Goal: Task Accomplishment & Management: Manage account settings

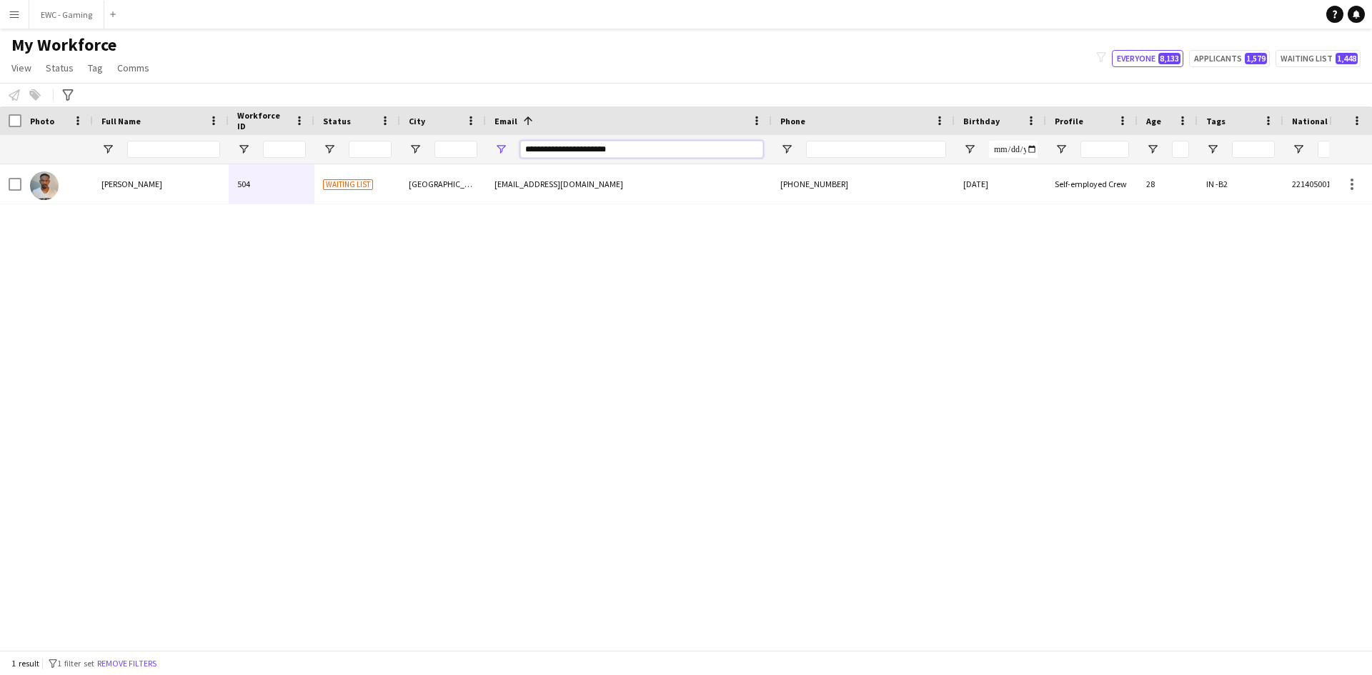
click at [639, 149] on input "**********" at bounding box center [641, 149] width 243 height 17
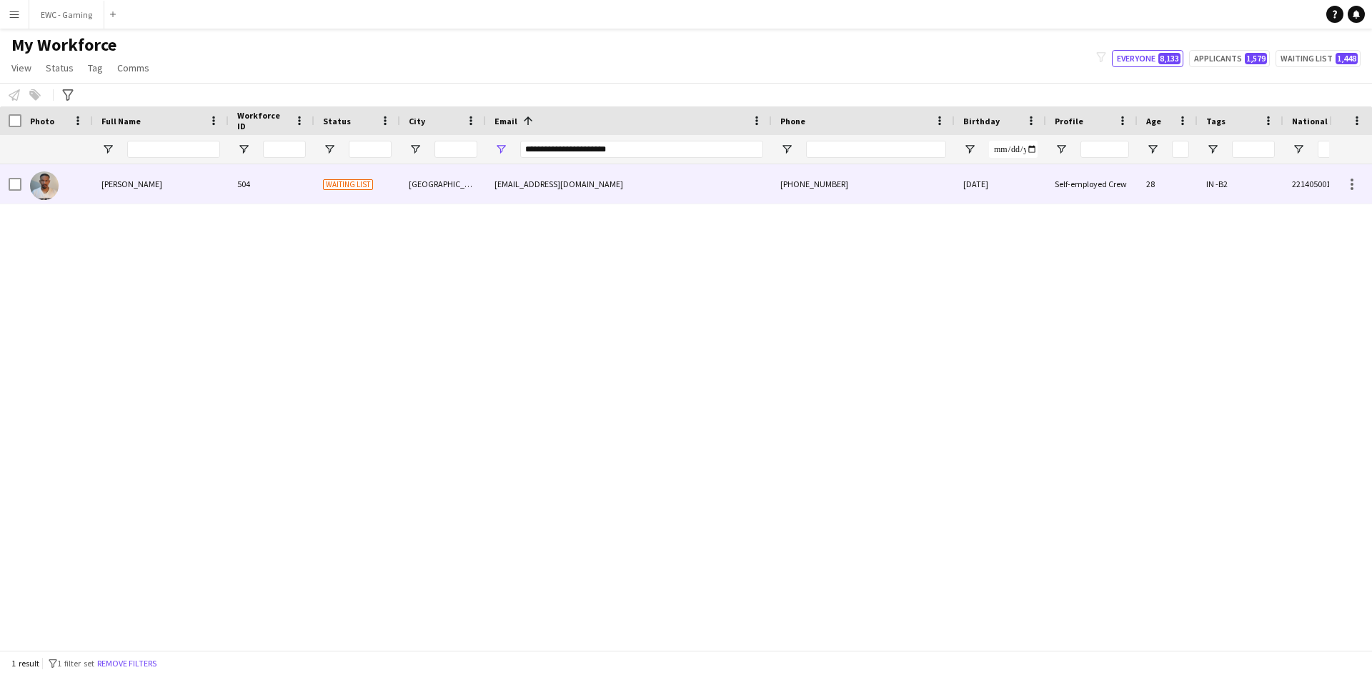
click at [151, 193] on div "[PERSON_NAME]" at bounding box center [161, 183] width 136 height 39
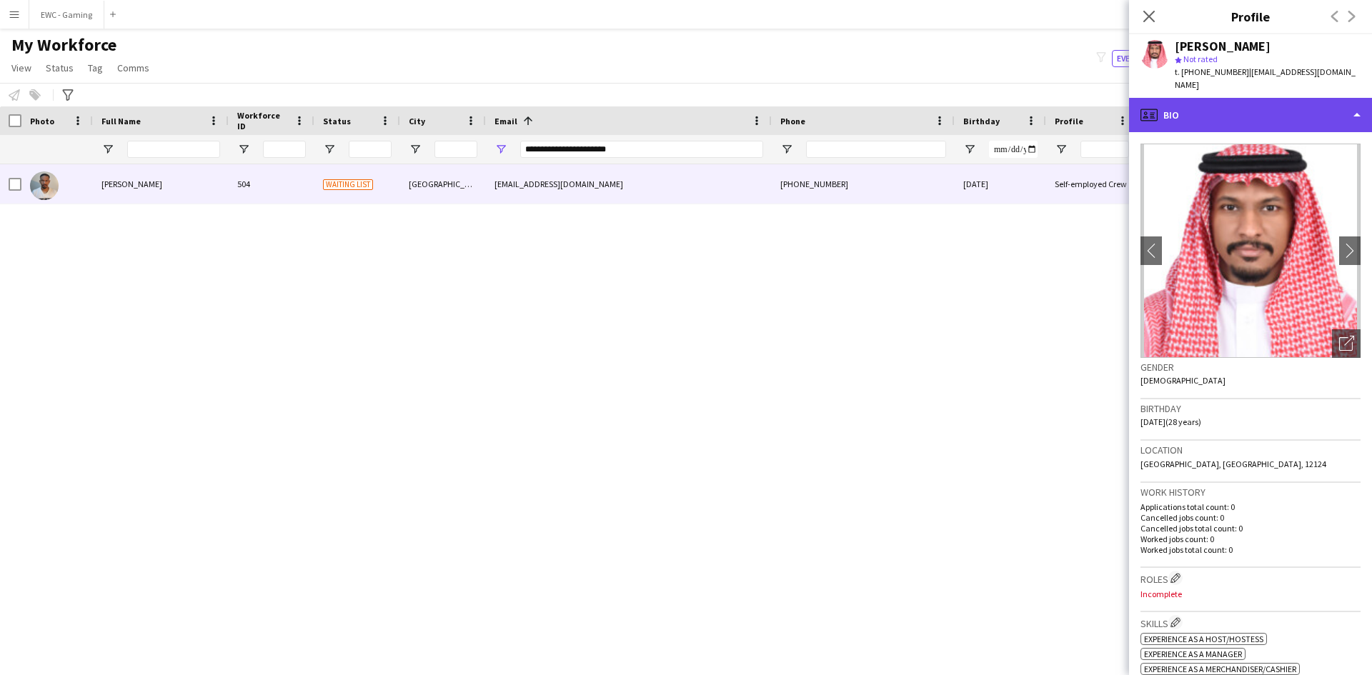
click at [1289, 99] on div "profile Bio" at bounding box center [1250, 115] width 243 height 34
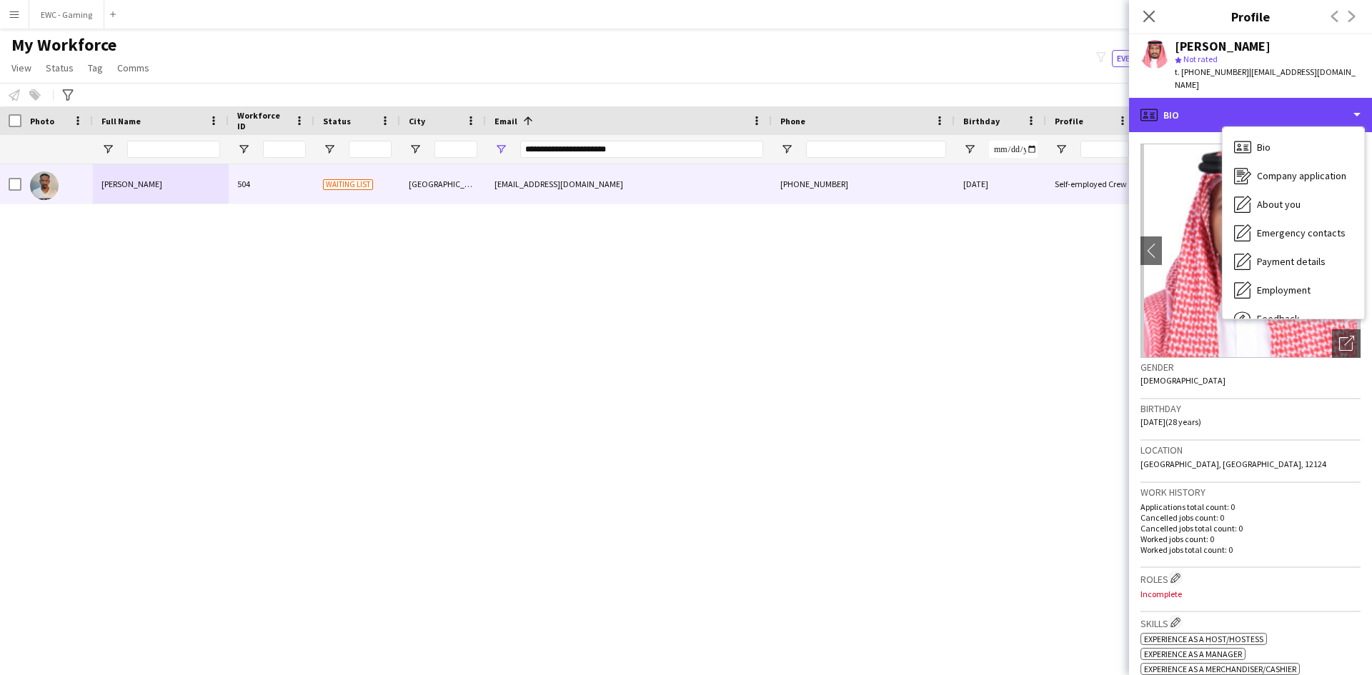
scroll to position [133, 0]
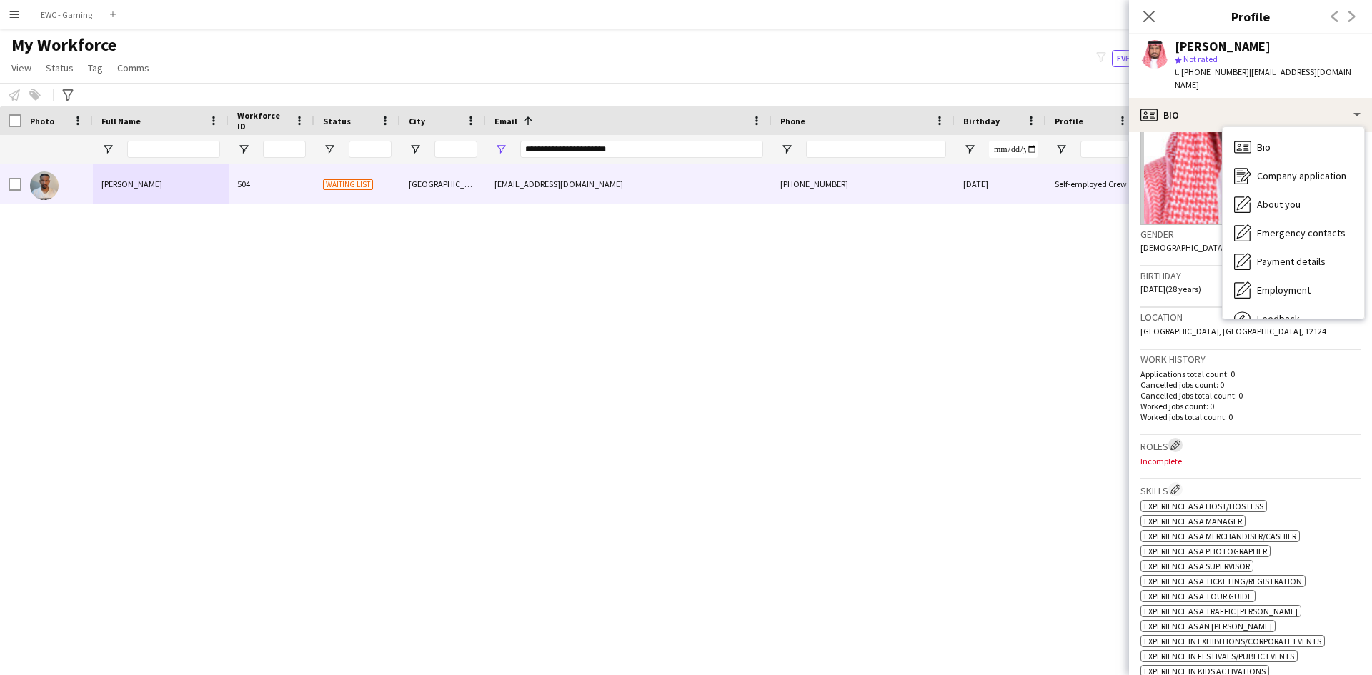
click at [1171, 438] on button "Edit crew company roles" at bounding box center [1175, 445] width 14 height 14
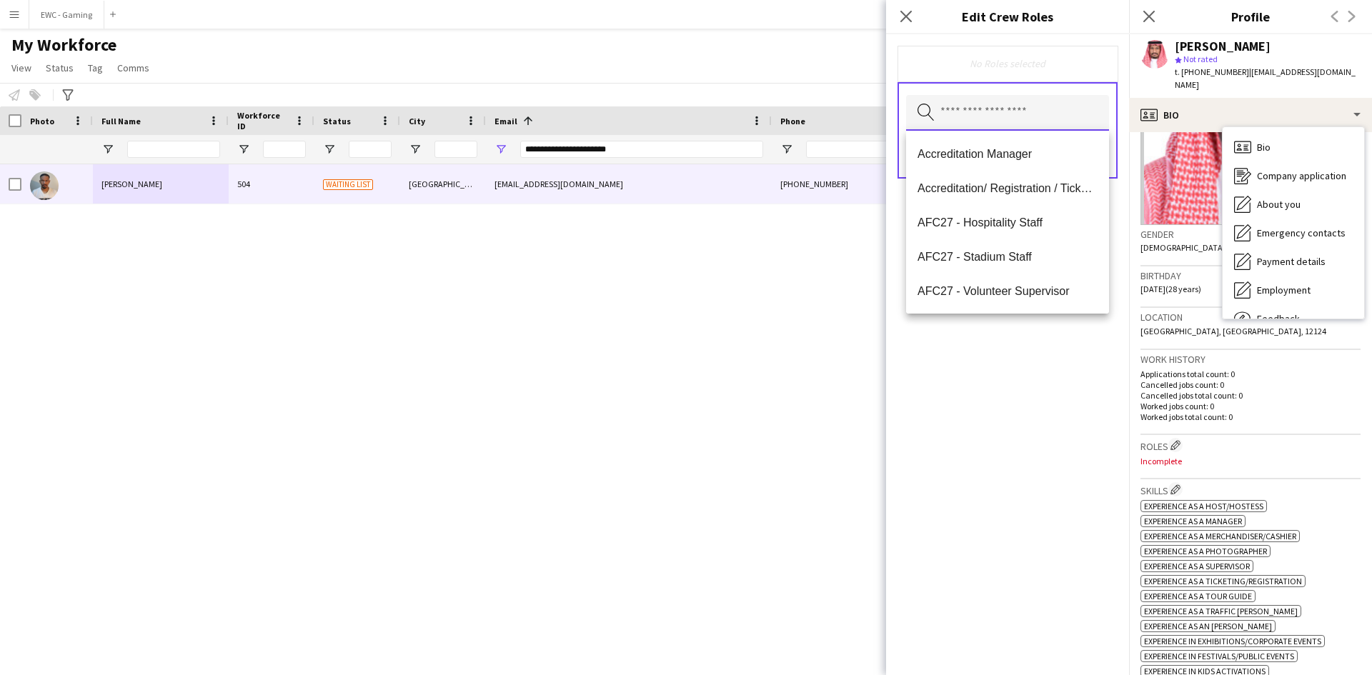
click at [1018, 109] on input "text" at bounding box center [1007, 113] width 203 height 36
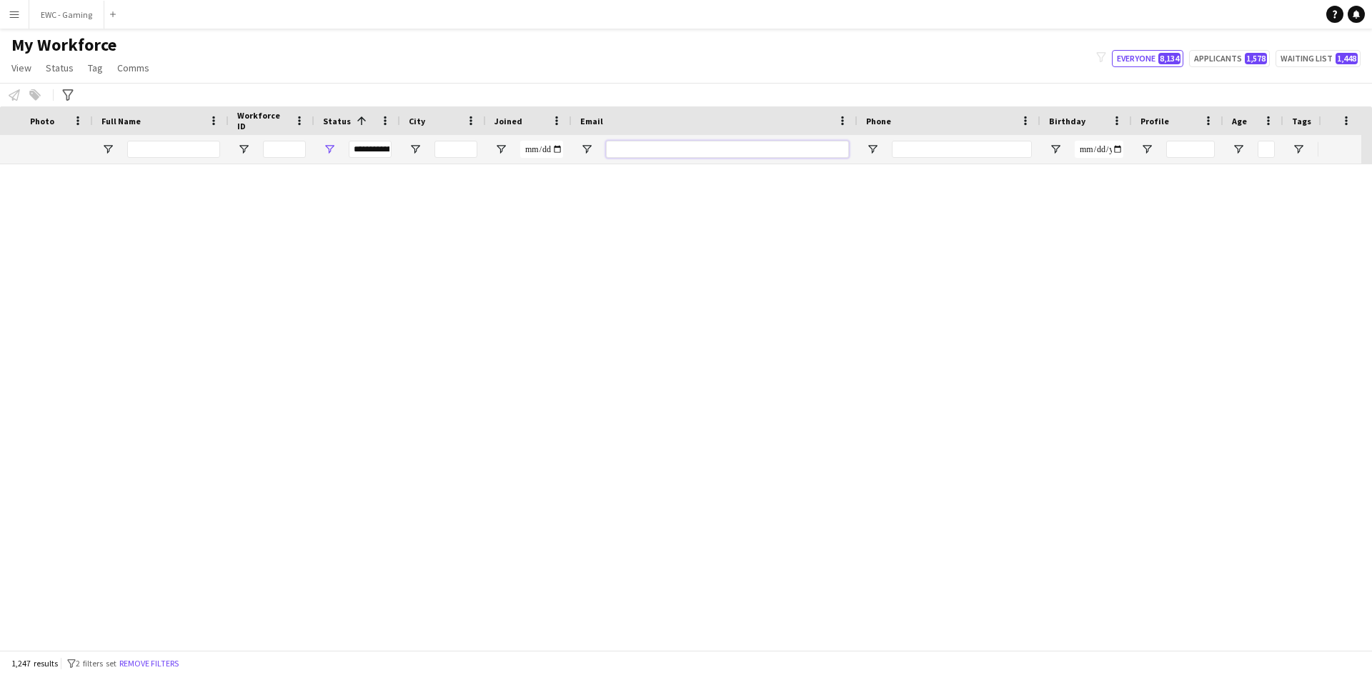
scroll to position [0, 229]
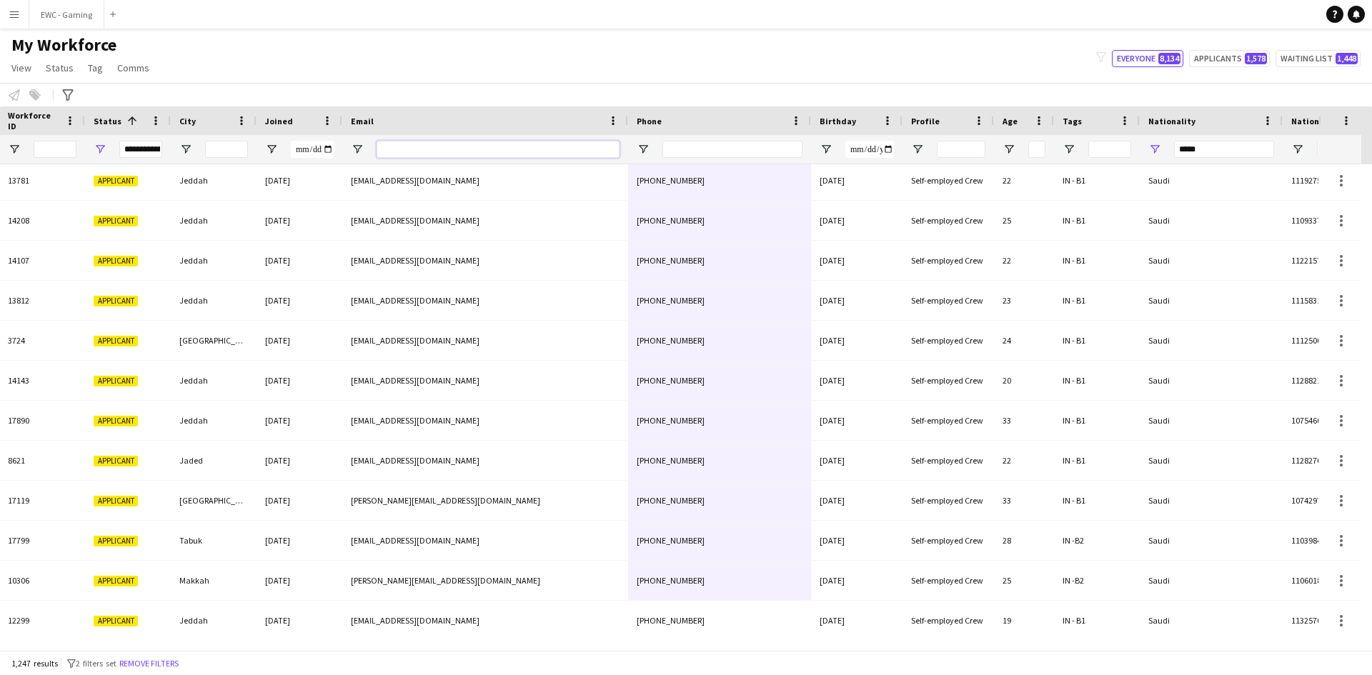
click at [411, 151] on input "Email Filter Input" at bounding box center [497, 149] width 243 height 17
paste input "**********"
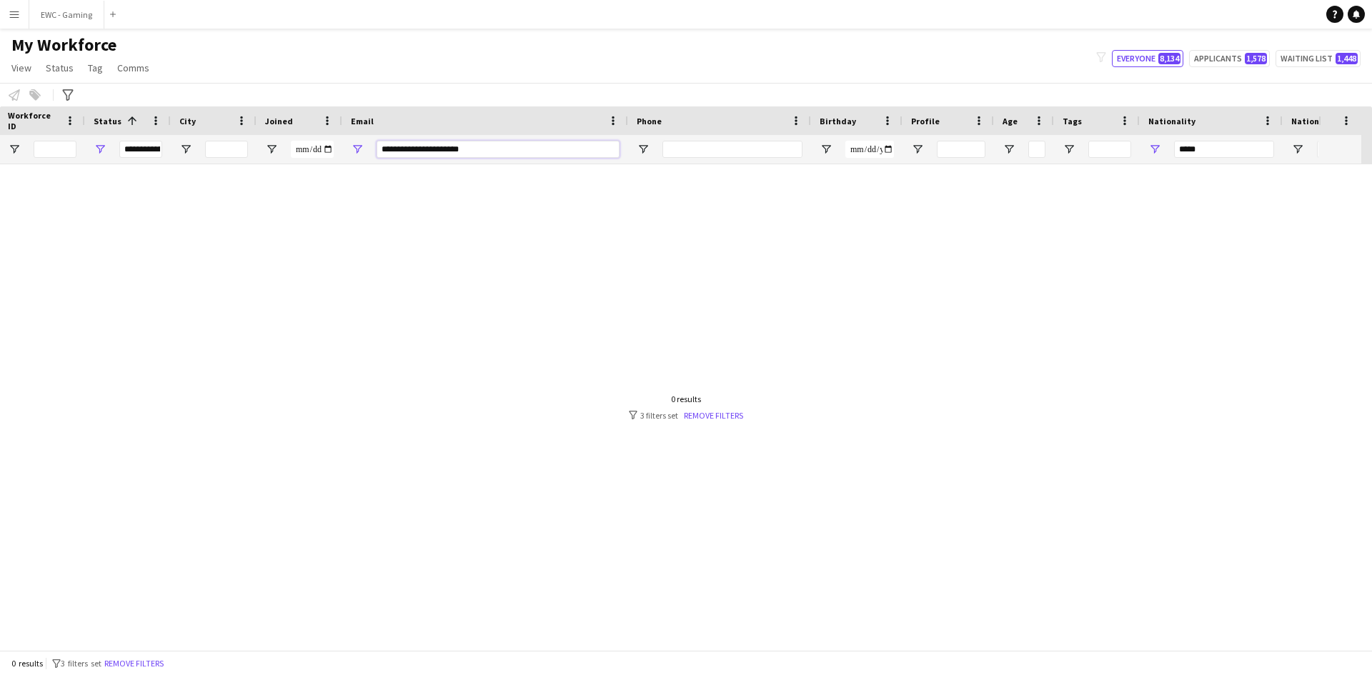
scroll to position [0, 0]
type input "*"
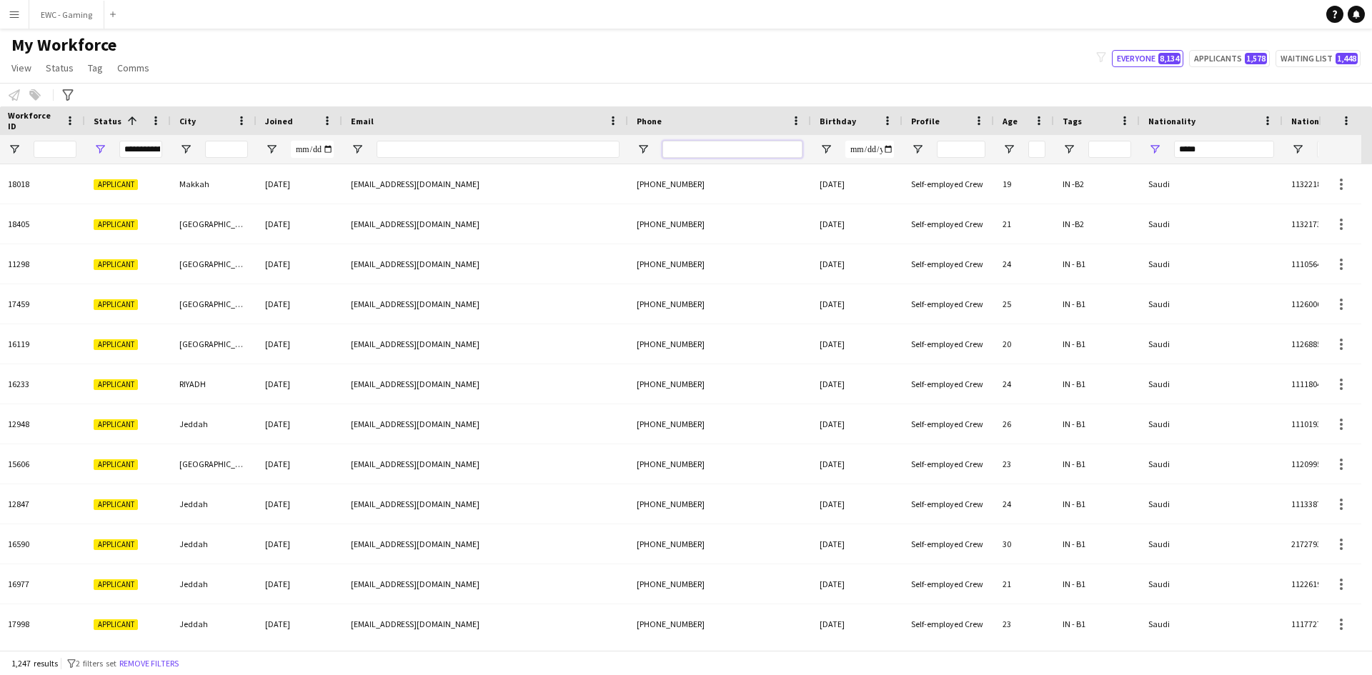
click at [719, 155] on input "Phone Filter Input" at bounding box center [732, 149] width 140 height 17
paste input "*********"
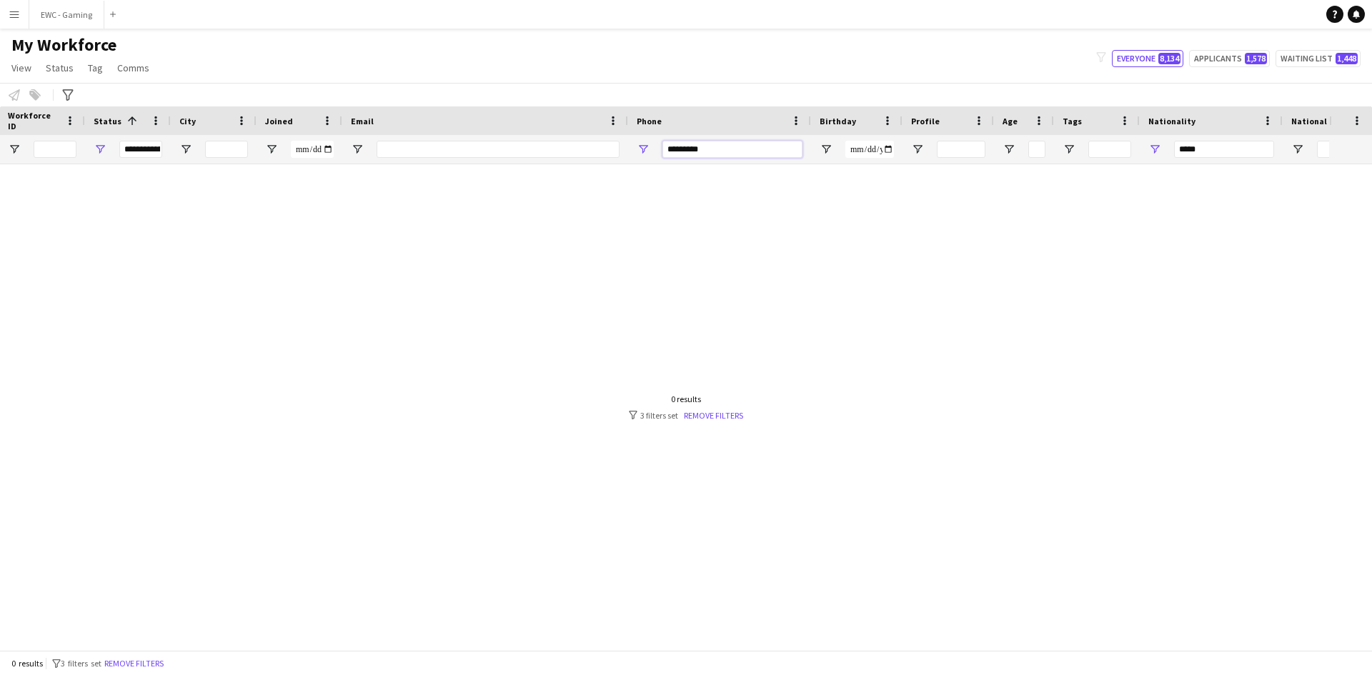
type input "*********"
click at [1224, 151] on input "*****" at bounding box center [1224, 149] width 100 height 17
click at [725, 411] on link "Remove filters" at bounding box center [713, 415] width 59 height 11
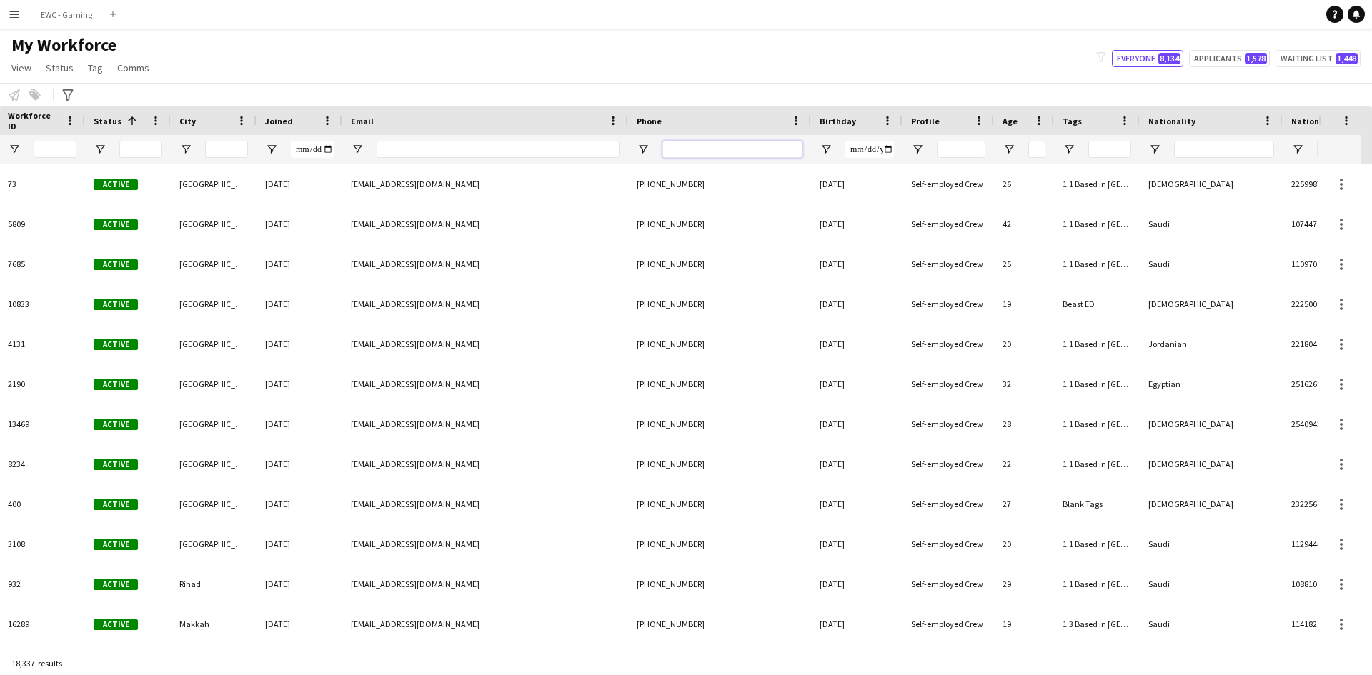
click at [695, 149] on input "Phone Filter Input" at bounding box center [732, 149] width 140 height 17
paste input "*********"
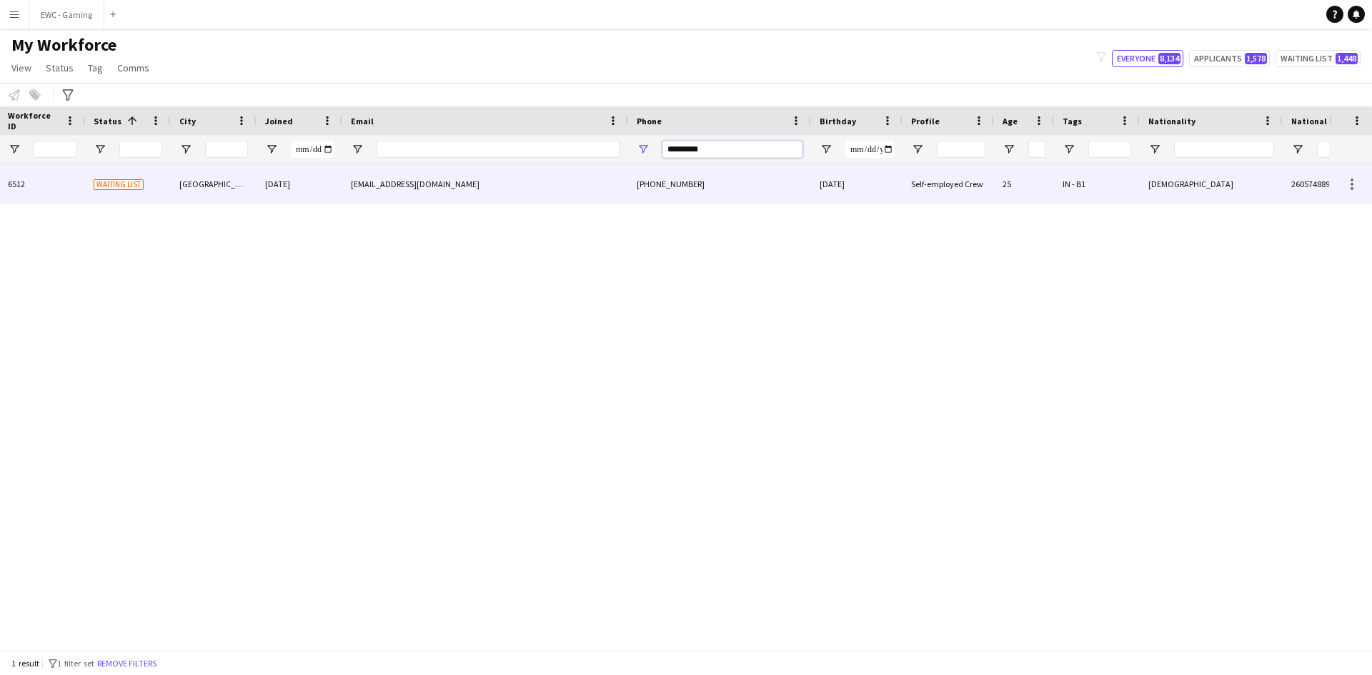
type input "*********"
click at [533, 176] on div "lamahamid223@gmail.com" at bounding box center [485, 183] width 286 height 39
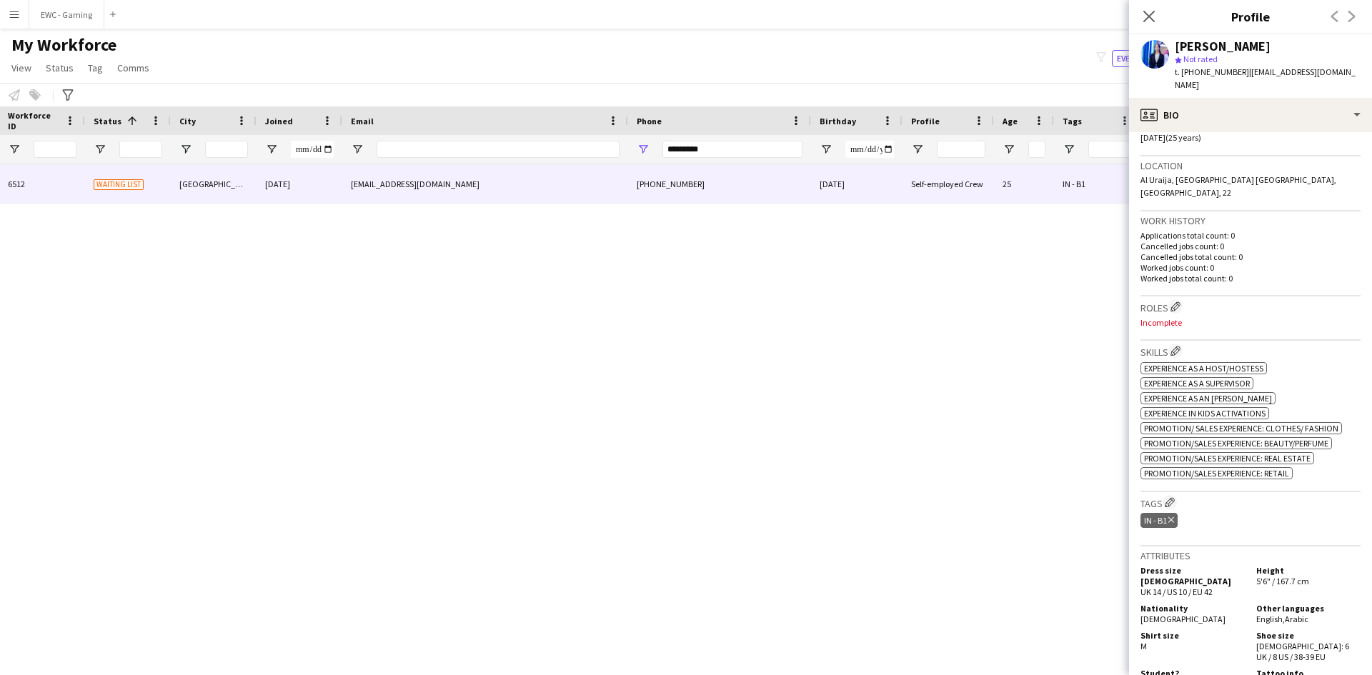
scroll to position [256, 0]
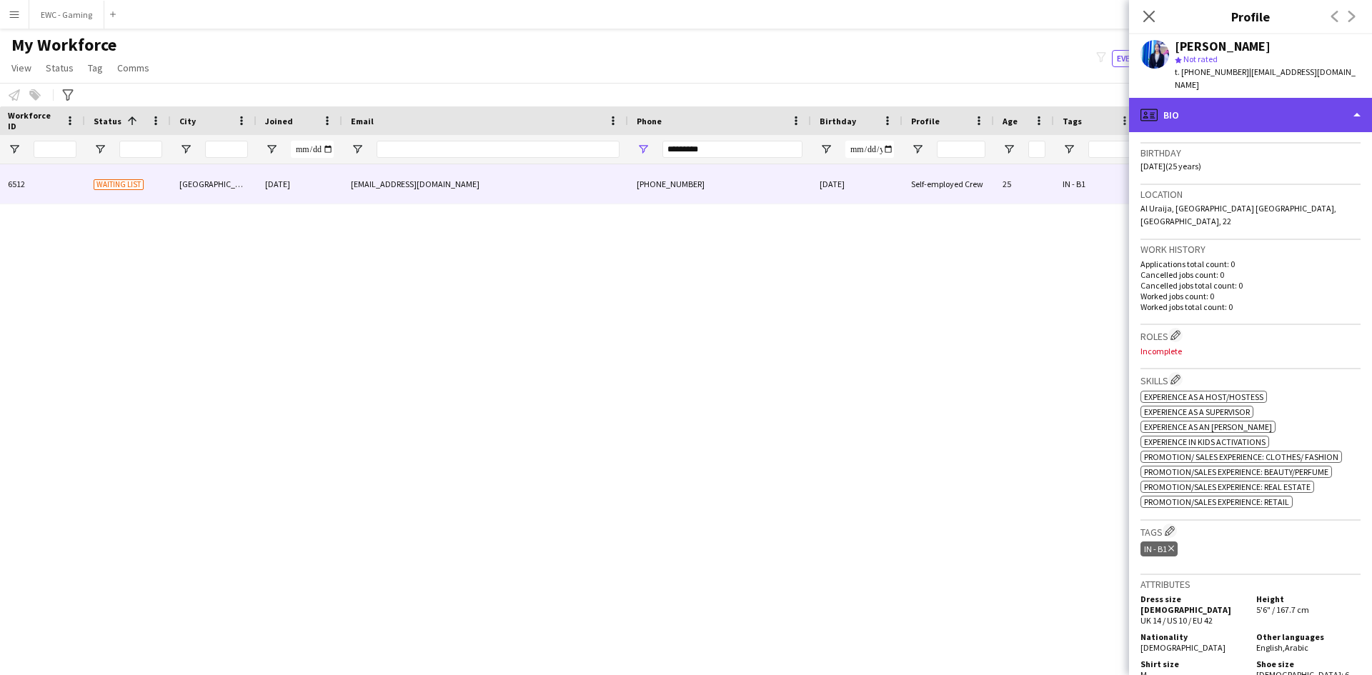
click at [1247, 101] on div "profile Bio" at bounding box center [1250, 115] width 243 height 34
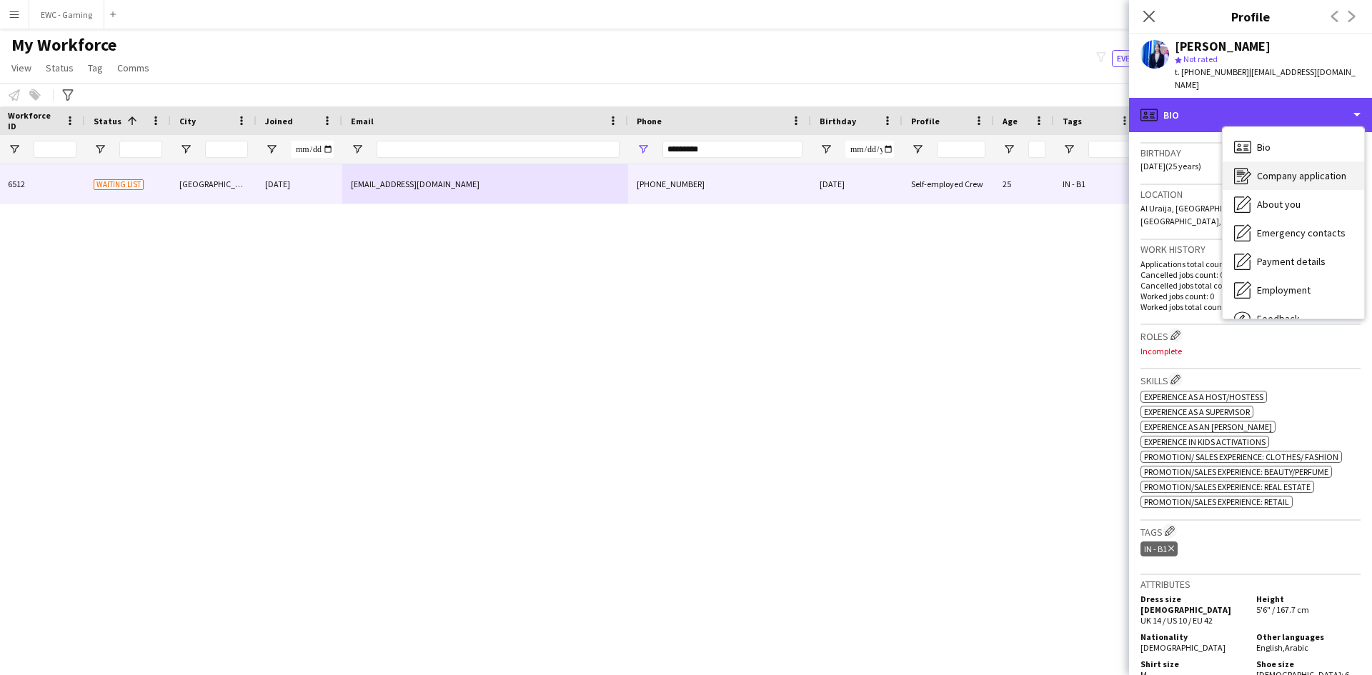
scroll to position [49, 0]
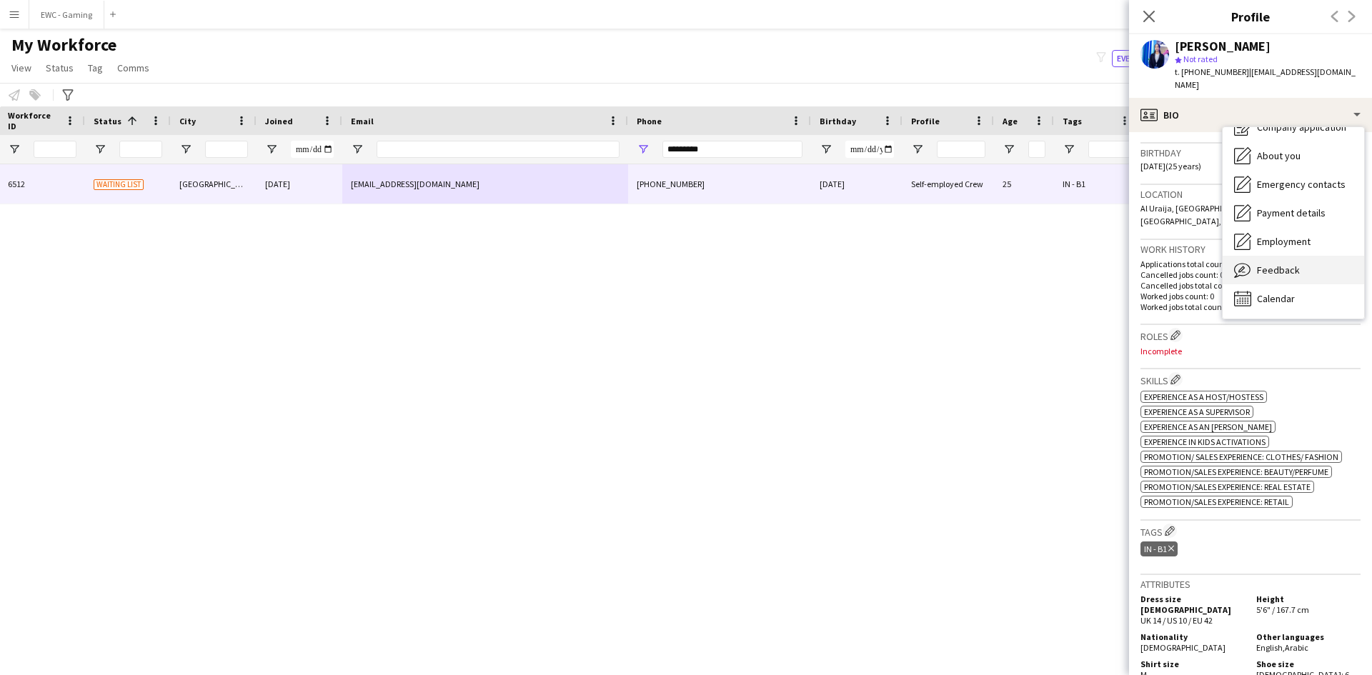
click at [1304, 261] on div "Feedback Feedback" at bounding box center [1292, 270] width 141 height 29
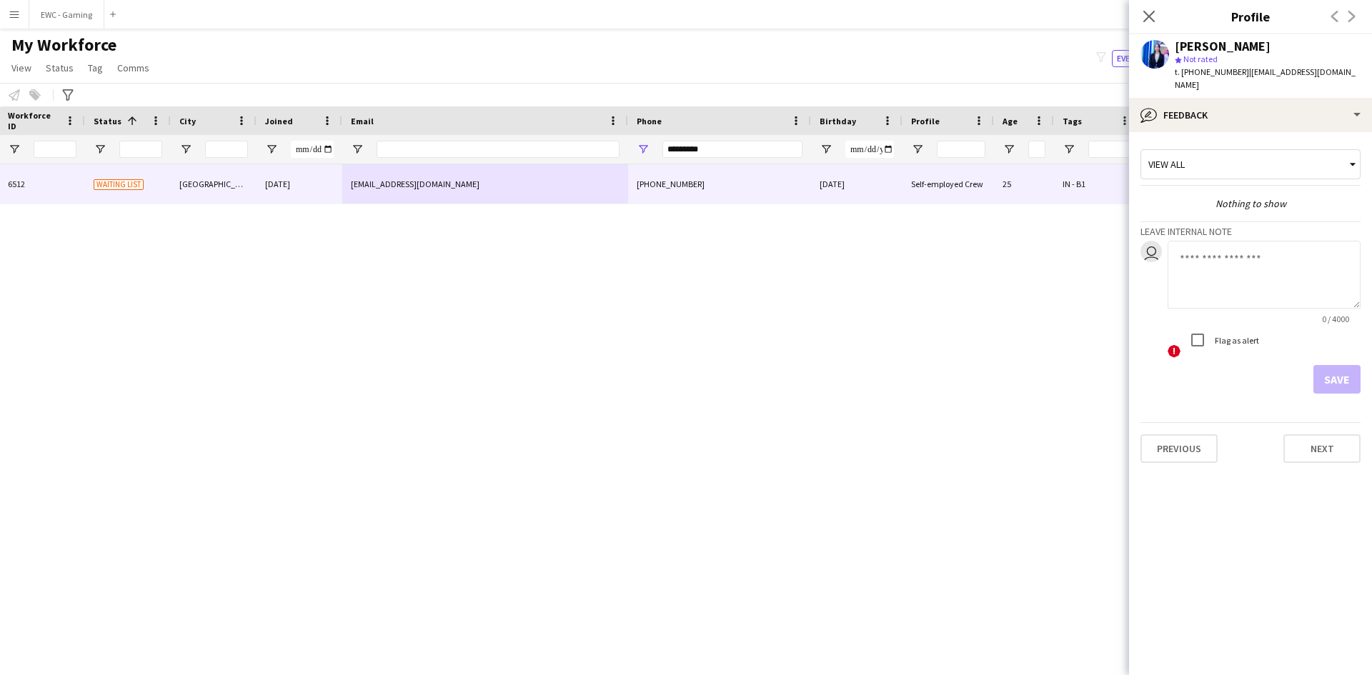
click at [1257, 271] on textarea at bounding box center [1263, 275] width 193 height 68
click at [1256, 264] on textarea "**********" at bounding box center [1263, 275] width 193 height 68
type textarea "**********"
click at [1327, 370] on button "Save" at bounding box center [1336, 379] width 47 height 29
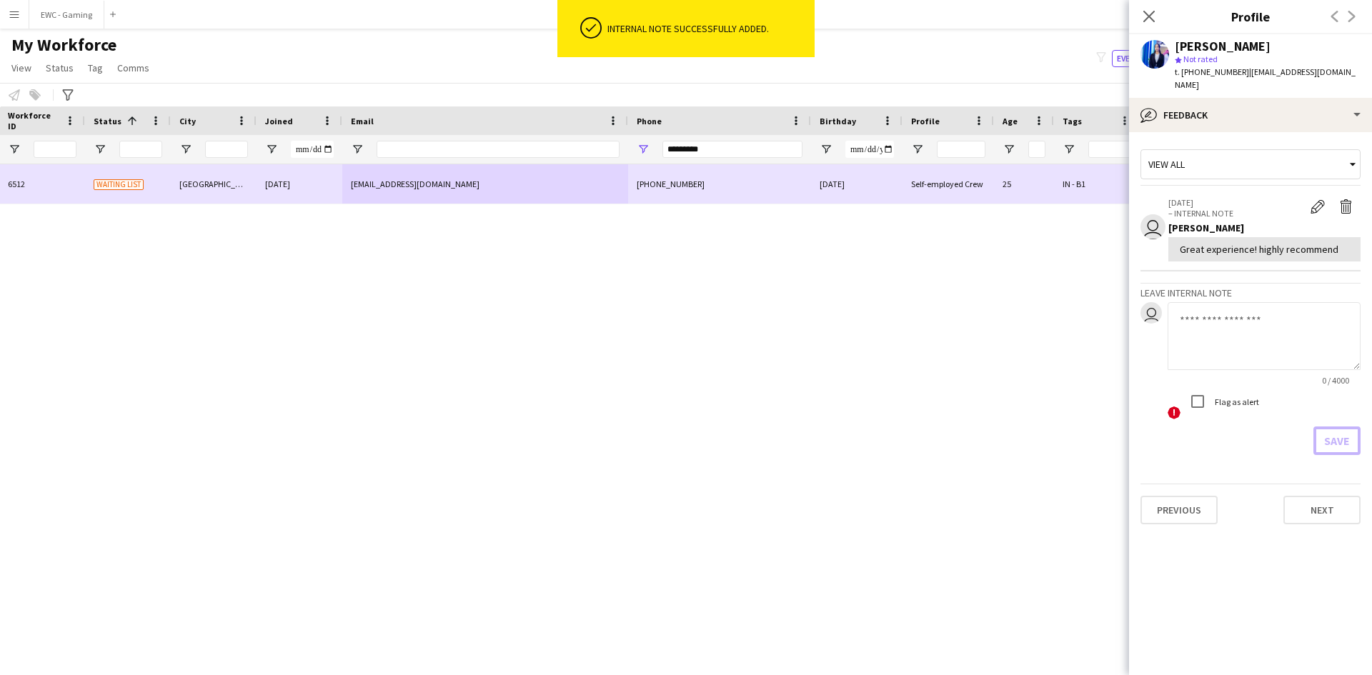
scroll to position [0, 0]
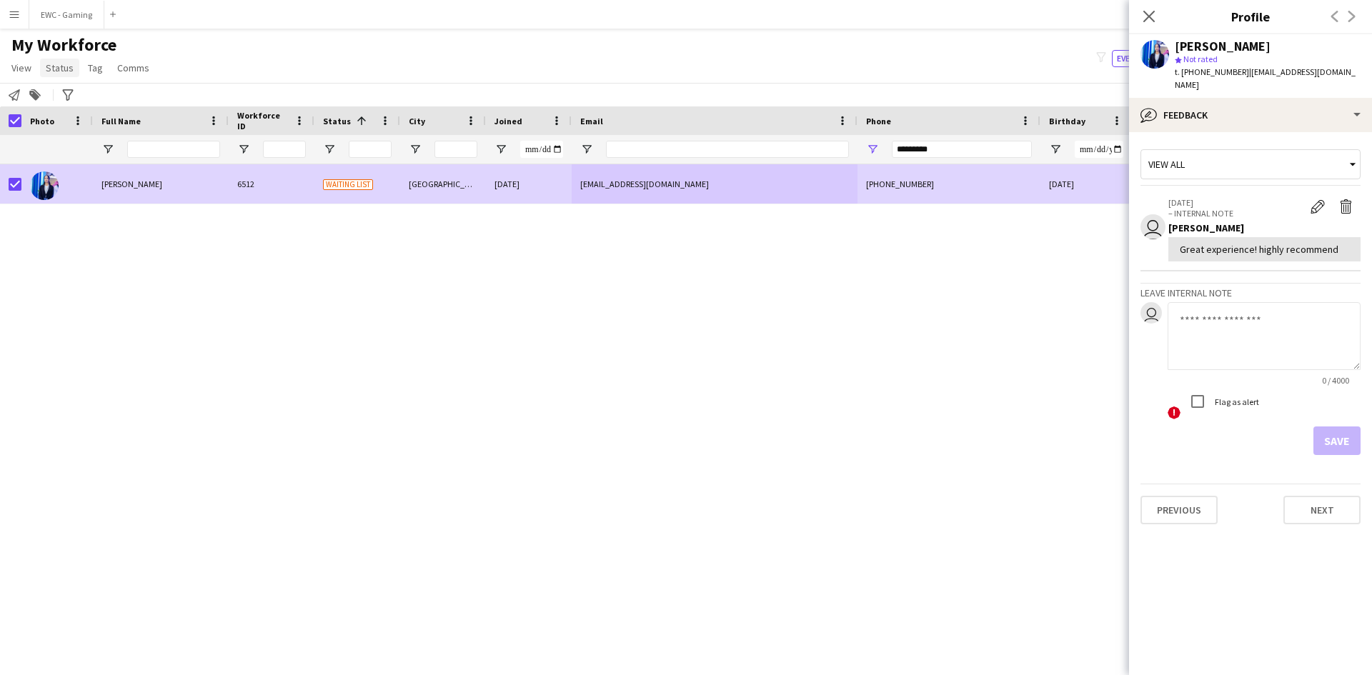
click at [64, 63] on span "Status" at bounding box center [60, 67] width 28 height 13
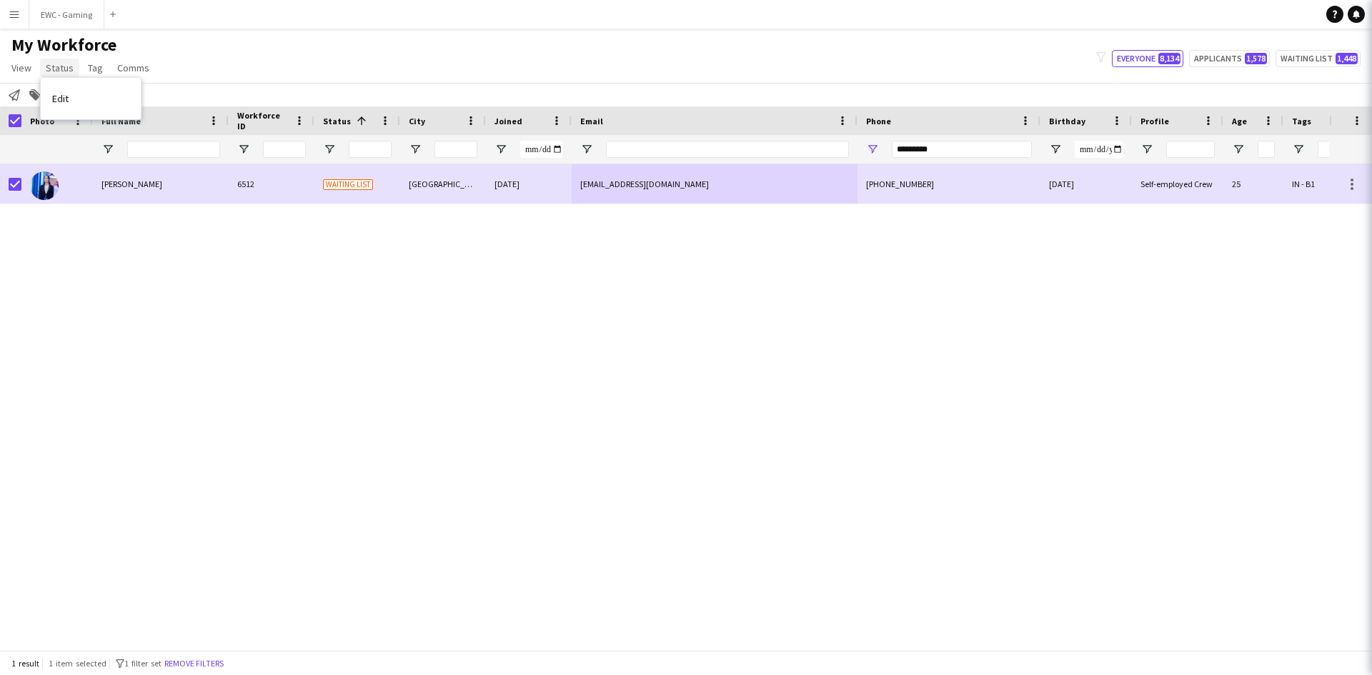
click at [61, 64] on span "Status" at bounding box center [60, 67] width 28 height 13
click at [74, 99] on link "Edit" at bounding box center [91, 99] width 100 height 30
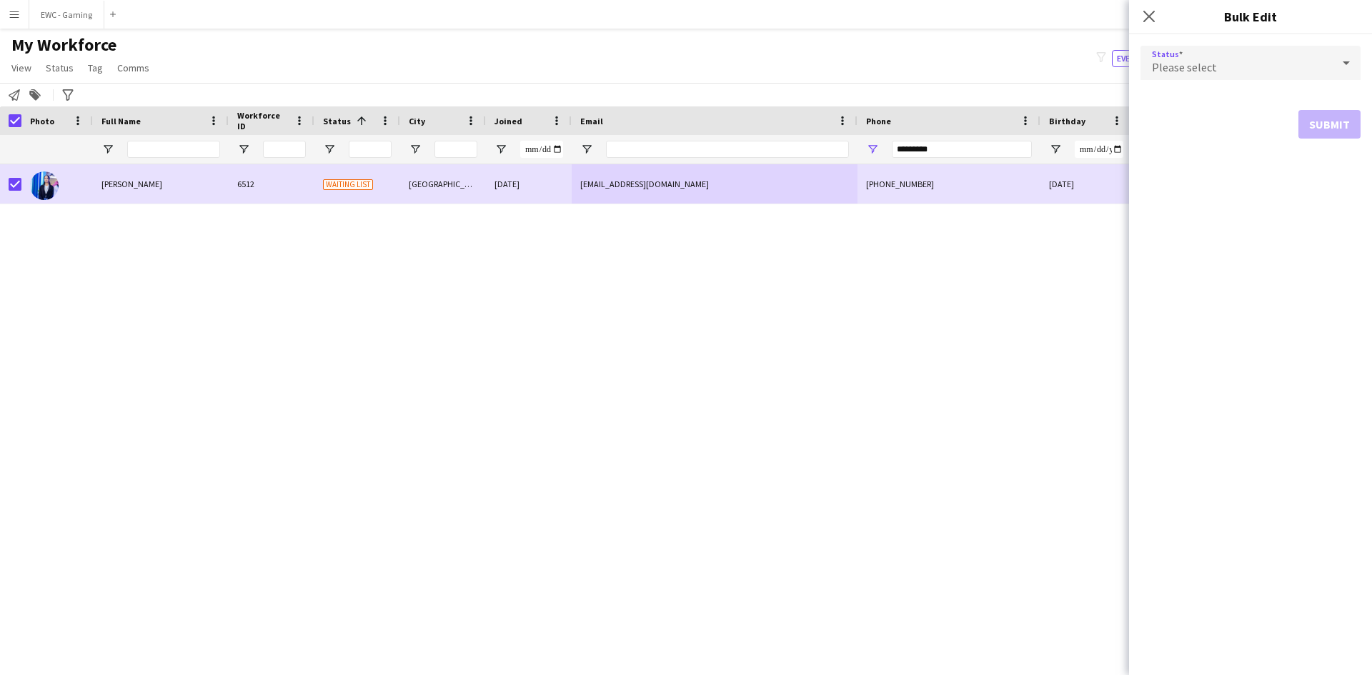
click at [1213, 49] on div "Please select" at bounding box center [1235, 63] width 191 height 34
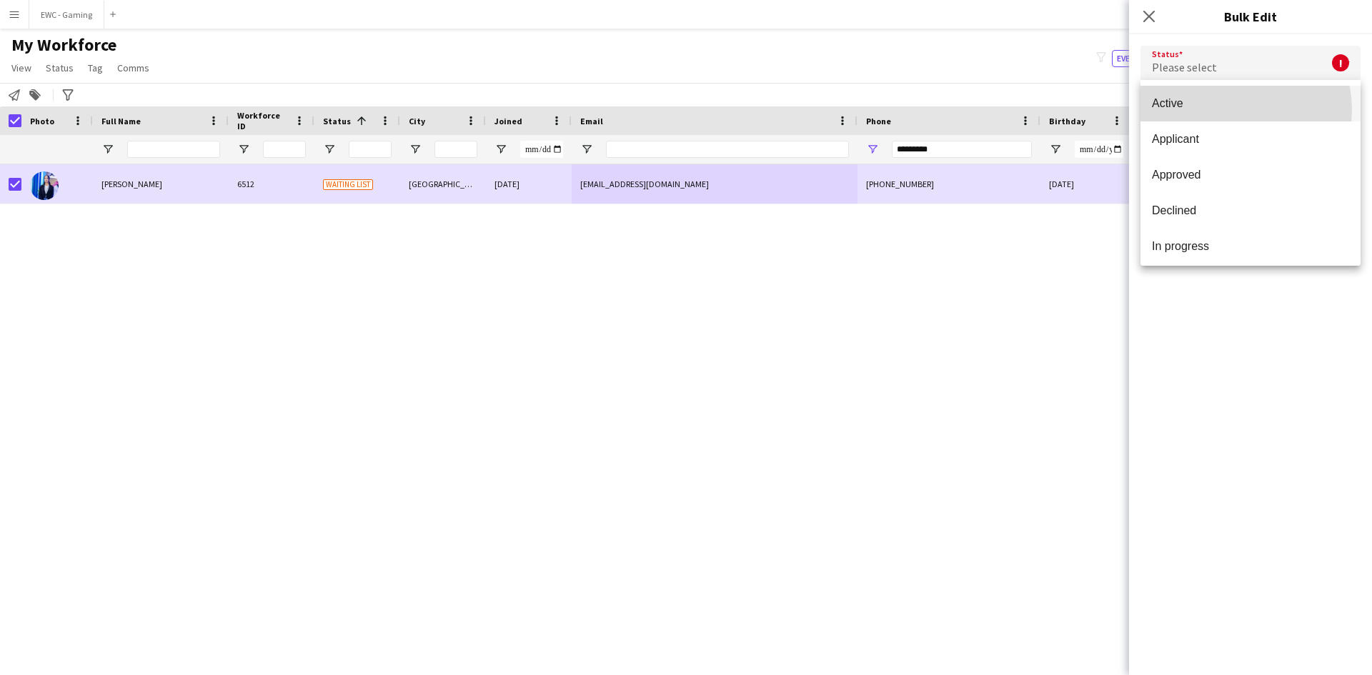
click at [1234, 109] on span "Active" at bounding box center [1250, 103] width 197 height 14
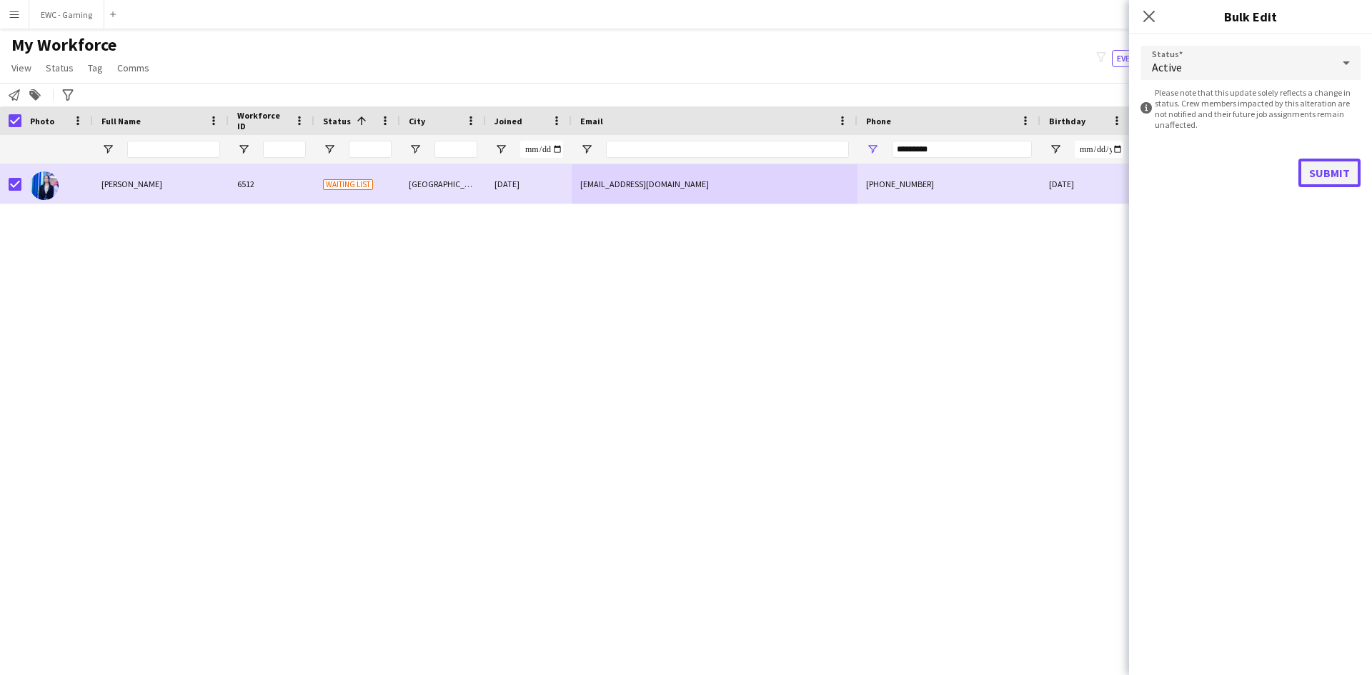
click at [1309, 171] on button "Submit" at bounding box center [1329, 173] width 62 height 29
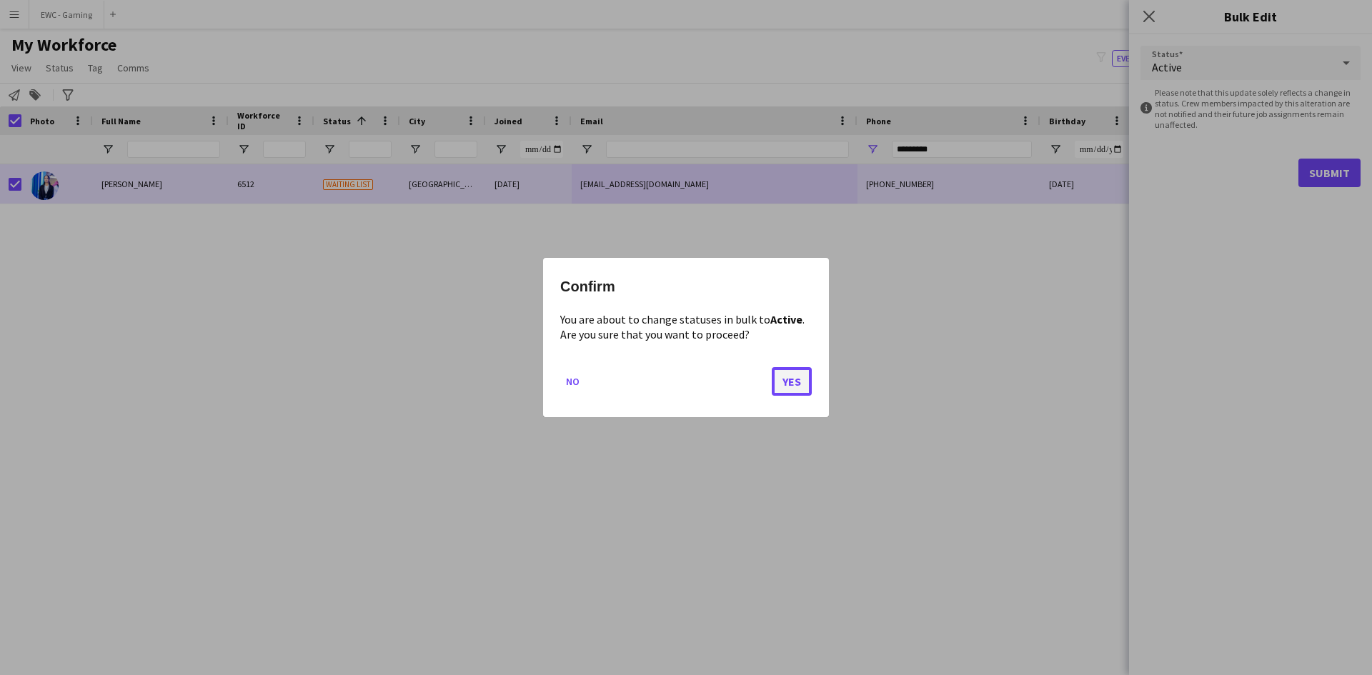
click at [798, 374] on button "Yes" at bounding box center [791, 381] width 40 height 29
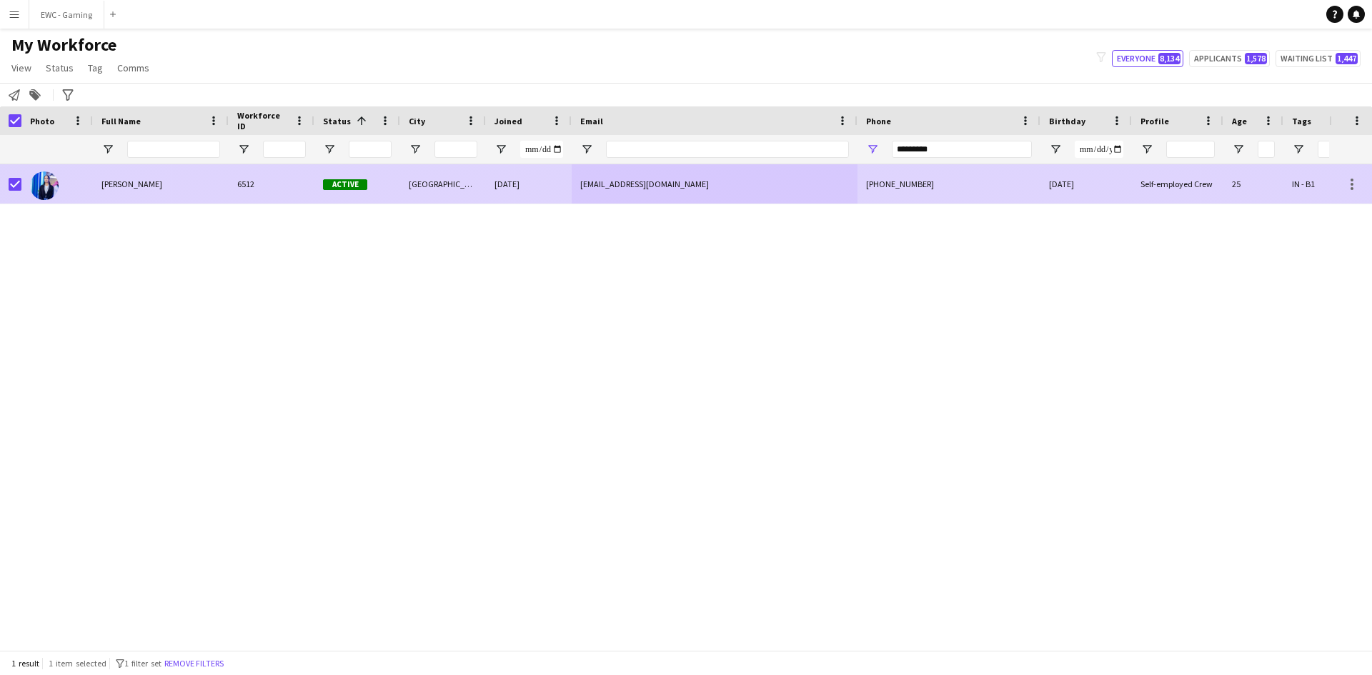
click at [771, 184] on div "lamahamid223@gmail.com" at bounding box center [714, 183] width 286 height 39
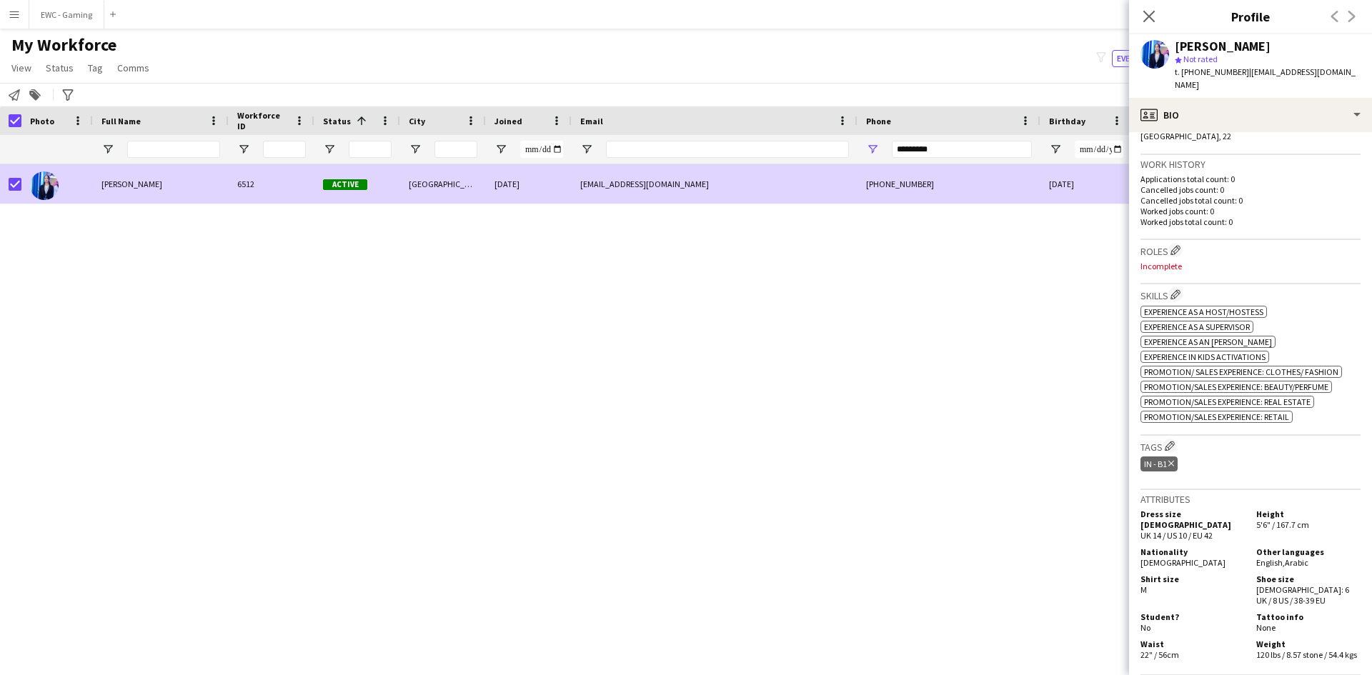
scroll to position [342, 0]
click at [1180, 244] on app-icon "Edit crew company roles" at bounding box center [1175, 249] width 10 height 10
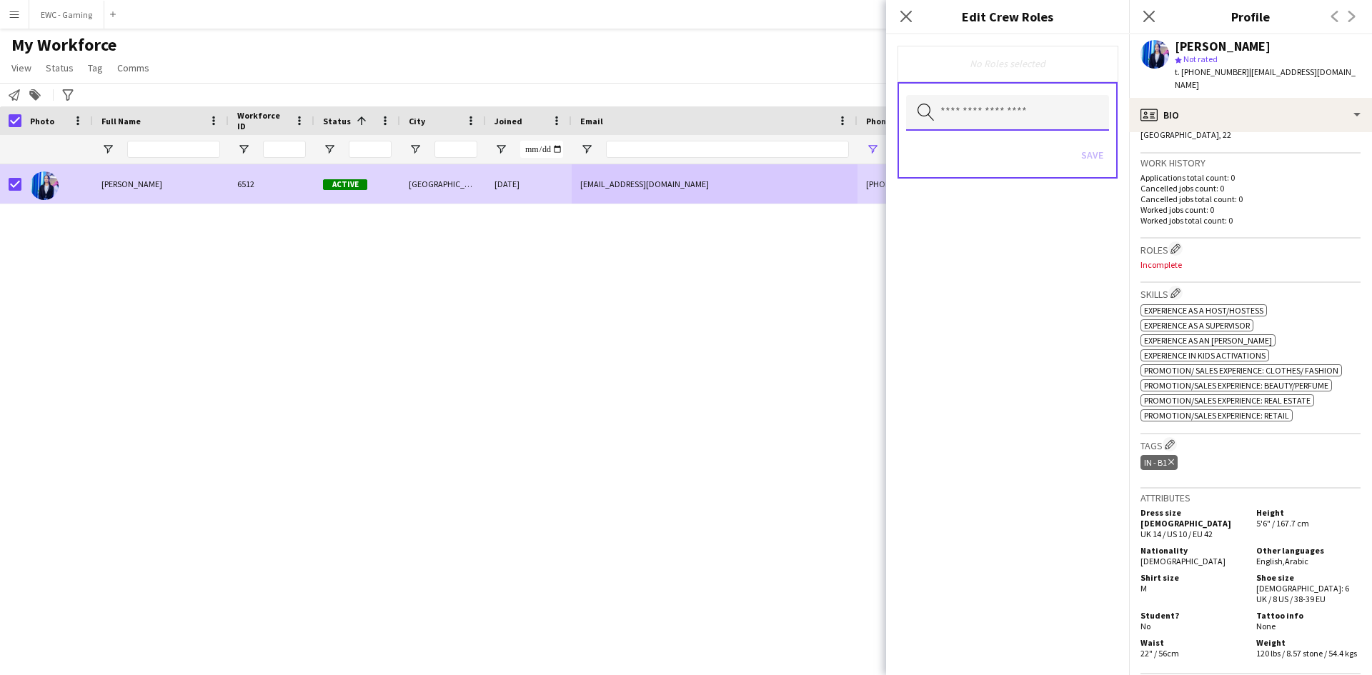
click at [987, 119] on input "text" at bounding box center [1007, 113] width 203 height 36
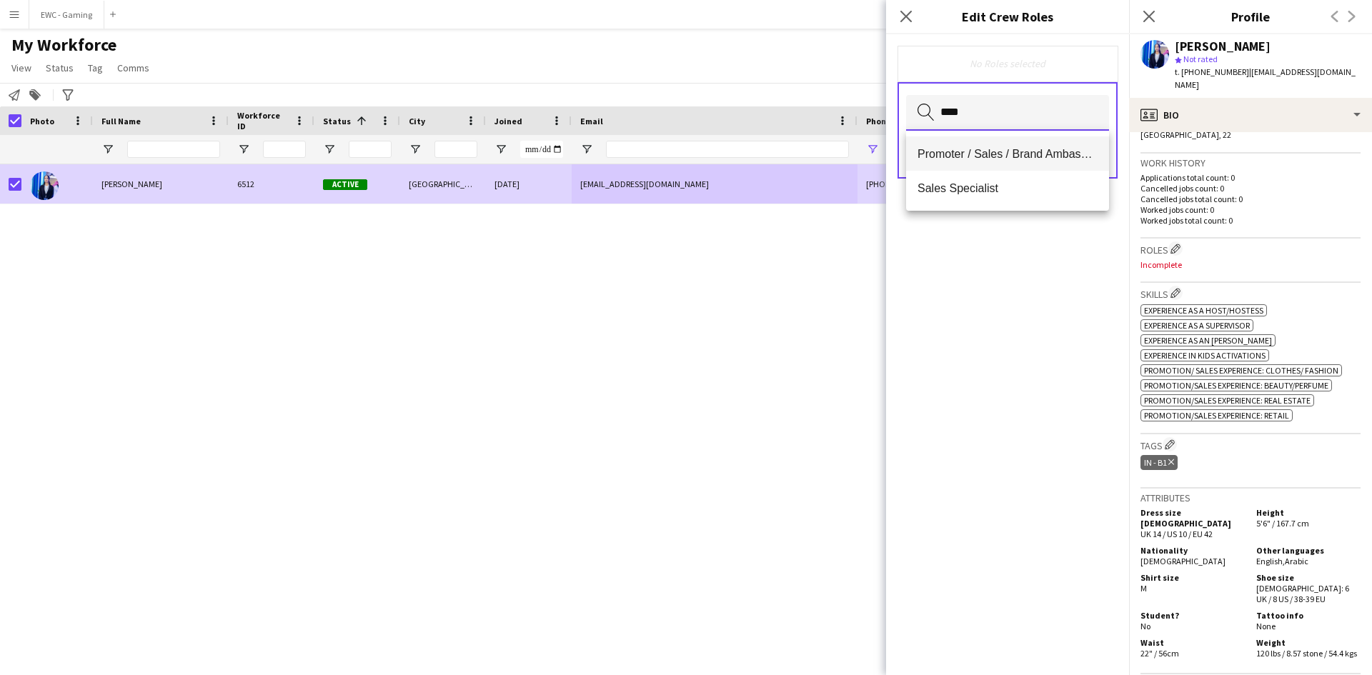
type input "****"
click at [993, 154] on span "Promoter / Sales / Brand Ambassador" at bounding box center [1007, 154] width 180 height 14
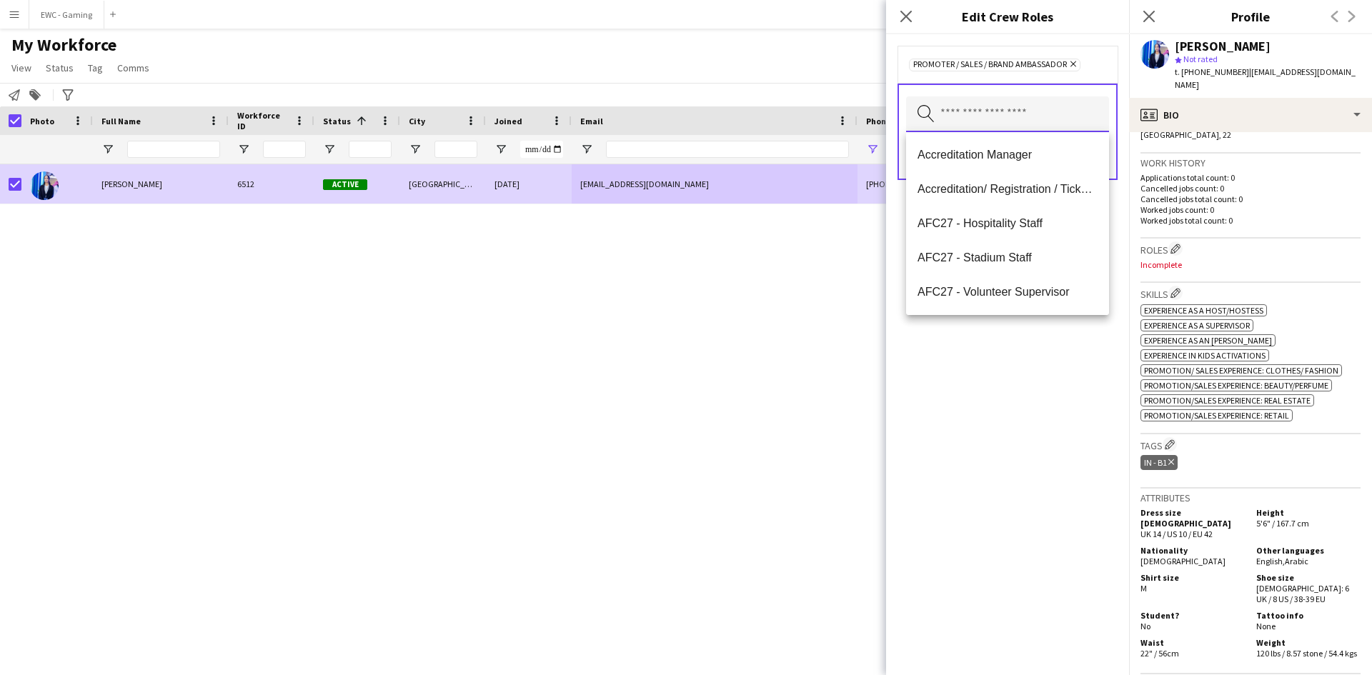
scroll to position [0, 0]
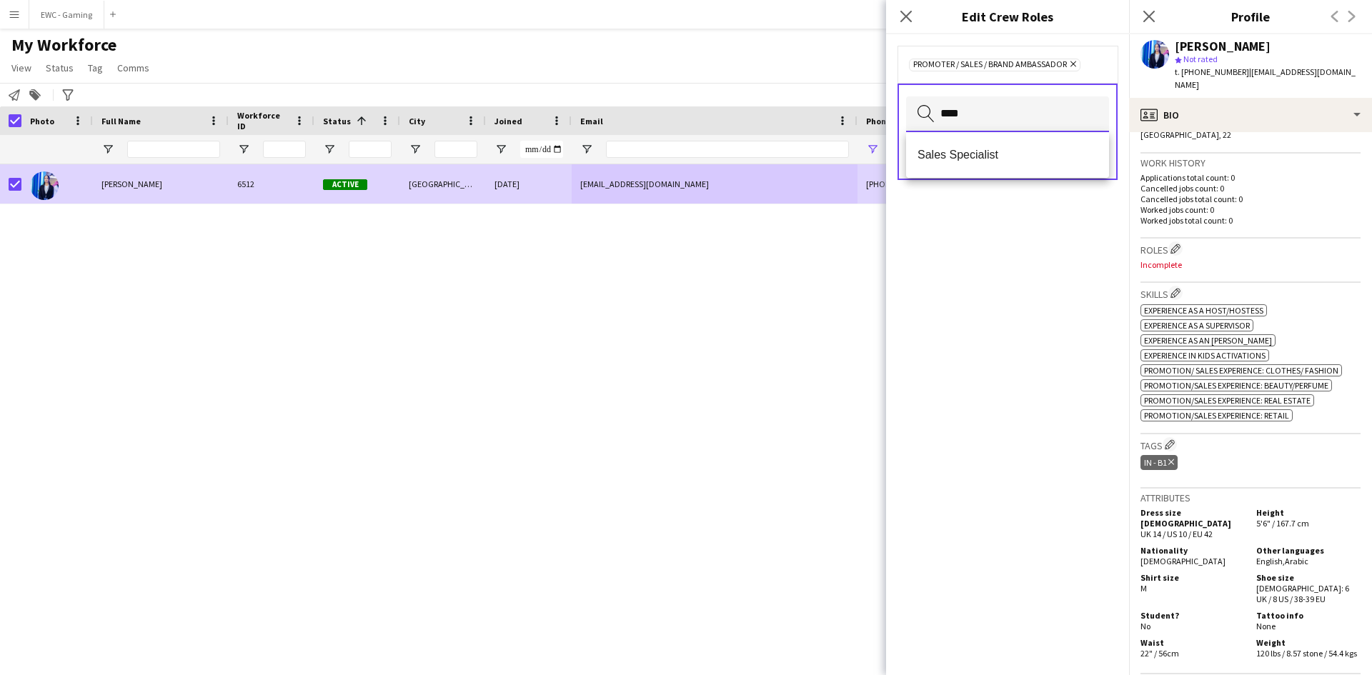
type input "****"
click at [994, 149] on span "Sales Specialist" at bounding box center [1007, 155] width 180 height 14
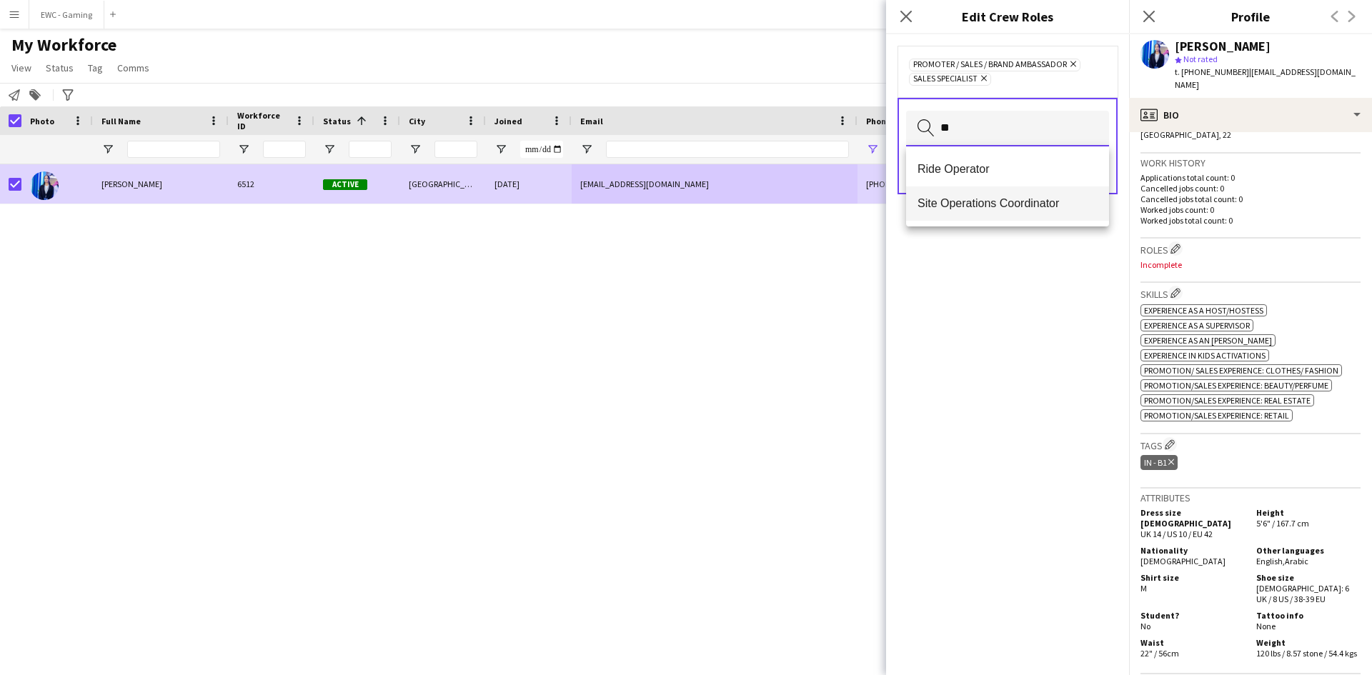
type input "**"
click at [994, 200] on span "Site Operations Coordinator" at bounding box center [1007, 203] width 180 height 14
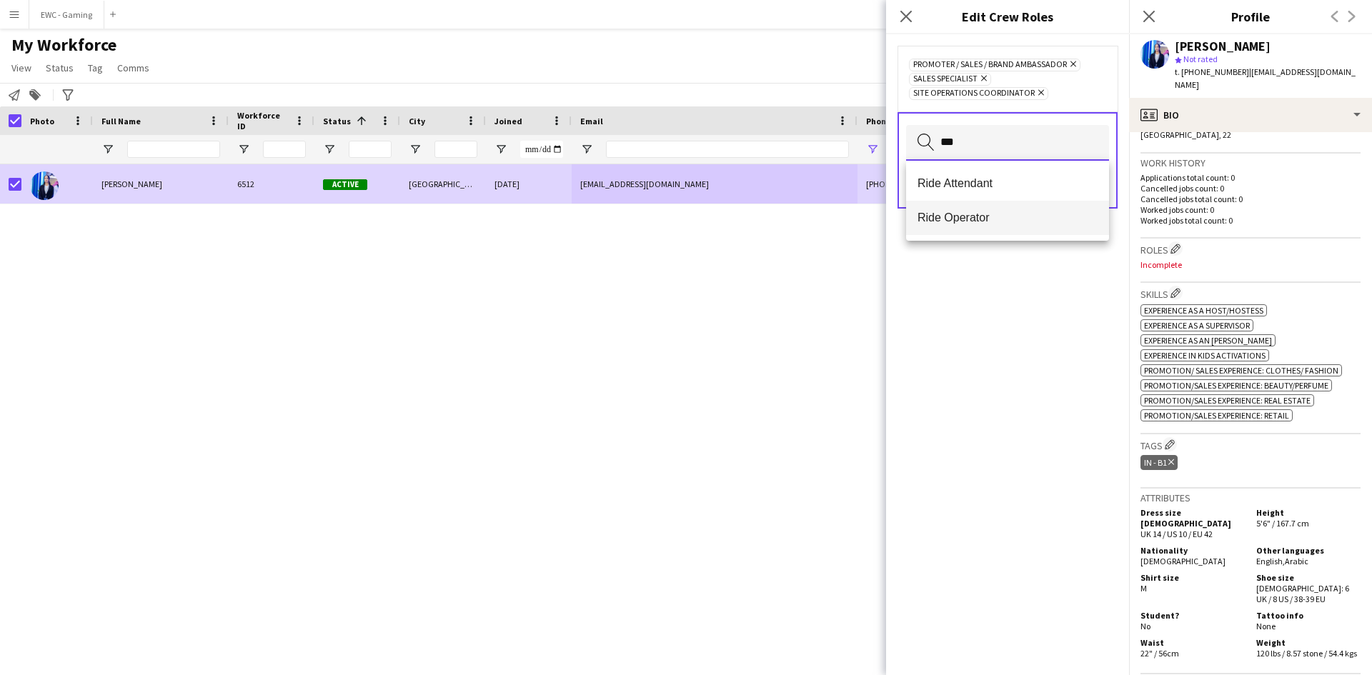
type input "***"
click at [968, 219] on span "Ride Operator" at bounding box center [1007, 218] width 180 height 14
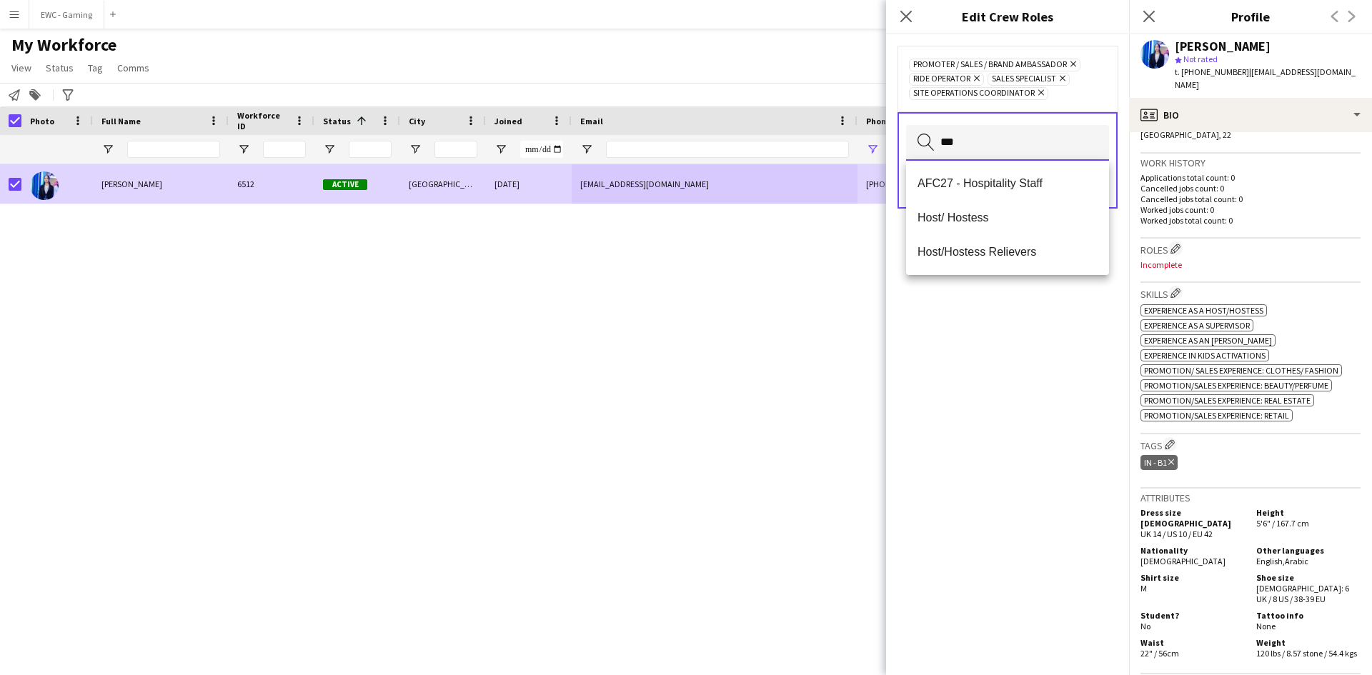
type input "***"
click at [1012, 228] on mat-option "Host/ Hostess" at bounding box center [1007, 218] width 203 height 34
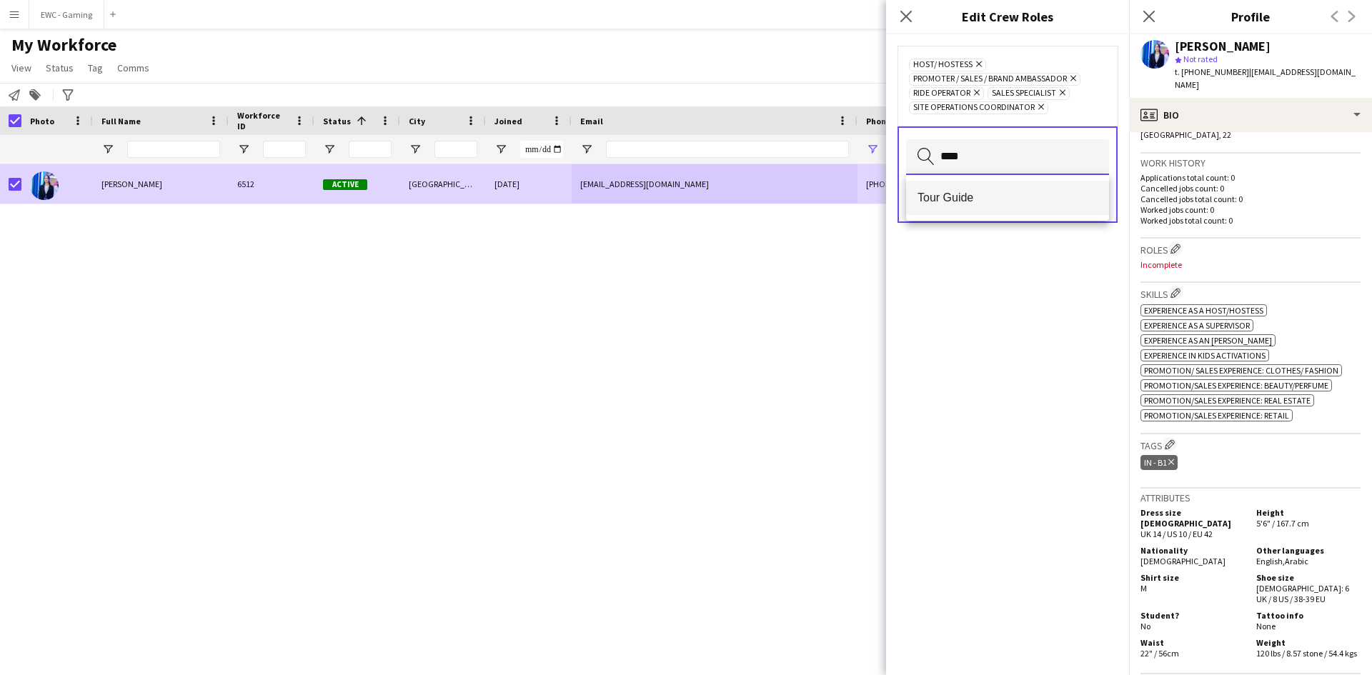
type input "****"
click at [994, 188] on mat-option "Tour Guide" at bounding box center [1007, 198] width 203 height 34
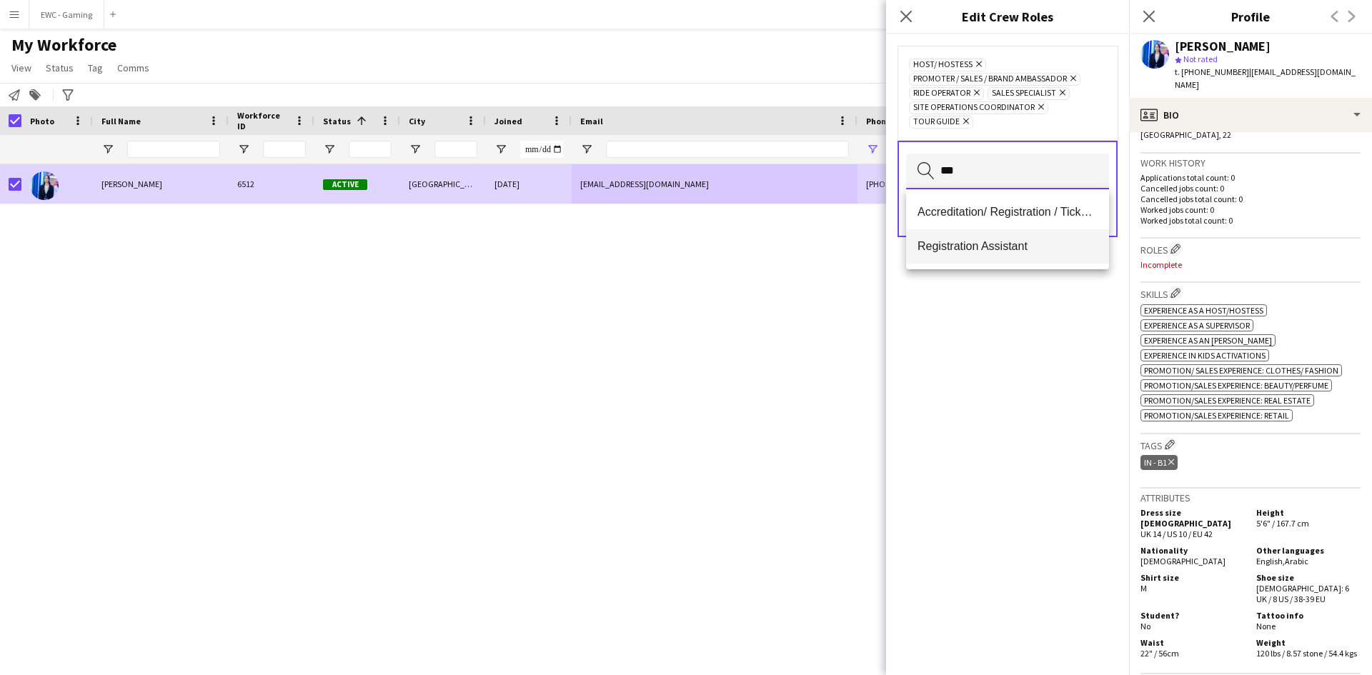
type input "***"
click at [989, 242] on span "Registration Assistant" at bounding box center [1007, 246] width 180 height 14
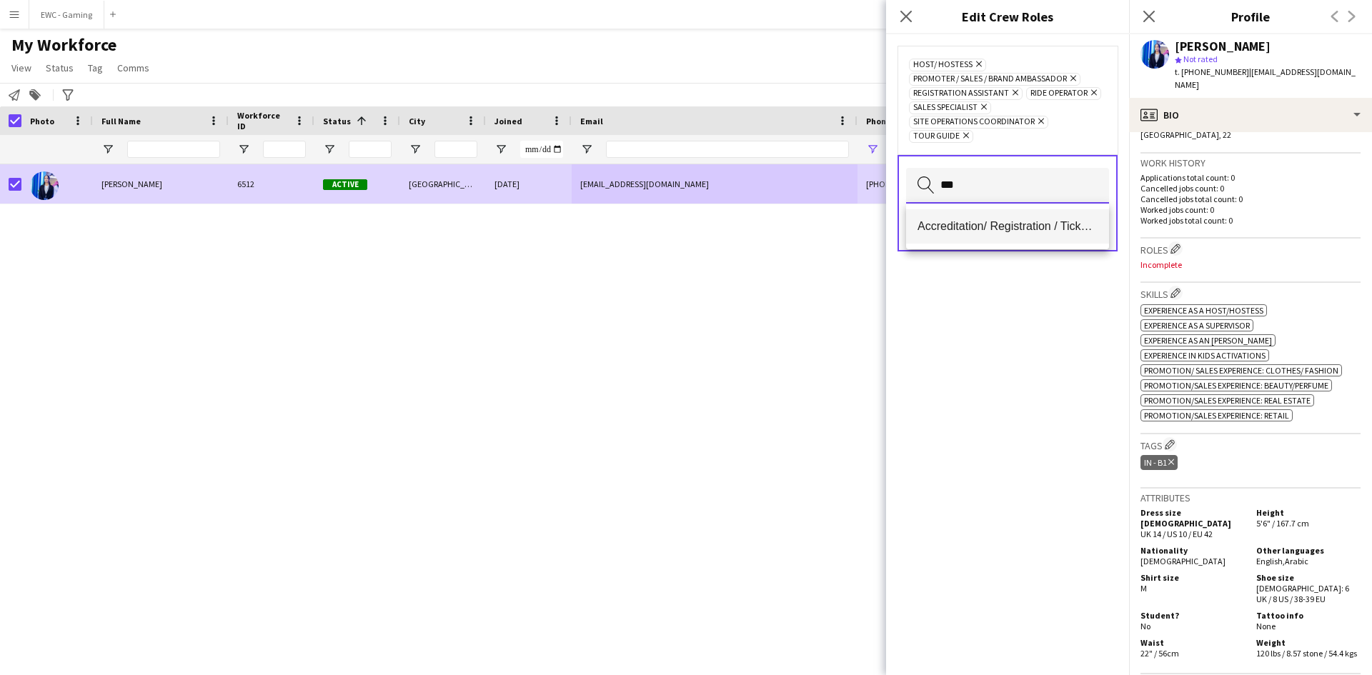
type input "***"
click at [978, 220] on span "Accreditation/ Registration / Ticketing" at bounding box center [1007, 226] width 180 height 14
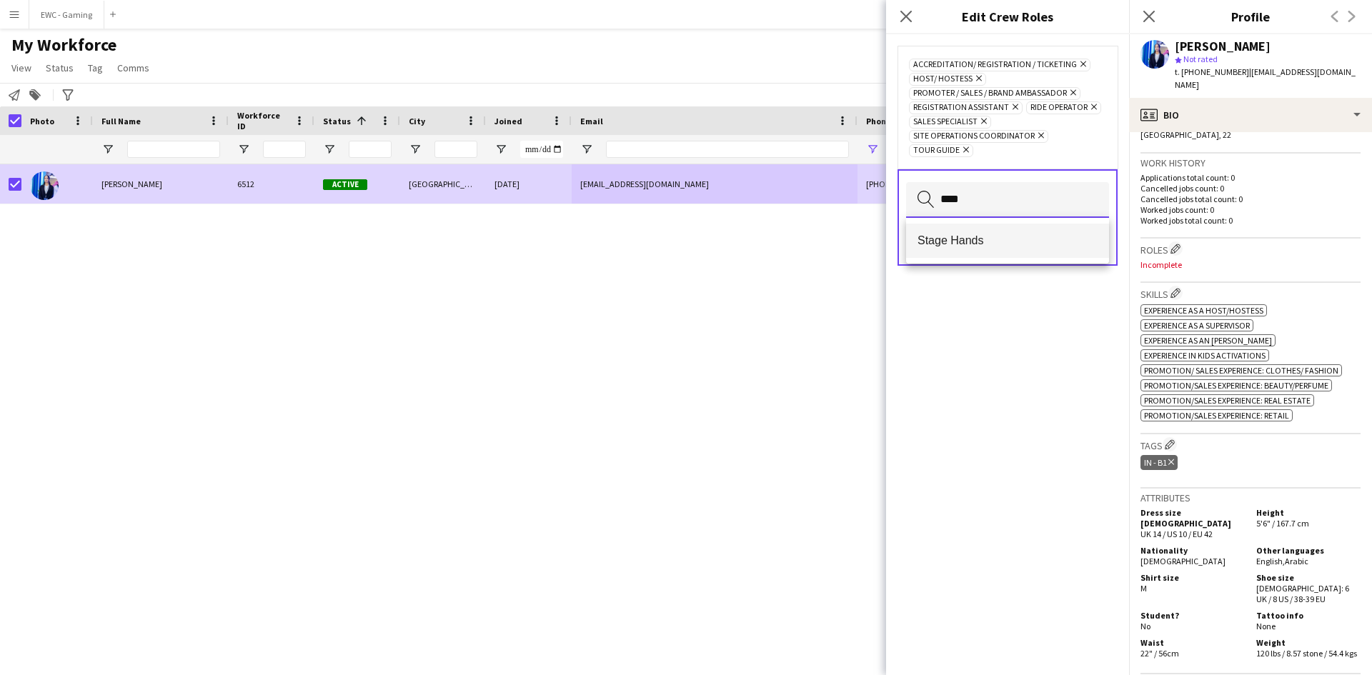
type input "****"
click at [975, 242] on span "Stage Hands" at bounding box center [1007, 241] width 180 height 14
type input "*****"
click at [981, 244] on span "Protocol" at bounding box center [1007, 241] width 180 height 14
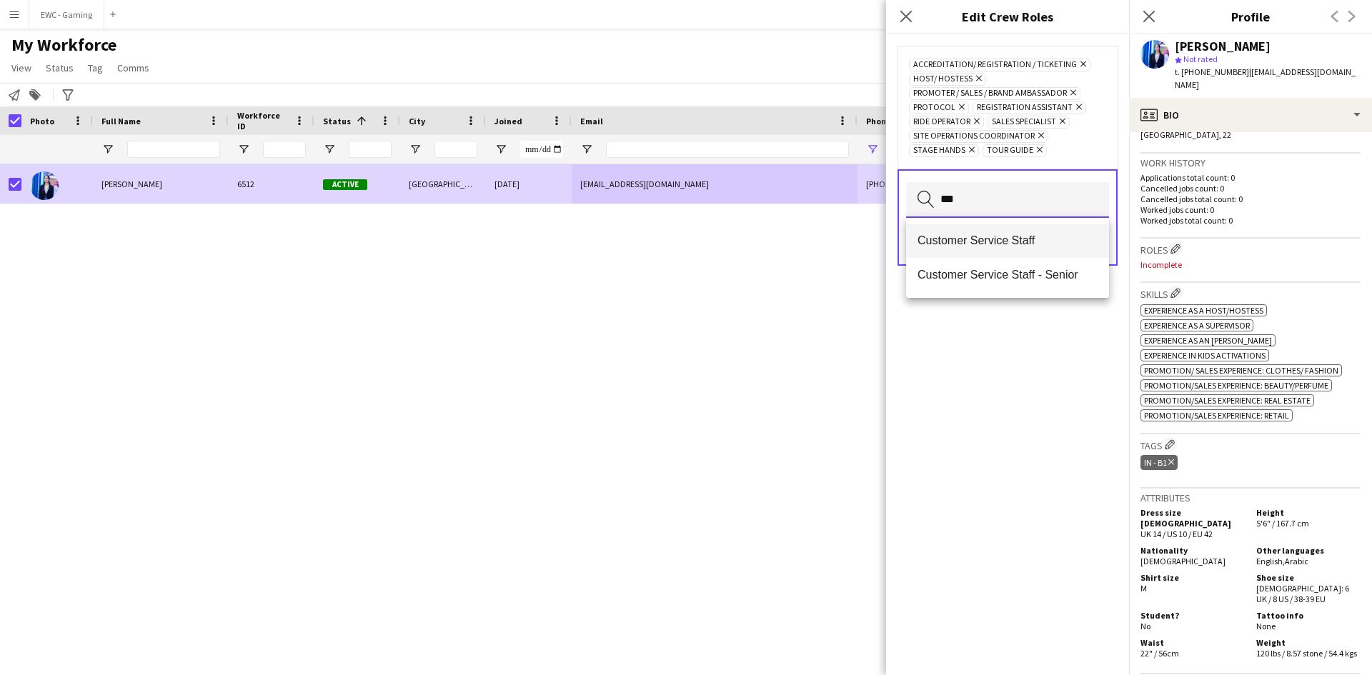
type input "***"
click at [989, 236] on span "Customer Service Staff" at bounding box center [1007, 241] width 180 height 14
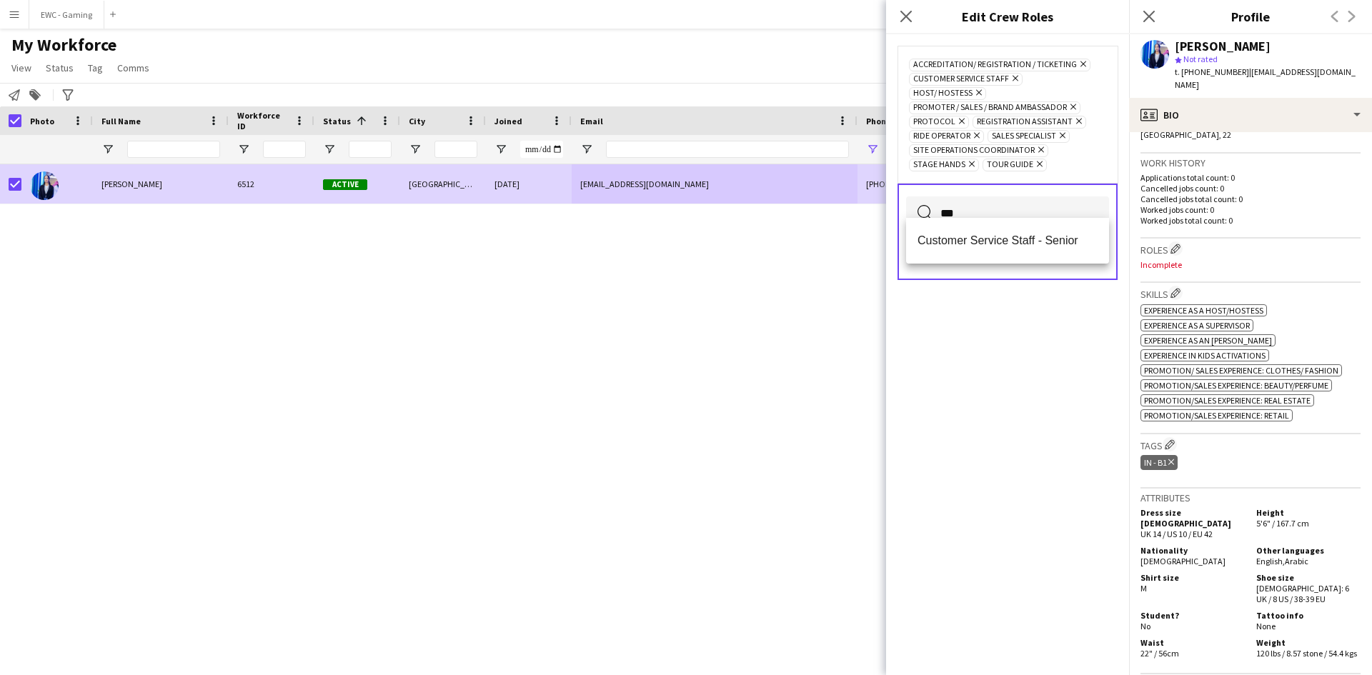
type input "***"
click at [989, 236] on span "Customer Service Staff - Senior" at bounding box center [1007, 241] width 180 height 14
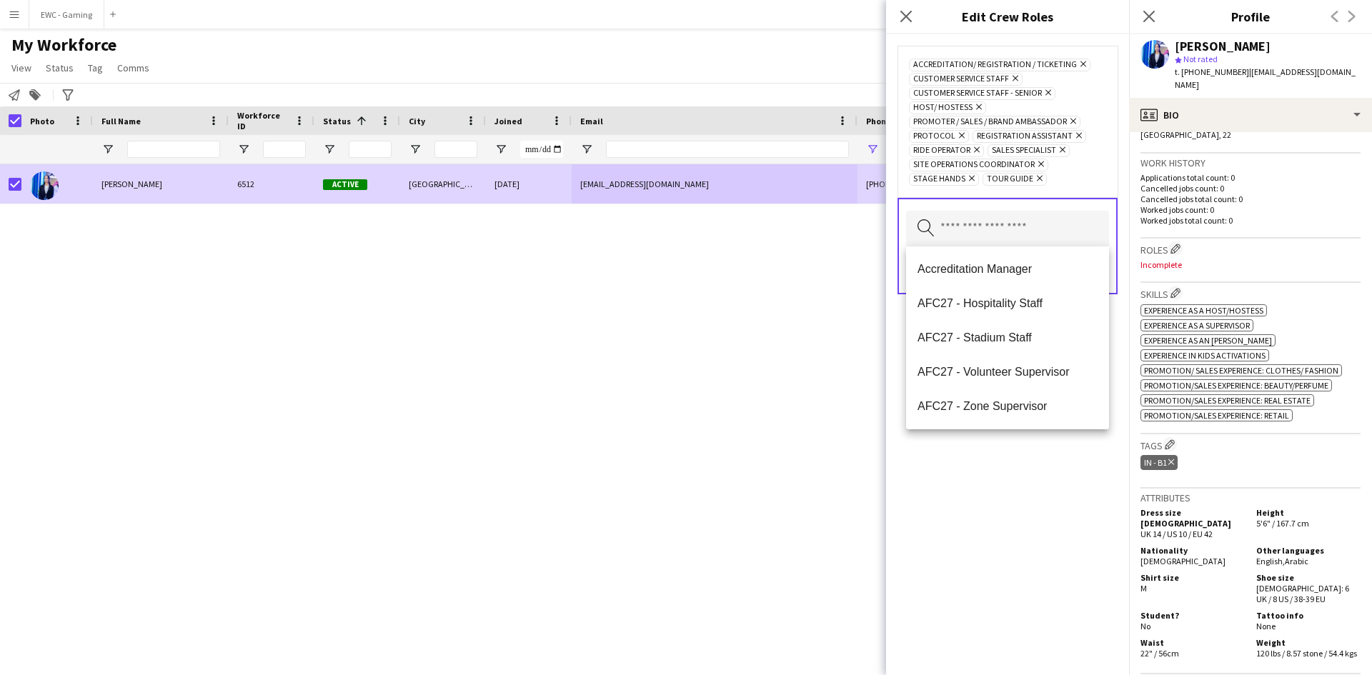
click at [1054, 485] on div "Accreditation/ Registration / Ticketing Remove Customer Service Staff Remove Cu…" at bounding box center [1007, 354] width 243 height 641
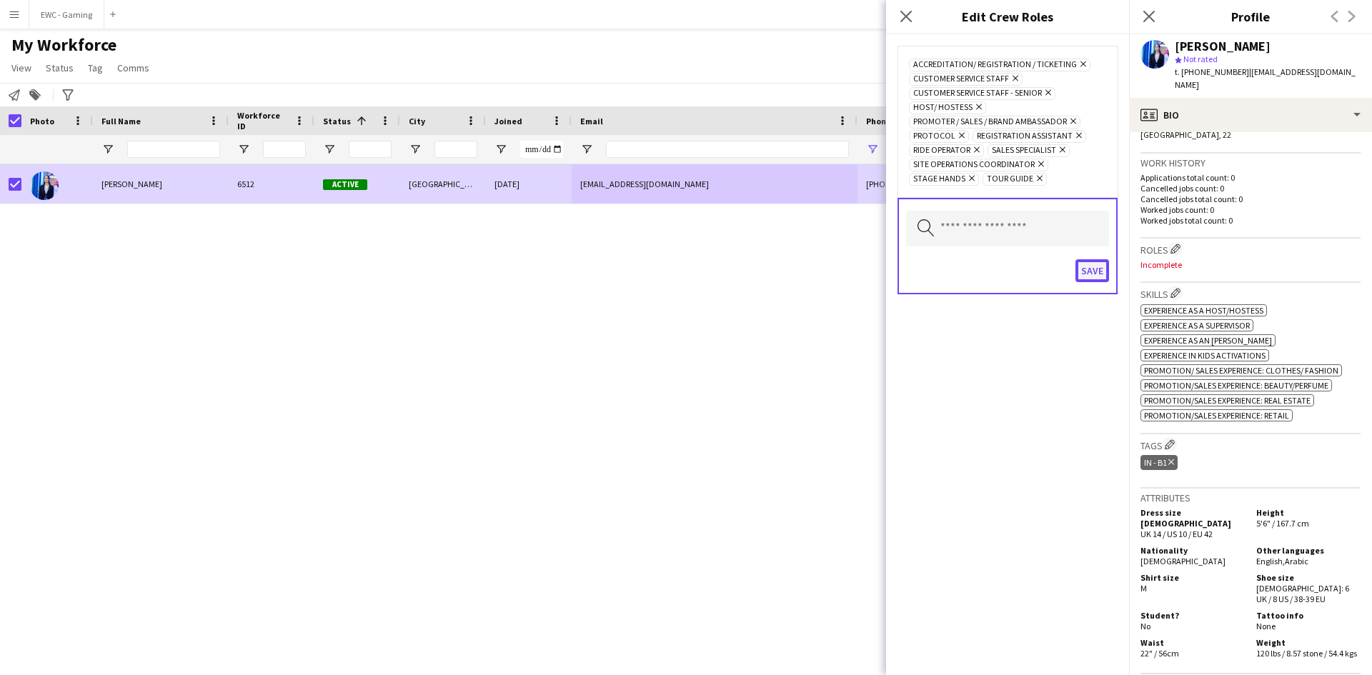
click at [1095, 272] on button "Save" at bounding box center [1092, 270] width 34 height 23
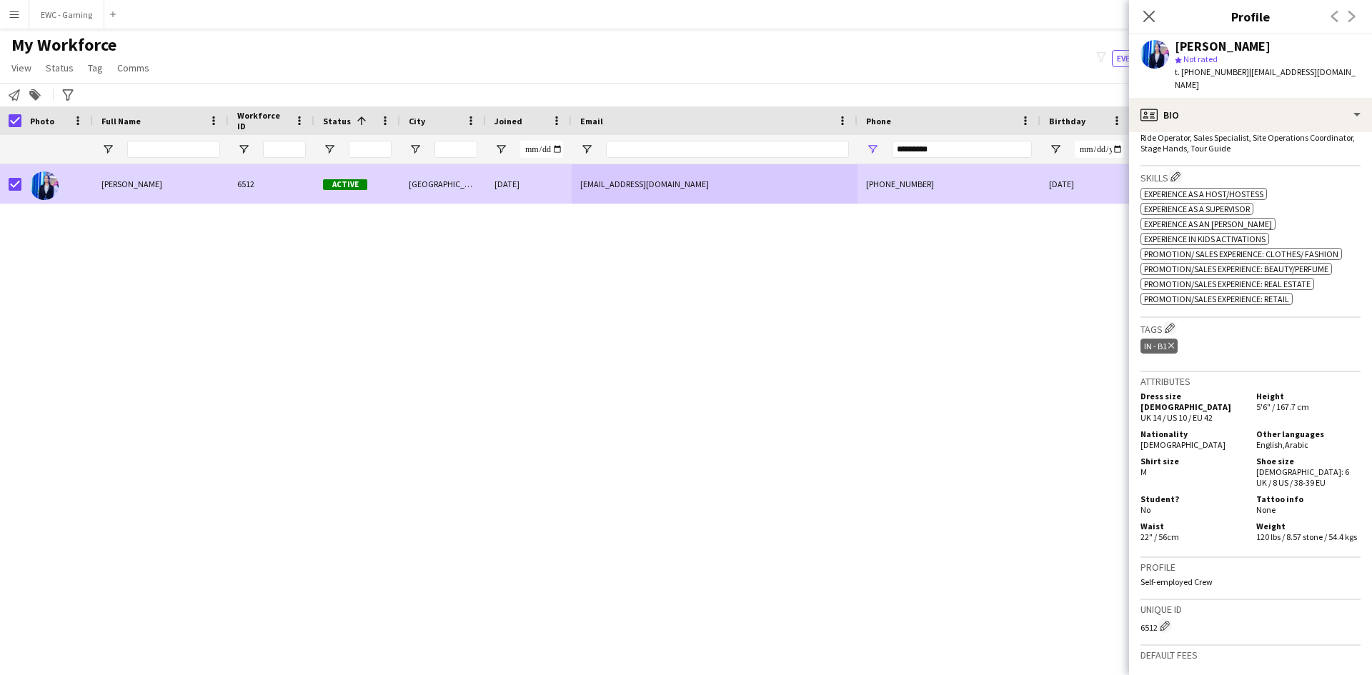
scroll to position [504, 0]
click at [1177, 169] on app-icon "Edit crew company skills" at bounding box center [1175, 174] width 10 height 10
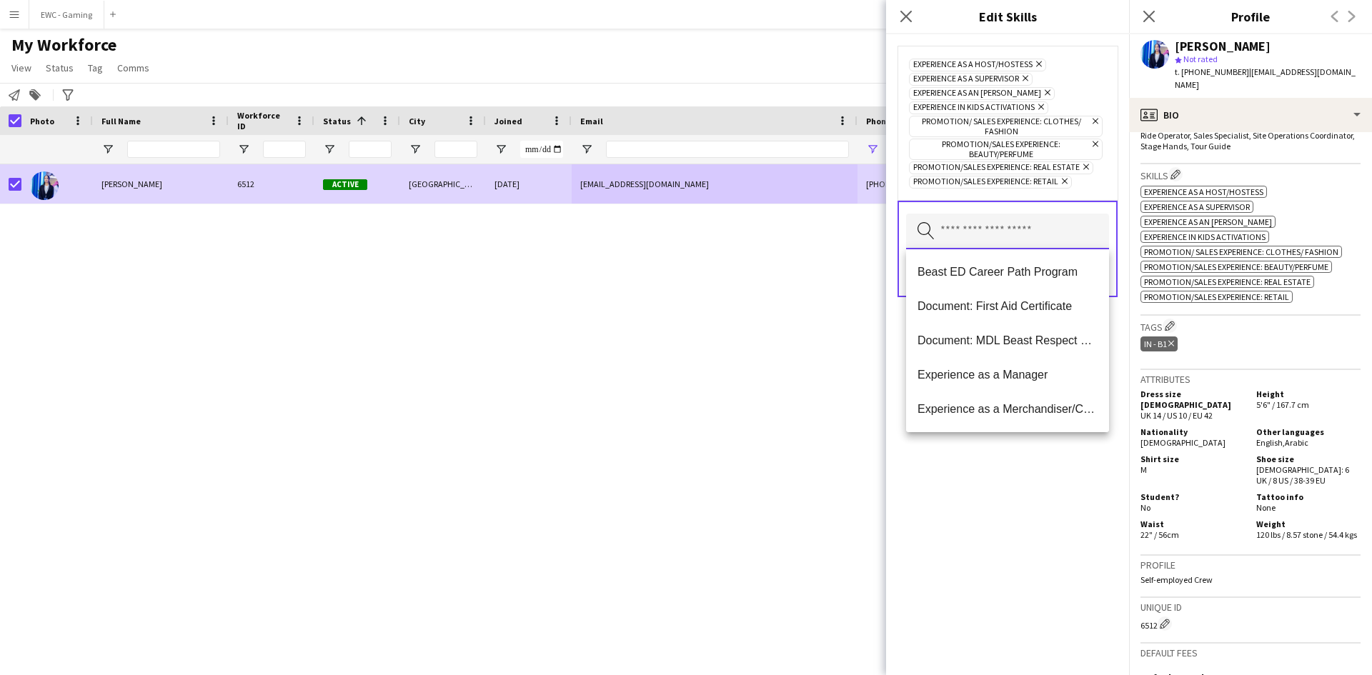
click at [1029, 228] on input "text" at bounding box center [1007, 232] width 203 height 36
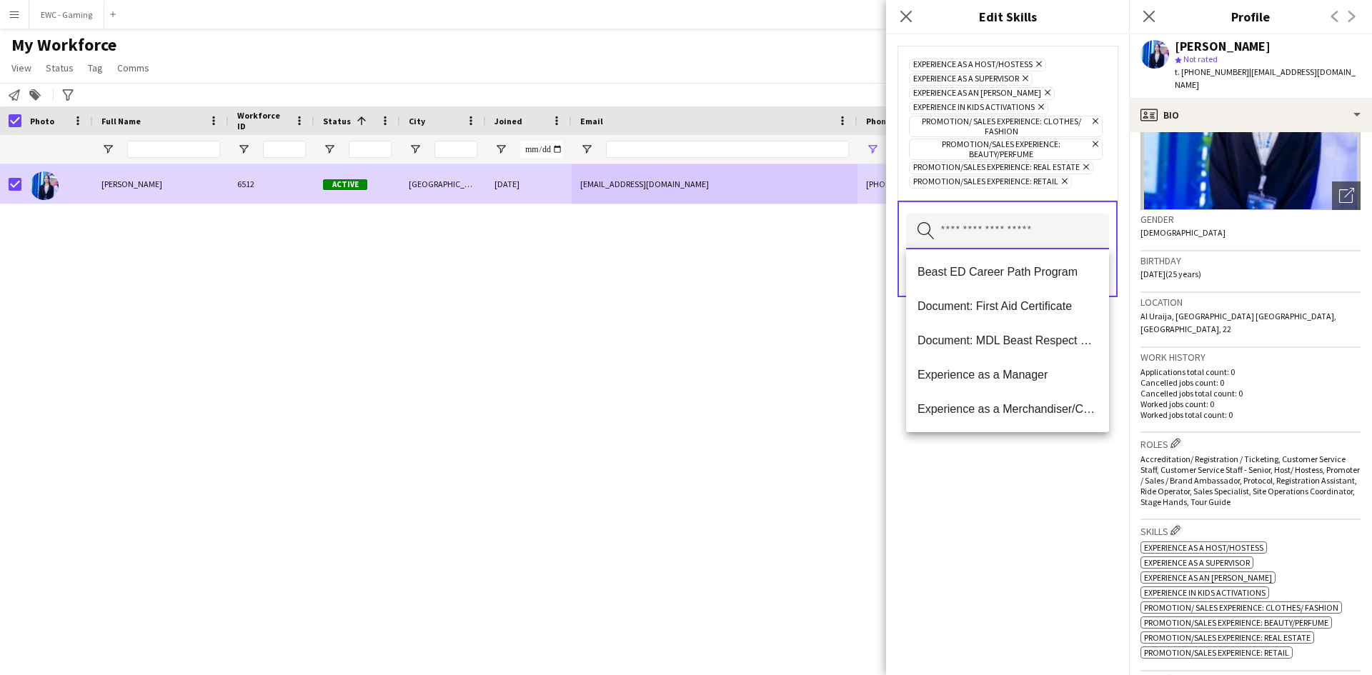
scroll to position [149, 0]
click at [980, 559] on div "Experience as a Host/Hostess Remove Experience as a Supervisor Remove Experienc…" at bounding box center [1007, 354] width 243 height 641
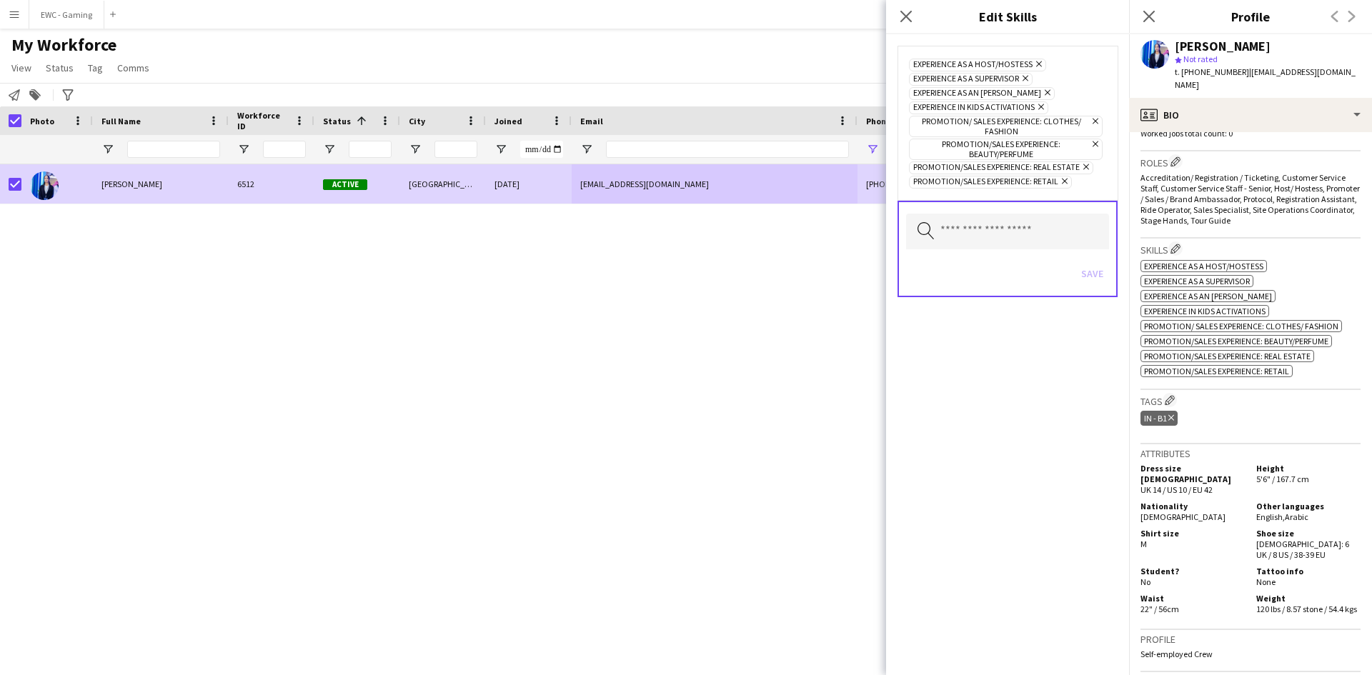
scroll to position [434, 0]
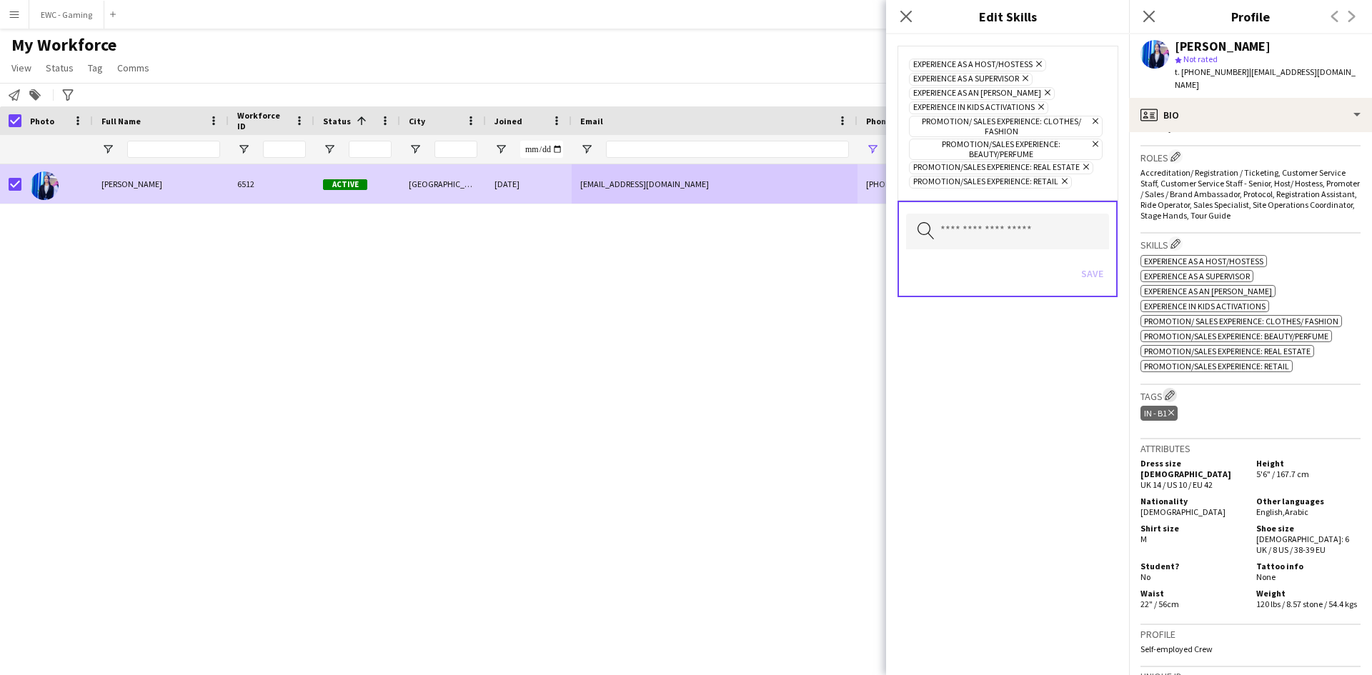
click at [1172, 390] on app-icon "Edit crew company tags" at bounding box center [1169, 395] width 10 height 10
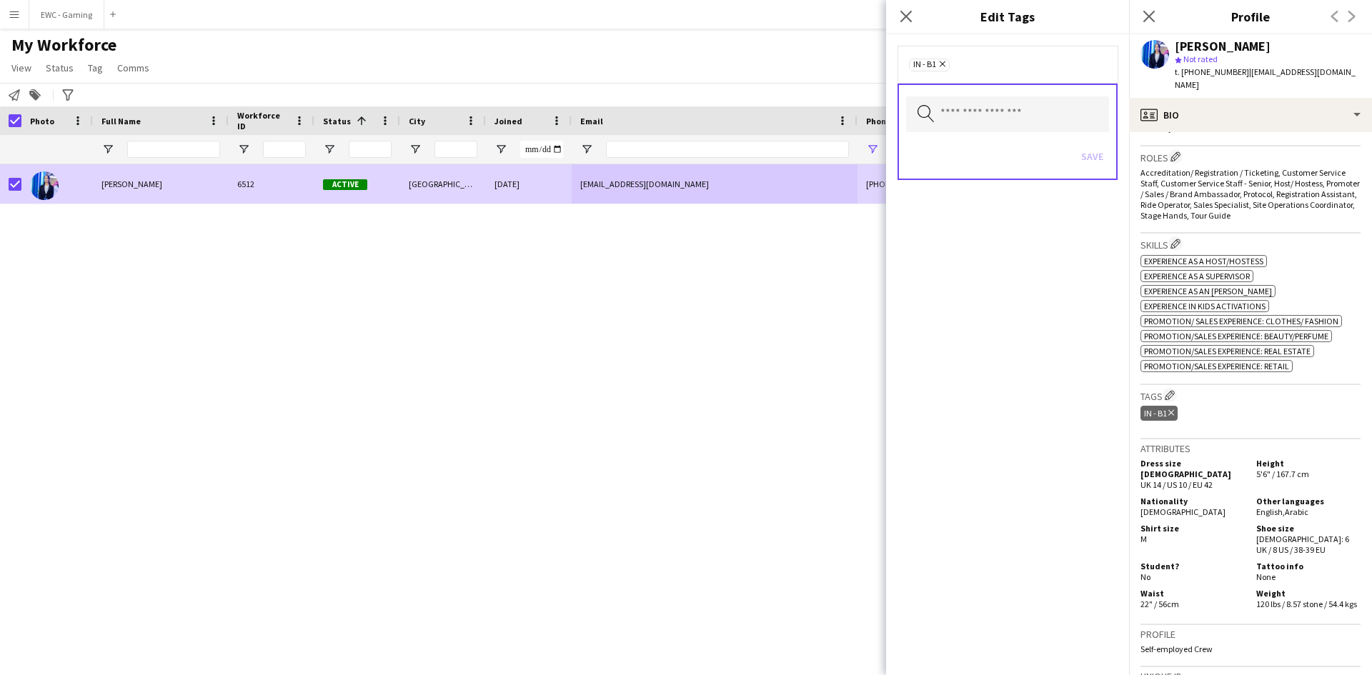
click at [1042, 95] on div "Search by tag name Save" at bounding box center [1007, 132] width 220 height 96
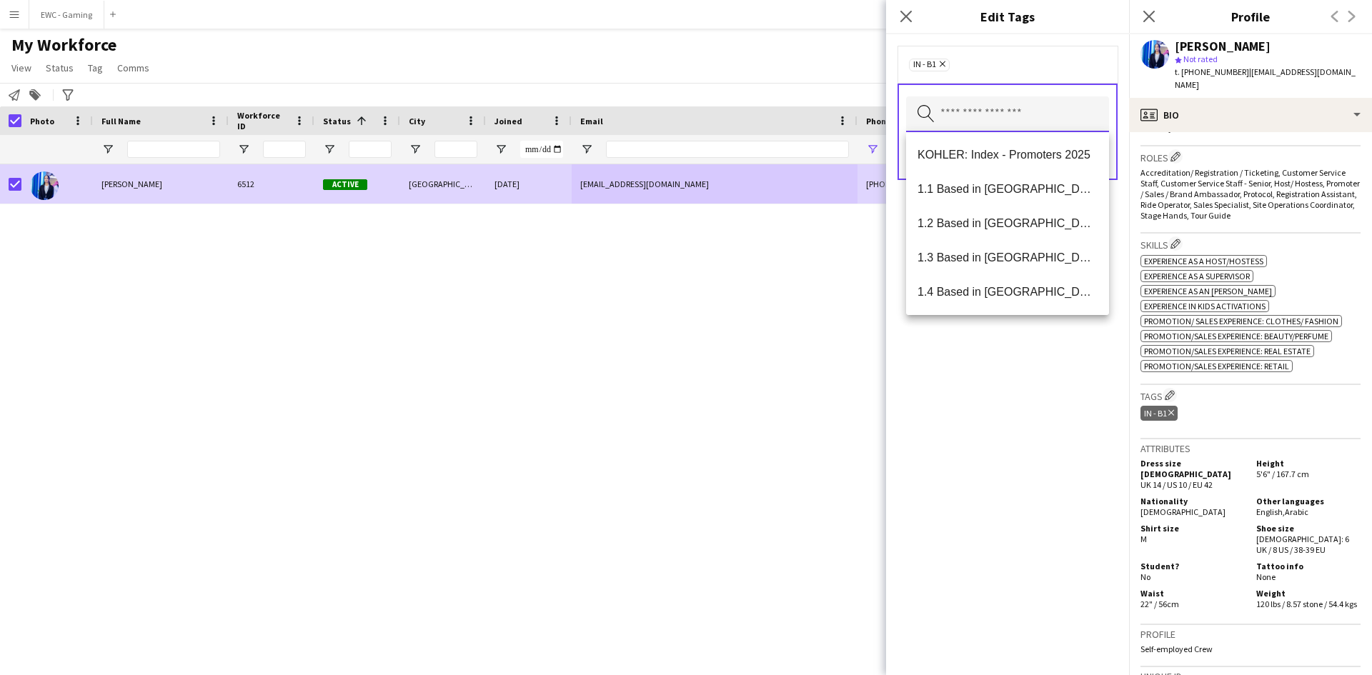
click at [1039, 110] on input "text" at bounding box center [1007, 114] width 203 height 36
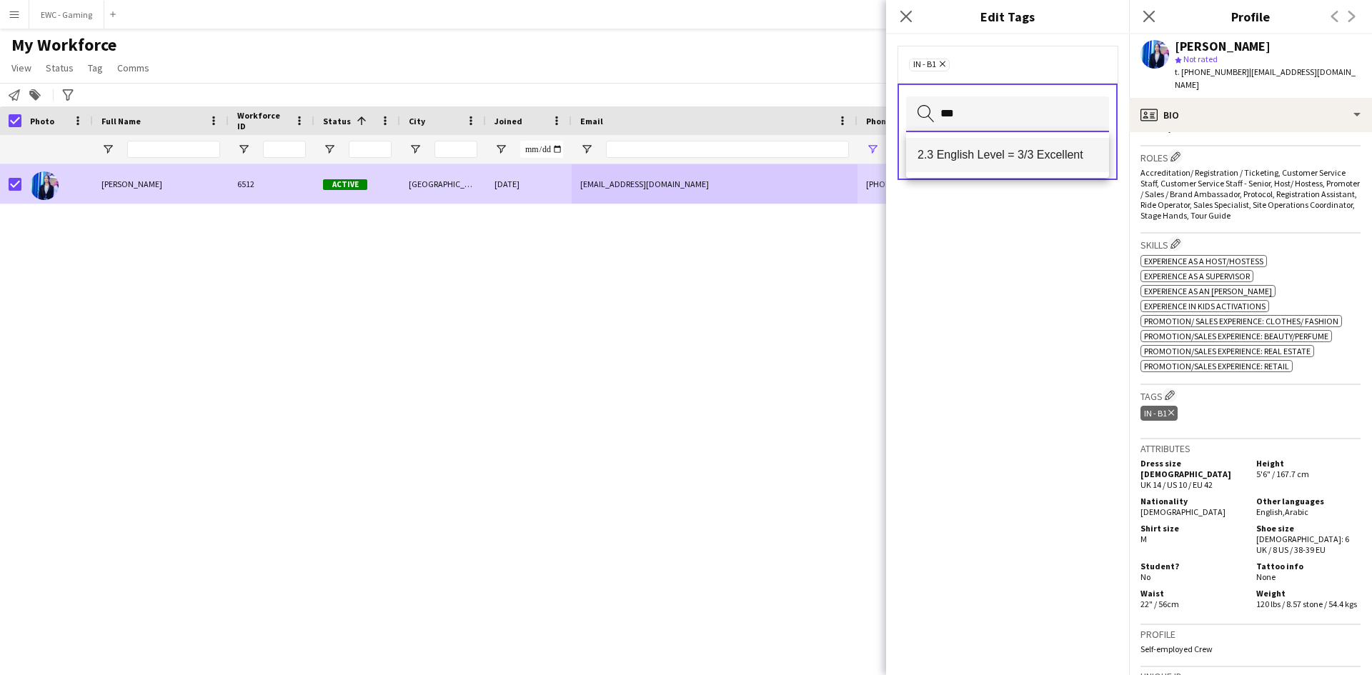
type input "***"
click at [1029, 150] on span "2.3 English Level = 3/3 Excellent" at bounding box center [1007, 155] width 180 height 14
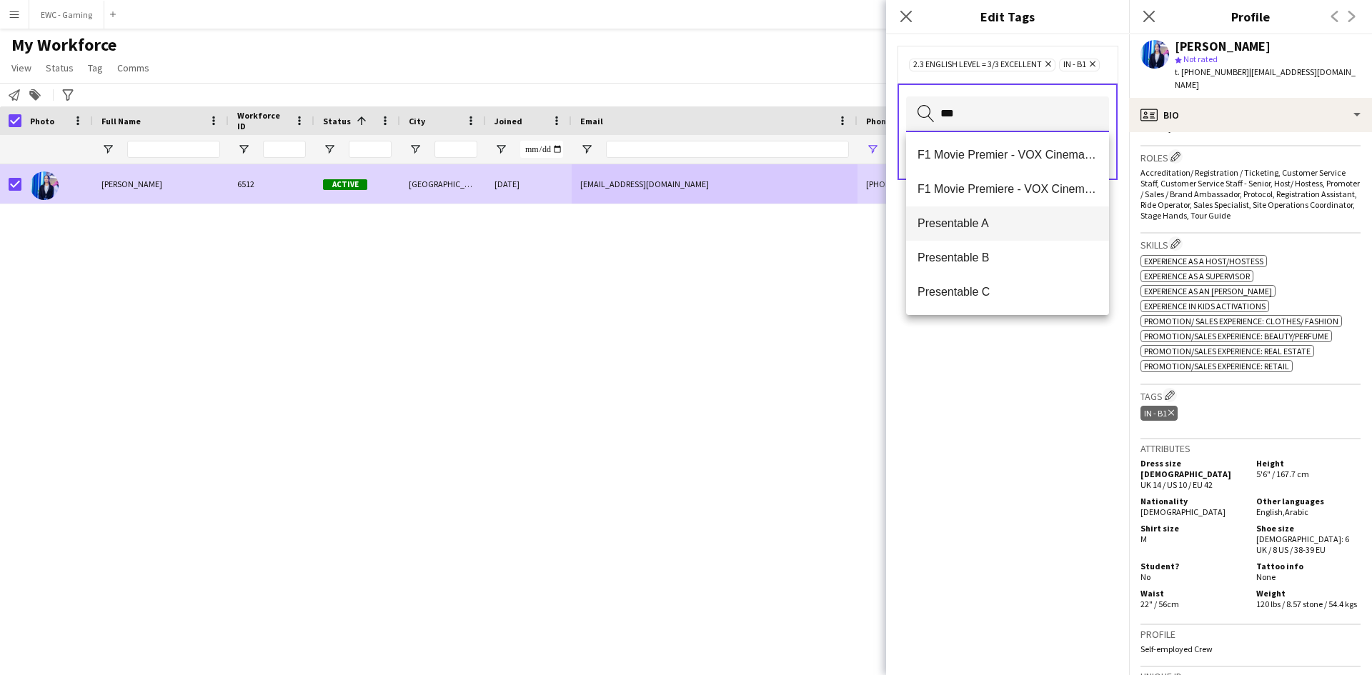
type input "***"
click at [1002, 224] on span "Presentable A" at bounding box center [1007, 223] width 180 height 14
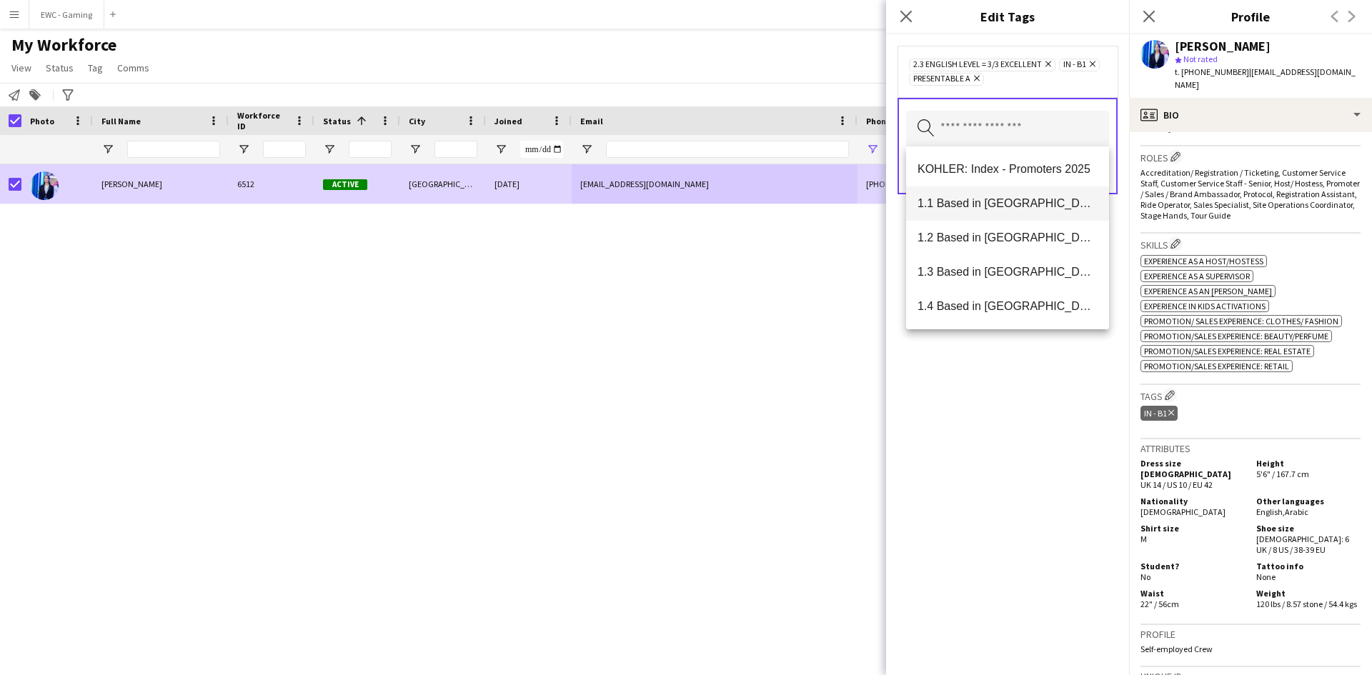
click at [1013, 200] on span "1.1 Based in [GEOGRAPHIC_DATA]" at bounding box center [1007, 203] width 180 height 14
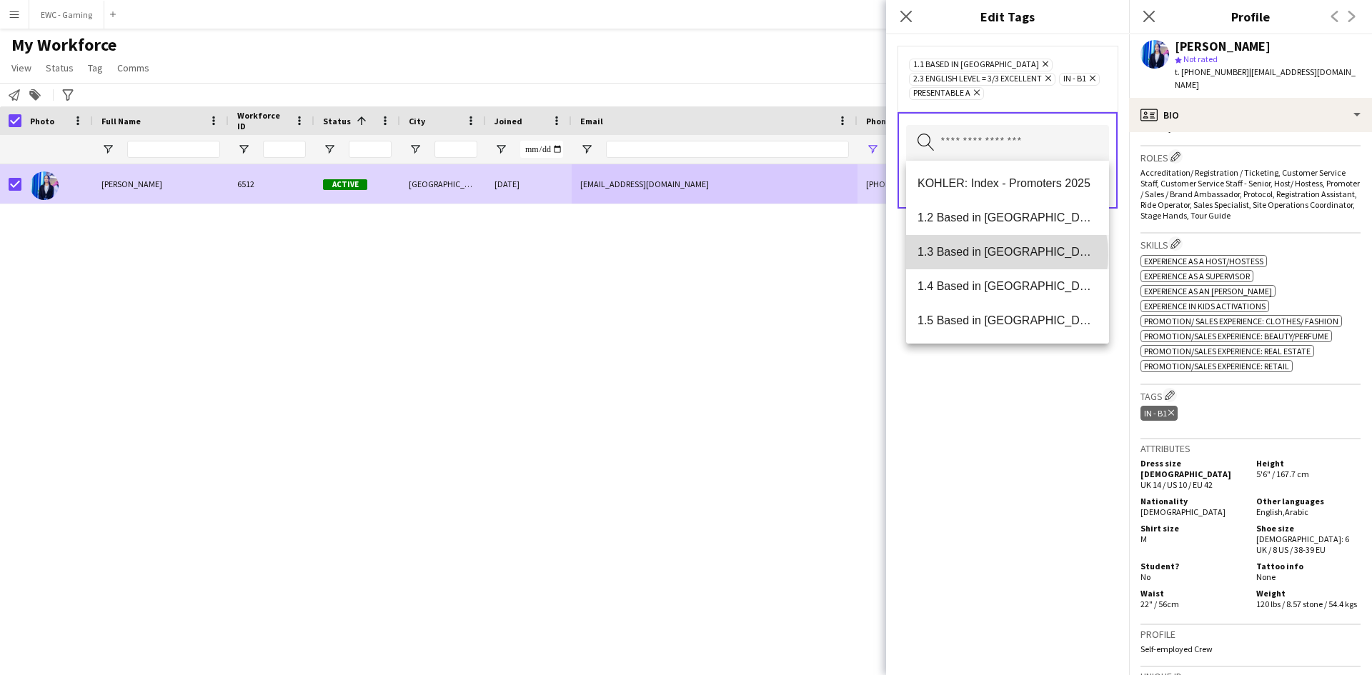
click at [1006, 254] on span "1.3 Based in [GEOGRAPHIC_DATA]" at bounding box center [1007, 252] width 180 height 14
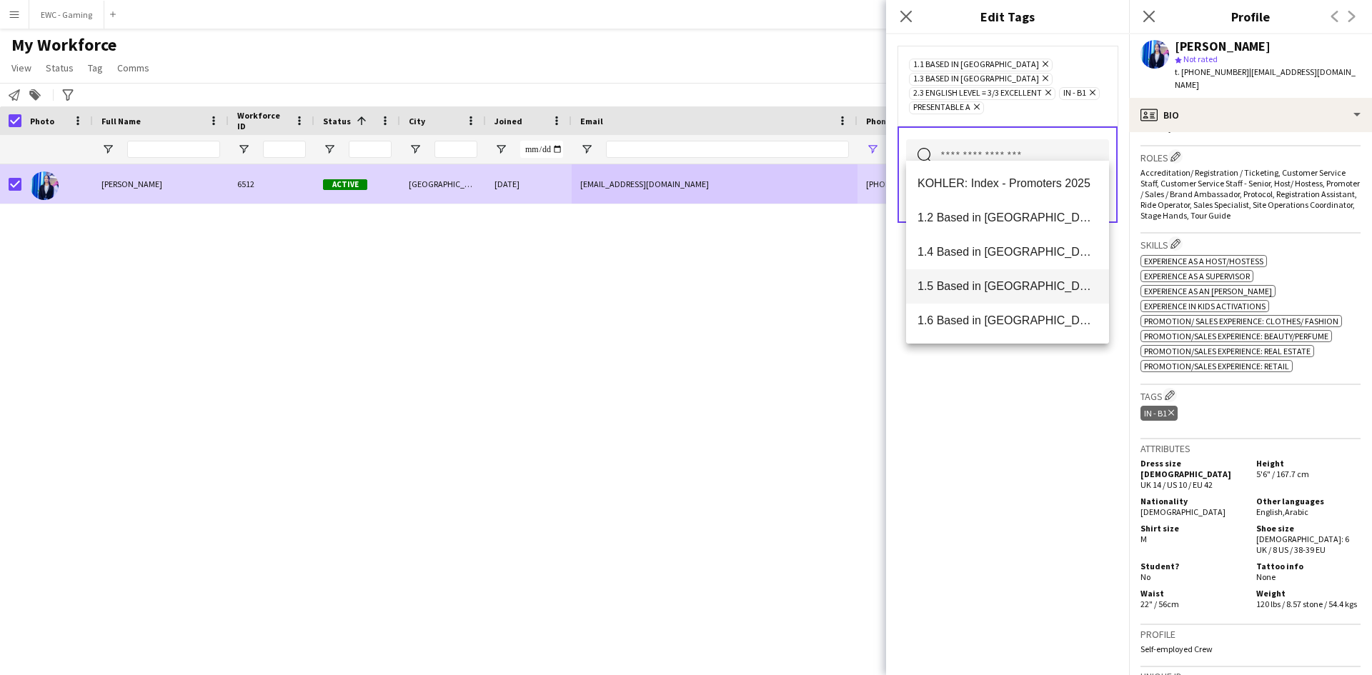
click at [1021, 294] on mat-option "1.5 Based in [GEOGRAPHIC_DATA]" at bounding box center [1007, 286] width 203 height 34
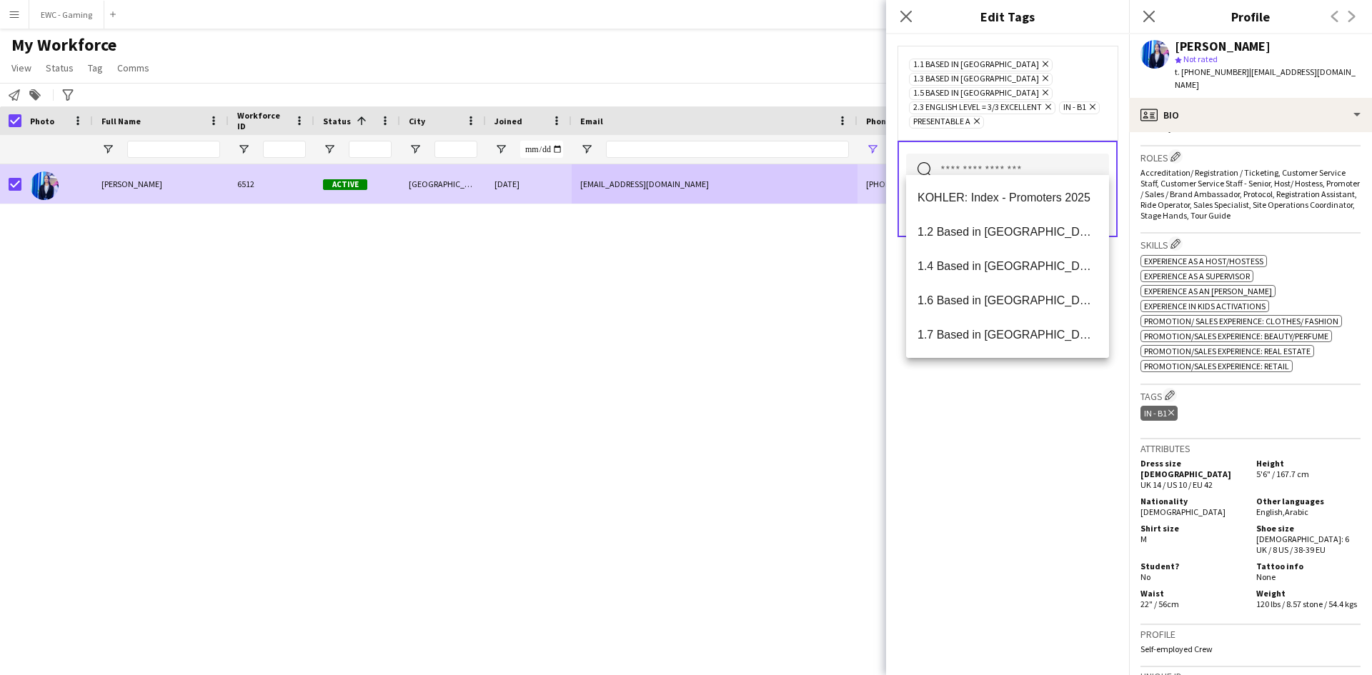
click at [993, 459] on div "1.1 Based in Riyadh Remove 1.3 Based in Jeddah Remove 1.5 Based in Al Ula Remov…" at bounding box center [1007, 354] width 243 height 641
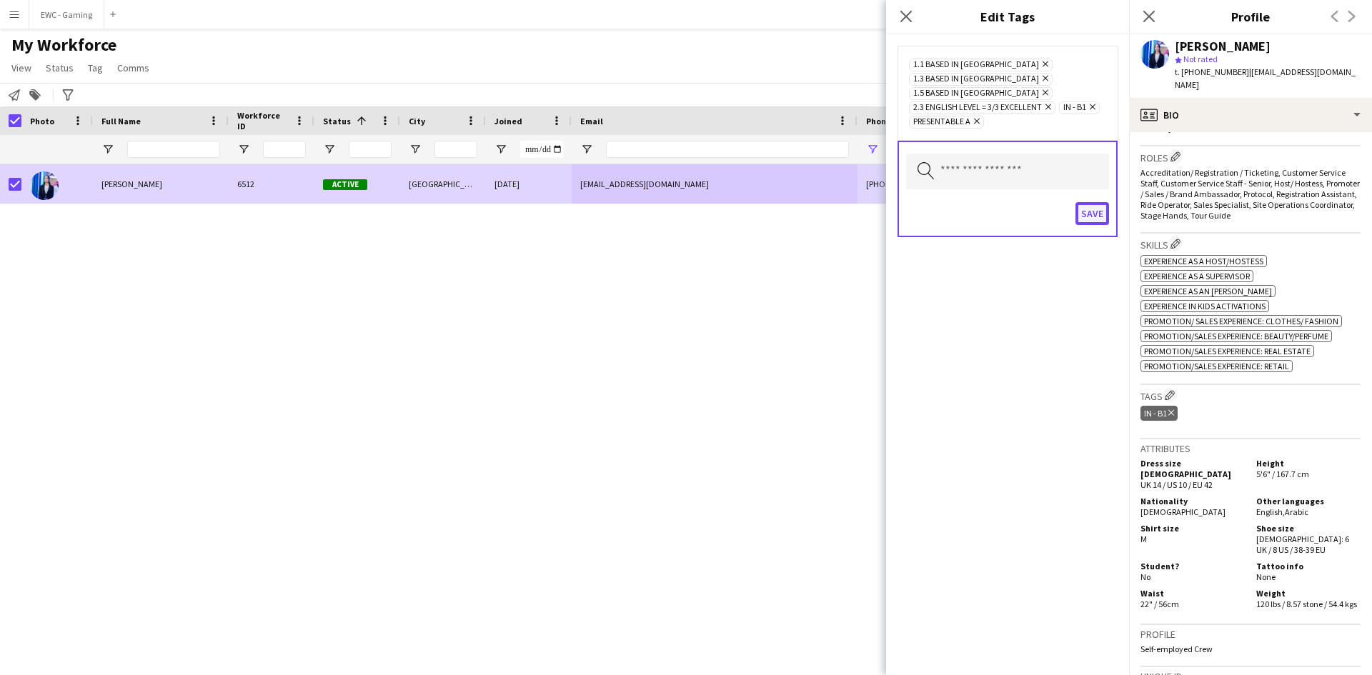
click at [1089, 202] on button "Save" at bounding box center [1092, 213] width 34 height 23
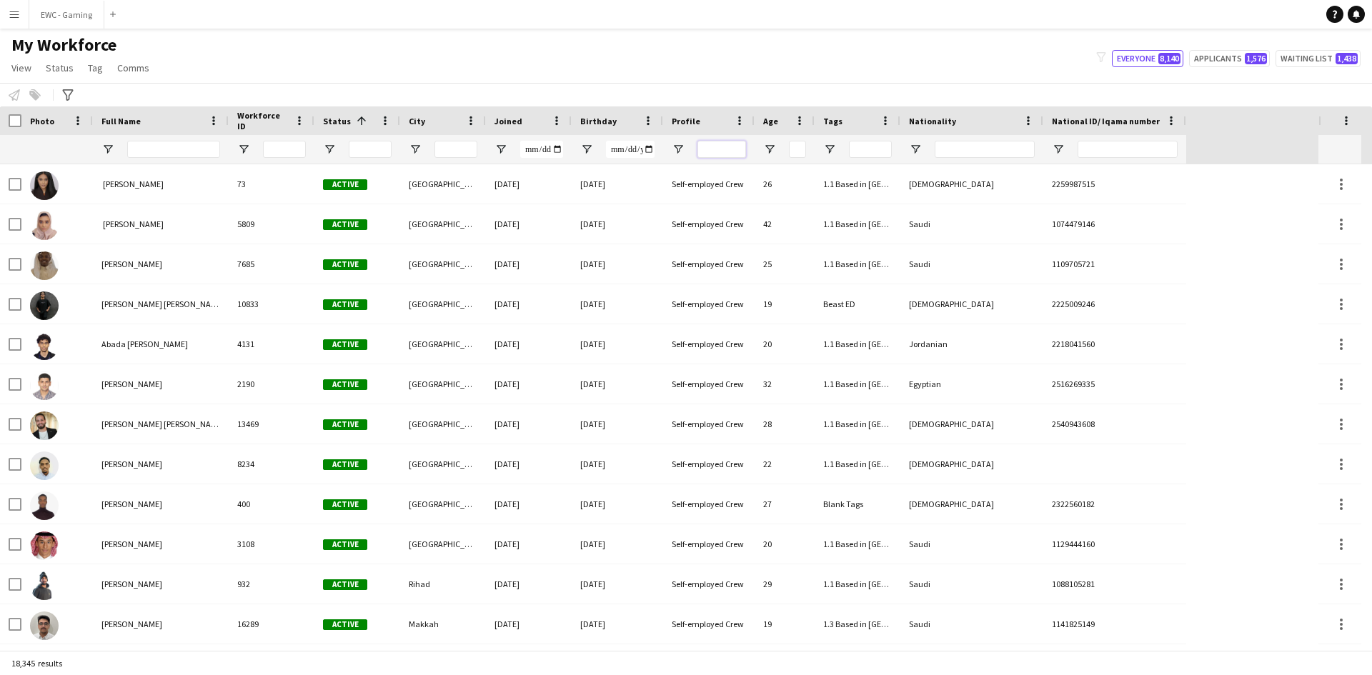
click at [731, 149] on input "Profile Filter Input" at bounding box center [721, 149] width 49 height 17
click at [20, 67] on span "View" at bounding box center [21, 67] width 20 height 13
click at [69, 141] on span "Customise view" at bounding box center [52, 140] width 68 height 13
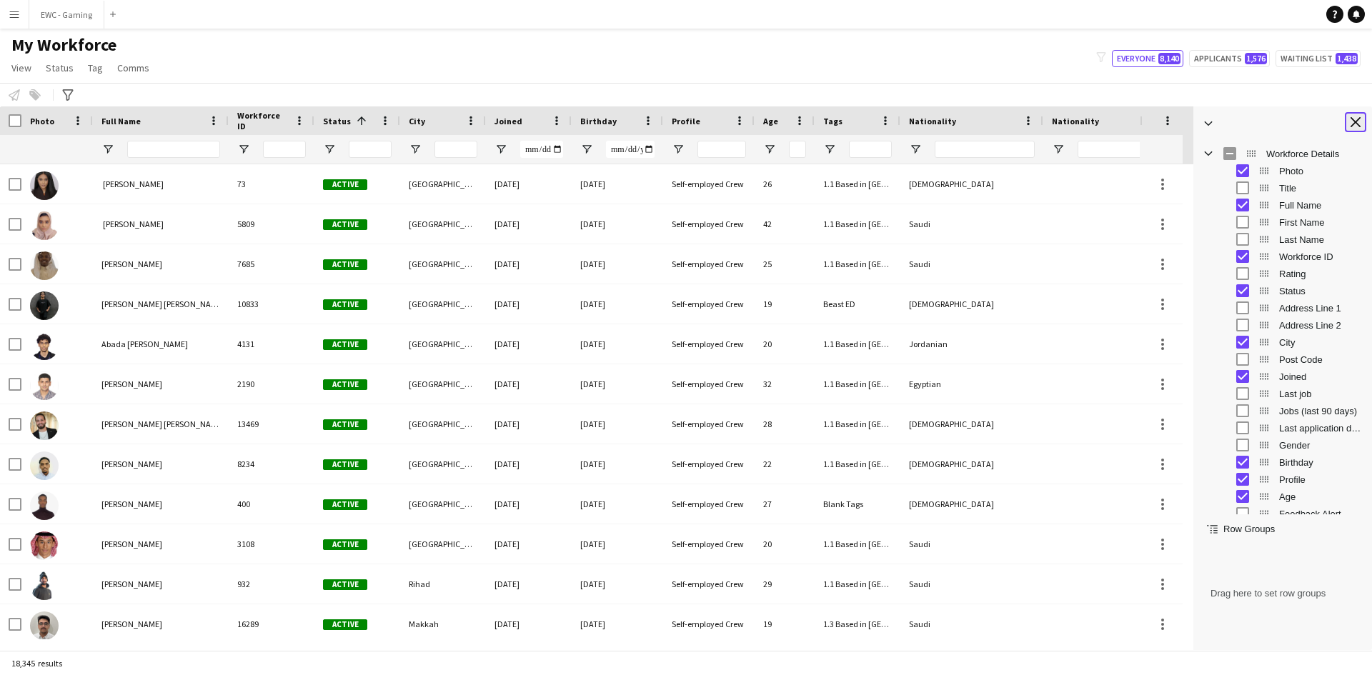
click at [1359, 122] on app-icon "Close tool panel" at bounding box center [1355, 122] width 10 height 10
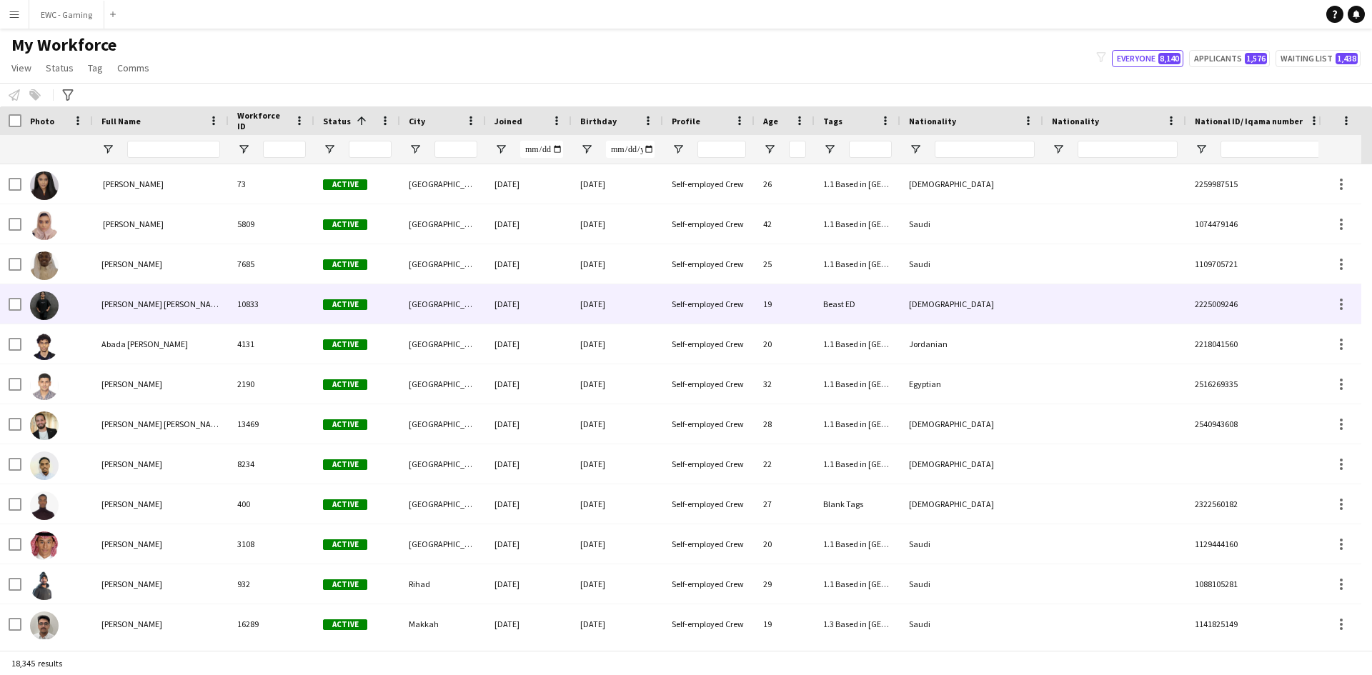
scroll to position [0, 11]
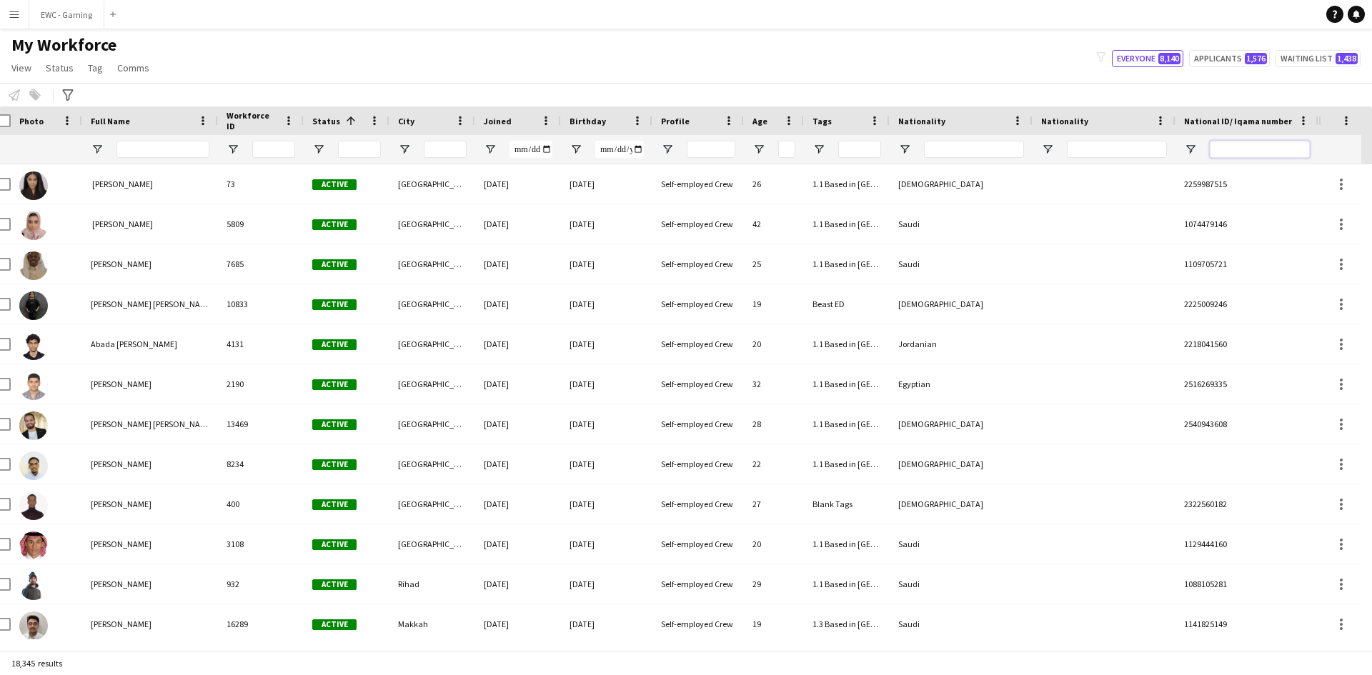
click at [1229, 151] on input "National ID/ Iqama number Filter Input" at bounding box center [1259, 149] width 100 height 17
paste input "**********"
click at [1229, 151] on input "**********" at bounding box center [1259, 149] width 100 height 17
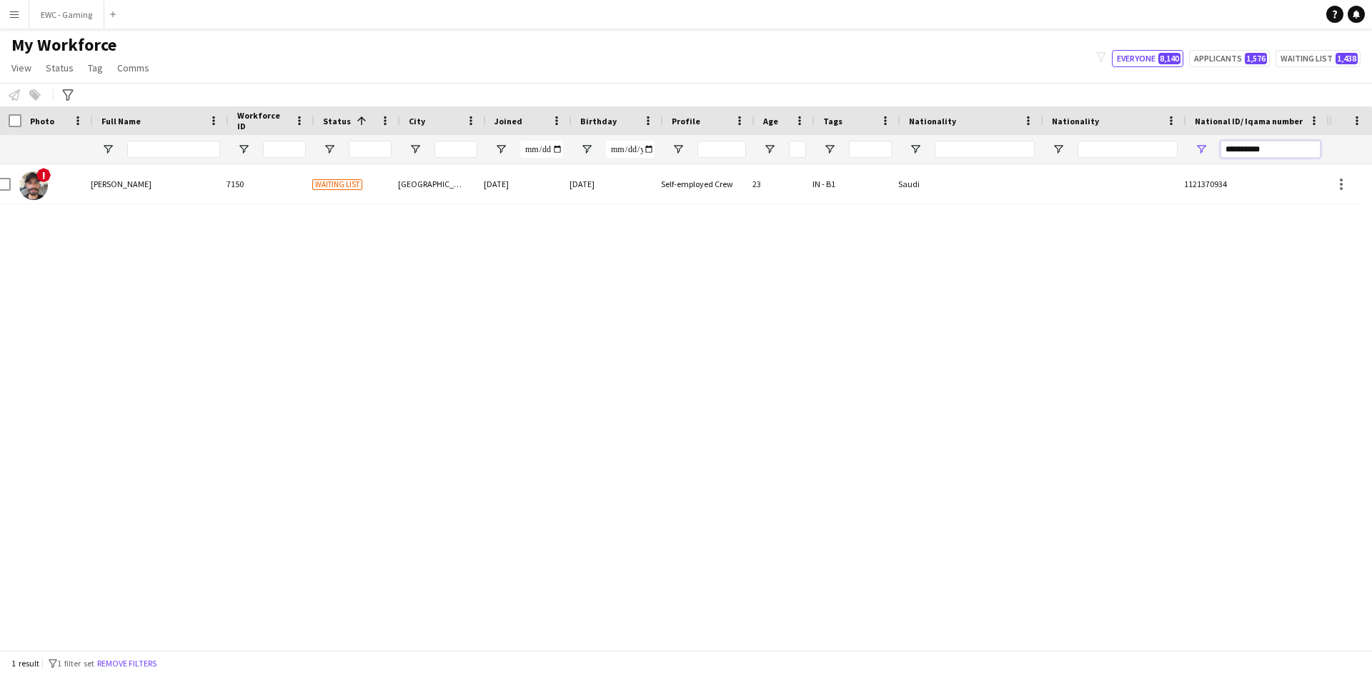
scroll to position [0, 0]
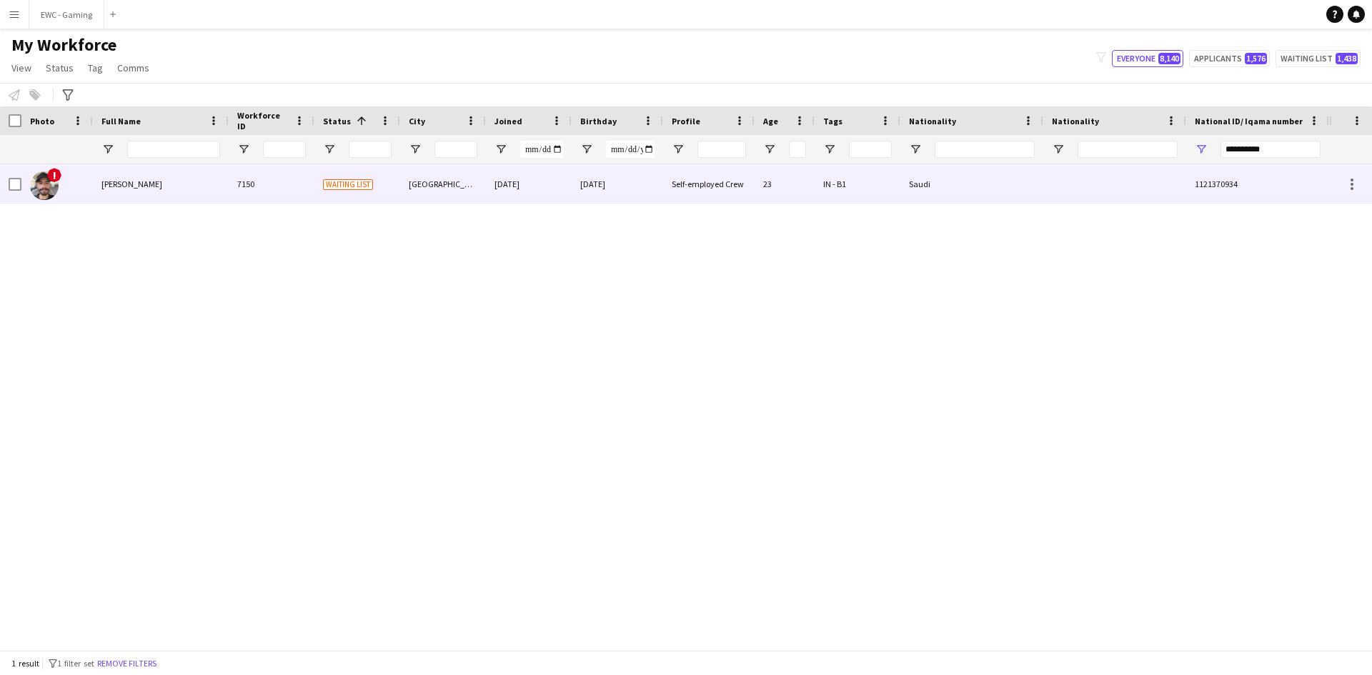
click at [224, 188] on div "Rakan Ali" at bounding box center [161, 183] width 136 height 39
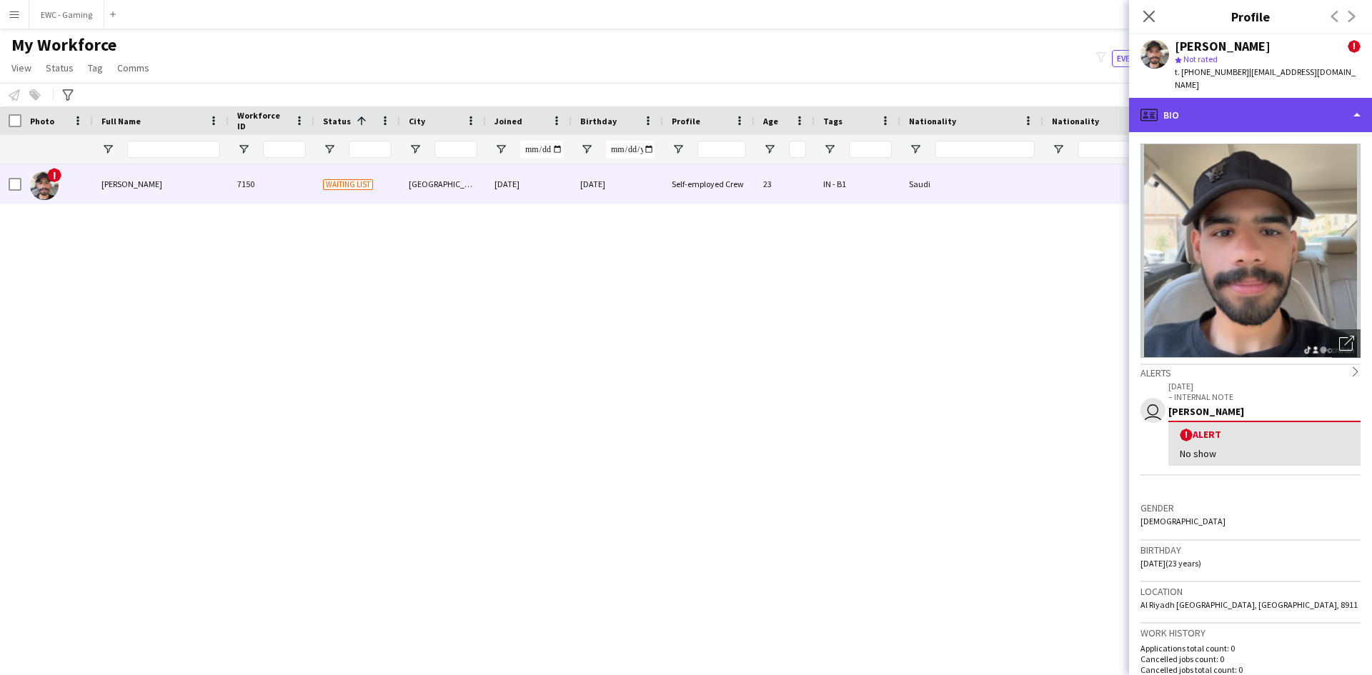
click at [1226, 110] on div "profile Bio" at bounding box center [1250, 115] width 243 height 34
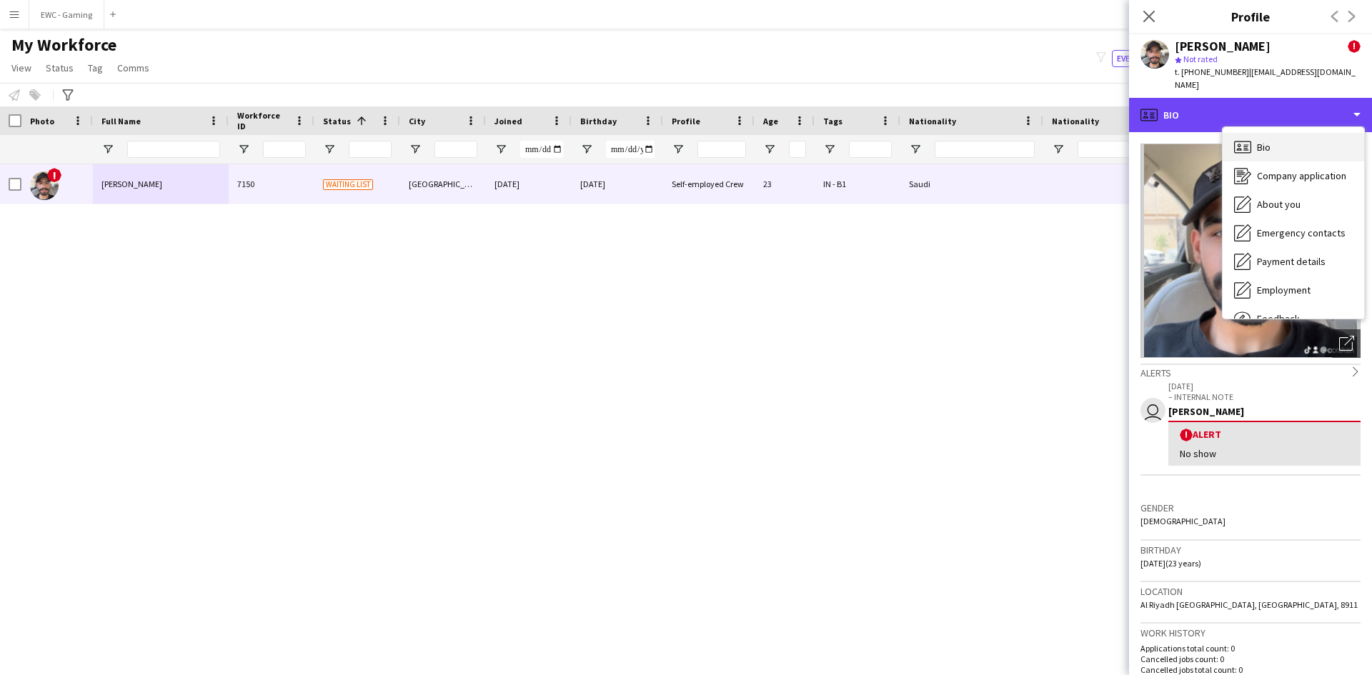
scroll to position [49, 0]
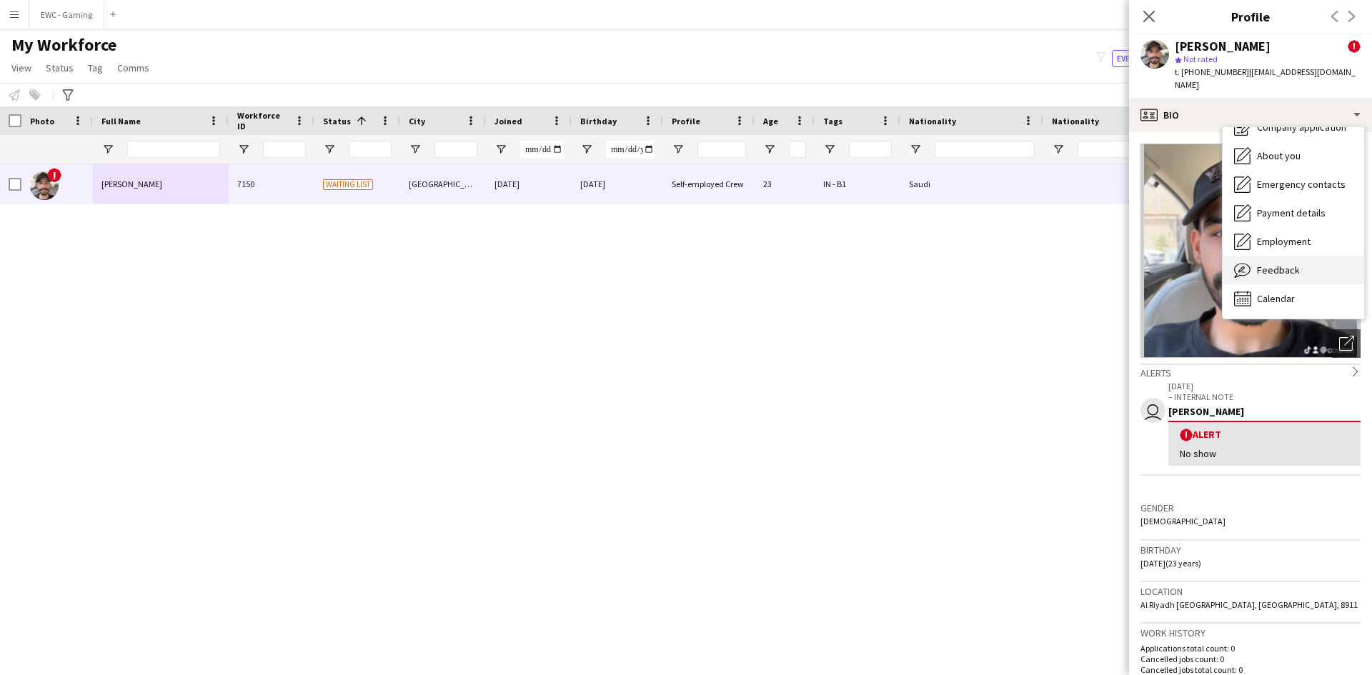
click at [1277, 264] on span "Feedback" at bounding box center [1278, 270] width 43 height 13
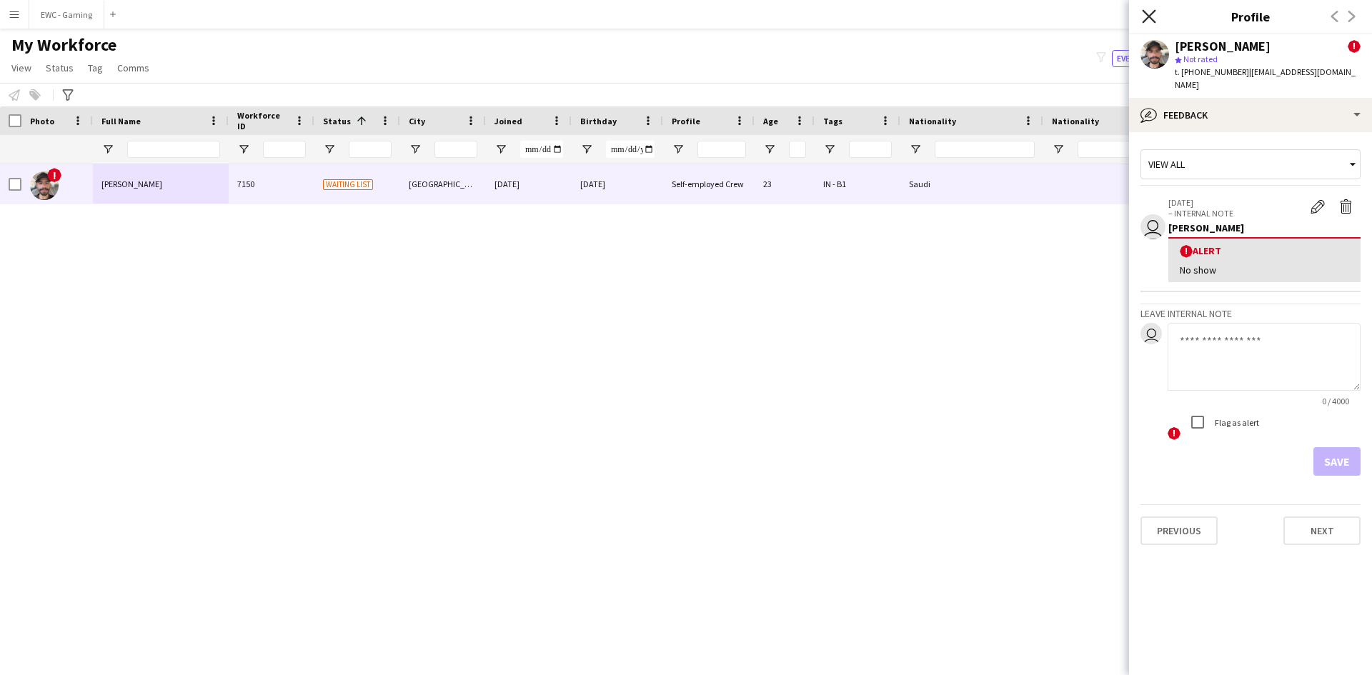
click at [1147, 13] on icon "Close pop-in" at bounding box center [1149, 16] width 14 height 14
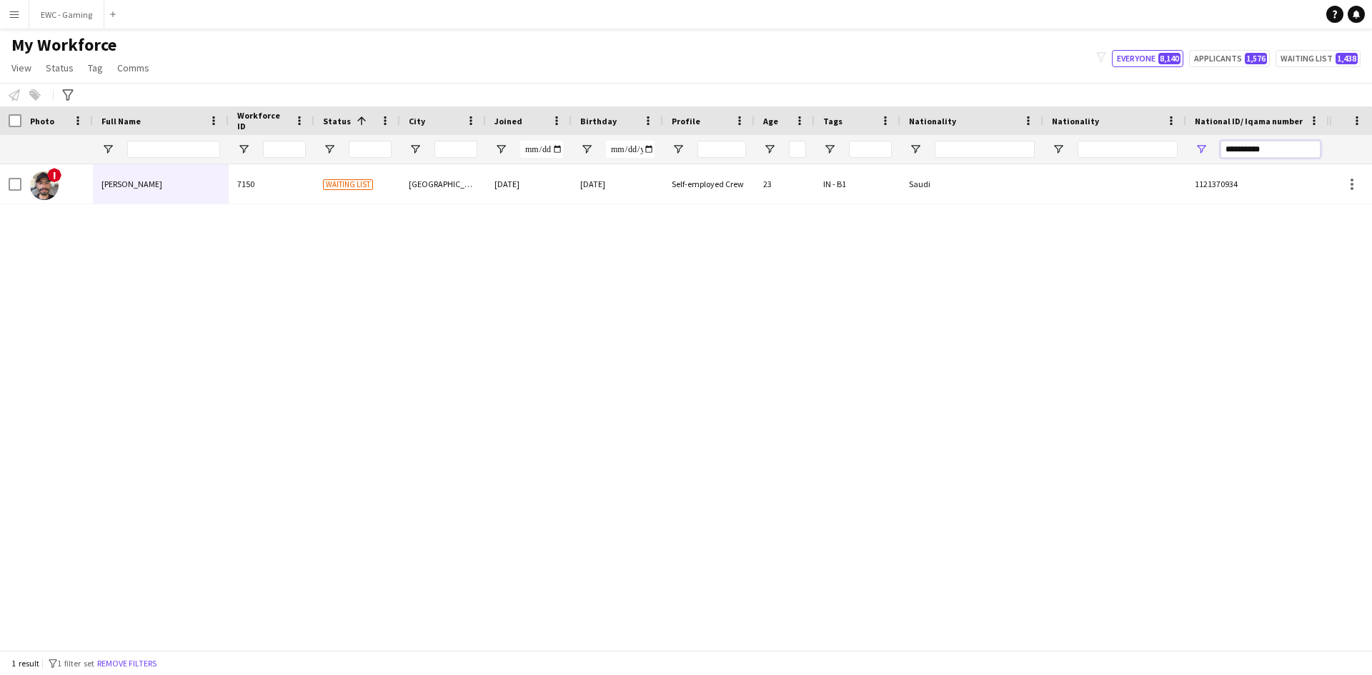
click at [1257, 151] on input "**********" at bounding box center [1270, 149] width 100 height 17
paste input "National ID/ Iqama number Filter Input"
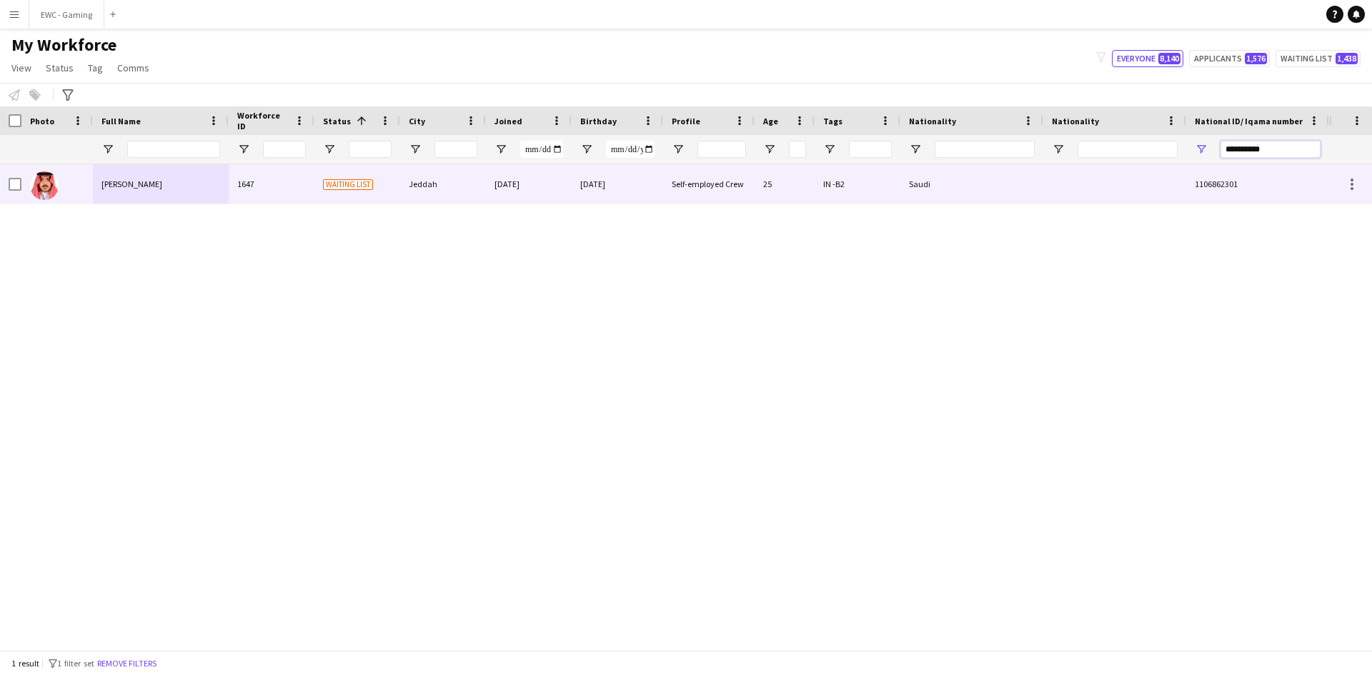
type input "**********"
click at [353, 191] on div "Waiting list" at bounding box center [357, 183] width 86 height 39
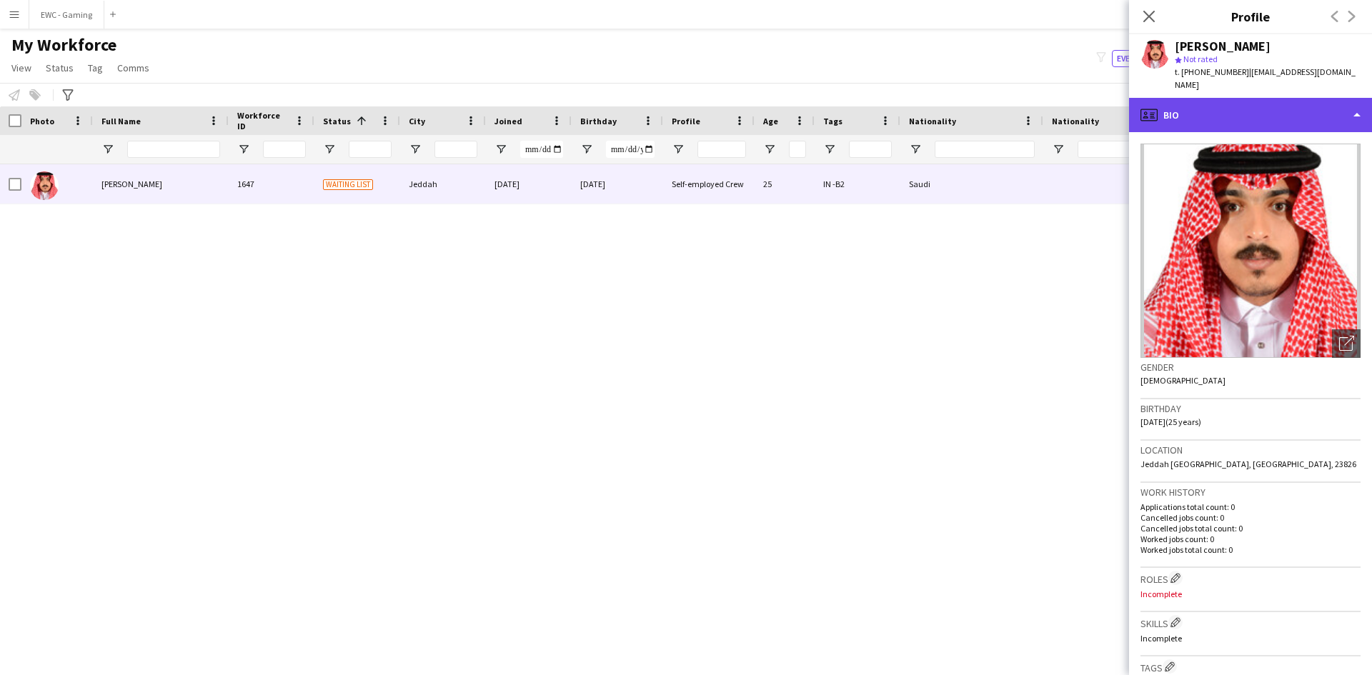
click at [1234, 98] on div "profile Bio" at bounding box center [1250, 115] width 243 height 34
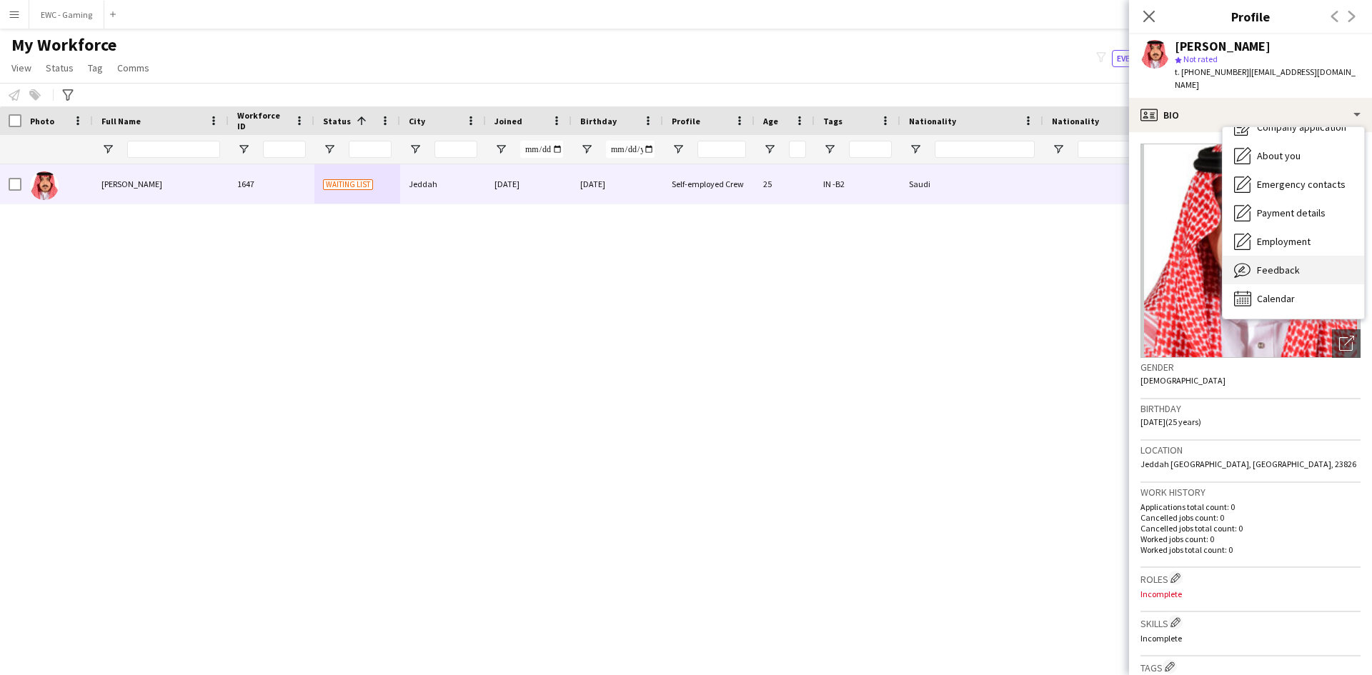
click at [1282, 256] on div "Feedback Feedback" at bounding box center [1292, 270] width 141 height 29
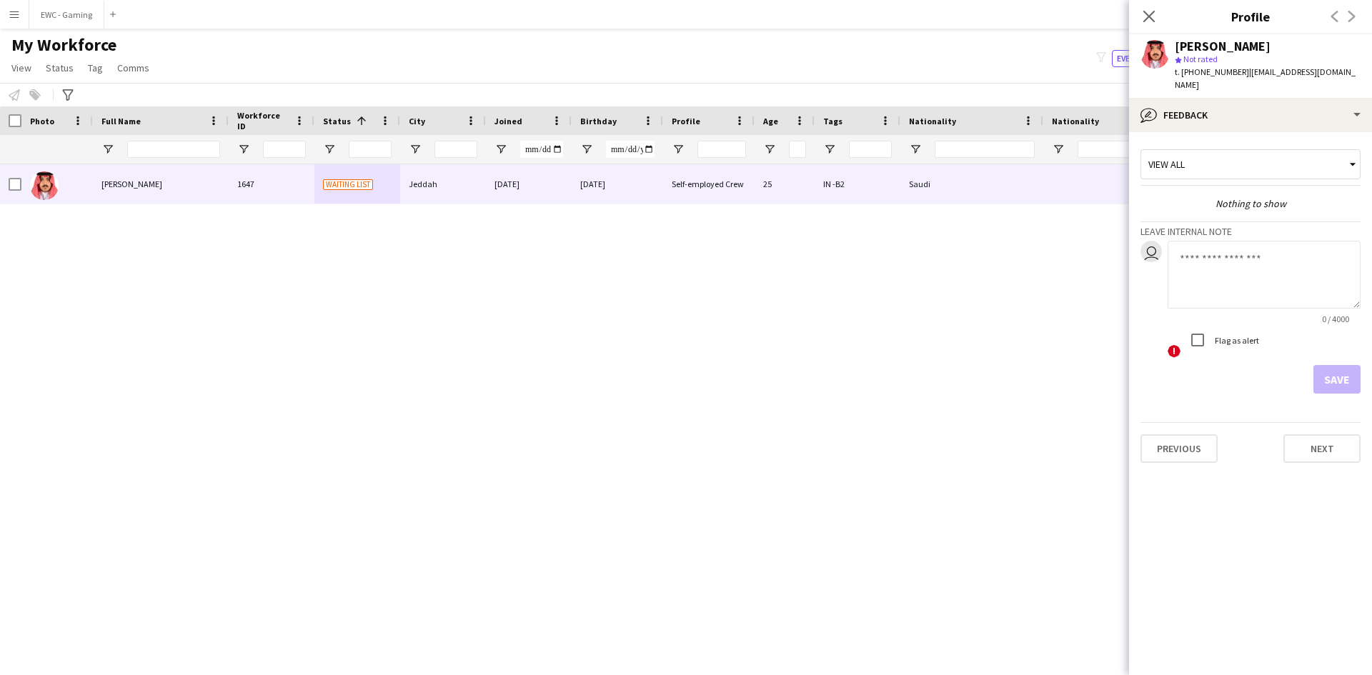
click at [1231, 269] on textarea at bounding box center [1263, 275] width 193 height 68
type textarea "*******"
click at [1347, 372] on button "Save" at bounding box center [1336, 379] width 47 height 29
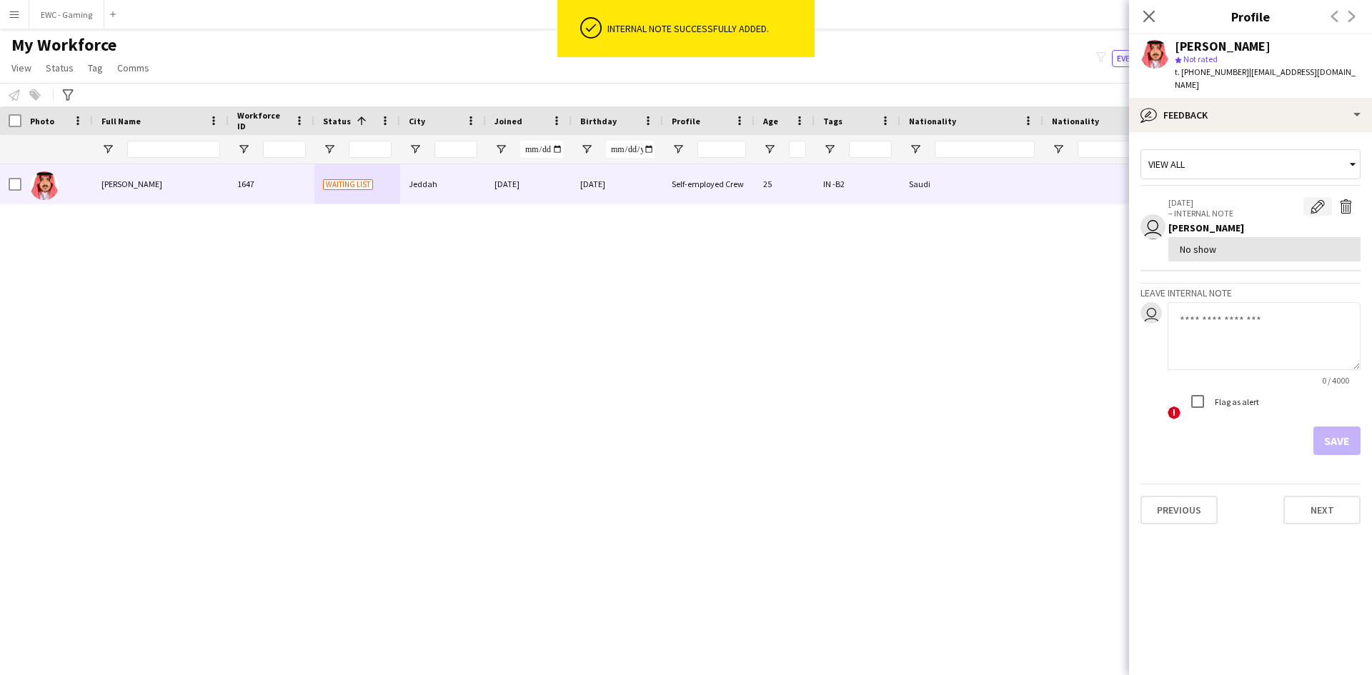
click at [1317, 199] on app-icon "Edit internal note" at bounding box center [1317, 206] width 14 height 14
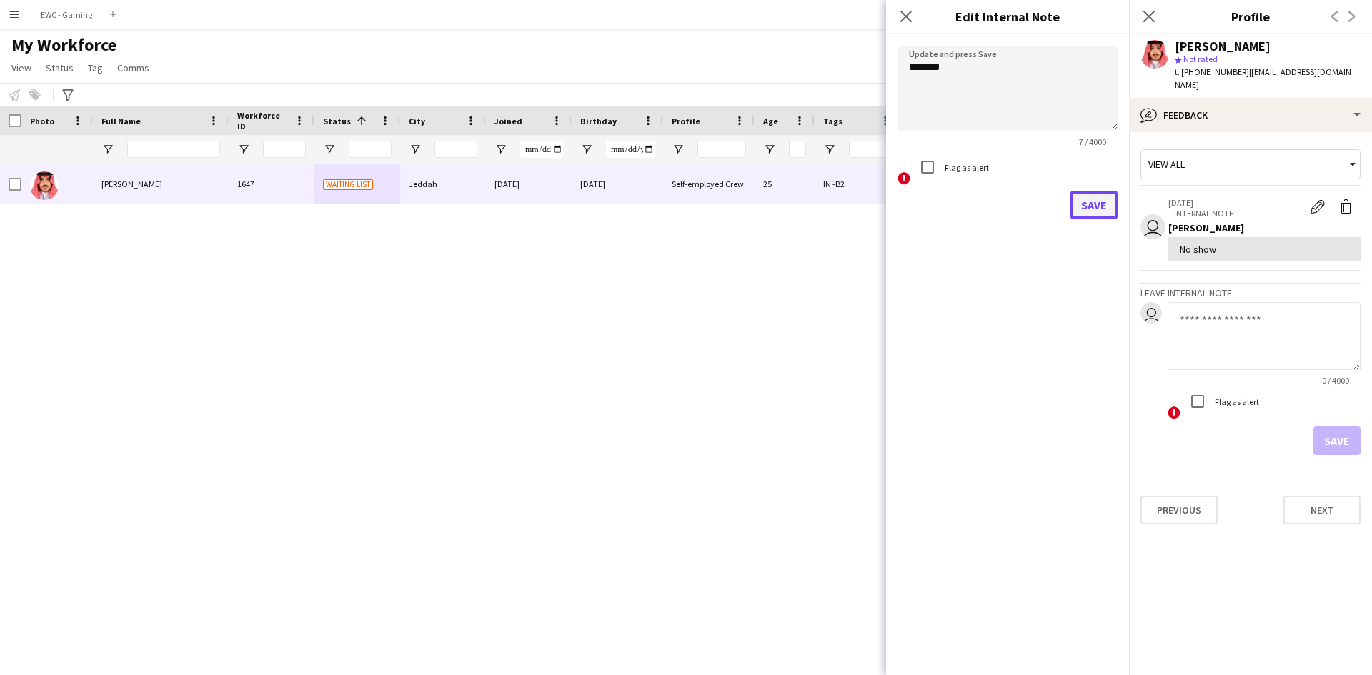
click at [1094, 206] on button "Save" at bounding box center [1093, 205] width 47 height 29
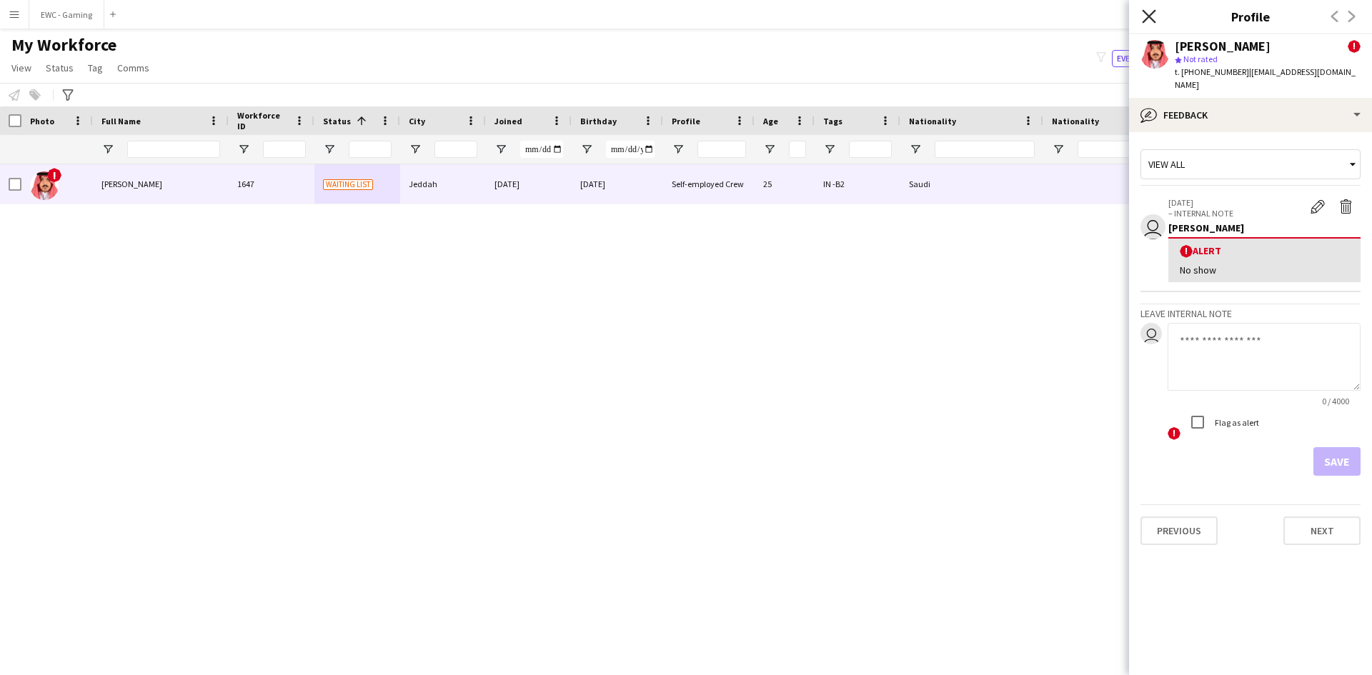
click at [1152, 15] on icon "Close pop-in" at bounding box center [1149, 16] width 14 height 14
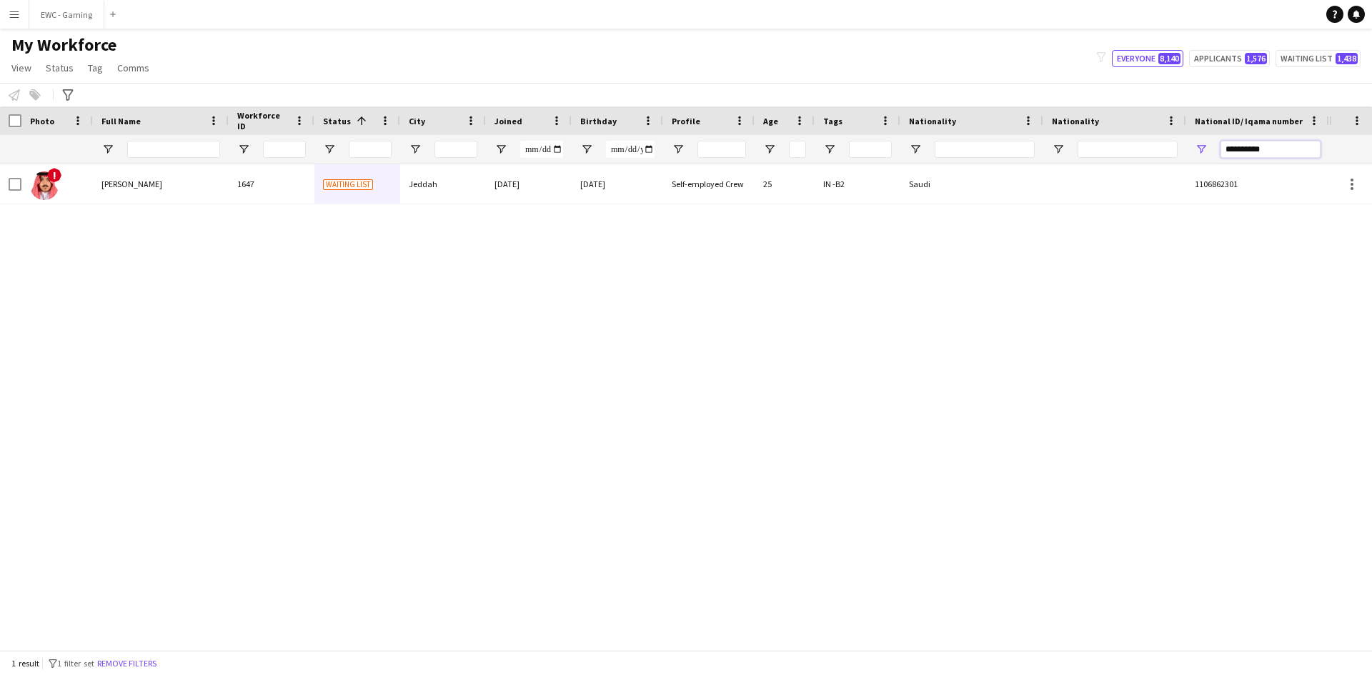
click at [1241, 154] on input "**********" at bounding box center [1270, 149] width 100 height 17
paste input "National ID/ Iqama number Filter Input"
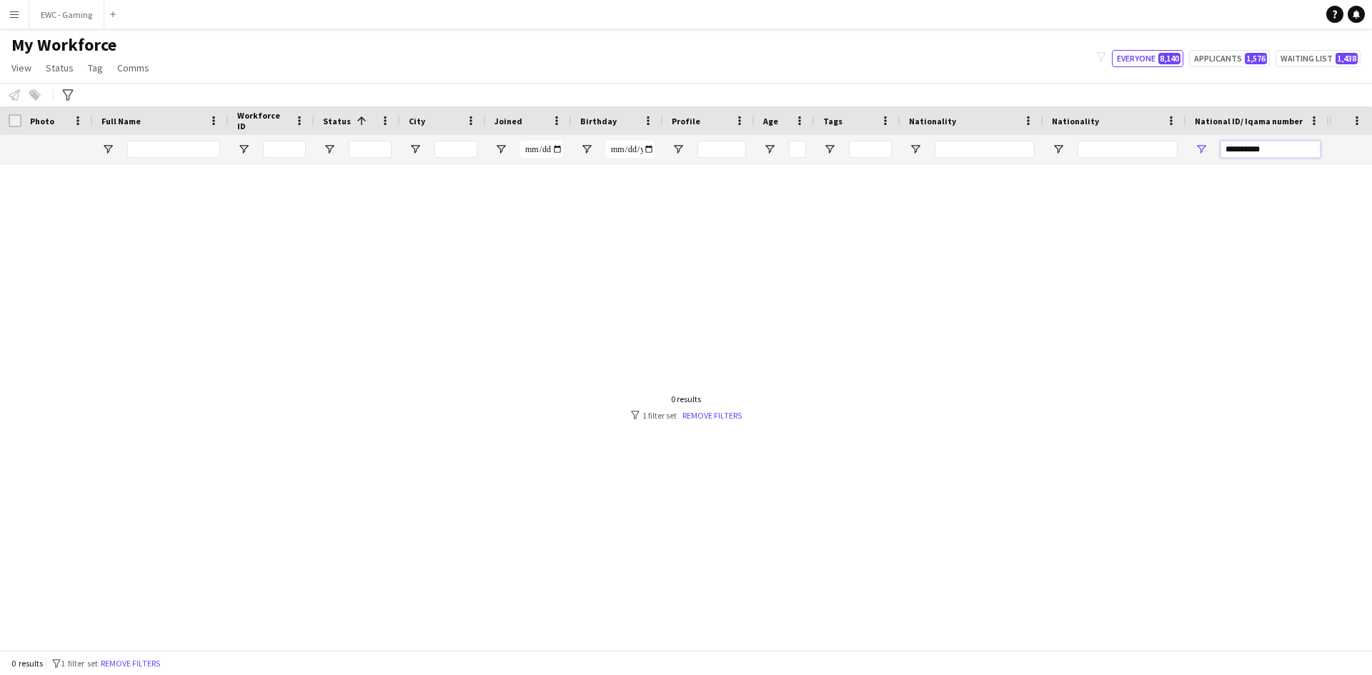
click at [1257, 155] on input "**********" at bounding box center [1270, 149] width 100 height 17
type input "**********"
click at [701, 415] on link "Remove filters" at bounding box center [711, 415] width 59 height 11
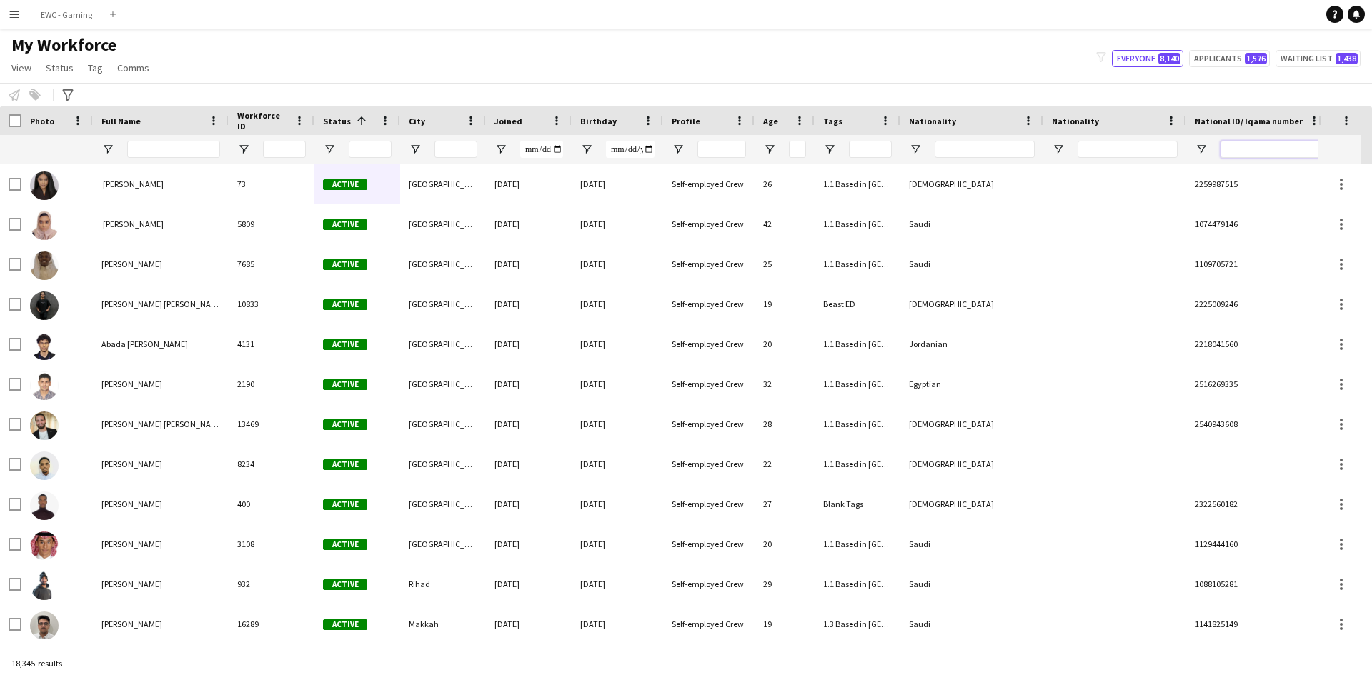
click at [1240, 157] on input "National ID/ Iqama number Filter Input" at bounding box center [1270, 149] width 100 height 17
paste input "**********"
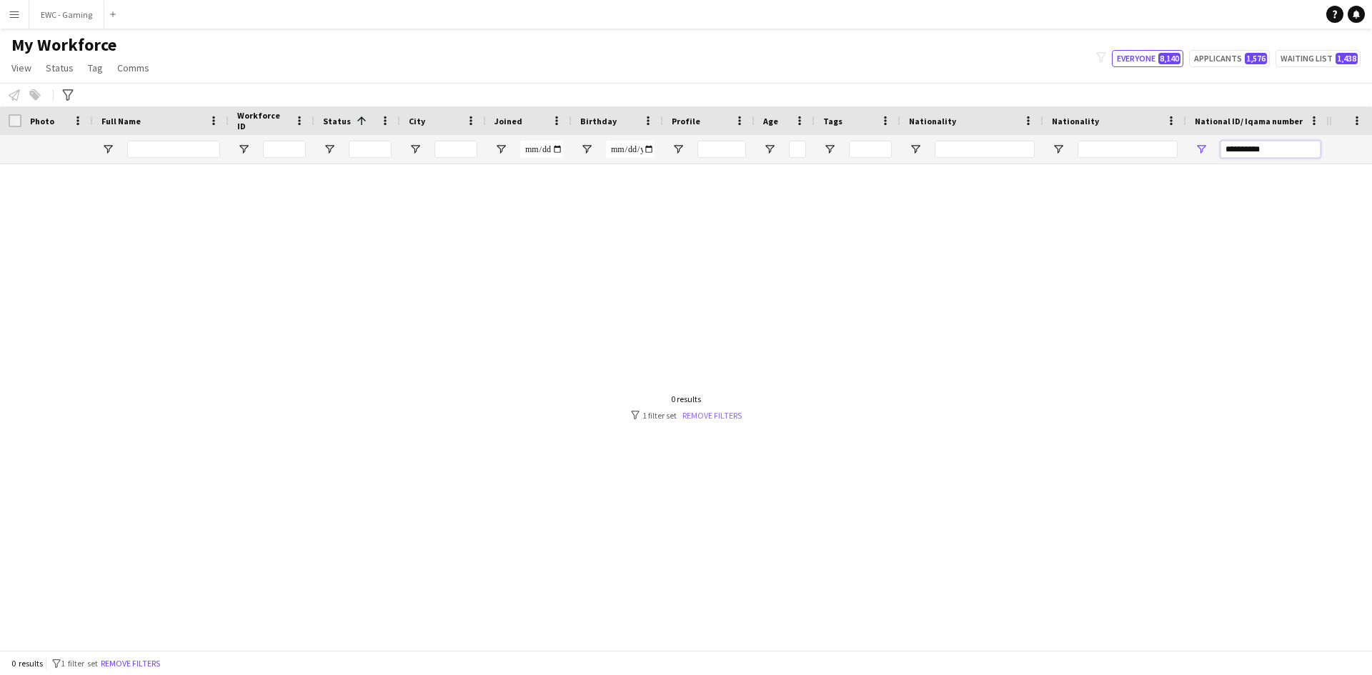
type input "**********"
click at [724, 410] on link "Remove filters" at bounding box center [711, 415] width 59 height 11
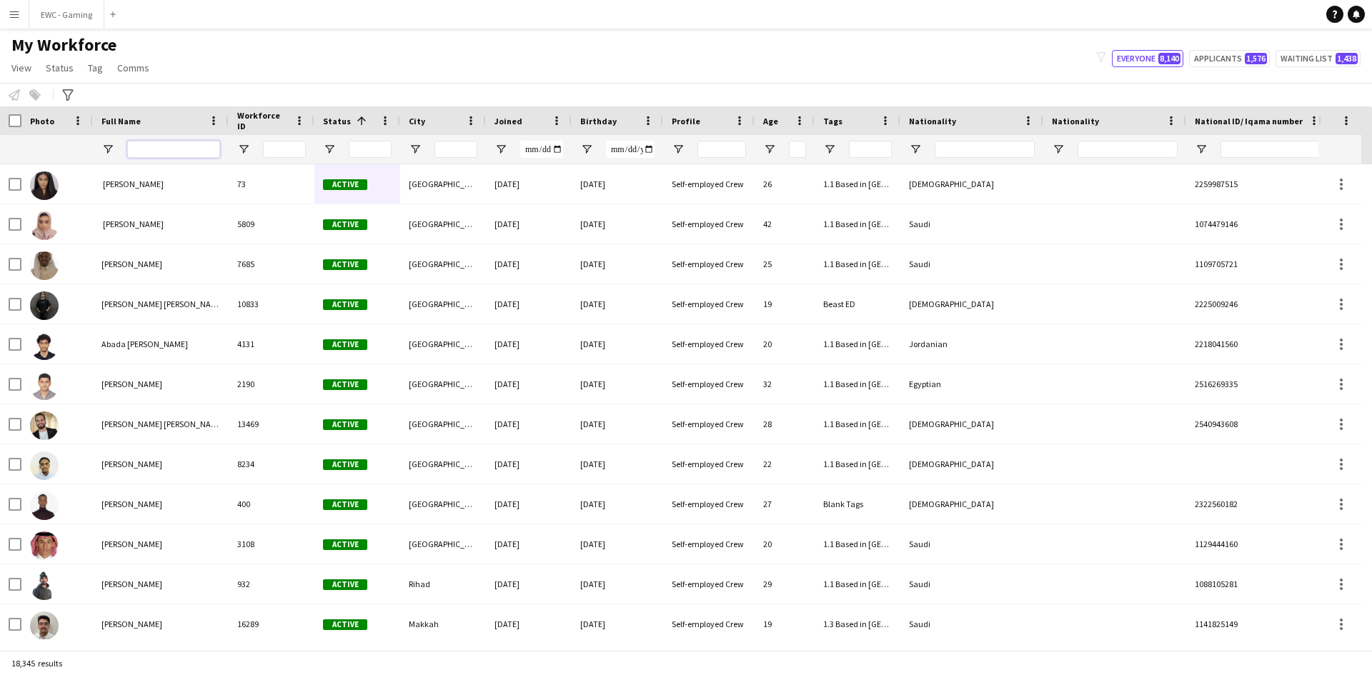
click at [201, 146] on input "Full Name Filter Input" at bounding box center [173, 149] width 93 height 17
paste input "**********"
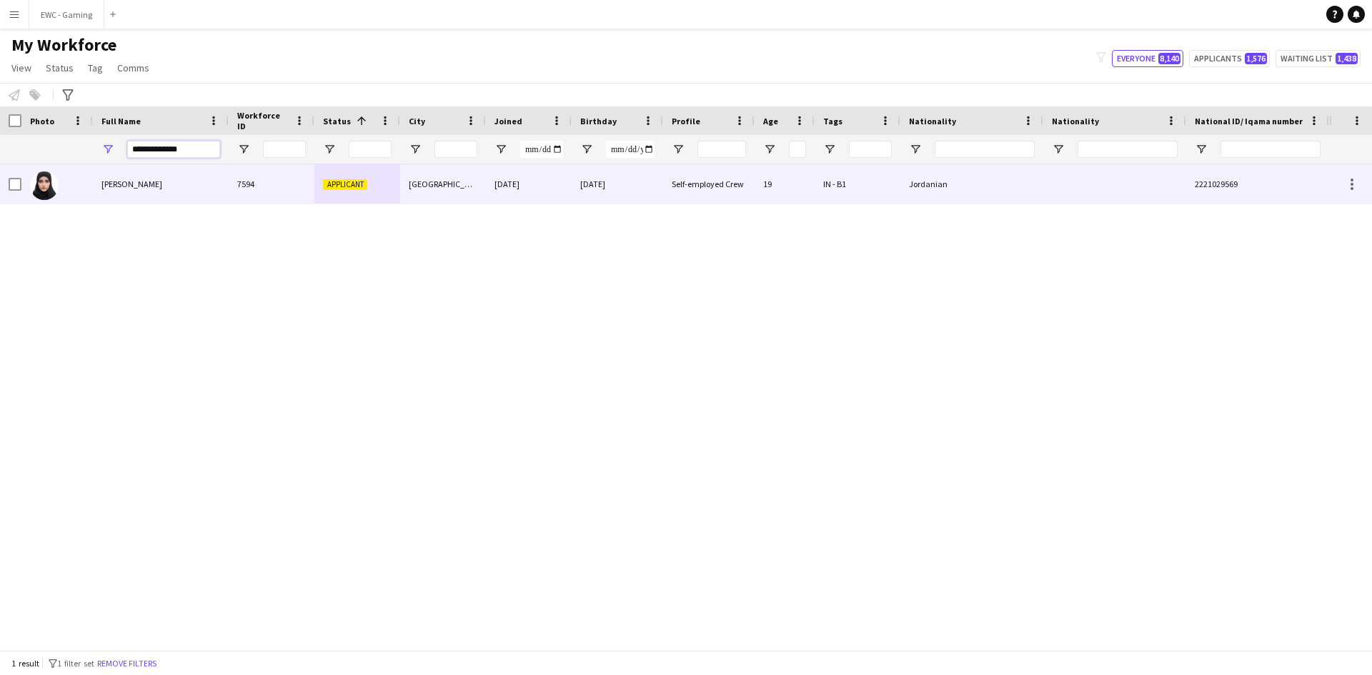
type input "**********"
click at [174, 171] on div "Razan Ghannam" at bounding box center [161, 183] width 136 height 39
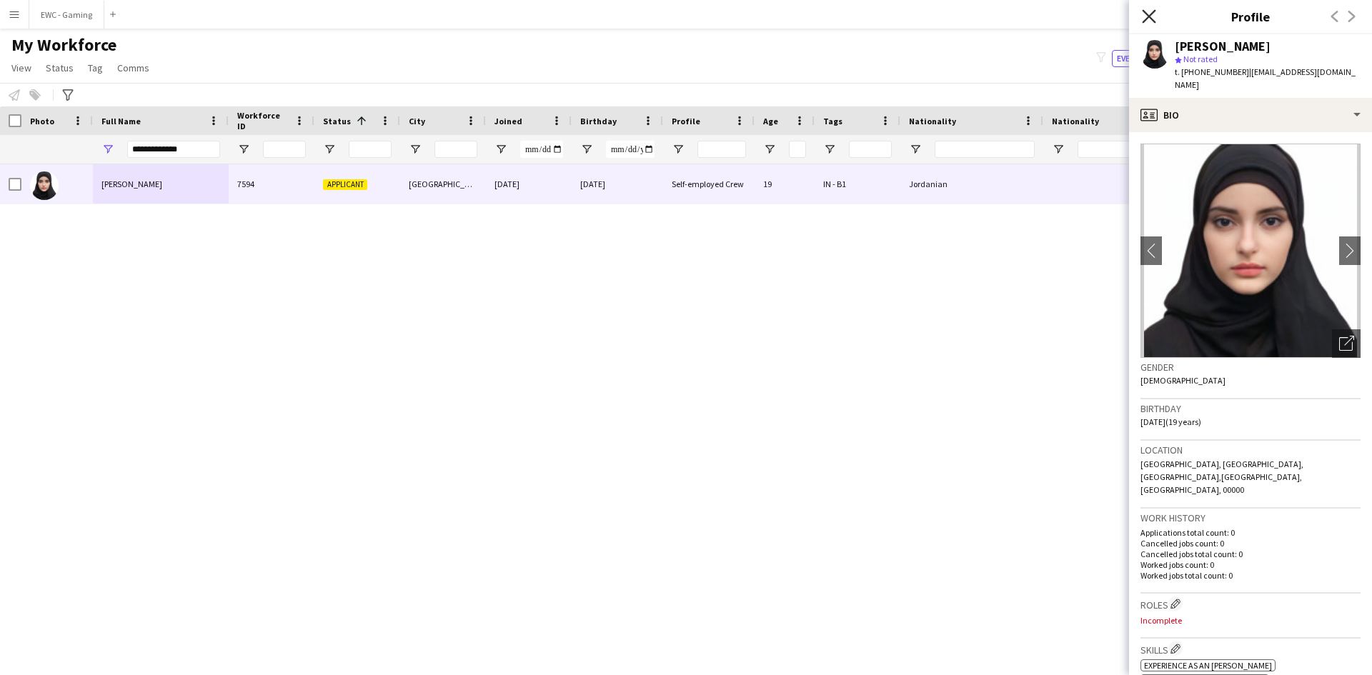
click at [1145, 18] on icon "Close pop-in" at bounding box center [1149, 16] width 14 height 14
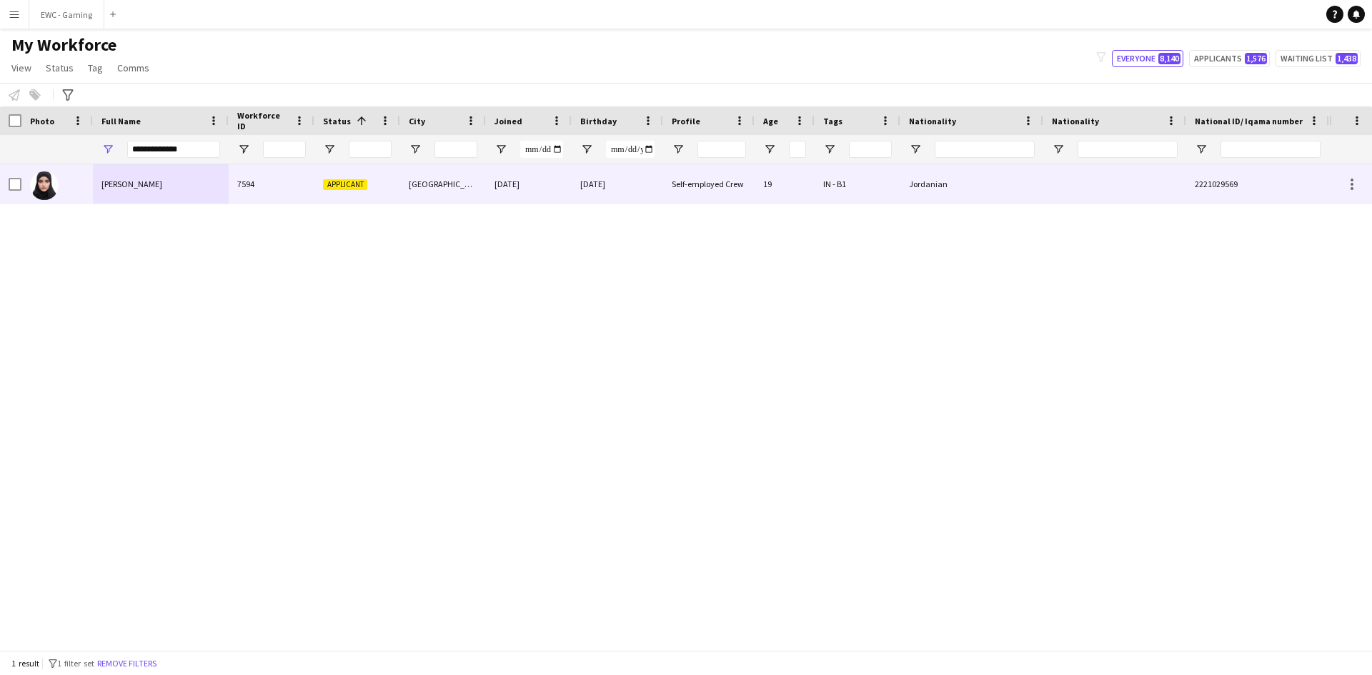
click at [57, 186] on img at bounding box center [44, 185] width 29 height 29
click at [731, 183] on div "Self-employed Crew" at bounding box center [708, 183] width 91 height 39
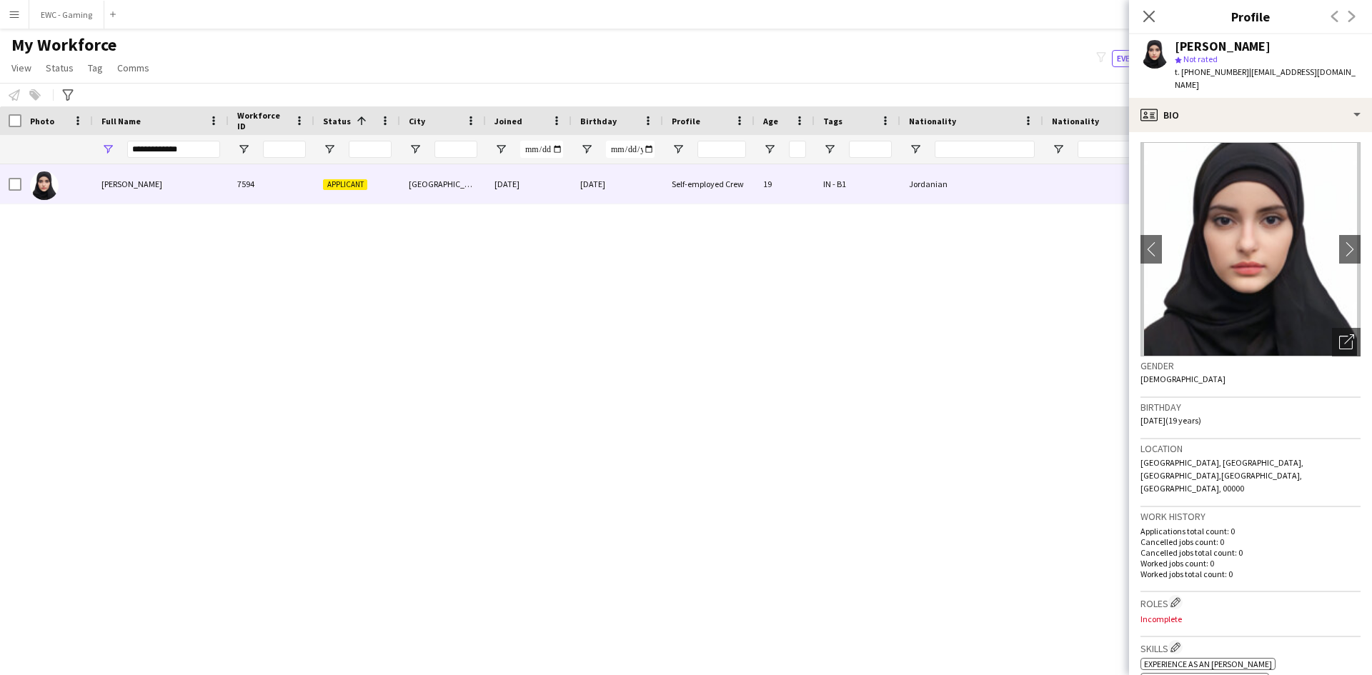
scroll to position [0, 0]
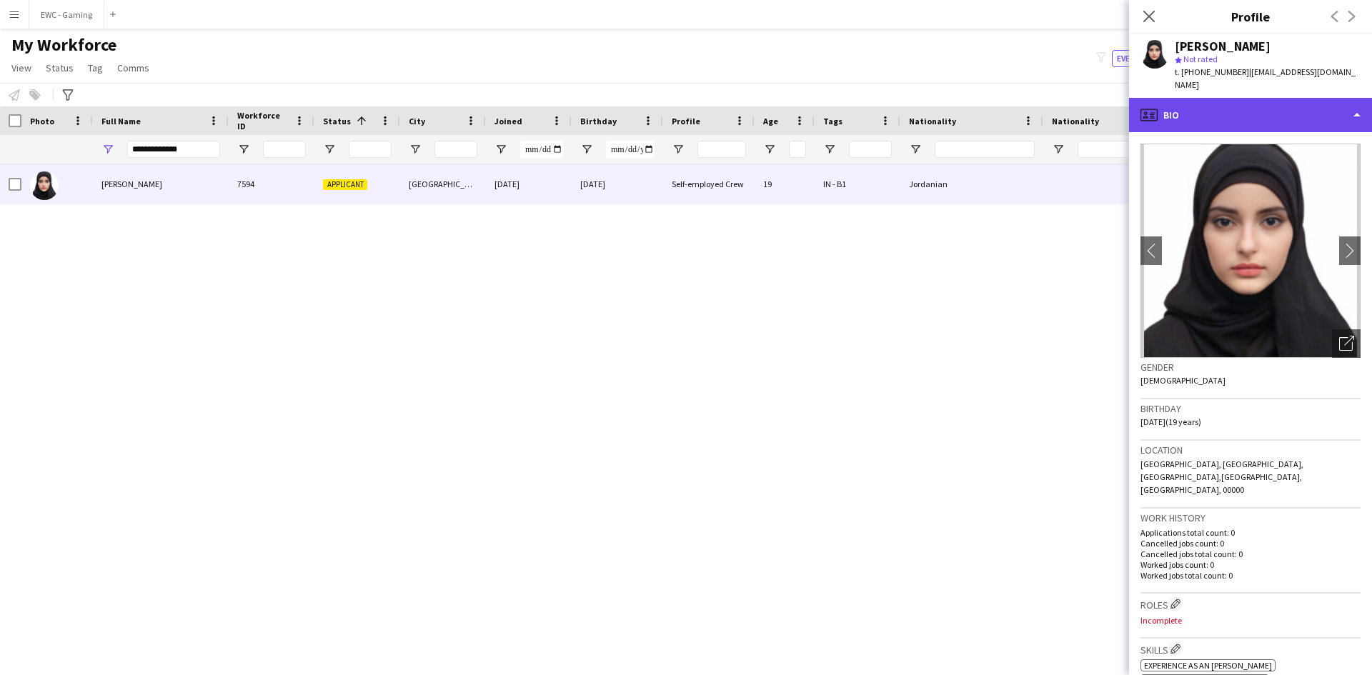
click at [1252, 98] on div "profile Bio" at bounding box center [1250, 115] width 243 height 34
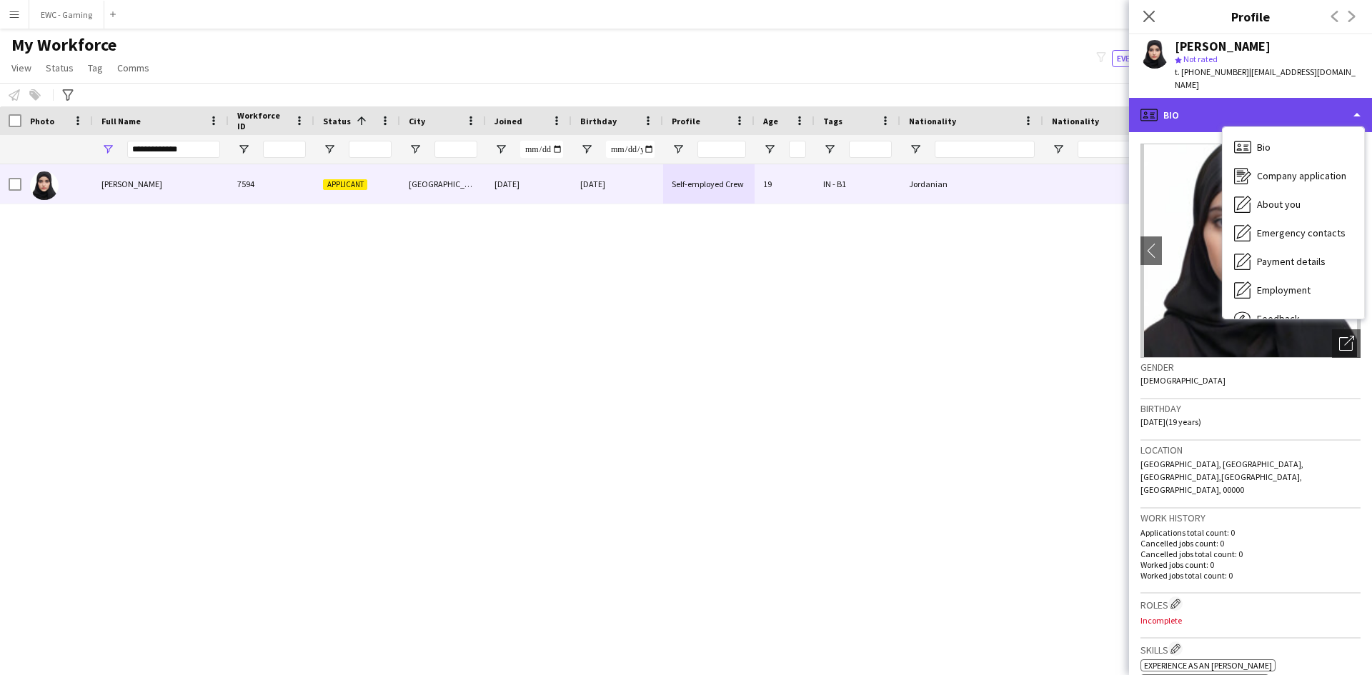
click at [1252, 98] on div "profile Bio" at bounding box center [1250, 115] width 243 height 34
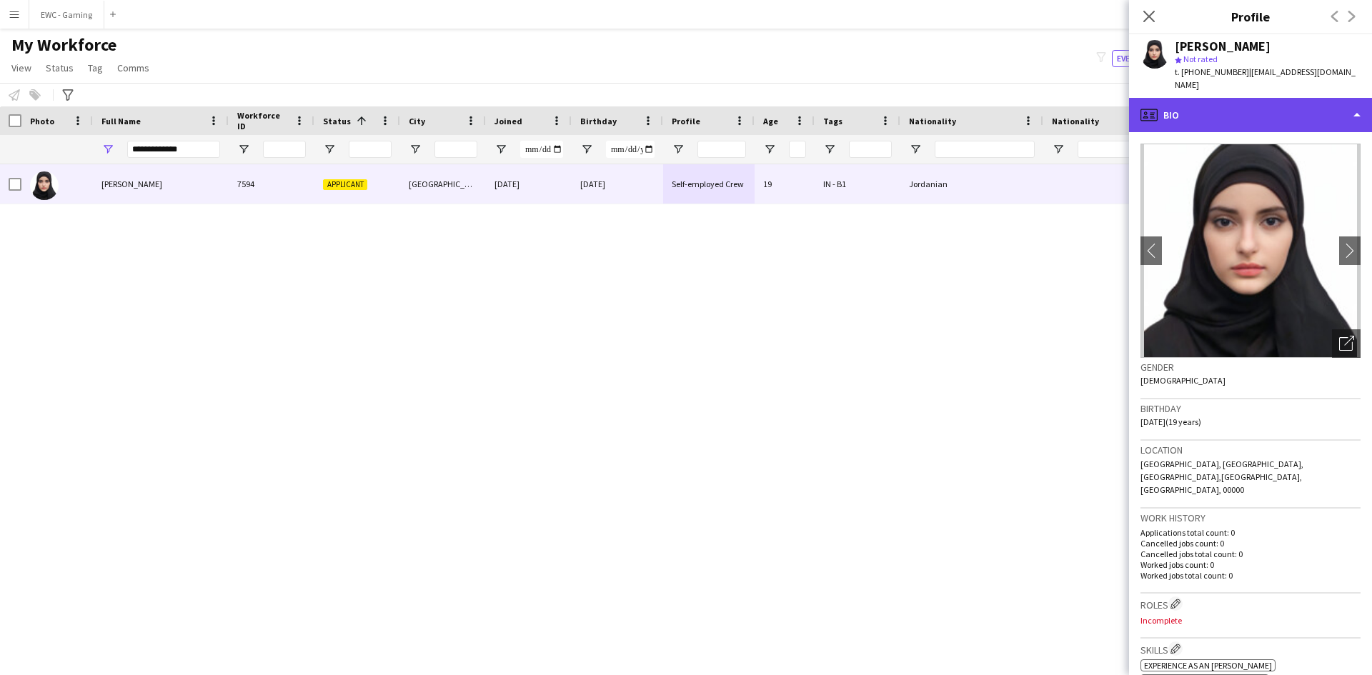
click at [1250, 102] on div "profile Bio" at bounding box center [1250, 115] width 243 height 34
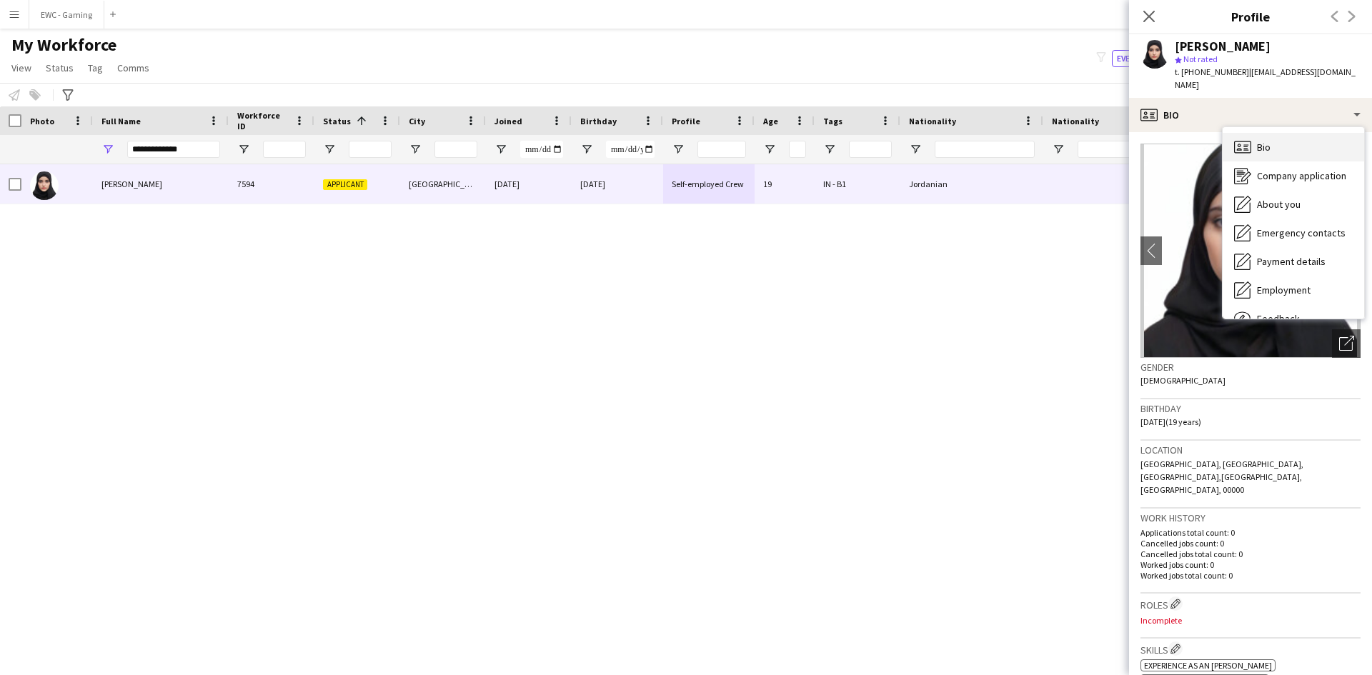
click at [1287, 134] on div "Bio Bio" at bounding box center [1292, 147] width 141 height 29
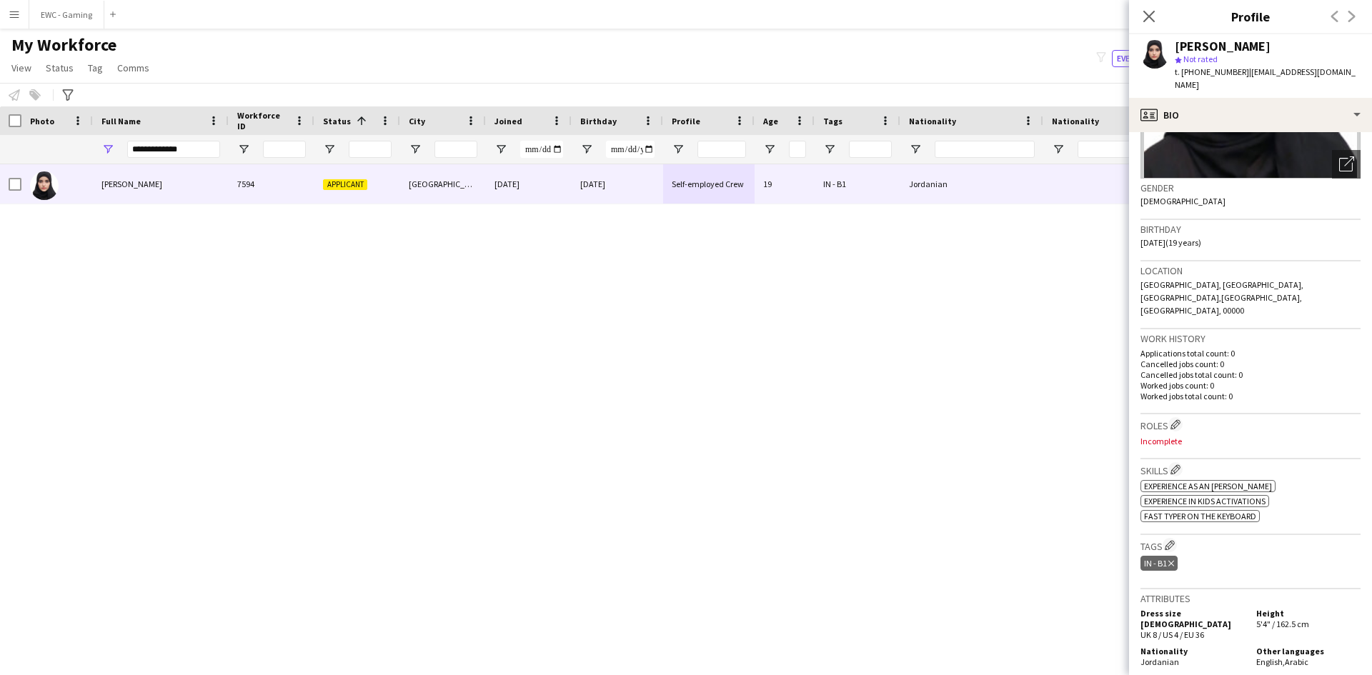
scroll to position [178, 0]
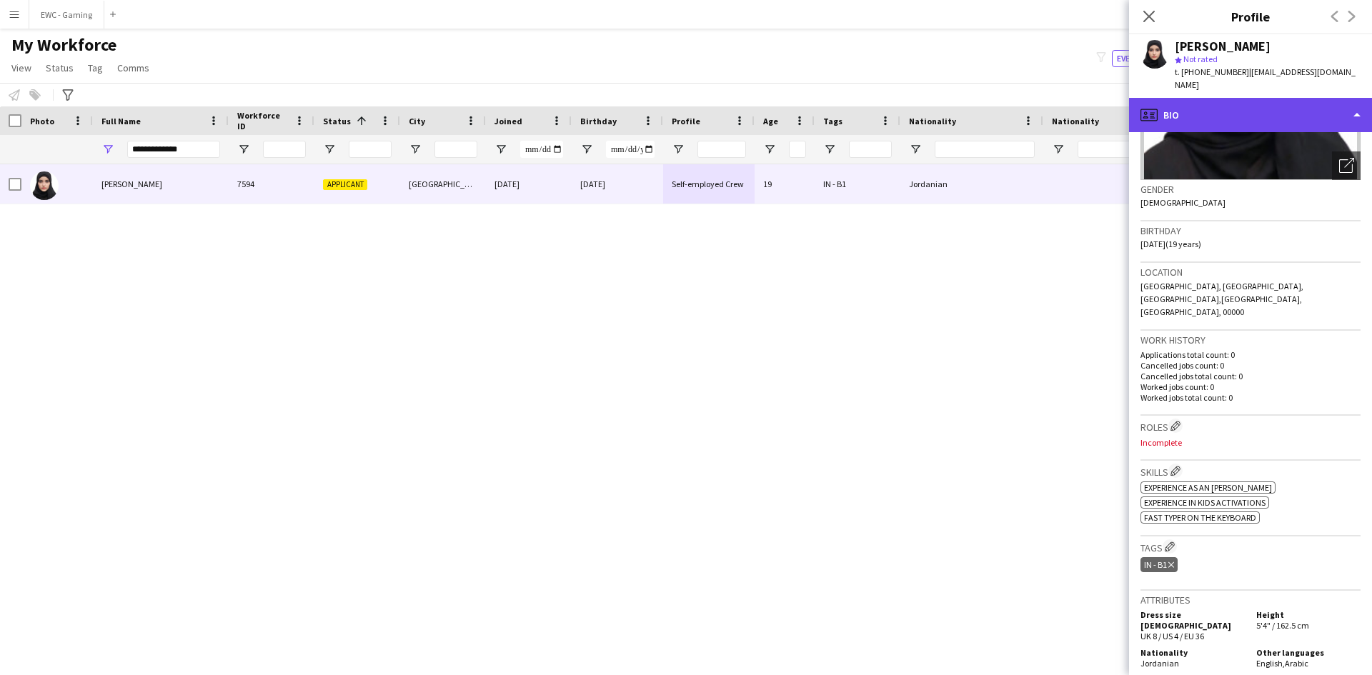
click at [1232, 106] on div "profile Bio" at bounding box center [1250, 115] width 243 height 34
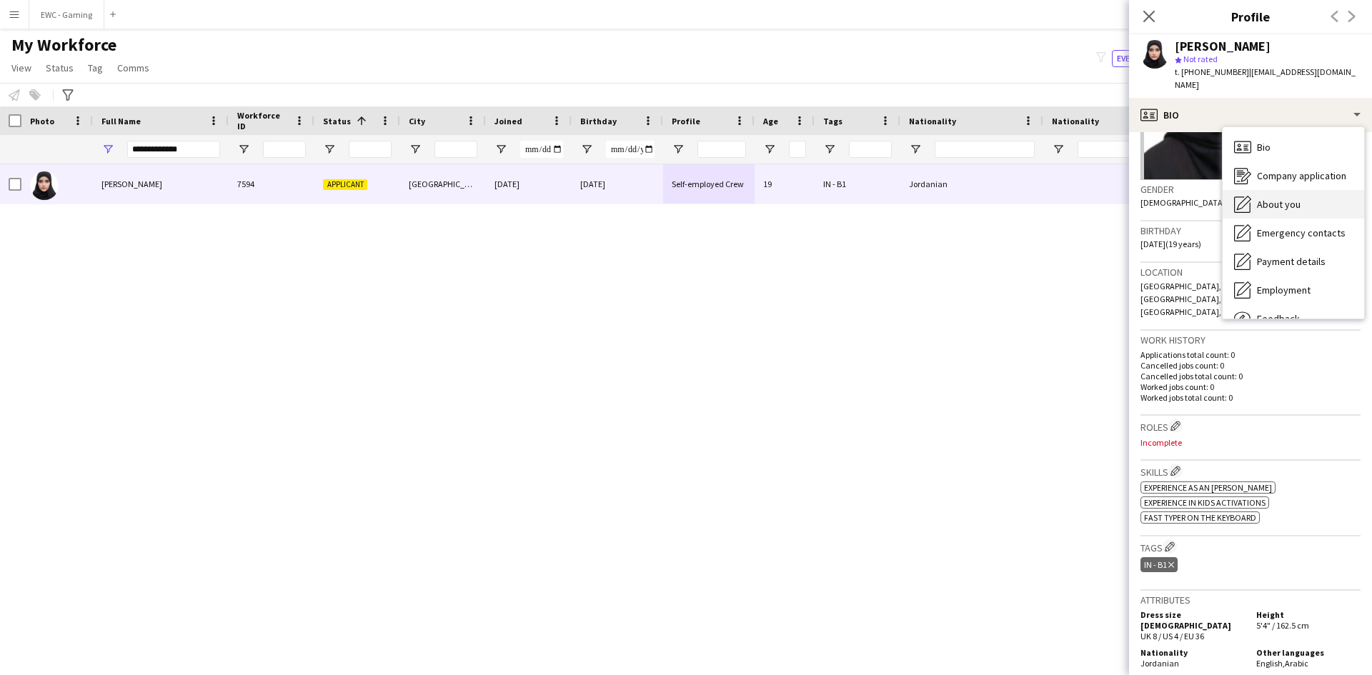
click at [1271, 204] on div "About you About you" at bounding box center [1292, 204] width 141 height 29
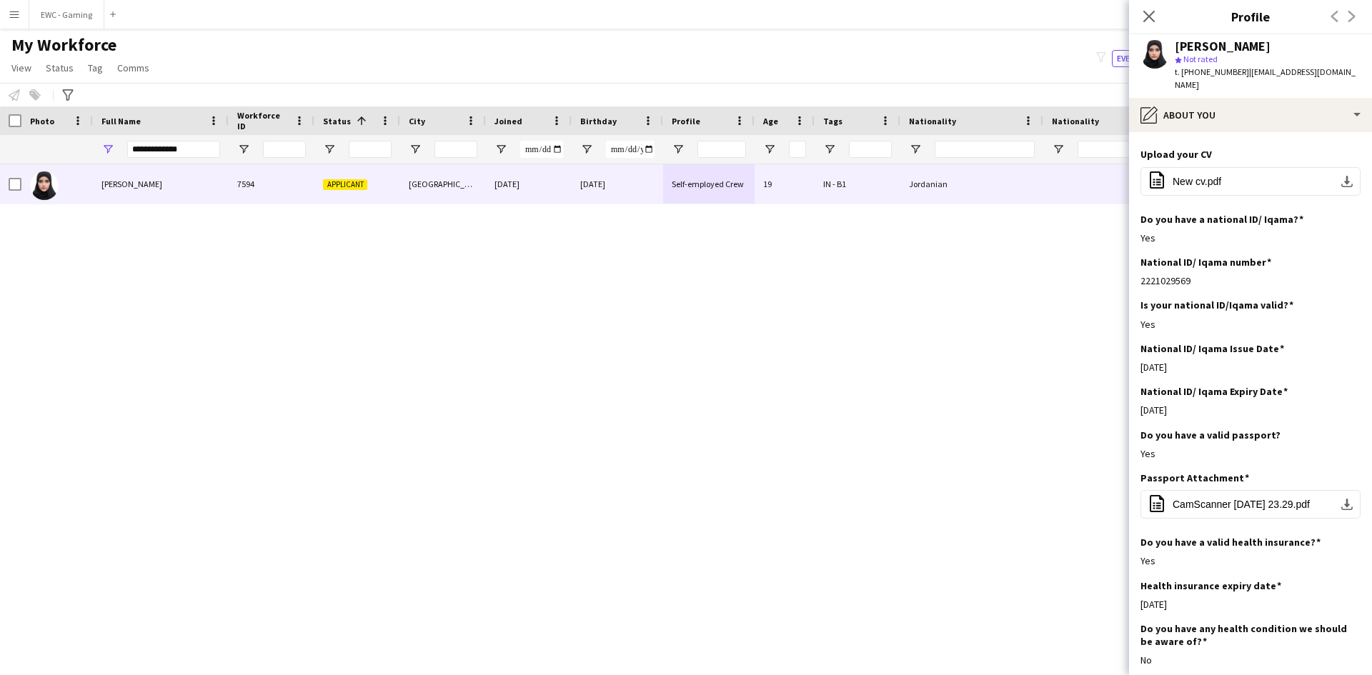
scroll to position [406, 0]
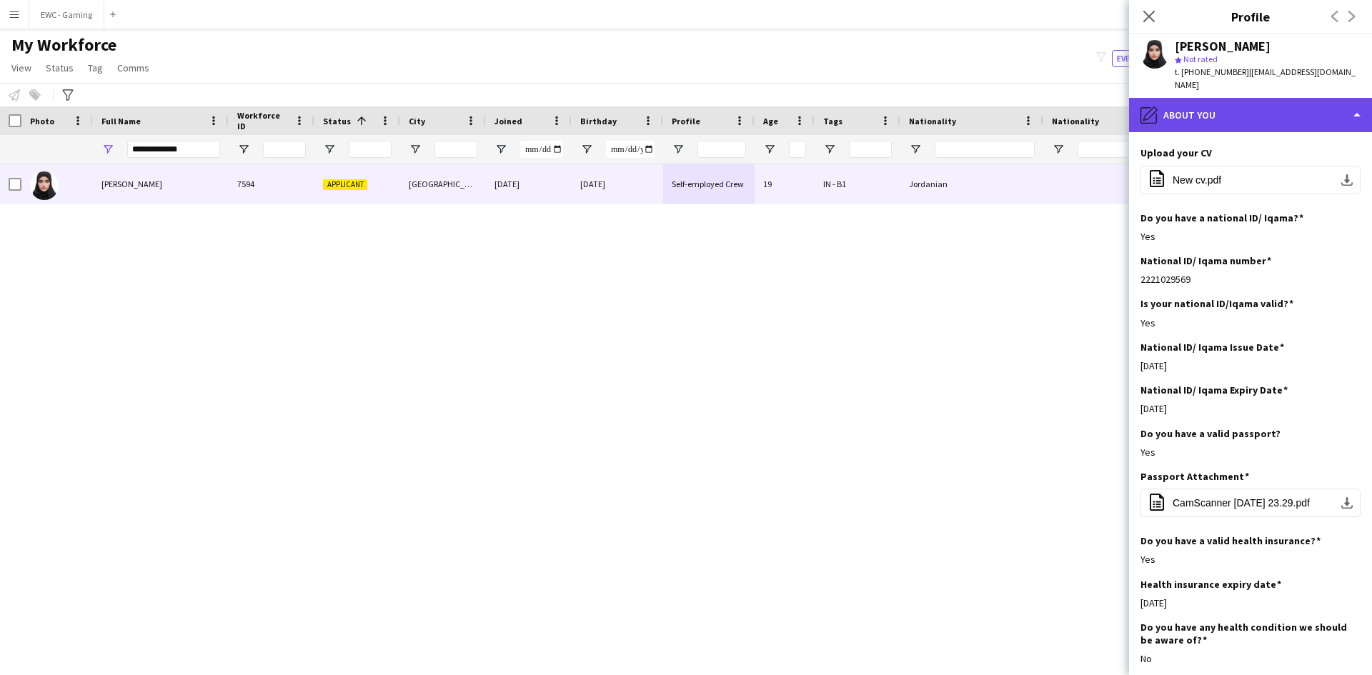
click at [1257, 103] on div "pencil4 About you" at bounding box center [1250, 115] width 243 height 34
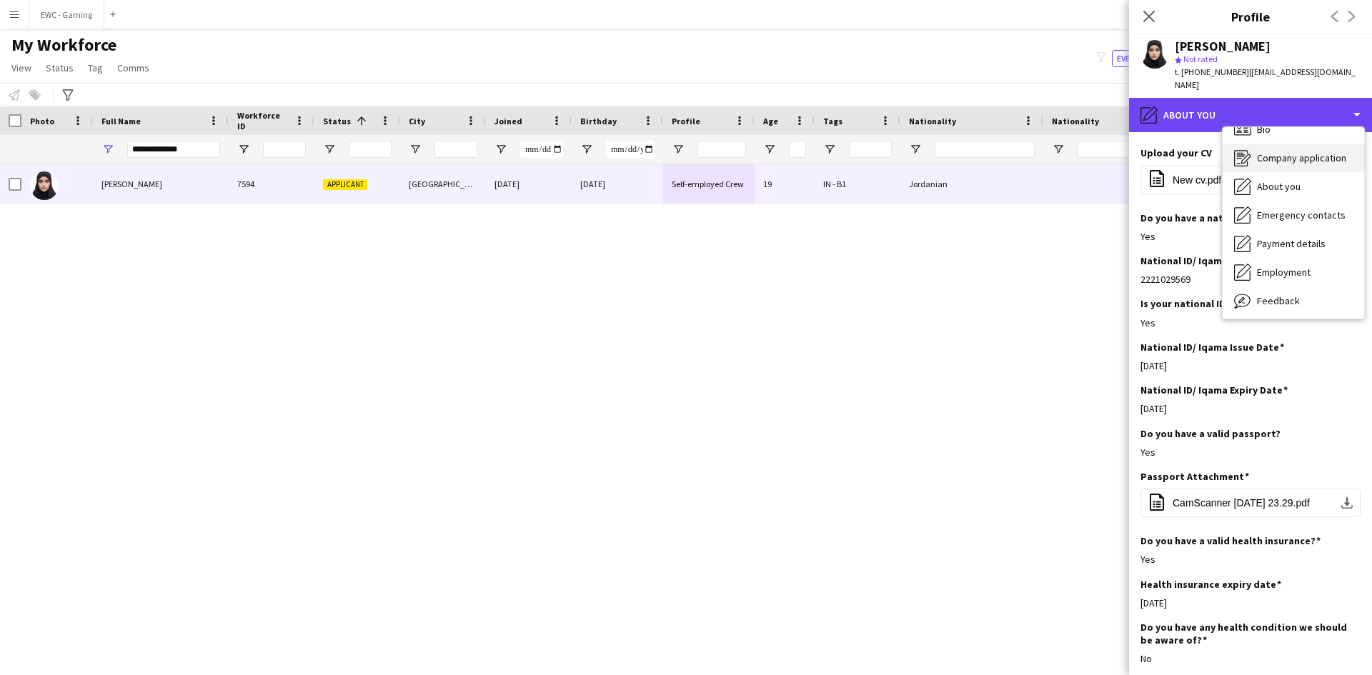
scroll to position [19, 0]
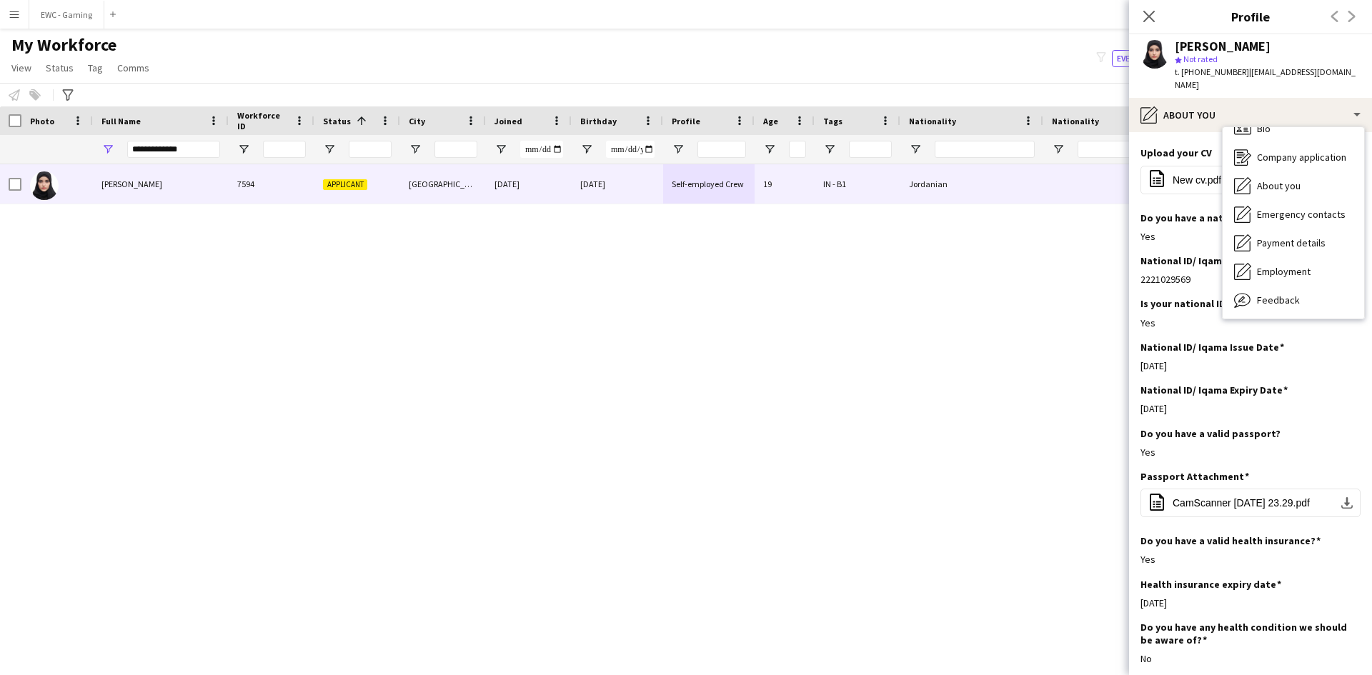
click at [1184, 273] on div "2221029569" at bounding box center [1250, 279] width 220 height 13
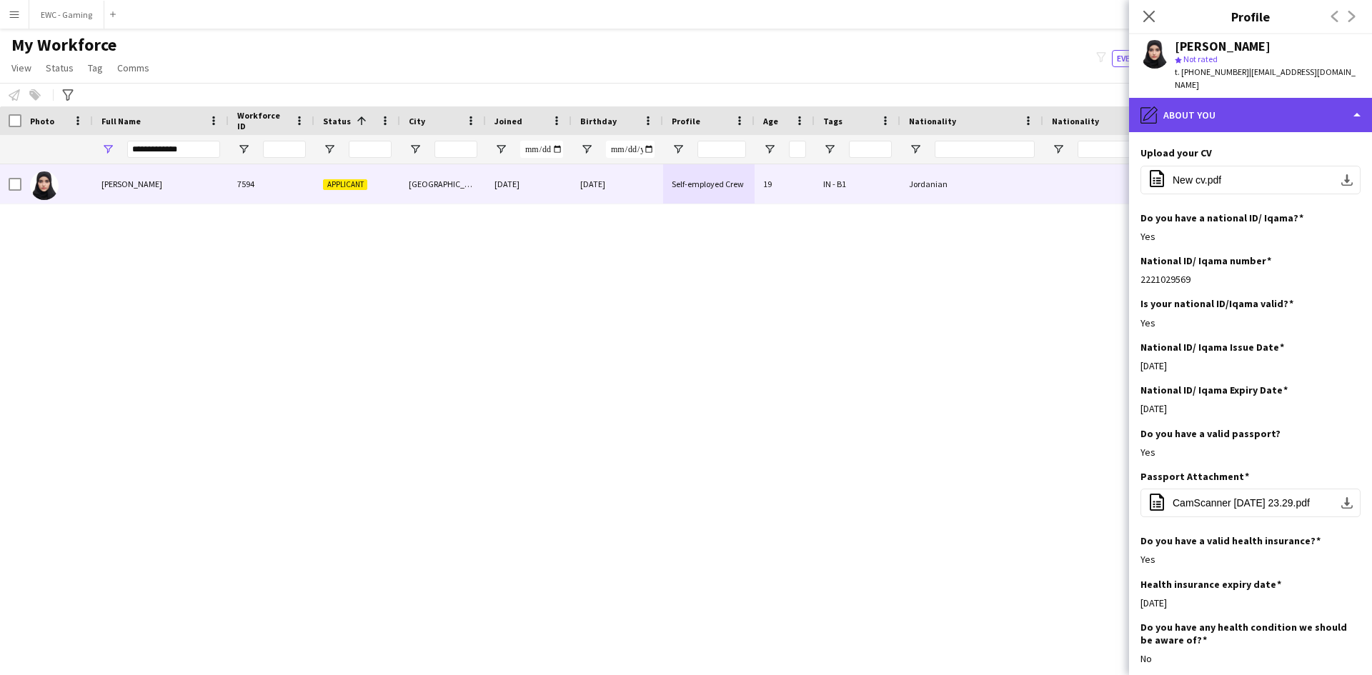
click at [1239, 98] on div "pencil4 About you" at bounding box center [1250, 115] width 243 height 34
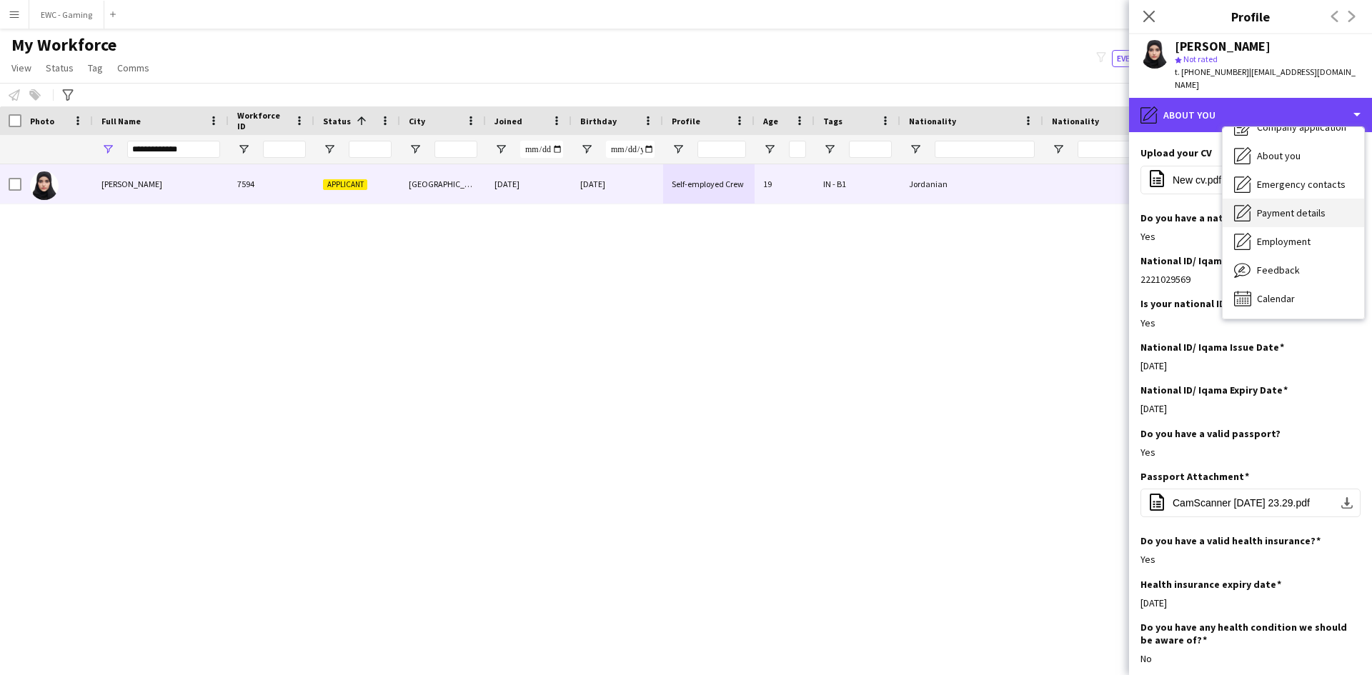
scroll to position [0, 0]
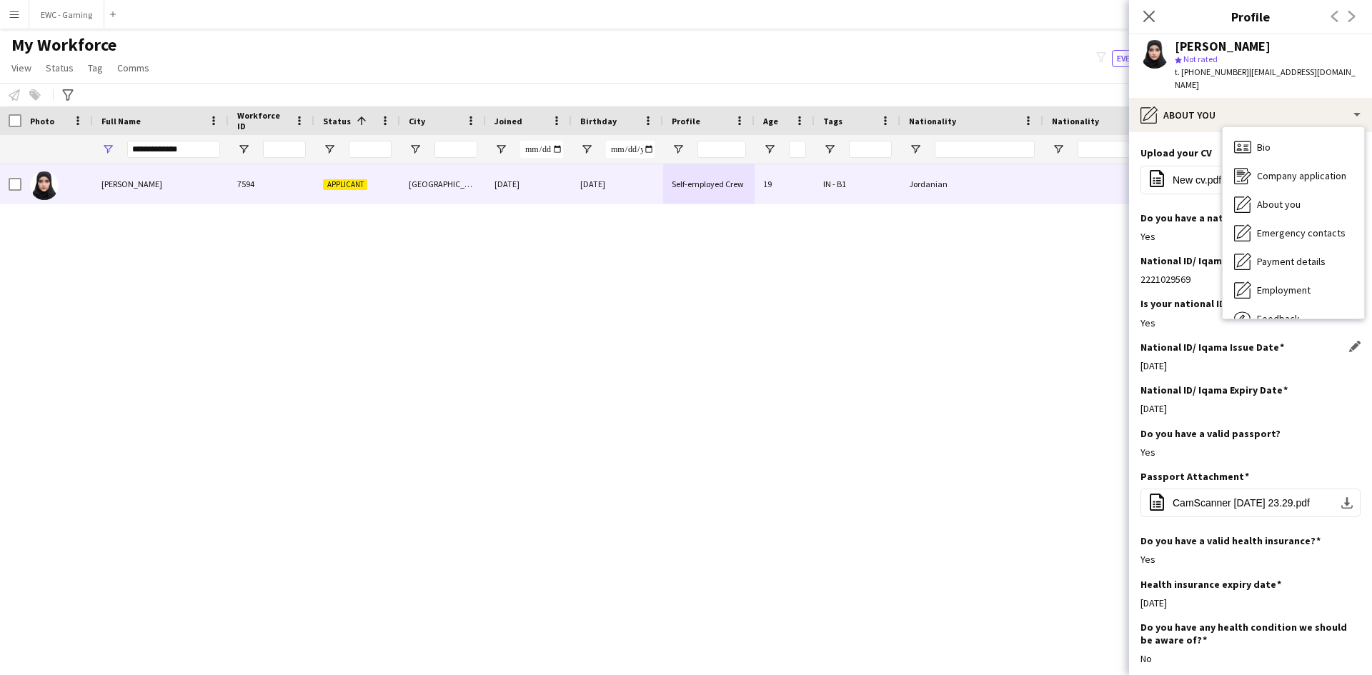
click at [1244, 349] on div "National ID/ Iqama Issue Date Edit this field 30-08-1998" at bounding box center [1250, 362] width 220 height 43
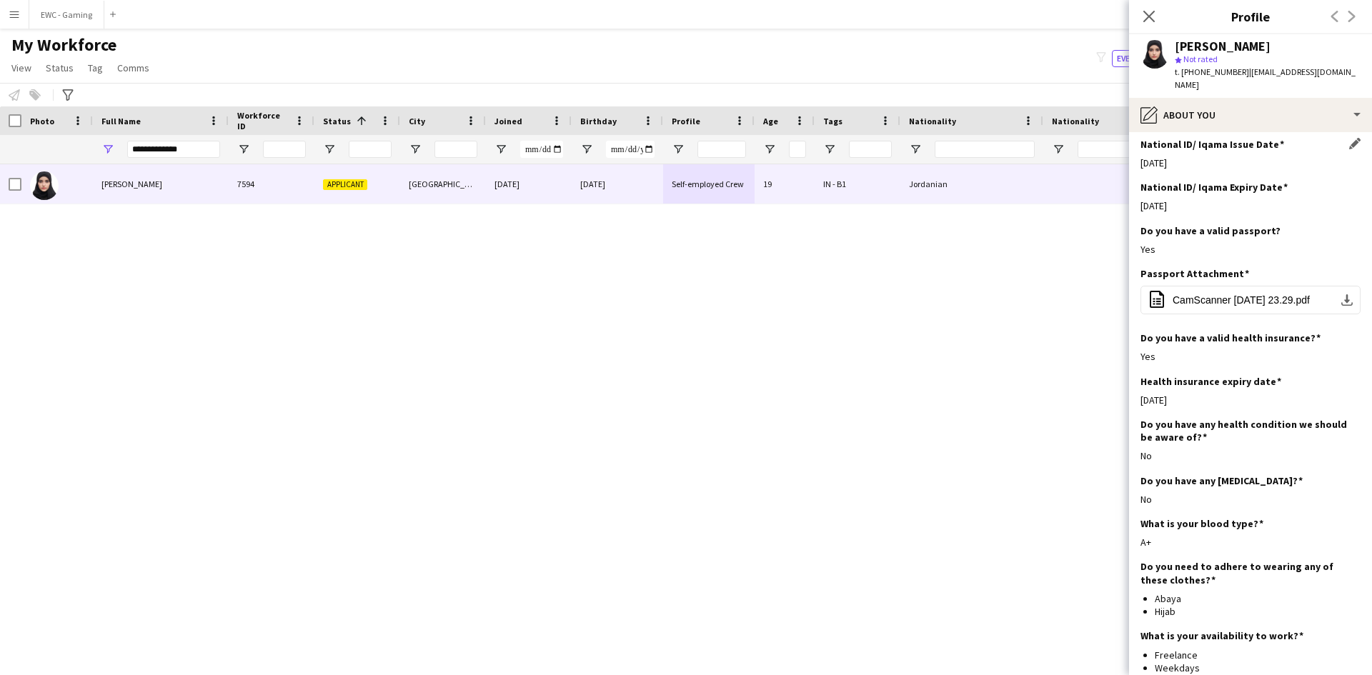
scroll to position [613, 0]
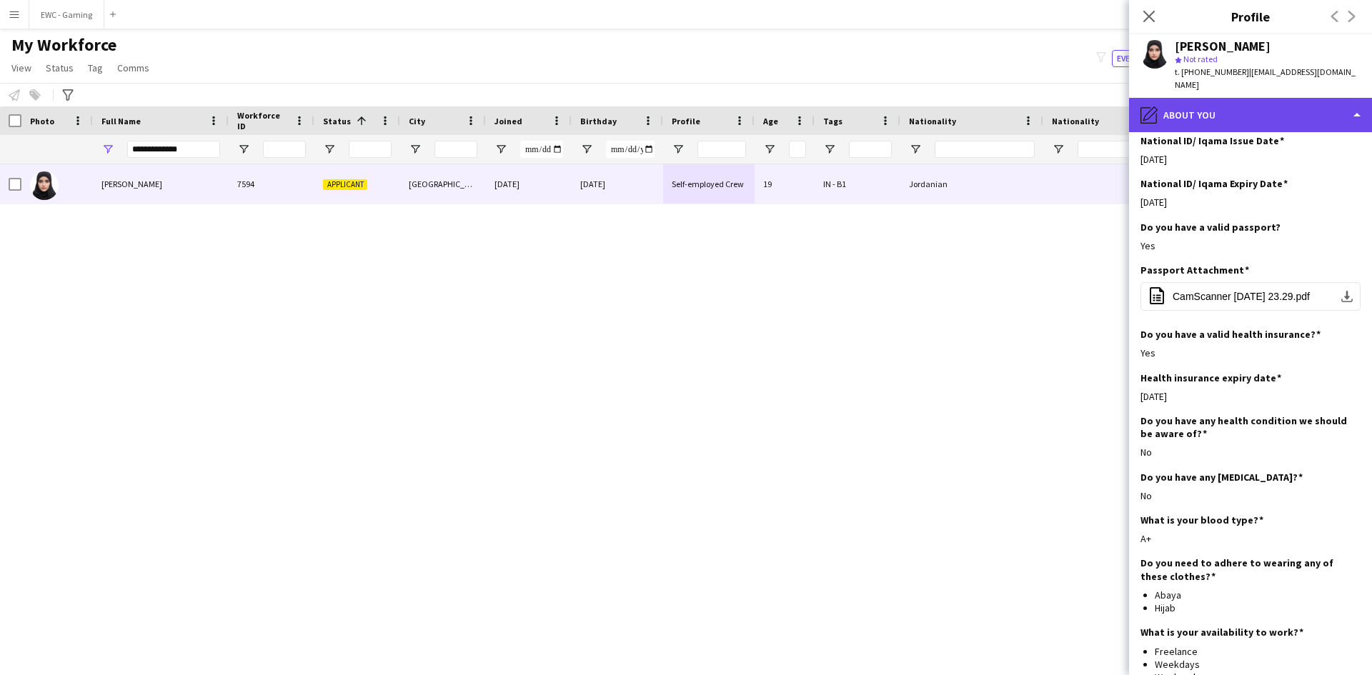
click at [1233, 114] on div "pencil4 About you" at bounding box center [1250, 115] width 243 height 34
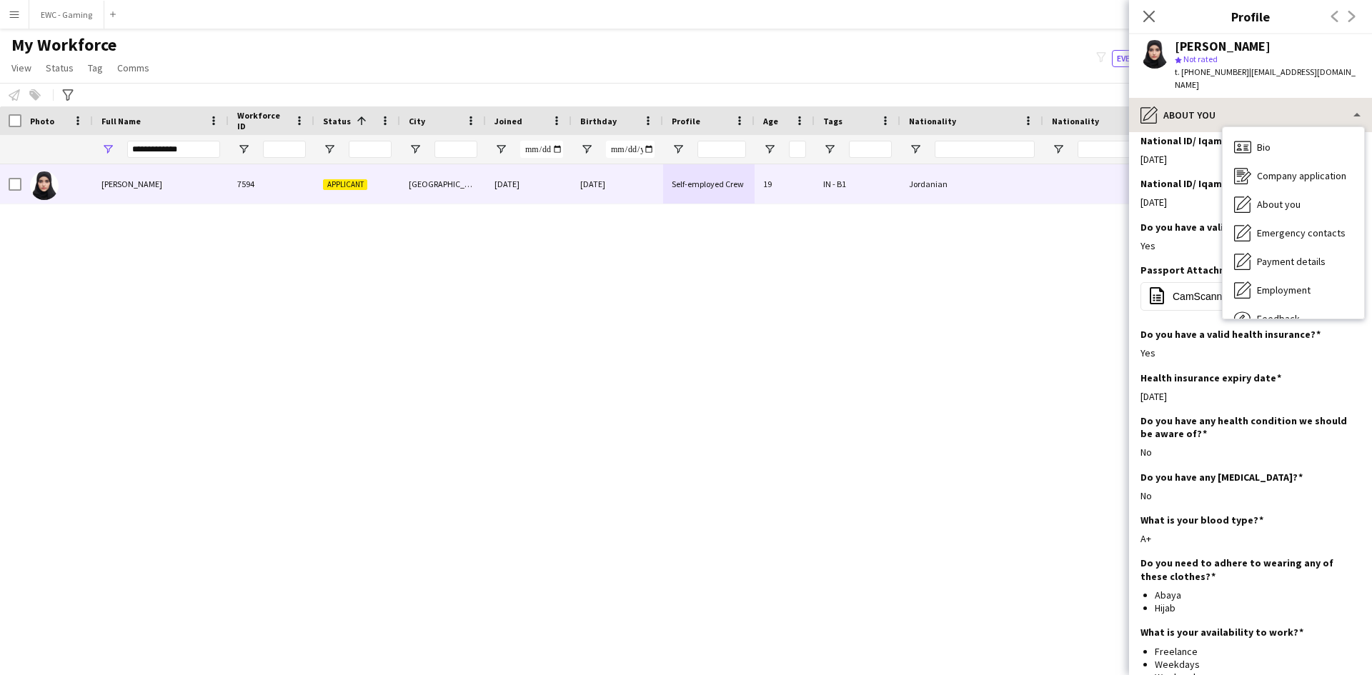
click at [1233, 127] on div "Bio Bio Company application Company application About you About you Emergency c…" at bounding box center [1292, 222] width 141 height 191
click at [1284, 172] on div "Company application Company application" at bounding box center [1292, 175] width 141 height 29
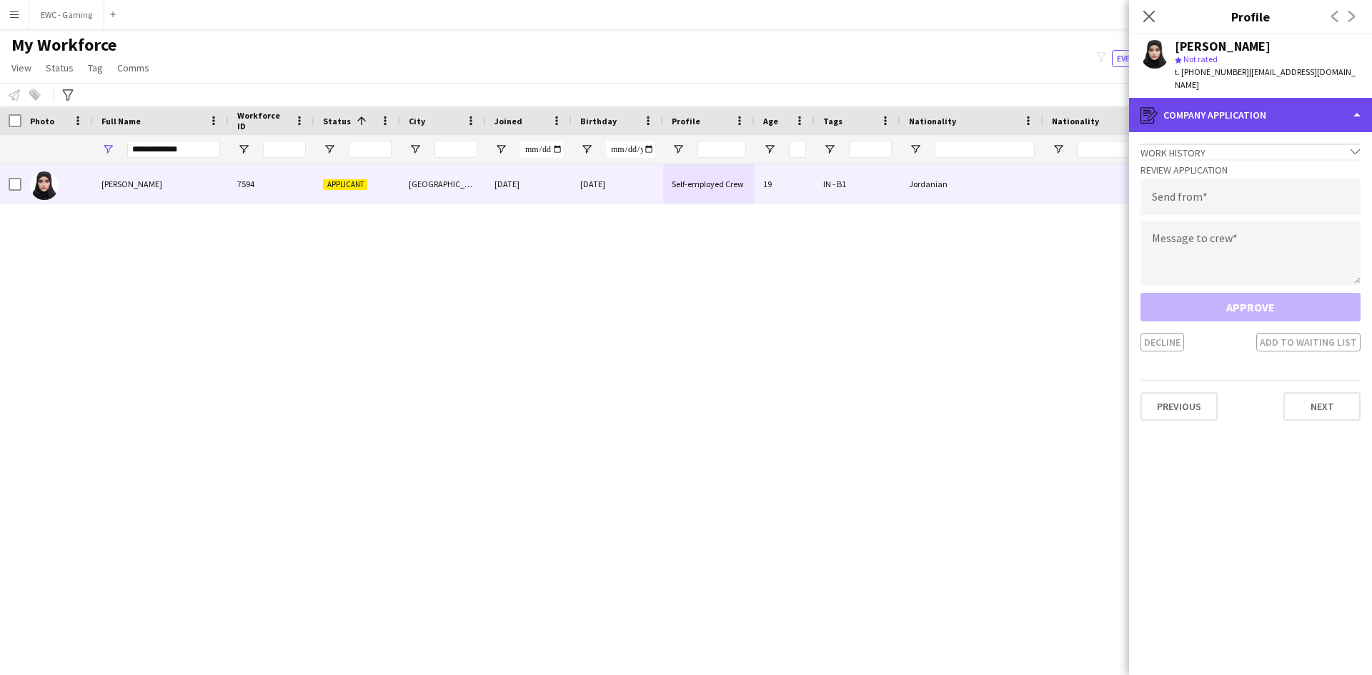
click at [1264, 98] on div "register Company application" at bounding box center [1250, 115] width 243 height 34
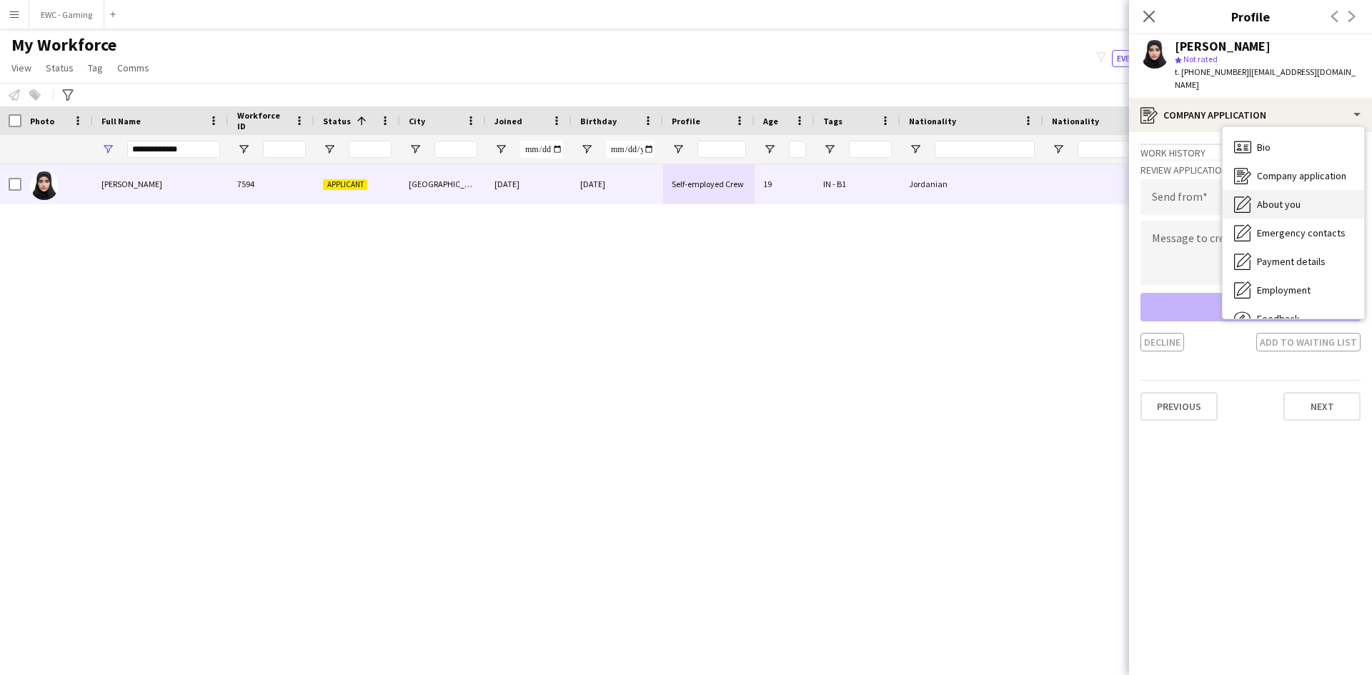
click at [1284, 198] on span "About you" at bounding box center [1279, 204] width 44 height 13
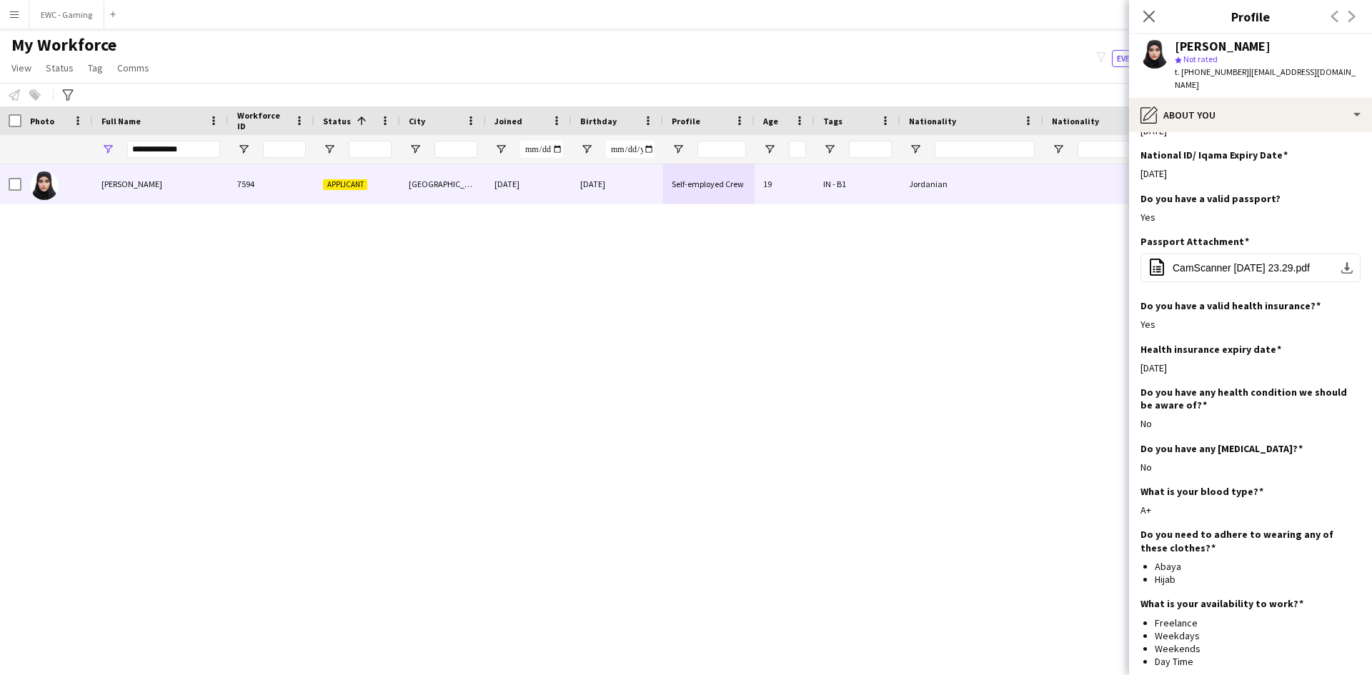
scroll to position [701, 0]
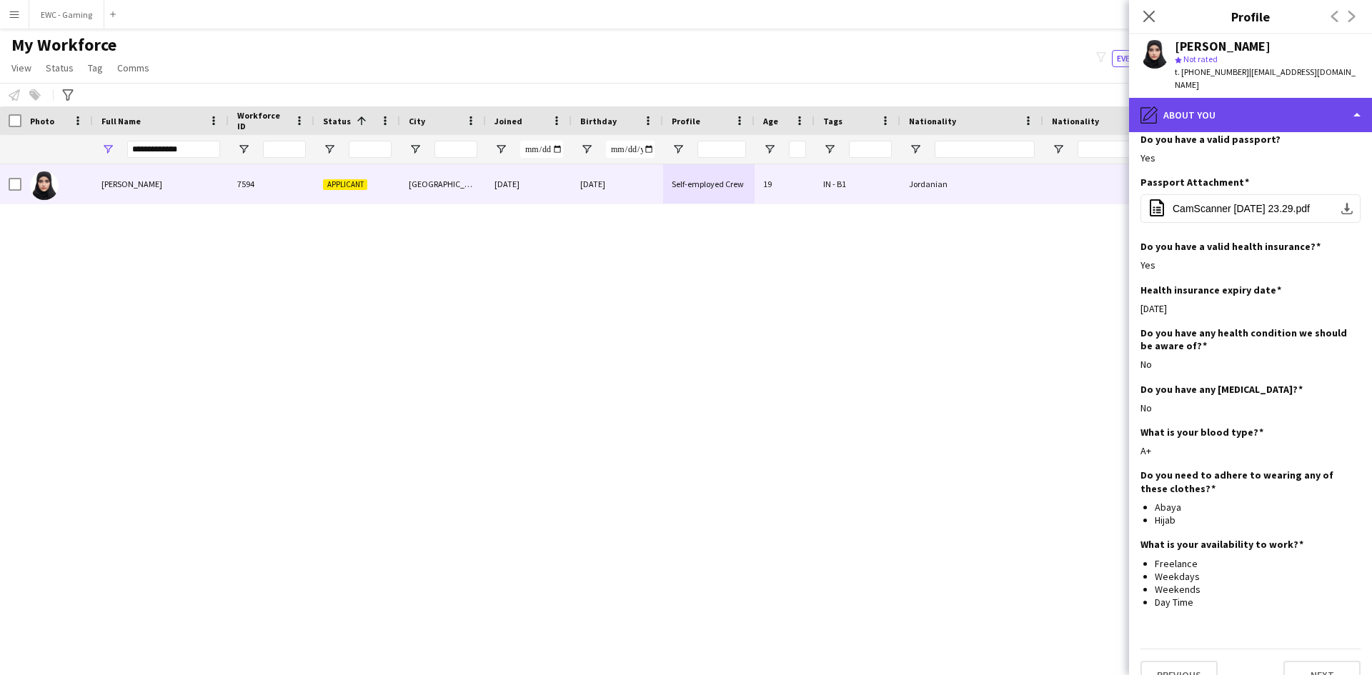
click at [1219, 98] on div "pencil4 About you" at bounding box center [1250, 115] width 243 height 34
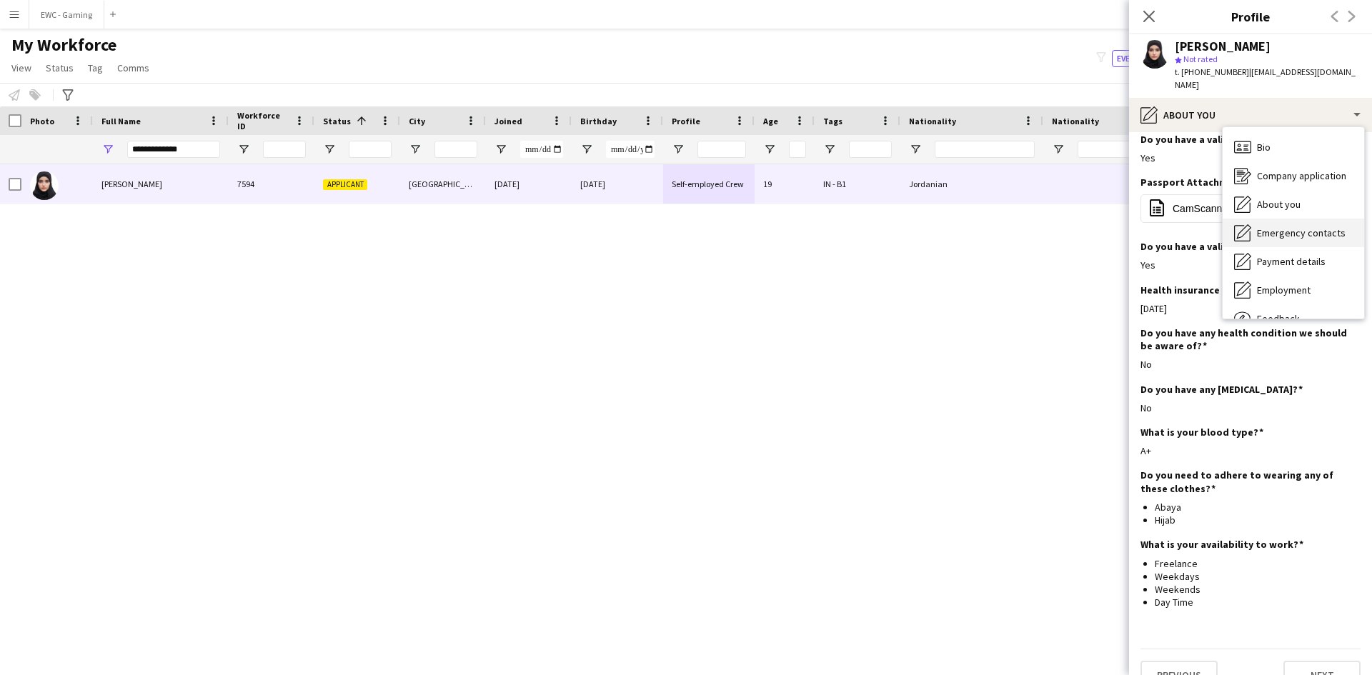
click at [1295, 226] on span "Emergency contacts" at bounding box center [1301, 232] width 89 height 13
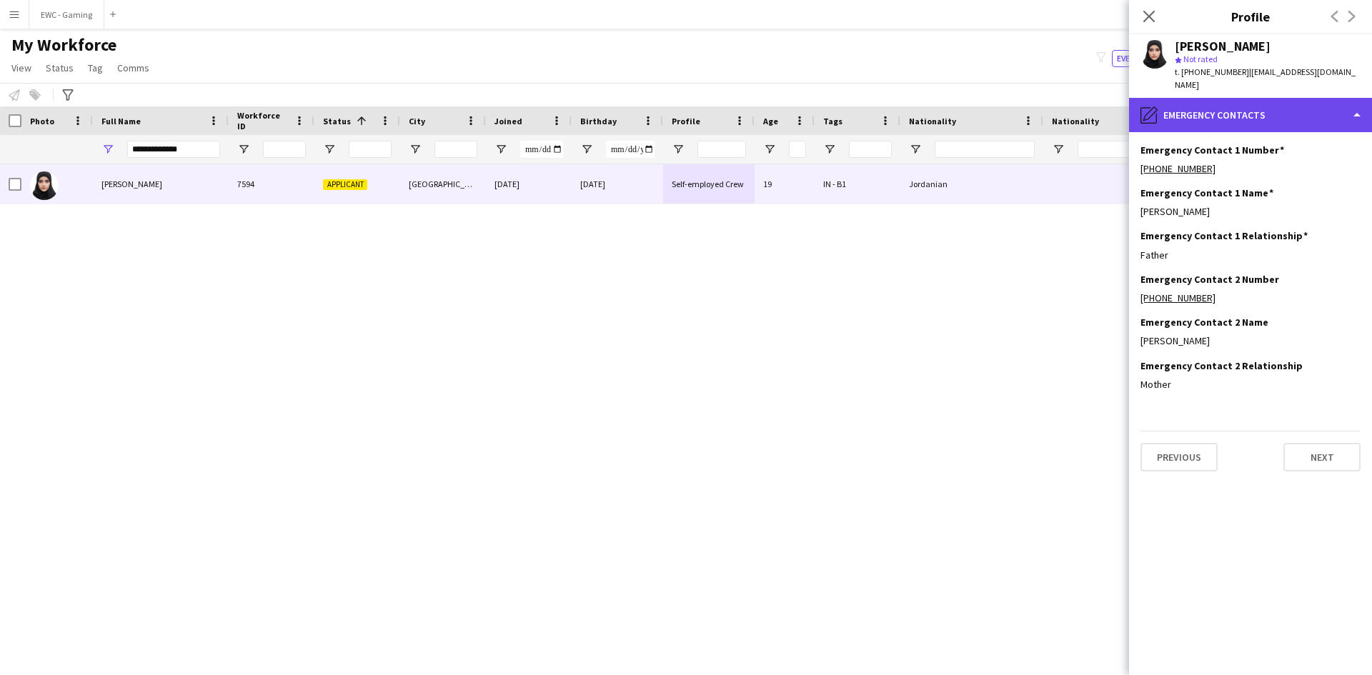
click at [1245, 102] on div "pencil4 Emergency contacts" at bounding box center [1250, 115] width 243 height 34
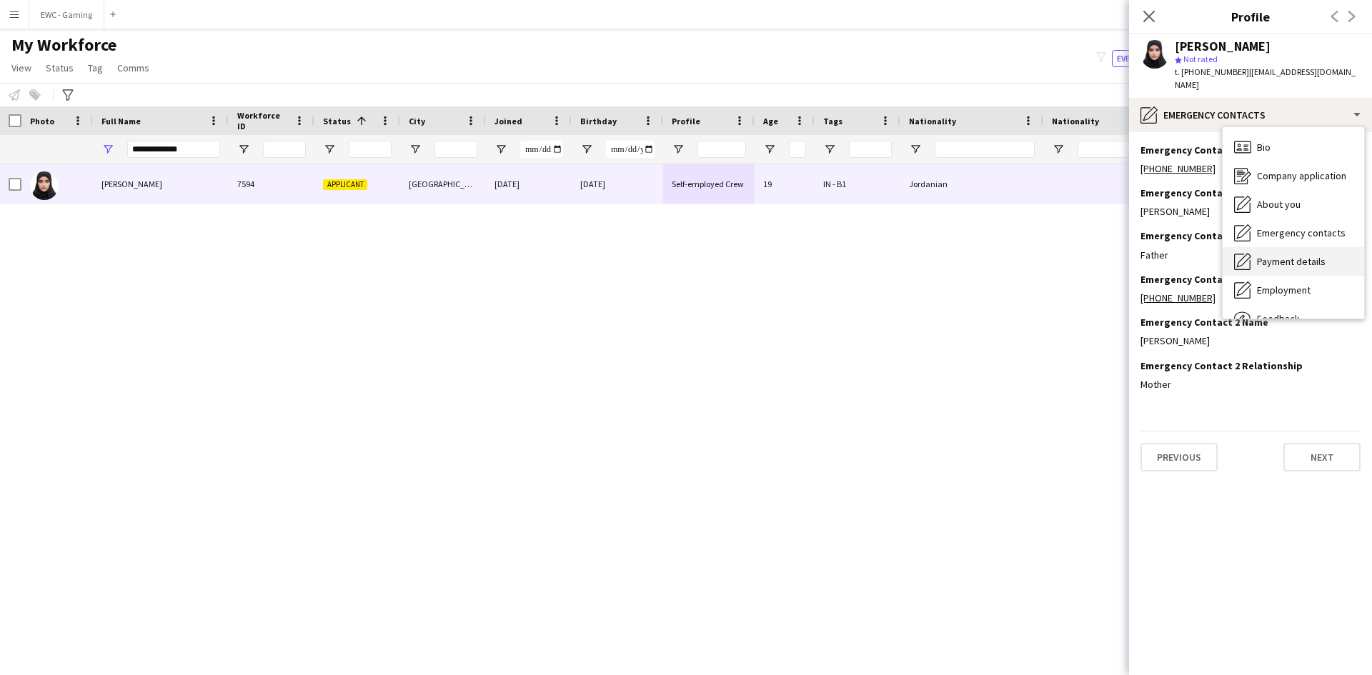
click at [1282, 255] on span "Payment details" at bounding box center [1291, 261] width 69 height 13
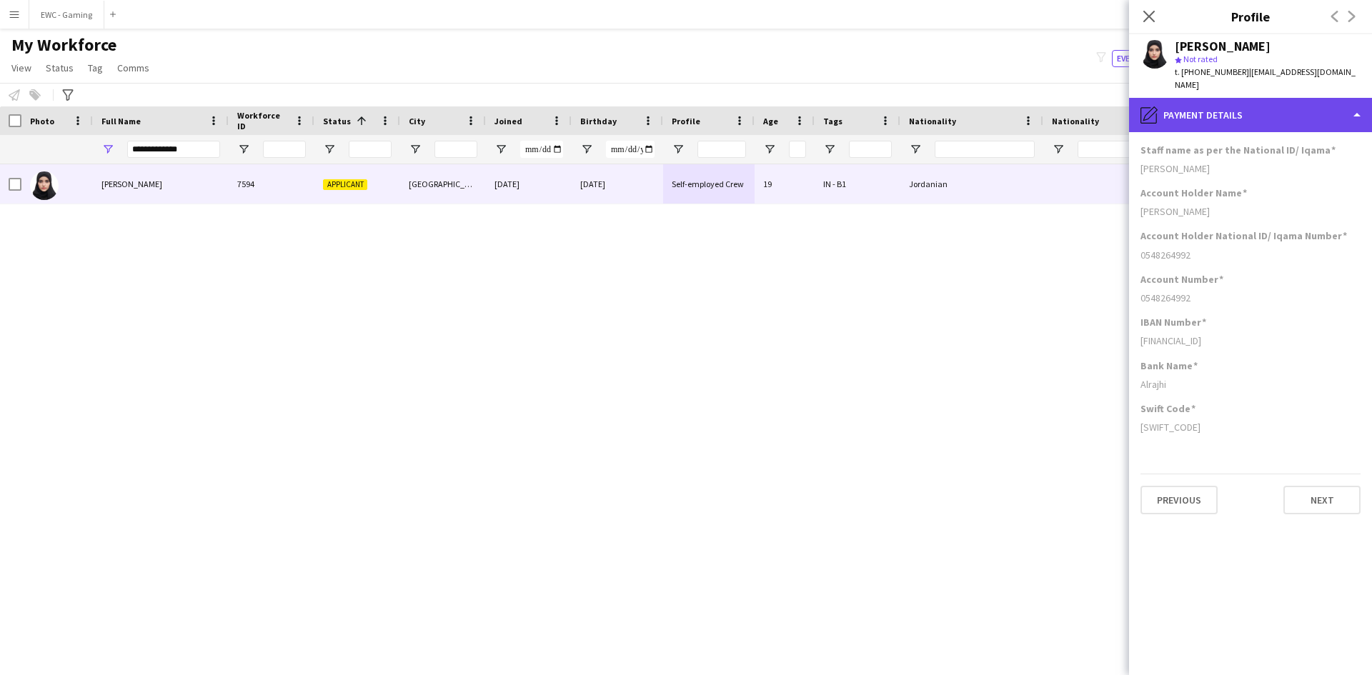
click at [1262, 105] on div "pencil4 Payment details" at bounding box center [1250, 115] width 243 height 34
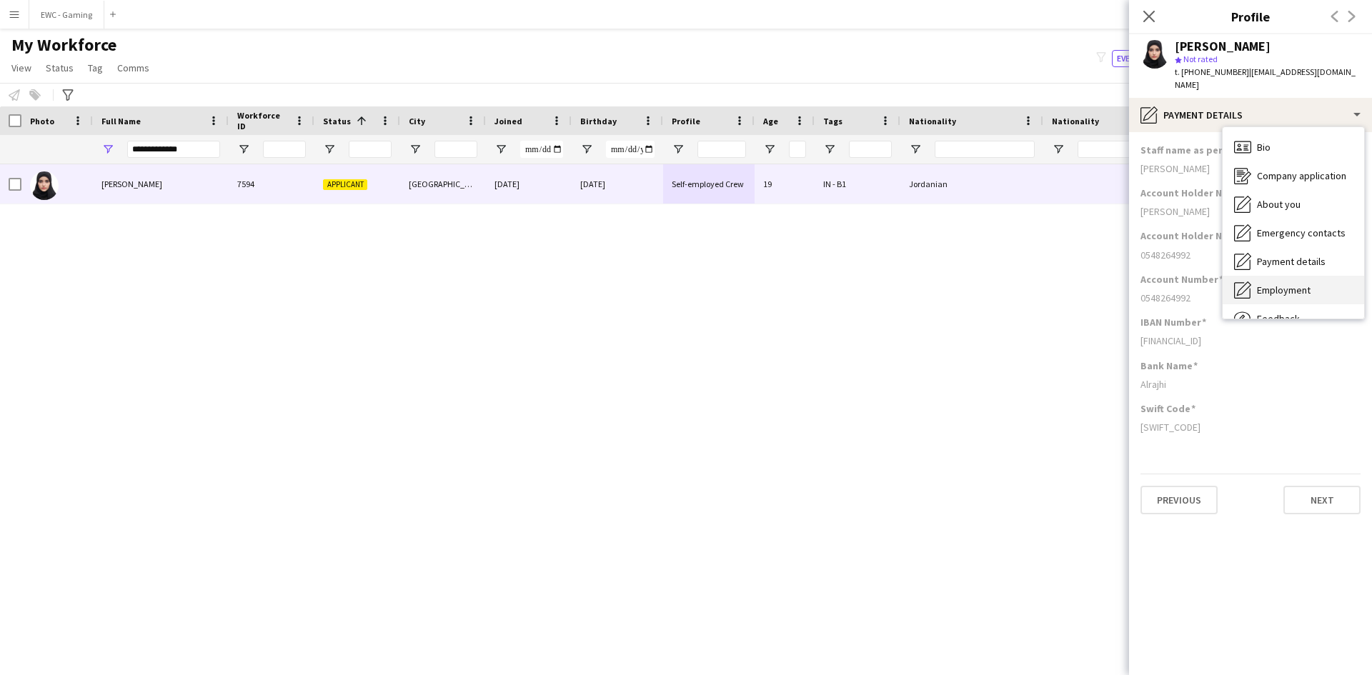
click at [1294, 284] on span "Employment" at bounding box center [1284, 290] width 54 height 13
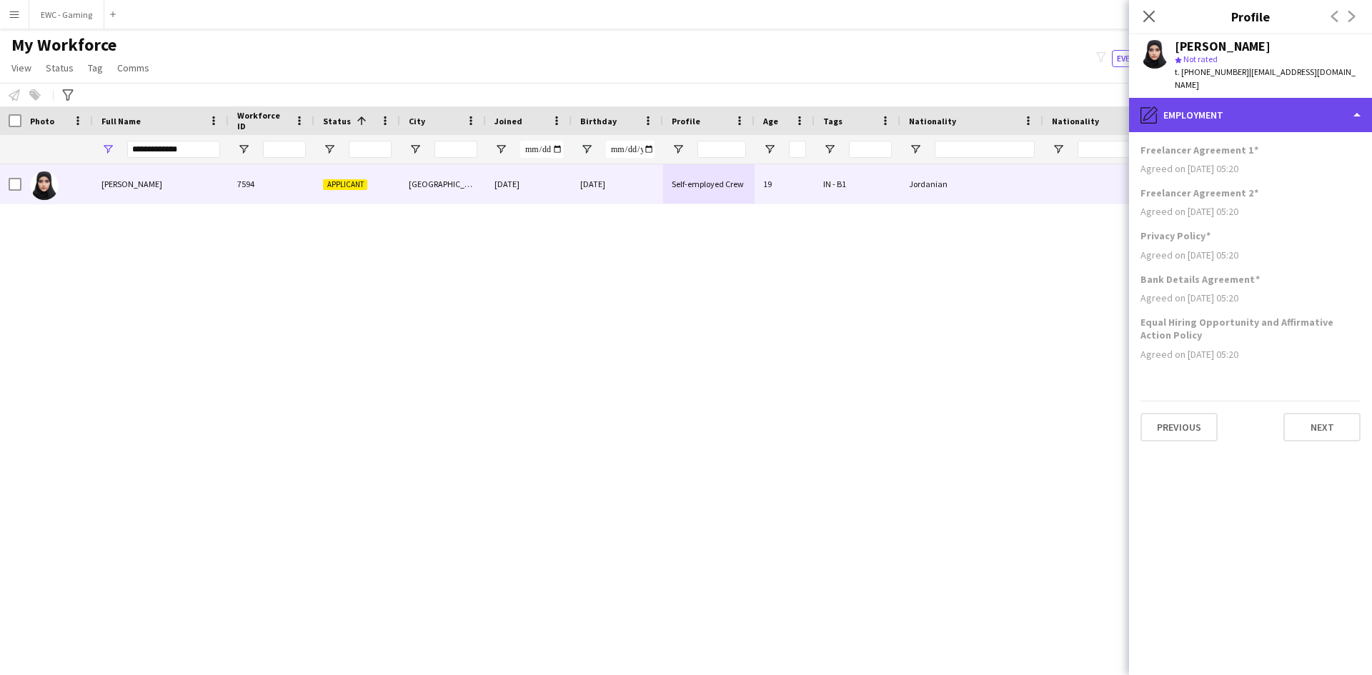
click at [1203, 111] on div "pencil4 Employment" at bounding box center [1250, 115] width 243 height 34
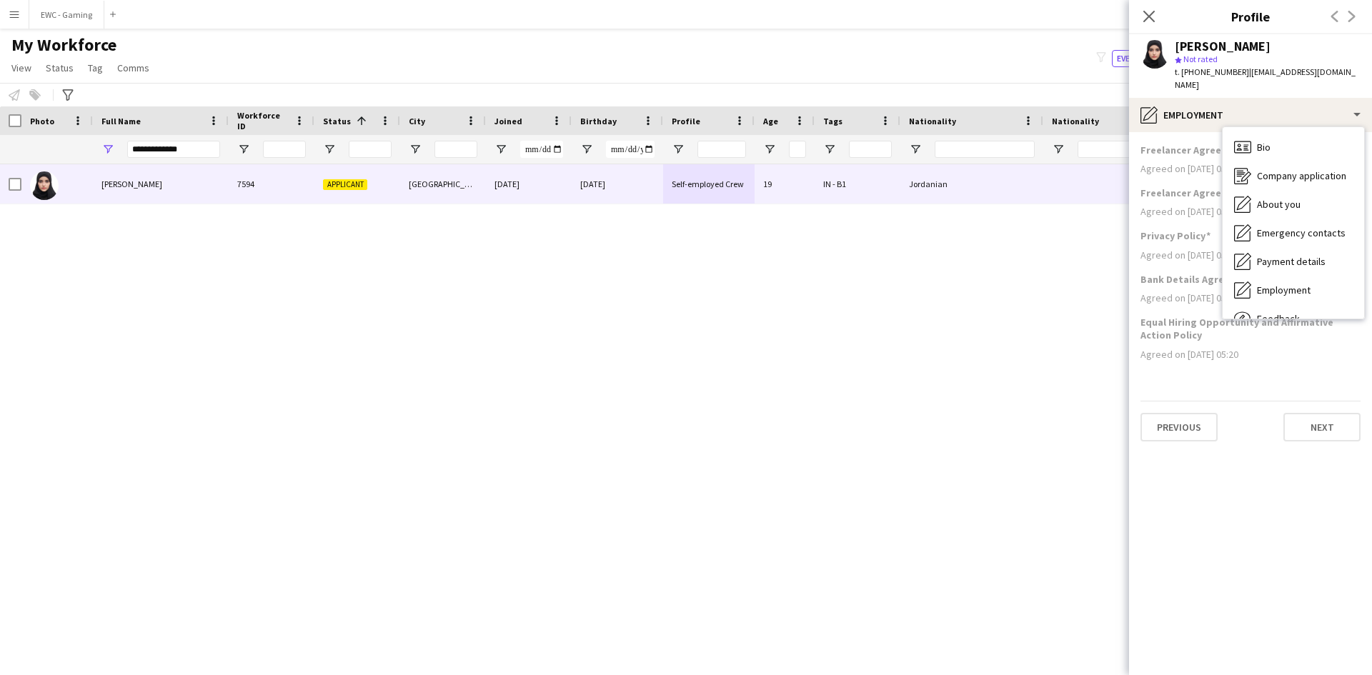
click at [1172, 162] on div "Agreed on 25-09-2024 05:20" at bounding box center [1250, 168] width 220 height 13
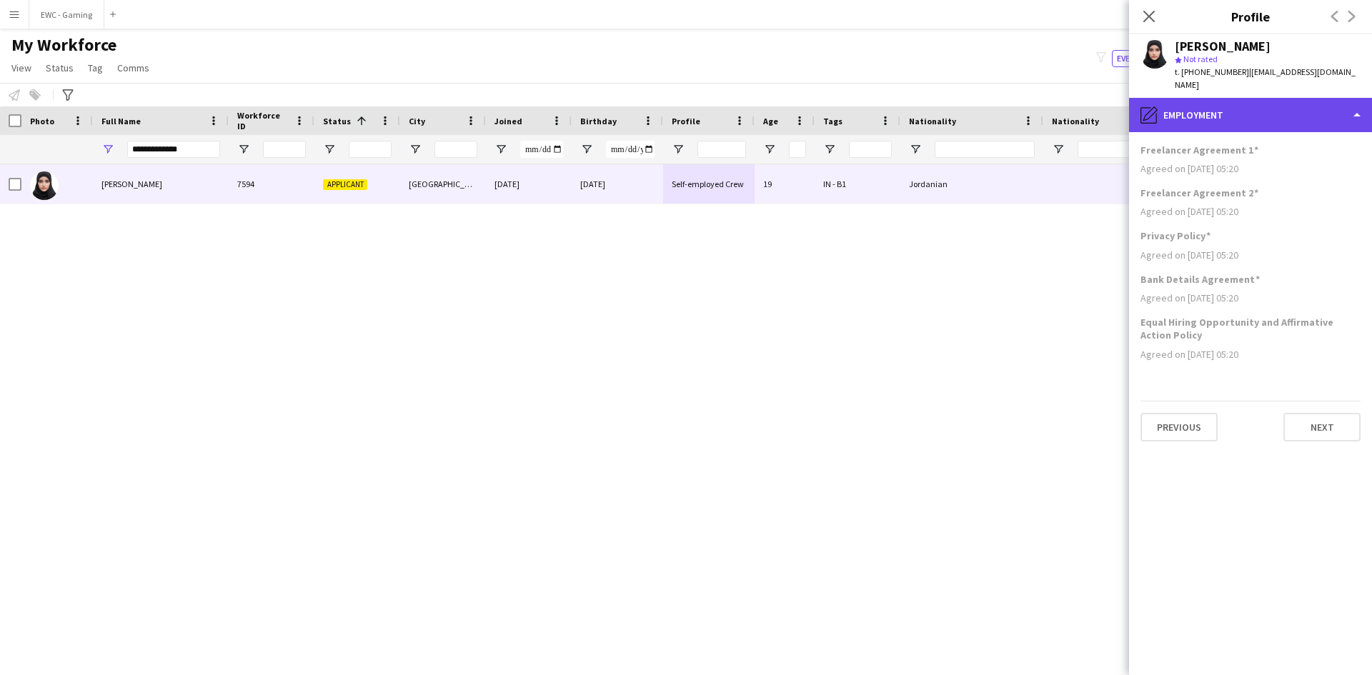
click at [1182, 101] on div "pencil4 Employment" at bounding box center [1250, 115] width 243 height 34
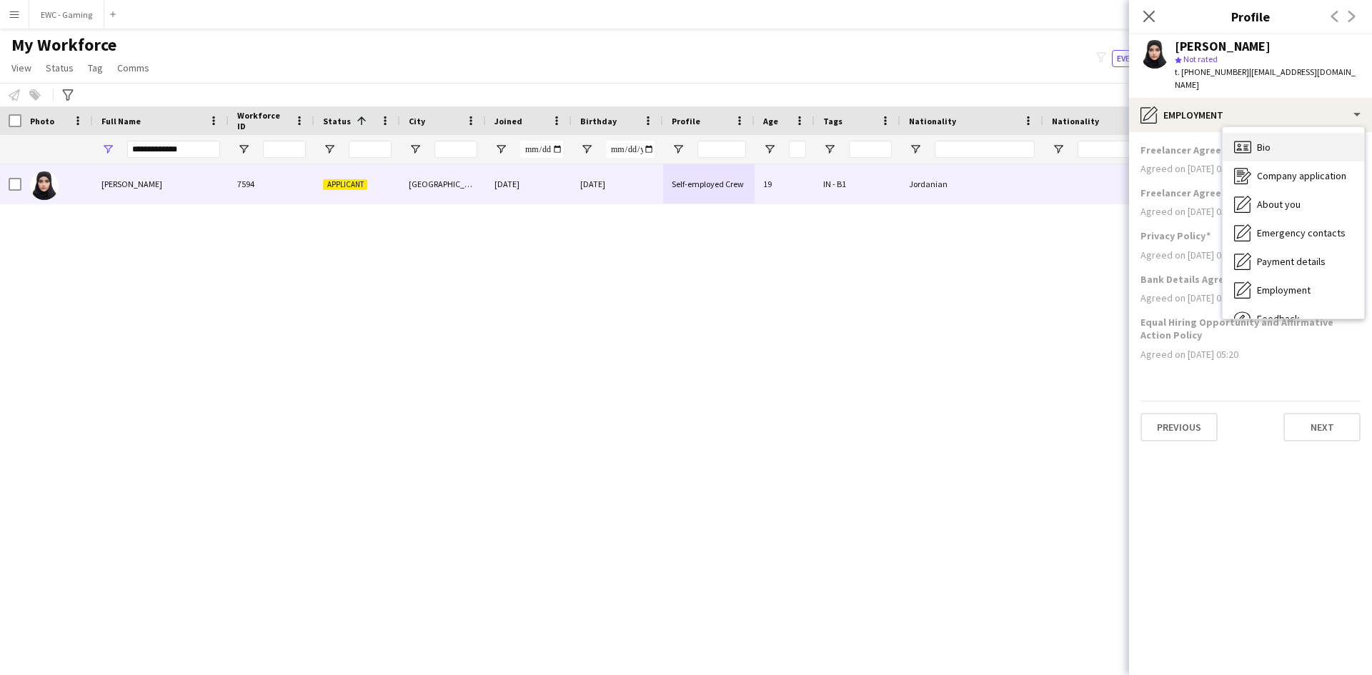
click at [1307, 136] on div "Bio Bio" at bounding box center [1292, 147] width 141 height 29
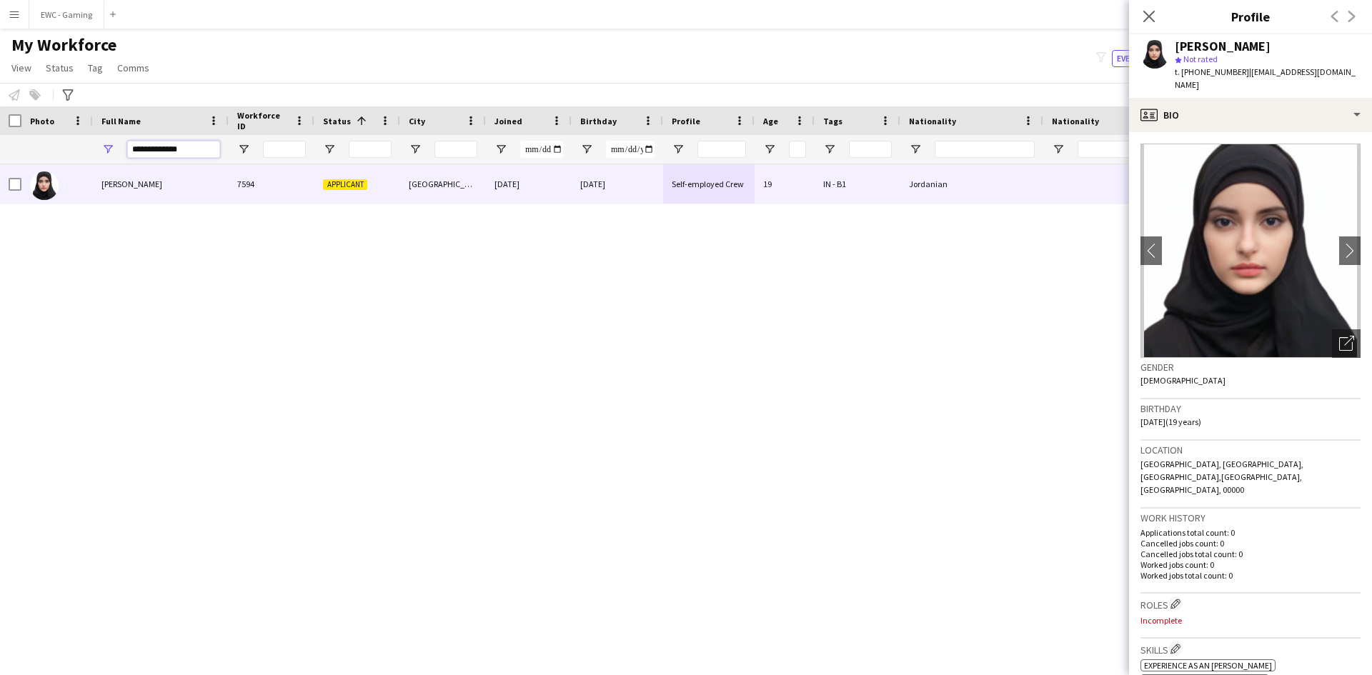
click at [181, 151] on input "**********" at bounding box center [173, 149] width 93 height 17
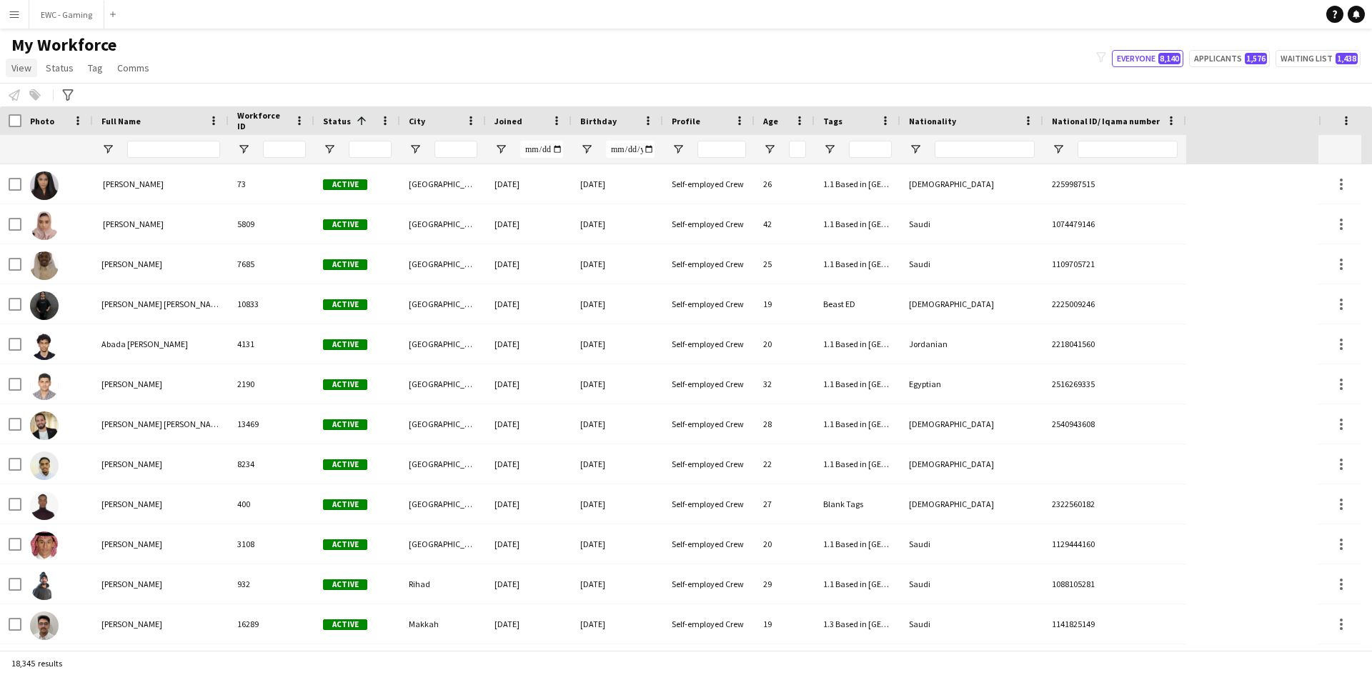
click at [20, 67] on span "View" at bounding box center [21, 67] width 20 height 13
click at [62, 146] on span "Customise view" at bounding box center [52, 140] width 68 height 13
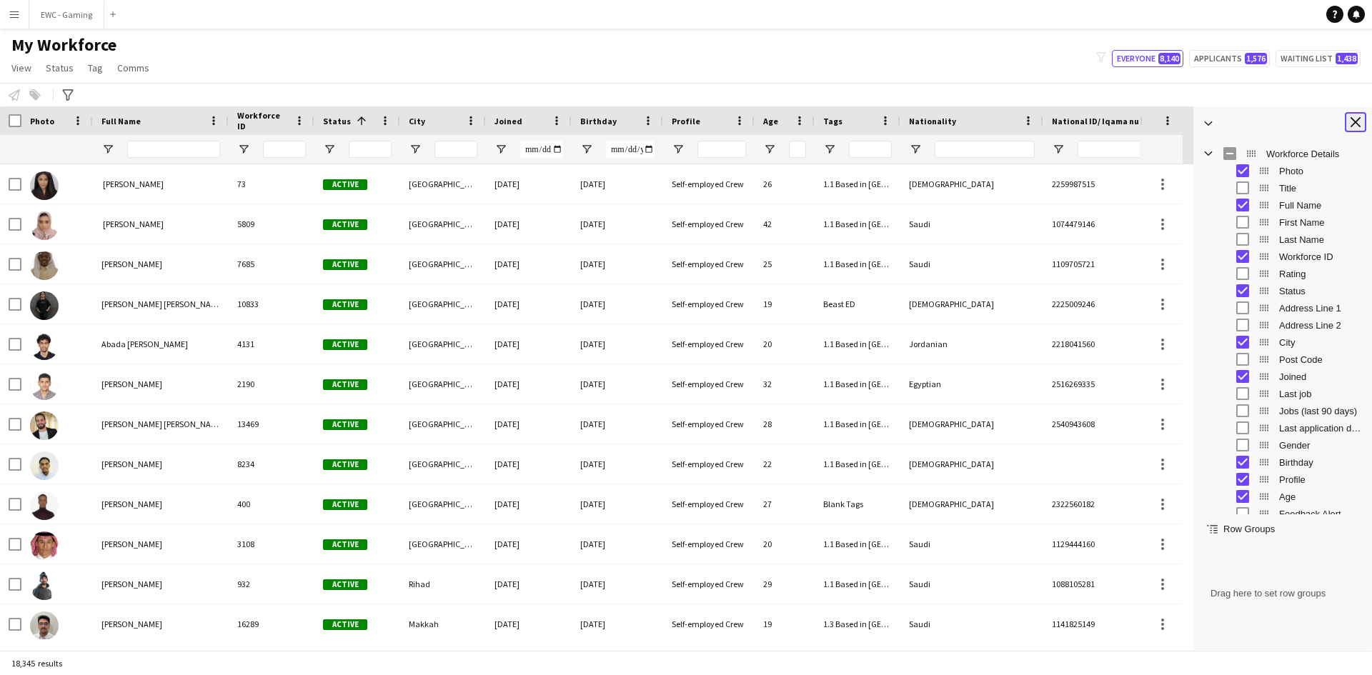
click at [1352, 122] on app-icon "Close tool panel" at bounding box center [1355, 122] width 10 height 10
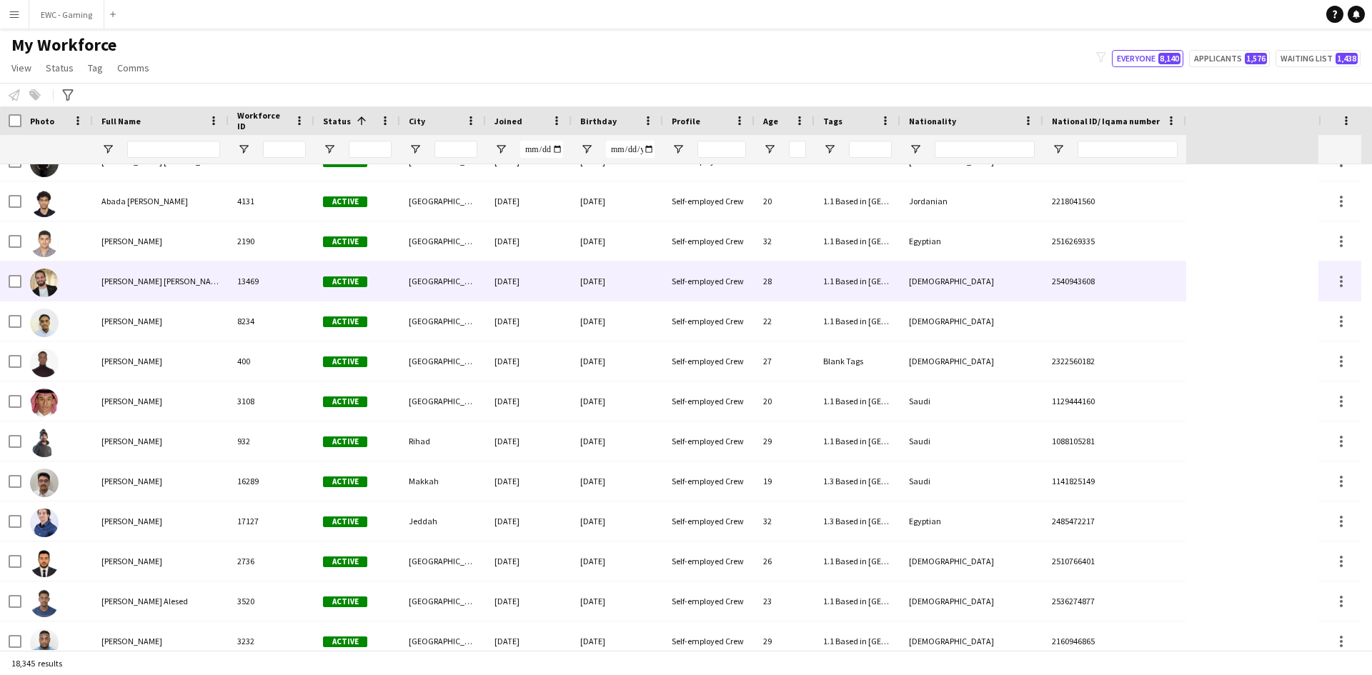
scroll to position [144, 0]
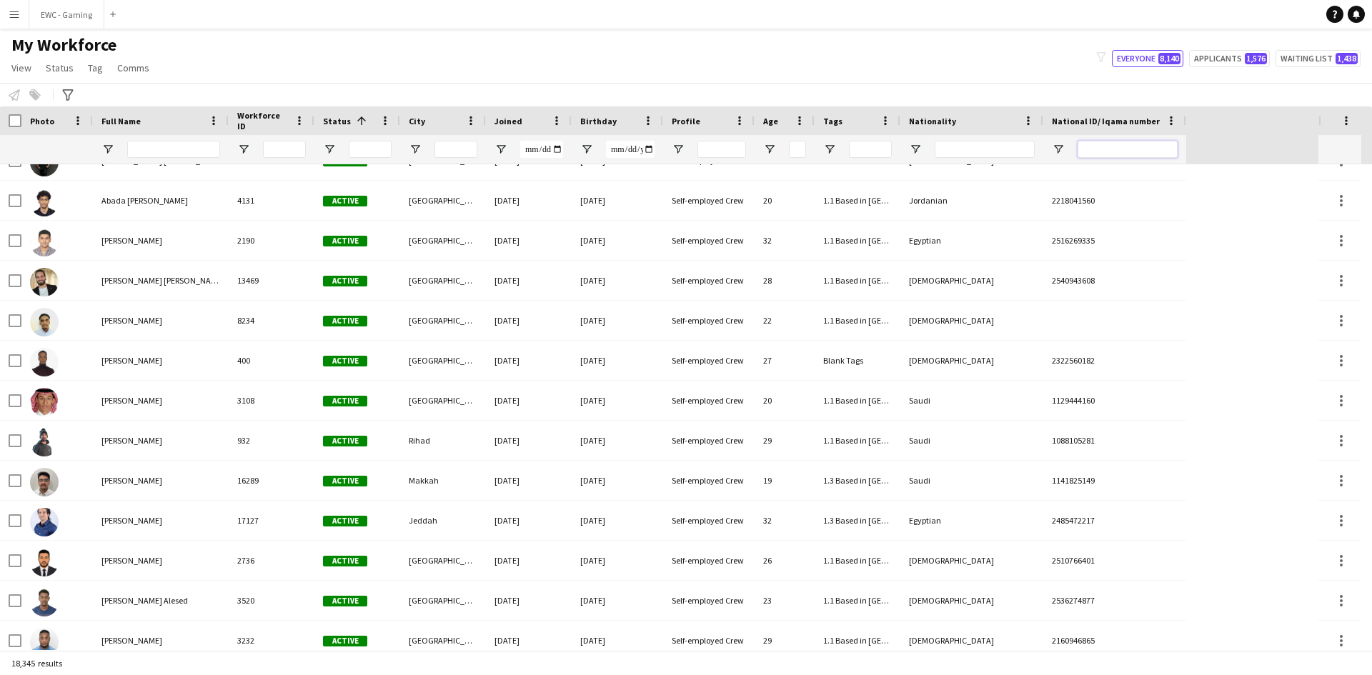
click at [1115, 151] on input "National ID/ Iqama number Filter Input" at bounding box center [1127, 149] width 100 height 17
paste input "**********"
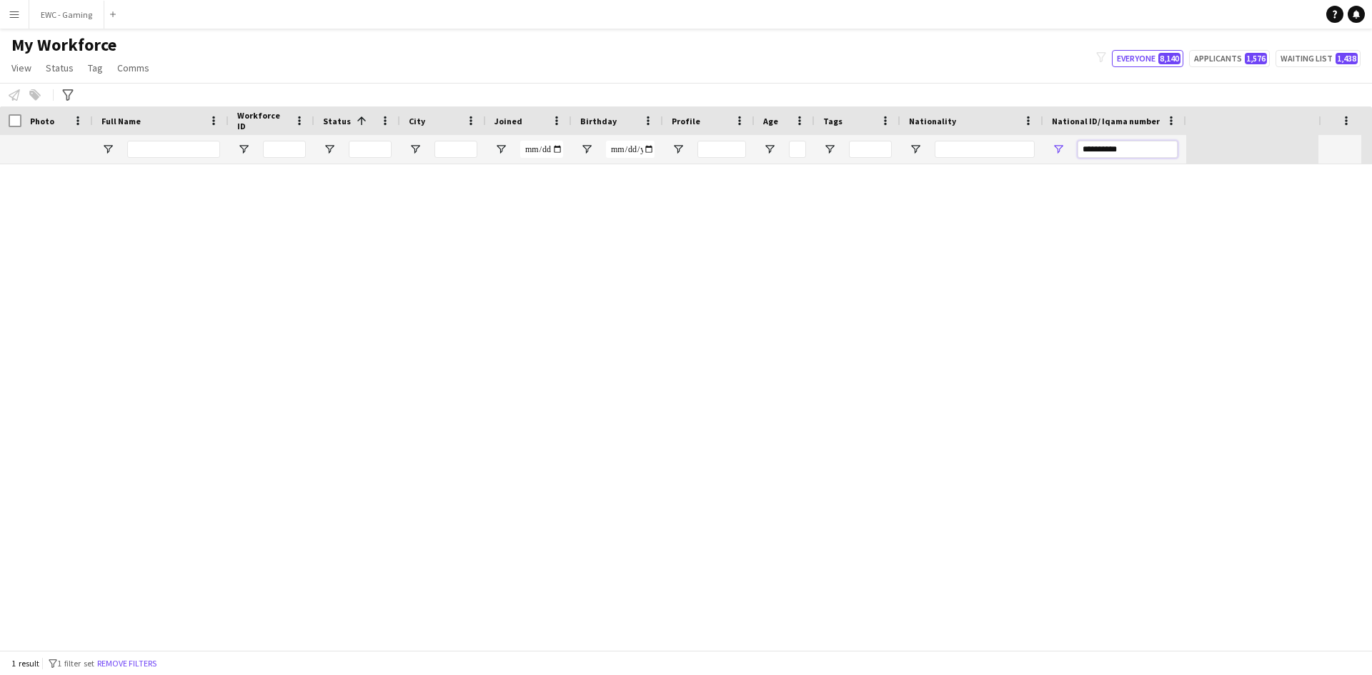
scroll to position [0, 0]
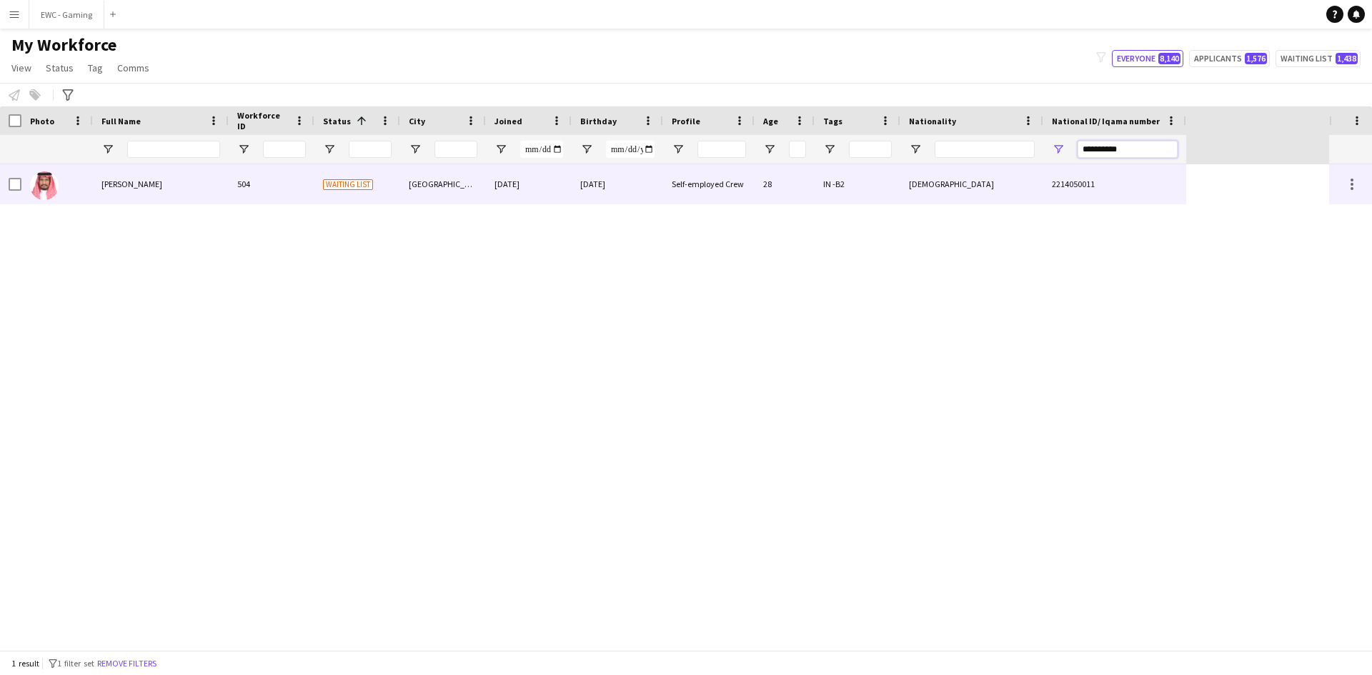
type input "**********"
click at [572, 179] on div "13-07-1997" at bounding box center [616, 183] width 91 height 39
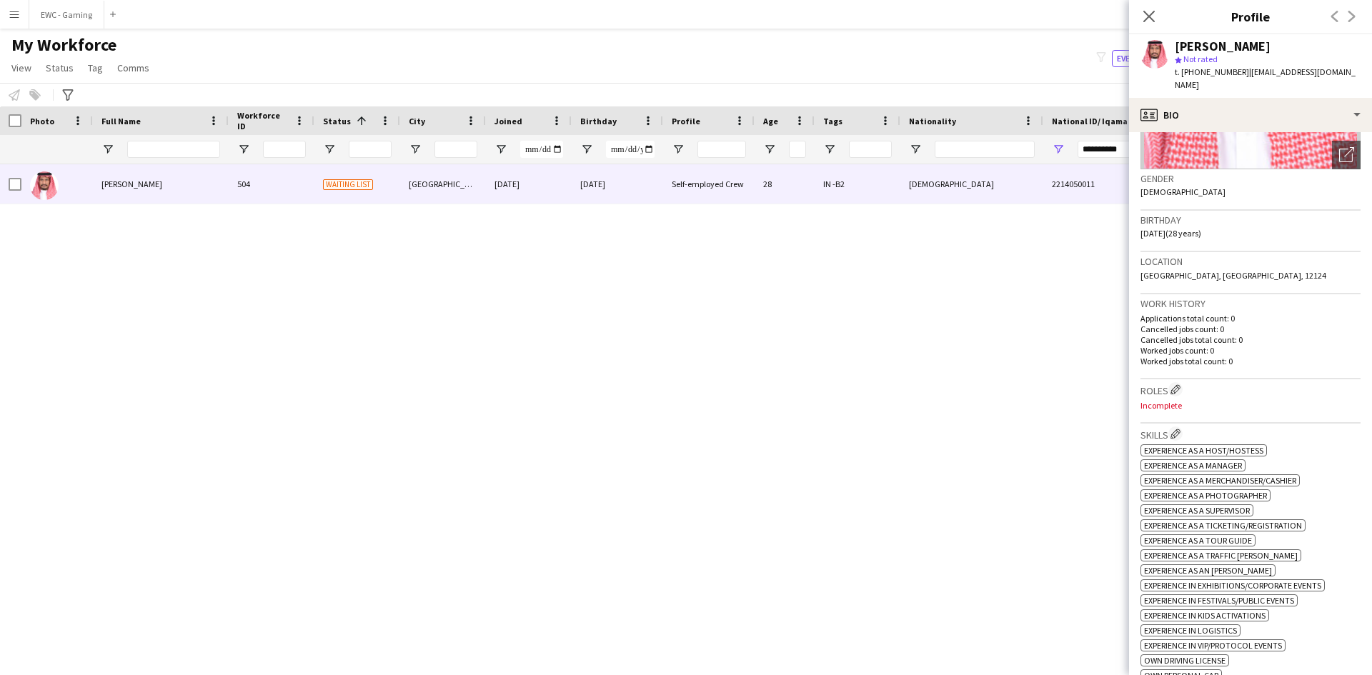
scroll to position [192, 0]
click at [1179, 379] on button "Edit crew company roles" at bounding box center [1175, 386] width 14 height 14
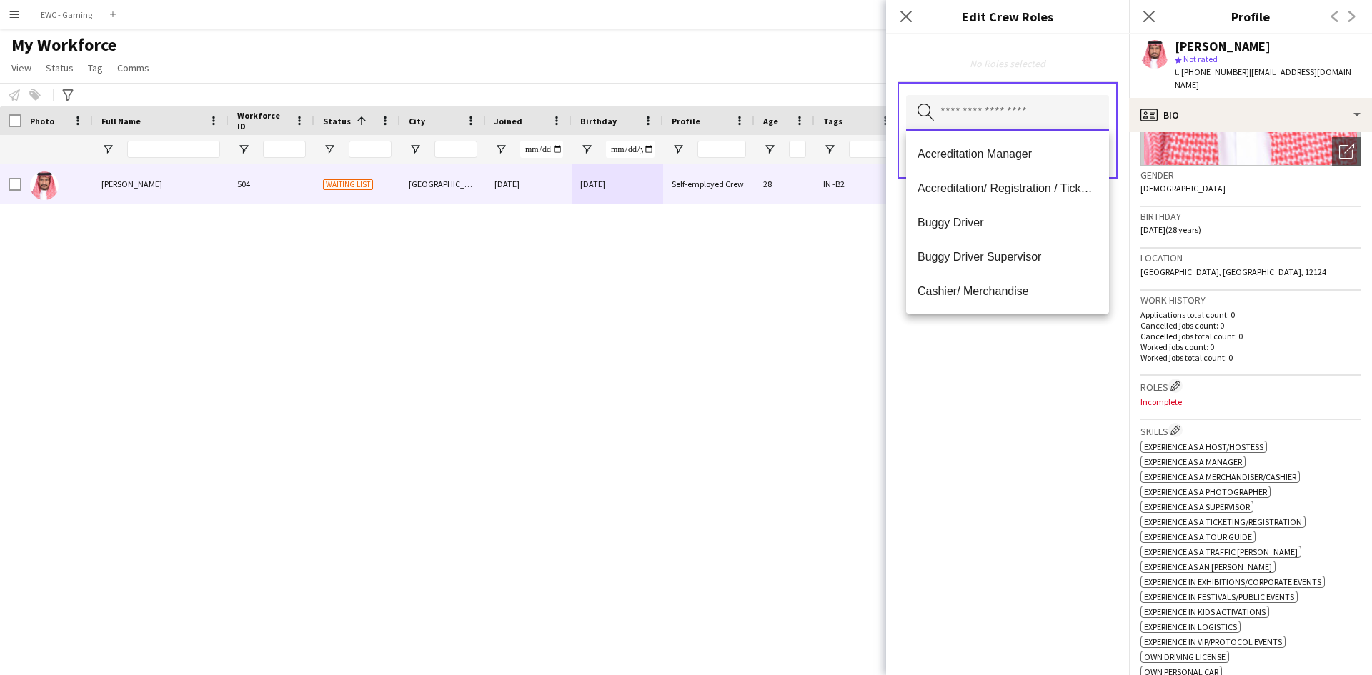
click at [1009, 108] on input "text" at bounding box center [1007, 113] width 203 height 36
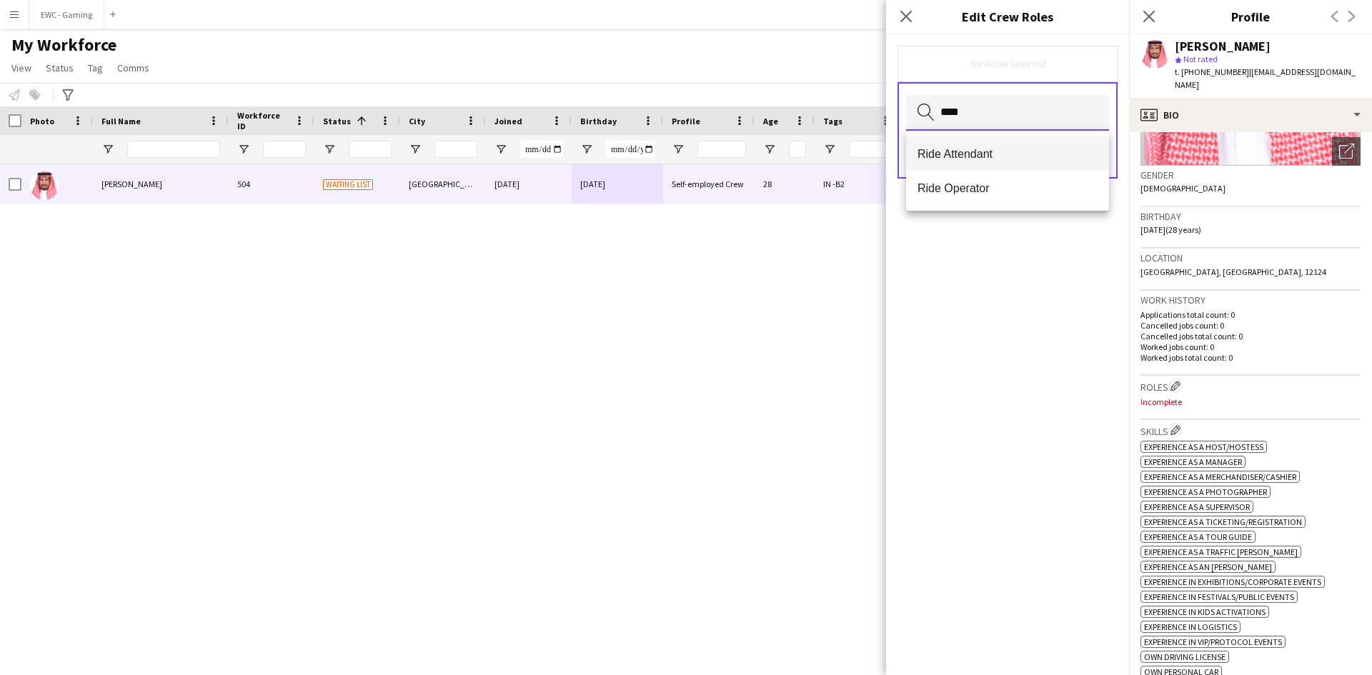
type input "****"
click at [1009, 141] on mat-option "Ride Attendant" at bounding box center [1007, 153] width 203 height 34
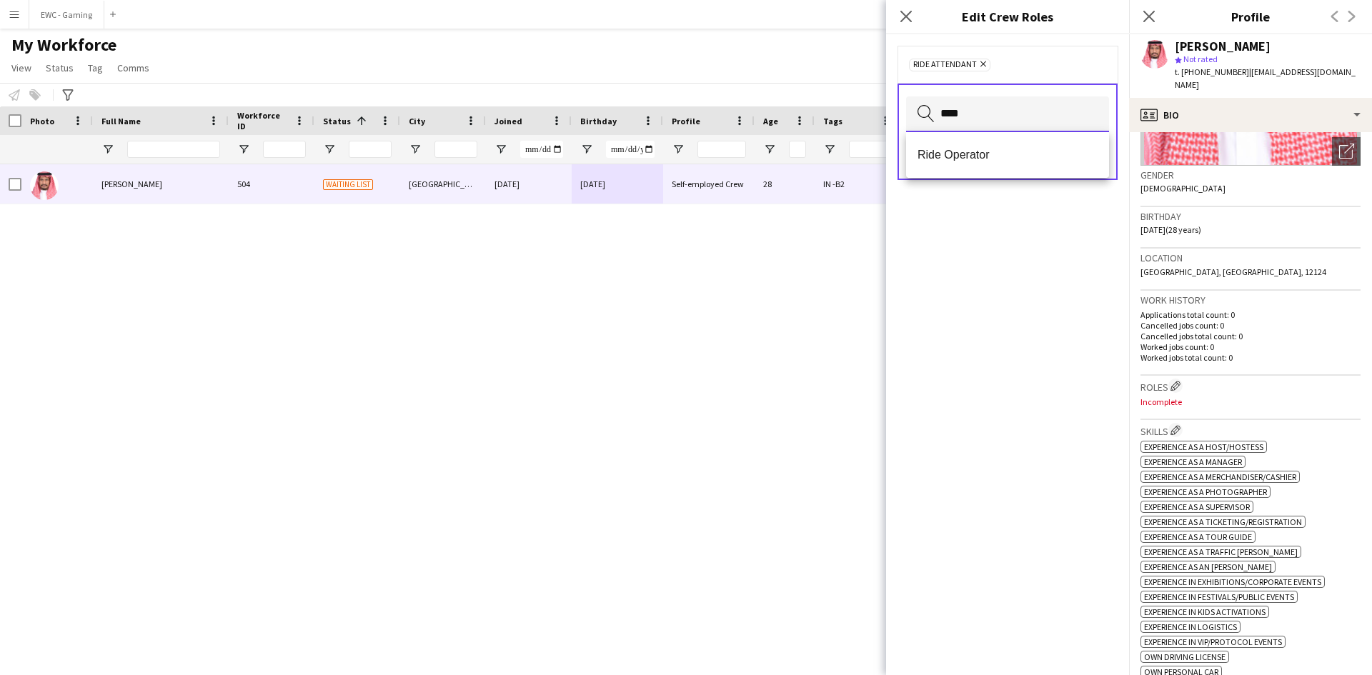
type input "****"
click at [1009, 141] on mat-option "Ride Operator" at bounding box center [1007, 155] width 203 height 34
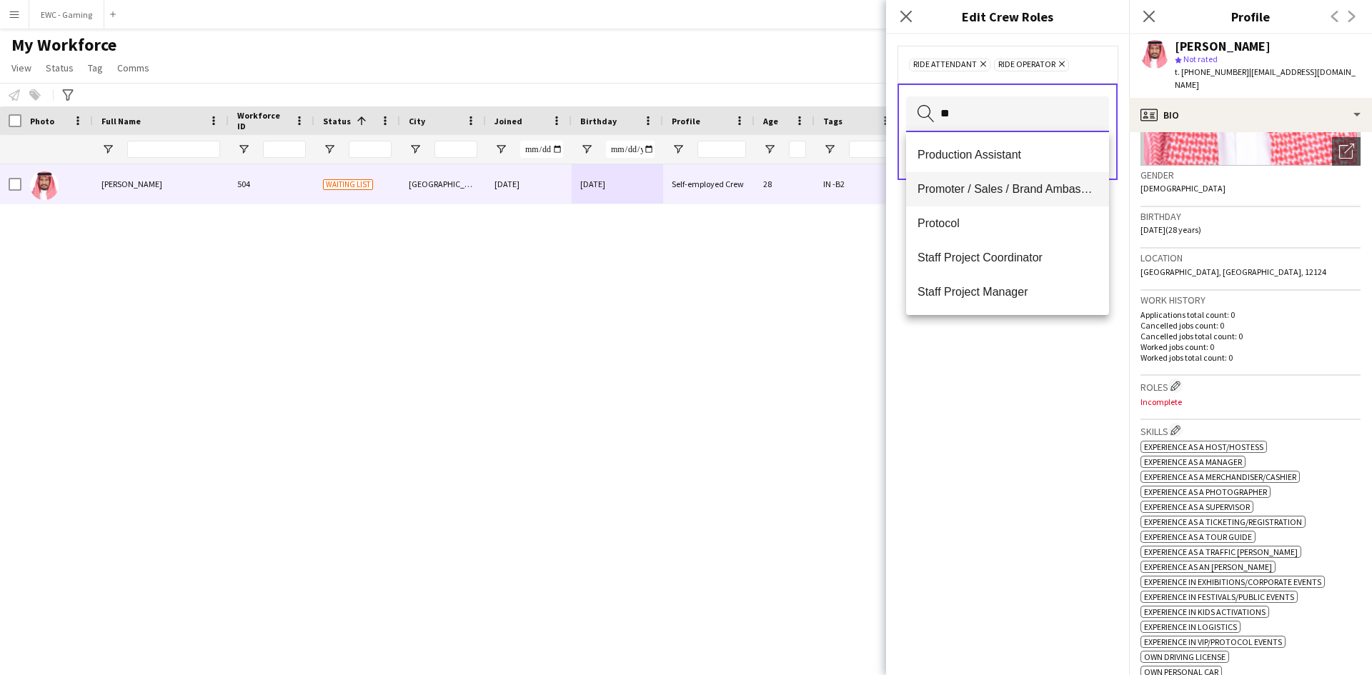
type input "**"
click at [1001, 192] on span "Promoter / Sales / Brand Ambassador" at bounding box center [1007, 189] width 180 height 14
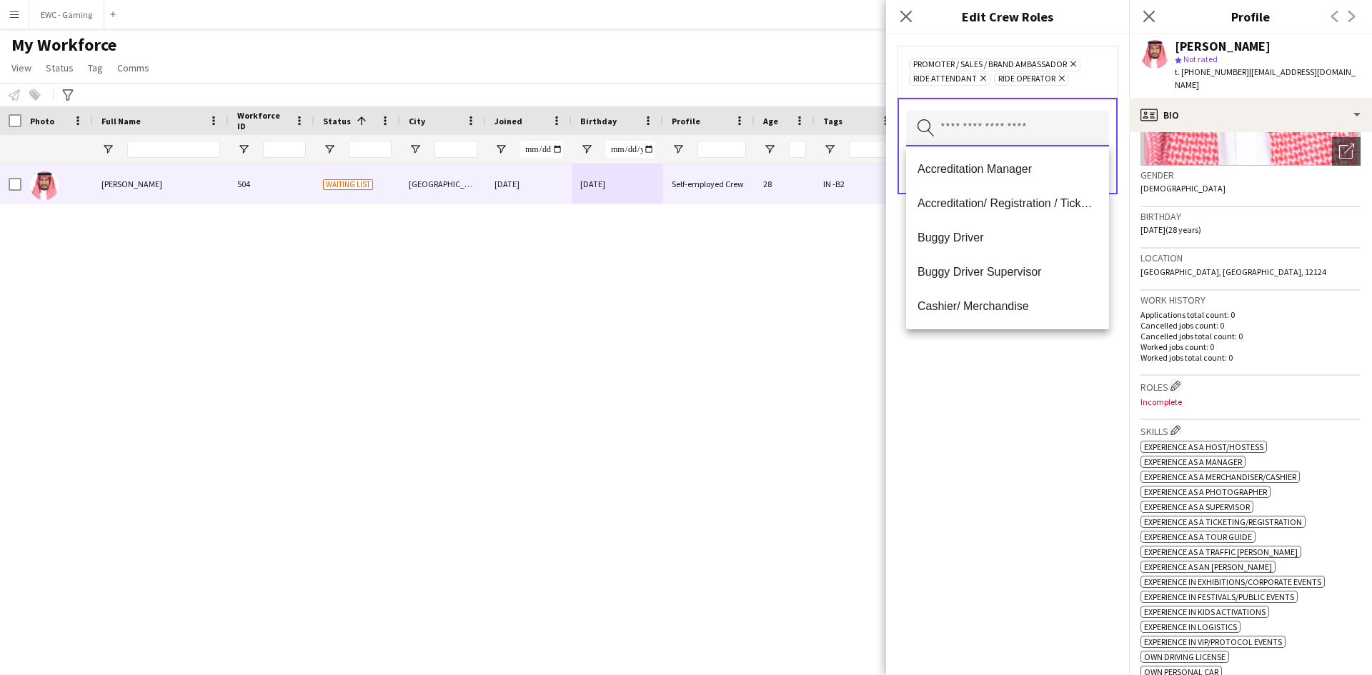
click at [991, 129] on input "text" at bounding box center [1007, 129] width 203 height 36
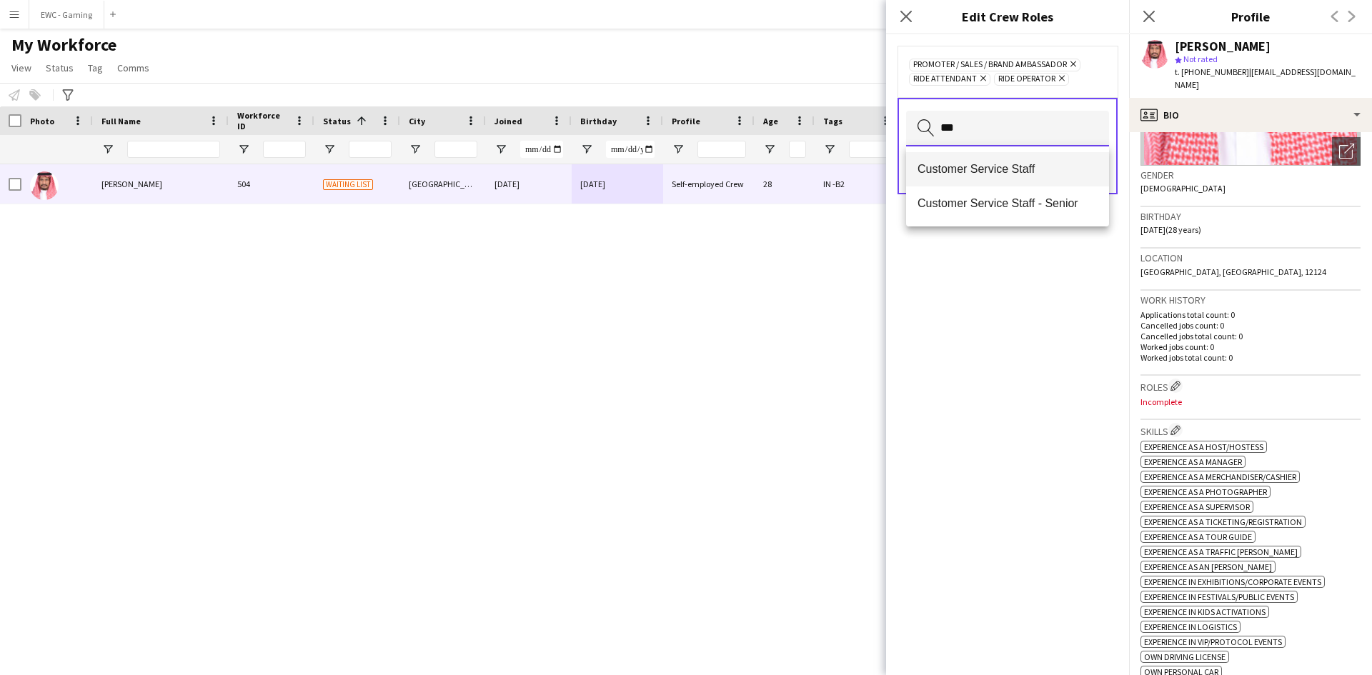
type input "***"
click at [997, 175] on span "Customer Service Staff" at bounding box center [1007, 169] width 180 height 14
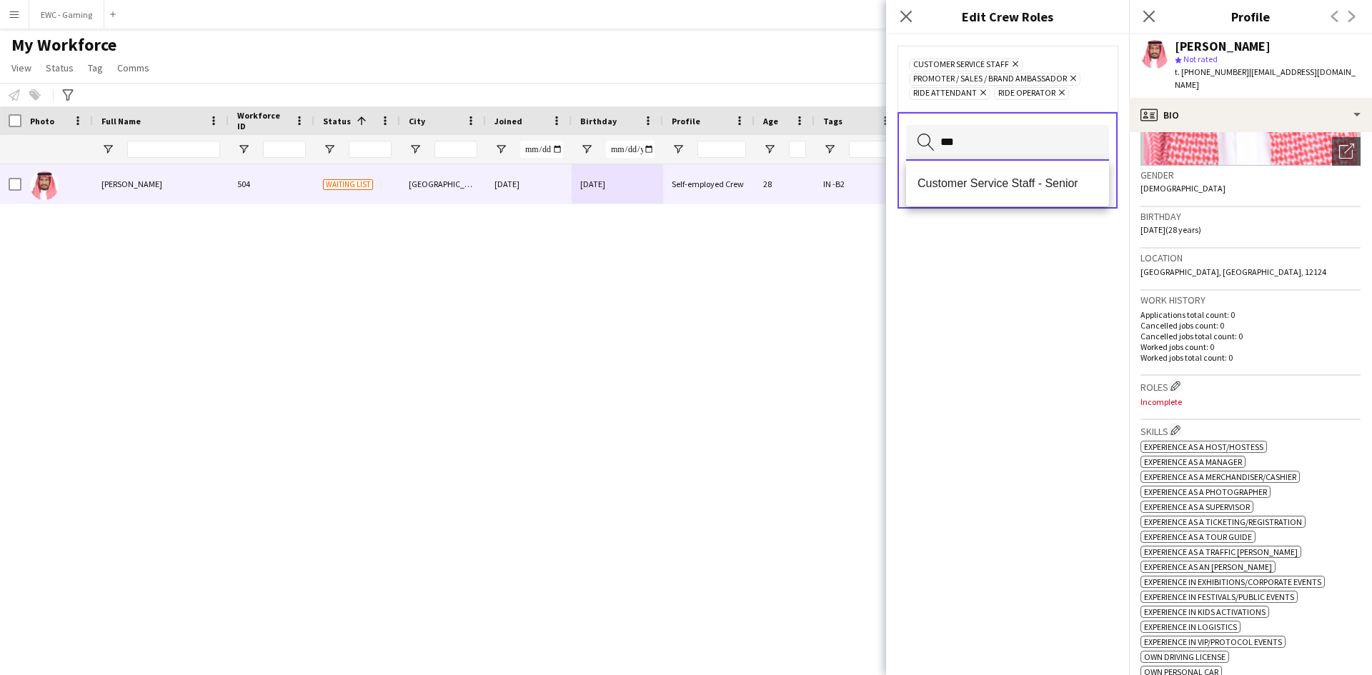
type input "***"
click at [997, 175] on mat-option "Customer Service Staff - Senior" at bounding box center [1007, 183] width 203 height 34
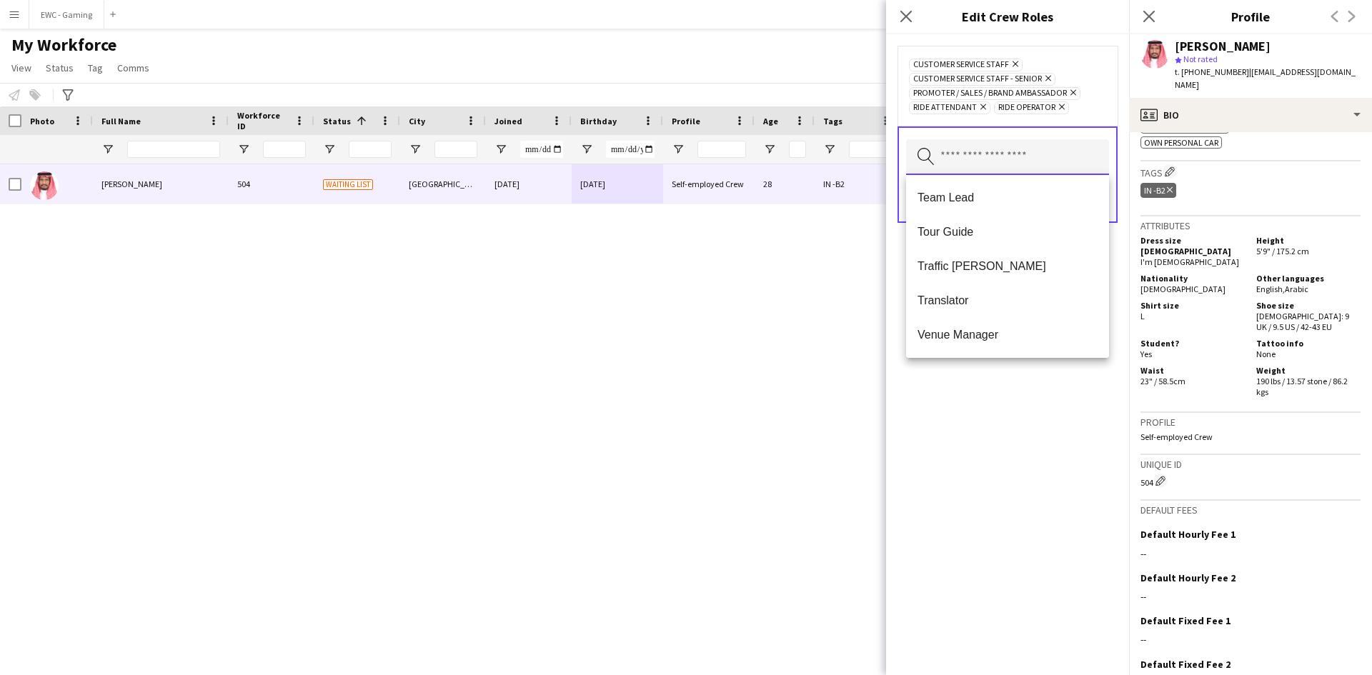
scroll to position [723, 0]
click at [959, 194] on span "Team Lead" at bounding box center [1007, 198] width 180 height 14
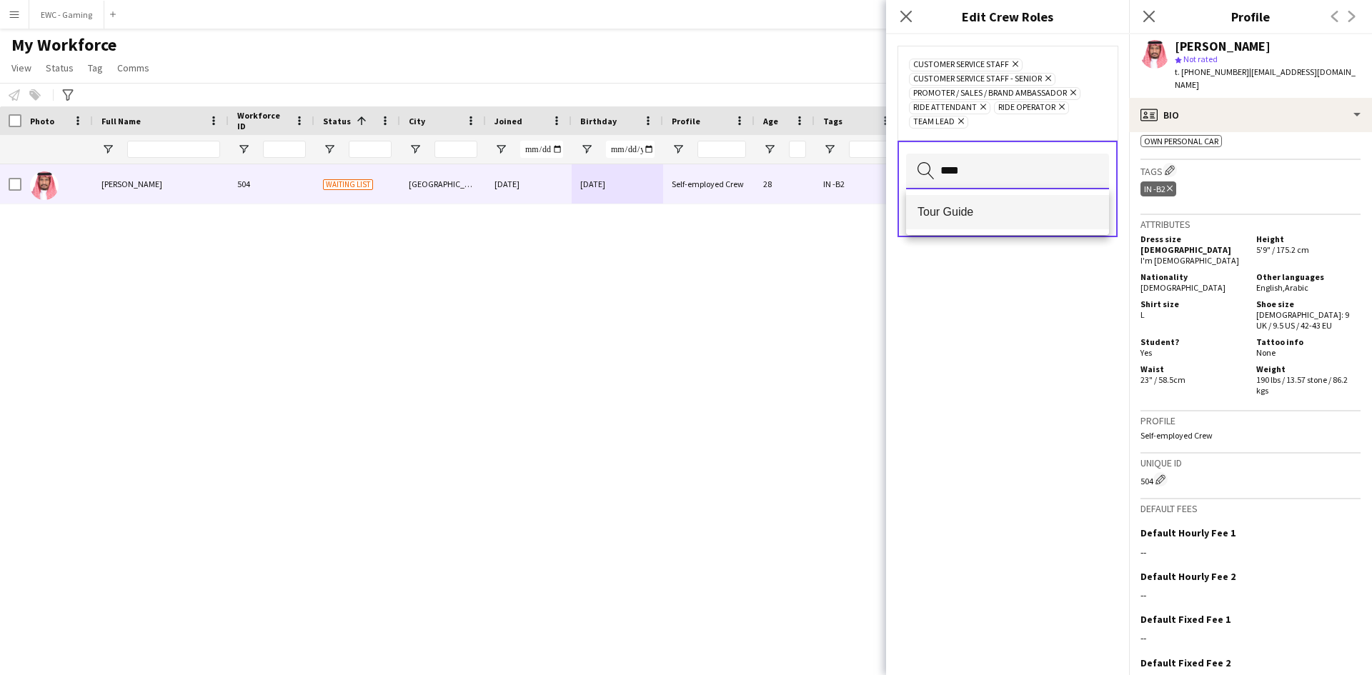
type input "****"
click at [988, 208] on span "Tour Guide" at bounding box center [1007, 212] width 180 height 14
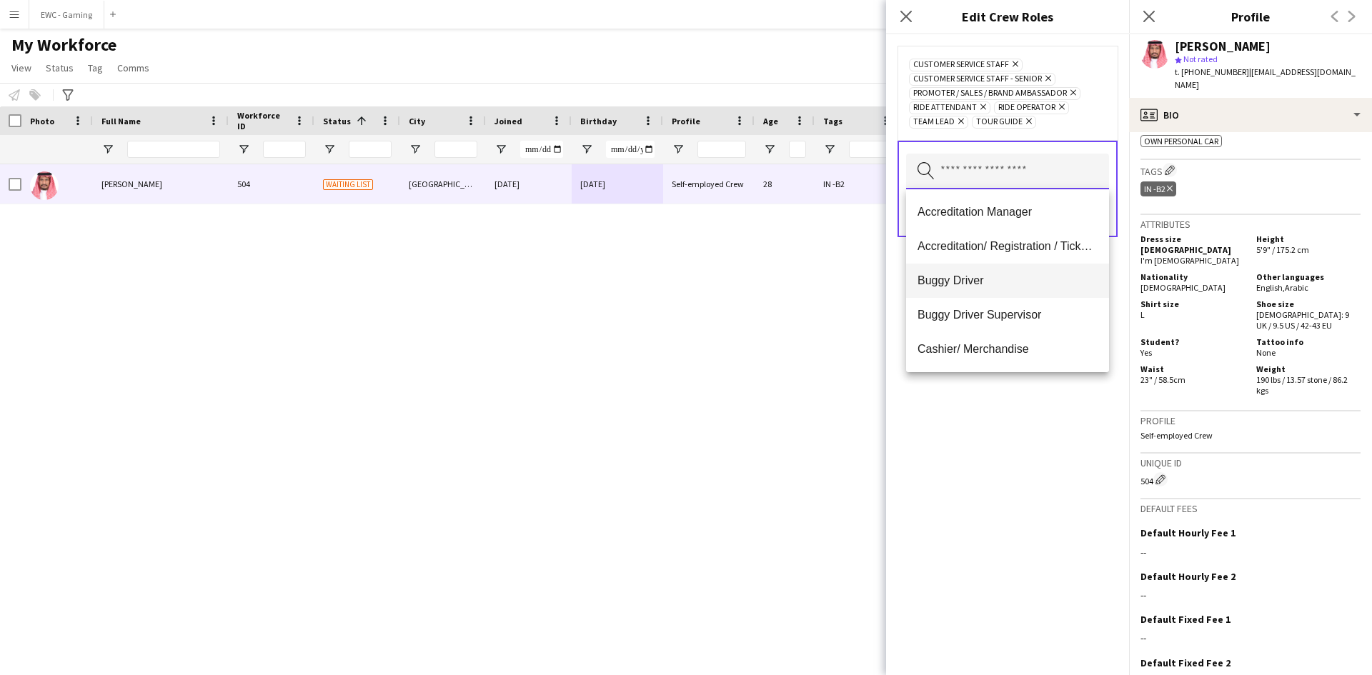
scroll to position [152, 0]
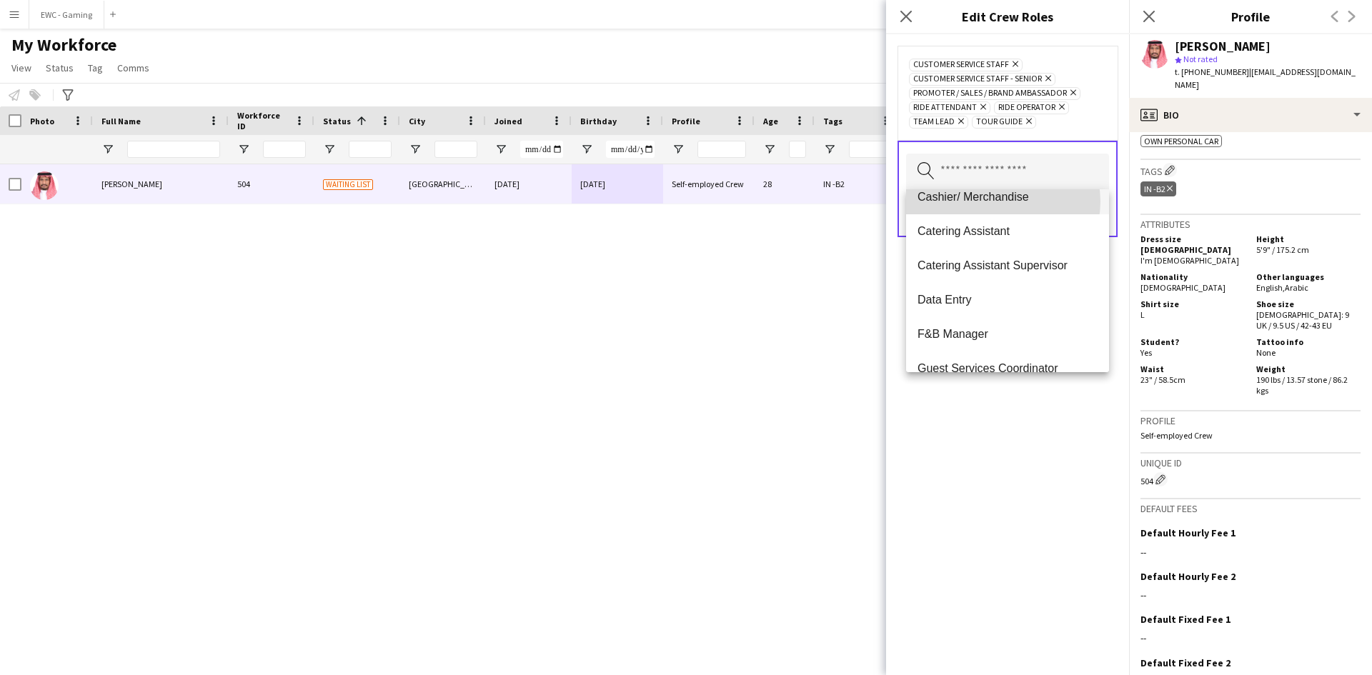
click at [1000, 201] on span "Cashier/ Merchandise" at bounding box center [1007, 197] width 180 height 14
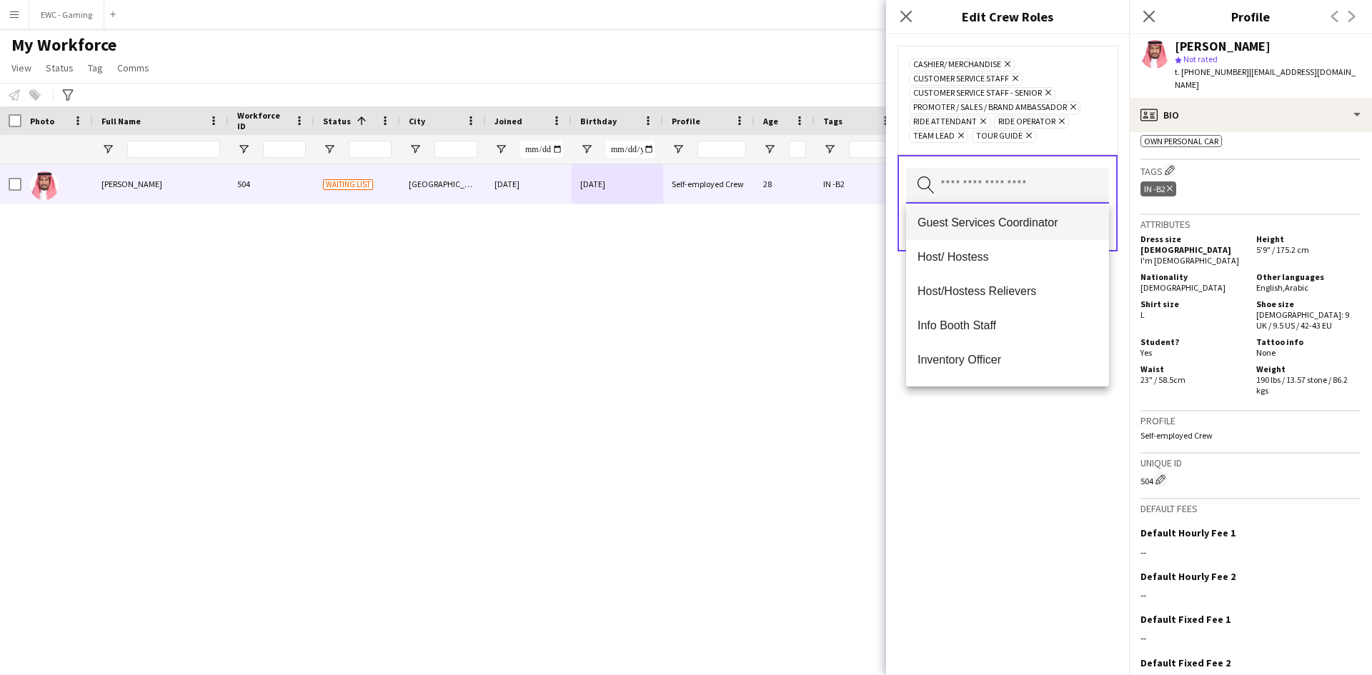
scroll to position [279, 0]
click at [1042, 220] on span "Guest Services Coordinator" at bounding box center [1007, 222] width 180 height 14
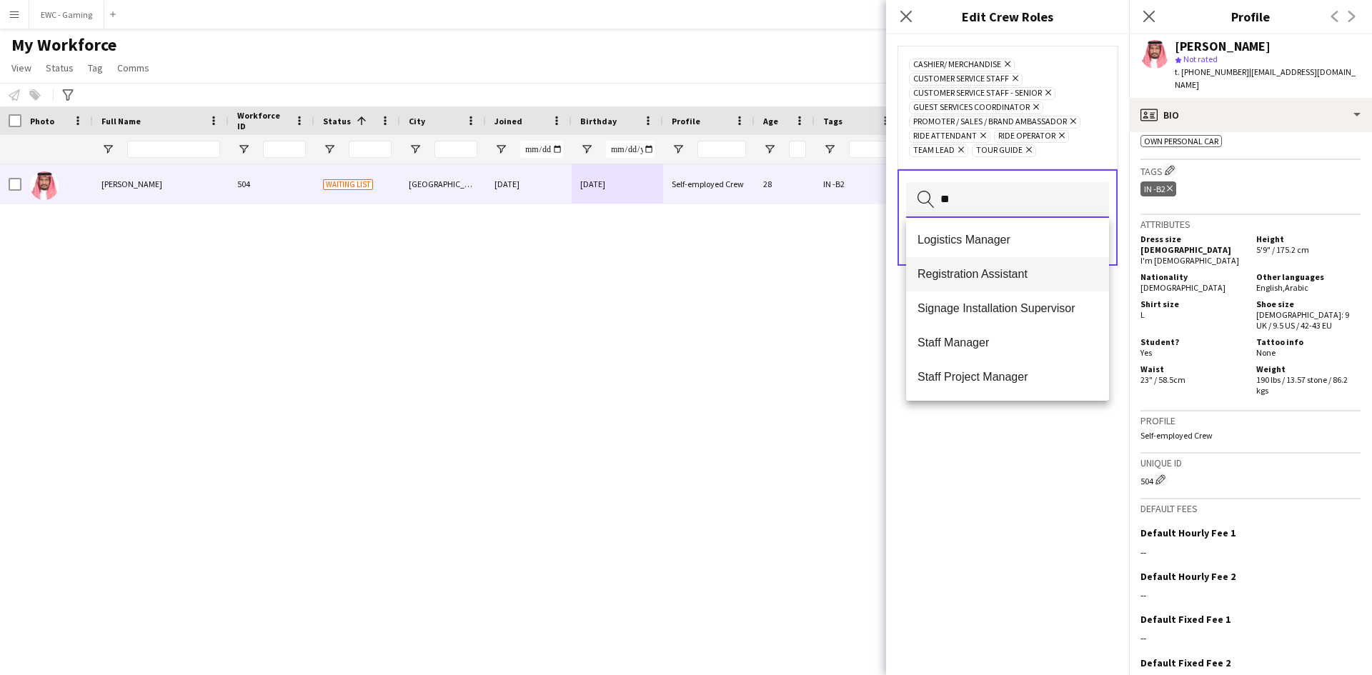
scroll to position [0, 0]
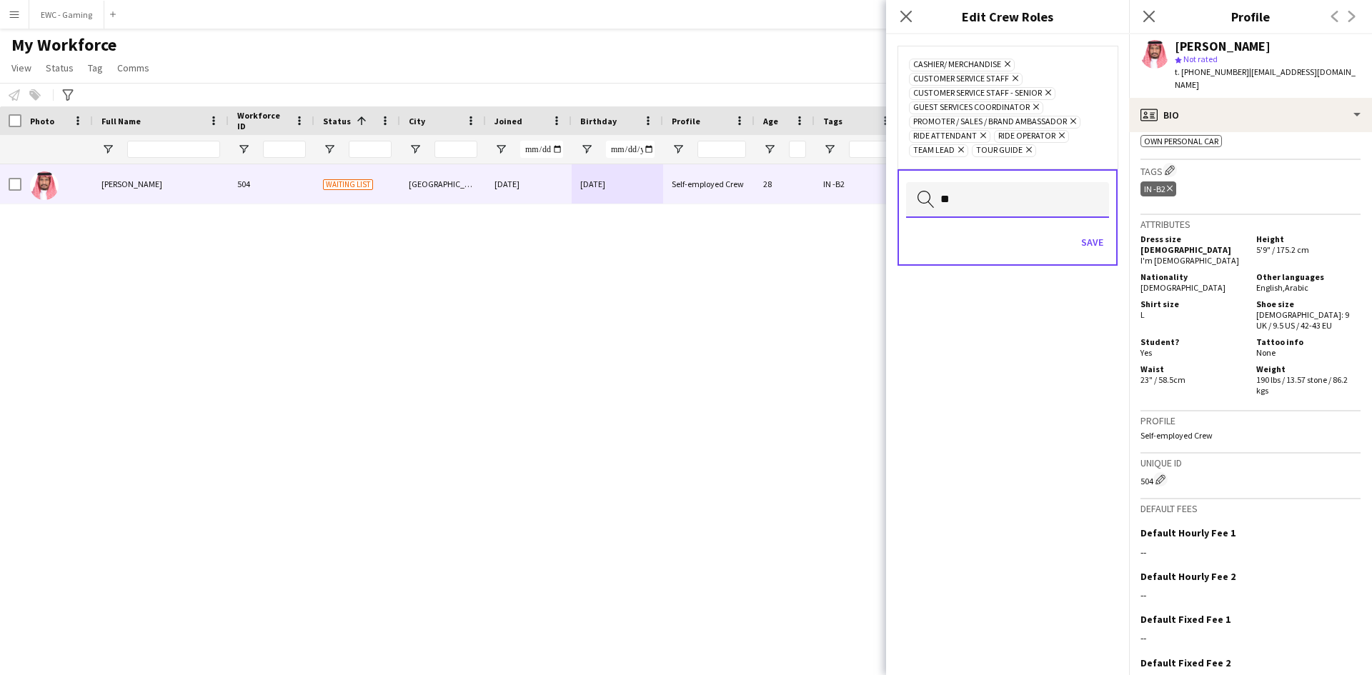
type input "*"
type input "***"
click at [996, 232] on mat-option "Info Booth Staff" at bounding box center [1007, 241] width 203 height 34
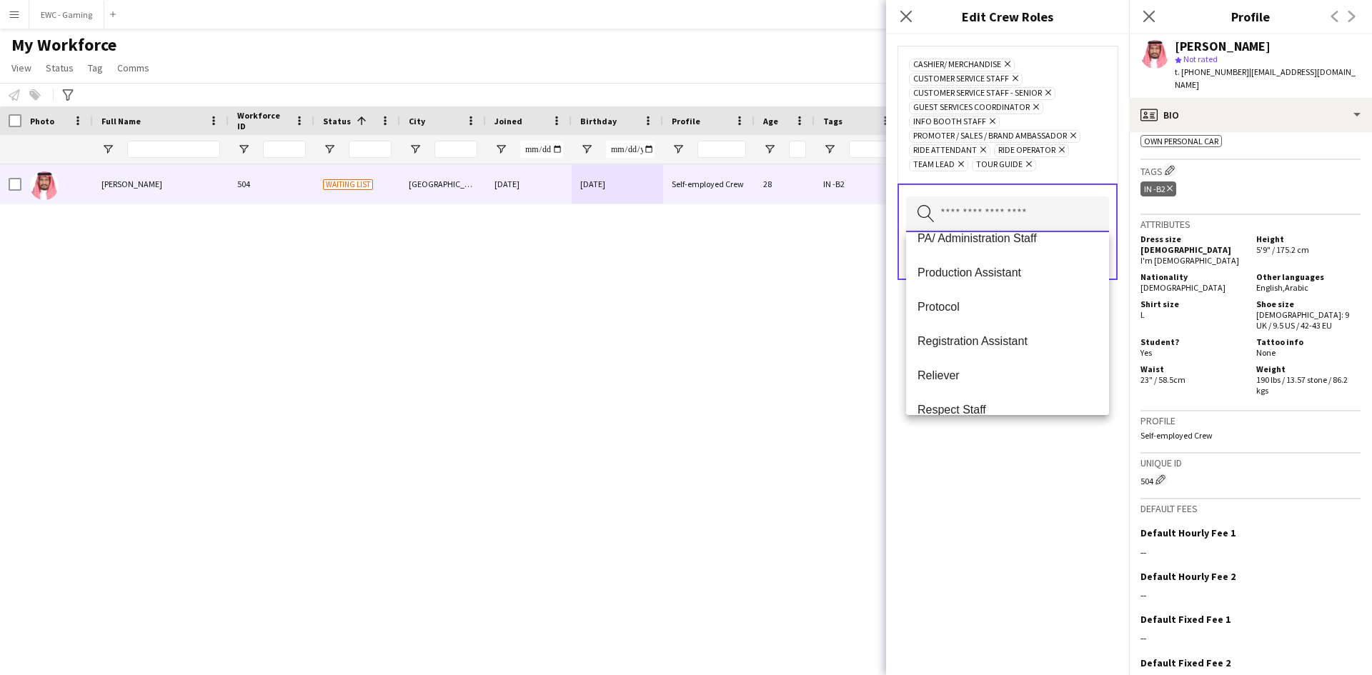
scroll to position [596, 0]
click at [1013, 360] on mat-option "Registration Assistant" at bounding box center [1007, 344] width 203 height 34
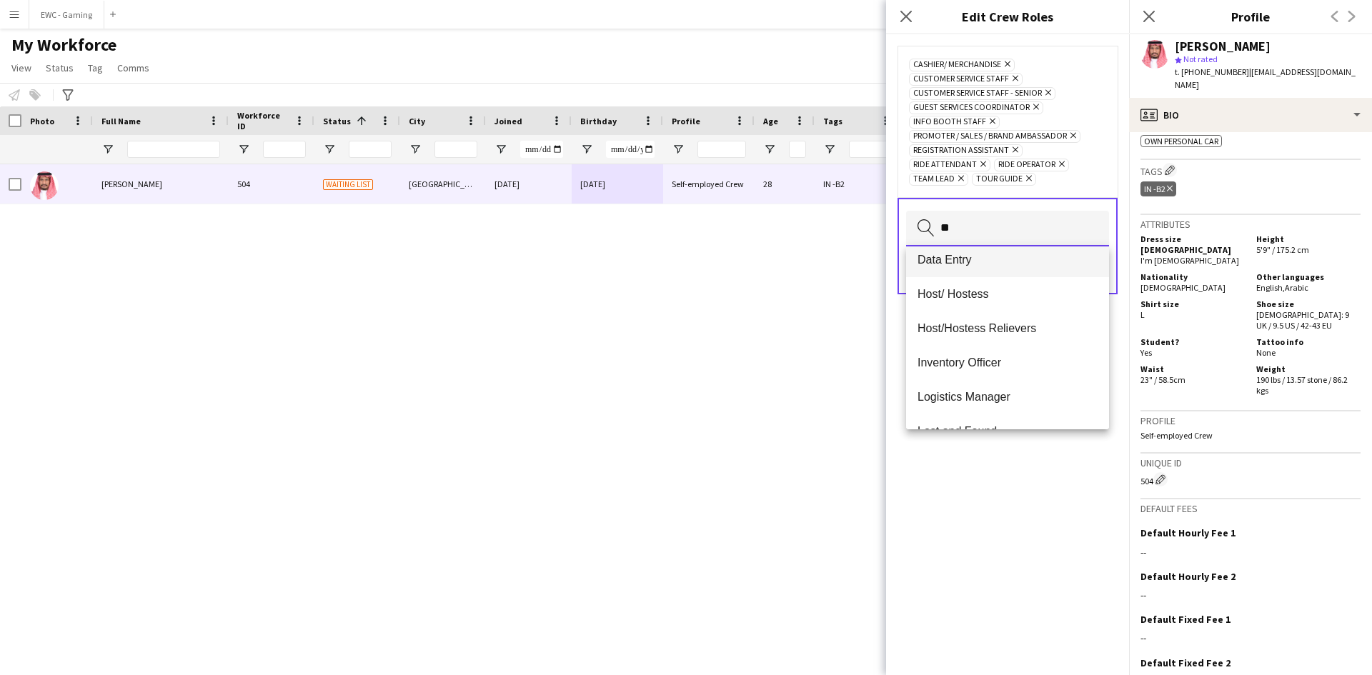
scroll to position [0, 0]
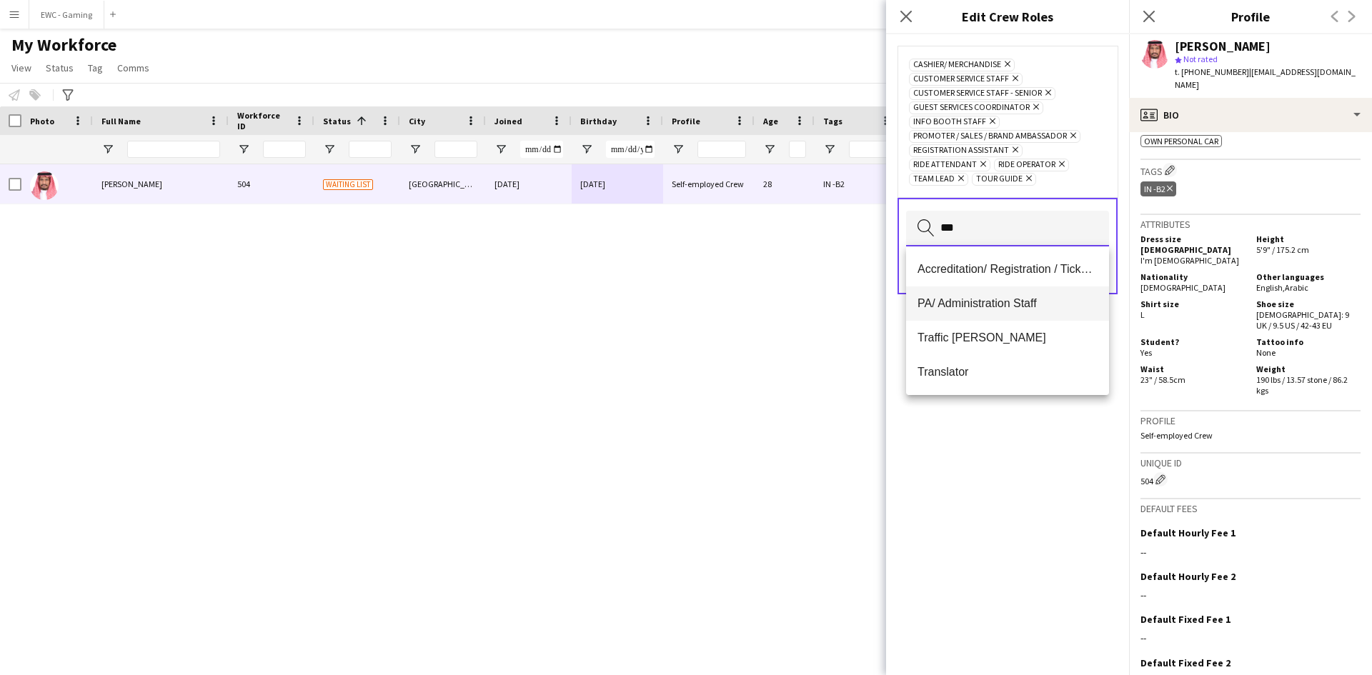
type input "***"
click at [1002, 304] on span "PA/ Administration Staff" at bounding box center [1007, 303] width 180 height 14
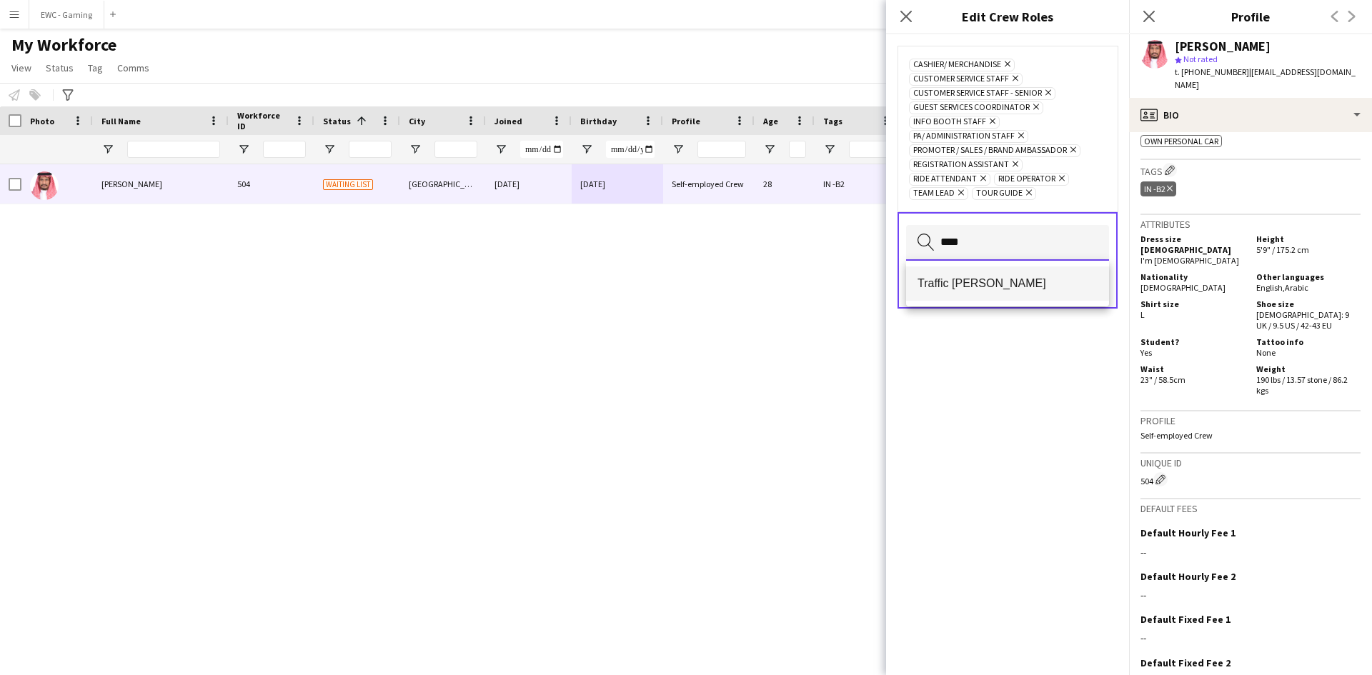
type input "****"
click at [995, 286] on span "Traffic [PERSON_NAME]" at bounding box center [1007, 283] width 180 height 14
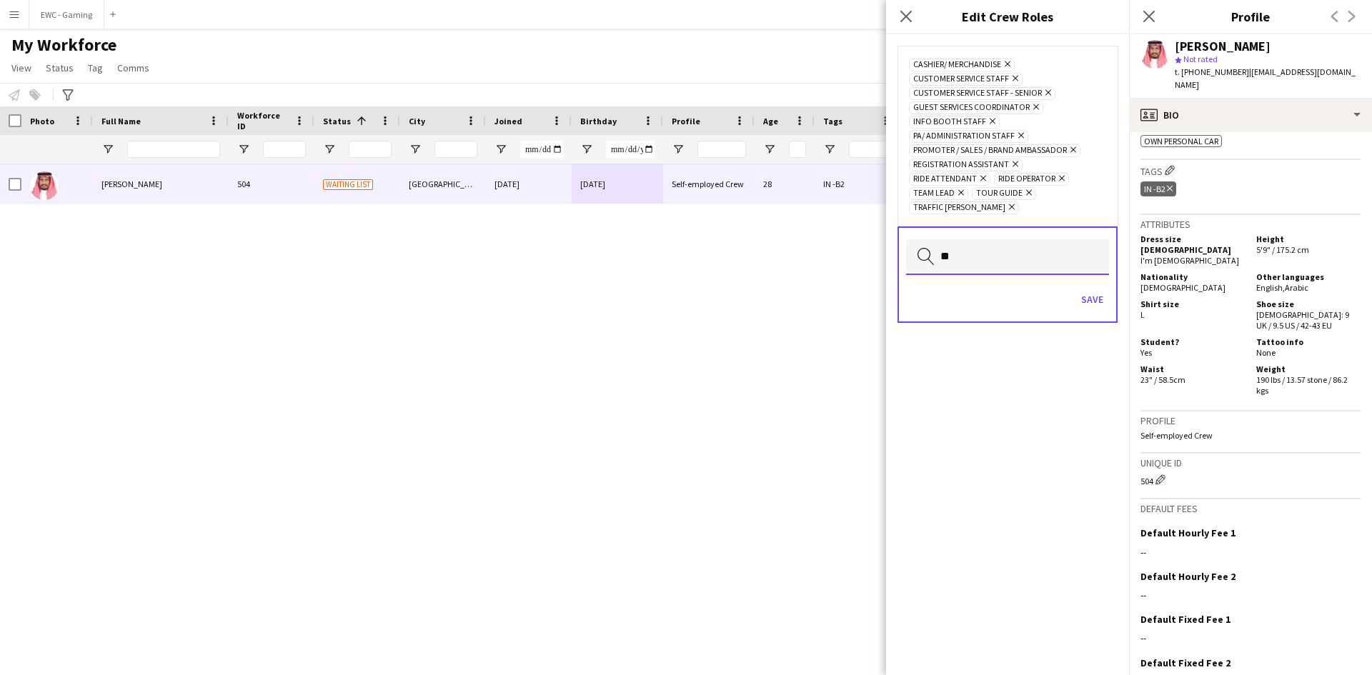
type input "*"
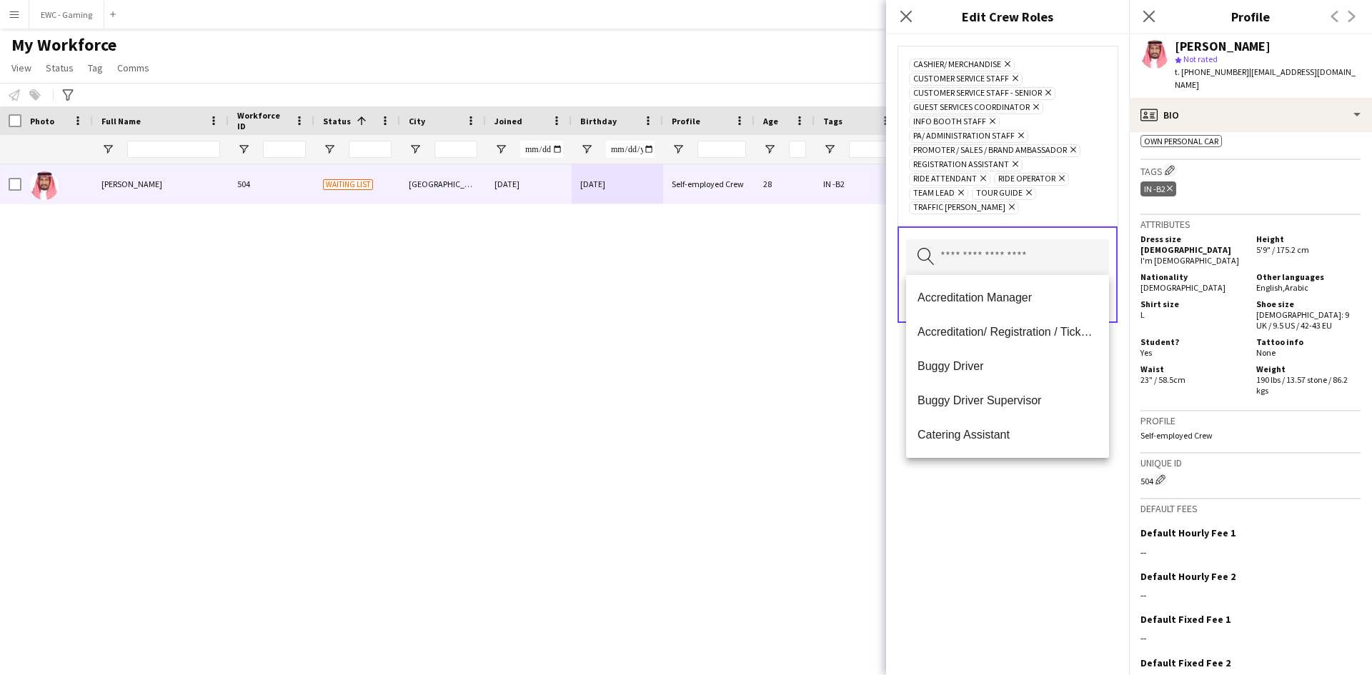
click at [991, 525] on div "Cashier/ Merchandise Remove Customer Service Staff Remove Customer Service Staf…" at bounding box center [1007, 354] width 243 height 641
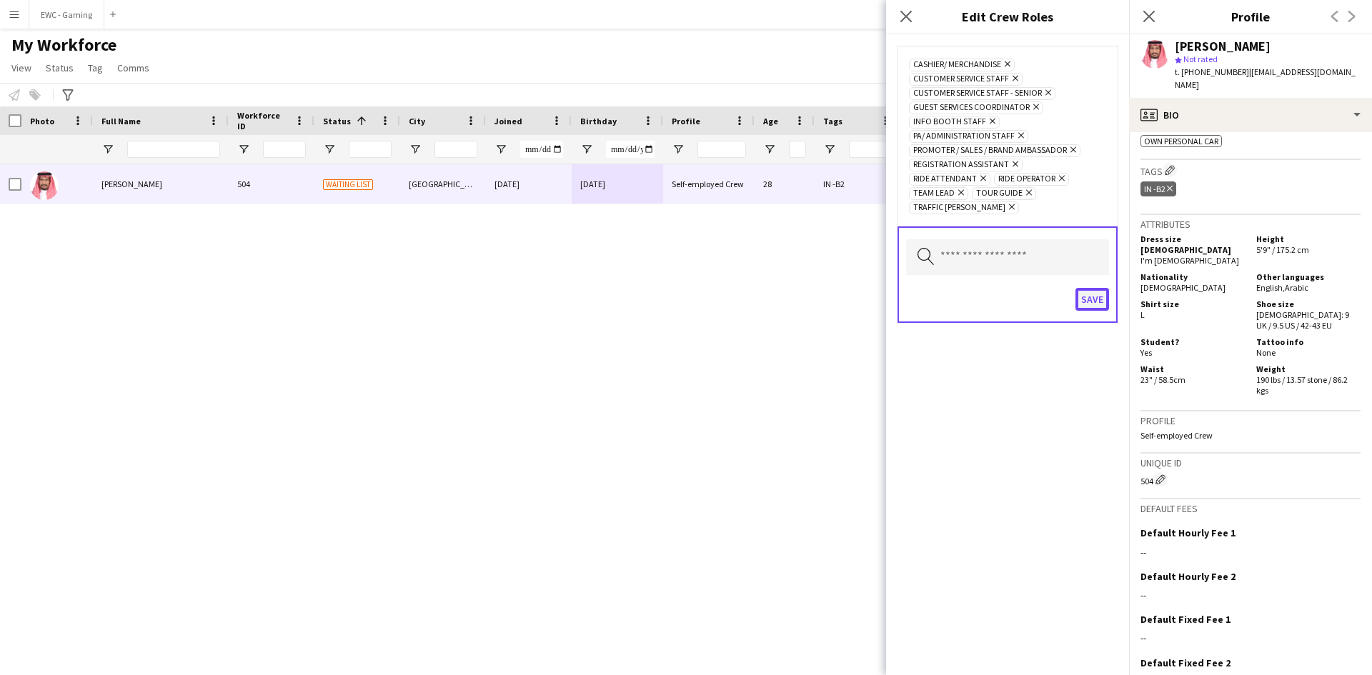
click at [1100, 304] on button "Save" at bounding box center [1092, 299] width 34 height 23
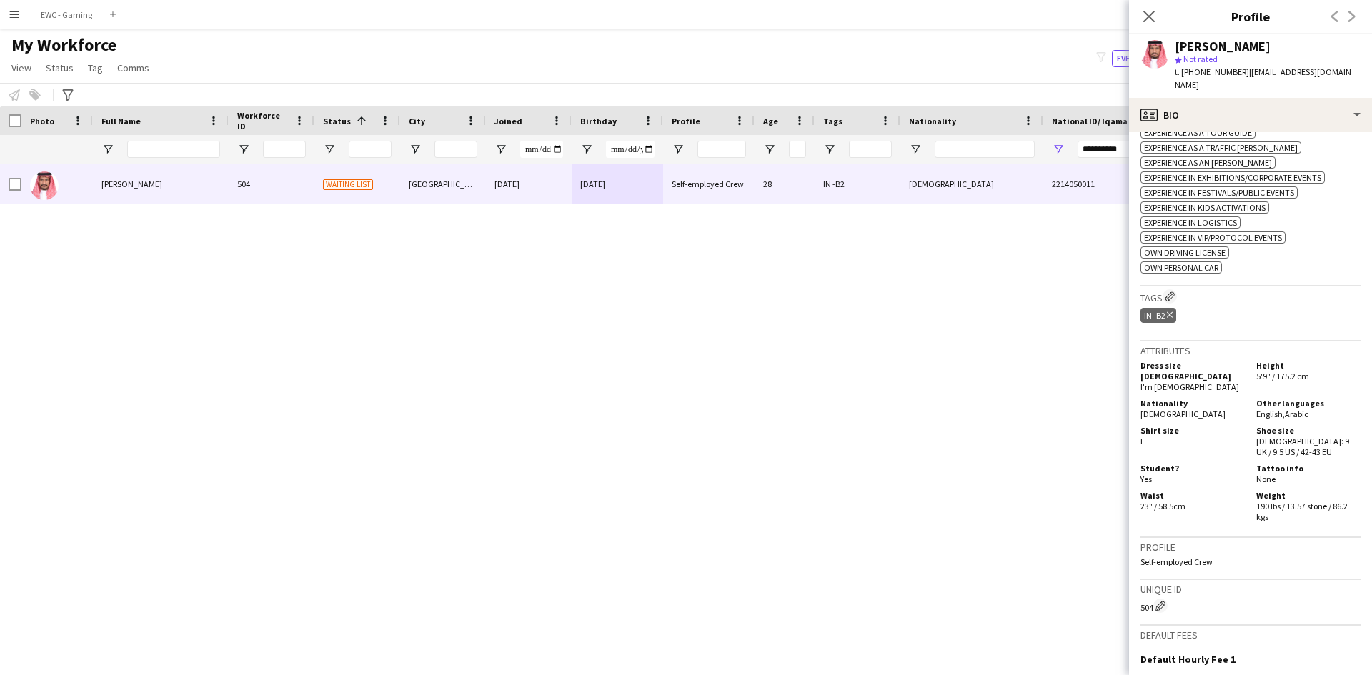
scroll to position [649, 0]
click at [1174, 292] on app-icon "Edit crew company tags" at bounding box center [1169, 297] width 10 height 10
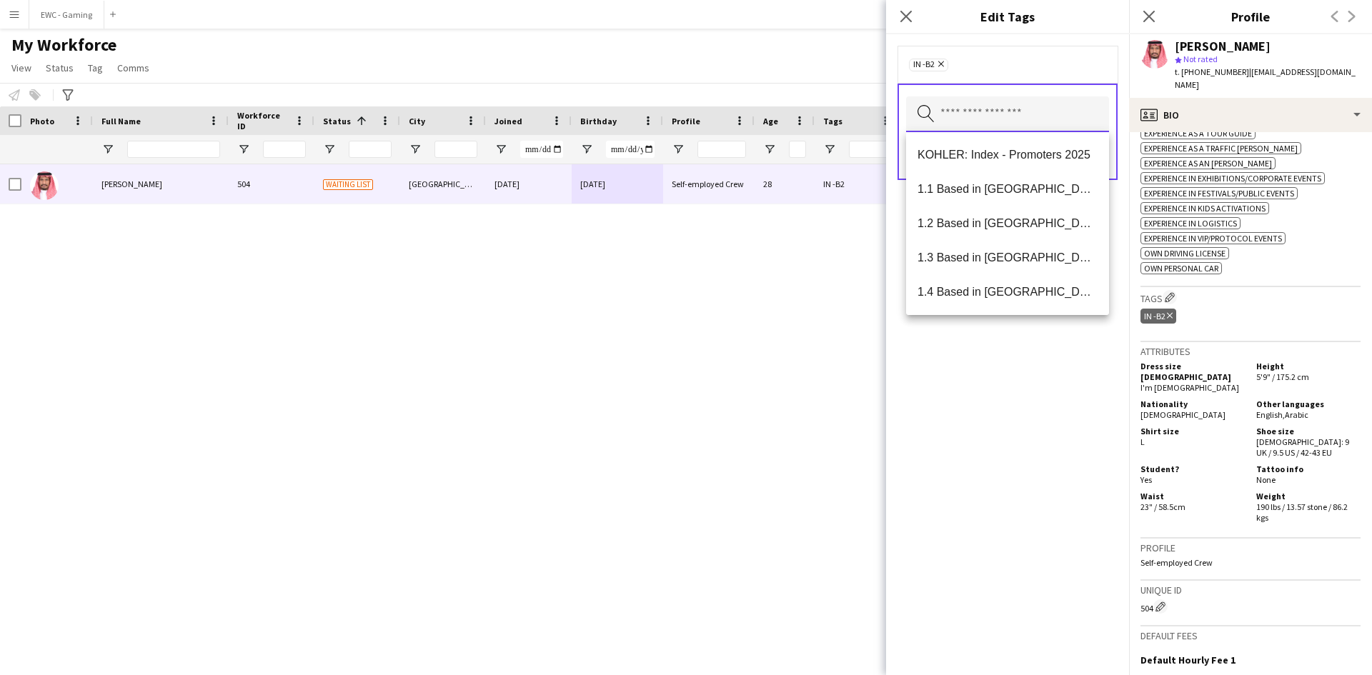
click at [987, 108] on input "text" at bounding box center [1007, 114] width 203 height 36
click at [984, 200] on mat-option "1.1 Based in [GEOGRAPHIC_DATA]" at bounding box center [1007, 189] width 203 height 34
type input "***"
click at [982, 261] on span "Presentable B" at bounding box center [1007, 258] width 180 height 14
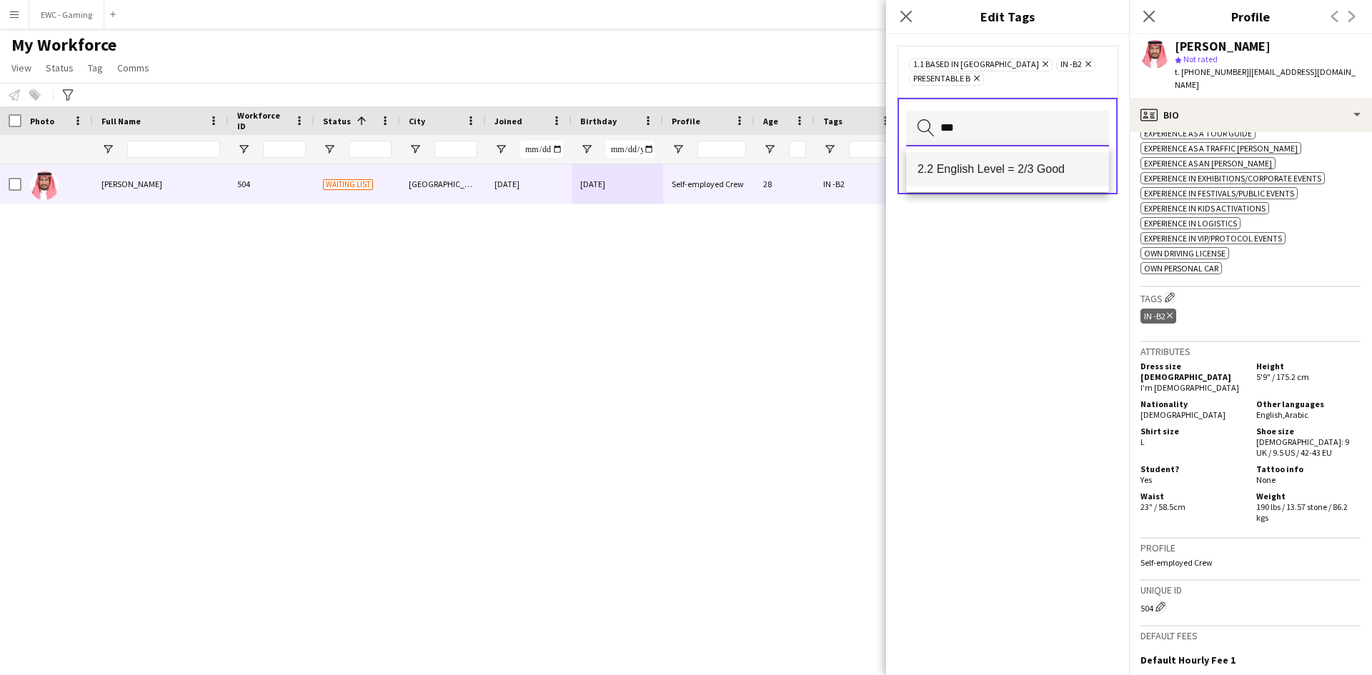
type input "***"
click at [1010, 170] on span "2.2 English Level = 2/3 Good" at bounding box center [1007, 169] width 180 height 14
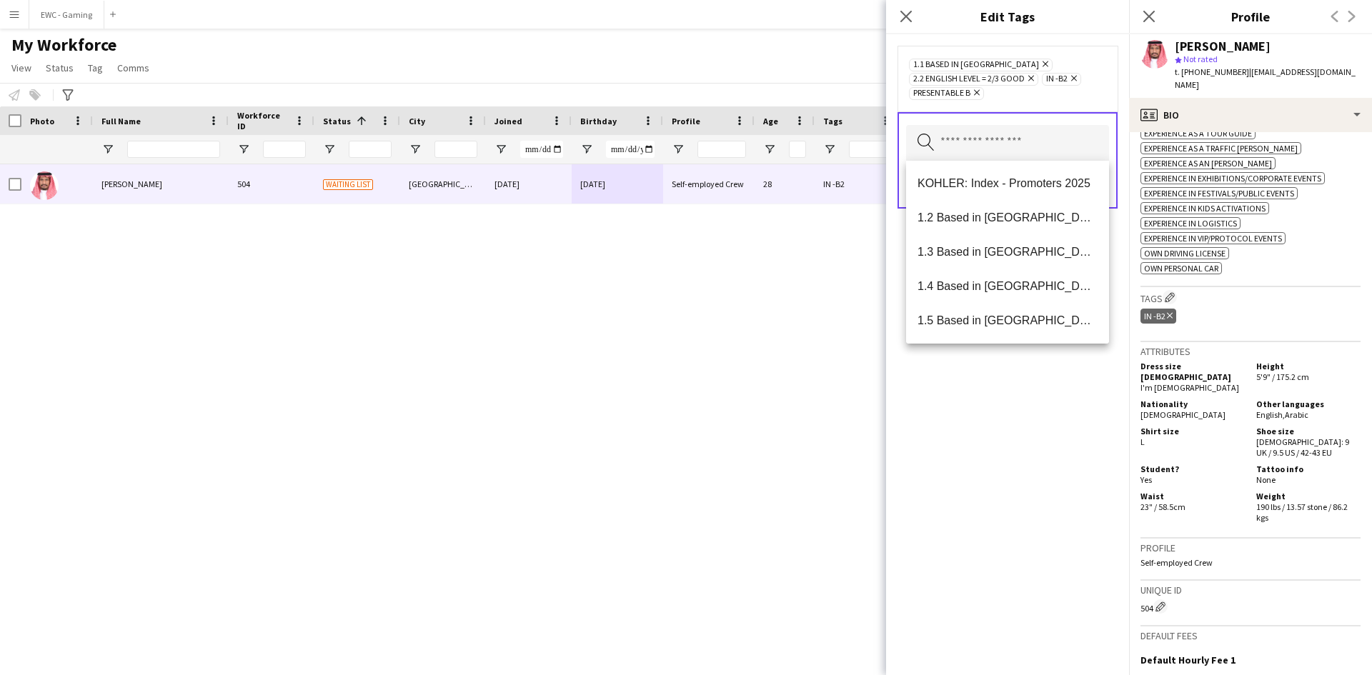
click at [1029, 452] on div "1.1 Based in Riyadh Remove 2.2 English Level = 2/3 Good Remove IN -B2 Remove Pr…" at bounding box center [1007, 354] width 243 height 641
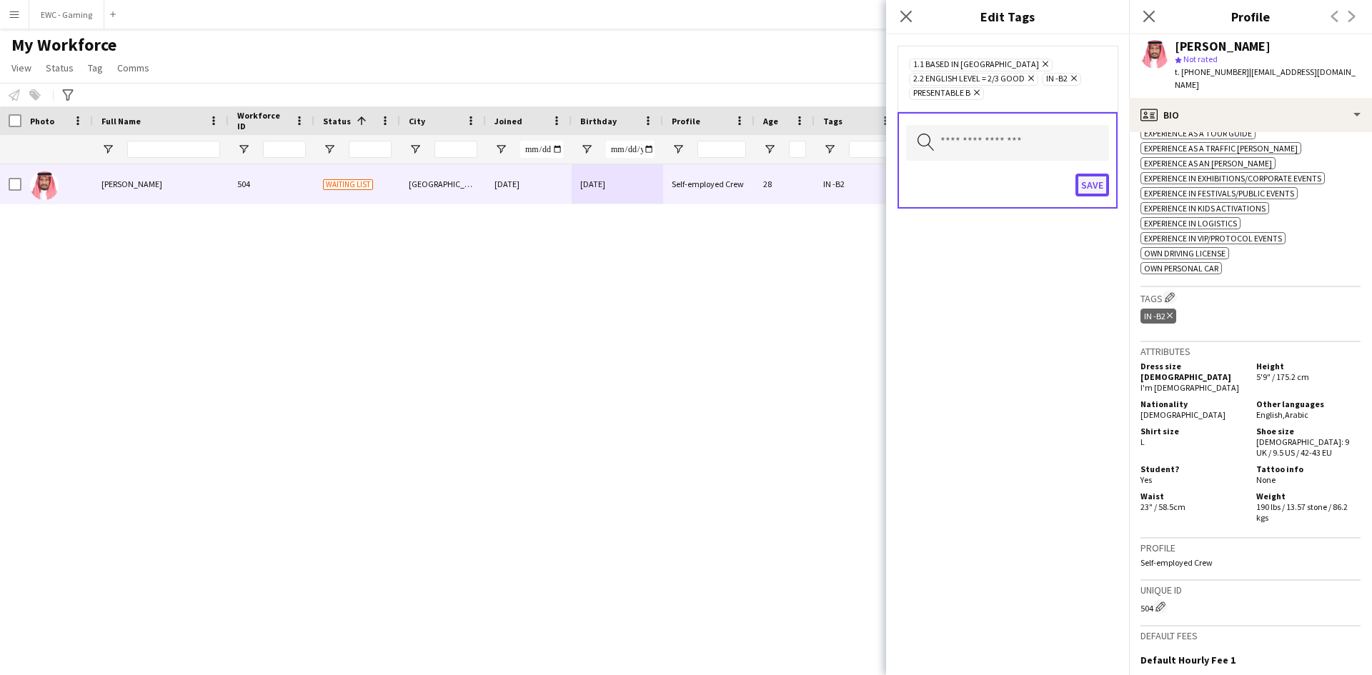
click at [1093, 176] on button "Save" at bounding box center [1092, 185] width 34 height 23
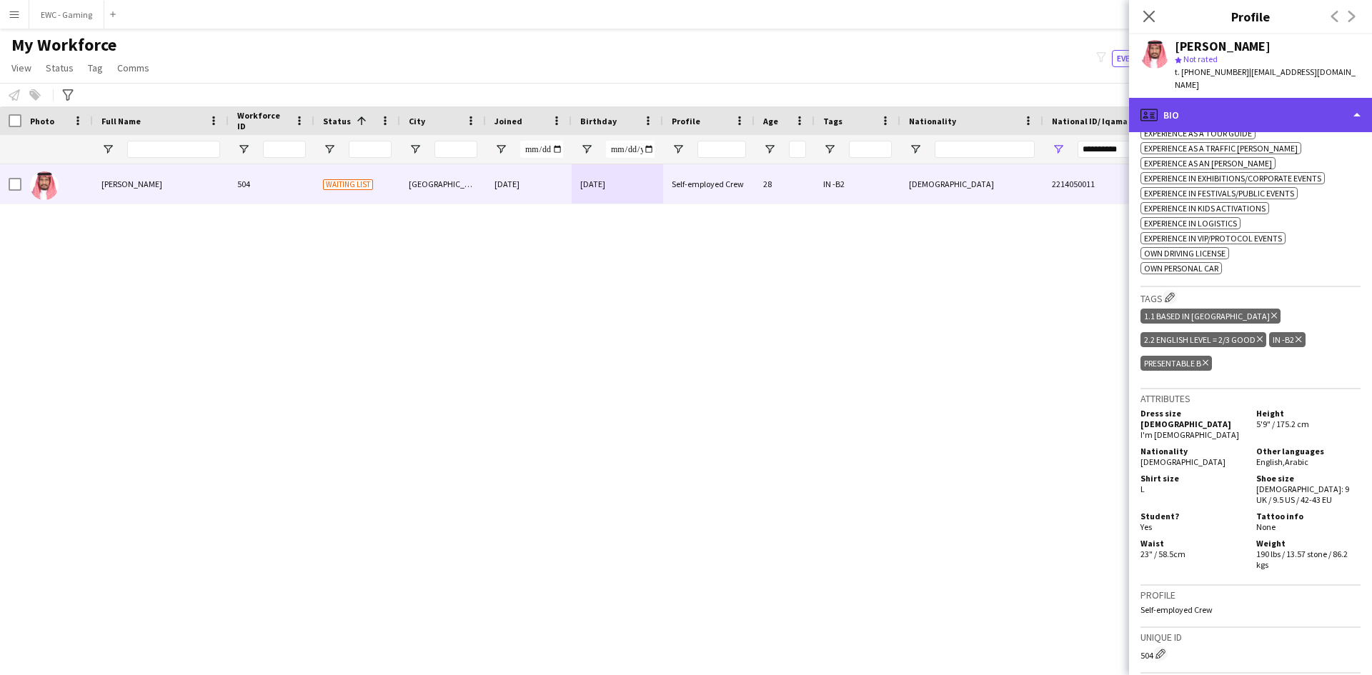
click at [1227, 100] on div "profile Bio" at bounding box center [1250, 115] width 243 height 34
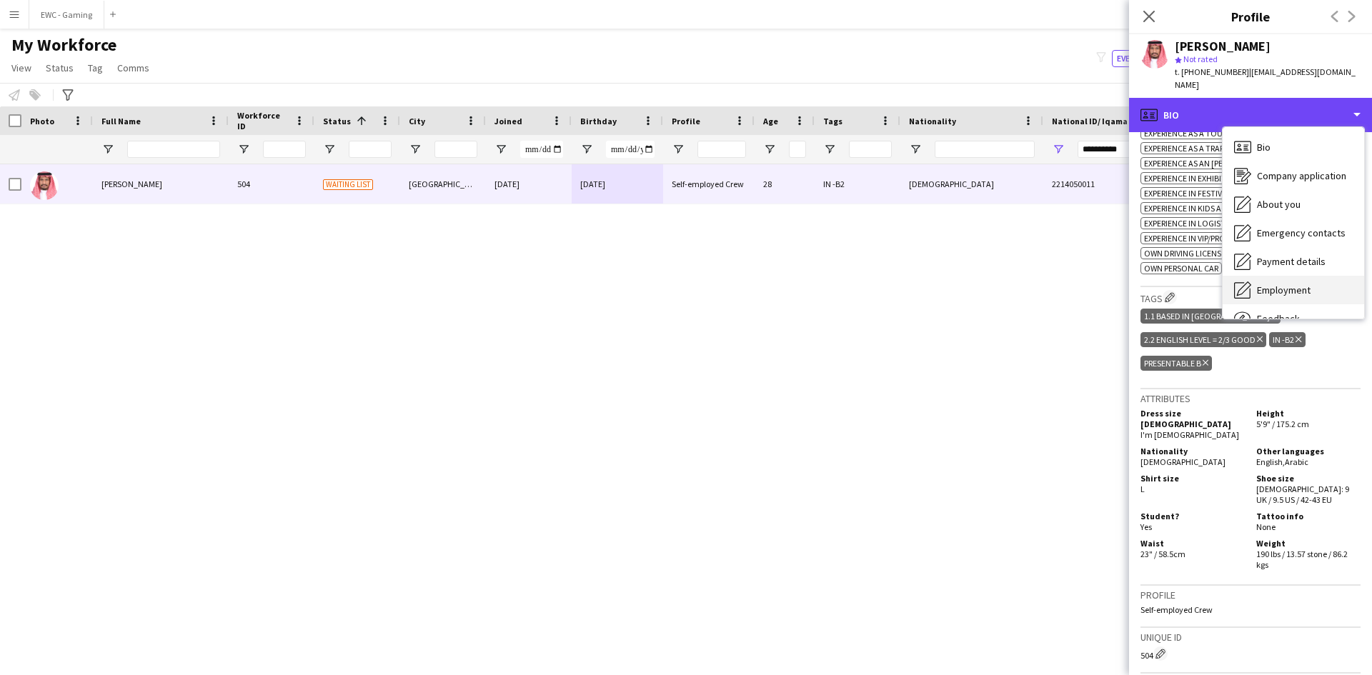
scroll to position [49, 0]
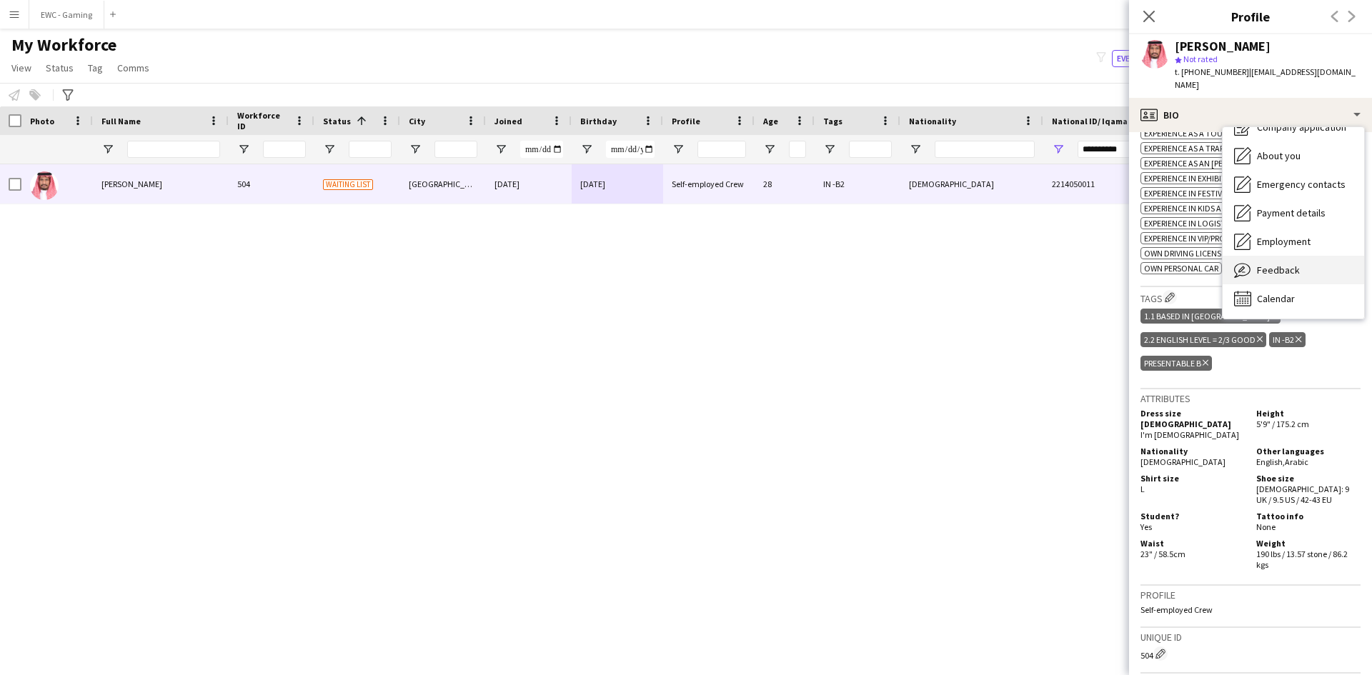
click at [1282, 264] on span "Feedback" at bounding box center [1278, 270] width 43 height 13
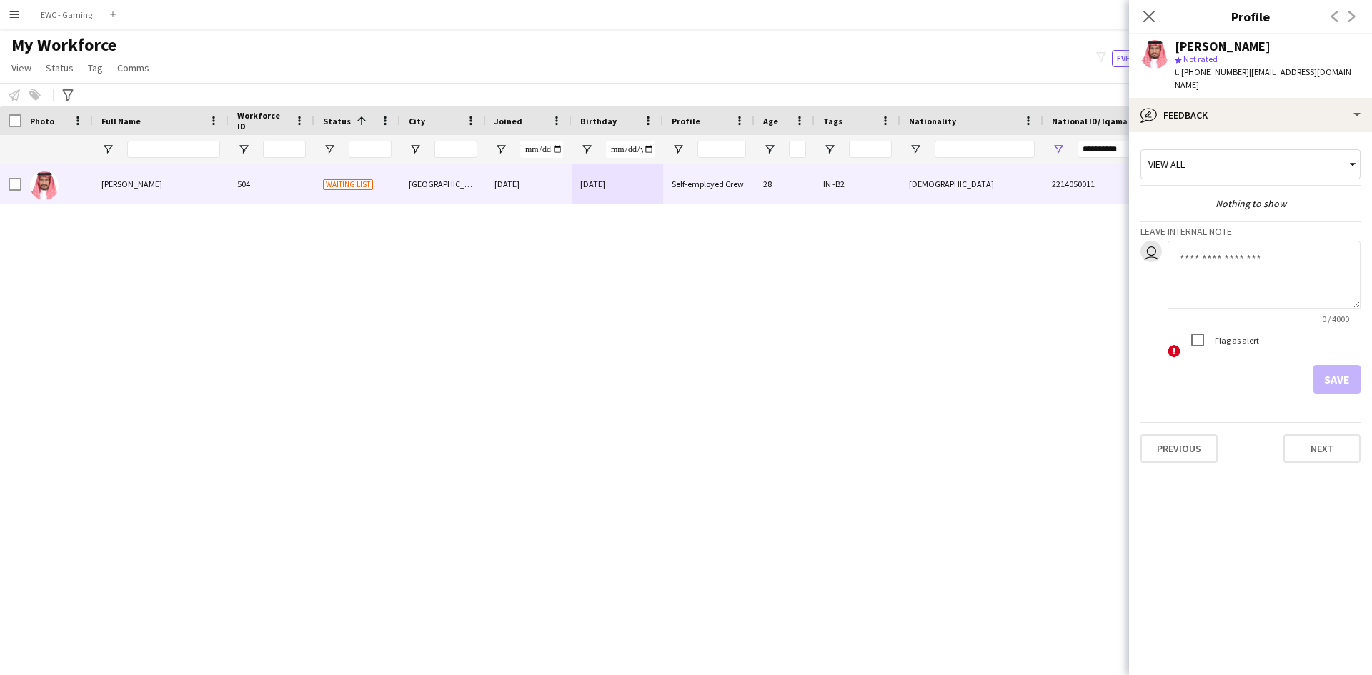
click at [1262, 269] on textarea at bounding box center [1263, 275] width 193 height 68
type textarea "**********"
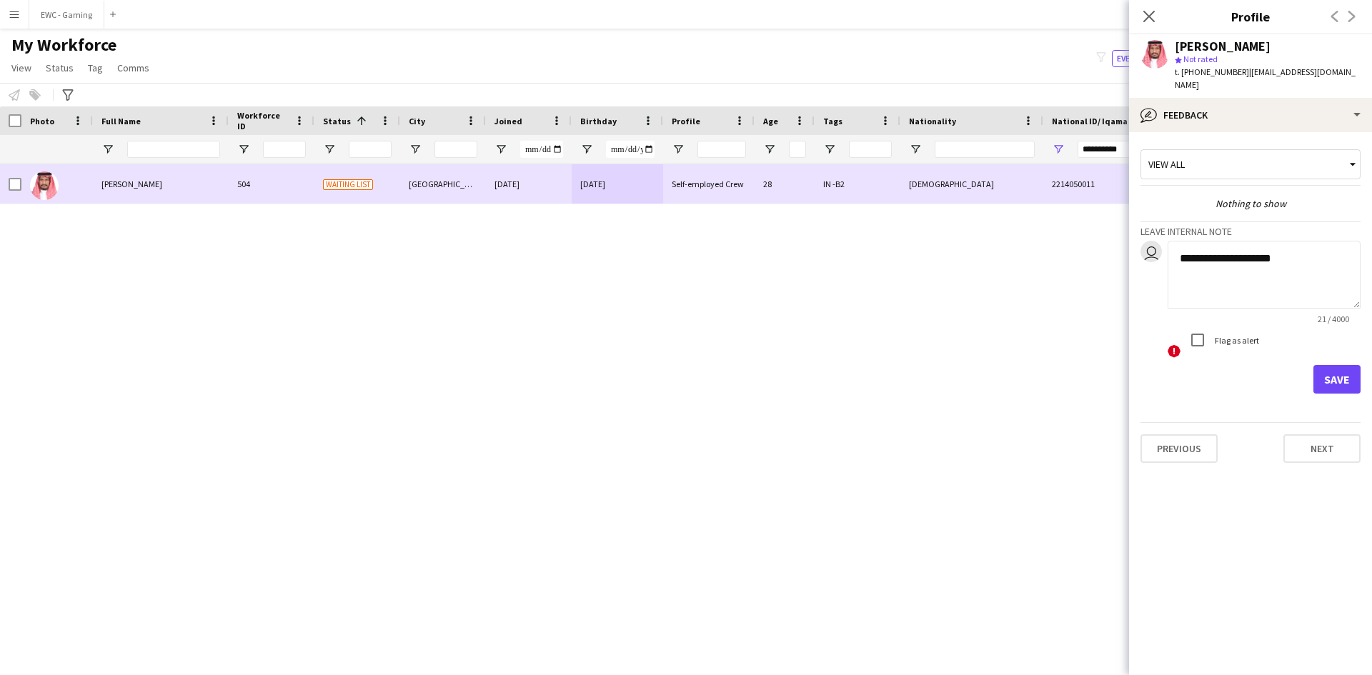
click at [154, 184] on div "Salem Ahmed" at bounding box center [161, 183] width 136 height 39
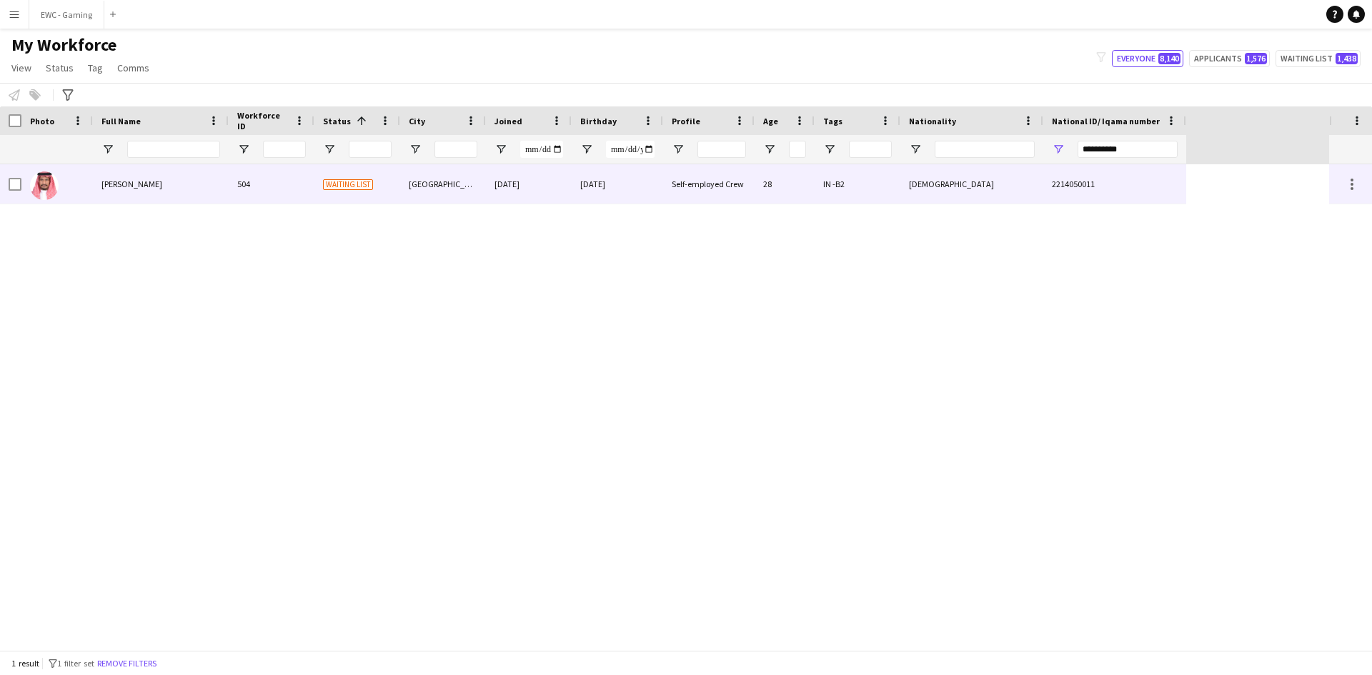
click at [159, 184] on div "Salem Ahmed" at bounding box center [161, 183] width 136 height 39
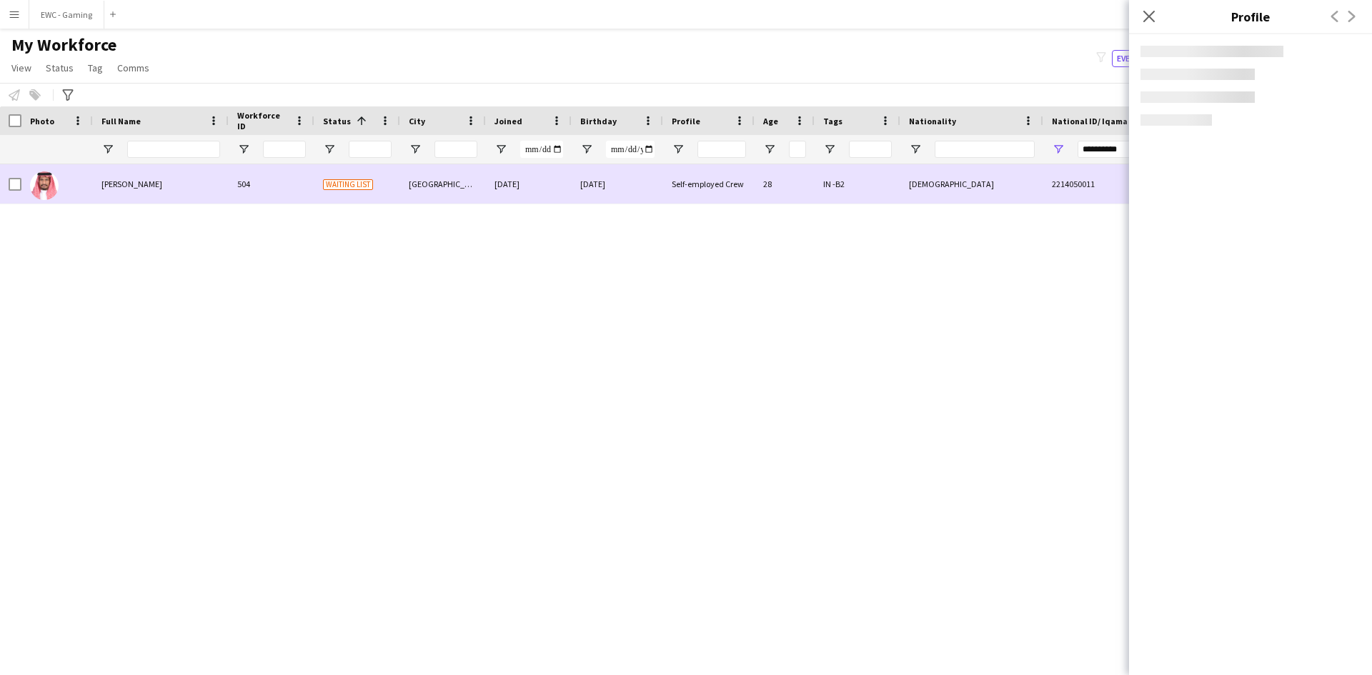
click at [165, 186] on div "Salem Ahmed" at bounding box center [161, 183] width 136 height 39
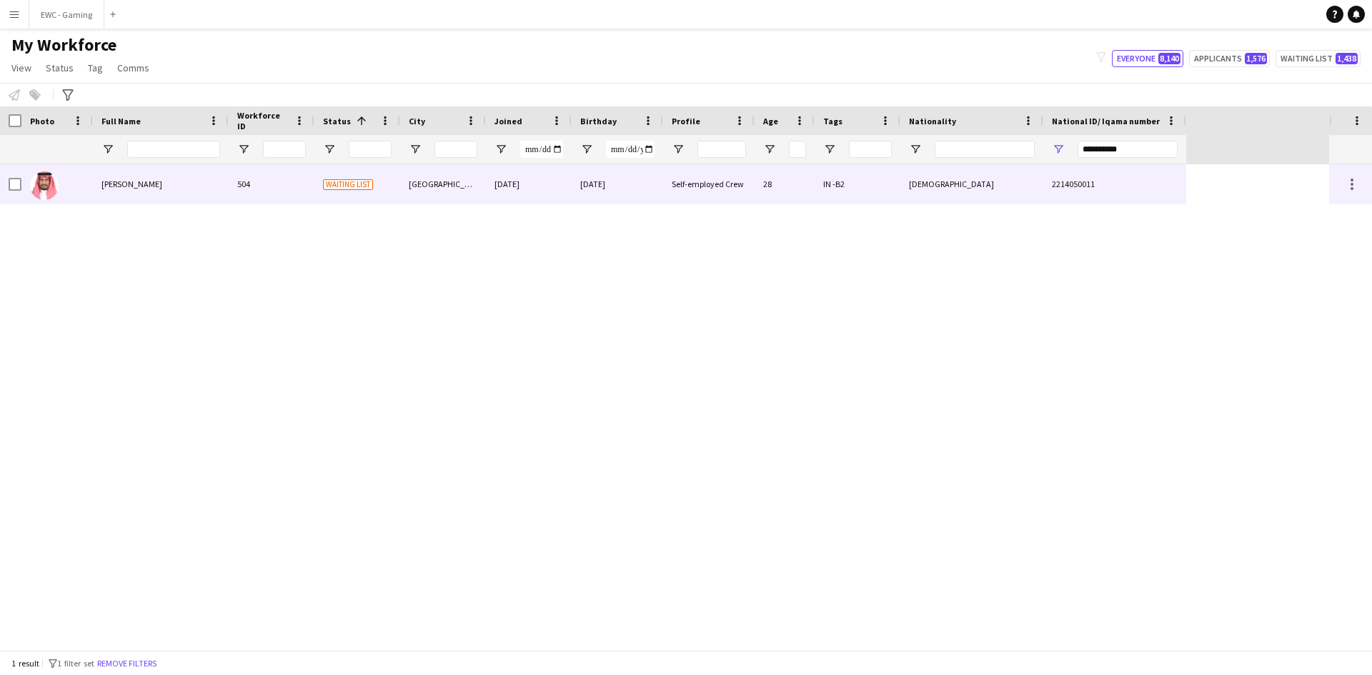
click at [147, 176] on div "Salem Ahmed" at bounding box center [161, 183] width 136 height 39
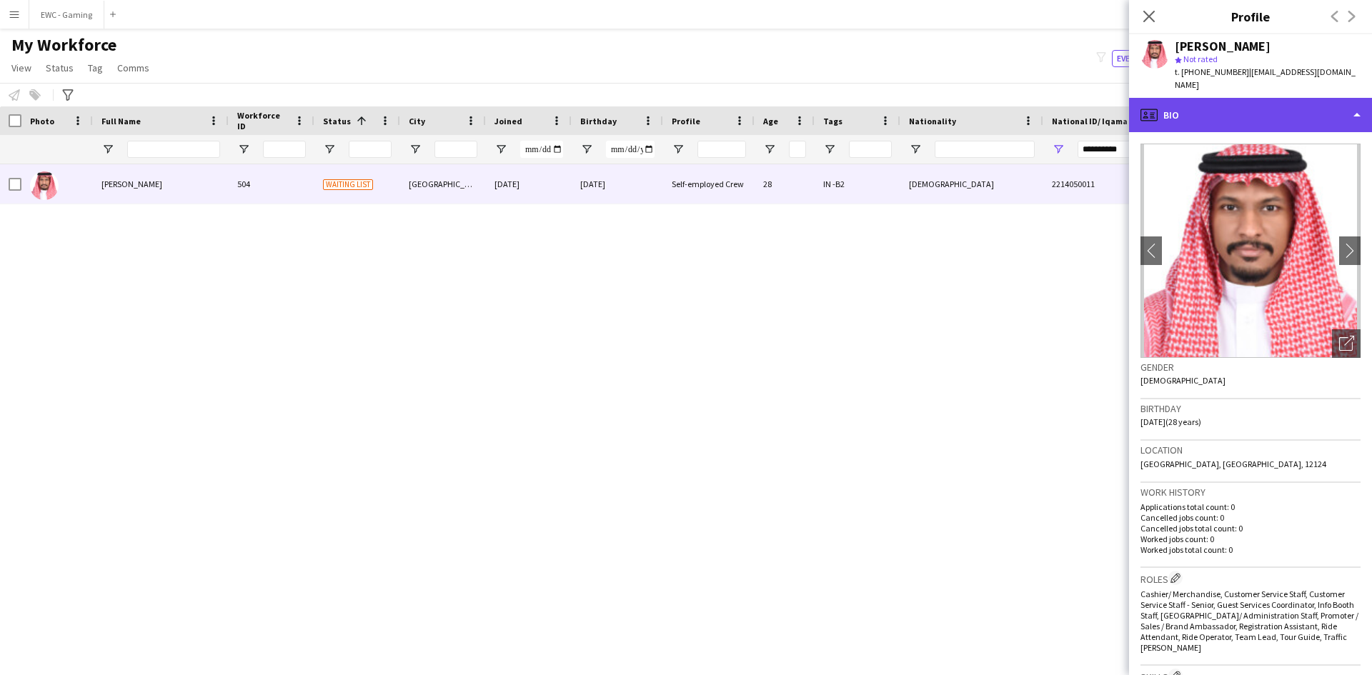
click at [1189, 111] on div "profile Bio" at bounding box center [1250, 115] width 243 height 34
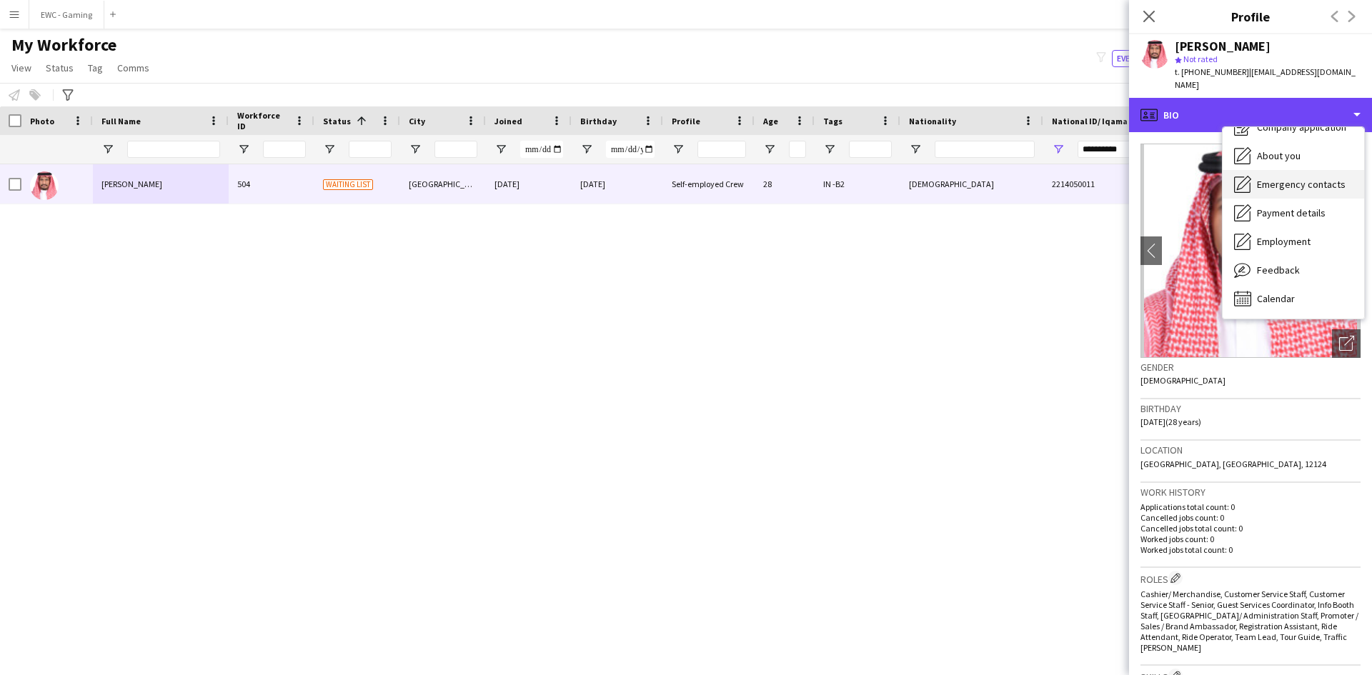
scroll to position [0, 0]
click at [1197, 98] on div "profile Bio" at bounding box center [1250, 115] width 243 height 34
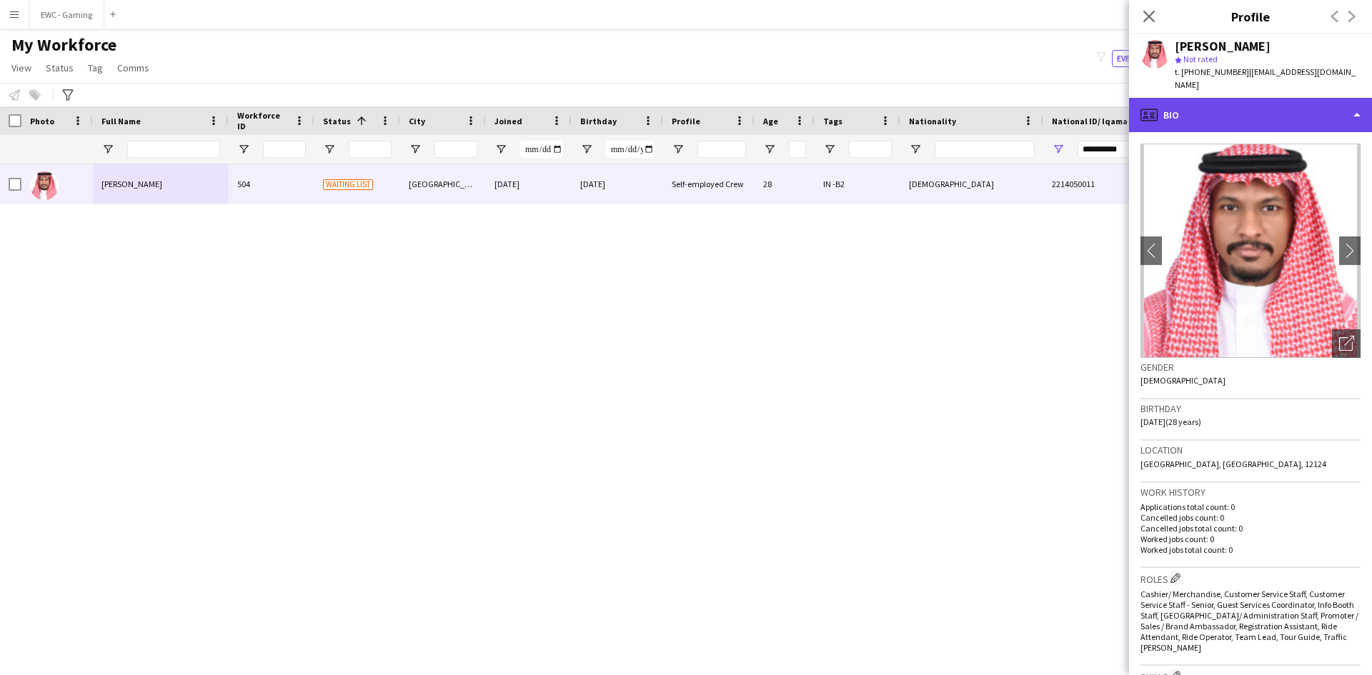
click at [1197, 98] on div "profile Bio" at bounding box center [1250, 115] width 243 height 34
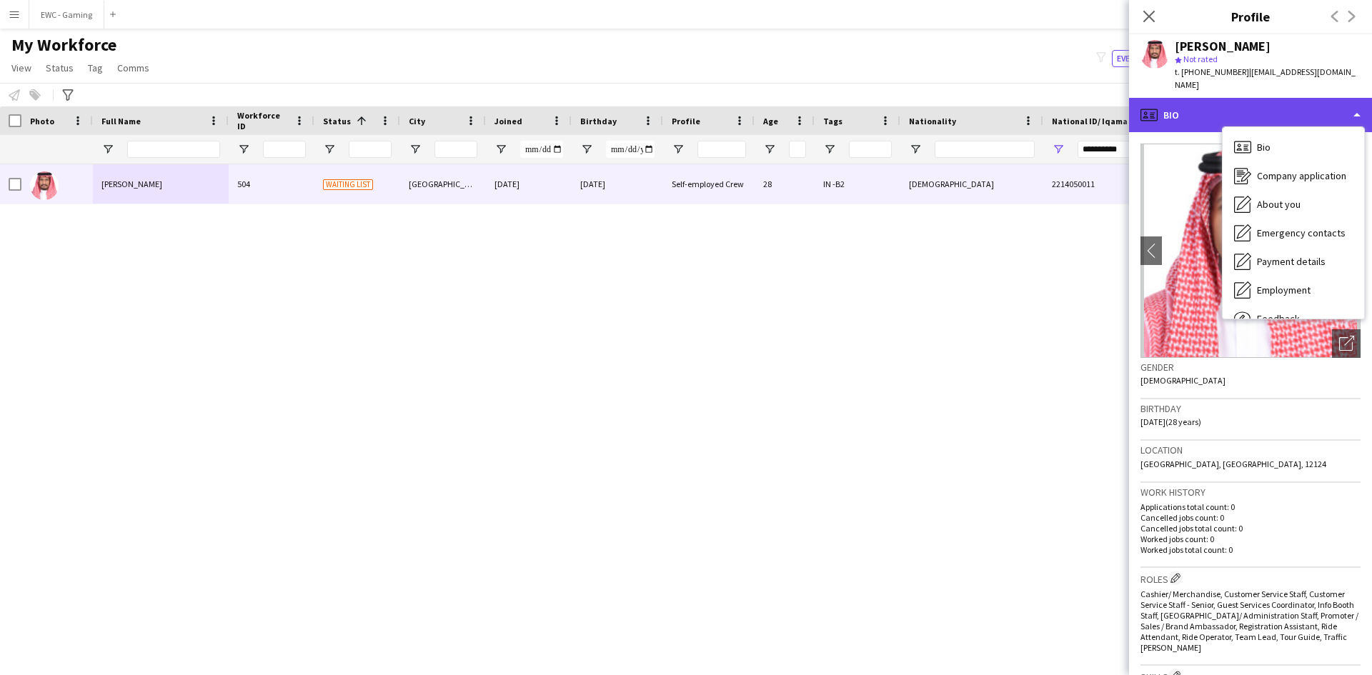
click at [1202, 105] on div "profile Bio" at bounding box center [1250, 115] width 243 height 34
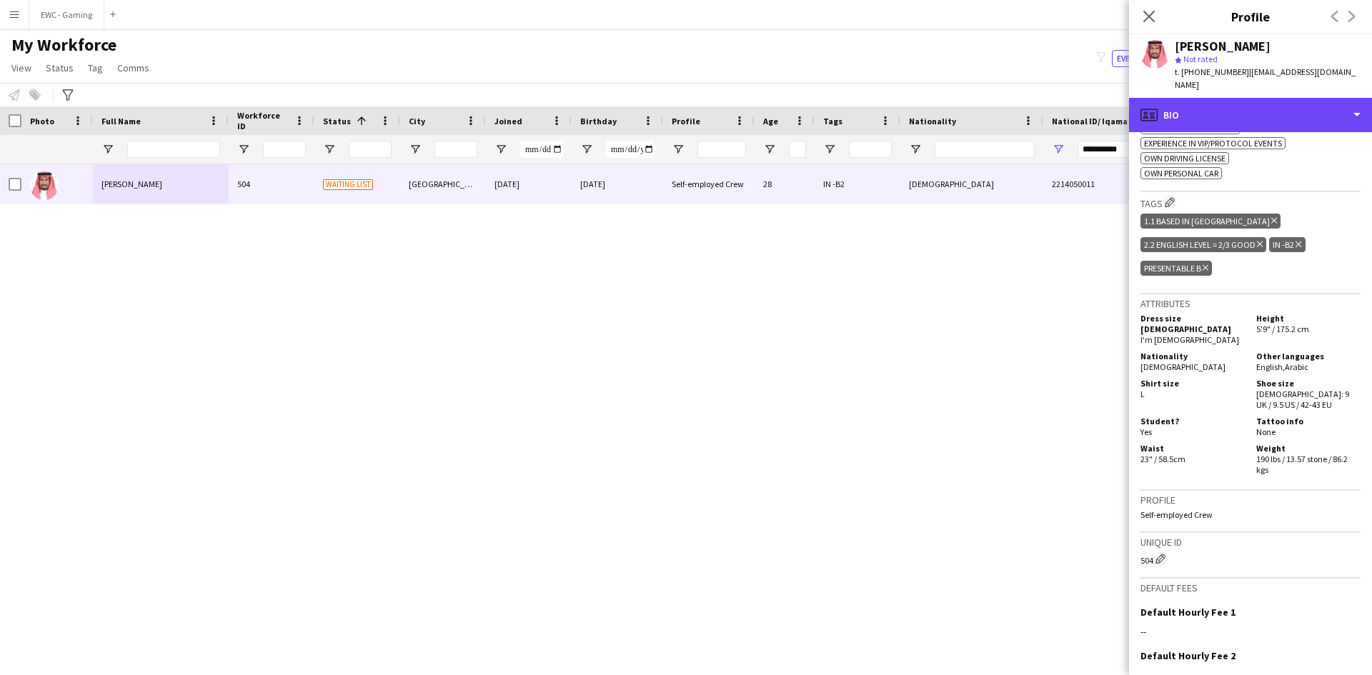
scroll to position [745, 0]
click at [1198, 110] on div "profile Bio" at bounding box center [1250, 115] width 243 height 34
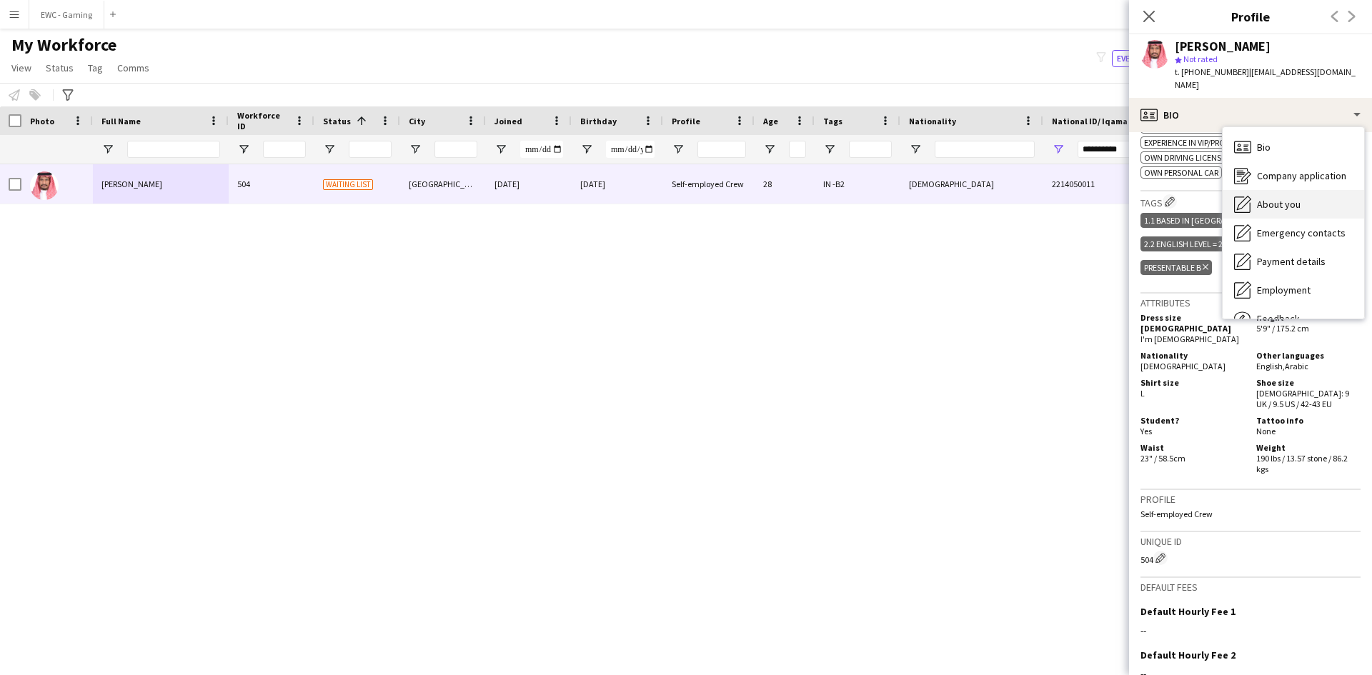
click at [1282, 198] on div "About you About you" at bounding box center [1292, 204] width 141 height 29
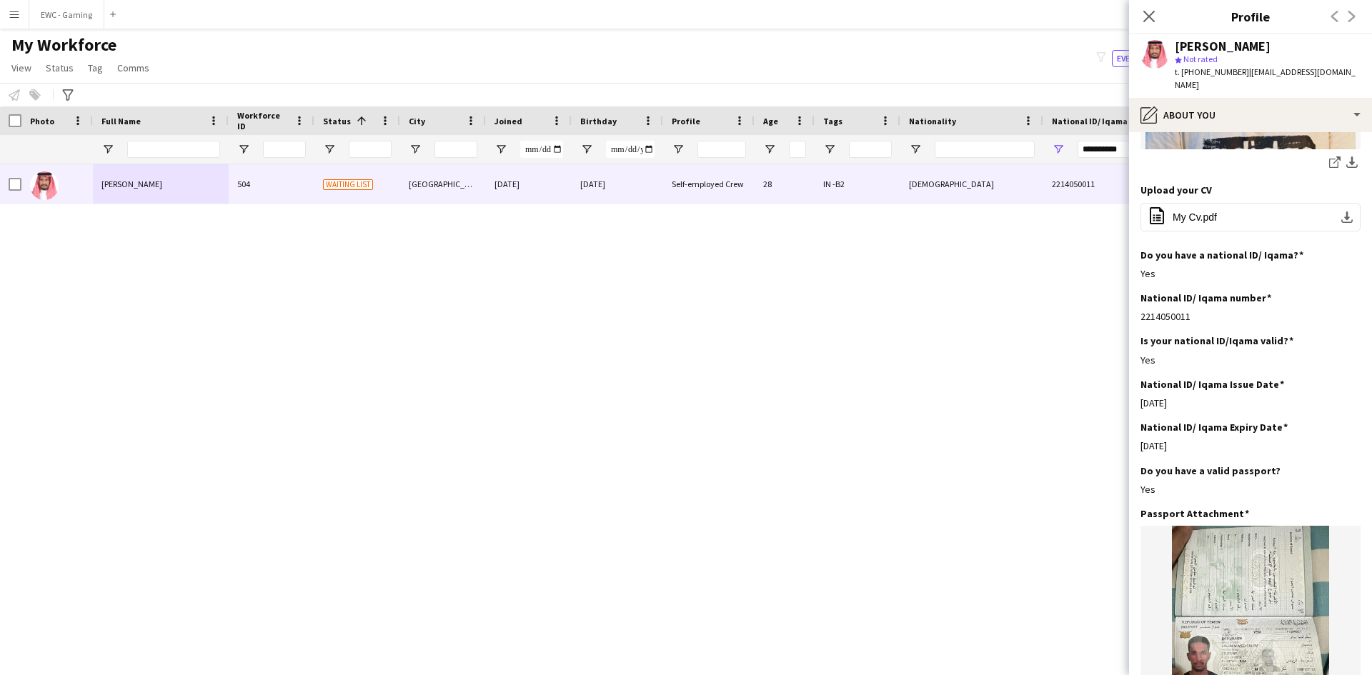
scroll to position [307, 0]
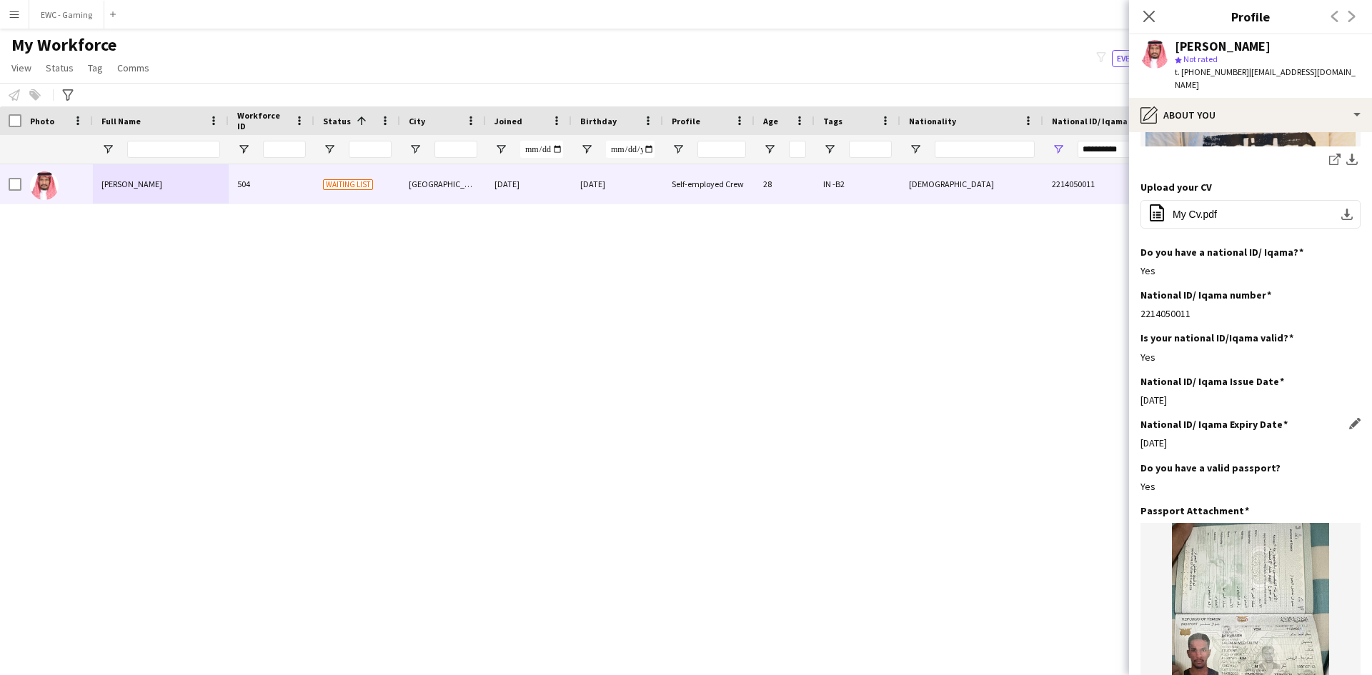
click at [1180, 436] on div "23-08-2026" at bounding box center [1250, 442] width 220 height 13
click at [1234, 436] on div "23-08-2026" at bounding box center [1250, 442] width 220 height 13
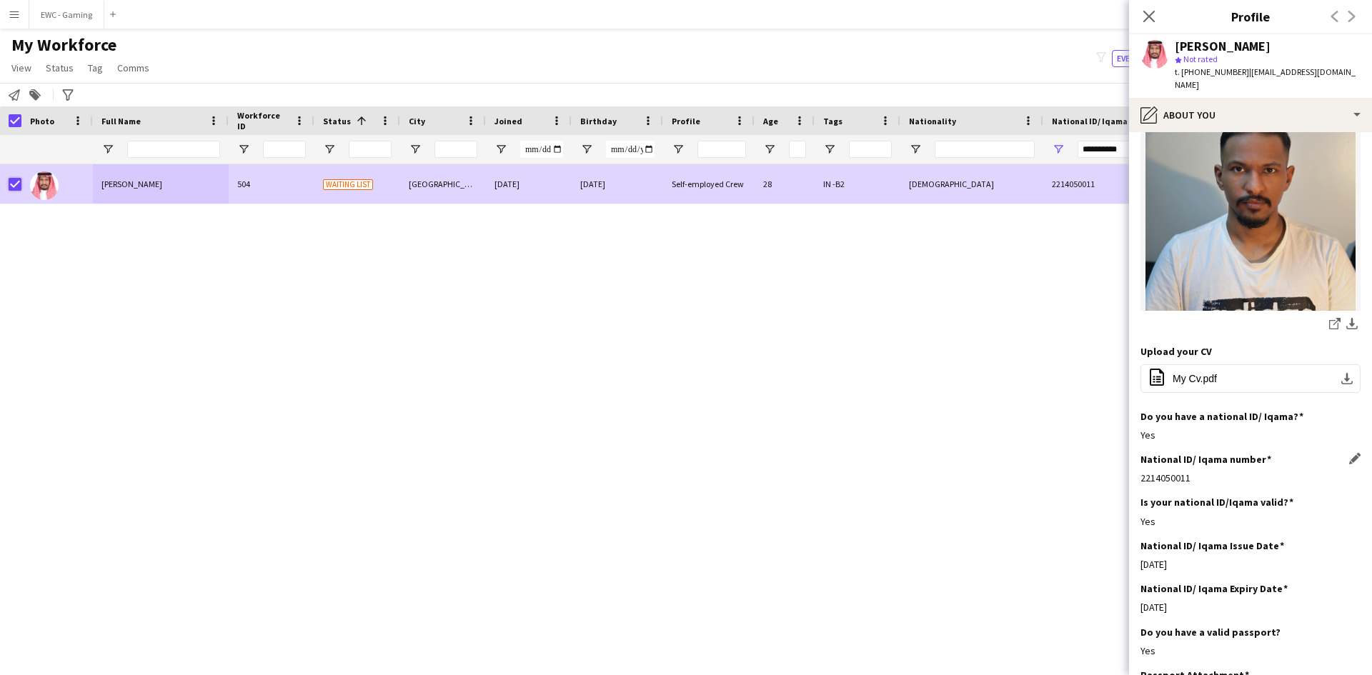
scroll to position [0, 0]
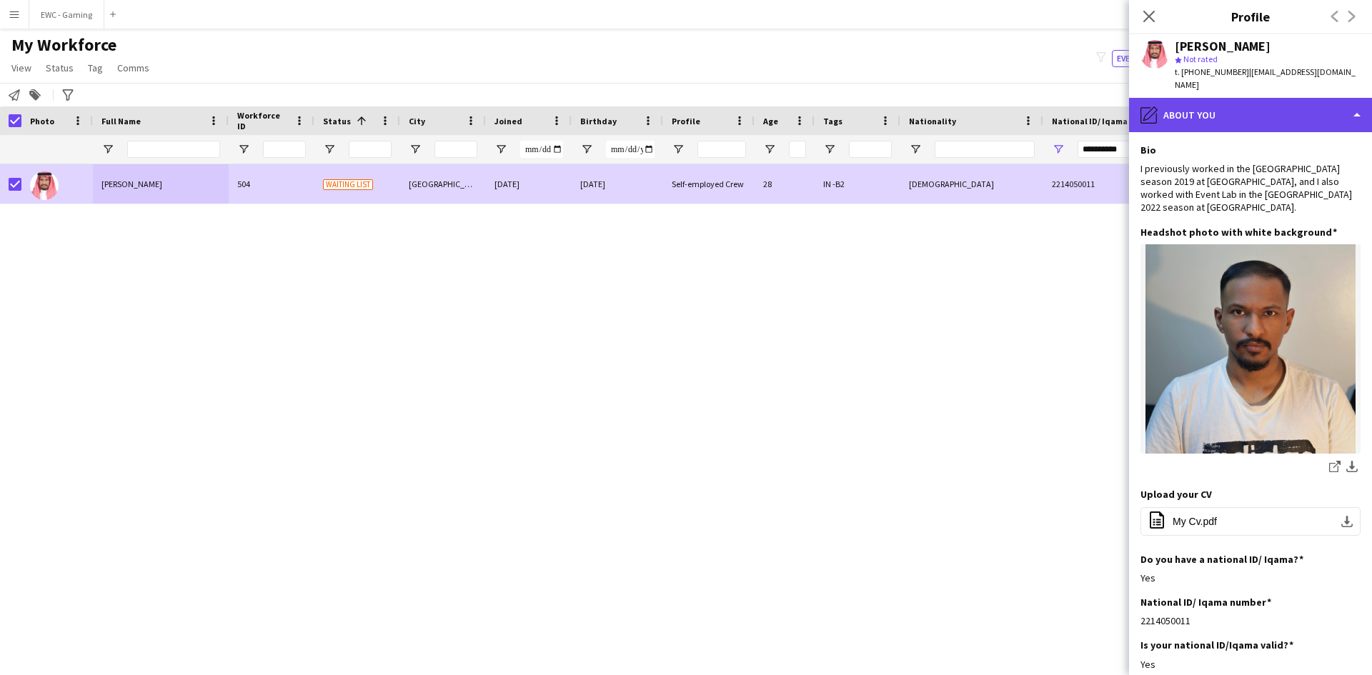
click at [1237, 103] on div "pencil4 About you" at bounding box center [1250, 115] width 243 height 34
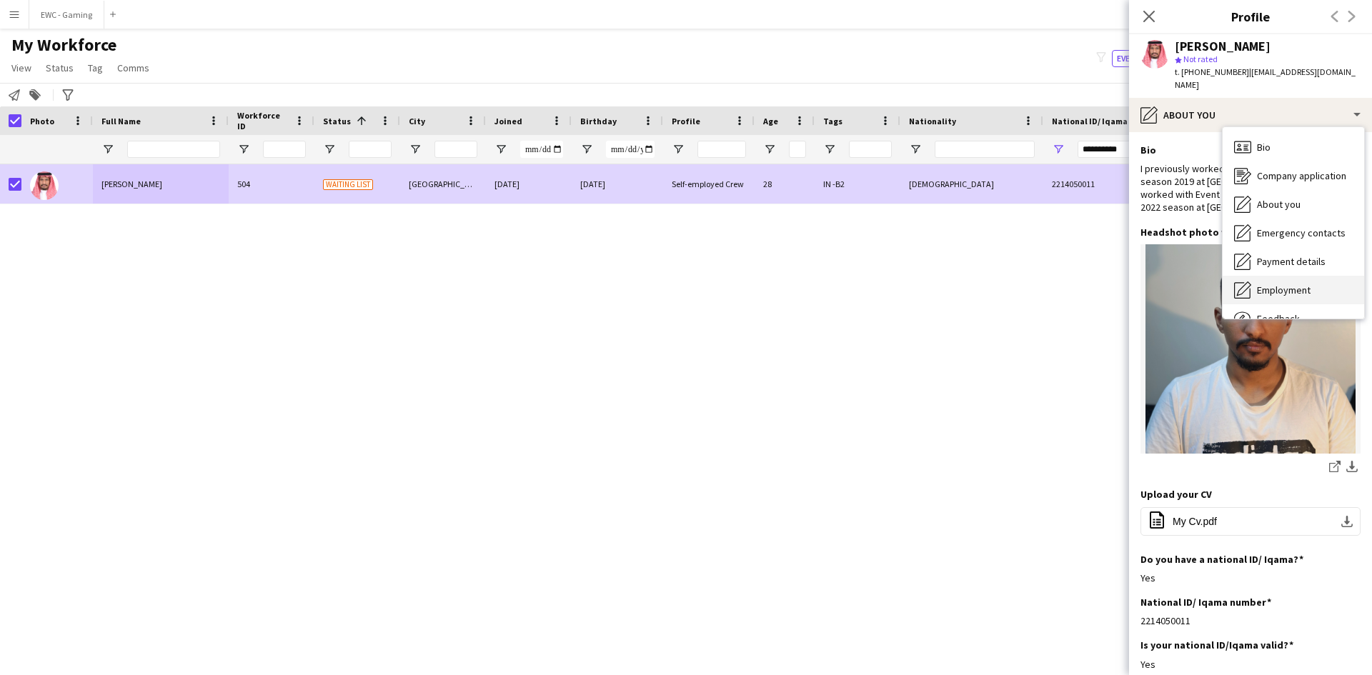
click at [1292, 284] on span "Employment" at bounding box center [1284, 290] width 54 height 13
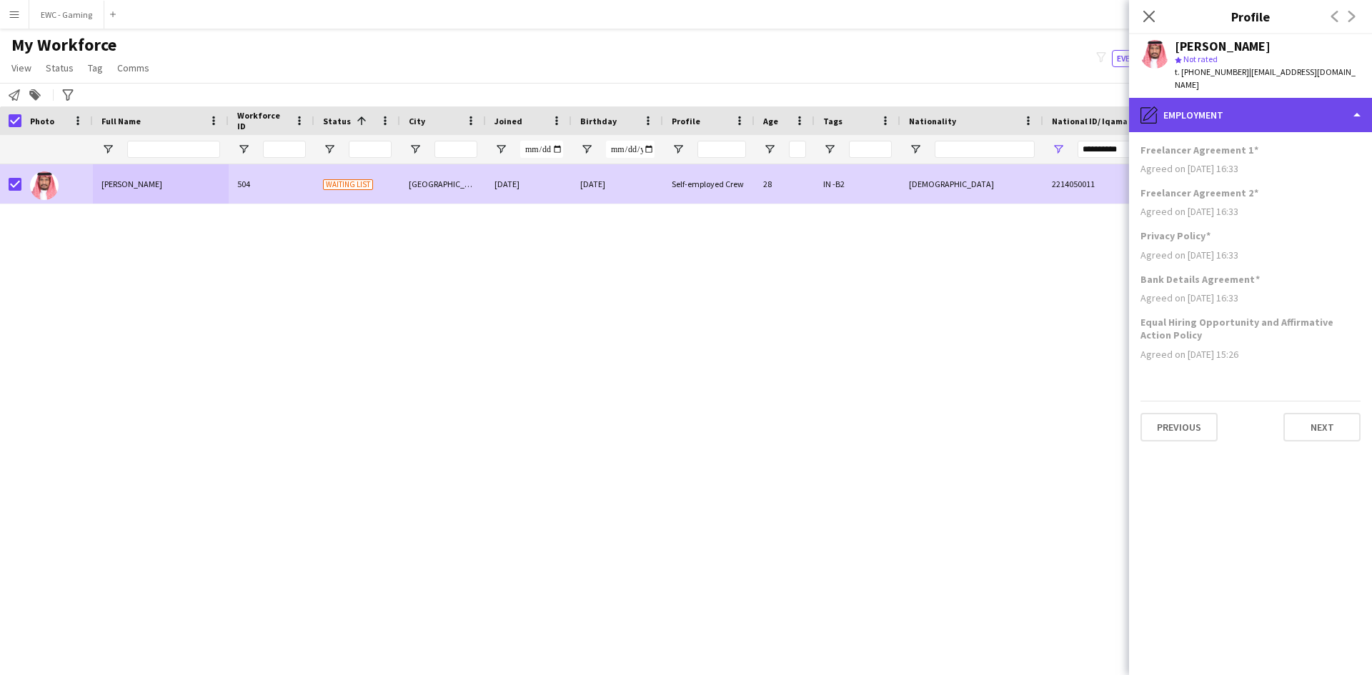
click at [1255, 108] on div "pencil4 Employment" at bounding box center [1250, 115] width 243 height 34
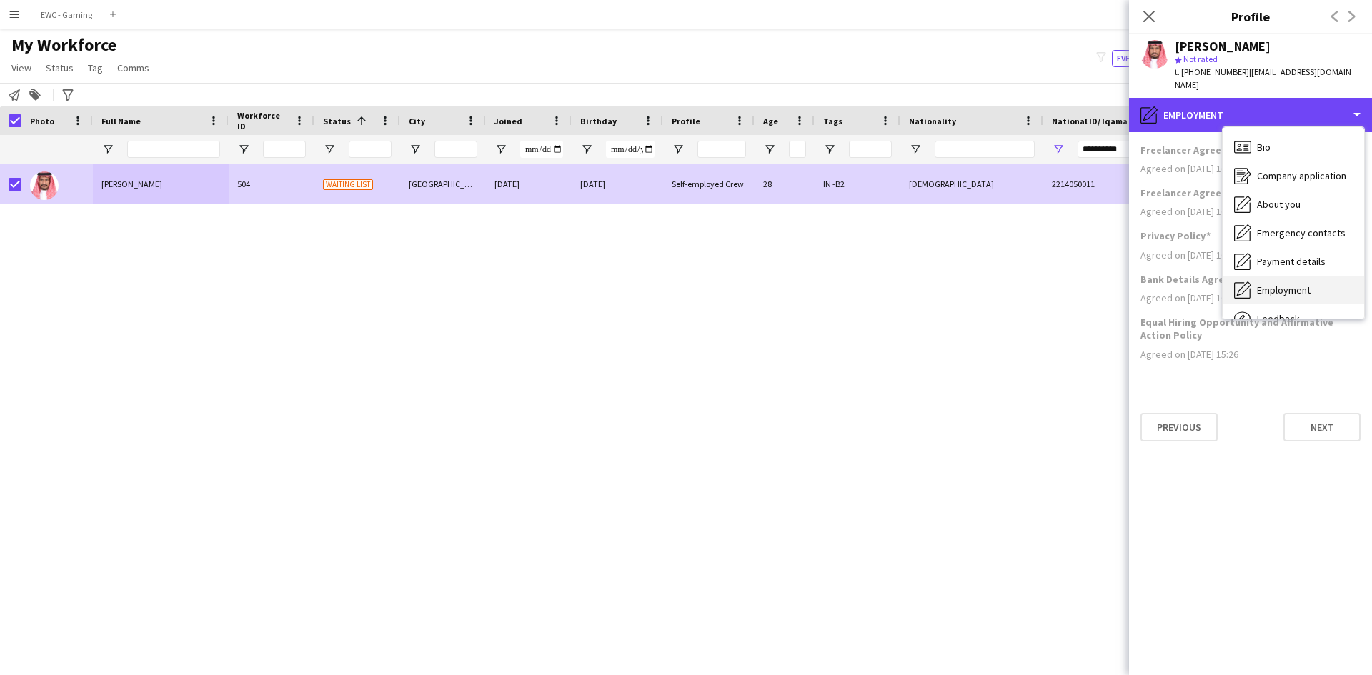
scroll to position [49, 0]
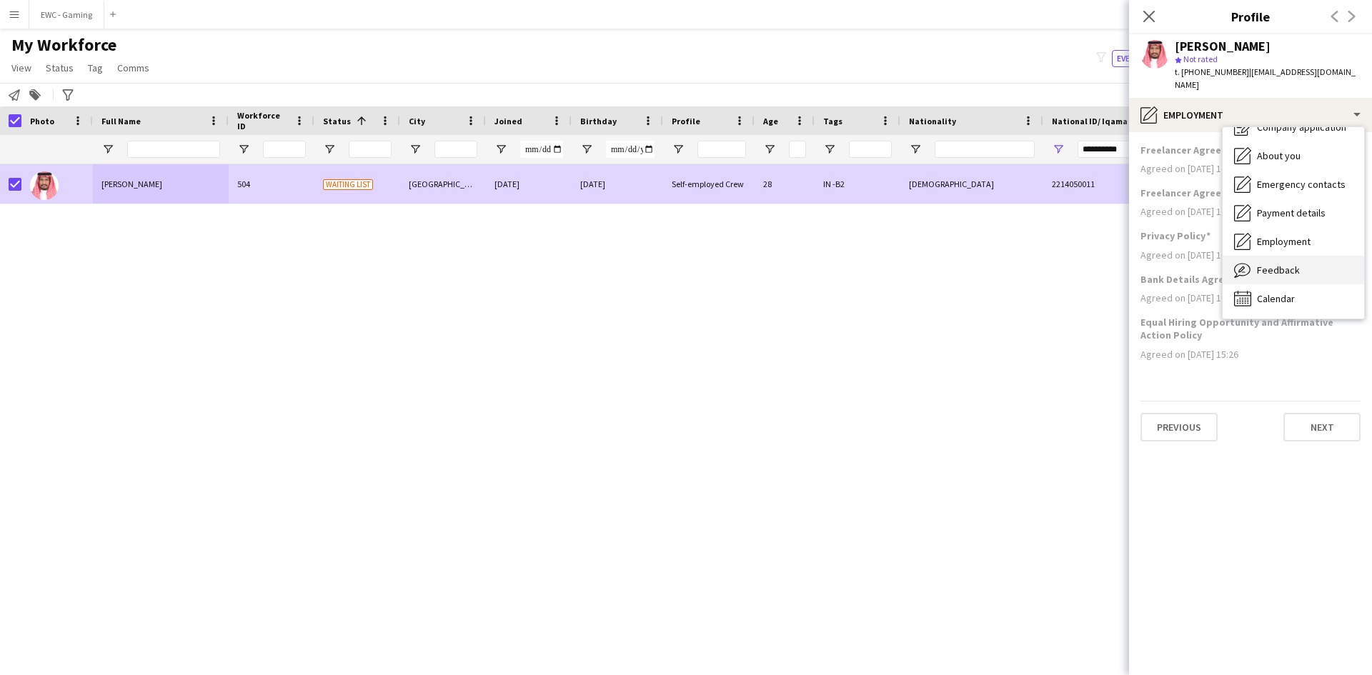
click at [1274, 264] on div "Feedback Feedback" at bounding box center [1292, 270] width 141 height 29
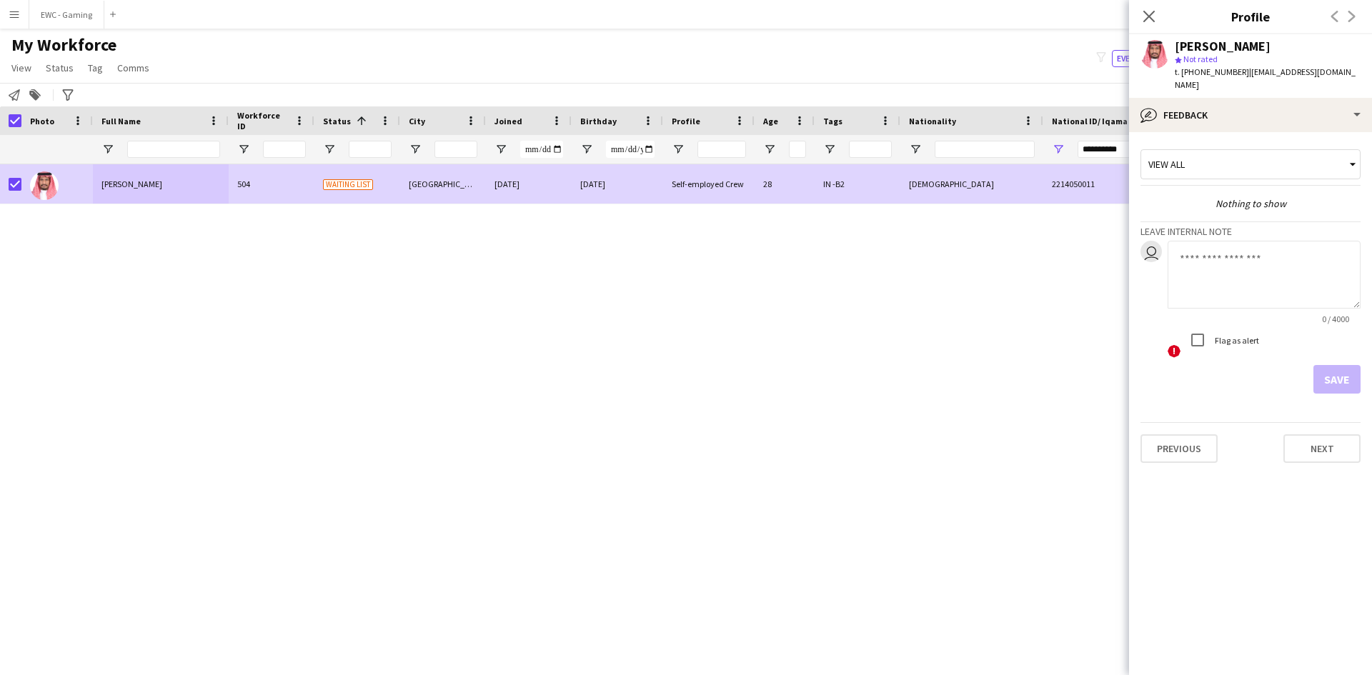
click at [1239, 264] on textarea at bounding box center [1263, 275] width 193 height 68
type textarea "*"
type textarea "**********"
click at [1334, 369] on button "Save" at bounding box center [1336, 379] width 47 height 29
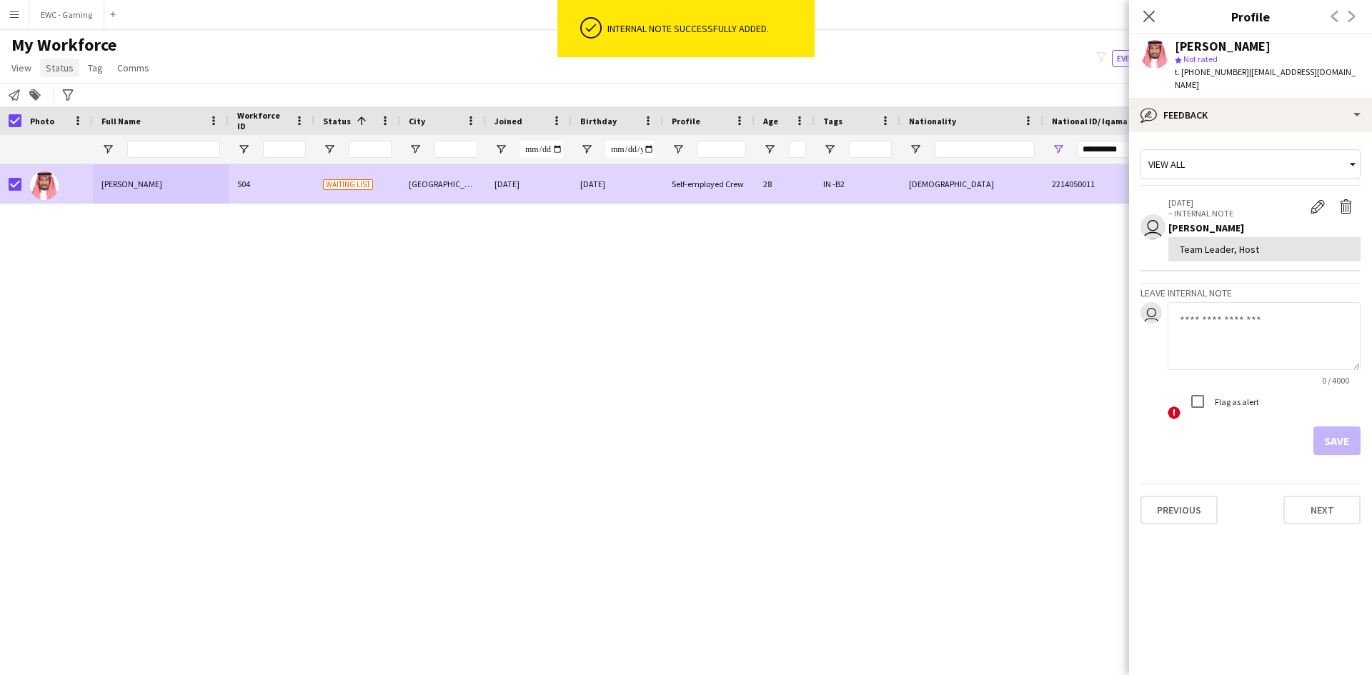
click at [63, 71] on span "Status" at bounding box center [60, 67] width 28 height 13
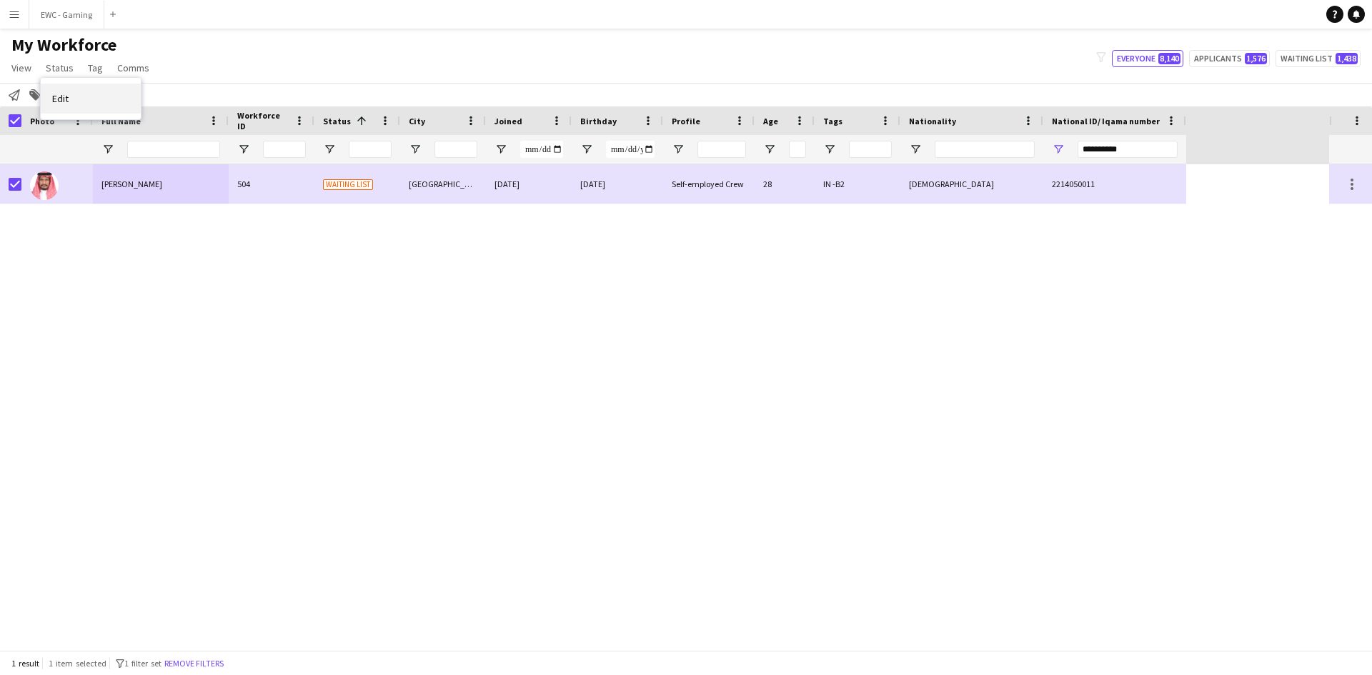
click at [77, 98] on link "Edit" at bounding box center [91, 99] width 100 height 30
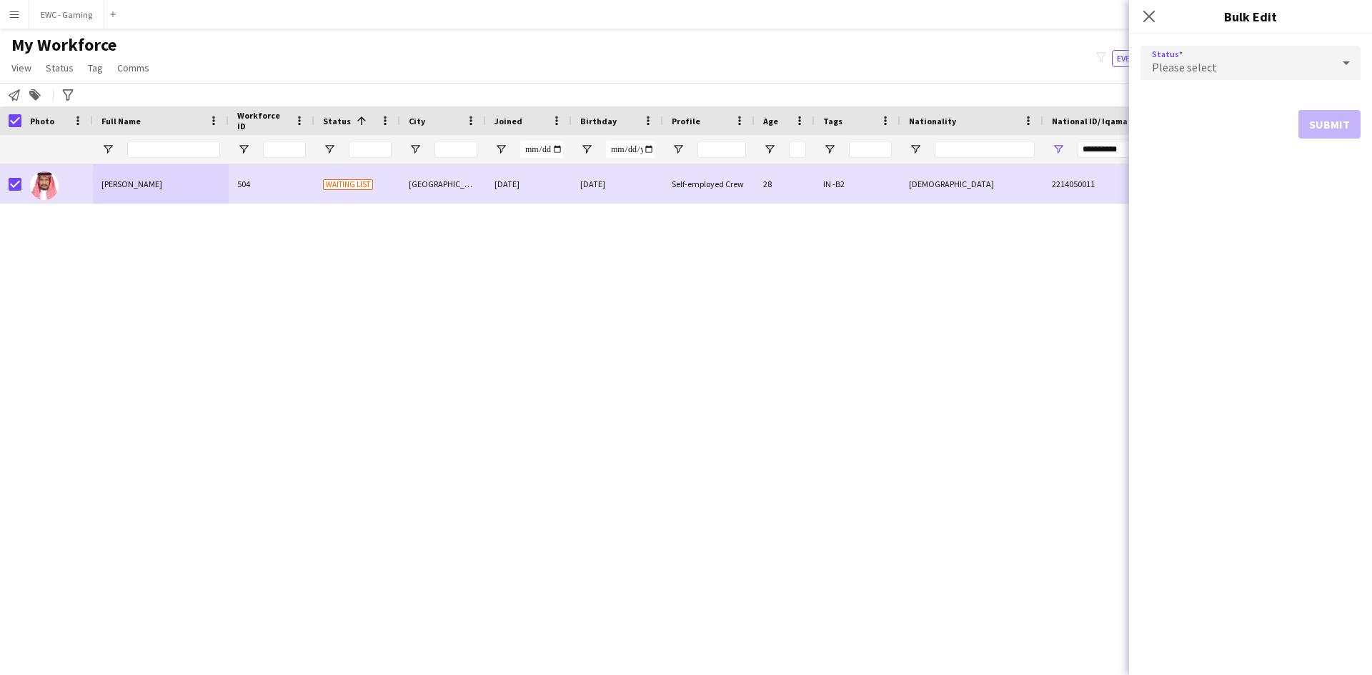
click at [1275, 65] on div "Please select" at bounding box center [1235, 63] width 191 height 34
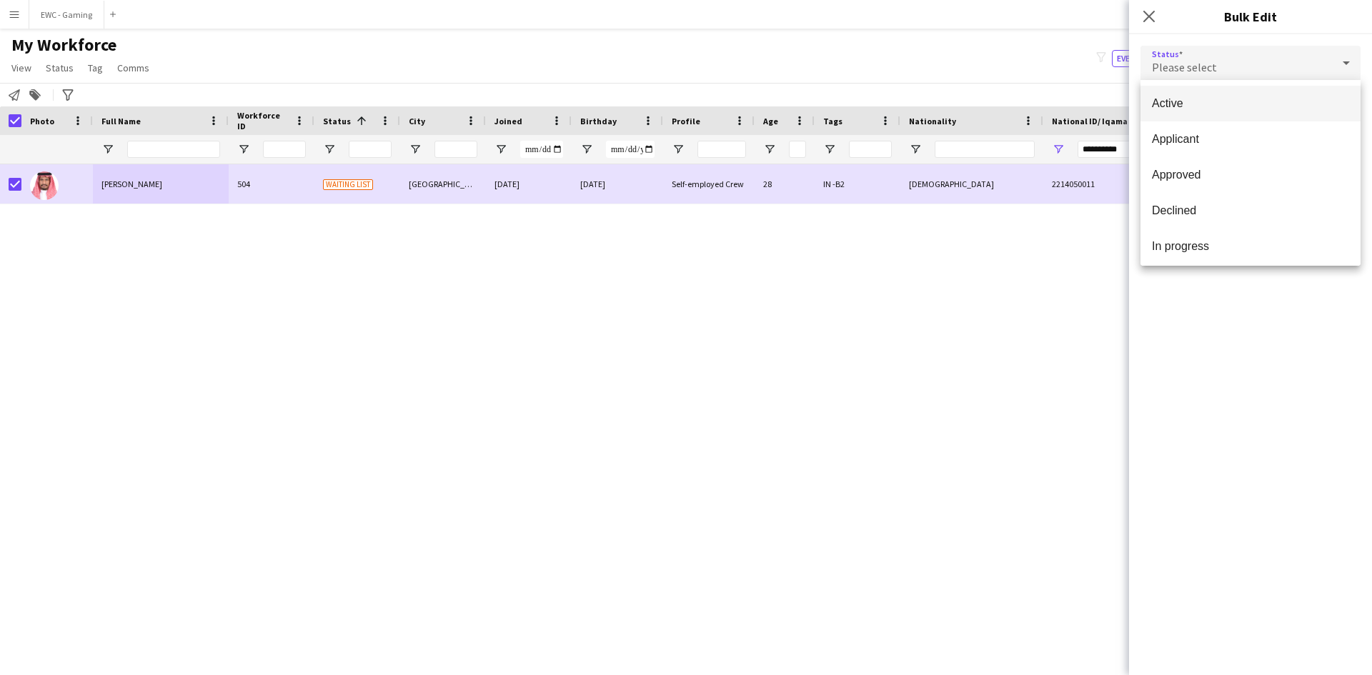
click at [1241, 106] on span "Active" at bounding box center [1250, 103] width 197 height 14
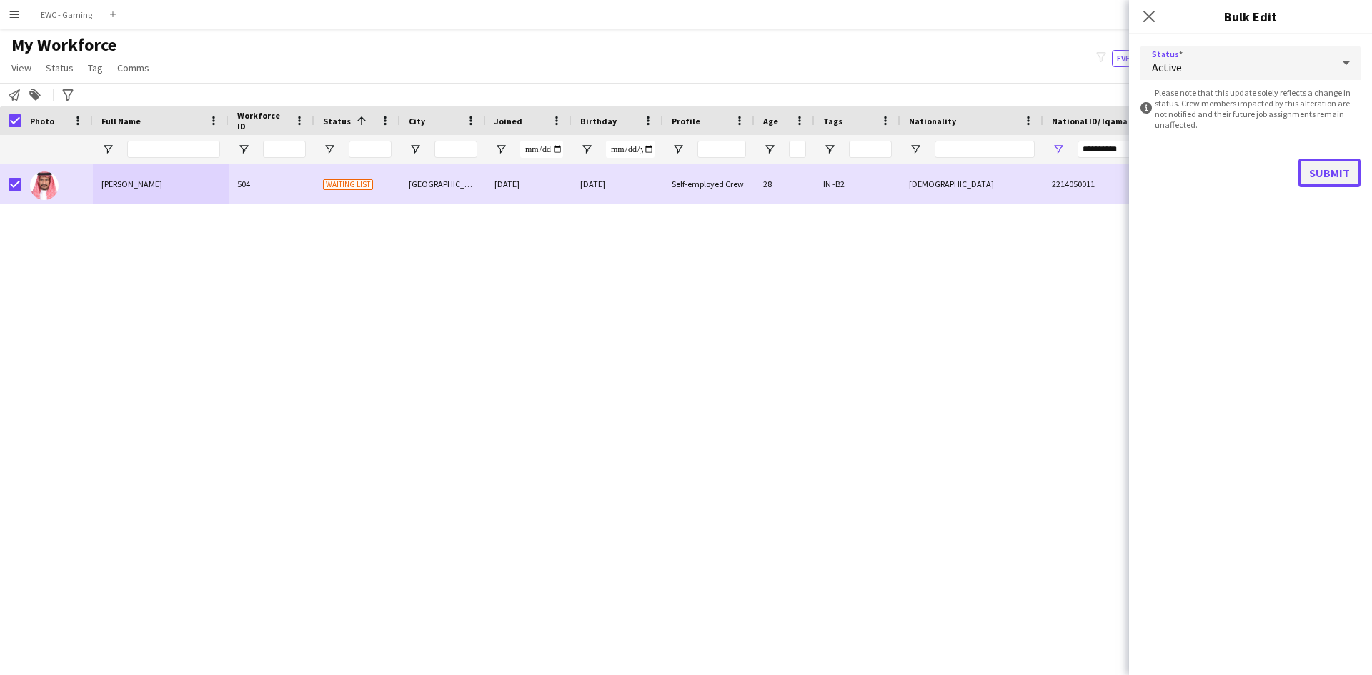
click at [1324, 171] on button "Submit" at bounding box center [1329, 173] width 62 height 29
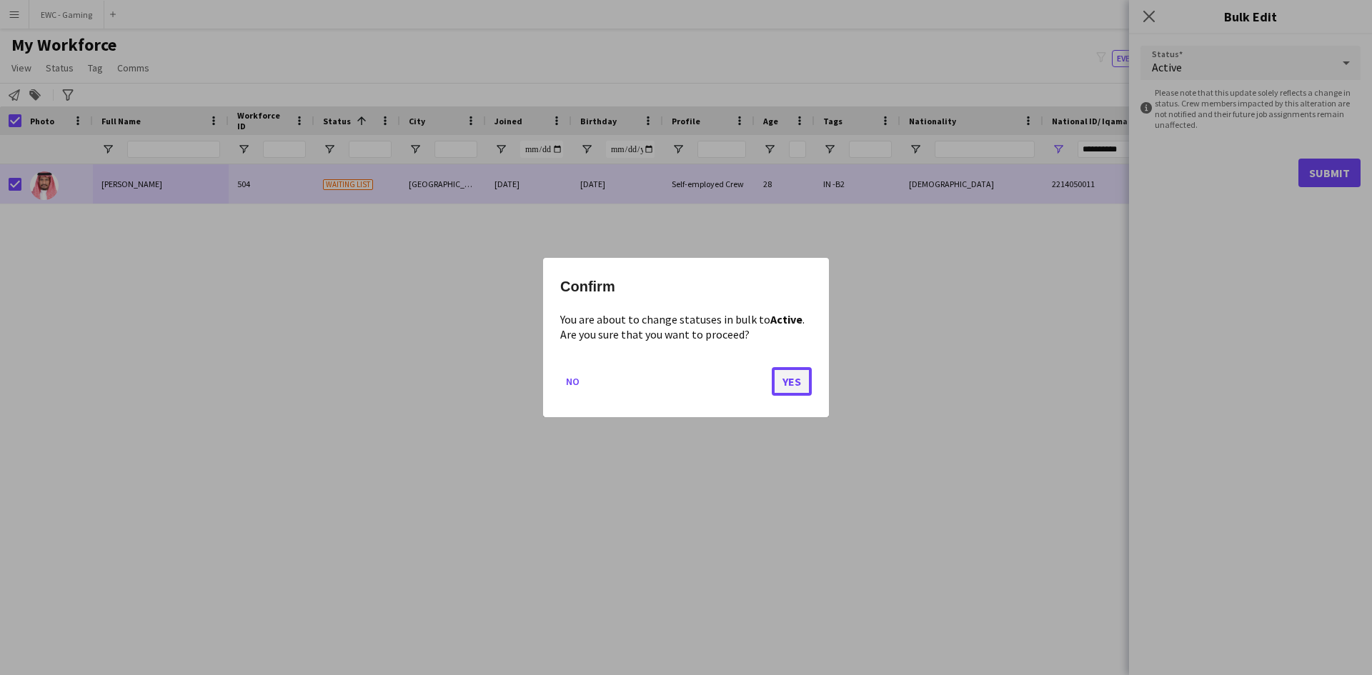
click at [786, 385] on button "Yes" at bounding box center [791, 381] width 40 height 29
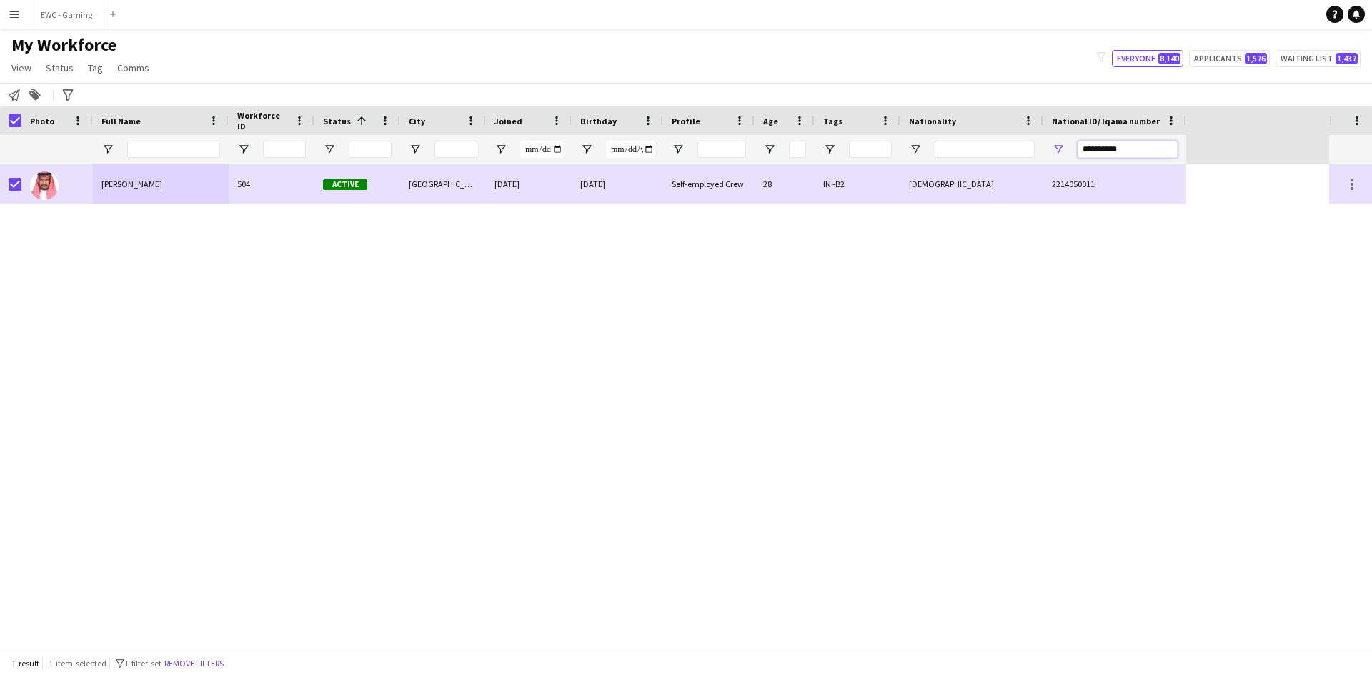
click at [1133, 149] on input "**********" at bounding box center [1127, 149] width 100 height 17
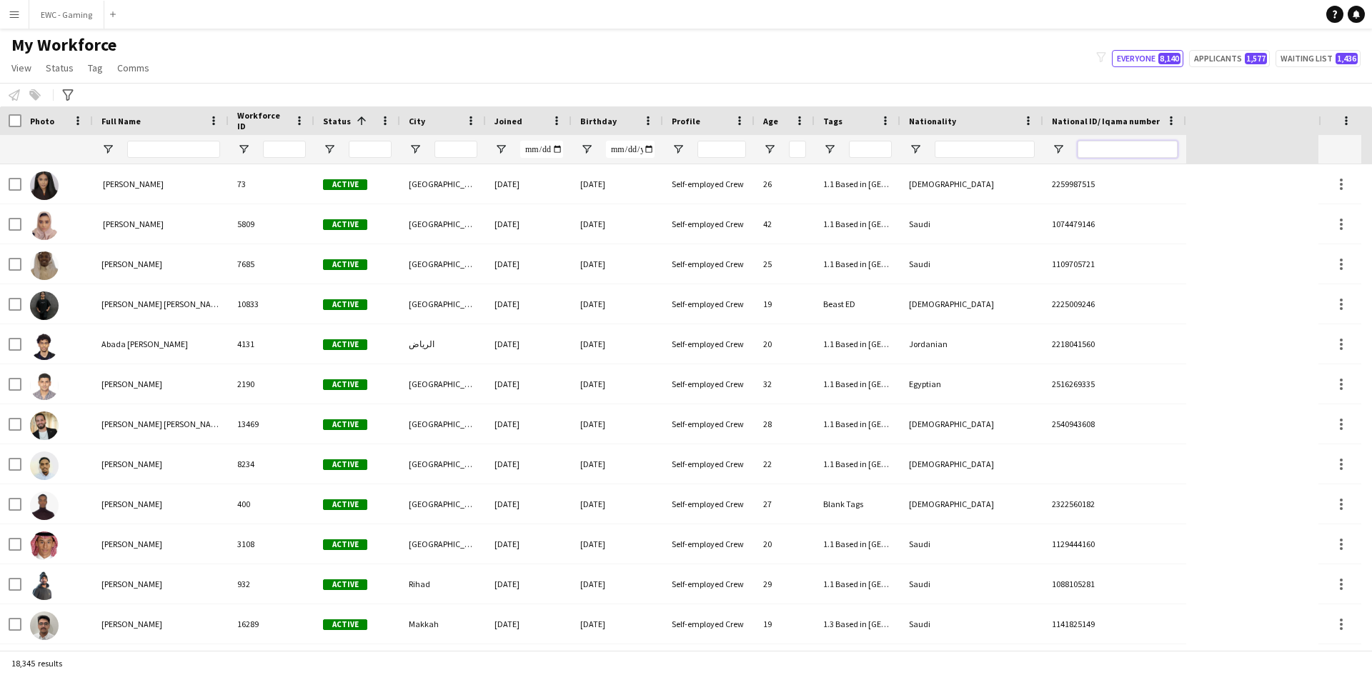
click at [1114, 150] on input "National ID/ Iqama number Filter Input" at bounding box center [1127, 149] width 100 height 17
paste input "**********"
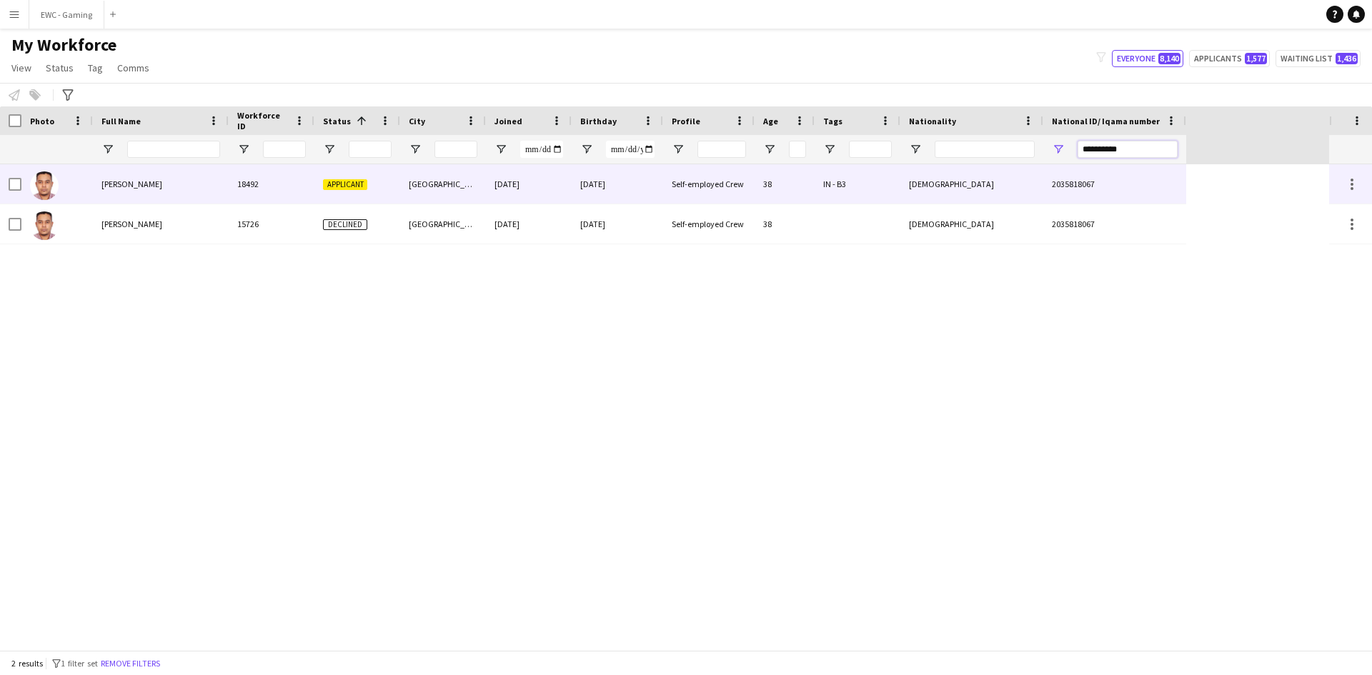
type input "**********"
click at [183, 185] on div "[PERSON_NAME]" at bounding box center [161, 183] width 136 height 39
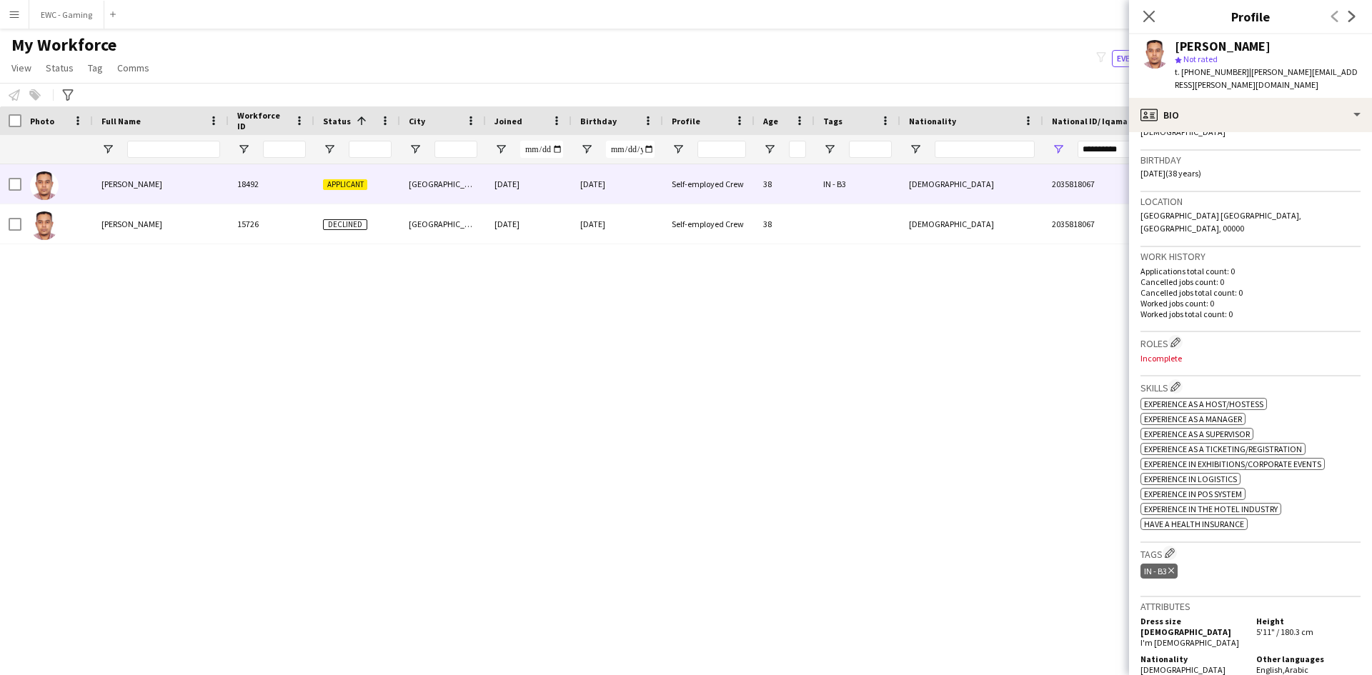
scroll to position [248, 0]
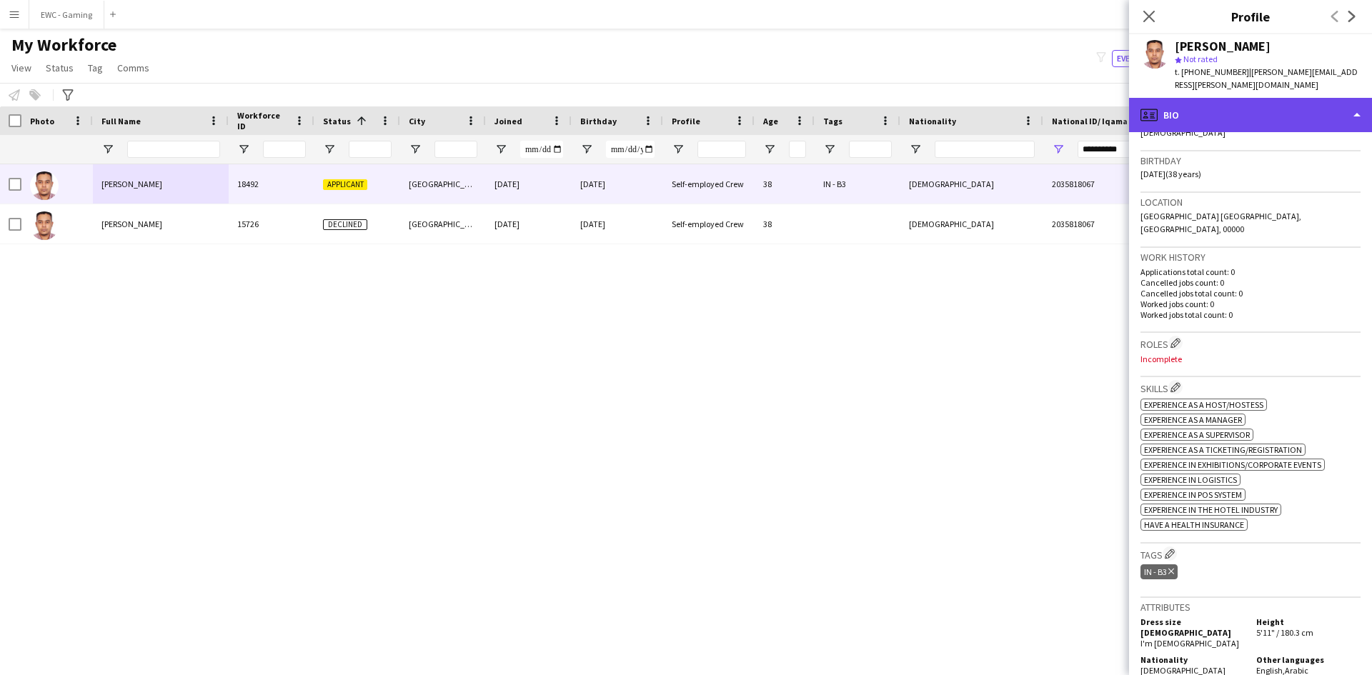
click at [1227, 110] on div "profile Bio" at bounding box center [1250, 115] width 243 height 34
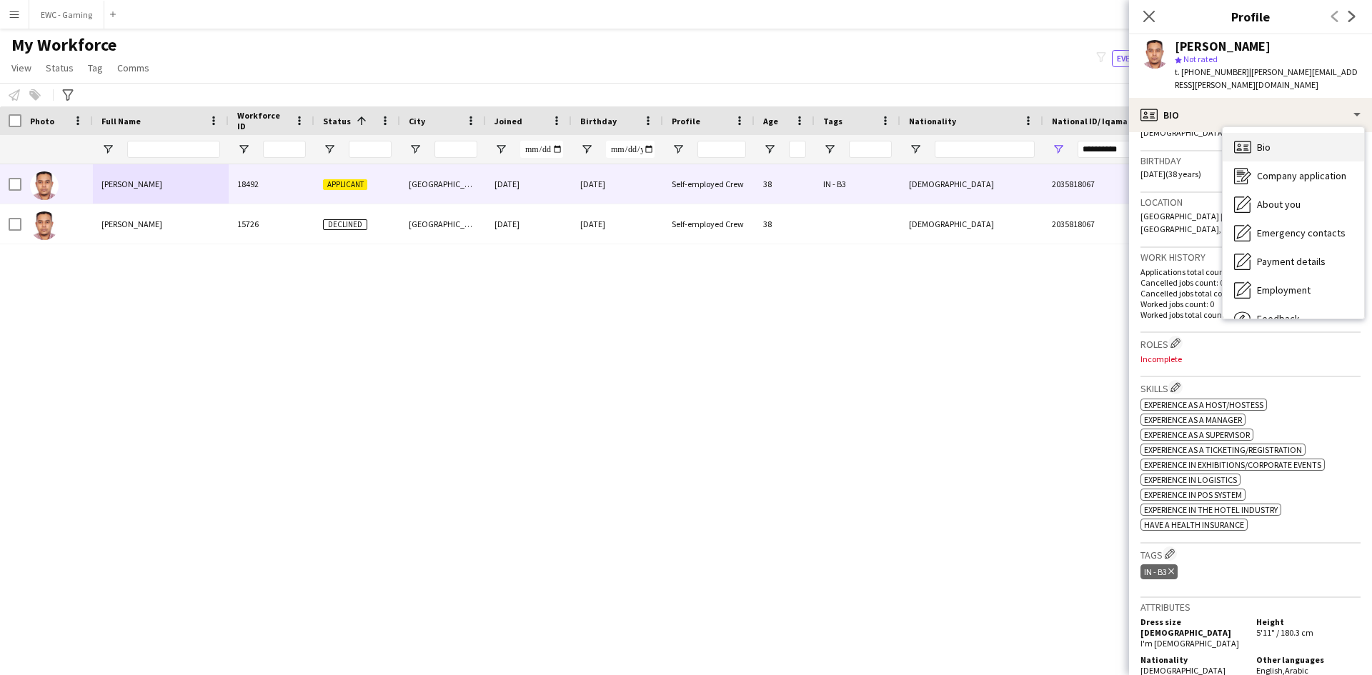
click at [1300, 140] on div "Bio Bio" at bounding box center [1292, 147] width 141 height 29
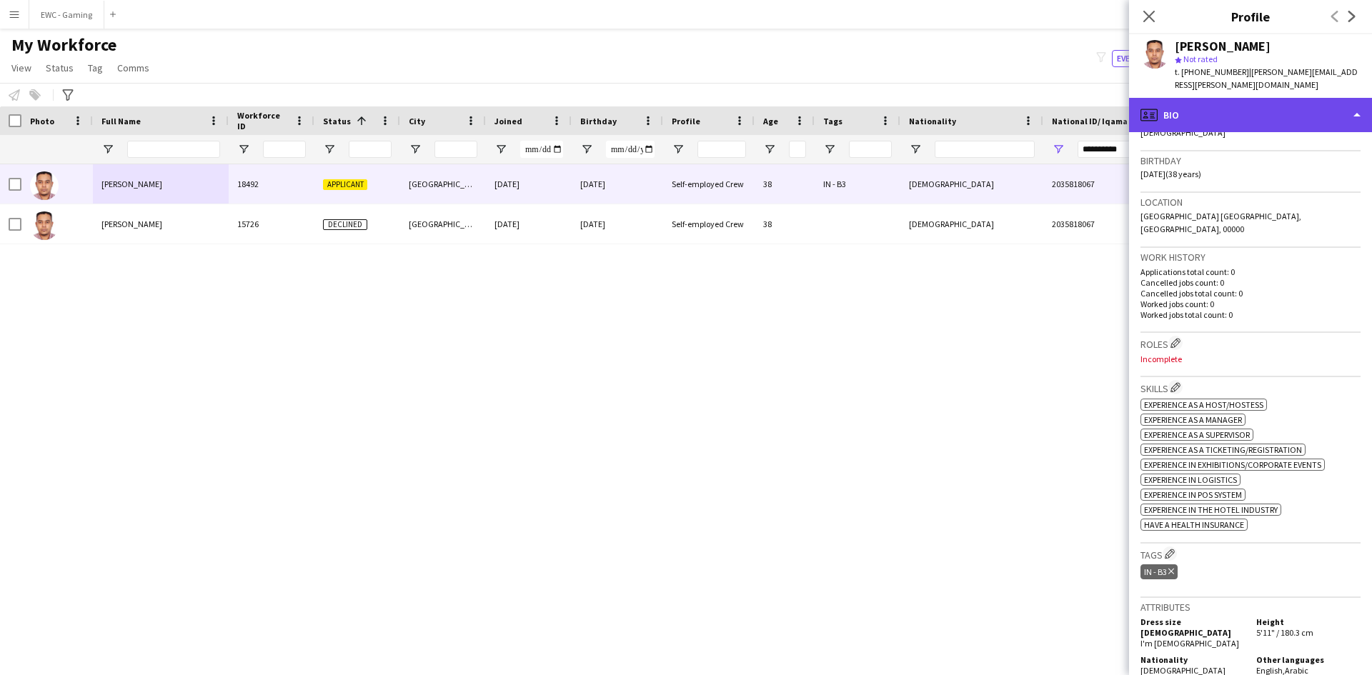
click at [1229, 104] on div "profile Bio" at bounding box center [1250, 115] width 243 height 34
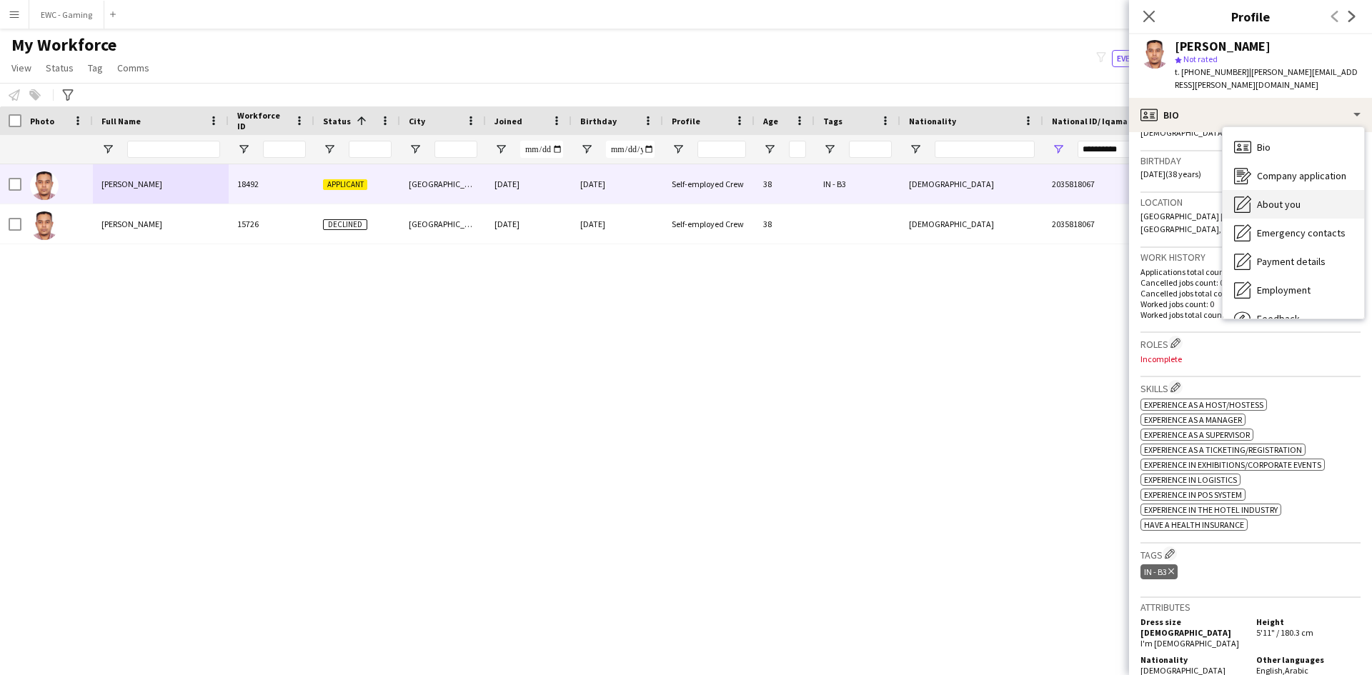
click at [1304, 190] on div "About you About you" at bounding box center [1292, 204] width 141 height 29
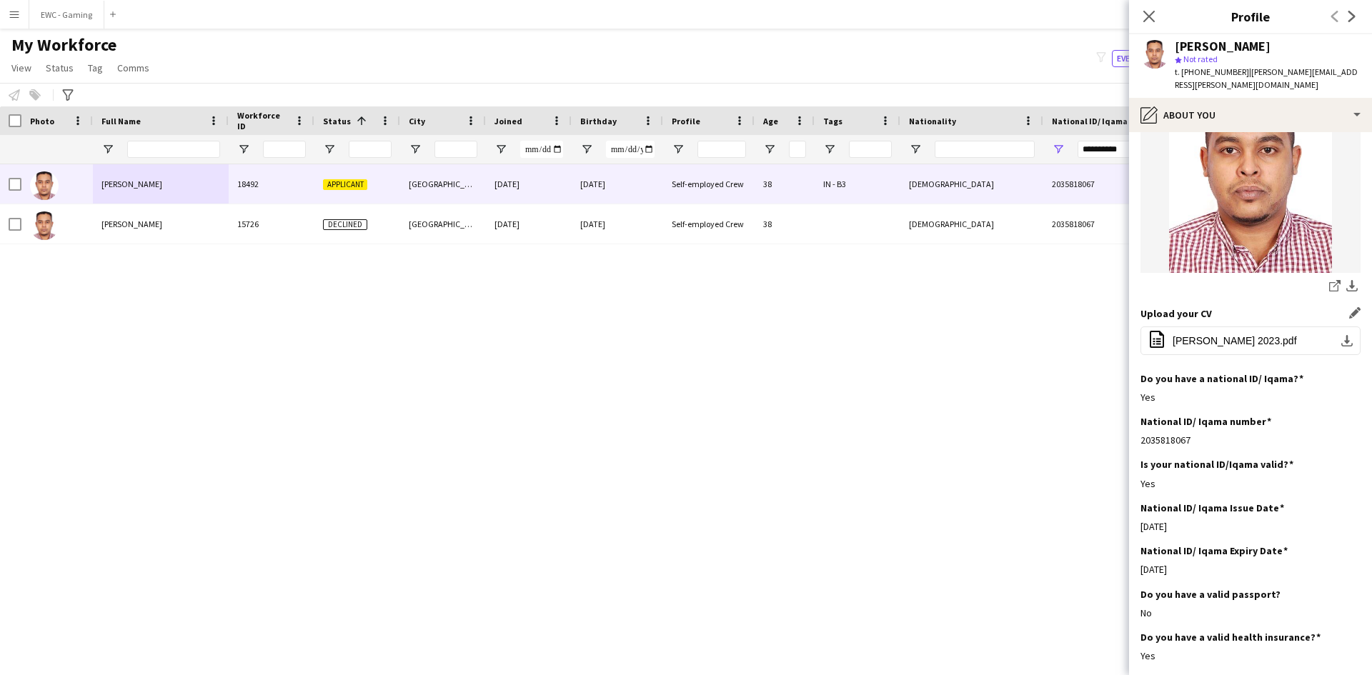
scroll to position [0, 0]
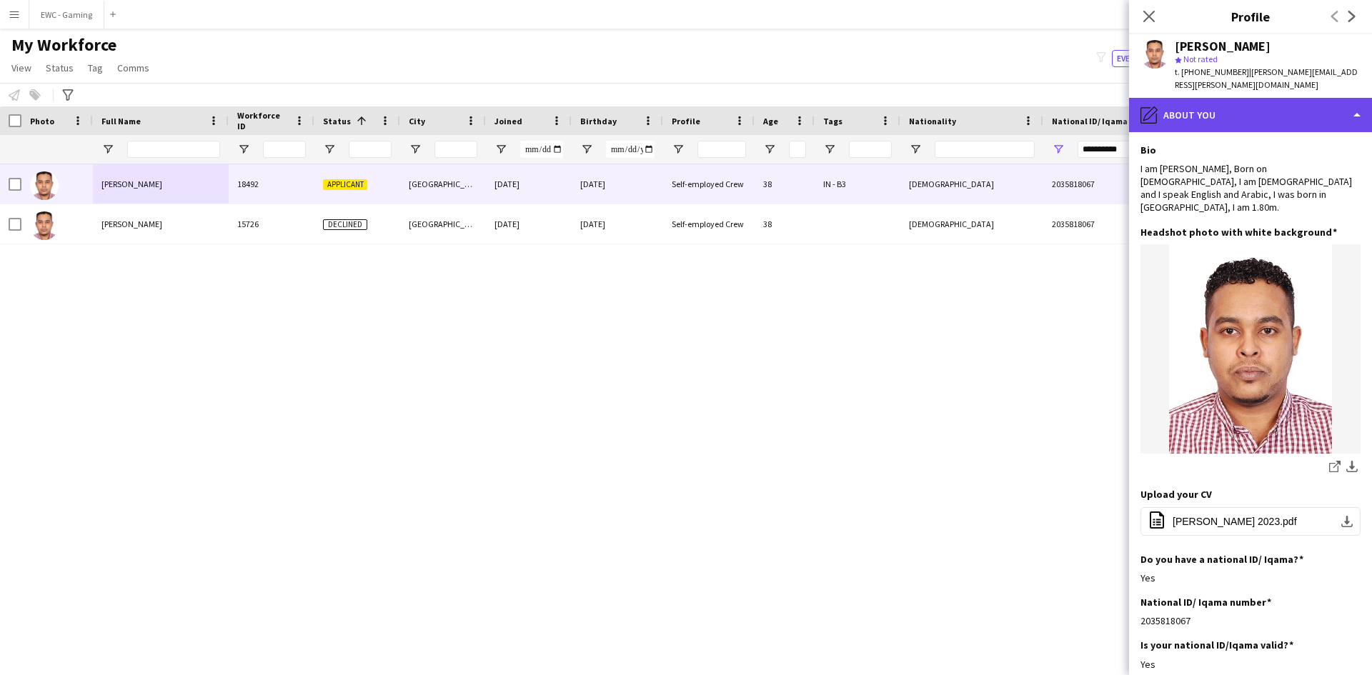
click at [1220, 98] on div "pencil4 About you" at bounding box center [1250, 115] width 243 height 34
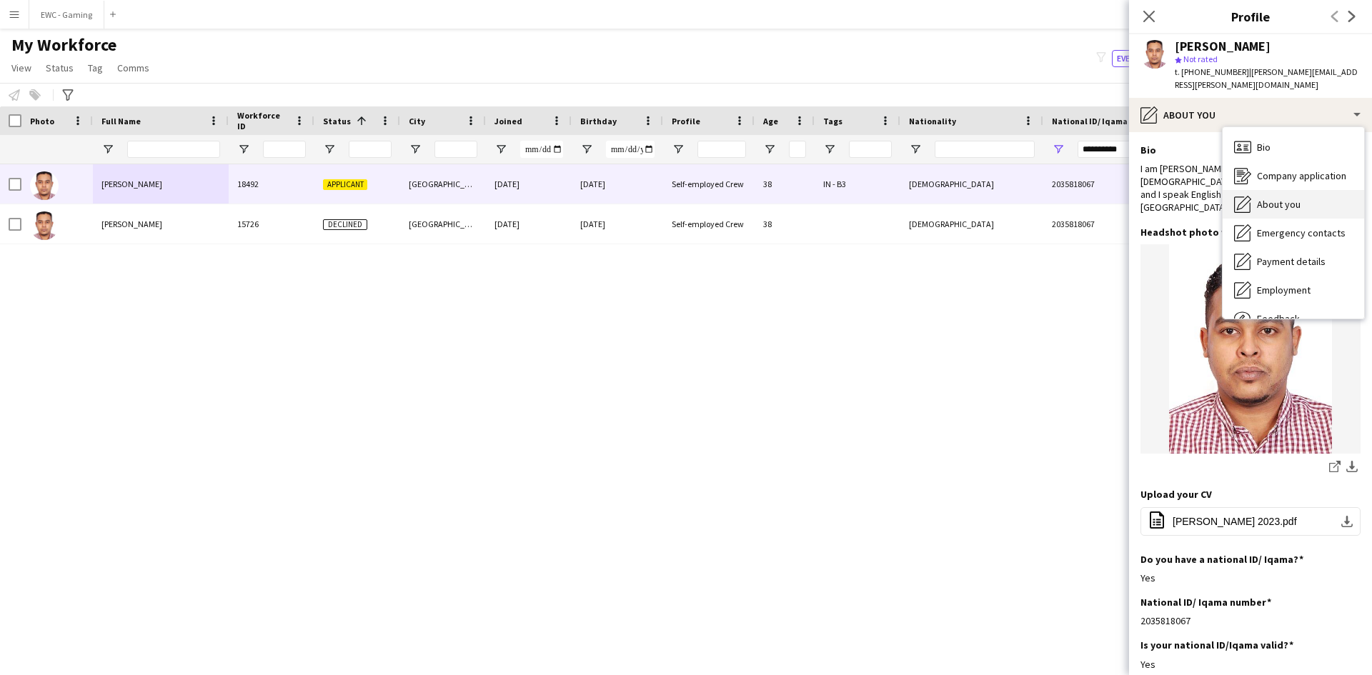
click at [1273, 198] on span "About you" at bounding box center [1279, 204] width 44 height 13
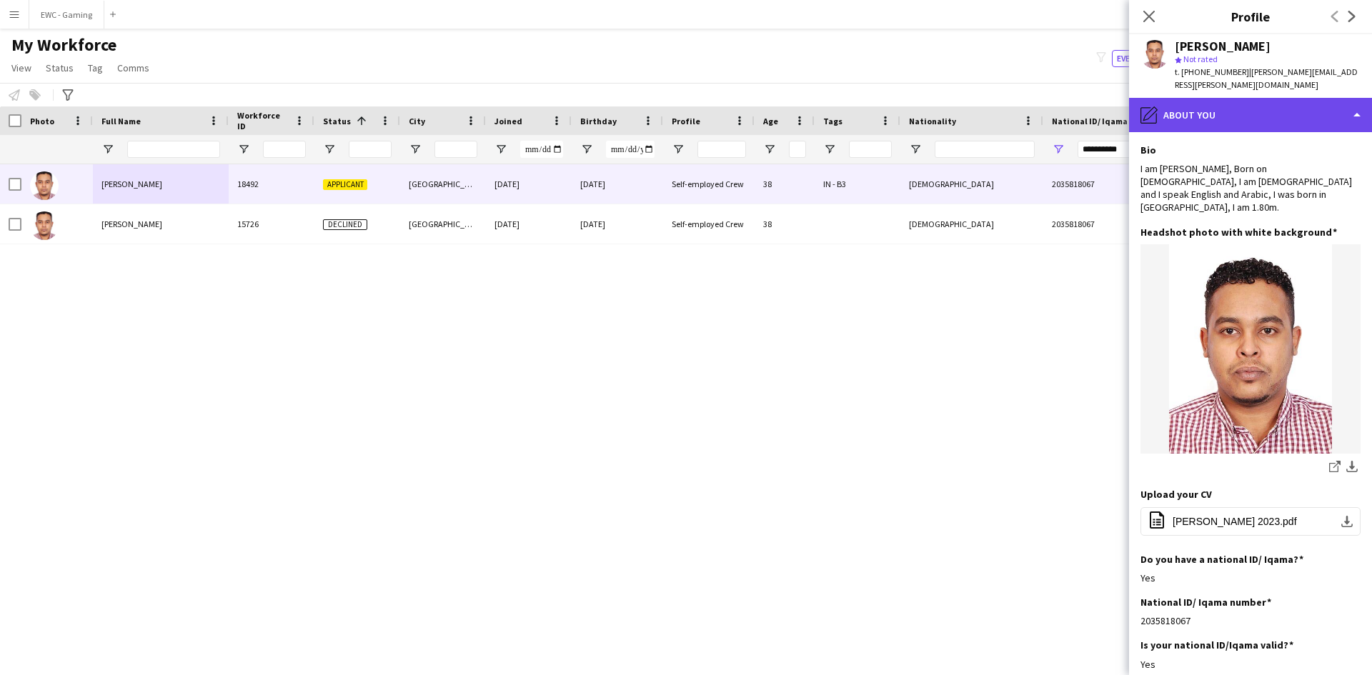
click at [1300, 98] on div "pencil4 About you" at bounding box center [1250, 115] width 243 height 34
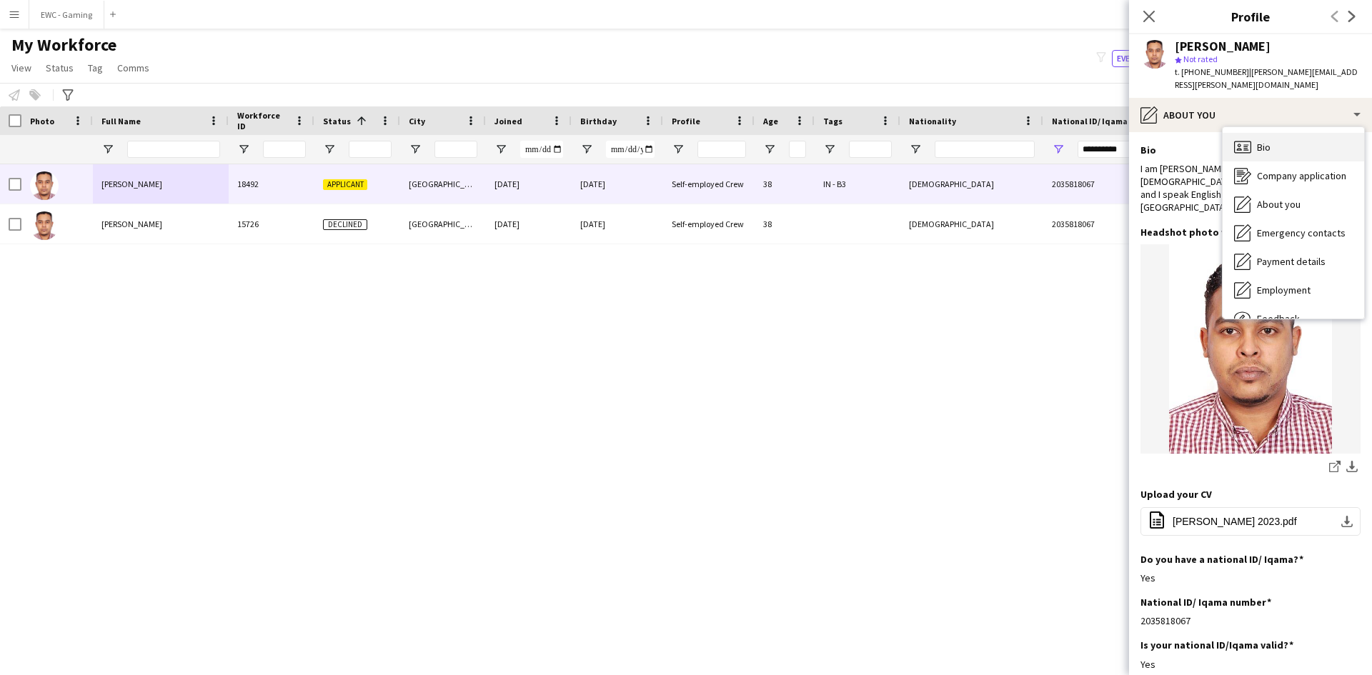
click at [1293, 133] on div "Bio Bio" at bounding box center [1292, 147] width 141 height 29
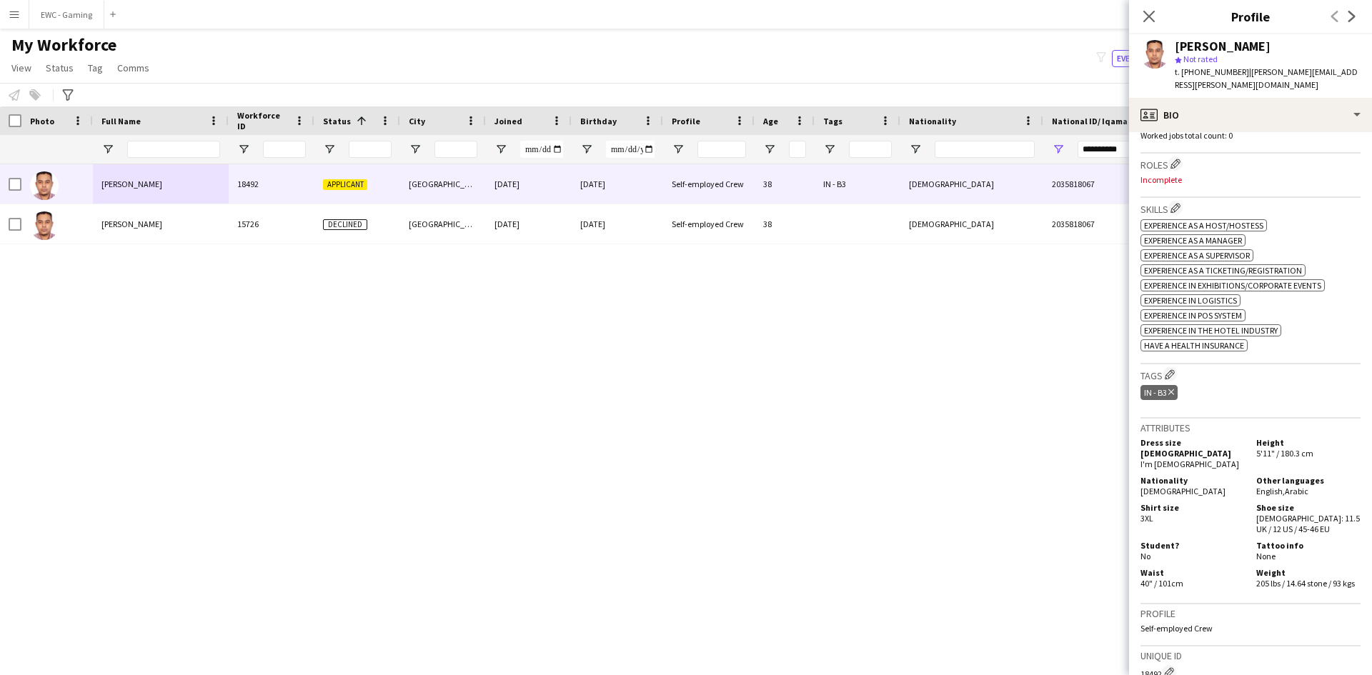
scroll to position [444, 0]
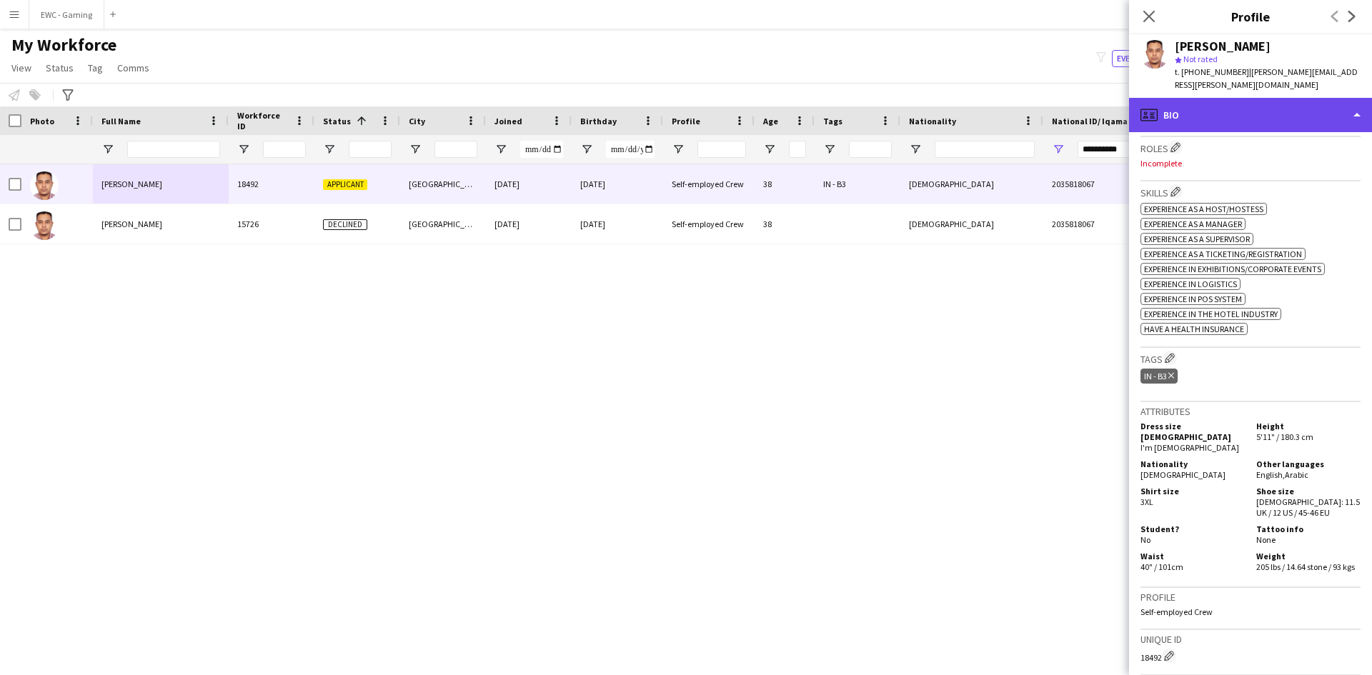
click at [1254, 105] on div "profile Bio" at bounding box center [1250, 115] width 243 height 34
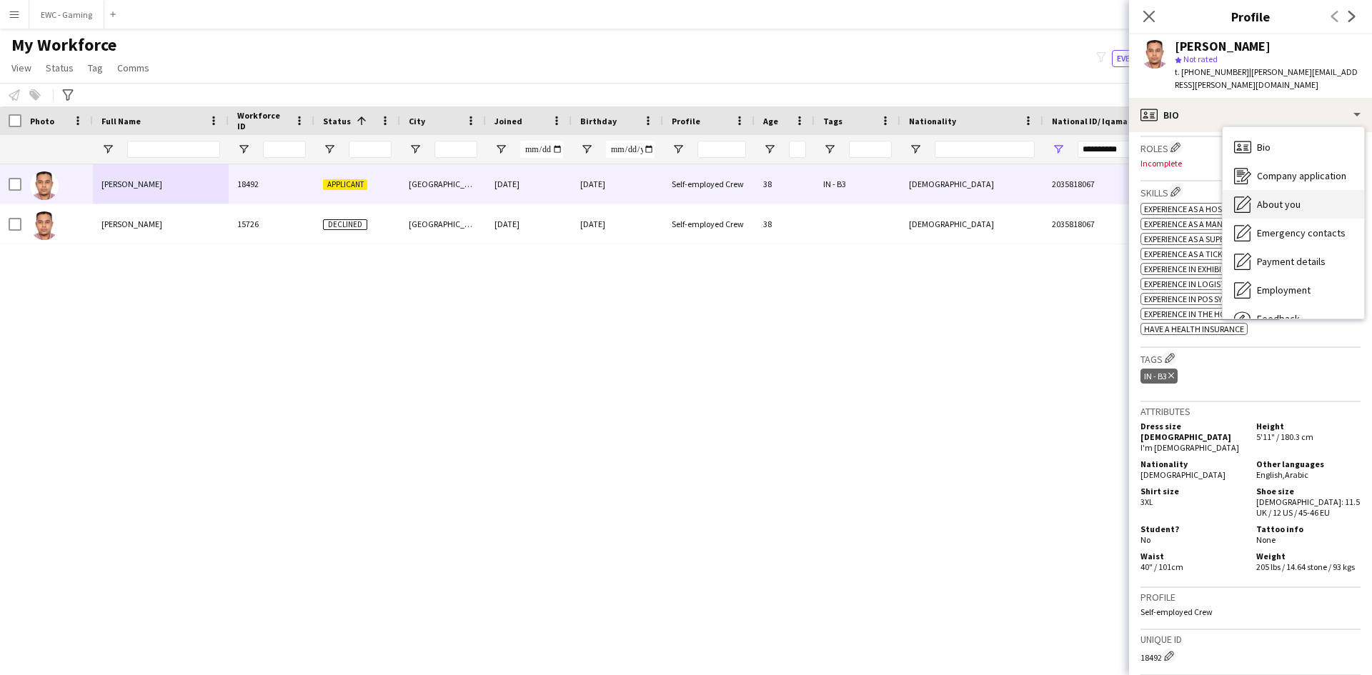
click at [1282, 198] on span "About you" at bounding box center [1279, 204] width 44 height 13
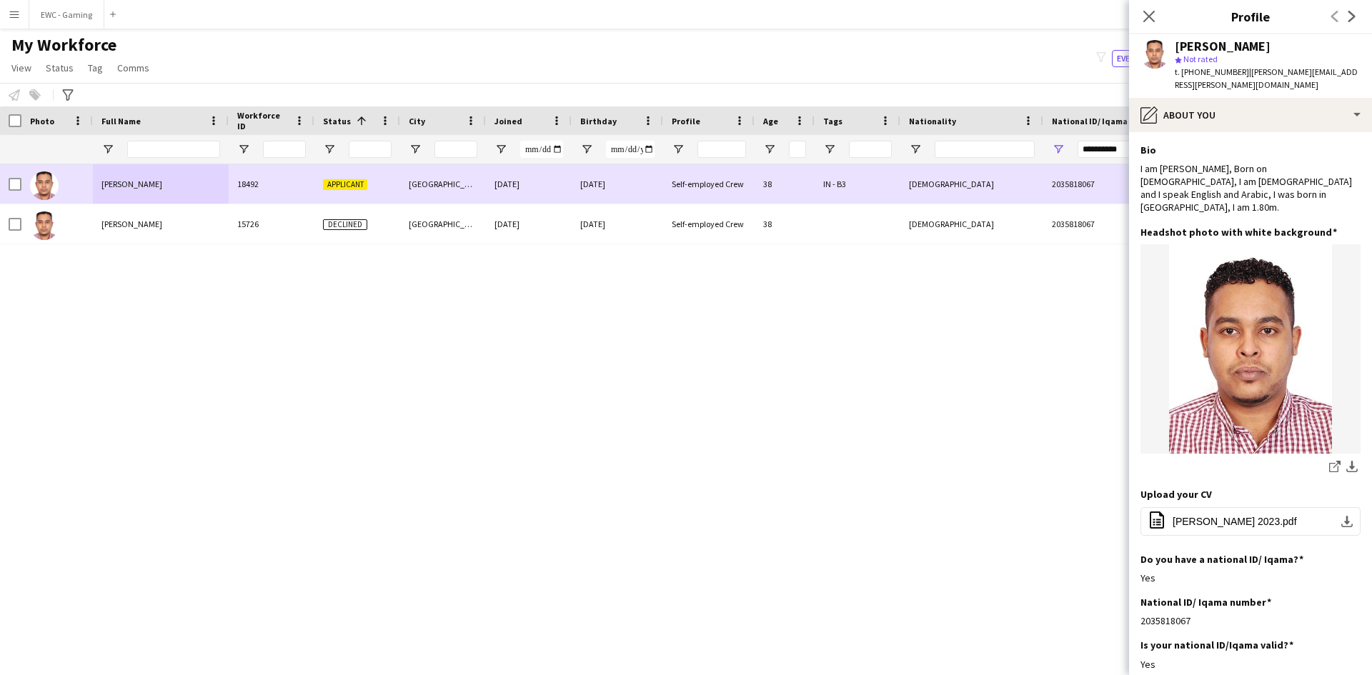
click at [69, 196] on div at bounding box center [56, 183] width 71 height 39
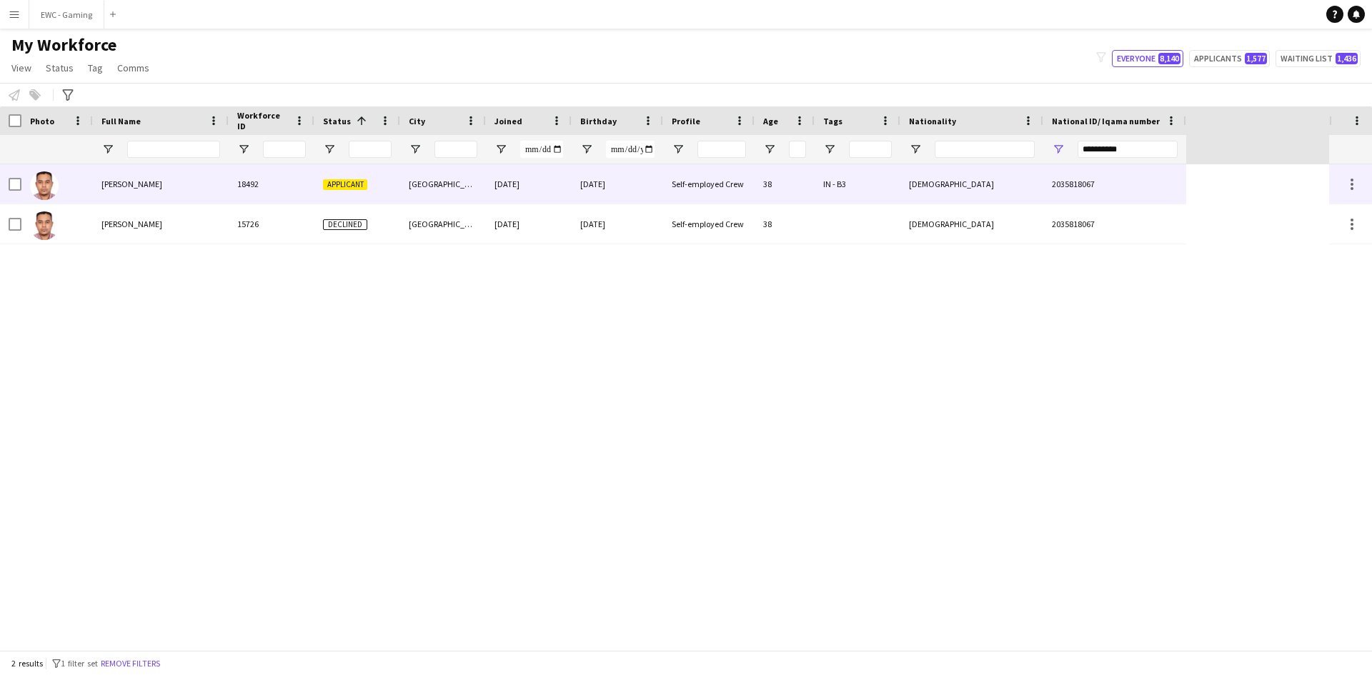
click at [118, 193] on div "[PERSON_NAME]" at bounding box center [161, 183] width 136 height 39
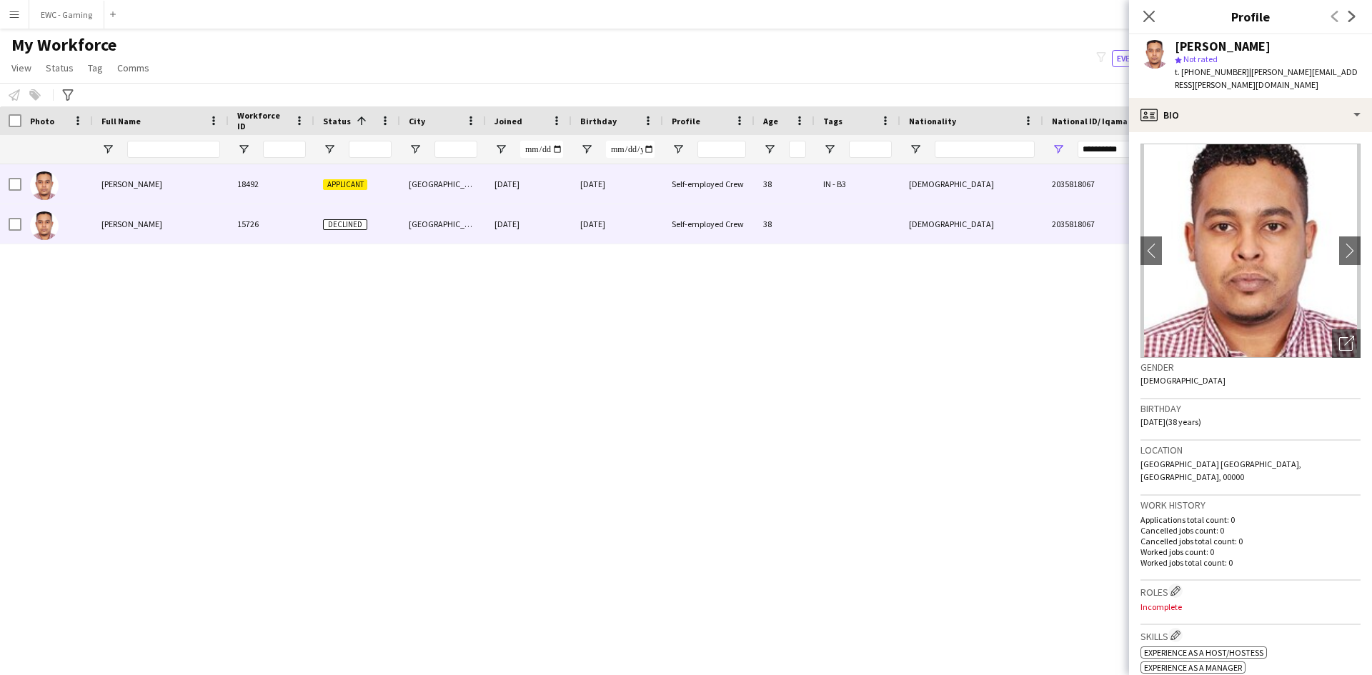
click at [891, 215] on div at bounding box center [857, 223] width 86 height 39
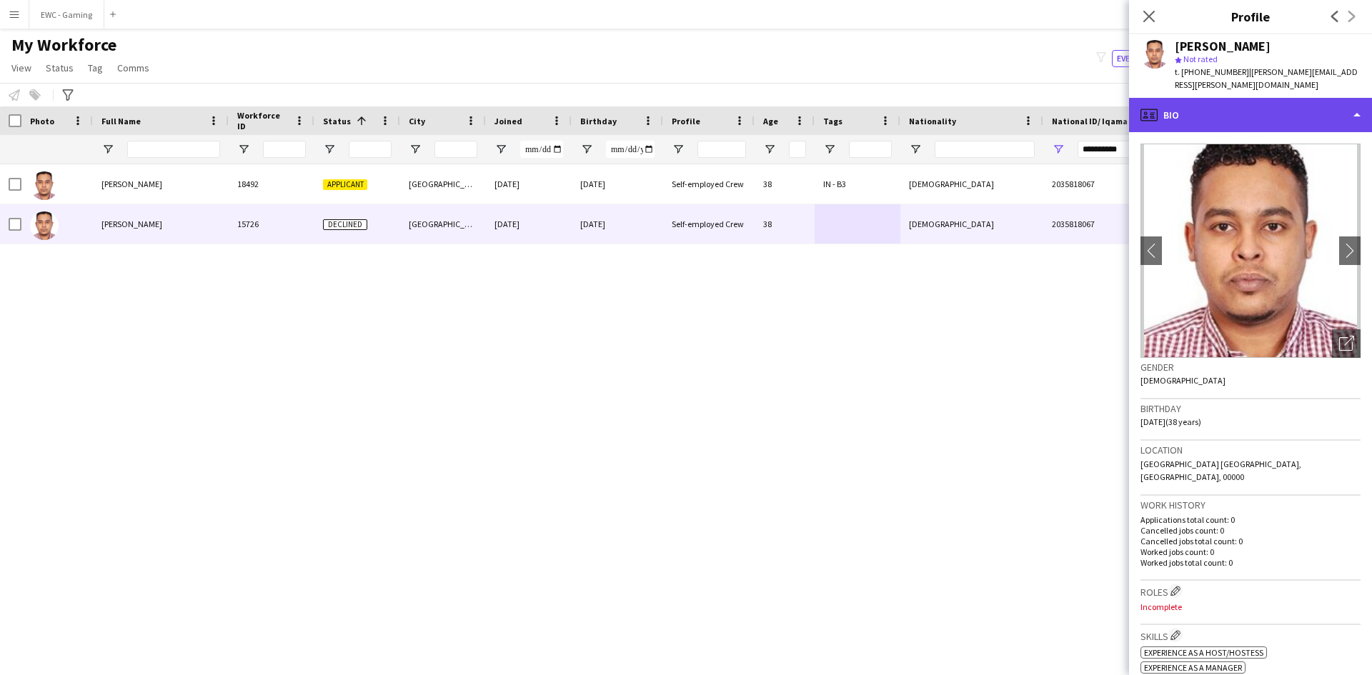
click at [1273, 98] on div "profile Bio" at bounding box center [1250, 115] width 243 height 34
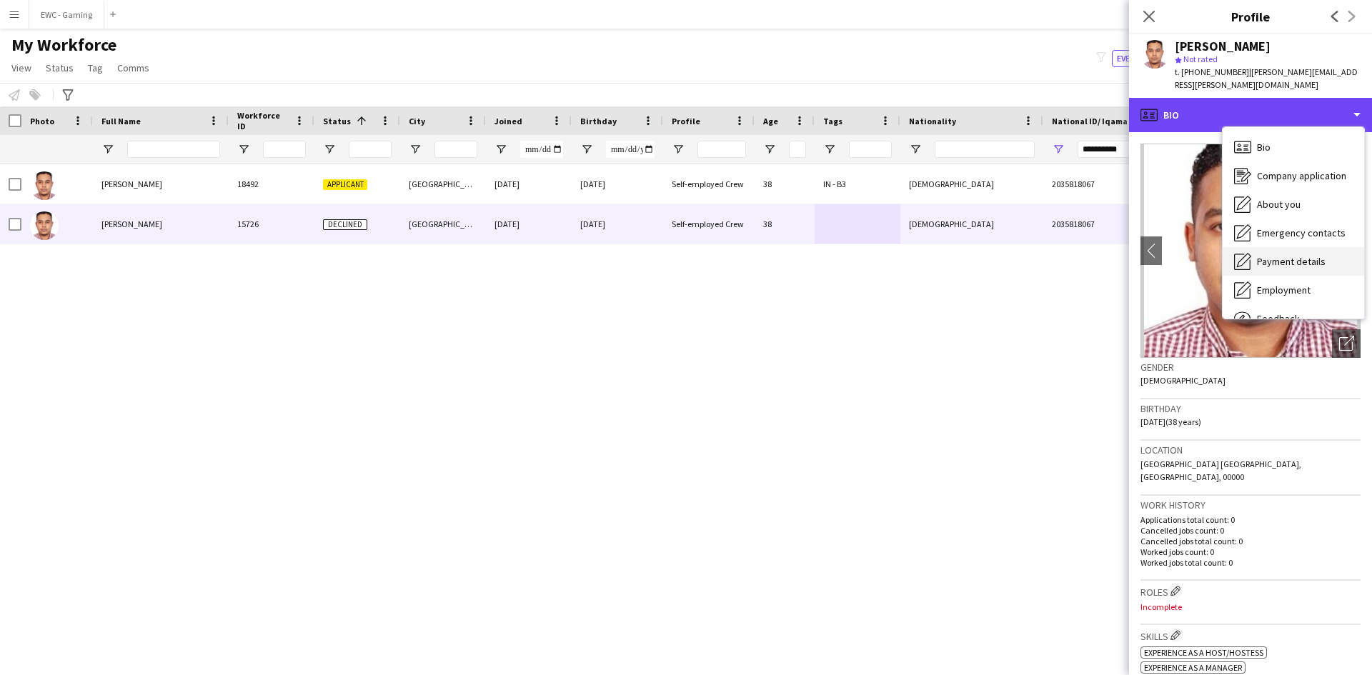
scroll to position [49, 0]
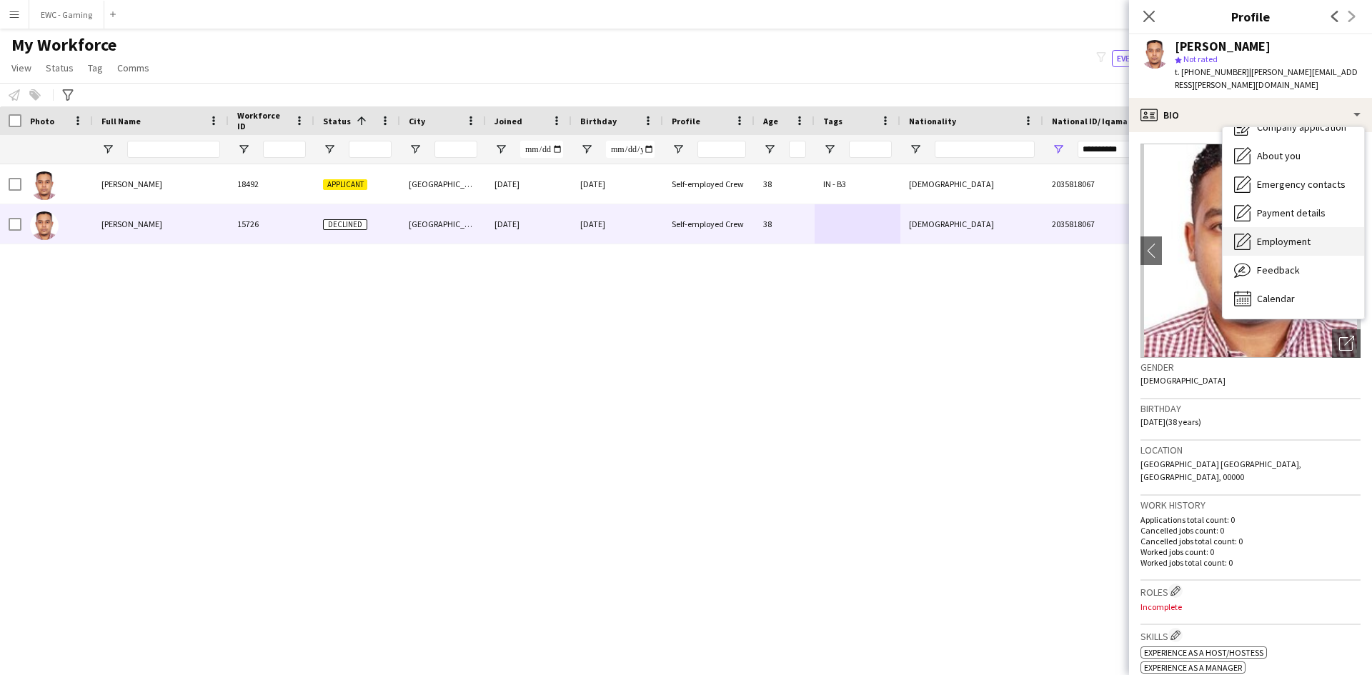
click at [1294, 235] on span "Employment" at bounding box center [1284, 241] width 54 height 13
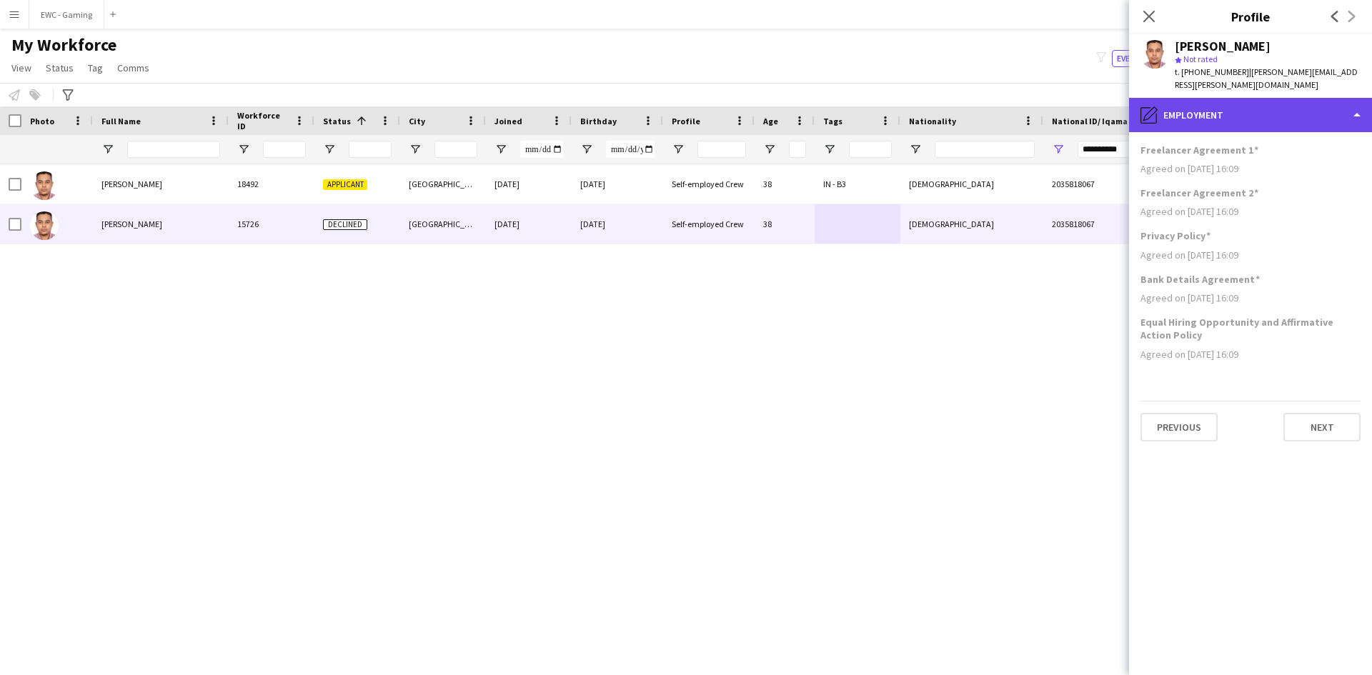
click at [1235, 106] on div "pencil4 Employment" at bounding box center [1250, 115] width 243 height 34
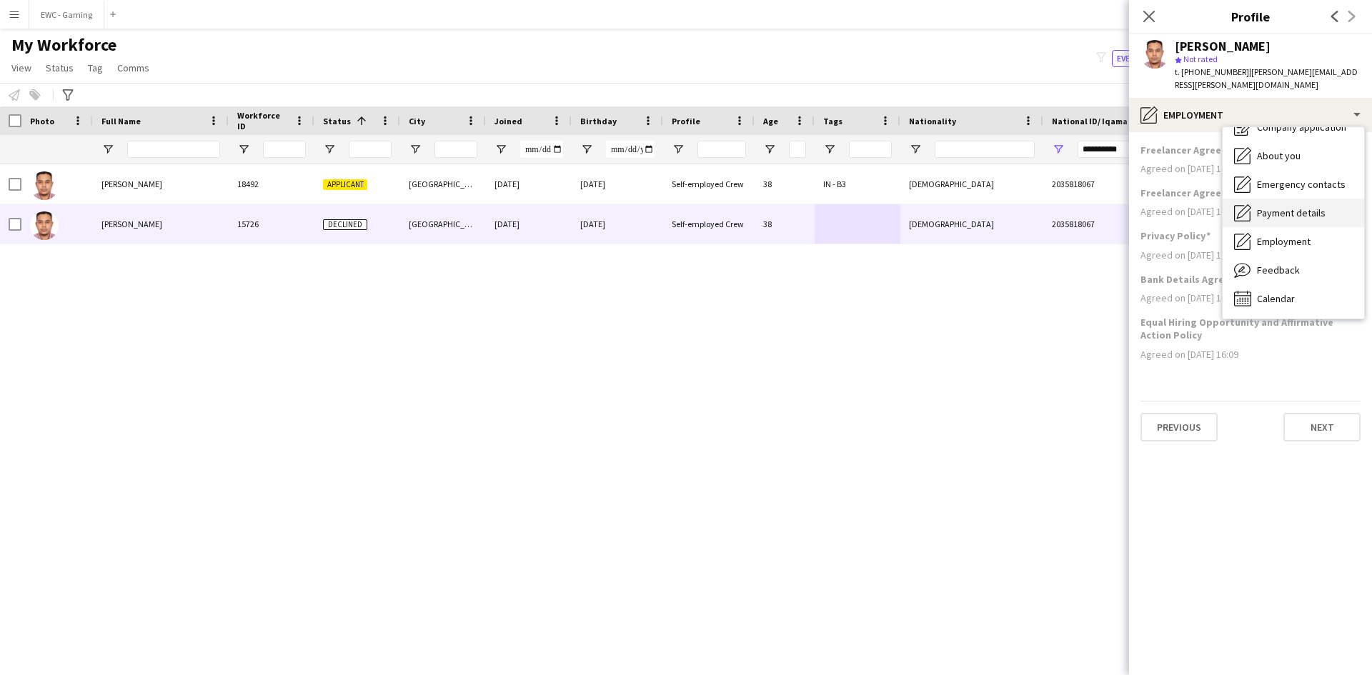
click at [1296, 206] on span "Payment details" at bounding box center [1291, 212] width 69 height 13
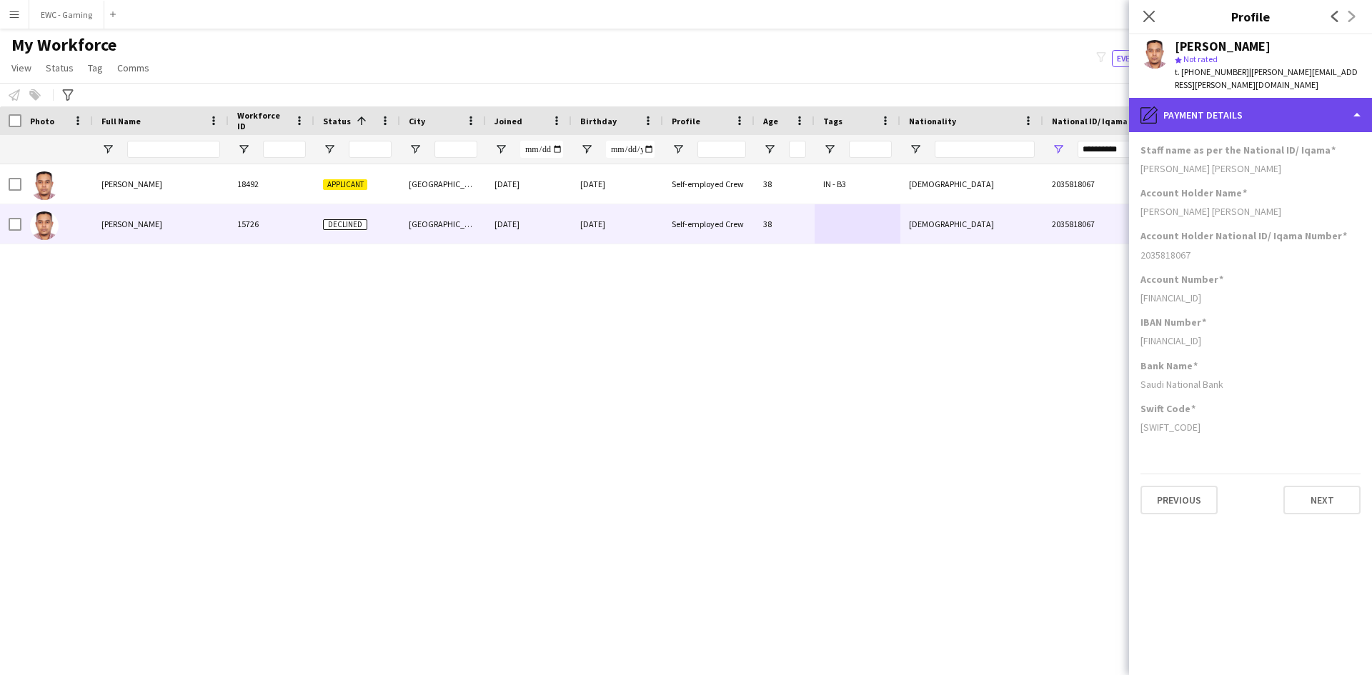
click at [1243, 113] on div "pencil4 Payment details" at bounding box center [1250, 115] width 243 height 34
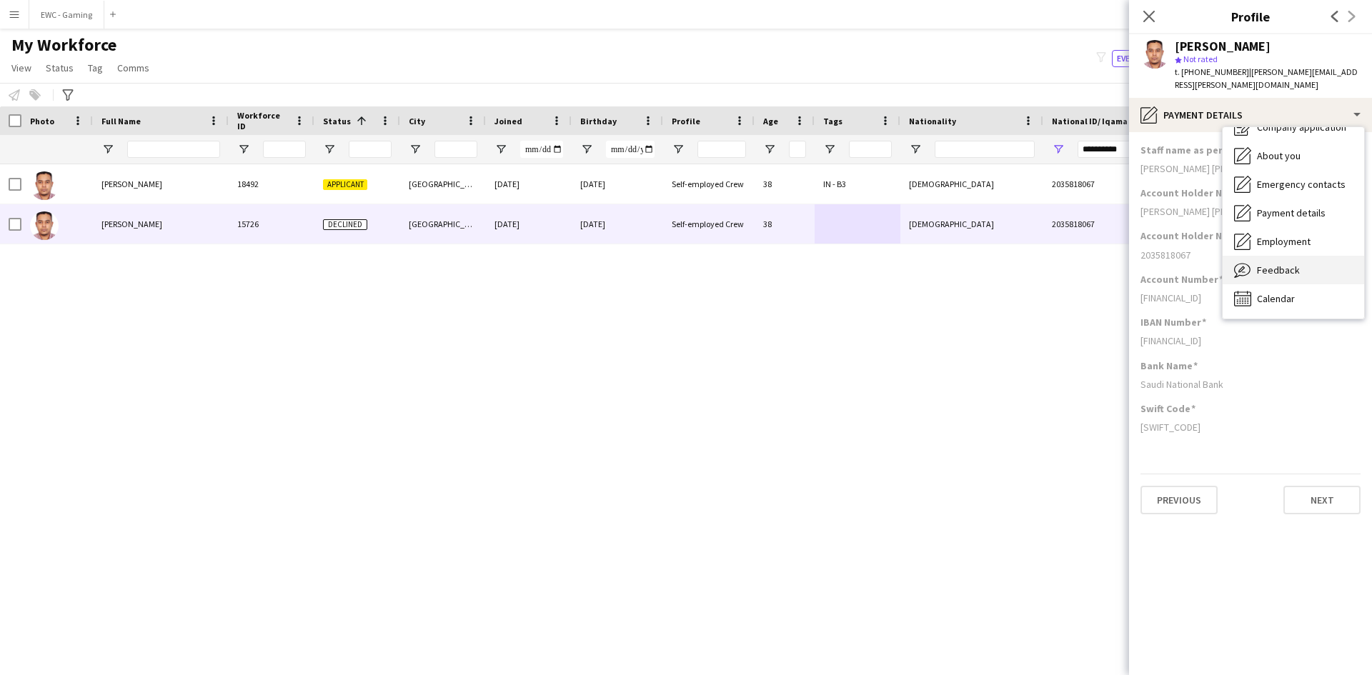
click at [1284, 264] on span "Feedback" at bounding box center [1278, 270] width 43 height 13
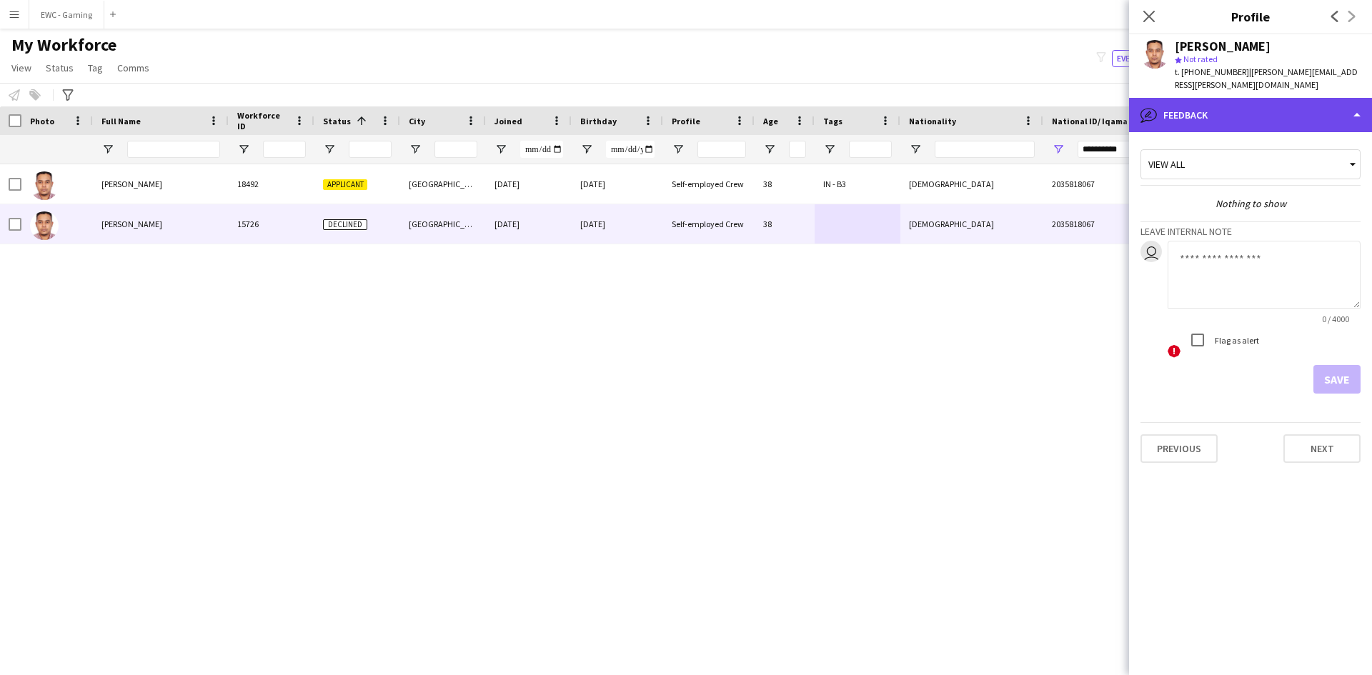
click at [1254, 106] on div "bubble-pencil Feedback" at bounding box center [1250, 115] width 243 height 34
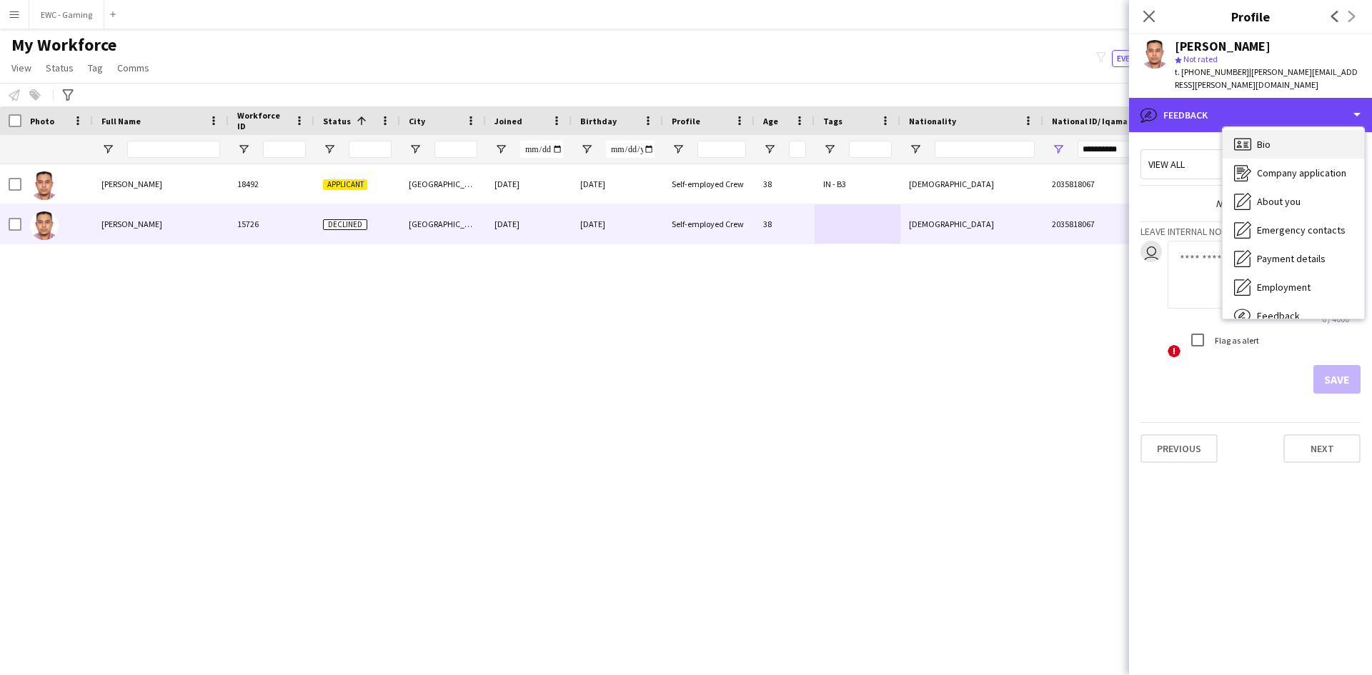
scroll to position [0, 0]
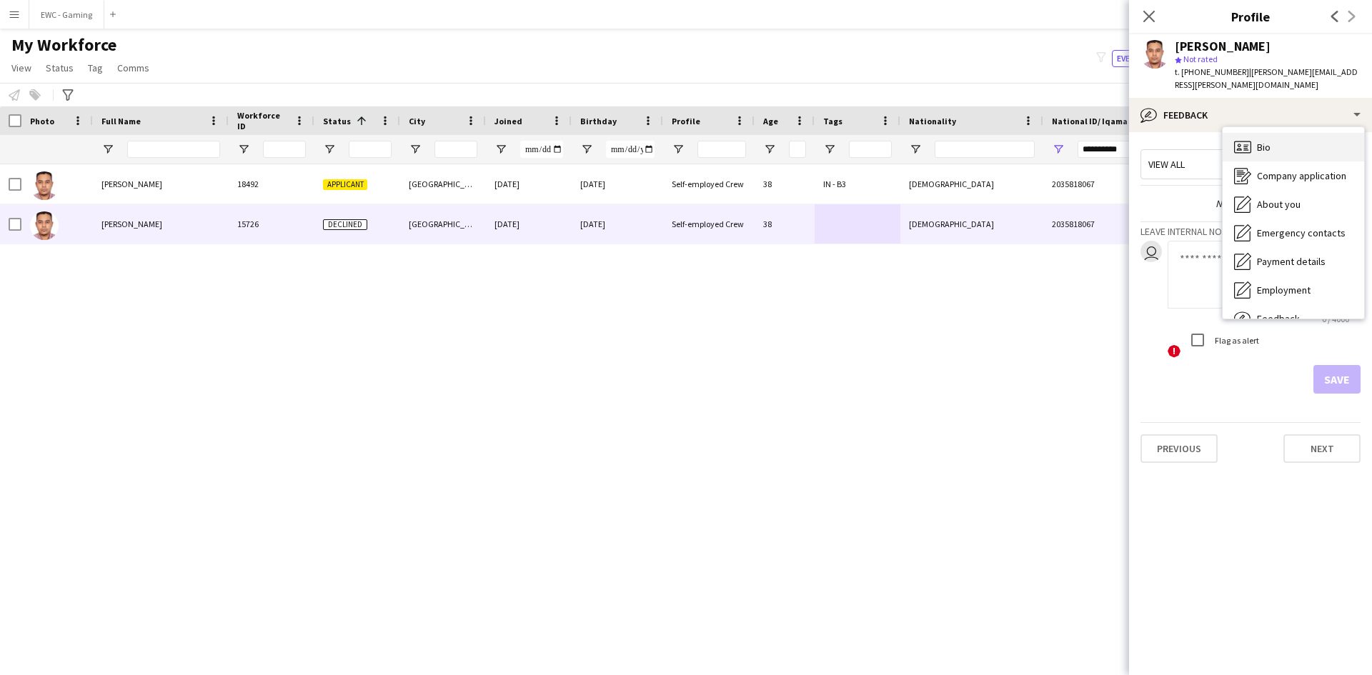
click at [1292, 141] on div "Bio Bio" at bounding box center [1292, 147] width 141 height 29
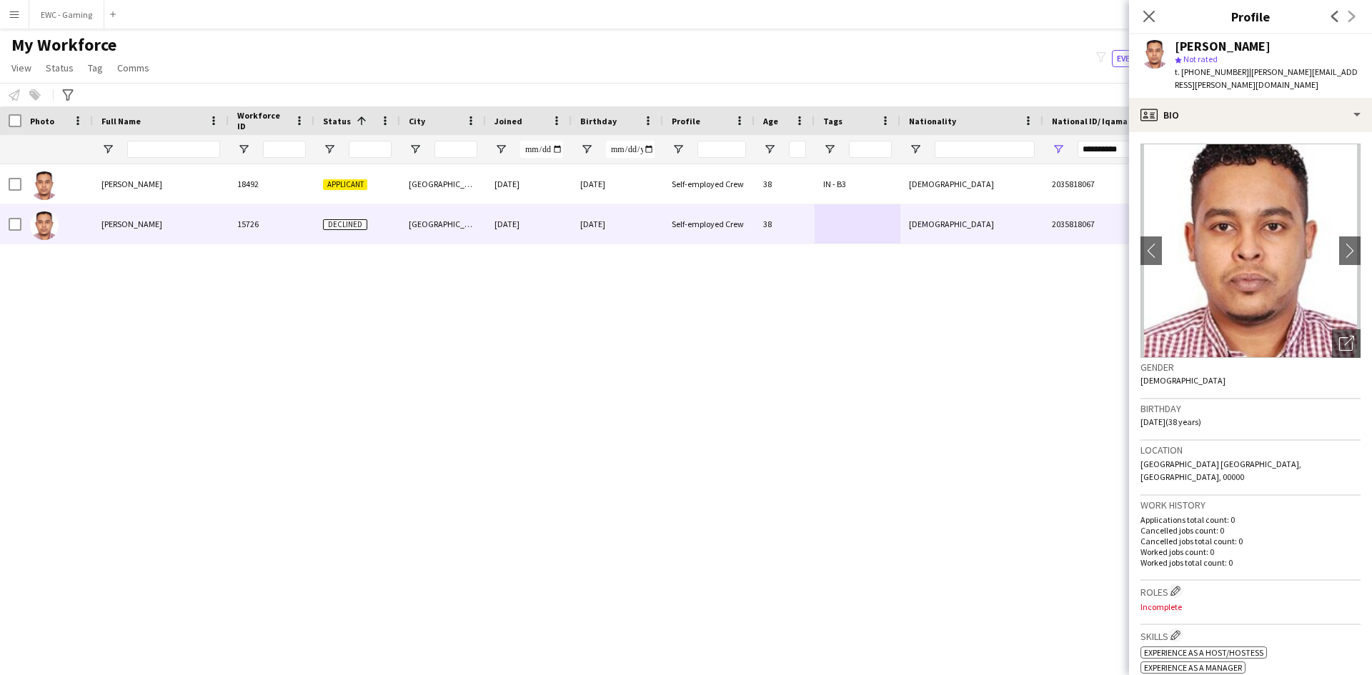
drag, startPoint x: 1292, startPoint y: 141, endPoint x: 1269, endPoint y: 476, distance: 335.1
click at [1269, 499] on h3 "Work history" at bounding box center [1250, 505] width 220 height 13
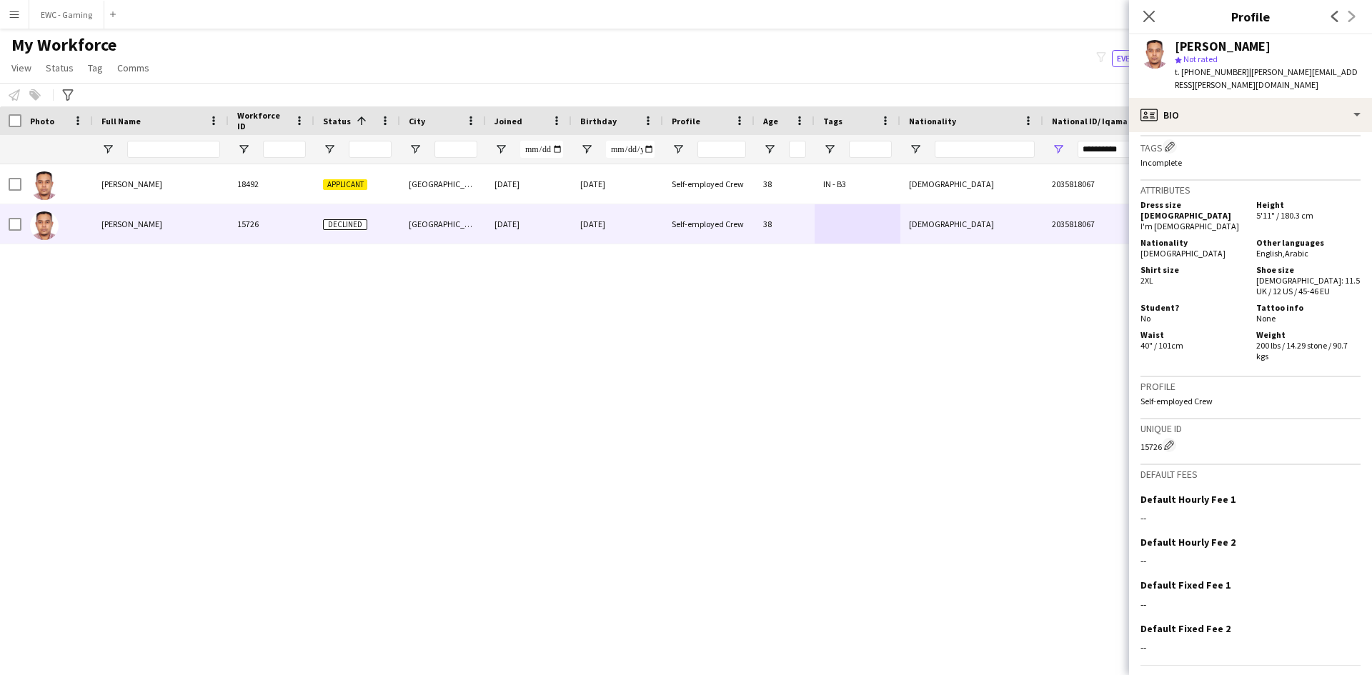
scroll to position [765, 0]
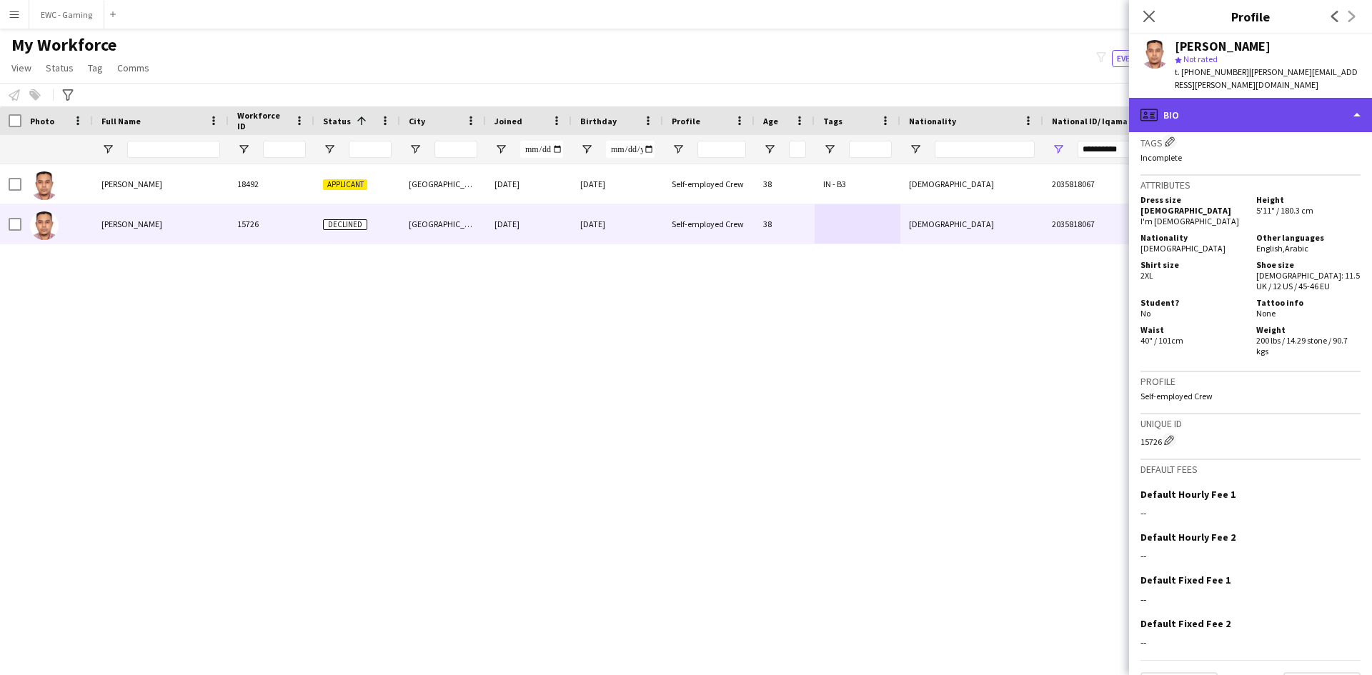
click at [1234, 99] on div "profile Bio" at bounding box center [1250, 115] width 243 height 34
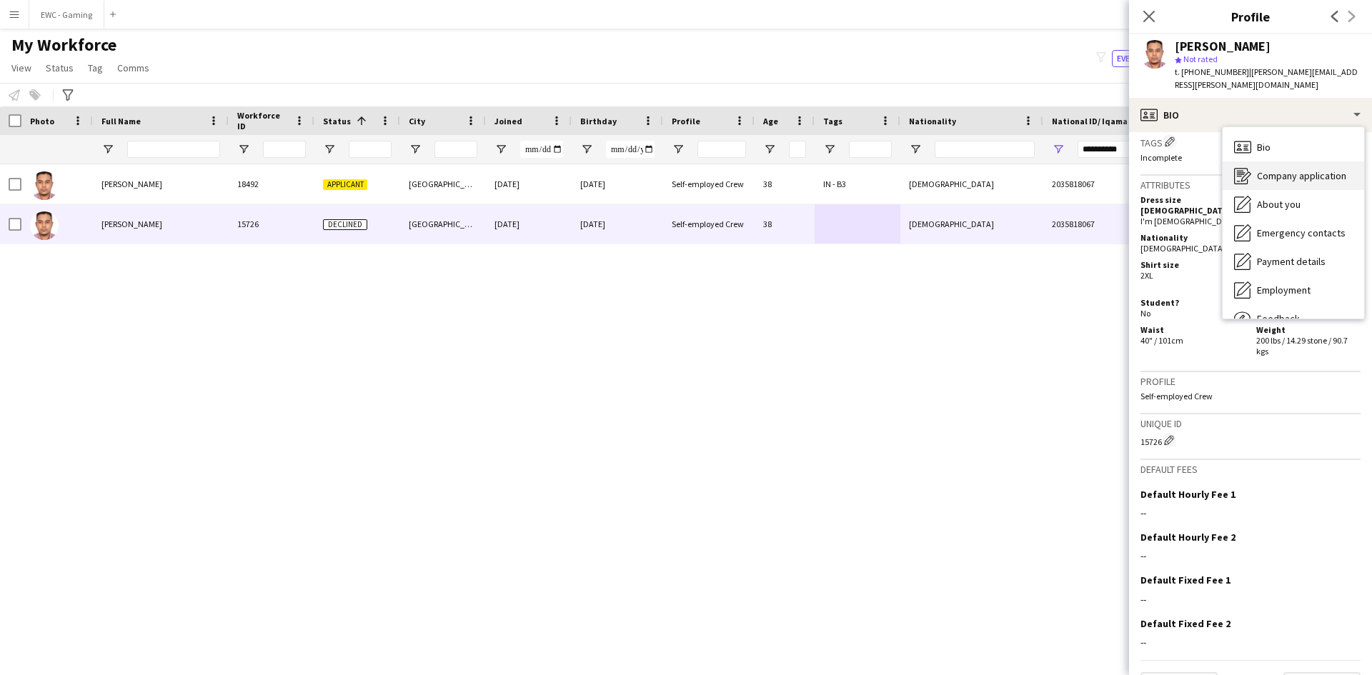
click at [1287, 169] on span "Company application" at bounding box center [1301, 175] width 89 height 13
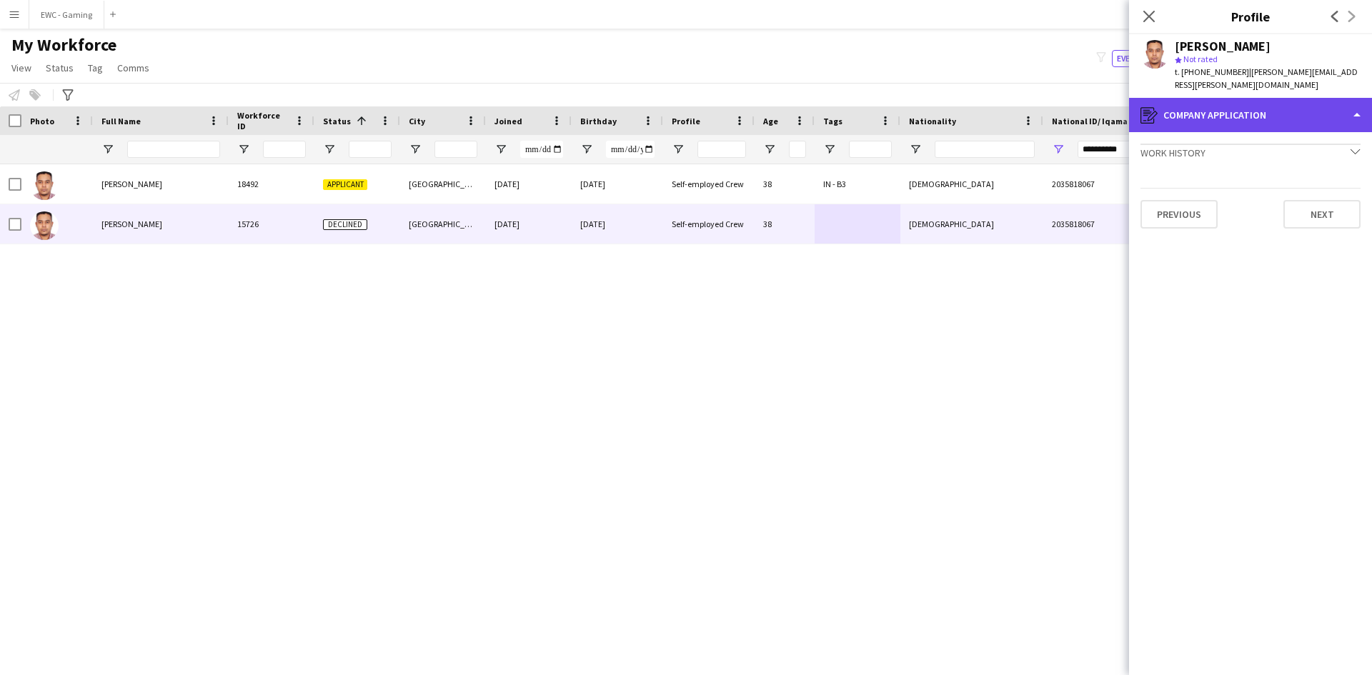
click at [1251, 109] on div "register Company application" at bounding box center [1250, 115] width 243 height 34
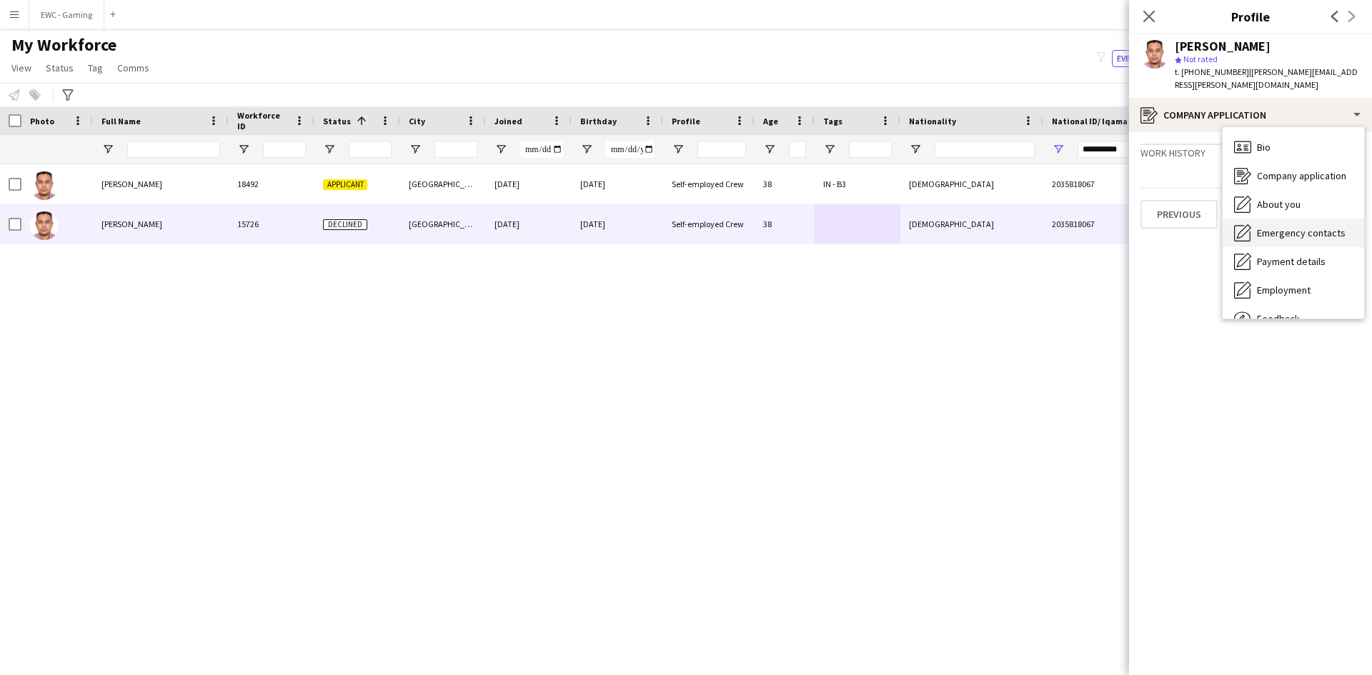
click at [1294, 226] on span "Emergency contacts" at bounding box center [1301, 232] width 89 height 13
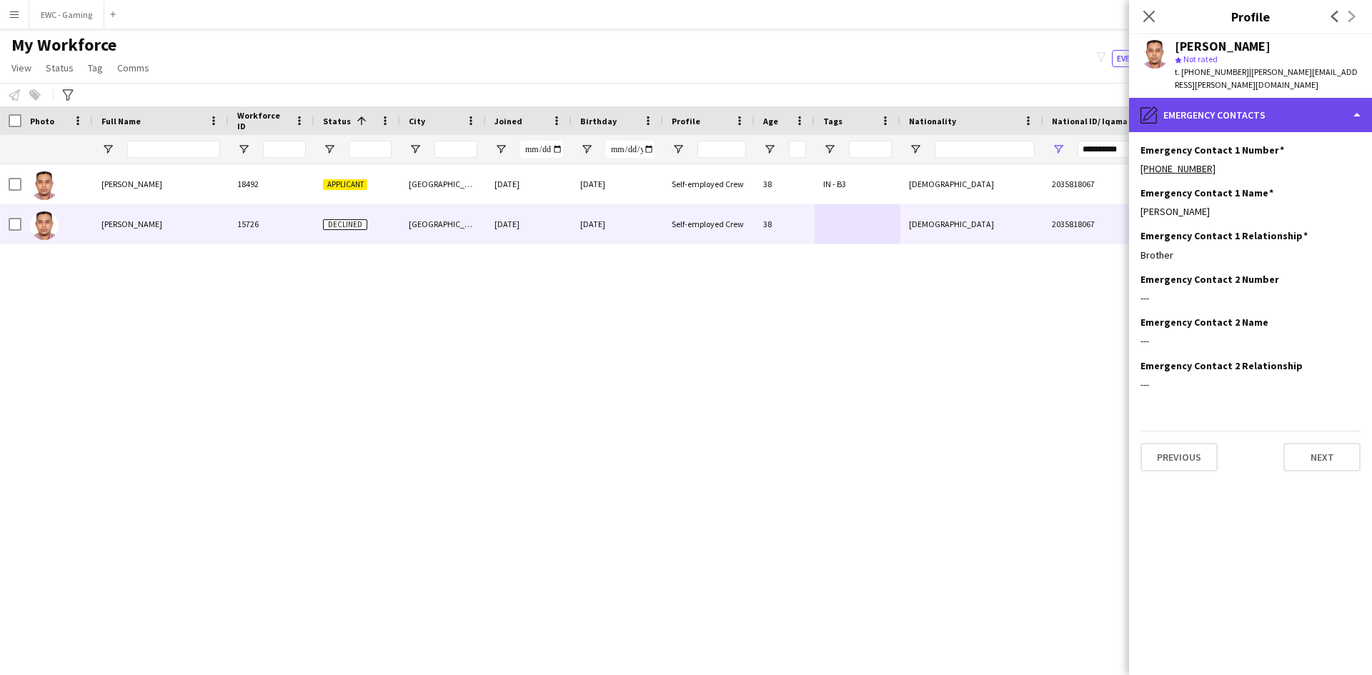
click at [1237, 104] on div "pencil4 Emergency contacts" at bounding box center [1250, 115] width 243 height 34
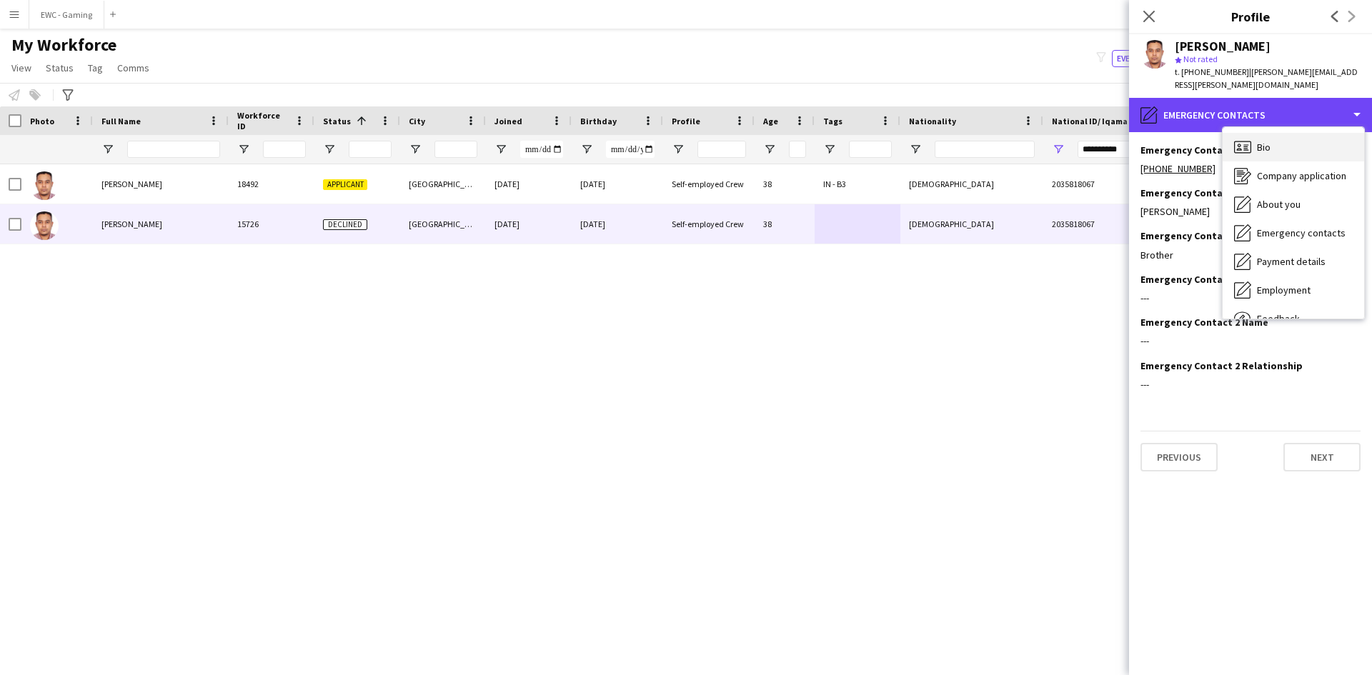
scroll to position [49, 0]
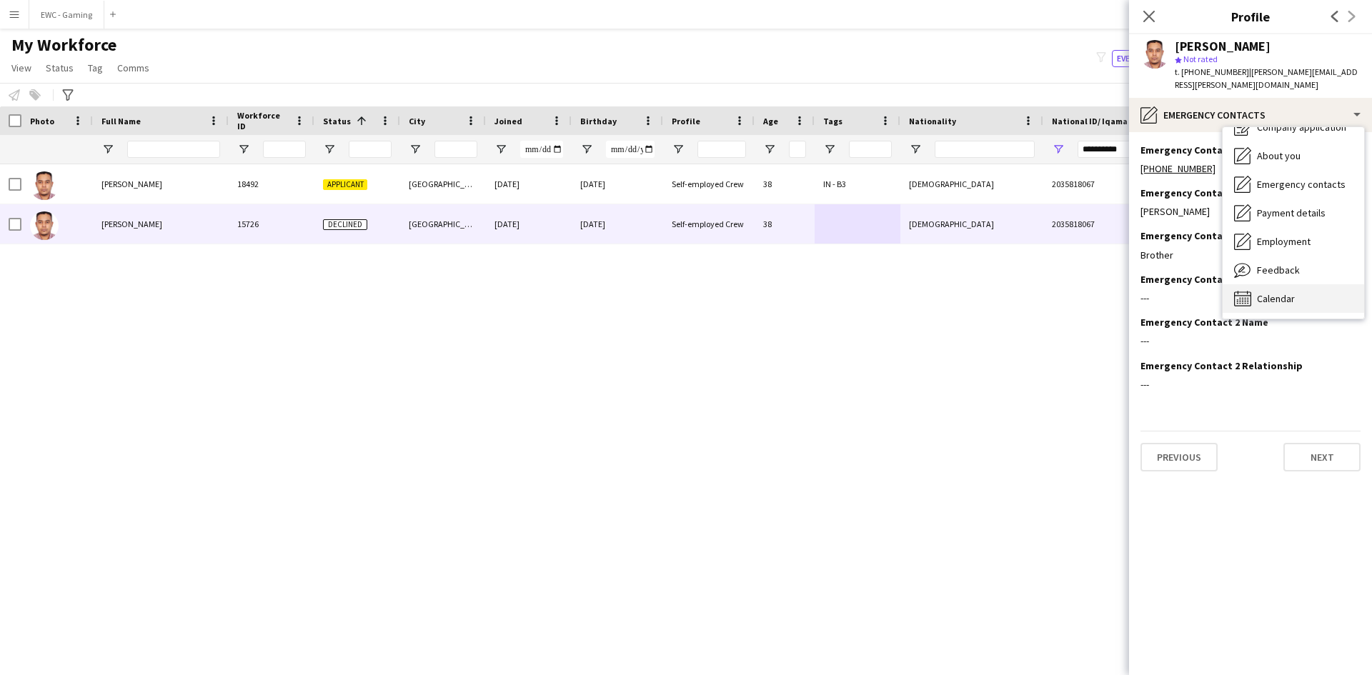
click at [1267, 294] on div "Calendar Calendar" at bounding box center [1292, 298] width 141 height 29
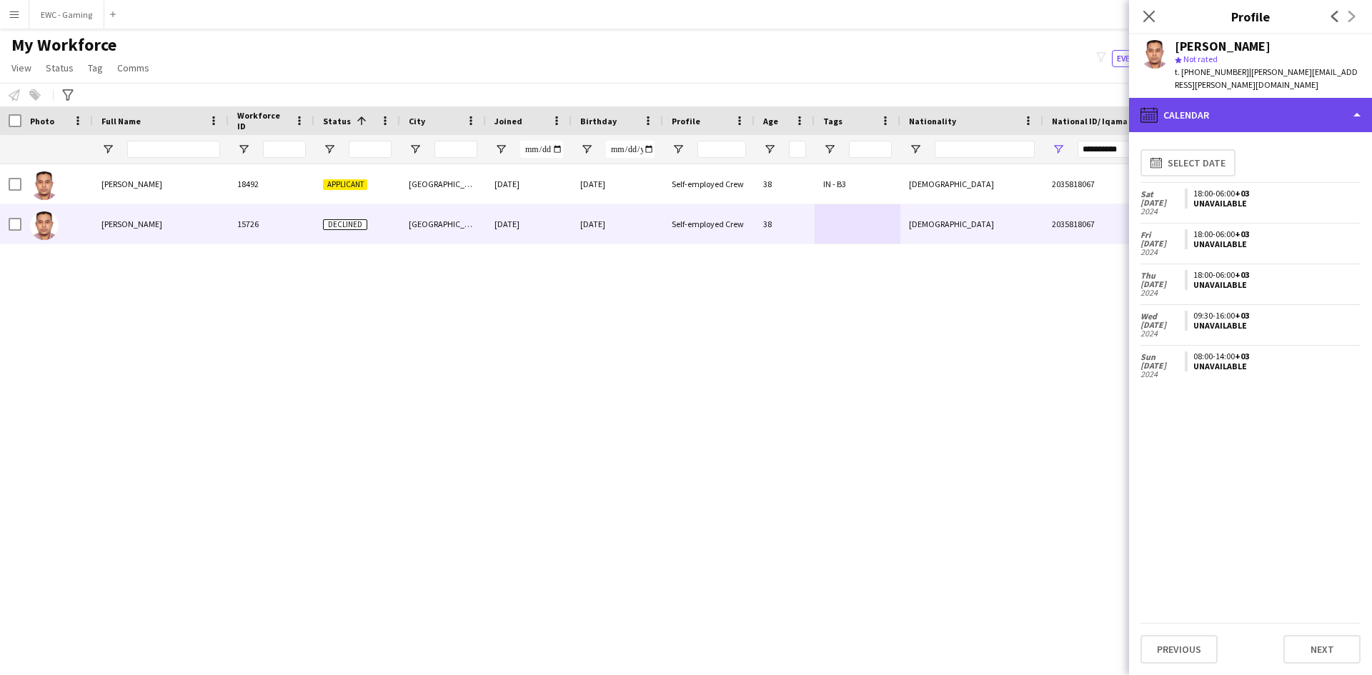
click at [1253, 99] on div "calendar-full Calendar" at bounding box center [1250, 115] width 243 height 34
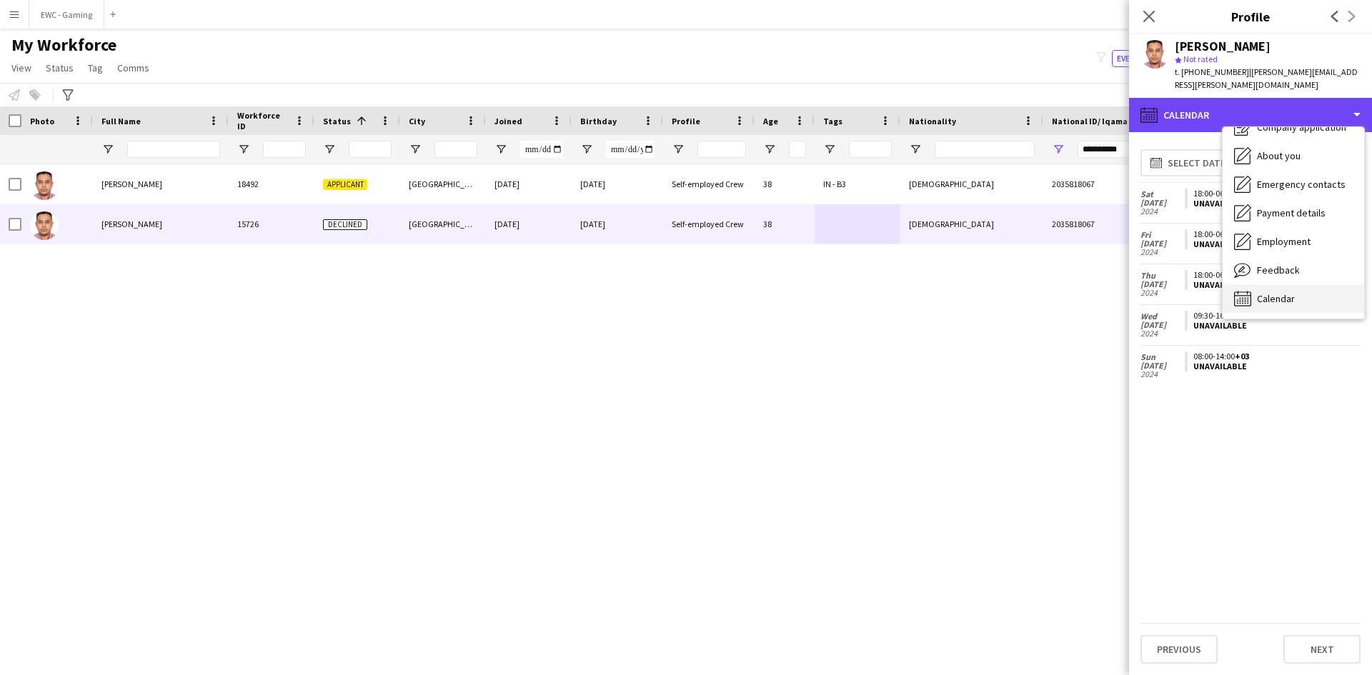
scroll to position [0, 0]
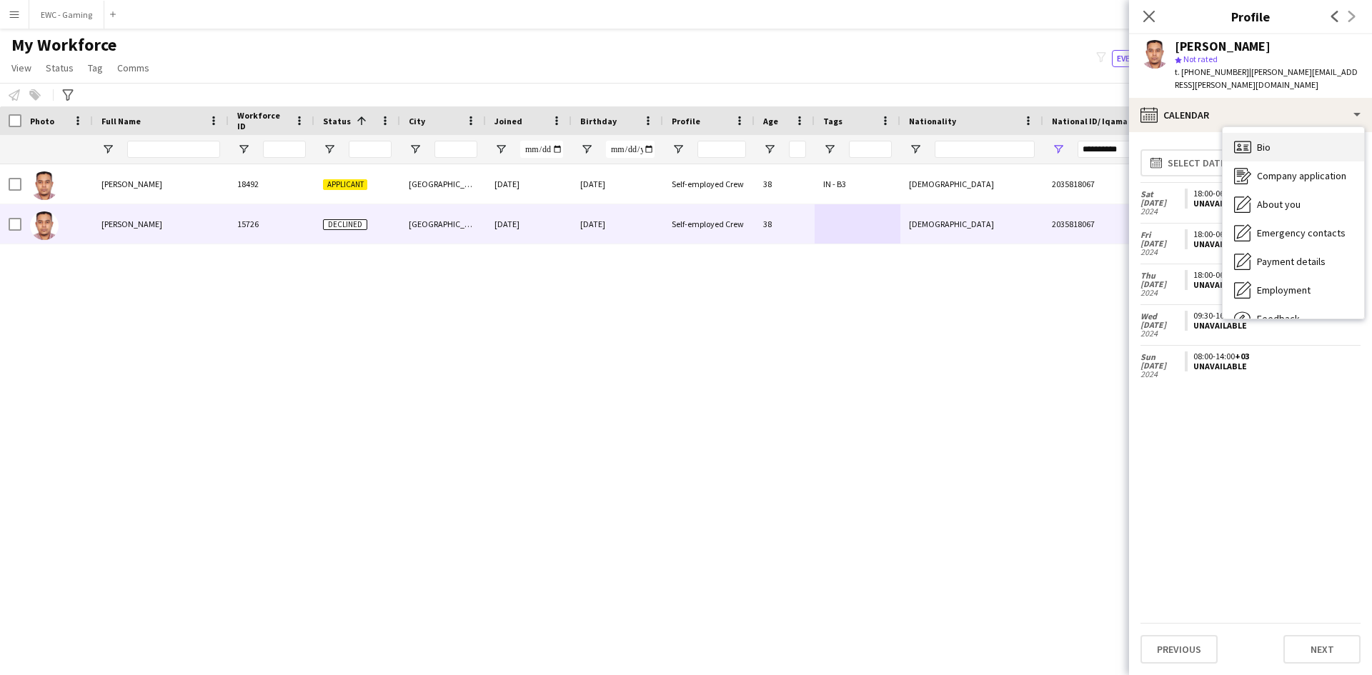
click at [1264, 133] on div "Bio Bio" at bounding box center [1292, 147] width 141 height 29
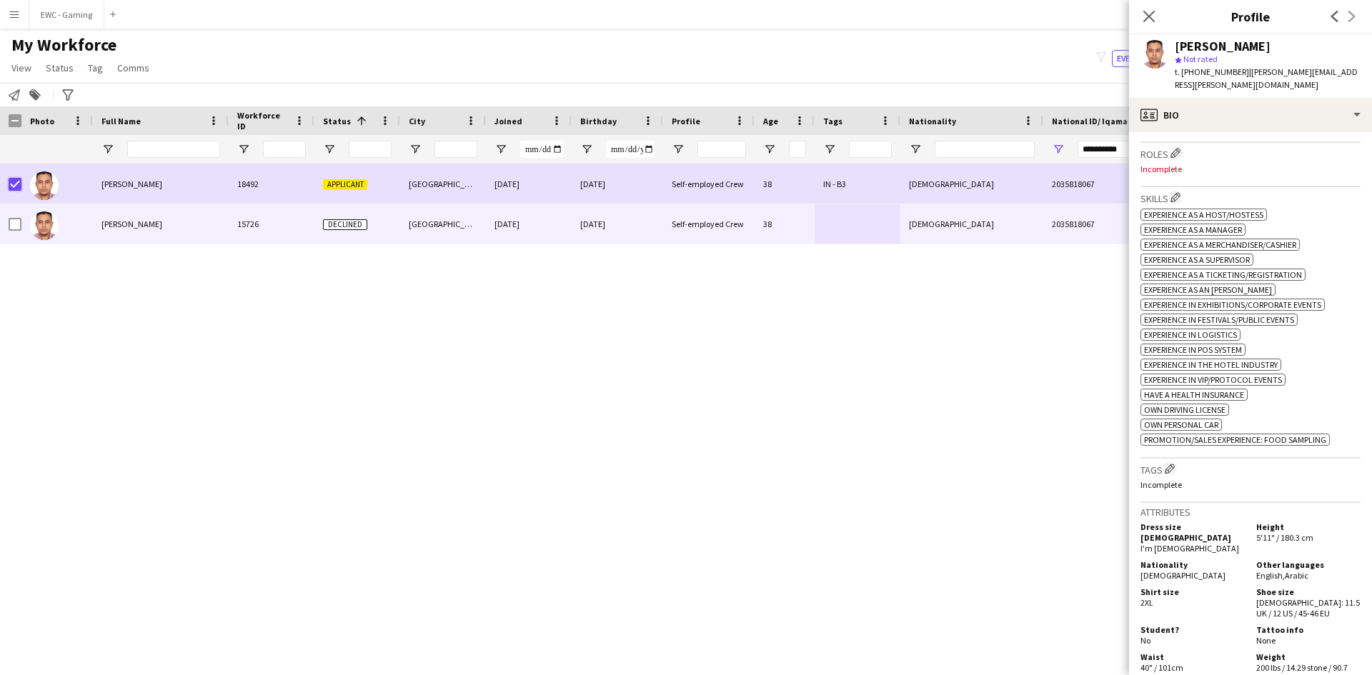
scroll to position [765, 0]
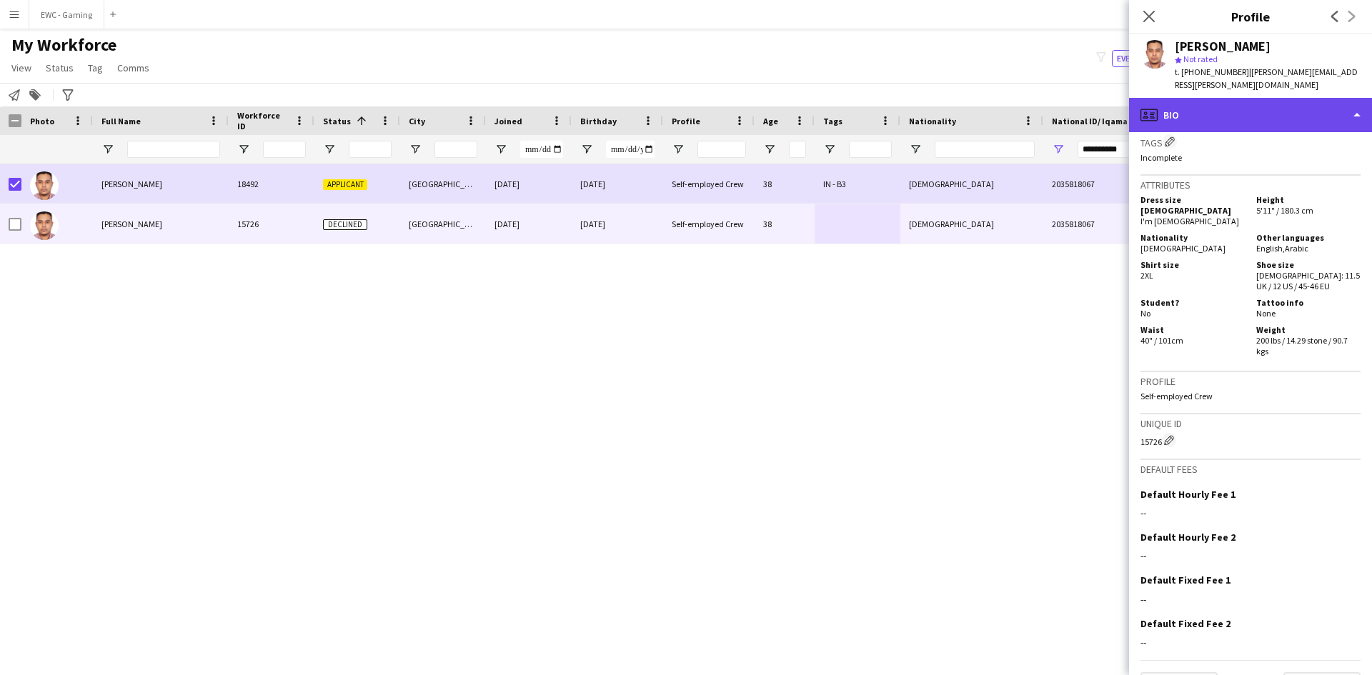
click at [1247, 104] on div "profile Bio" at bounding box center [1250, 115] width 243 height 34
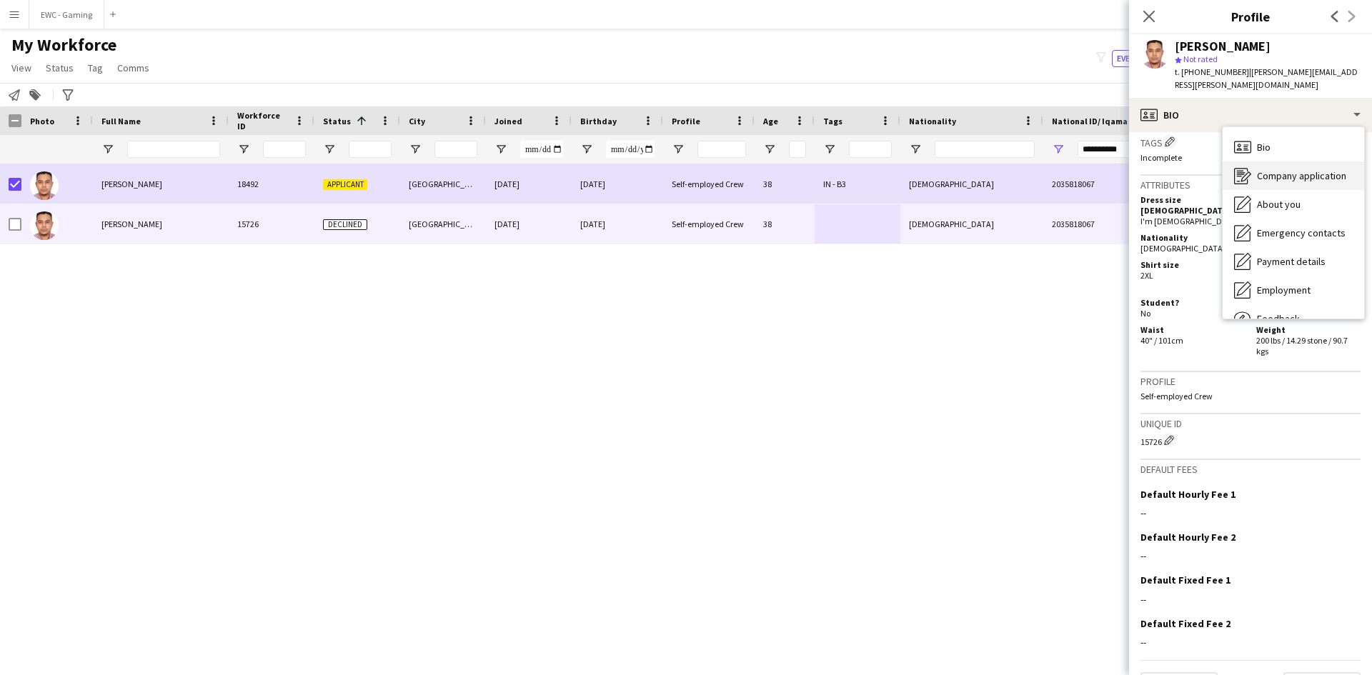
click at [1284, 169] on span "Company application" at bounding box center [1301, 175] width 89 height 13
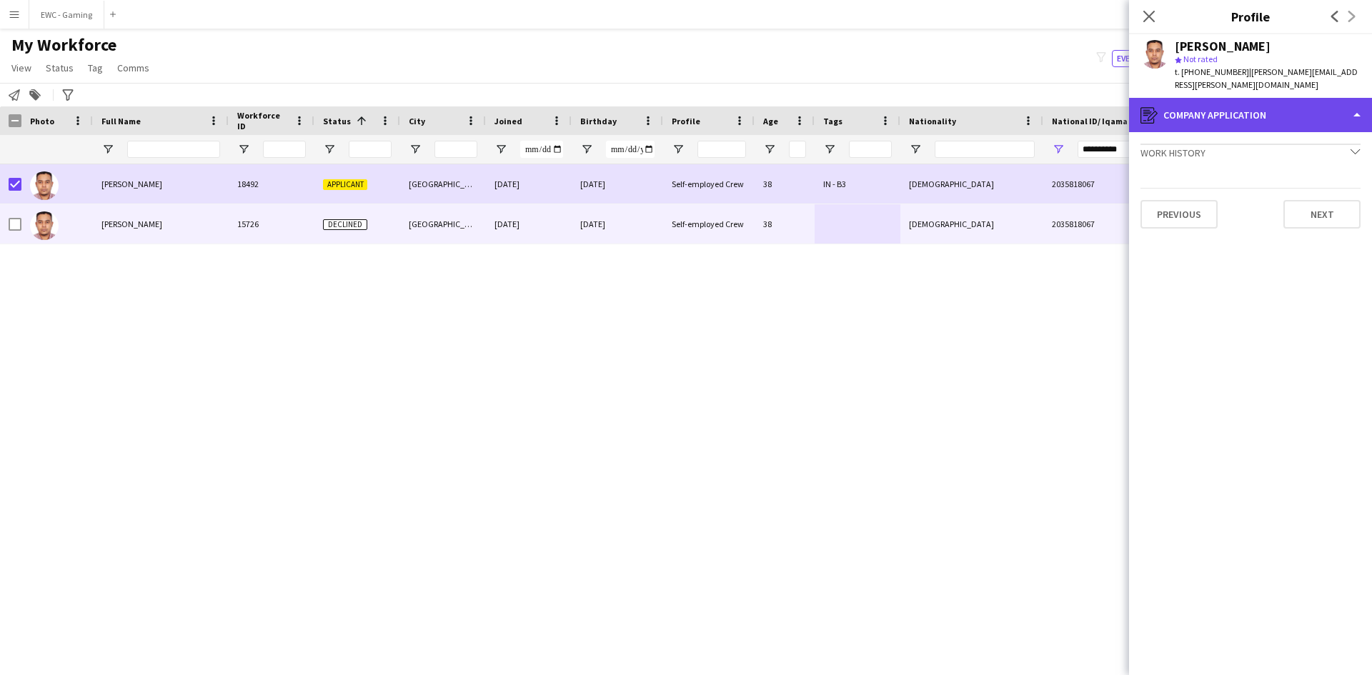
click at [1238, 105] on div "register Company application" at bounding box center [1250, 115] width 243 height 34
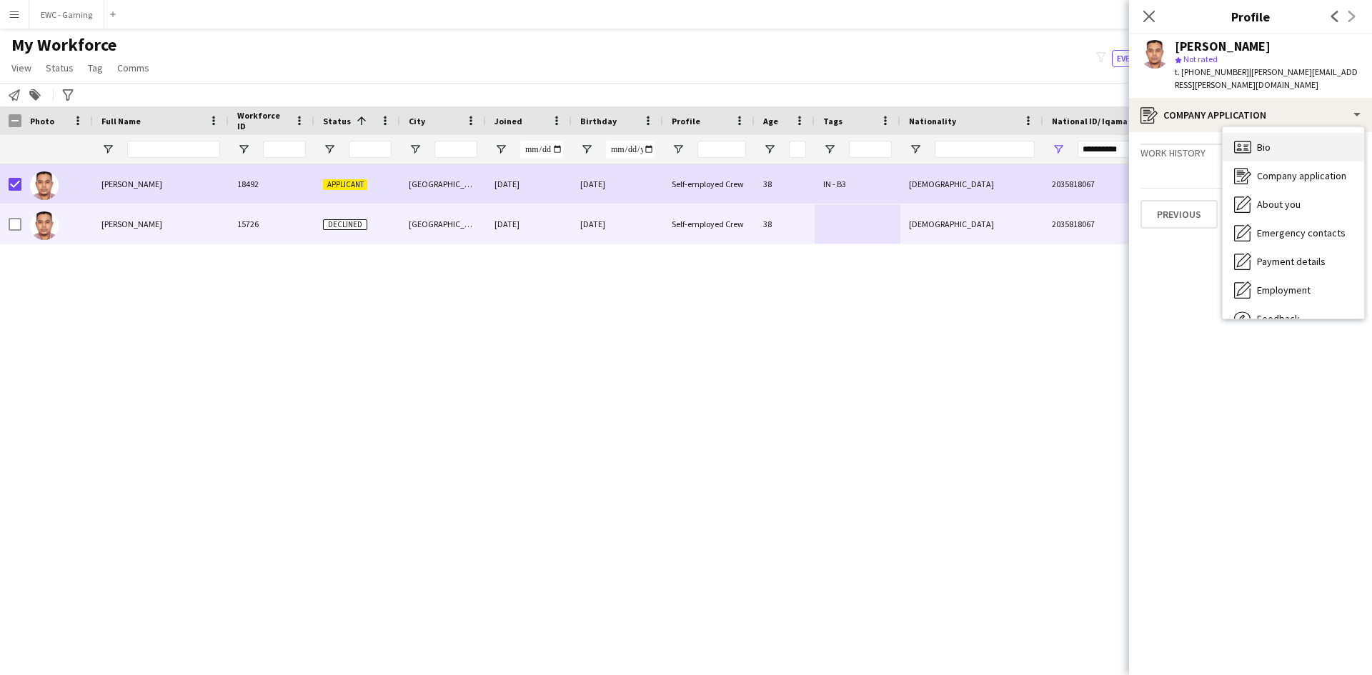
click at [1259, 141] on span "Bio" at bounding box center [1264, 147] width 14 height 13
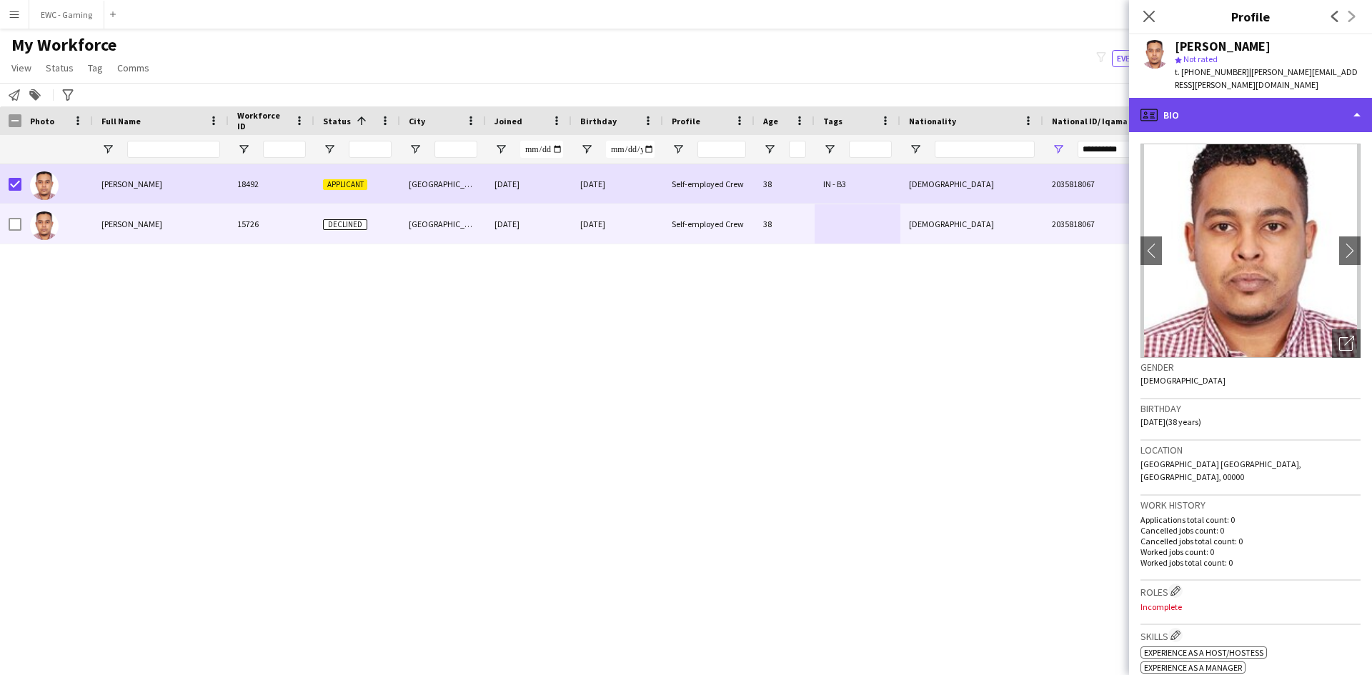
click at [1200, 106] on div "profile Bio" at bounding box center [1250, 115] width 243 height 34
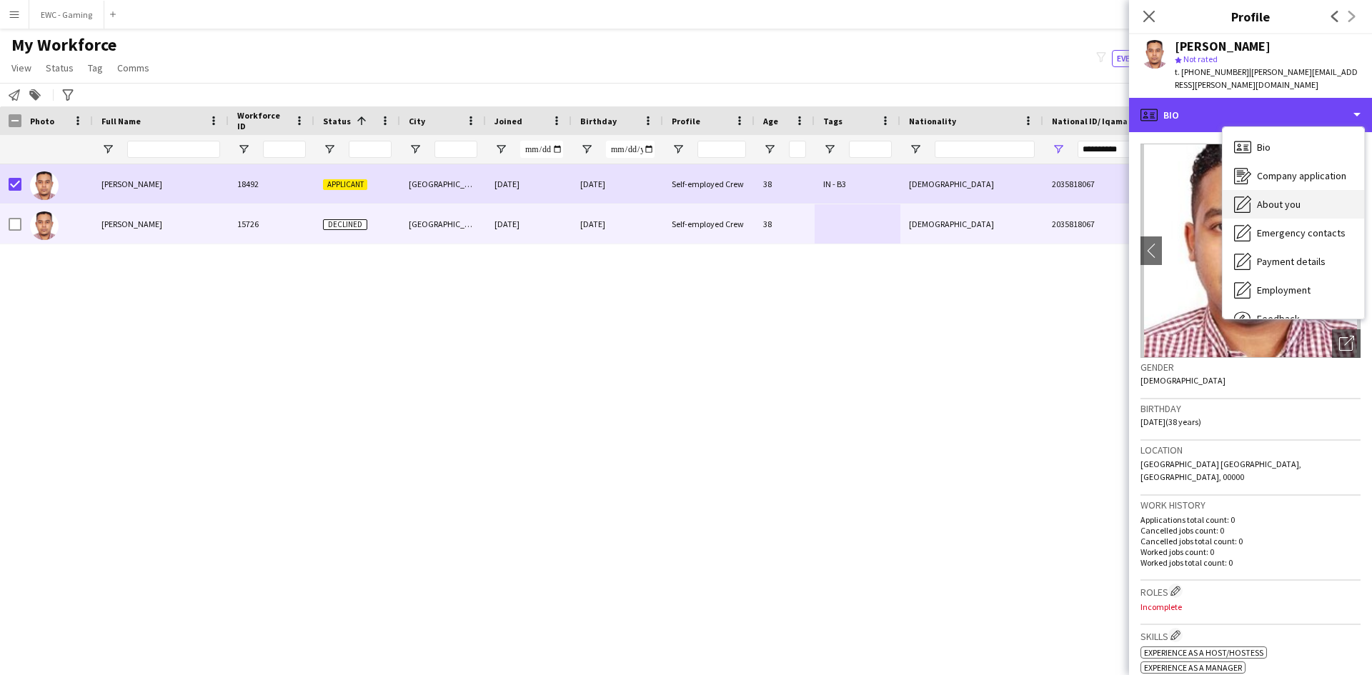
scroll to position [49, 0]
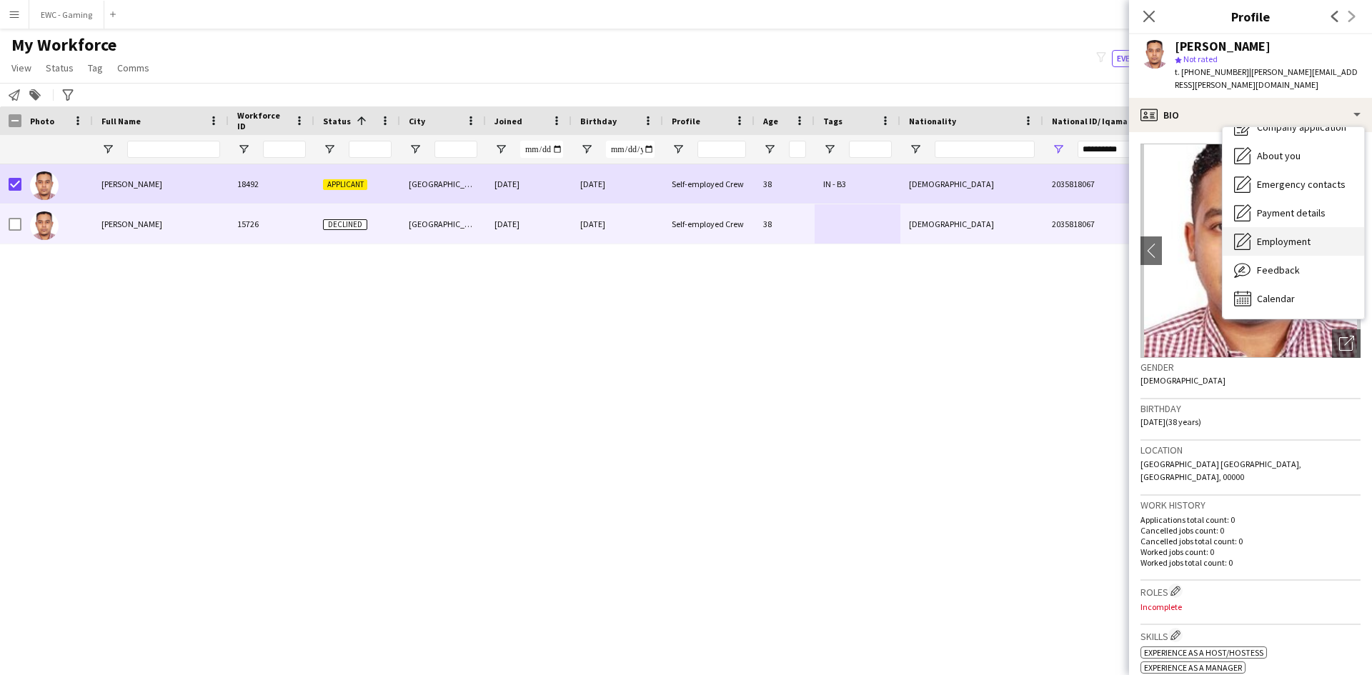
click at [1296, 235] on span "Employment" at bounding box center [1284, 241] width 54 height 13
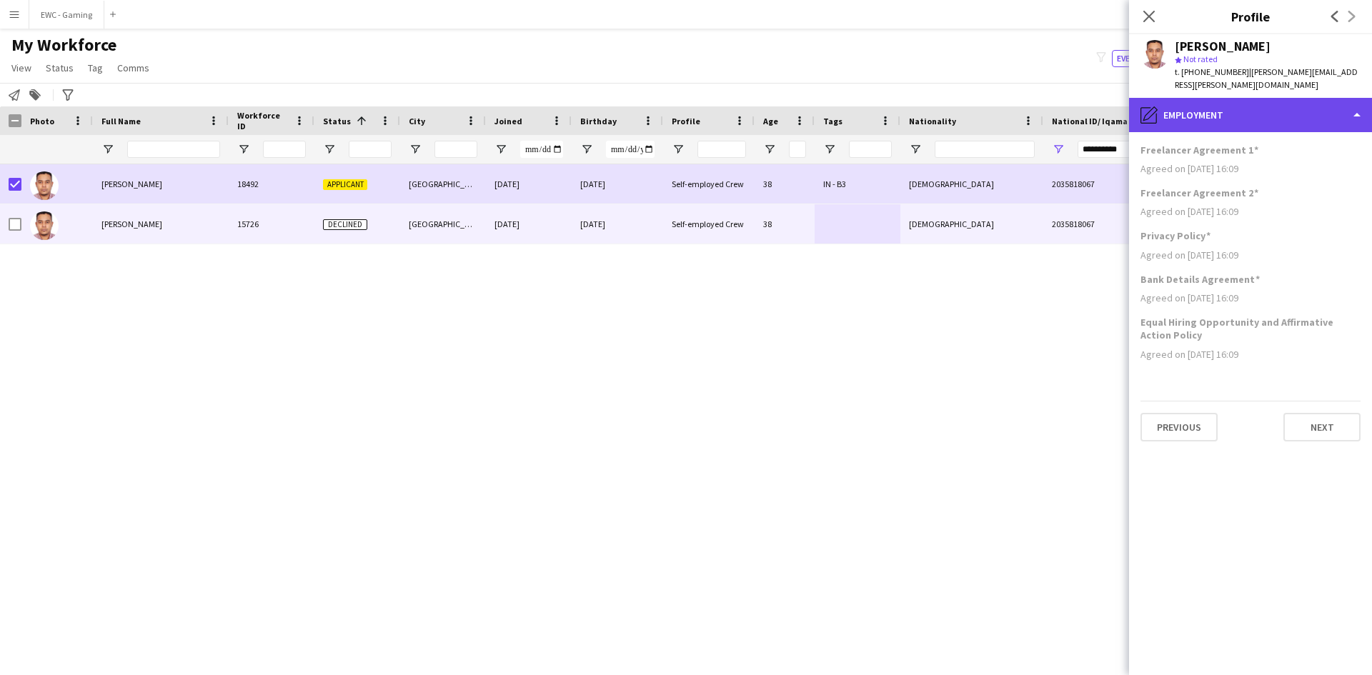
click at [1249, 99] on div "pencil4 Employment" at bounding box center [1250, 115] width 243 height 34
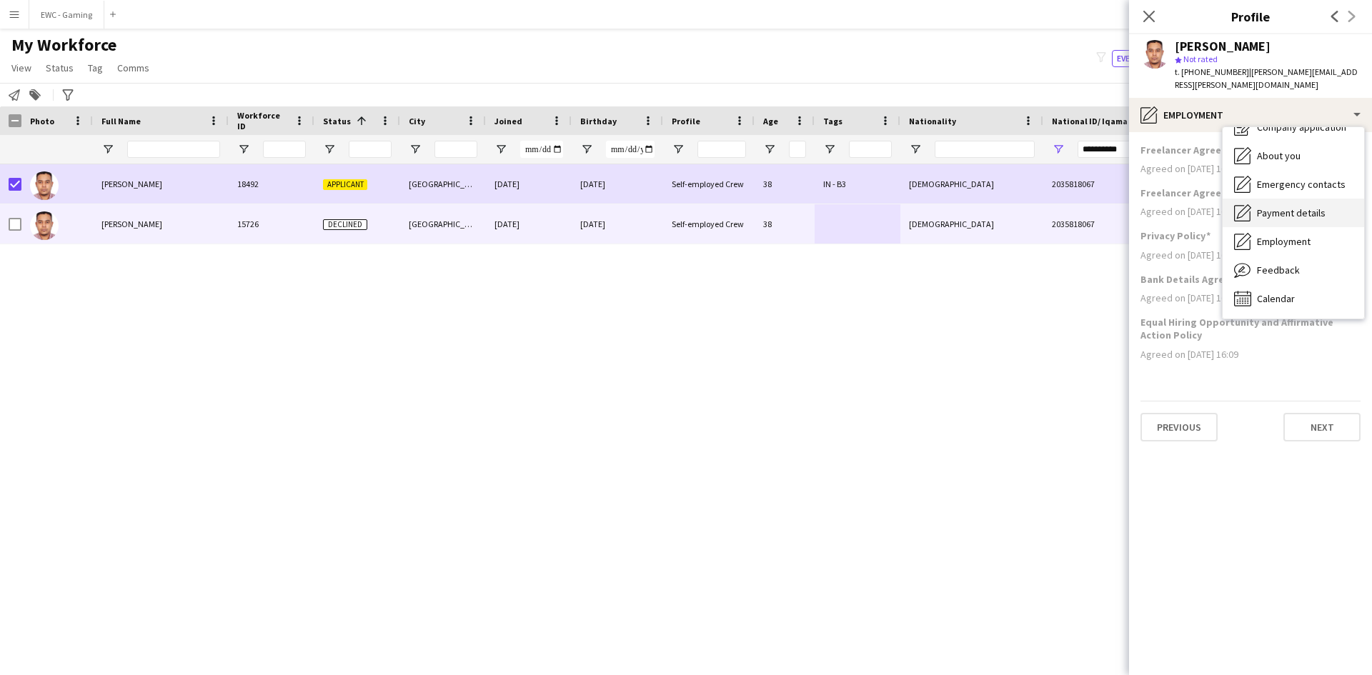
click at [1282, 206] on span "Payment details" at bounding box center [1291, 212] width 69 height 13
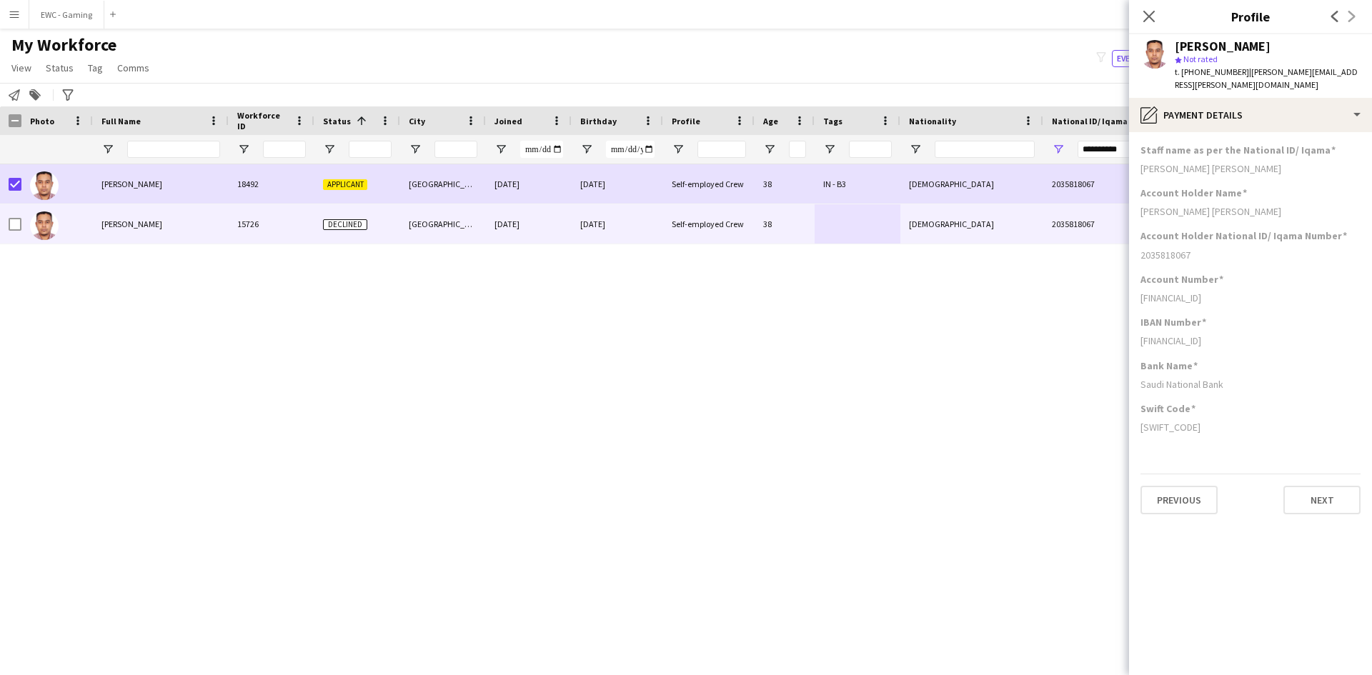
click at [1217, 334] on div "SA5410000020500000669600" at bounding box center [1250, 340] width 220 height 13
click at [1230, 334] on div "SA5410000020500000669600" at bounding box center [1250, 340] width 220 height 13
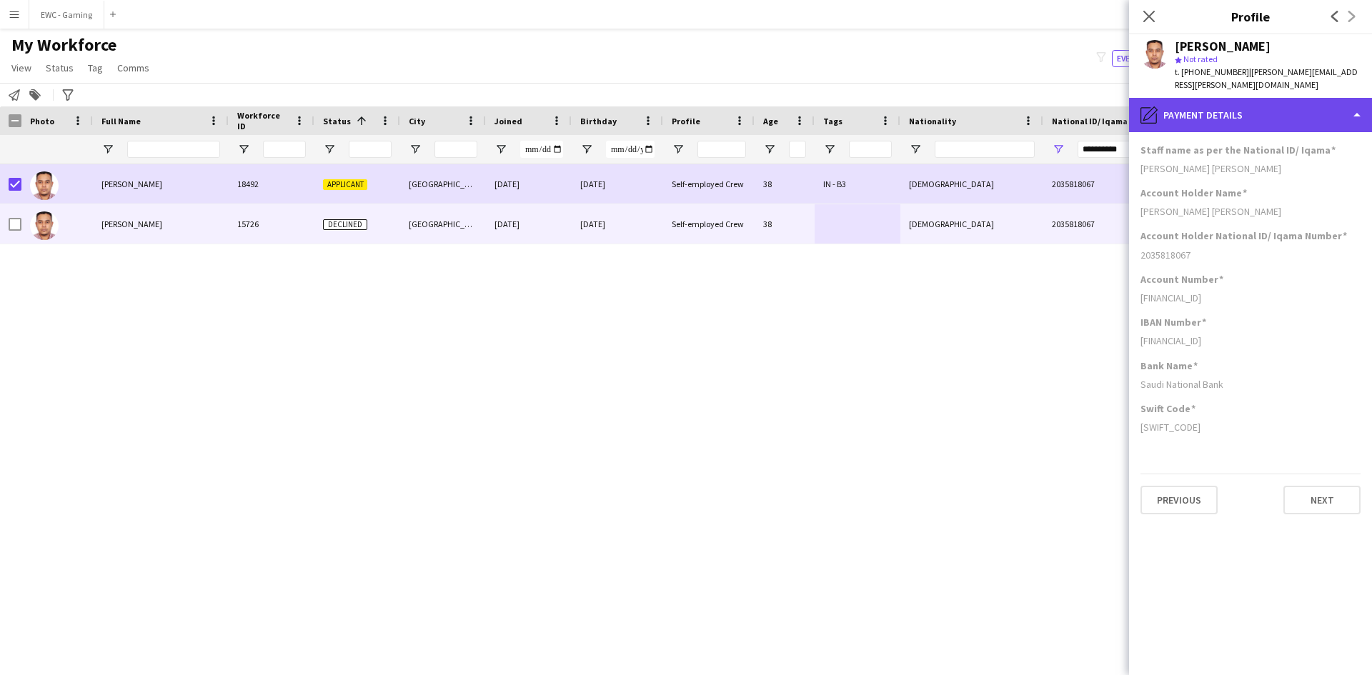
click at [1266, 102] on div "pencil4 Payment details" at bounding box center [1250, 115] width 243 height 34
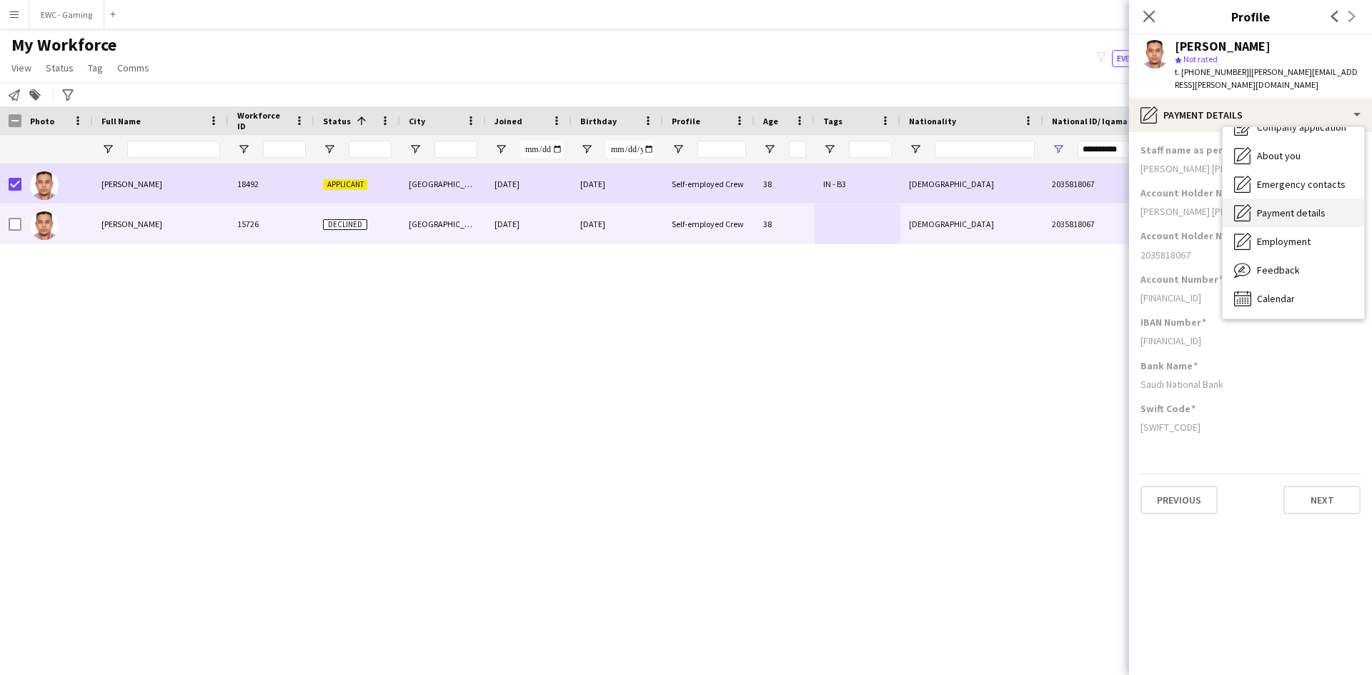
click at [1310, 199] on div "Payment details Payment details" at bounding box center [1292, 213] width 141 height 29
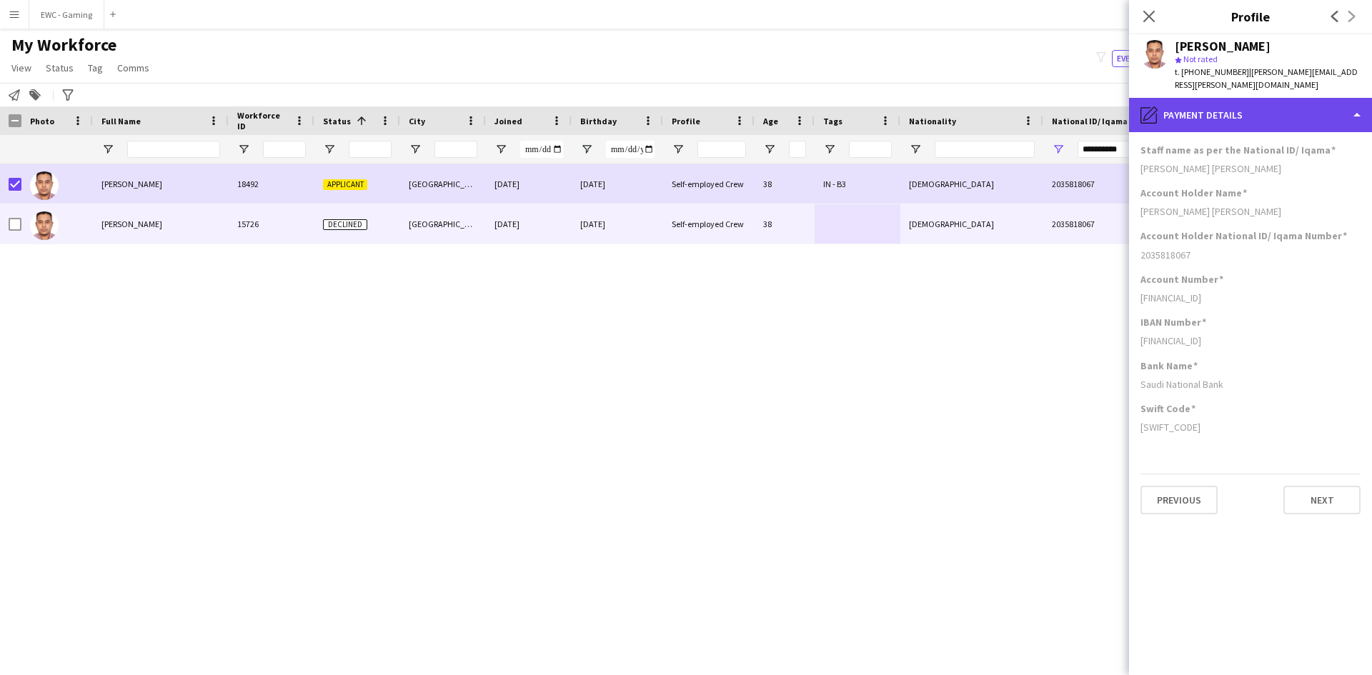
click at [1250, 100] on div "pencil4 Payment details" at bounding box center [1250, 115] width 243 height 34
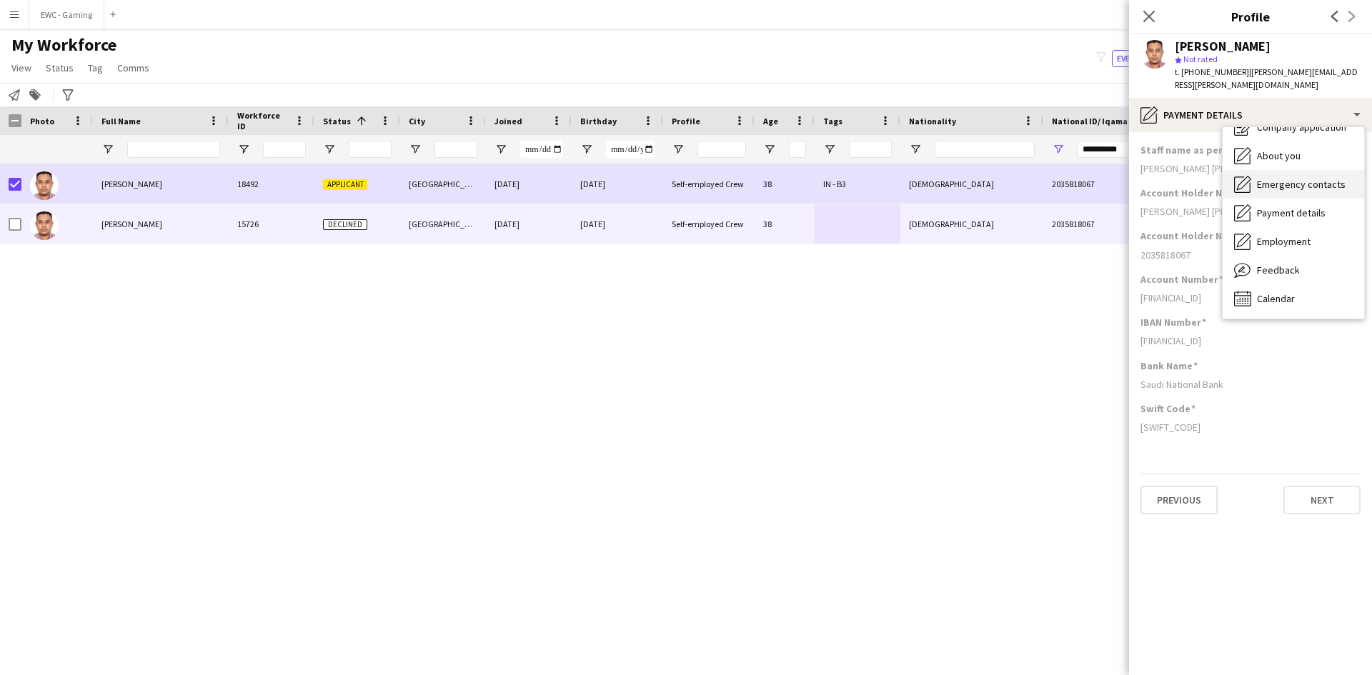
click at [1294, 178] on span "Emergency contacts" at bounding box center [1301, 184] width 89 height 13
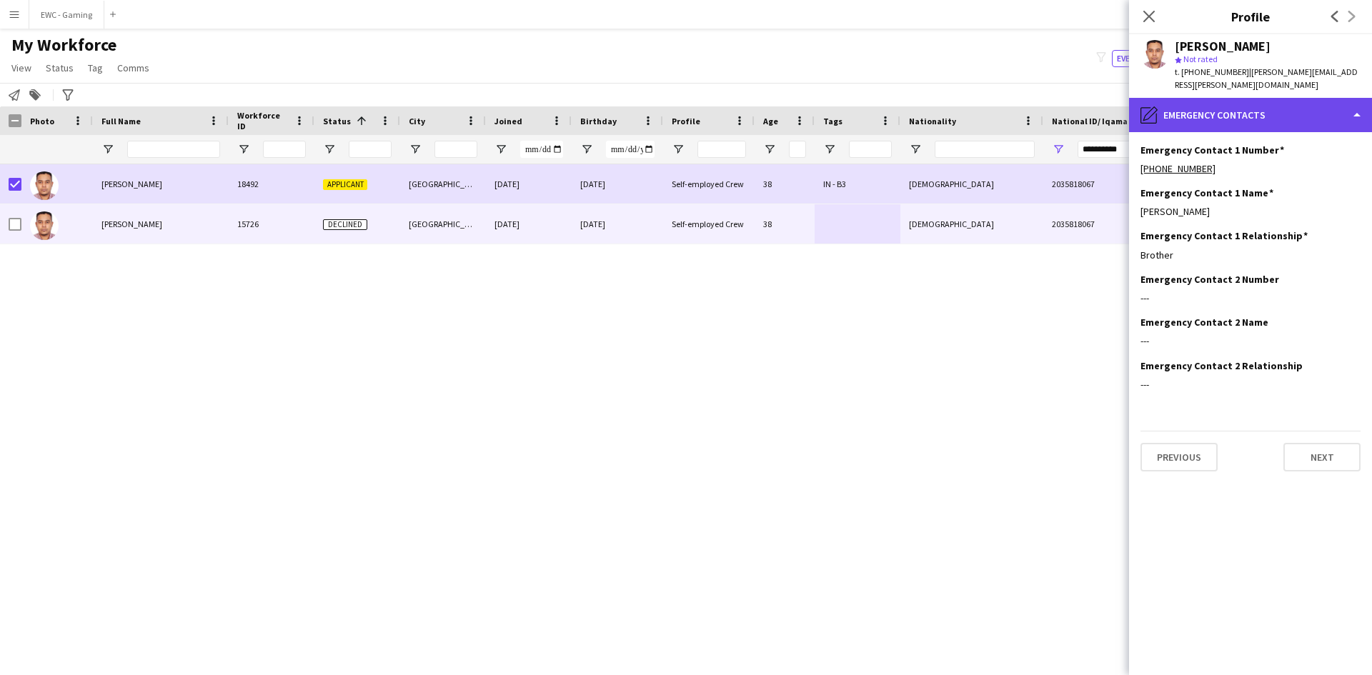
click at [1232, 111] on div "pencil4 Emergency contacts" at bounding box center [1250, 115] width 243 height 34
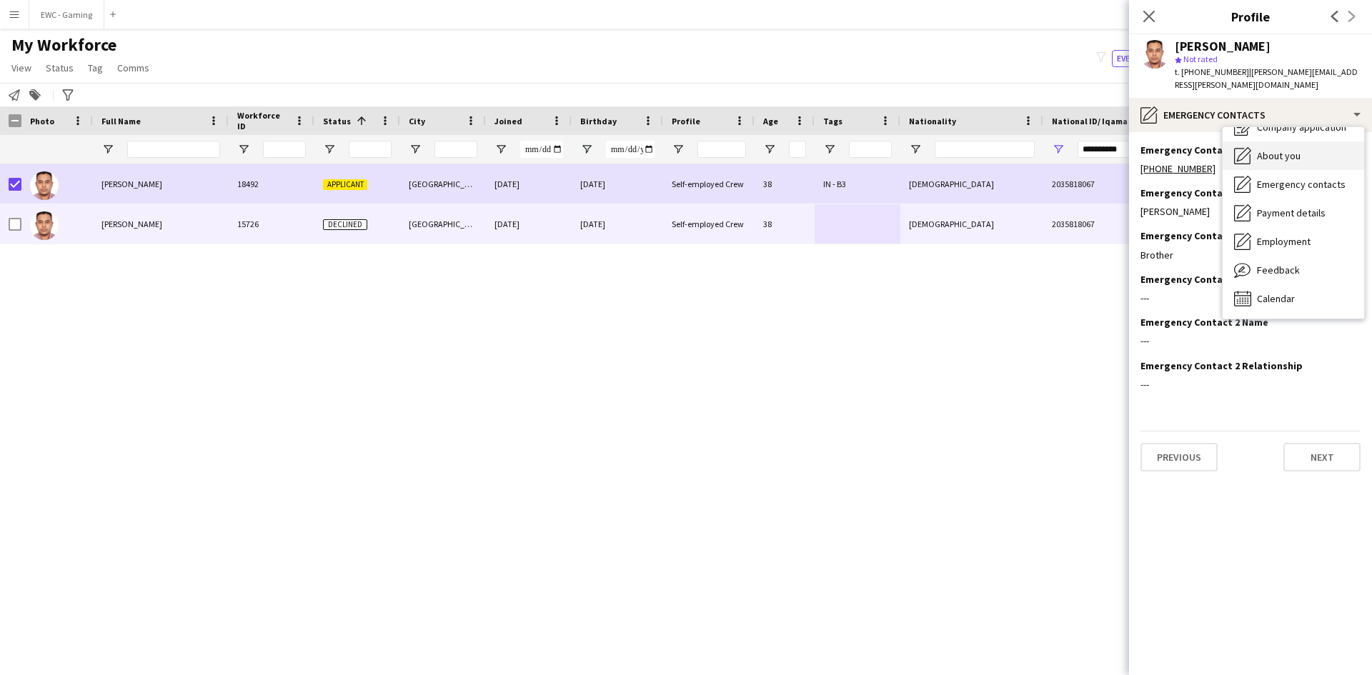
click at [1280, 151] on div "About you About you" at bounding box center [1292, 155] width 141 height 29
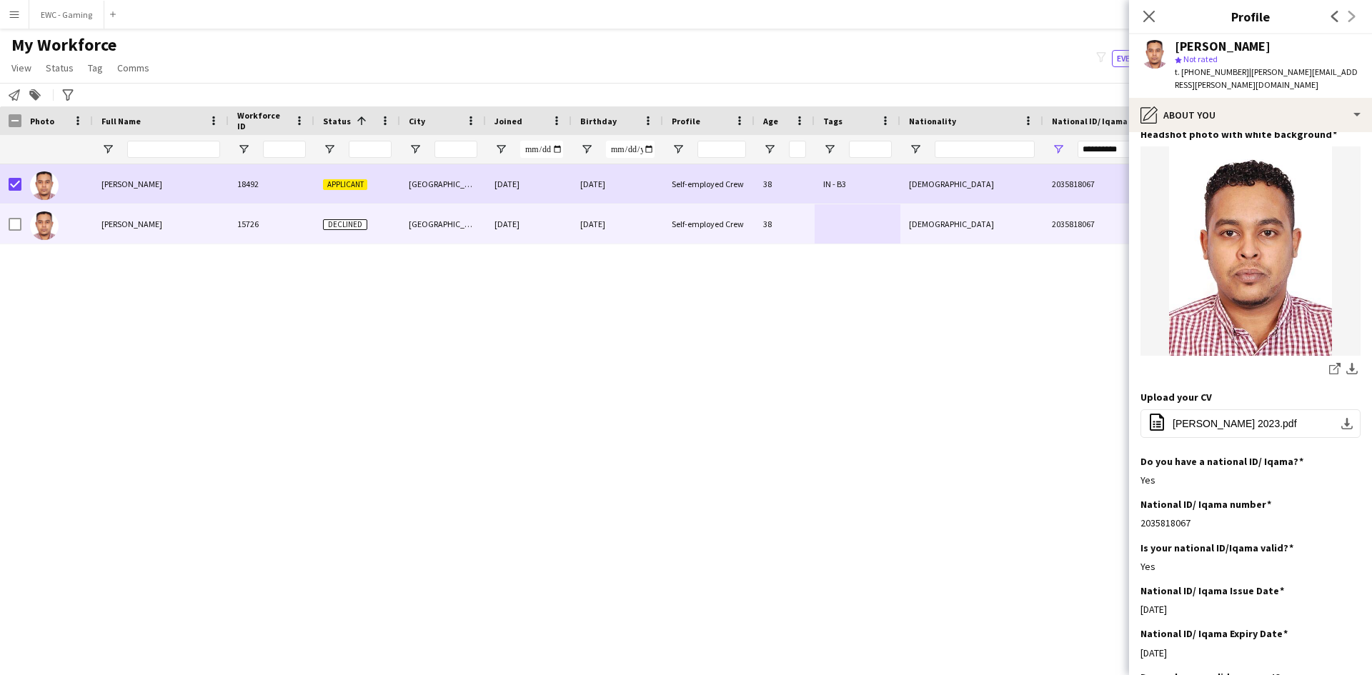
scroll to position [0, 0]
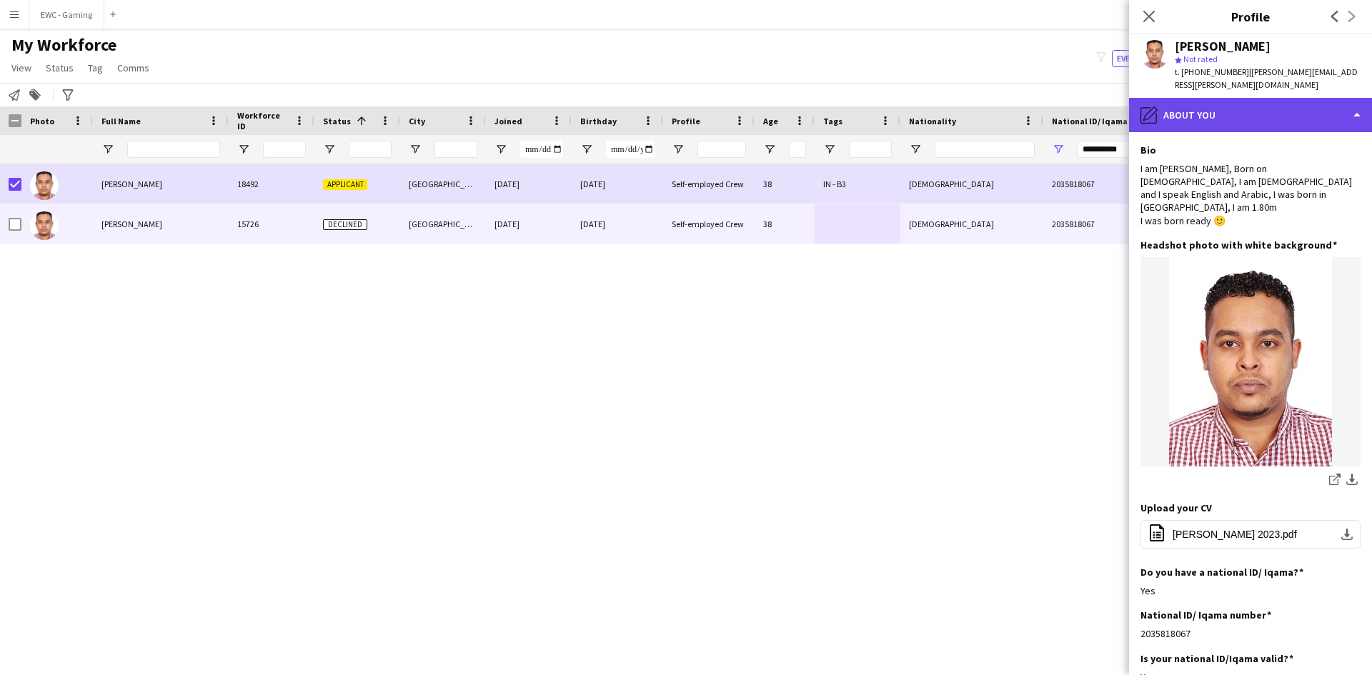
click at [1245, 98] on div "pencil4 About you" at bounding box center [1250, 115] width 243 height 34
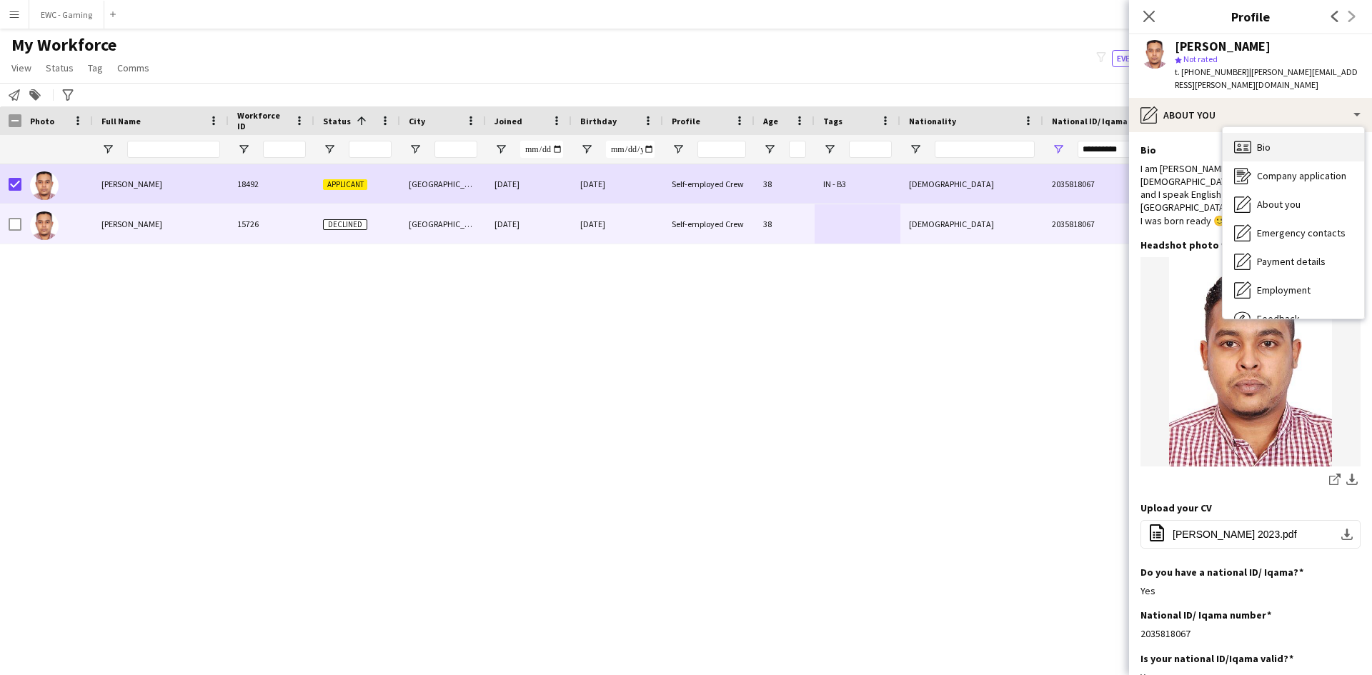
click at [1283, 134] on div "Bio Bio" at bounding box center [1292, 147] width 141 height 29
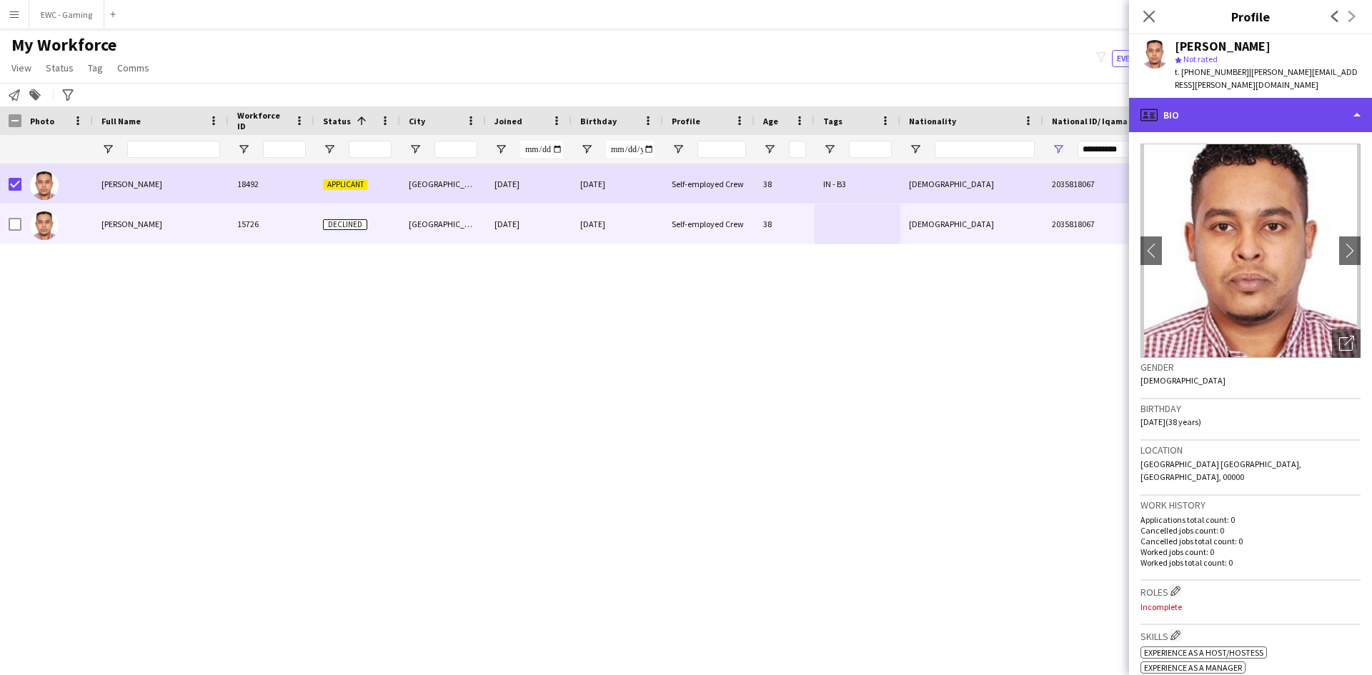
click at [1224, 98] on div "profile Bio" at bounding box center [1250, 115] width 243 height 34
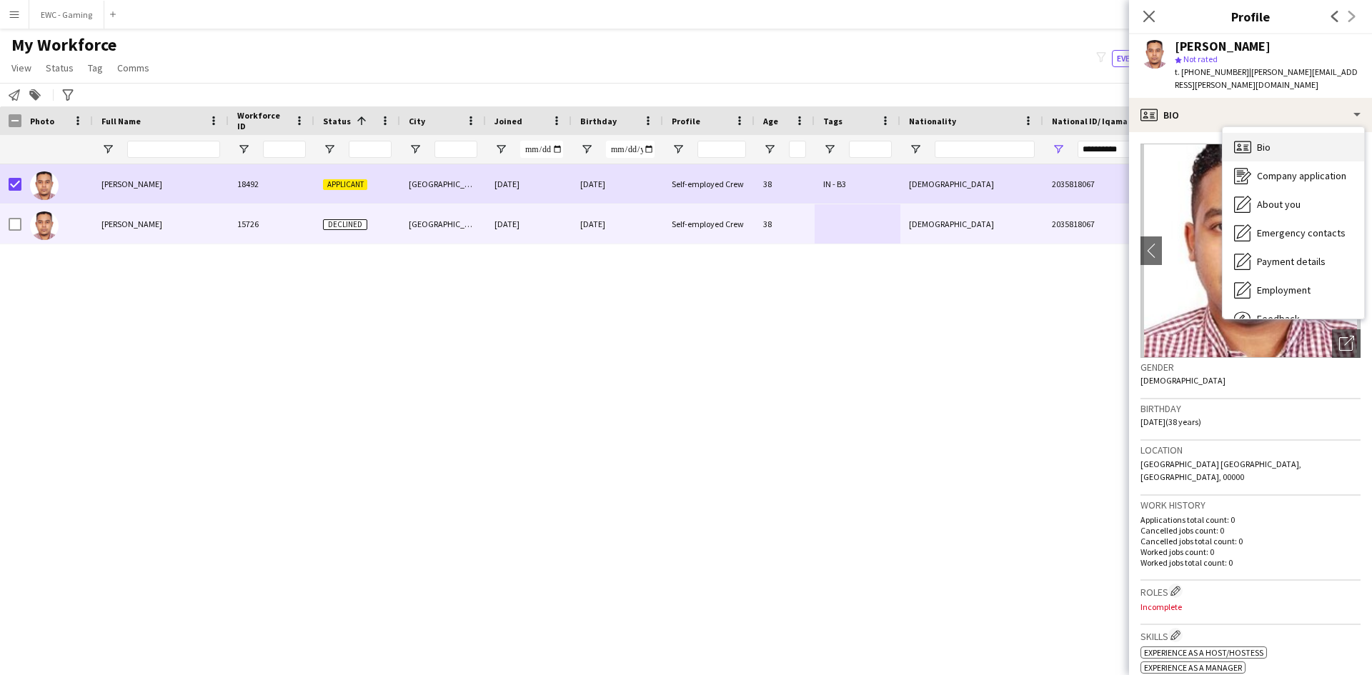
click at [1267, 141] on span "Bio" at bounding box center [1264, 147] width 14 height 13
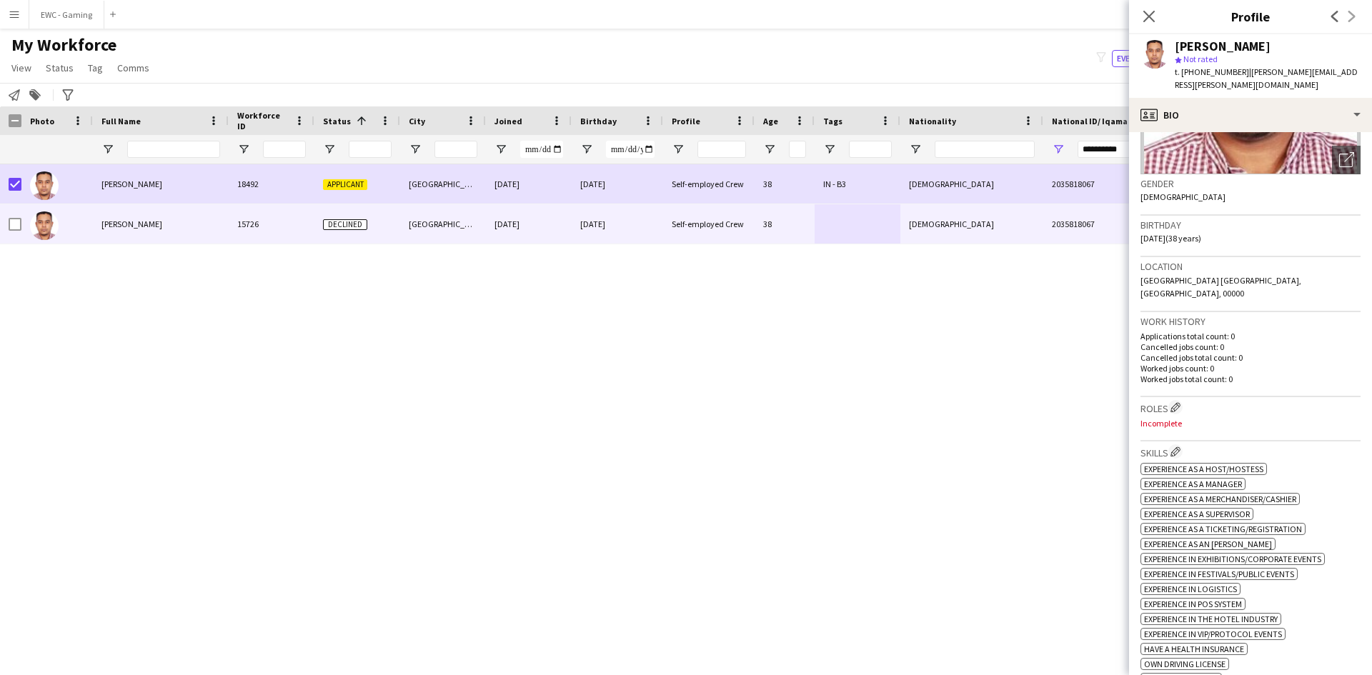
scroll to position [183, 0]
click at [1177, 403] on app-icon "Edit crew company roles" at bounding box center [1175, 408] width 10 height 10
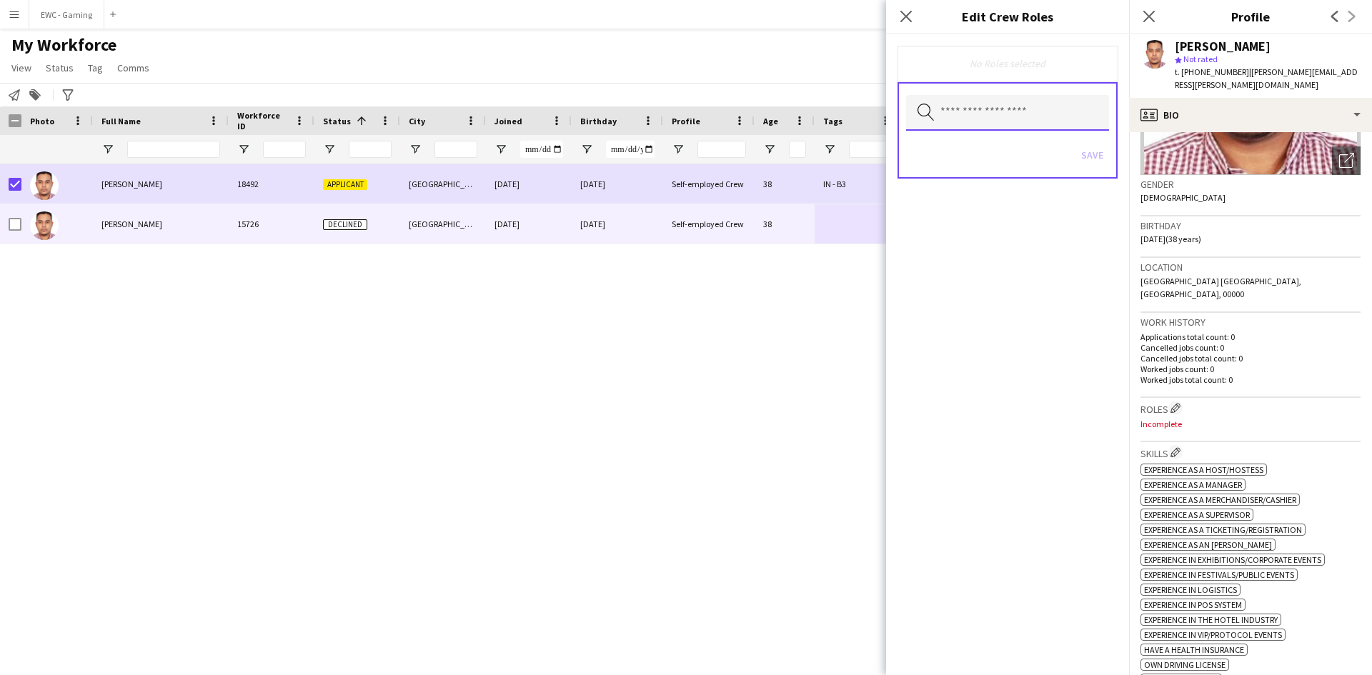
click at [1042, 112] on input "text" at bounding box center [1007, 113] width 203 height 36
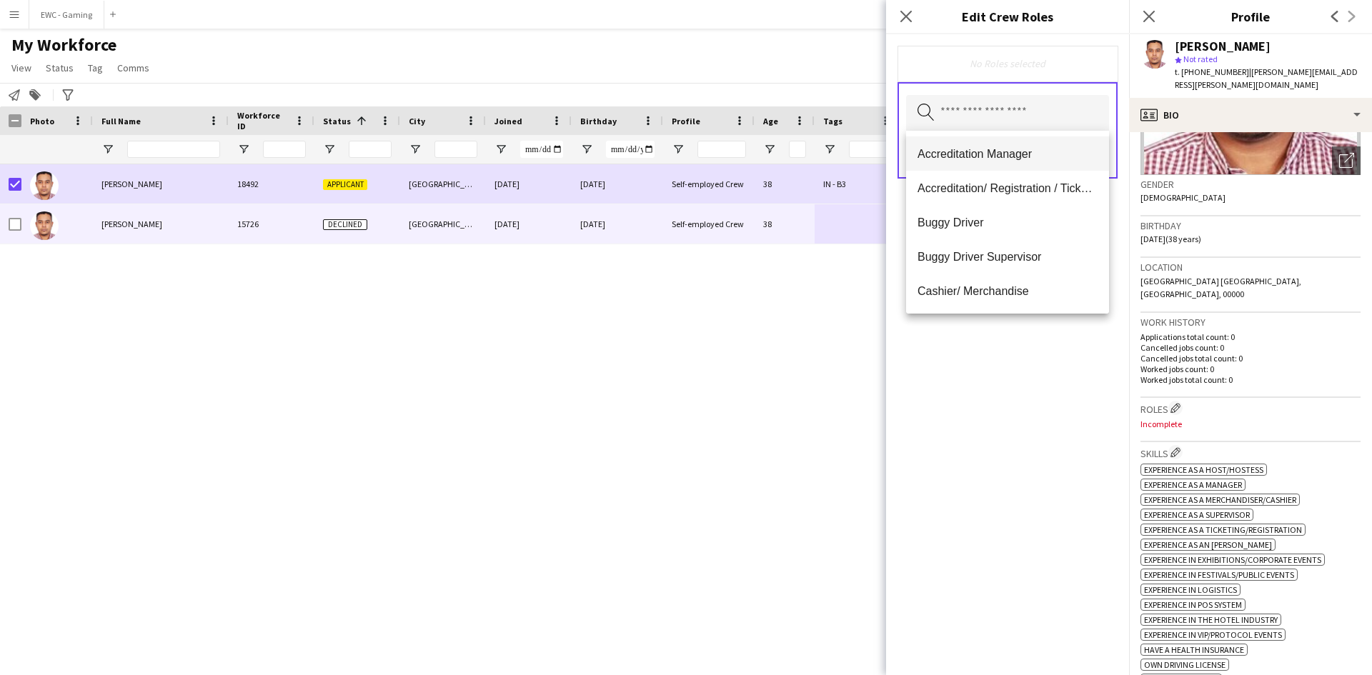
click at [996, 154] on span "Accreditation Manager" at bounding box center [1007, 154] width 180 height 14
type input "****"
click at [996, 154] on span "F&B Manager" at bounding box center [1007, 155] width 180 height 14
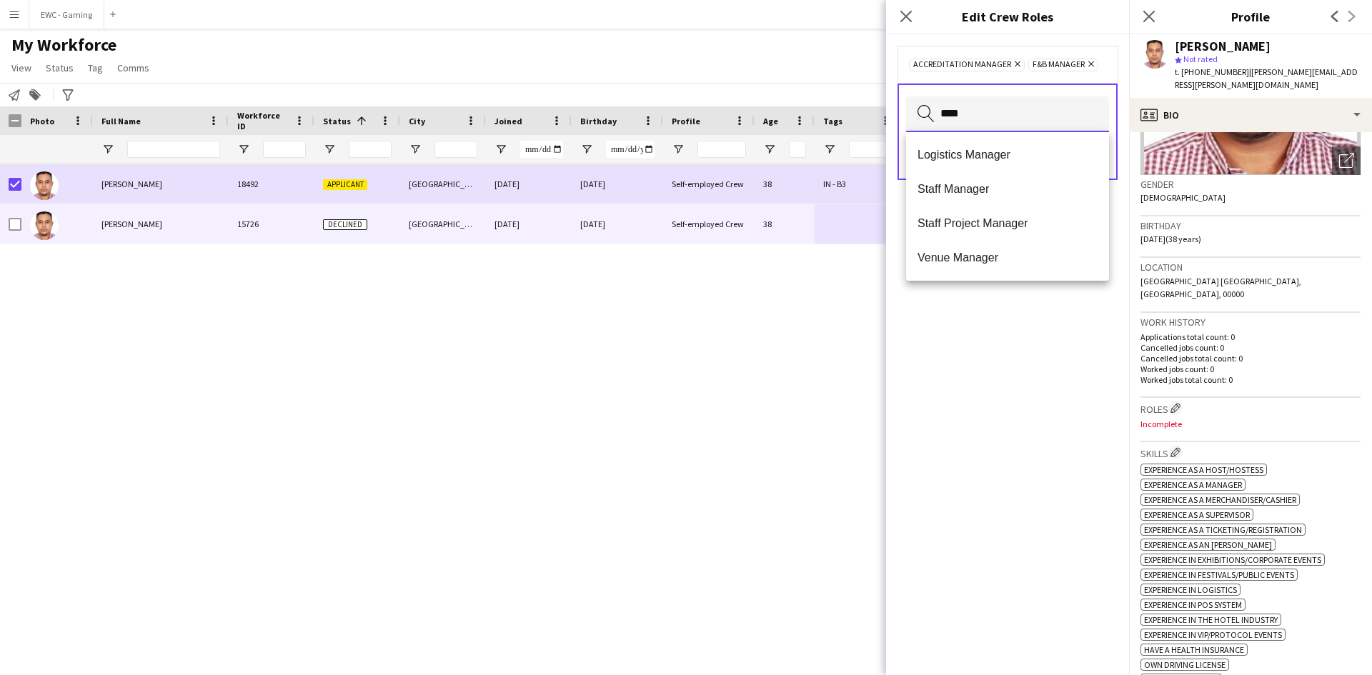
type input "****"
click at [996, 154] on span "Logistics Manager" at bounding box center [1007, 155] width 180 height 14
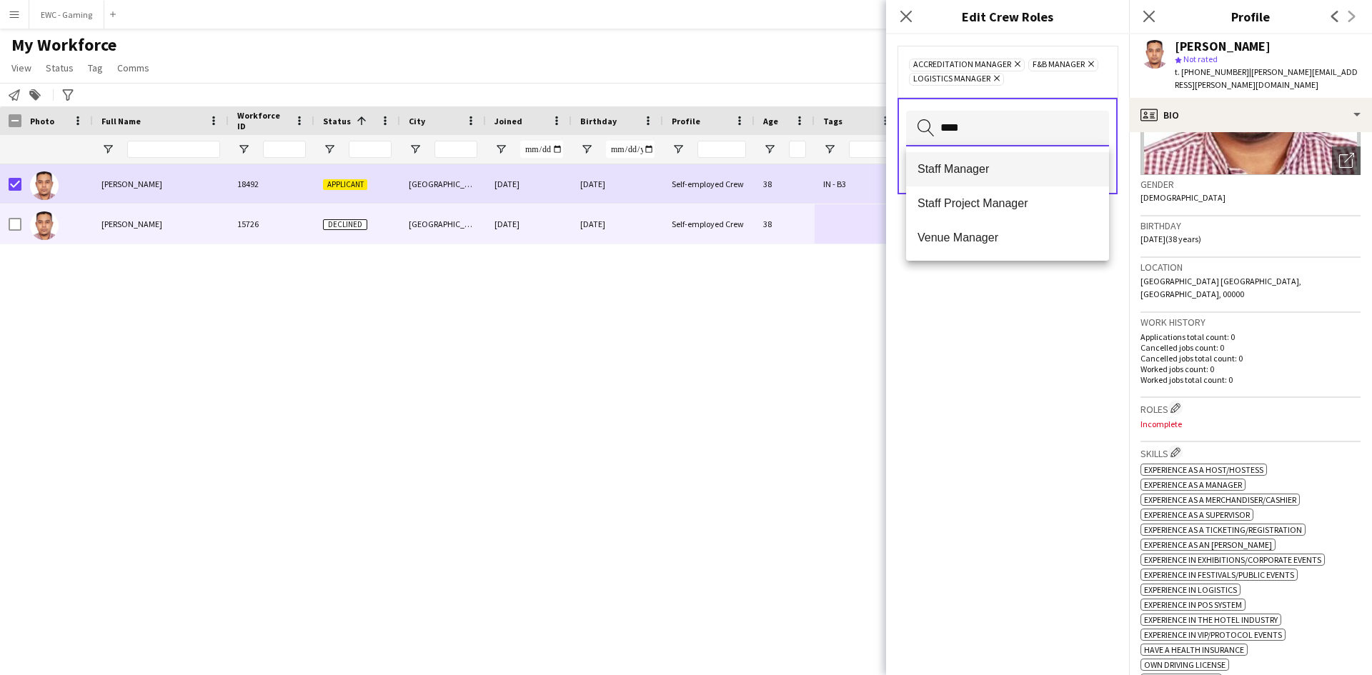
type input "****"
click at [996, 164] on span "Staff Manager" at bounding box center [1007, 169] width 180 height 14
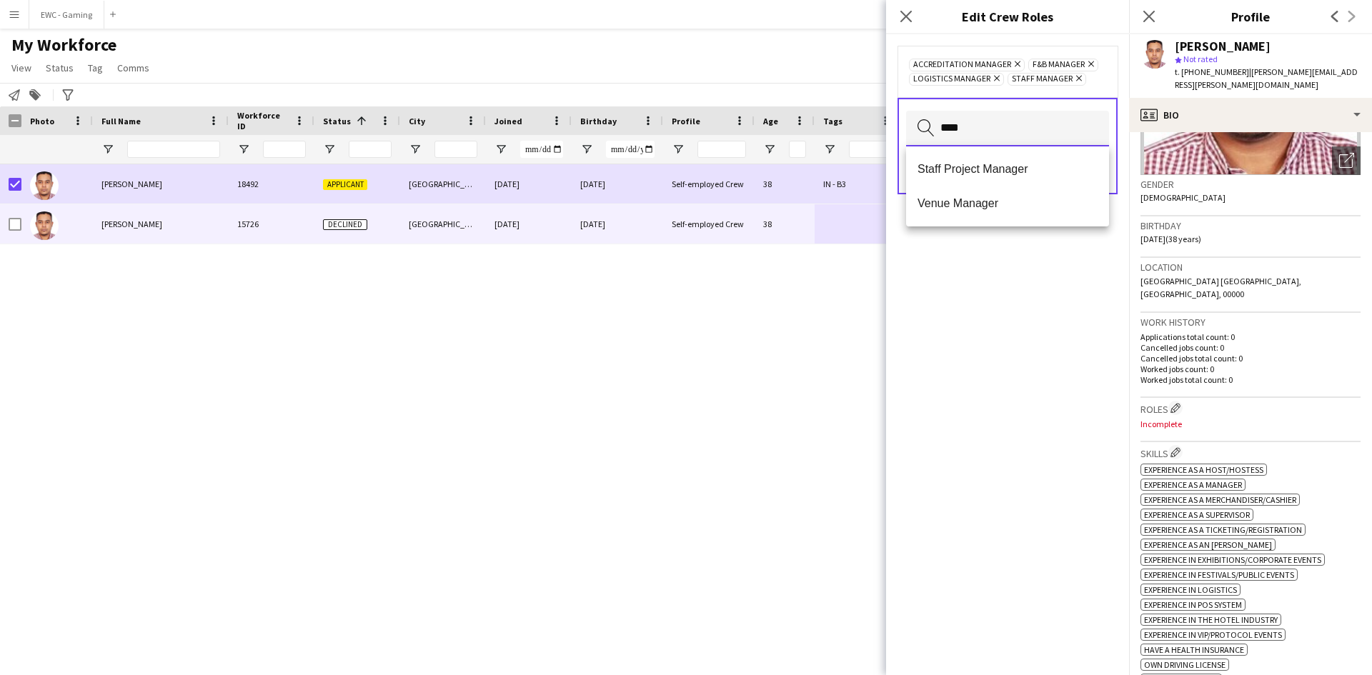
type input "****"
click at [996, 164] on span "Staff Project Manager" at bounding box center [1007, 169] width 180 height 14
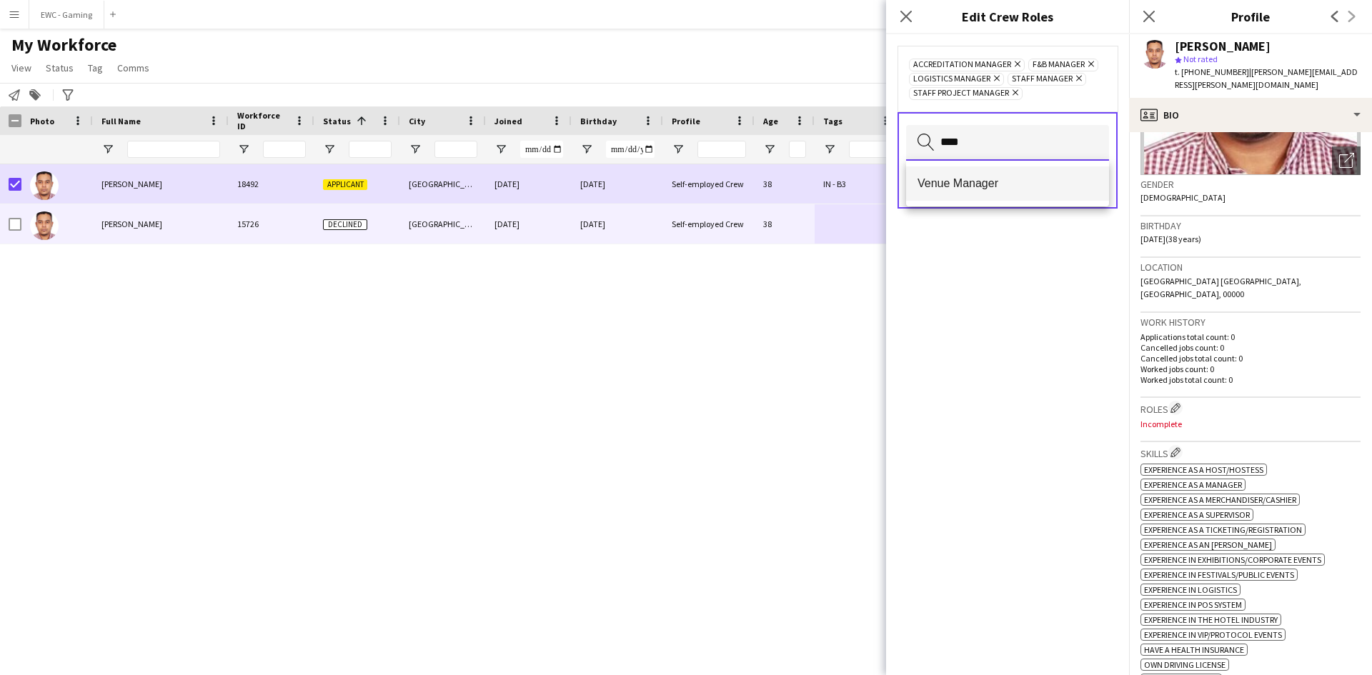
type input "****"
click at [997, 184] on span "Venue Manager" at bounding box center [1007, 183] width 180 height 14
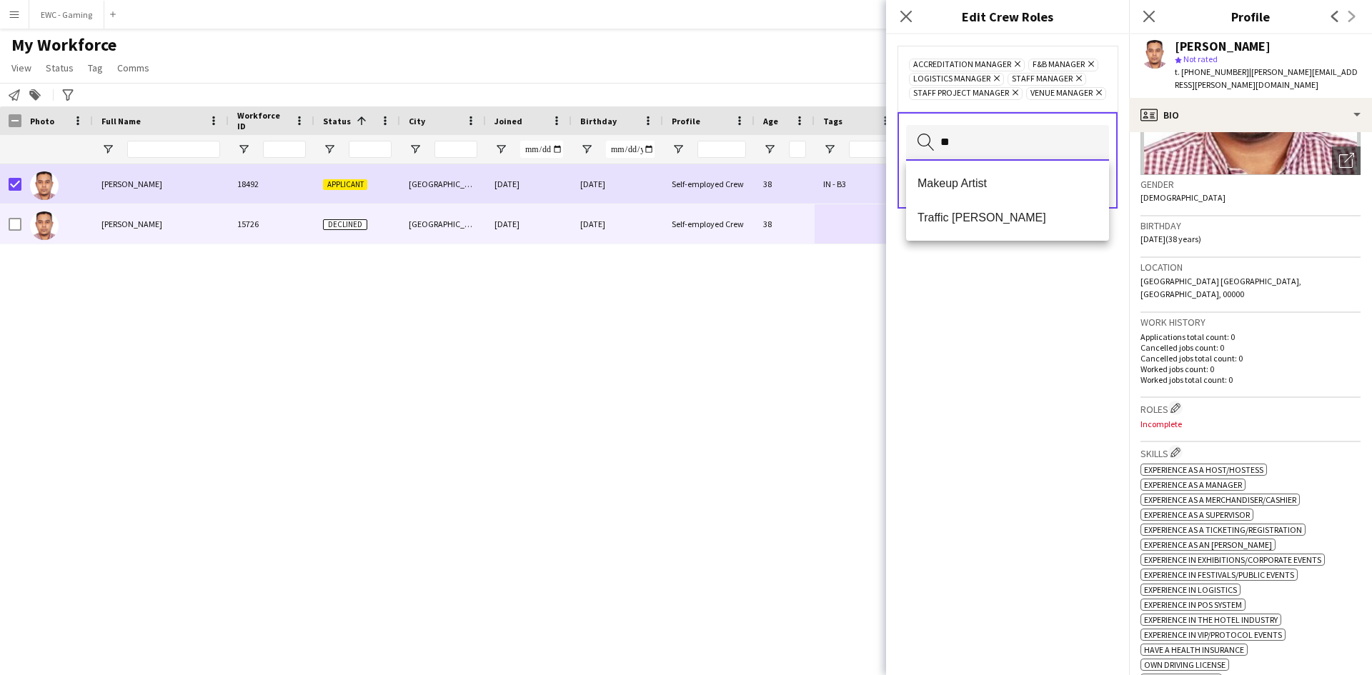
type input "*"
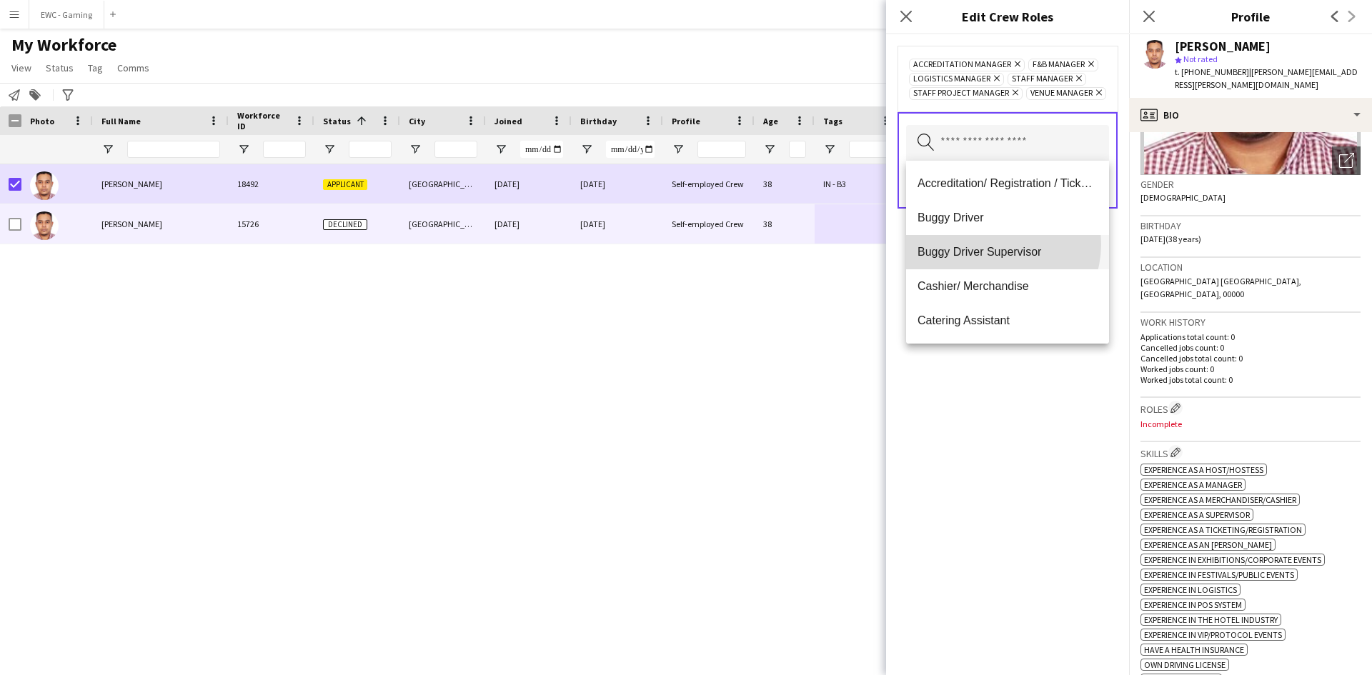
click at [996, 244] on mat-option "Buggy Driver Supervisor" at bounding box center [1007, 252] width 203 height 34
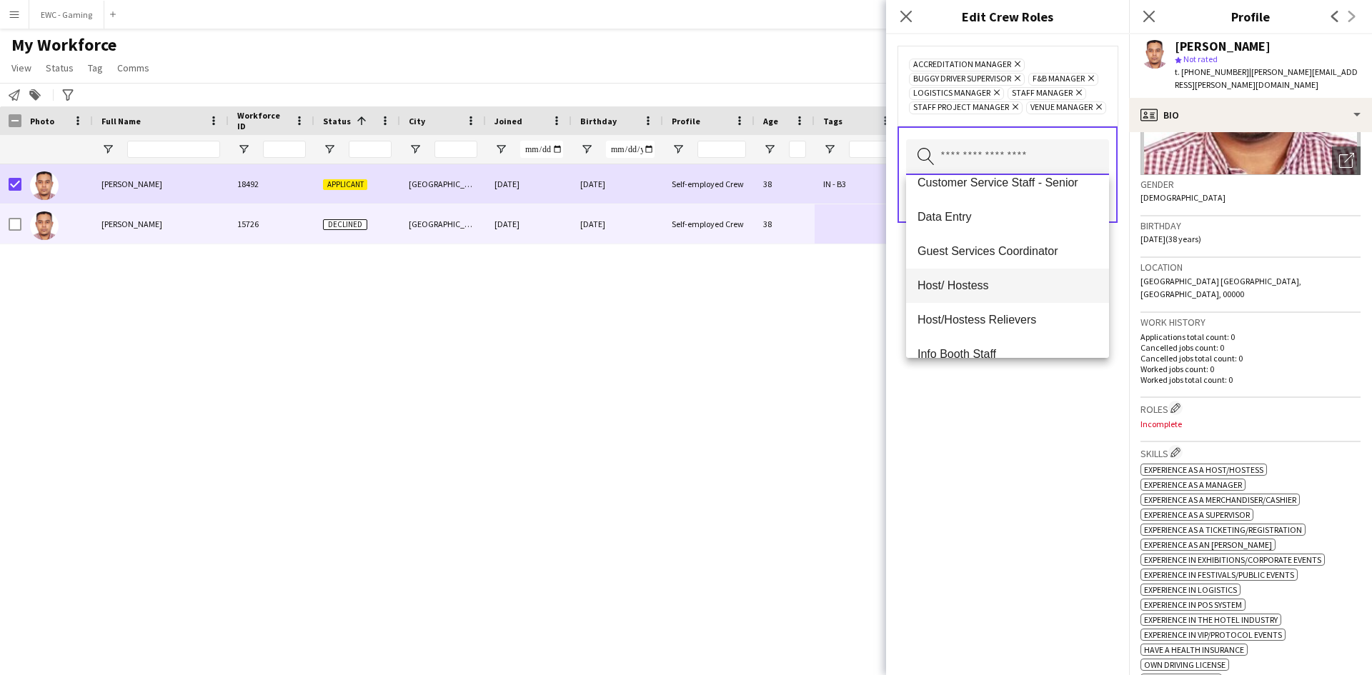
scroll to position [219, 0]
click at [1032, 251] on span "Guest Services Coordinator" at bounding box center [1007, 253] width 180 height 14
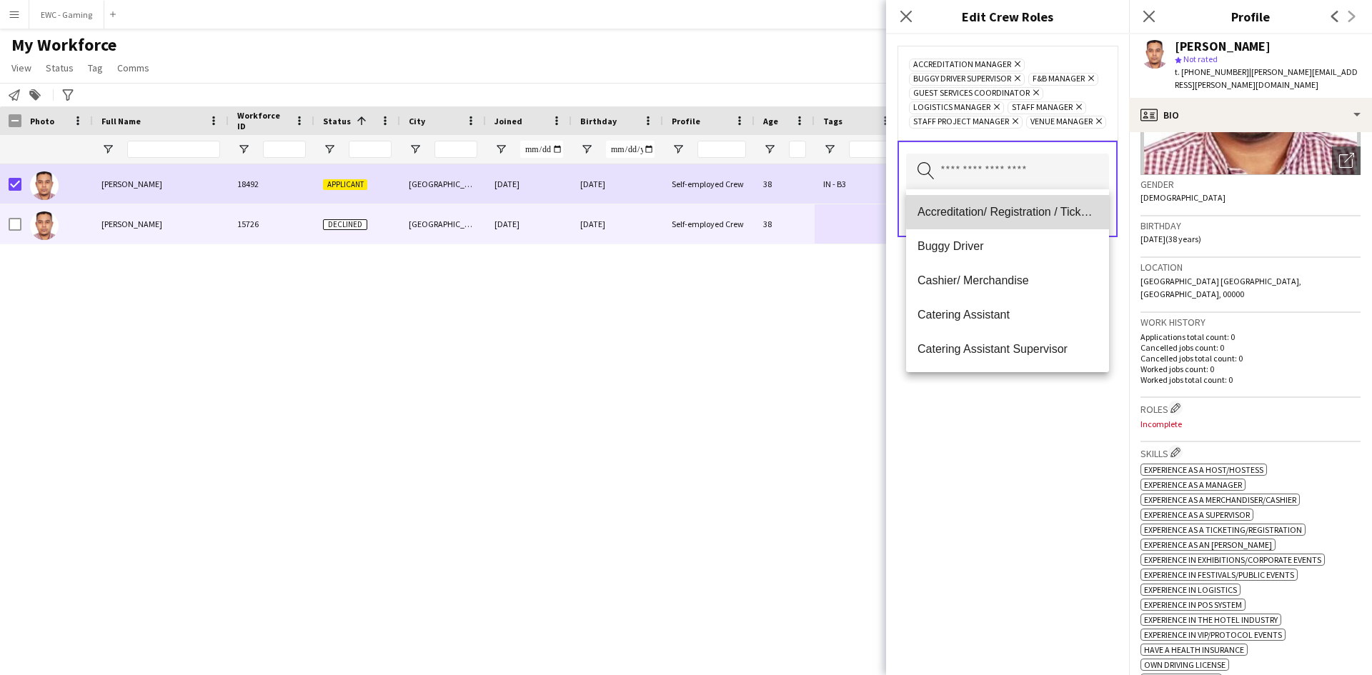
click at [1017, 210] on span "Accreditation/ Registration / Ticketing" at bounding box center [1007, 212] width 180 height 14
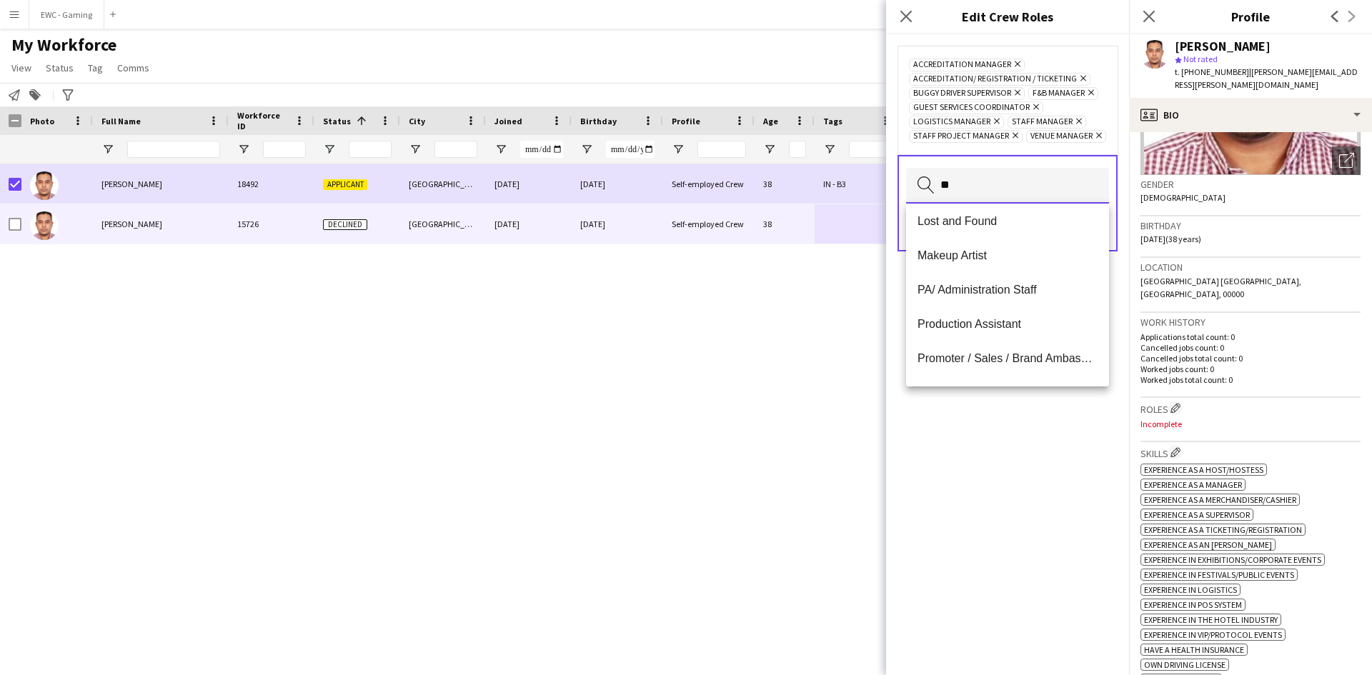
scroll to position [0, 0]
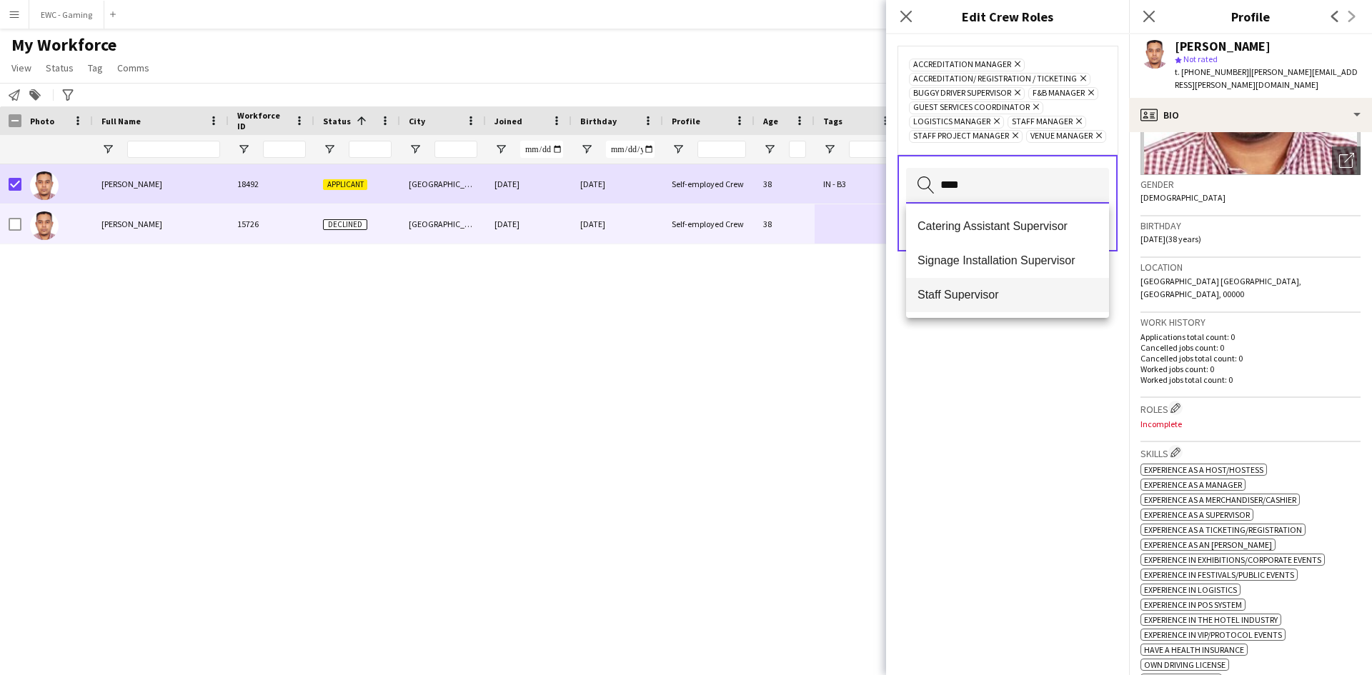
type input "****"
click at [1006, 289] on span "Staff Supervisor" at bounding box center [1007, 295] width 180 height 14
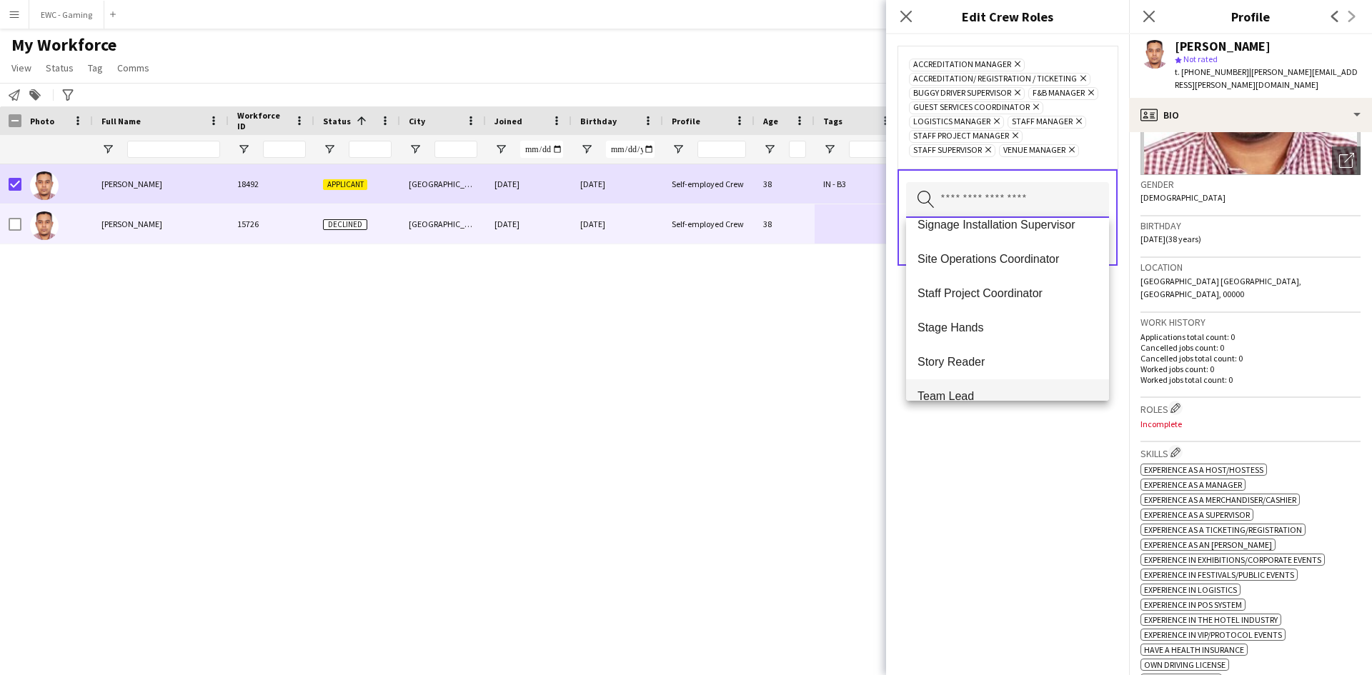
scroll to position [974, 0]
click at [1004, 298] on span "Staff Project Coordinator" at bounding box center [1007, 295] width 180 height 14
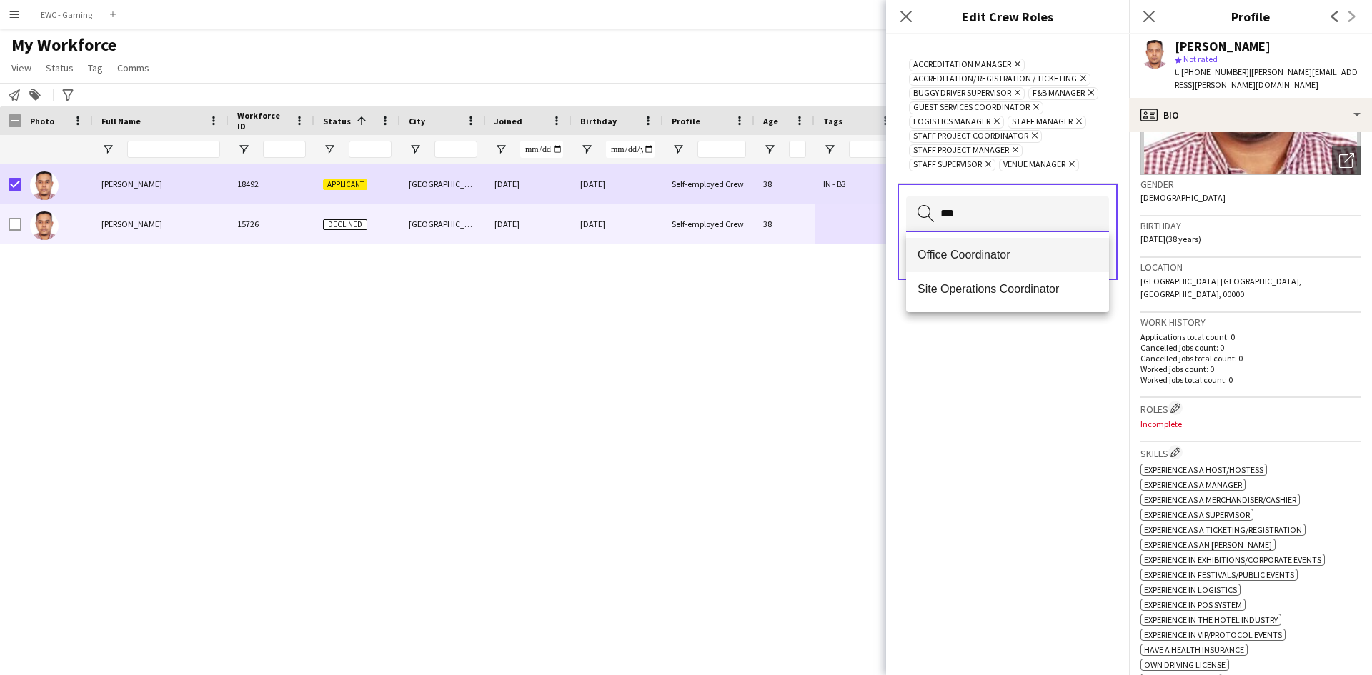
type input "***"
click at [1010, 251] on span "Office Coordinator" at bounding box center [1007, 255] width 180 height 14
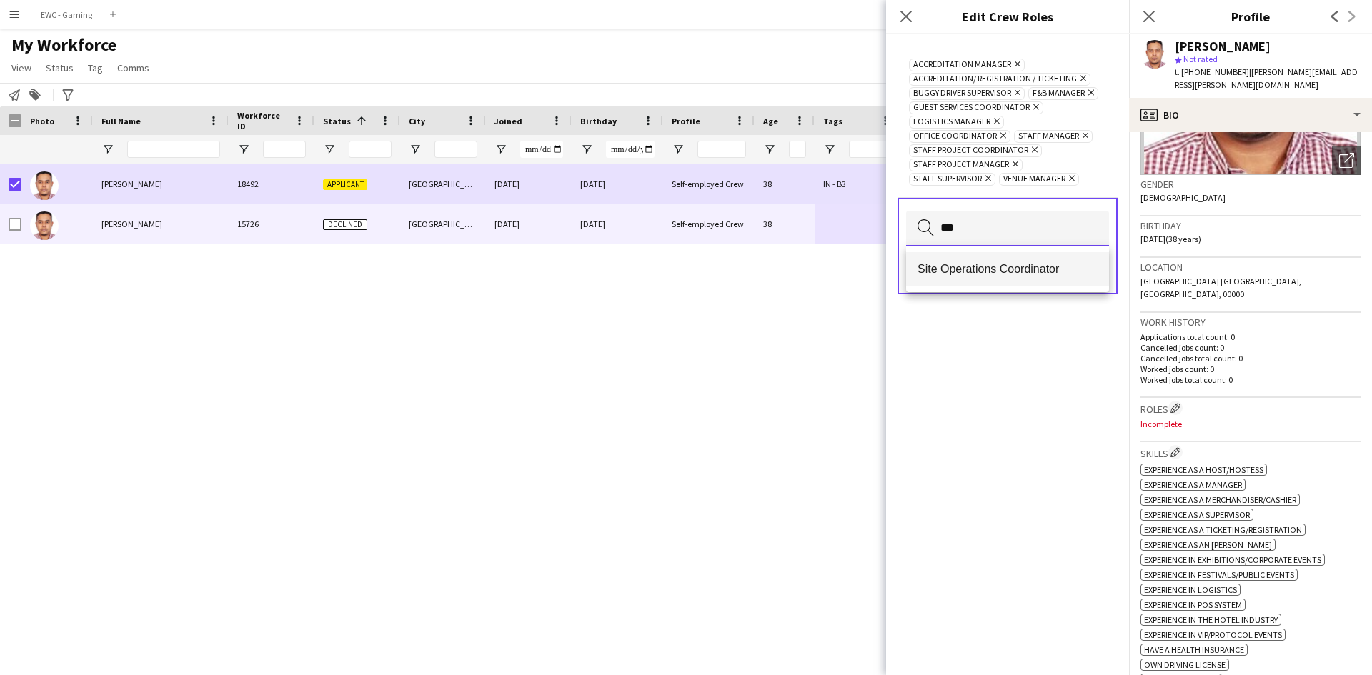
type input "***"
click at [1012, 273] on span "Site Operations Coordinator" at bounding box center [1007, 269] width 180 height 14
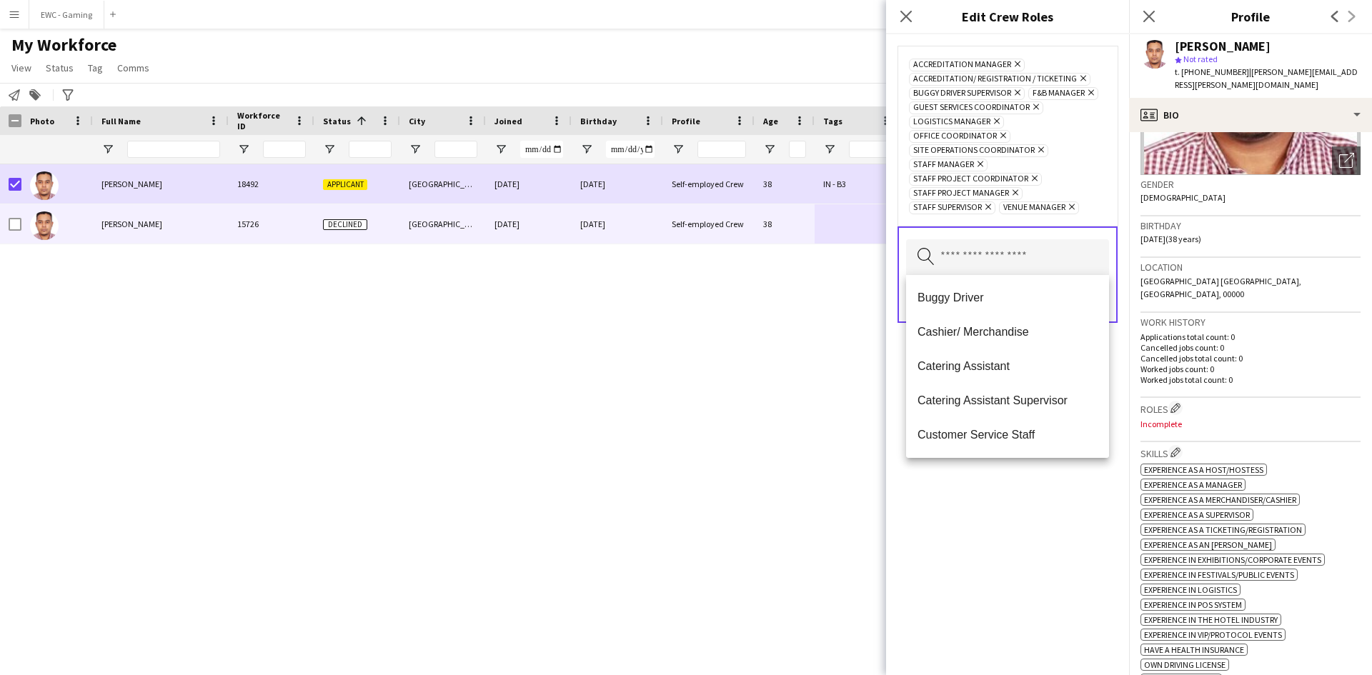
click at [985, 516] on div "Accreditation Manager Remove Accreditation/ Registration / Ticketing Remove Bug…" at bounding box center [1007, 354] width 243 height 641
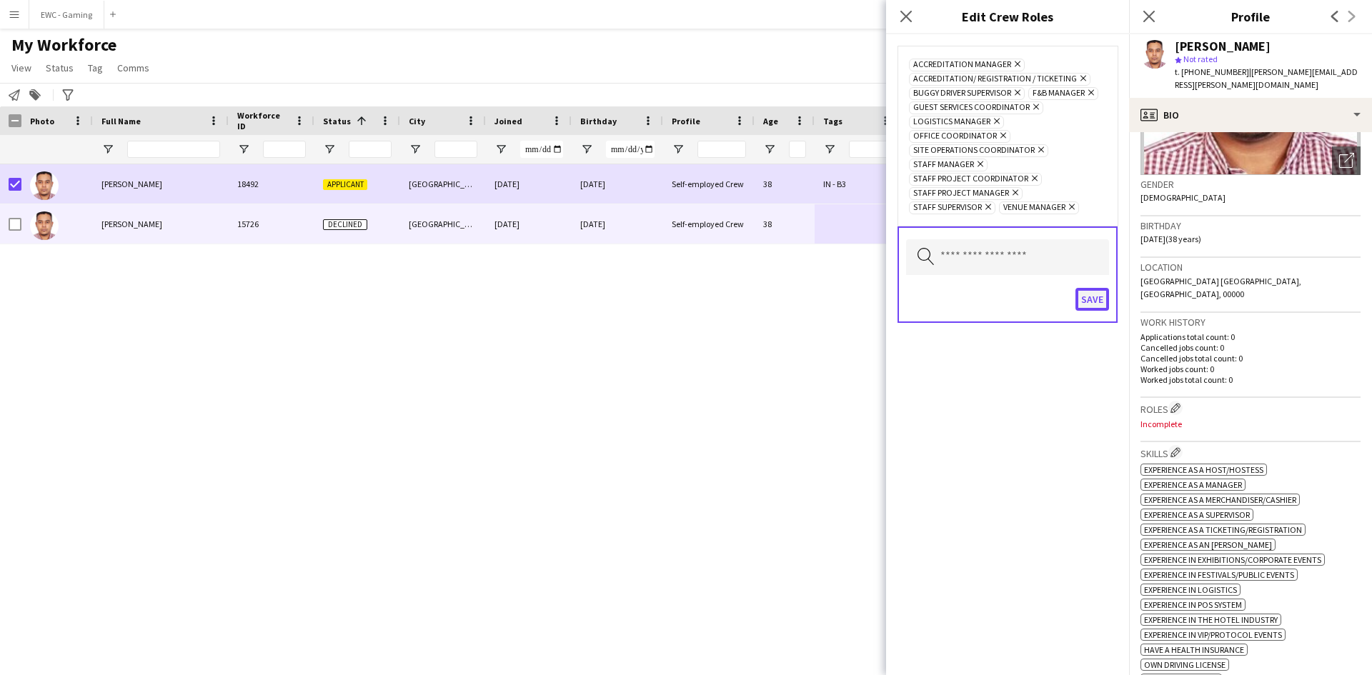
click at [1095, 296] on button "Save" at bounding box center [1092, 299] width 34 height 23
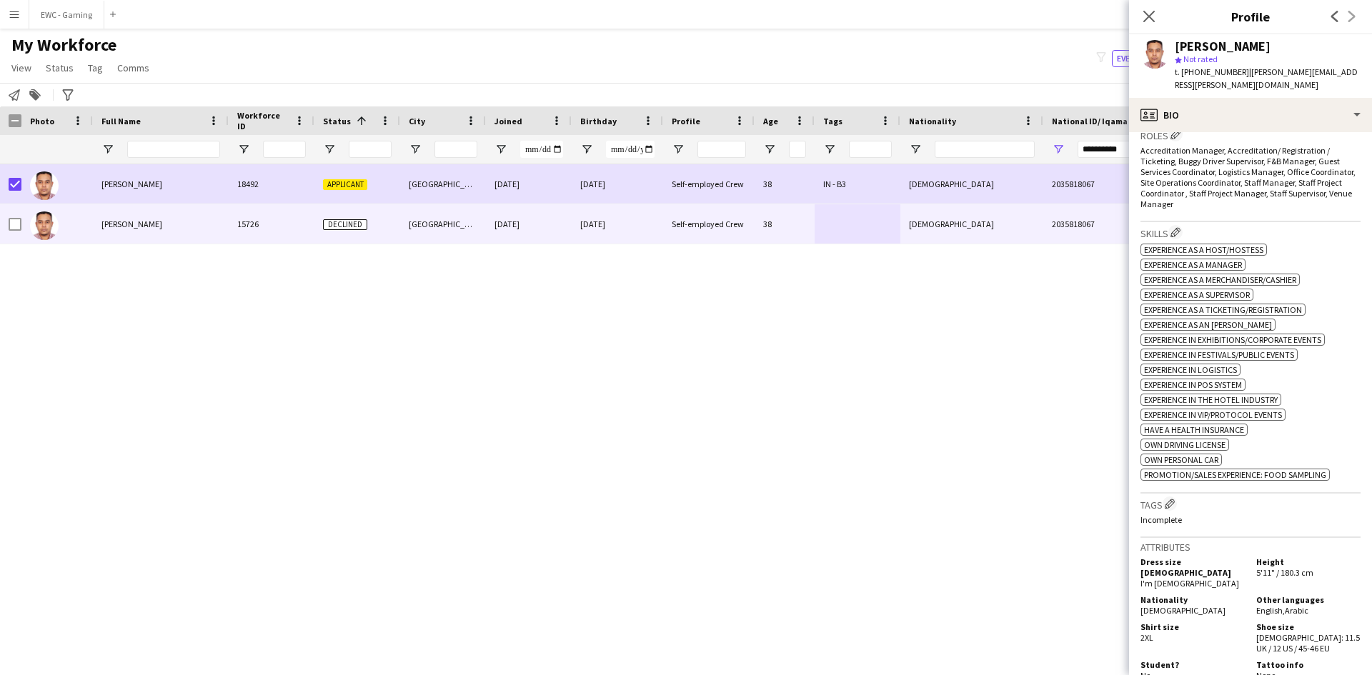
scroll to position [459, 0]
click at [1172, 496] on app-icon "Edit crew company tags" at bounding box center [1169, 501] width 10 height 10
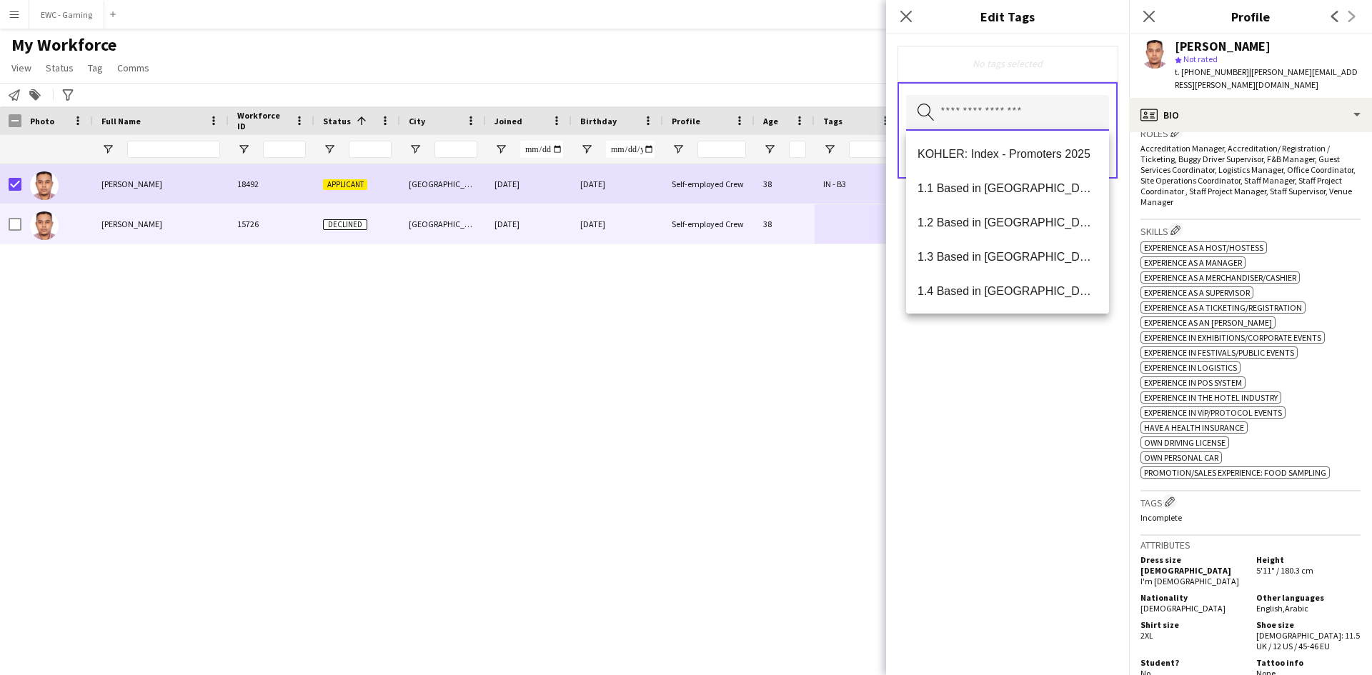
click at [1022, 125] on input "text" at bounding box center [1007, 113] width 203 height 36
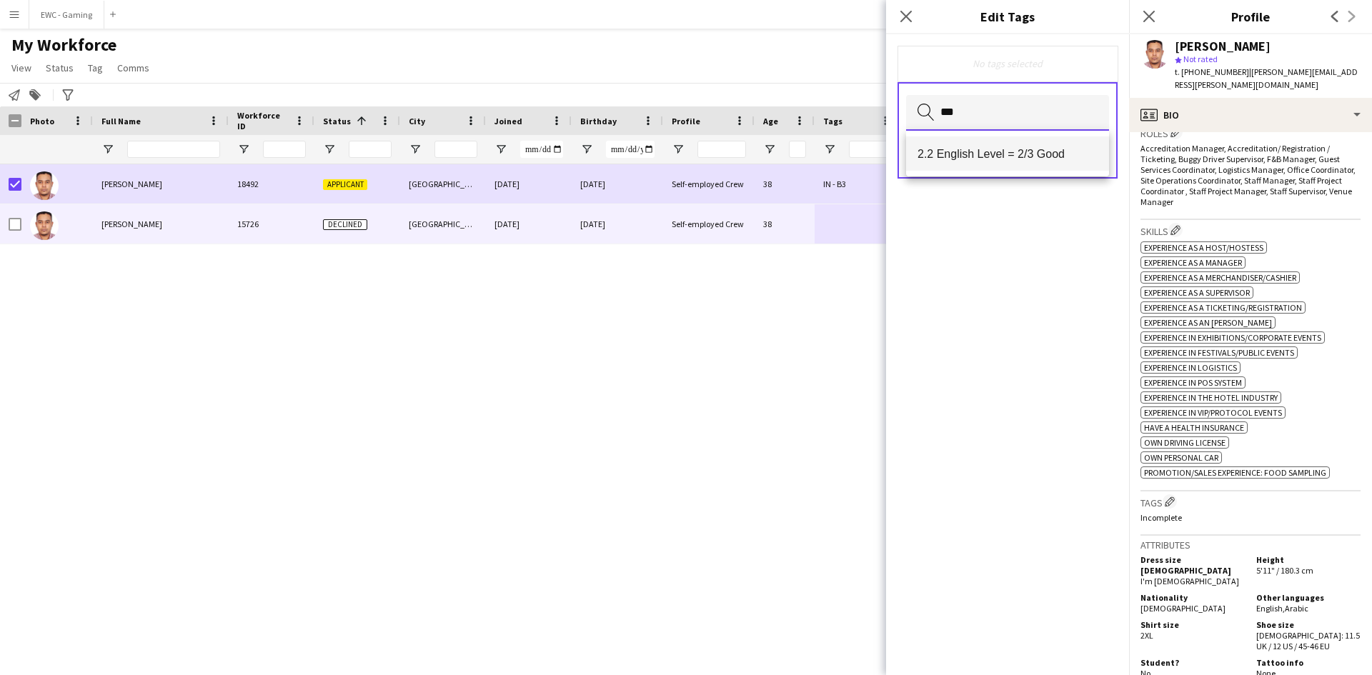
type input "***"
click at [1012, 155] on span "2.2 English Level = 2/3 Good" at bounding box center [1007, 154] width 180 height 14
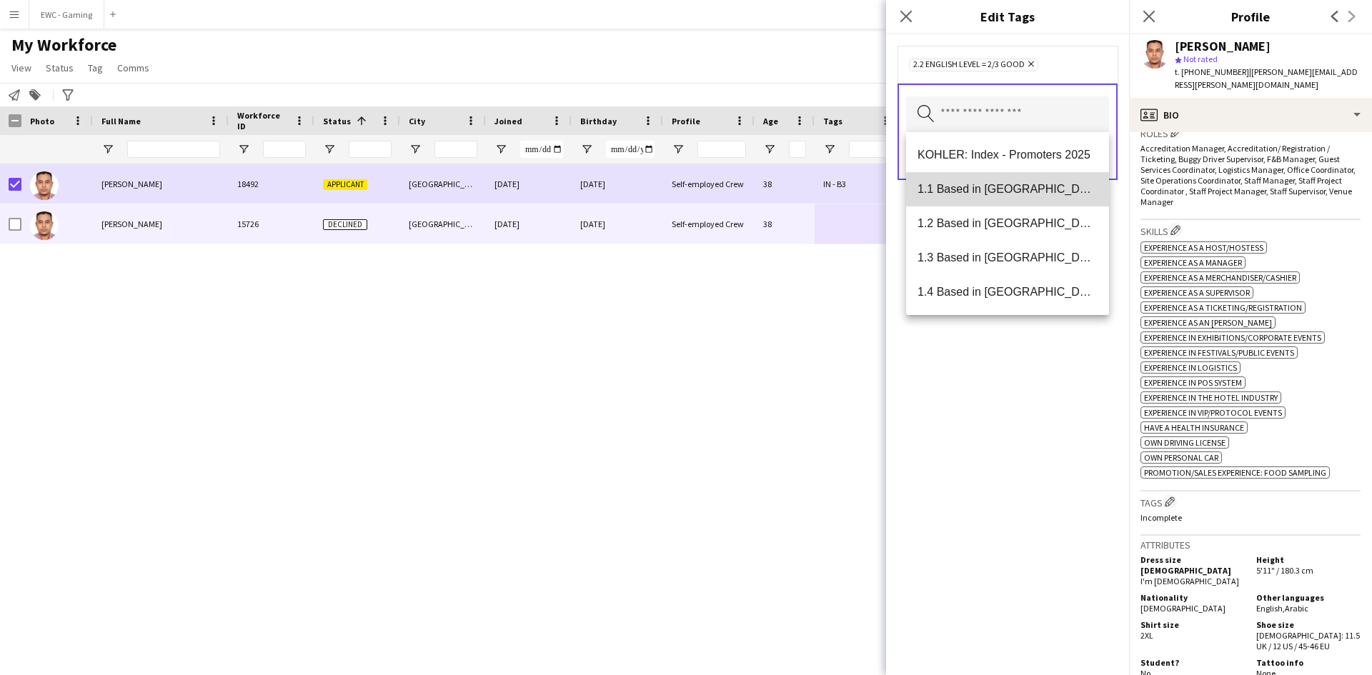
click at [1014, 177] on mat-option "1.1 Based in [GEOGRAPHIC_DATA]" at bounding box center [1007, 189] width 203 height 34
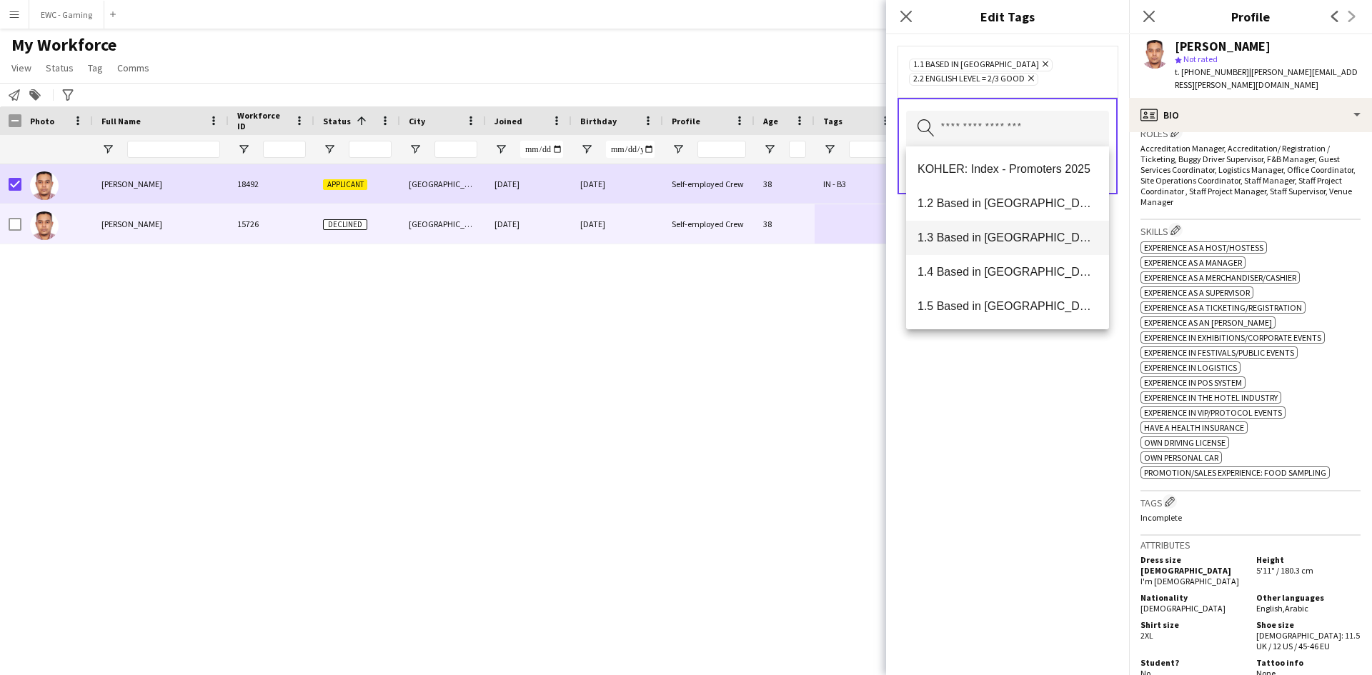
click at [992, 239] on span "1.3 Based in [GEOGRAPHIC_DATA]" at bounding box center [1007, 238] width 180 height 14
click at [999, 128] on input "text" at bounding box center [1007, 143] width 203 height 36
type input "*"
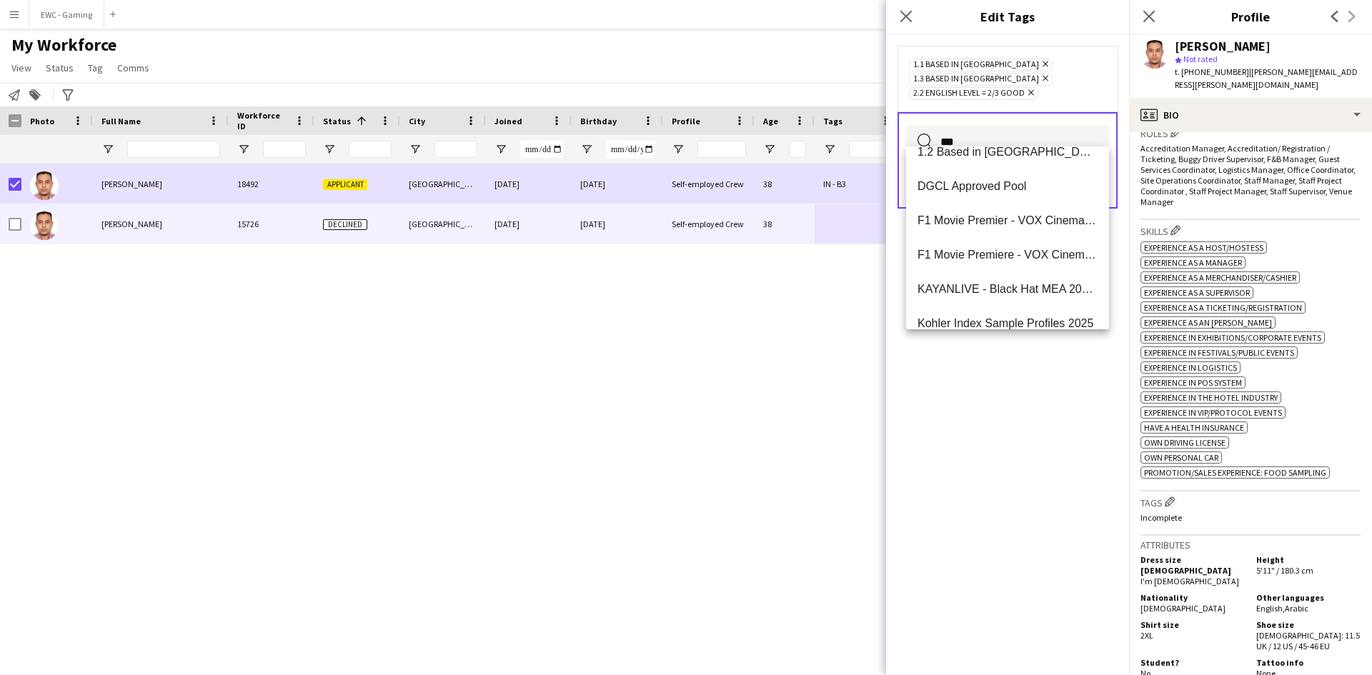
scroll to position [0, 0]
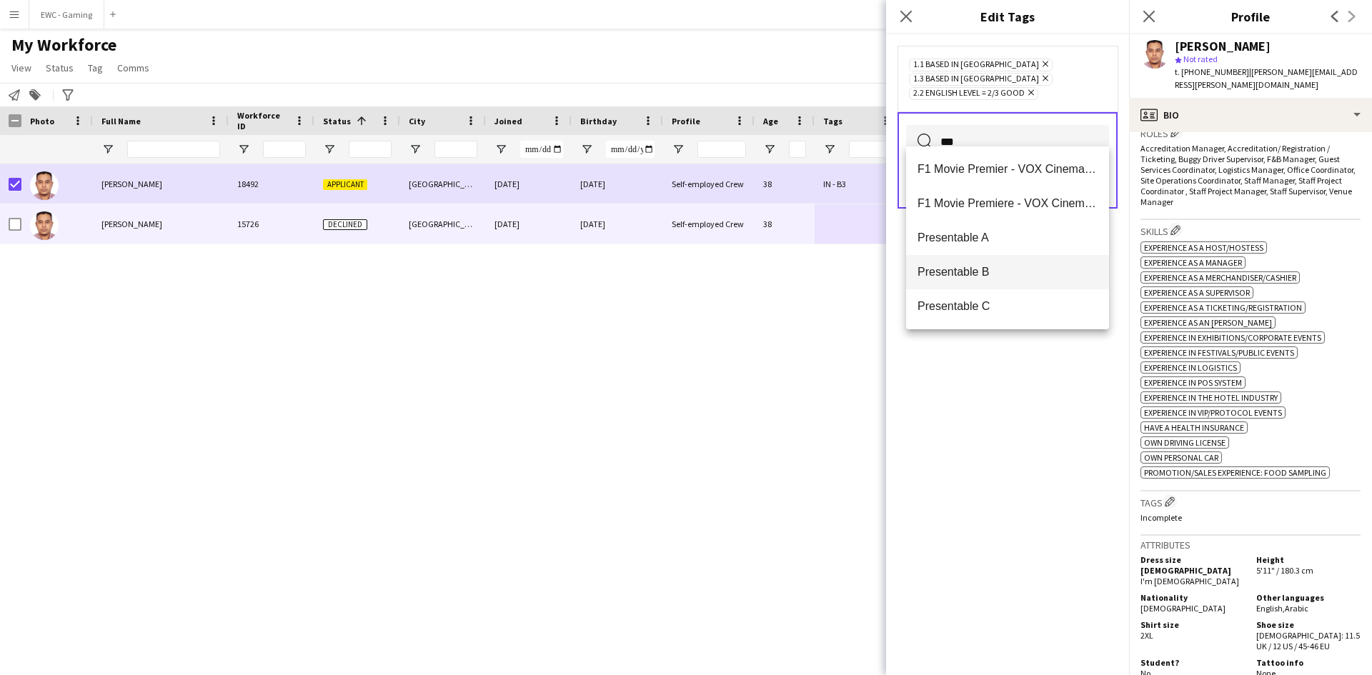
type input "***"
click at [1004, 279] on span "Presentable B" at bounding box center [1007, 272] width 180 height 14
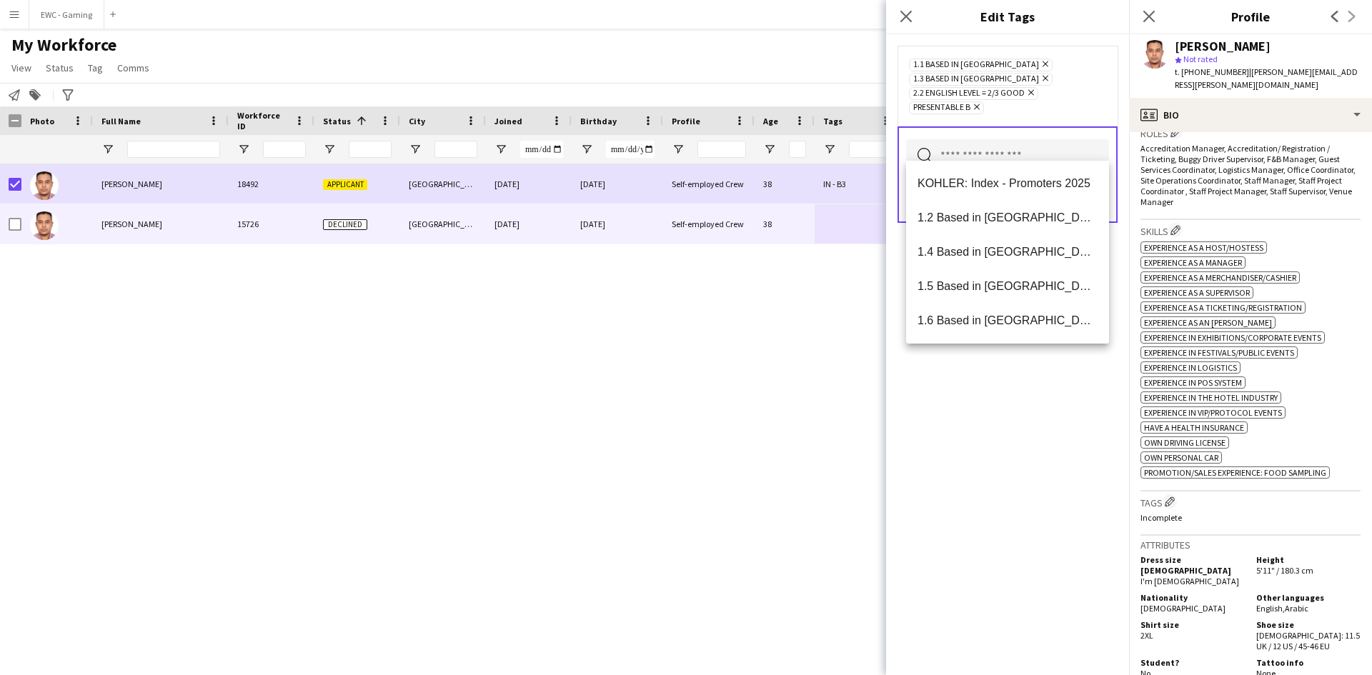
click at [967, 476] on div "1.1 Based in Riyadh Remove 1.3 Based in Jeddah Remove 2.2 English Level = 2/3 G…" at bounding box center [1007, 354] width 243 height 641
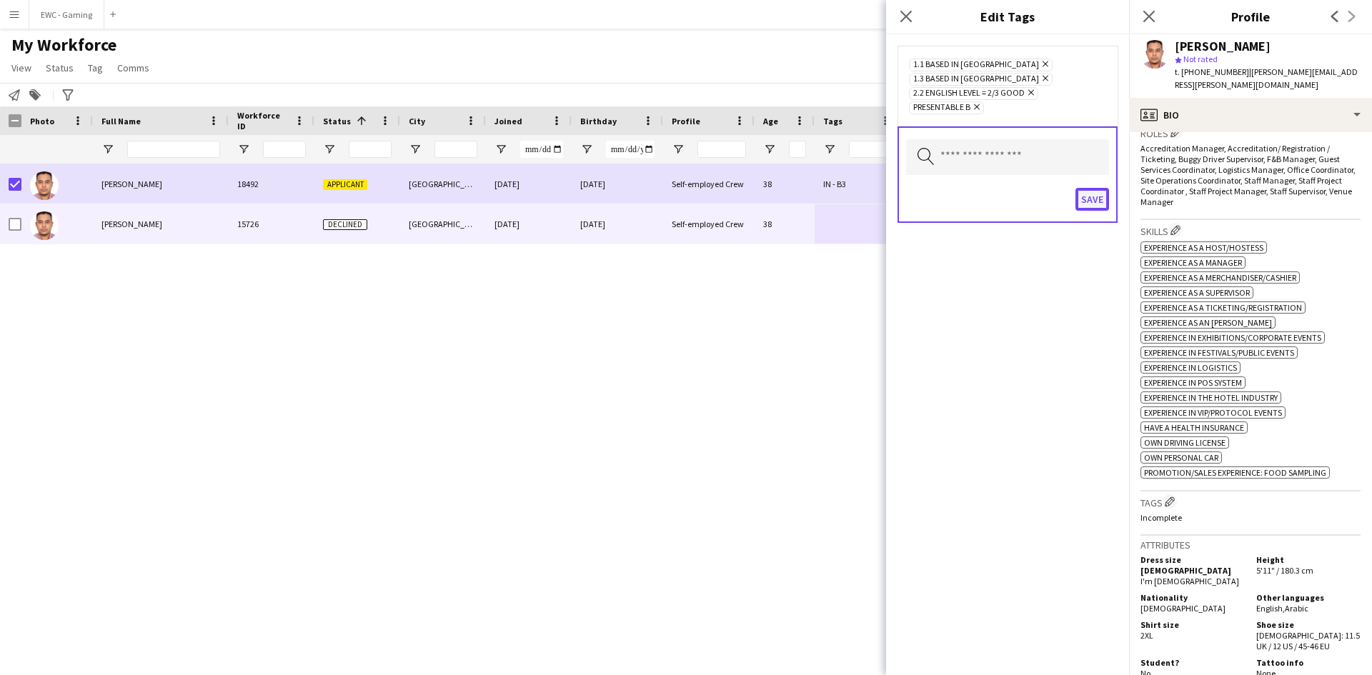
click at [1100, 188] on button "Save" at bounding box center [1092, 199] width 34 height 23
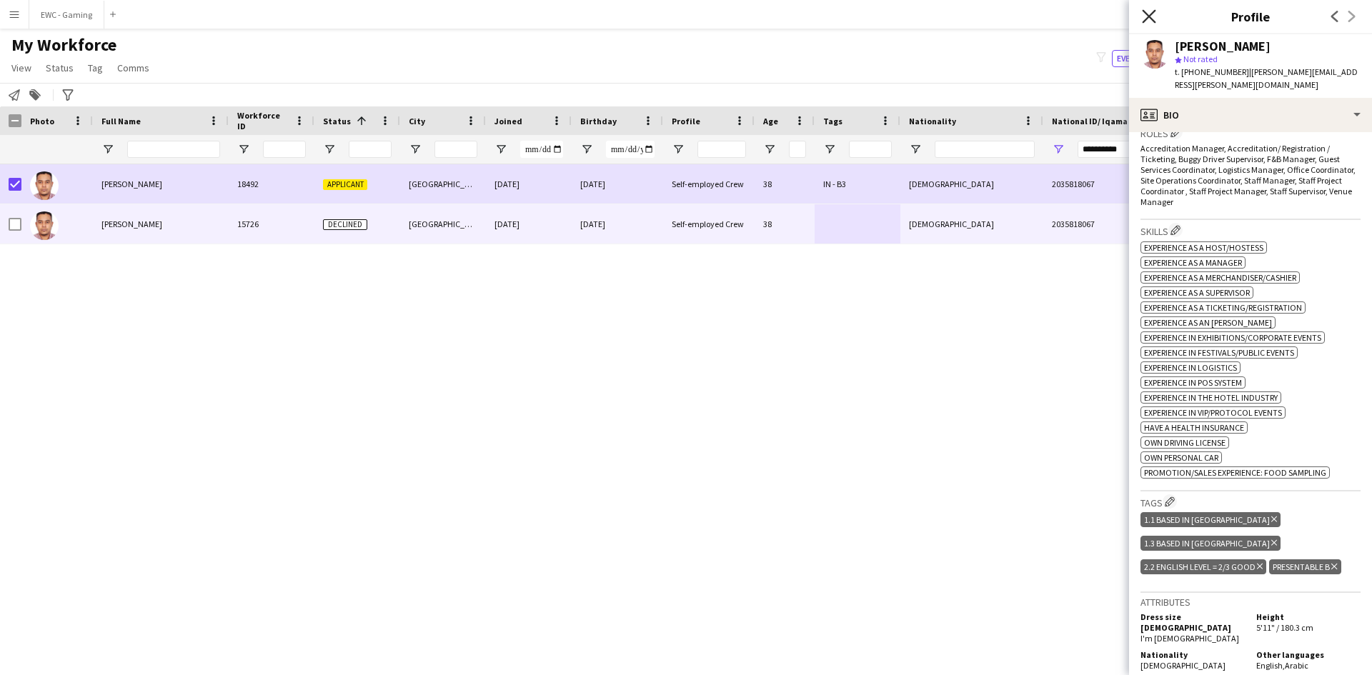
click at [1152, 15] on icon "Close pop-in" at bounding box center [1149, 16] width 14 height 14
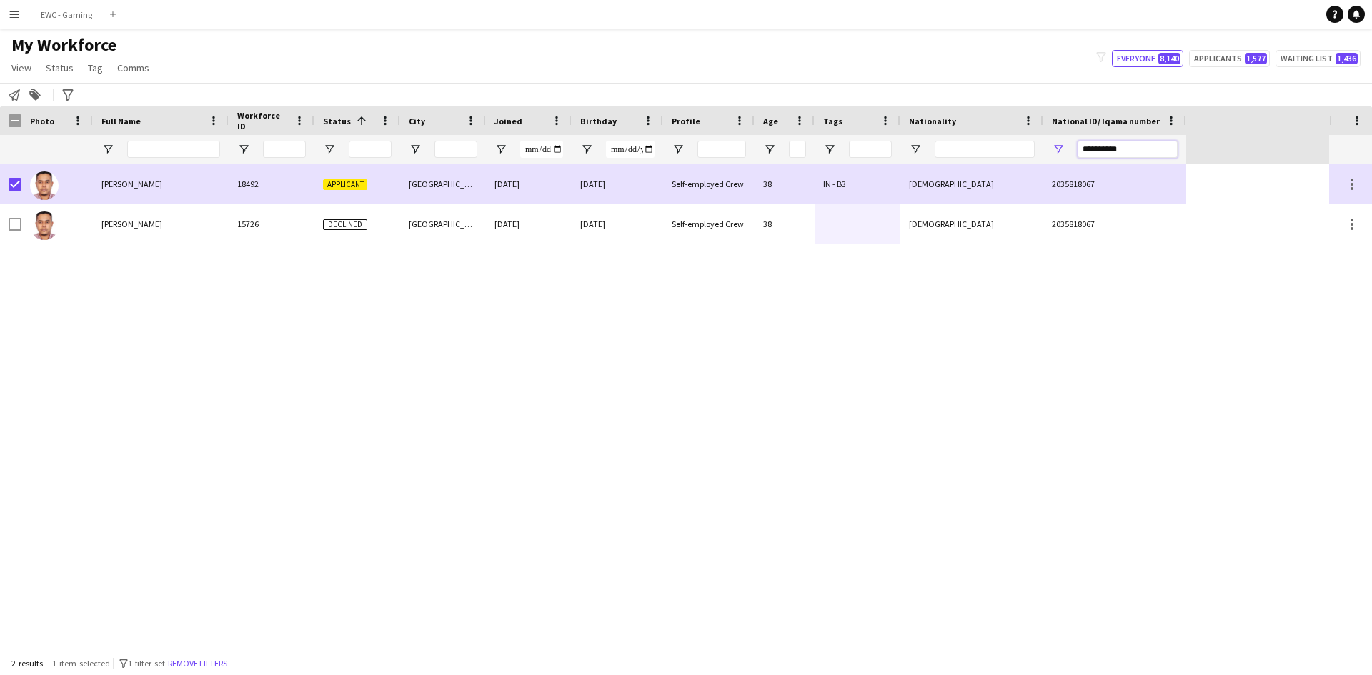
click at [1141, 156] on input "**********" at bounding box center [1127, 149] width 100 height 17
paste input "National ID/ Iqama number Filter Input"
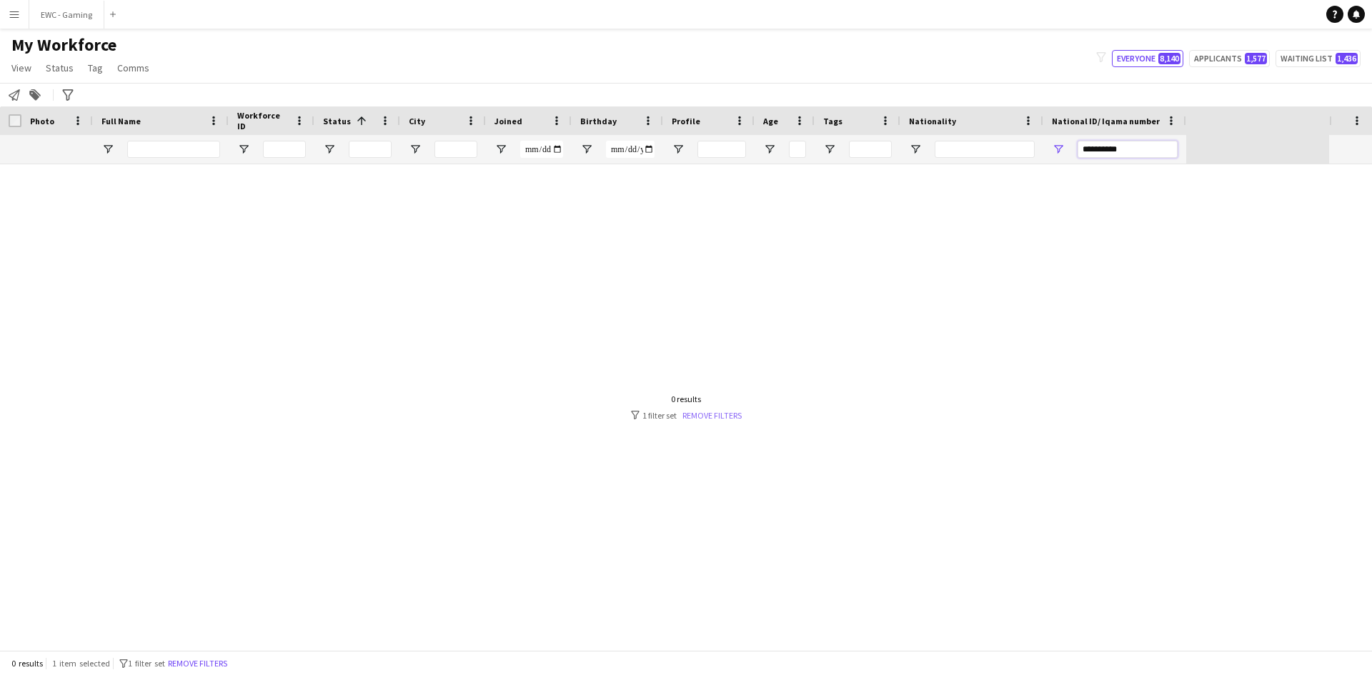
type input "**********"
click at [713, 416] on link "Remove filters" at bounding box center [711, 415] width 59 height 11
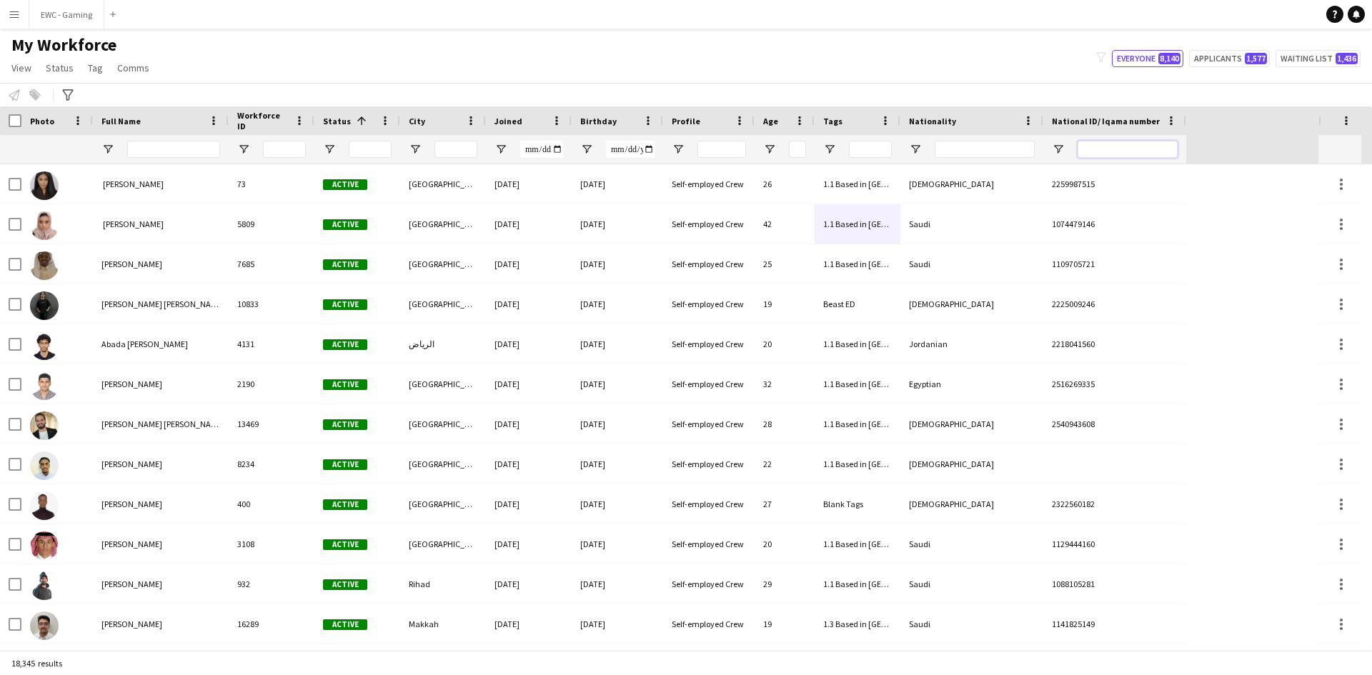
click at [1106, 149] on input "National ID/ Iqama number Filter Input" at bounding box center [1127, 149] width 100 height 17
paste input "**********"
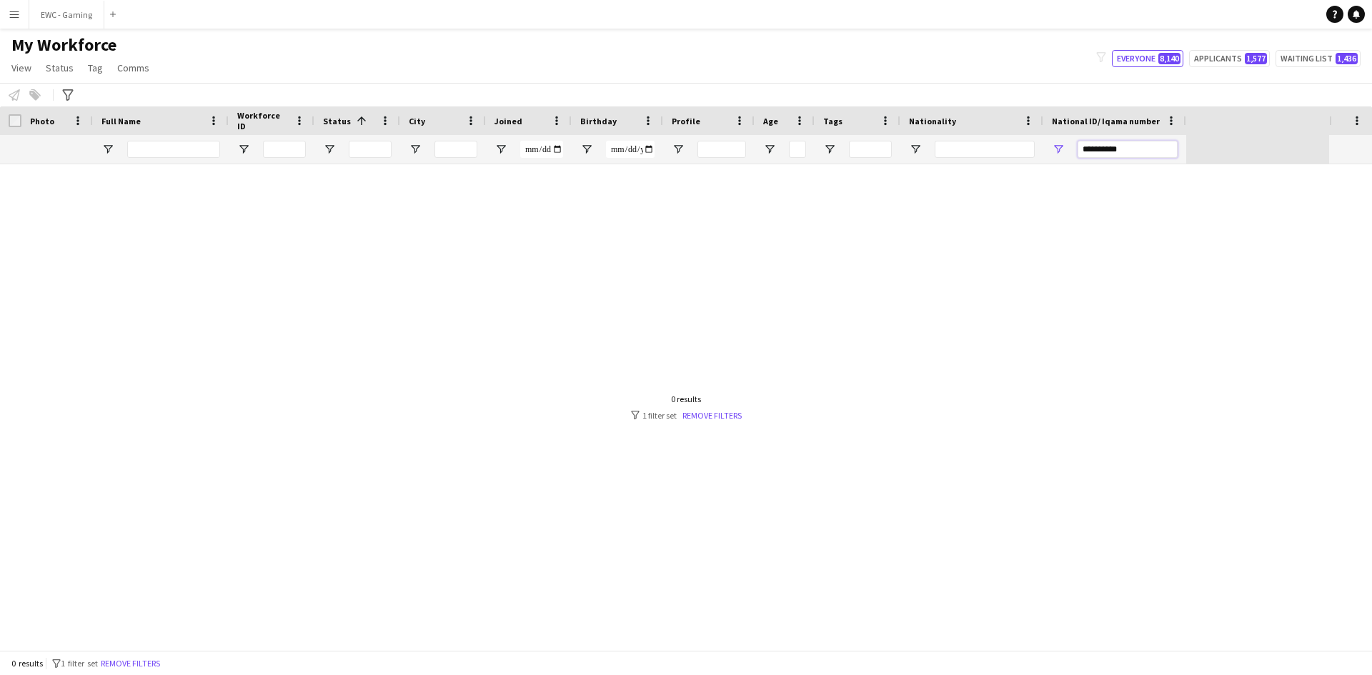
type input "**********"
click at [692, 411] on link "Remove filters" at bounding box center [711, 415] width 59 height 11
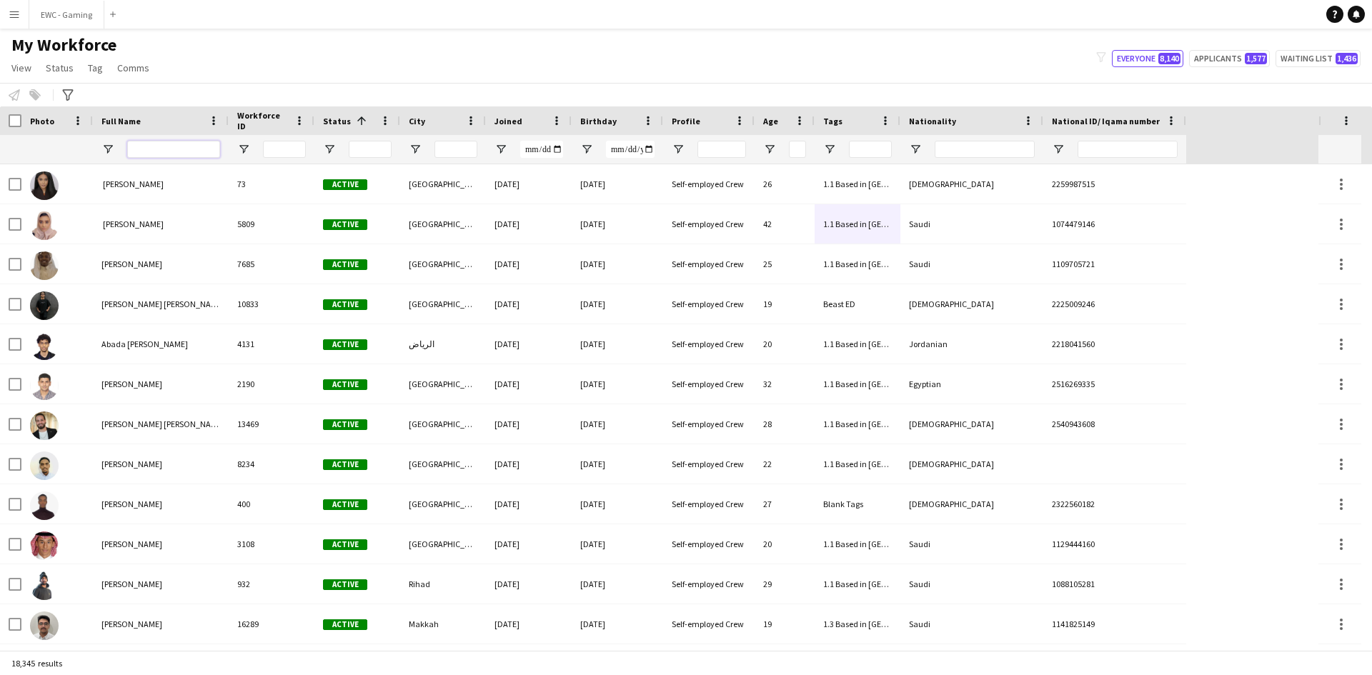
click at [177, 154] on input "Full Name Filter Input" at bounding box center [173, 149] width 93 height 17
paste input "**********"
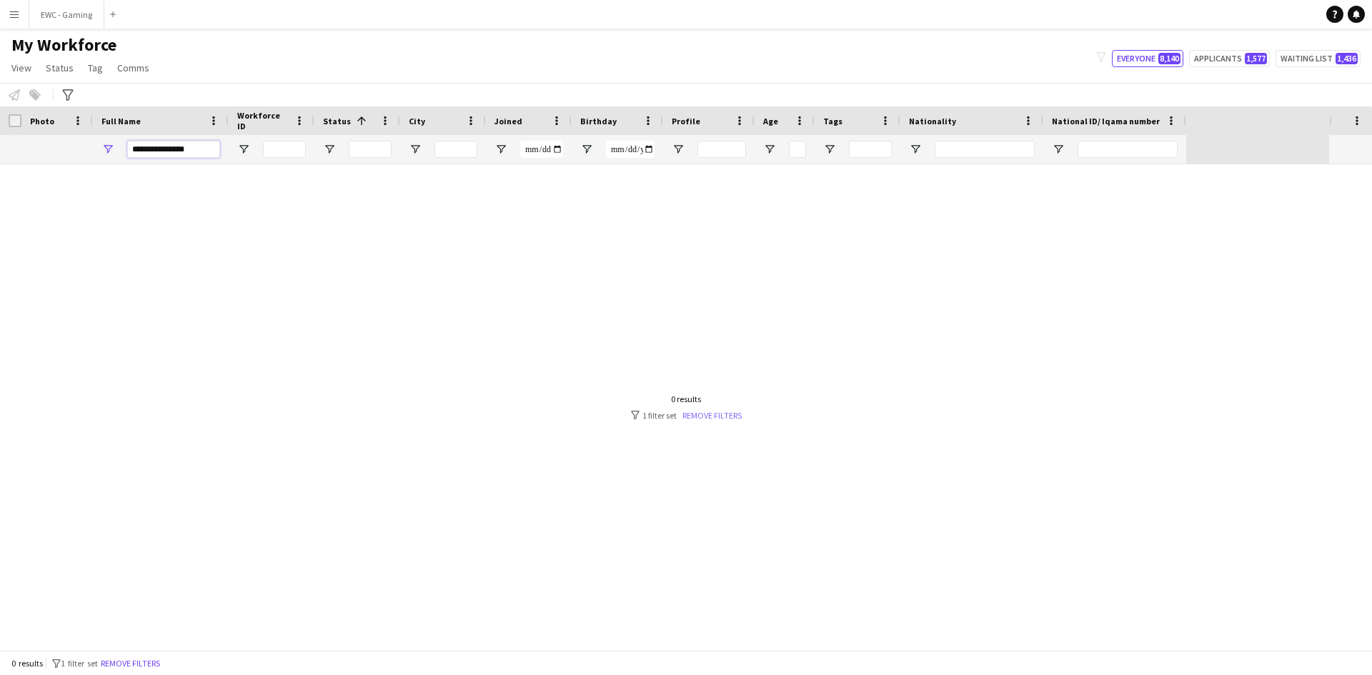
type input "**********"
click at [692, 415] on link "Remove filters" at bounding box center [711, 415] width 59 height 11
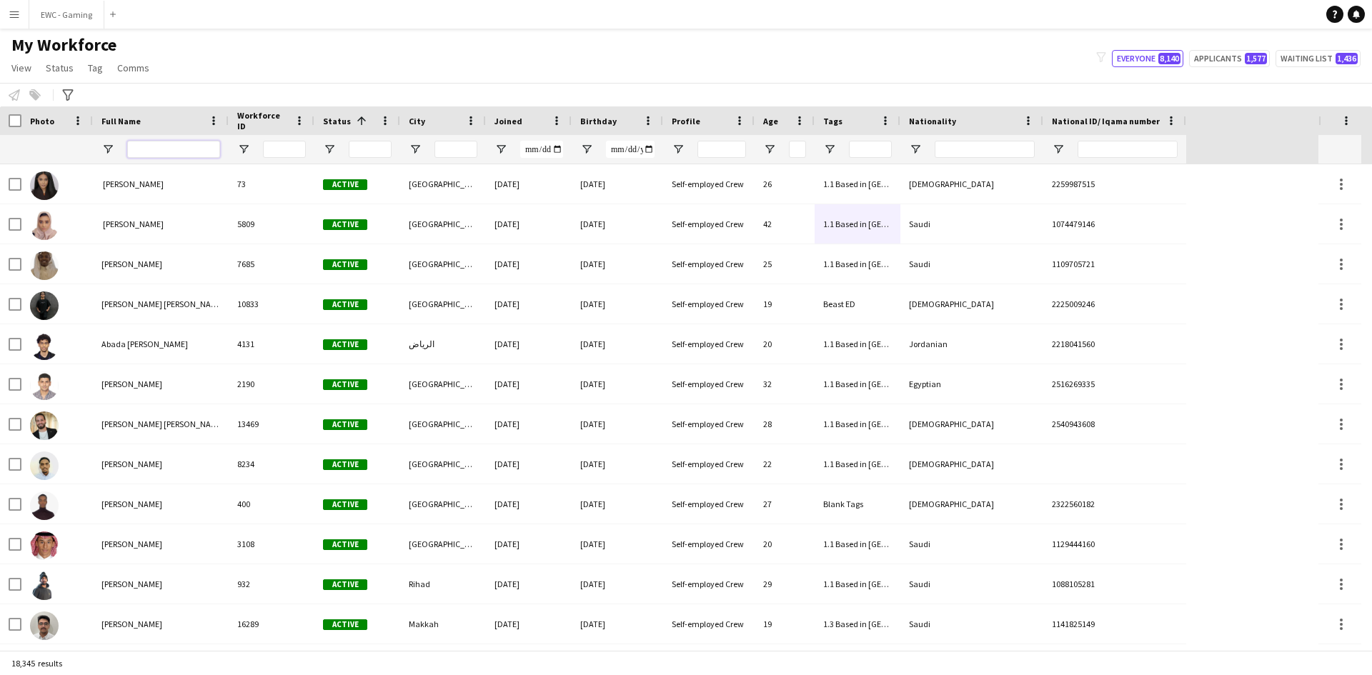
click at [181, 148] on input "Full Name Filter Input" at bounding box center [173, 149] width 93 height 17
paste input "**********"
type input "**********"
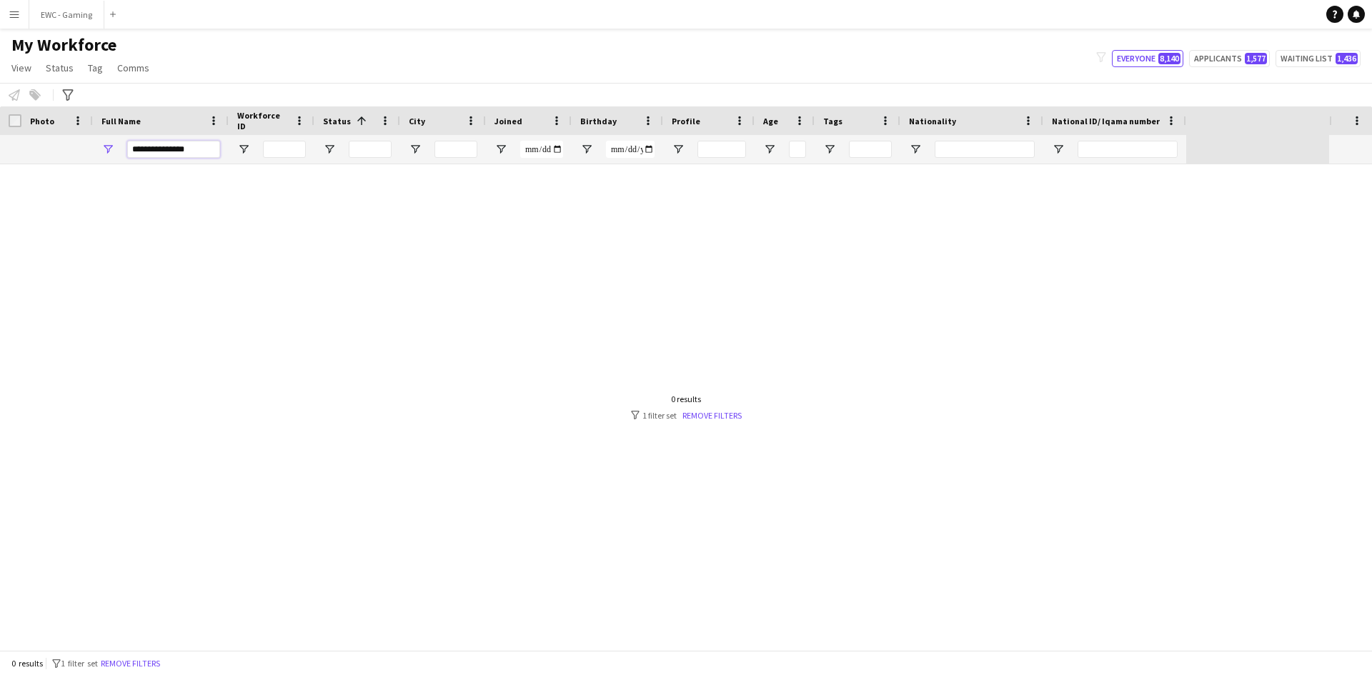
click at [181, 148] on input "**********" at bounding box center [173, 149] width 93 height 17
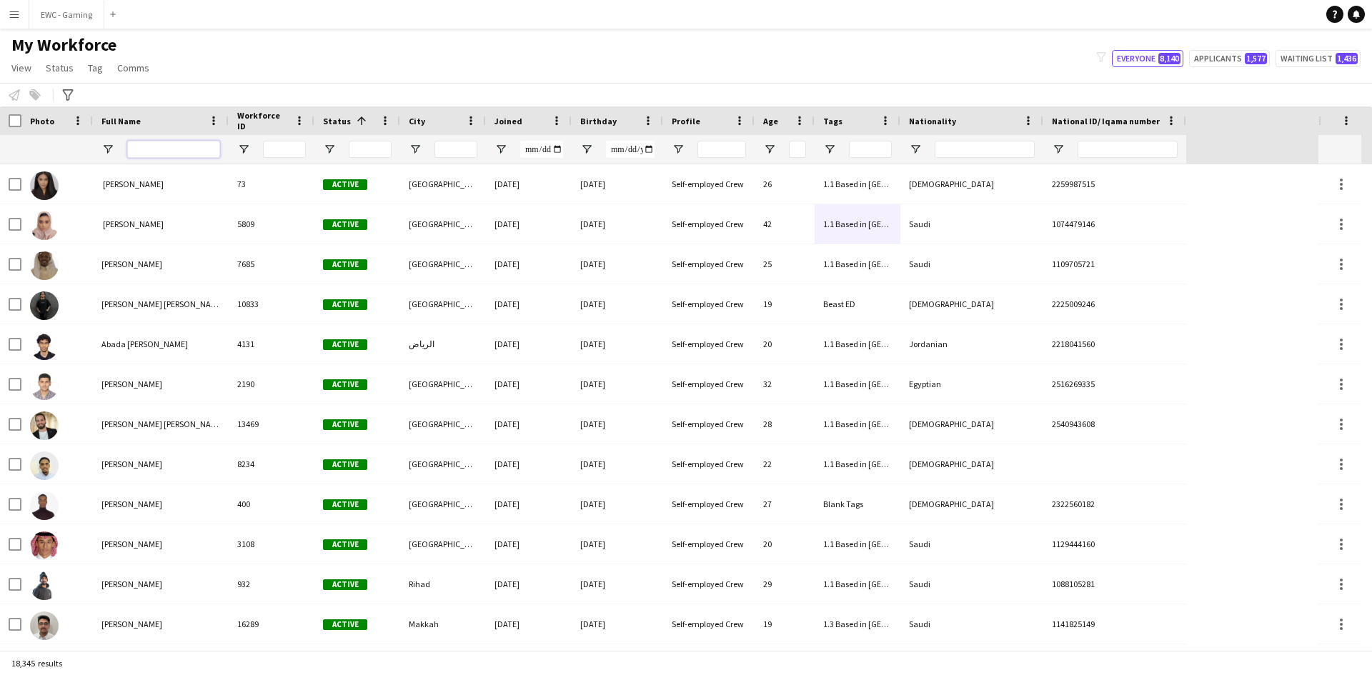
click at [178, 143] on input "Full Name Filter Input" at bounding box center [173, 149] width 93 height 17
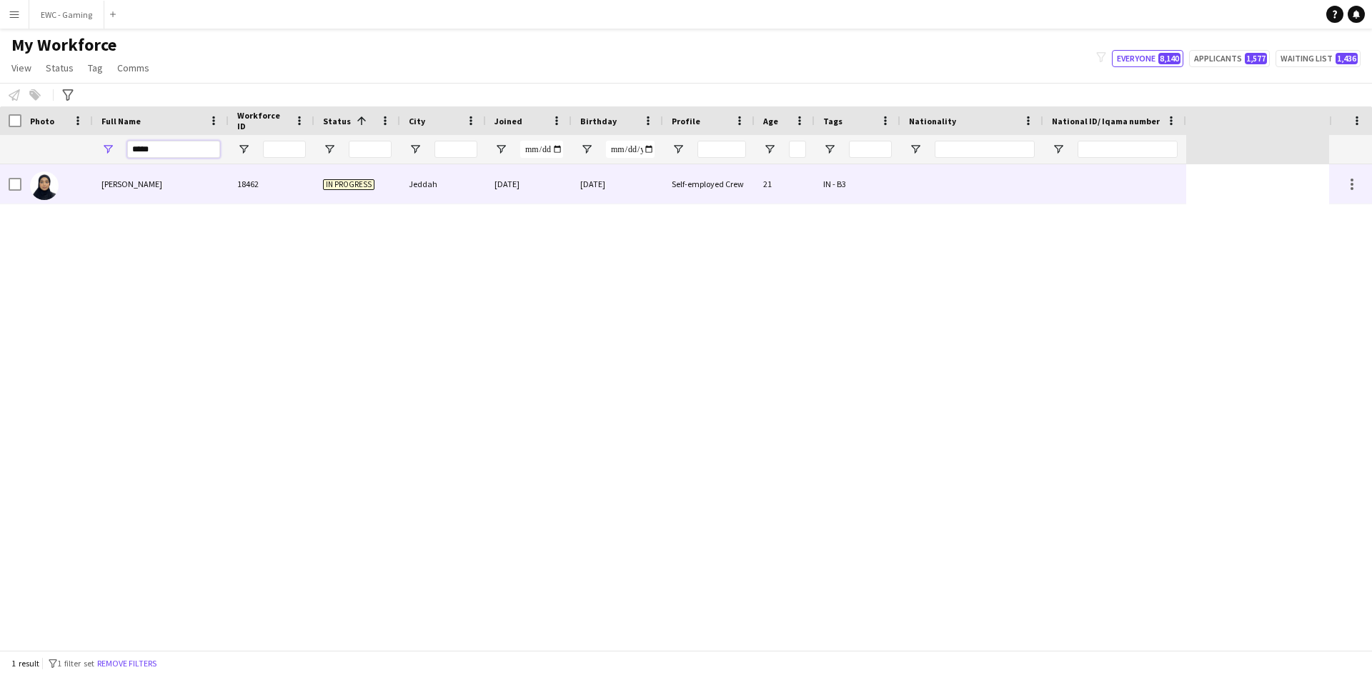
type input "*****"
click at [171, 186] on div "[PERSON_NAME]" at bounding box center [161, 183] width 136 height 39
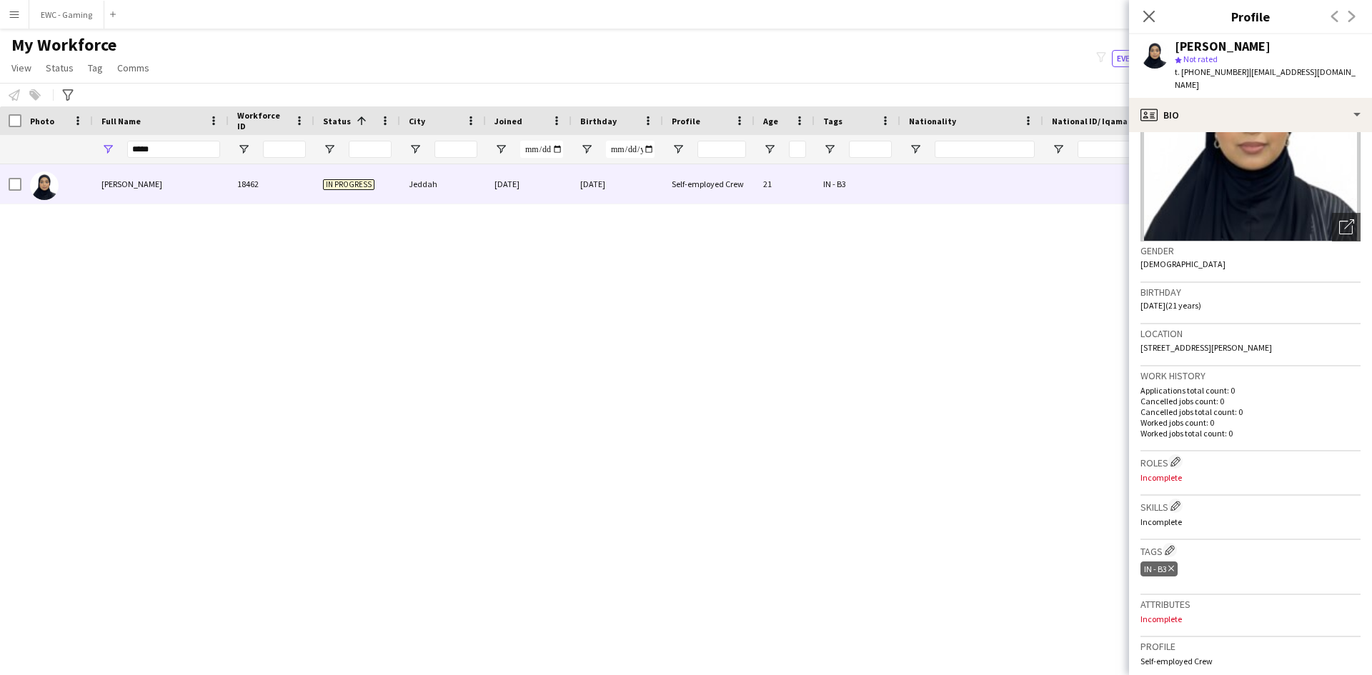
scroll to position [107, 0]
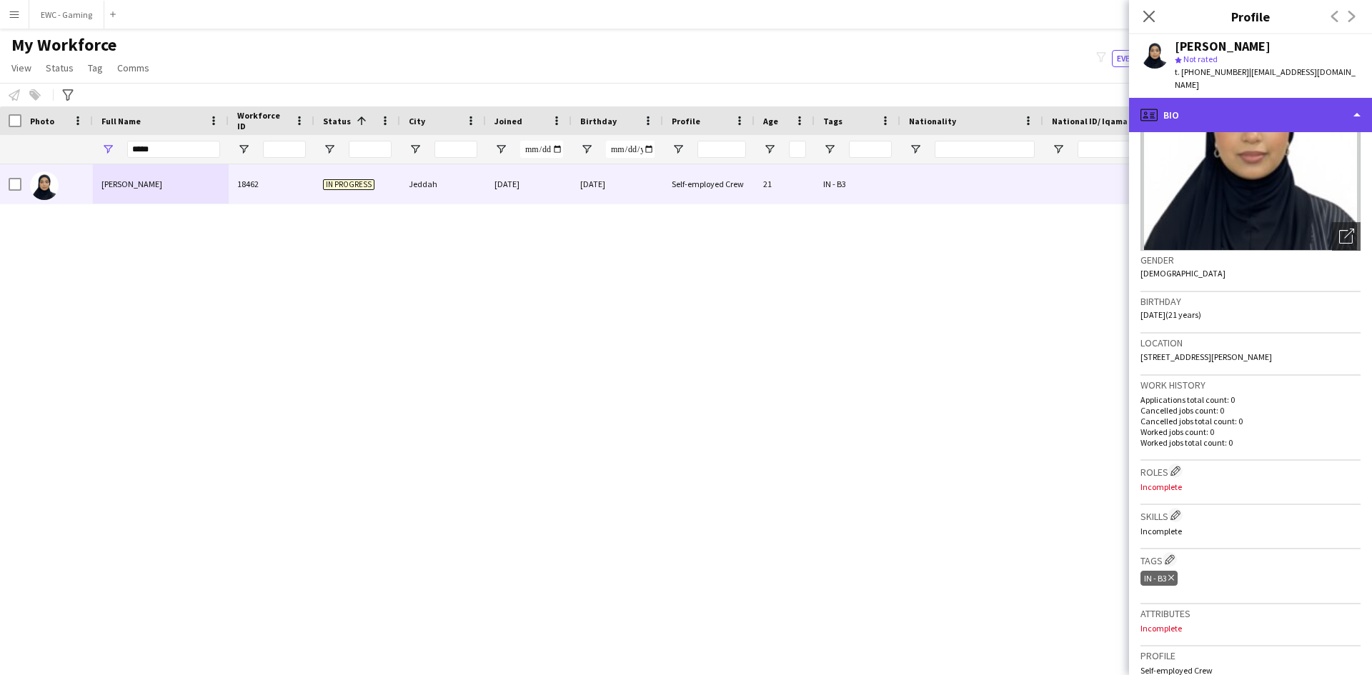
click at [1231, 98] on div "profile Bio" at bounding box center [1250, 115] width 243 height 34
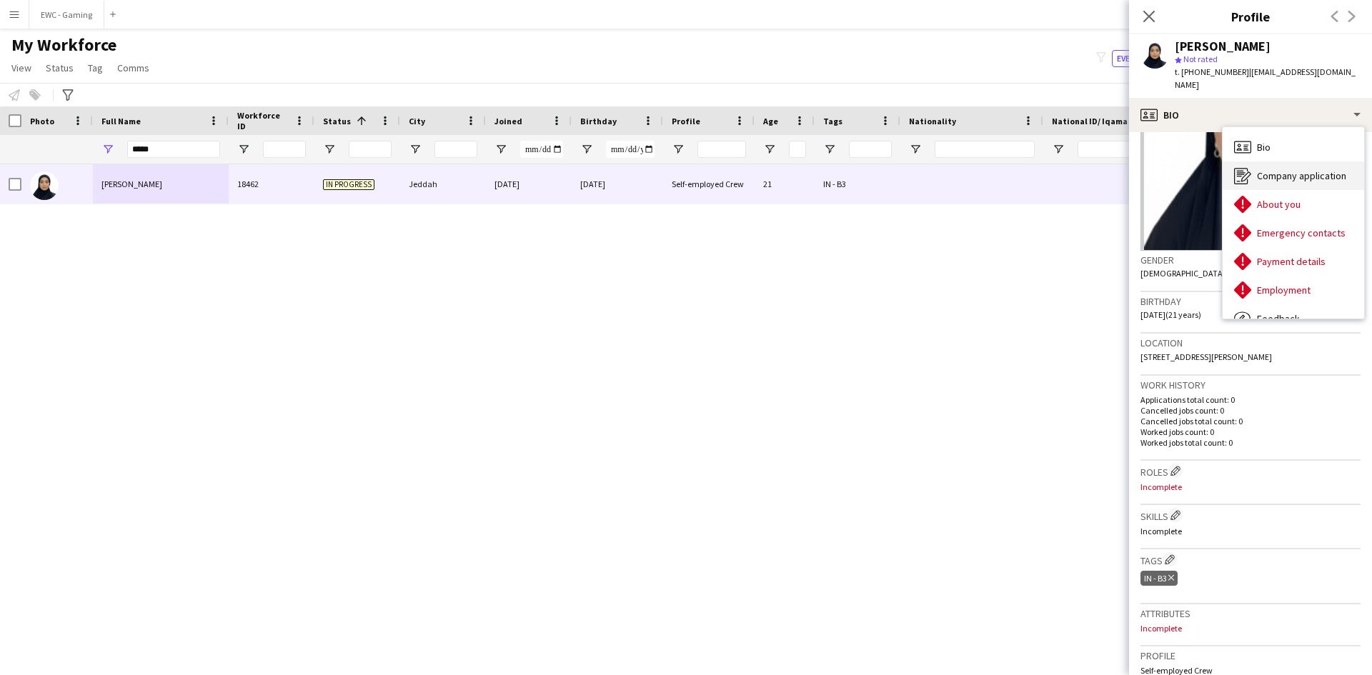
click at [1316, 176] on div "Company application Company application" at bounding box center [1292, 175] width 141 height 29
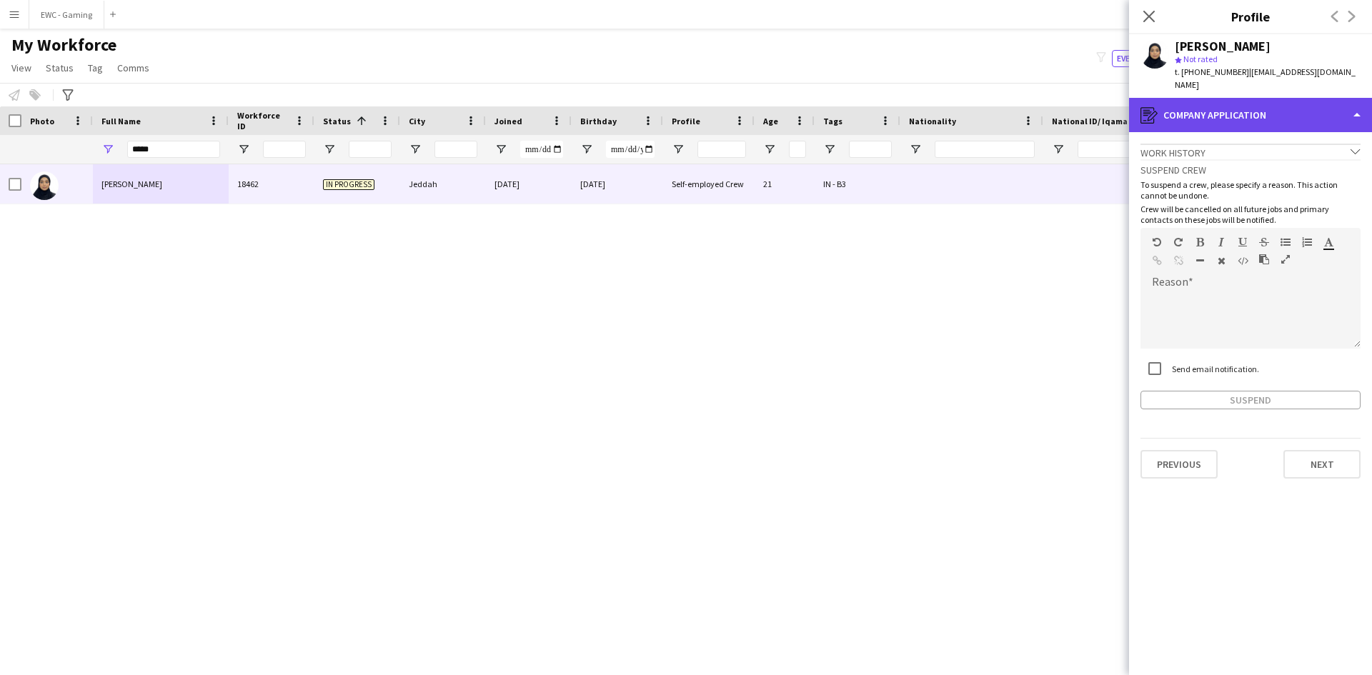
click at [1247, 98] on div "register Company application" at bounding box center [1250, 115] width 243 height 34
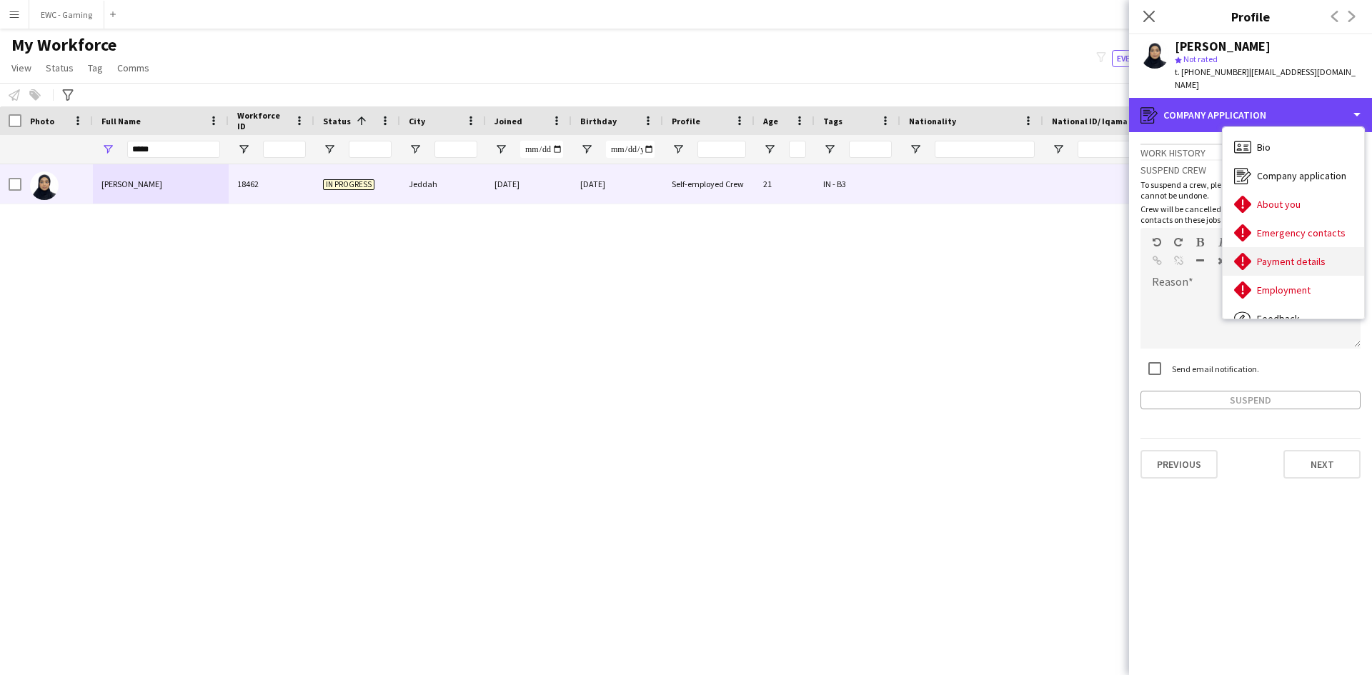
scroll to position [49, 0]
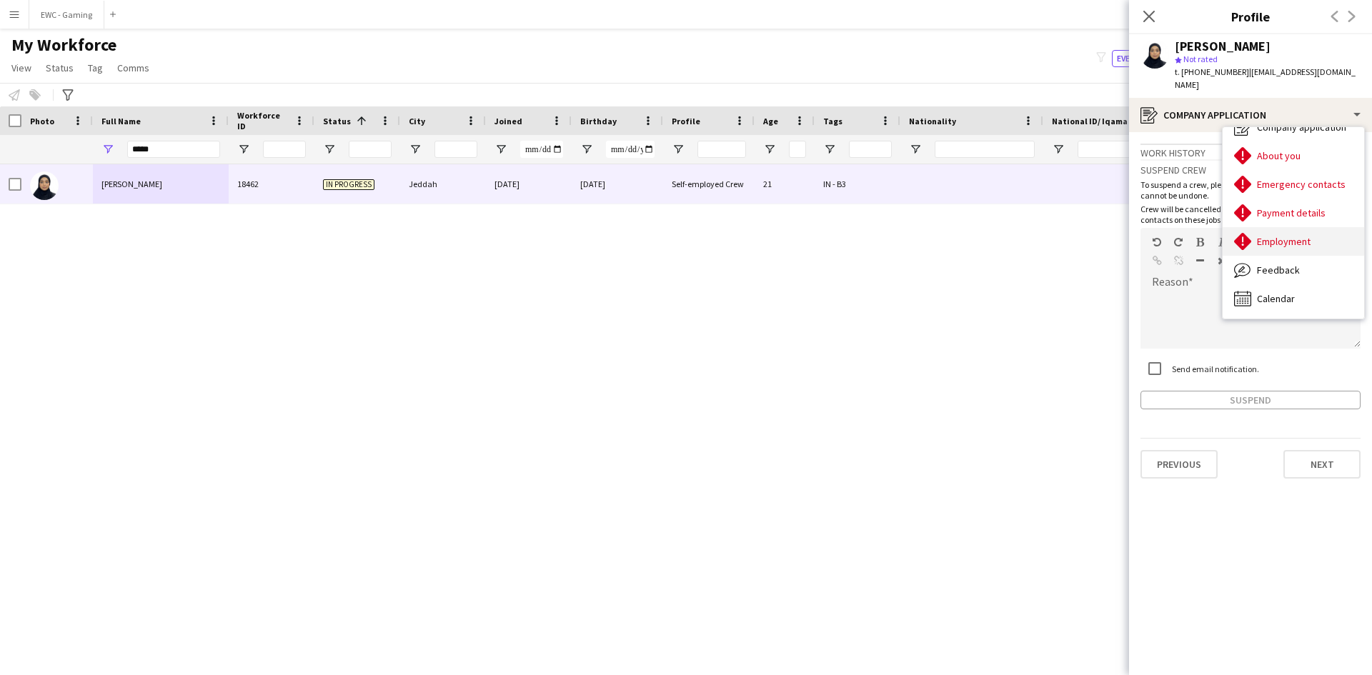
click at [1304, 235] on span "Employment" at bounding box center [1284, 241] width 54 height 13
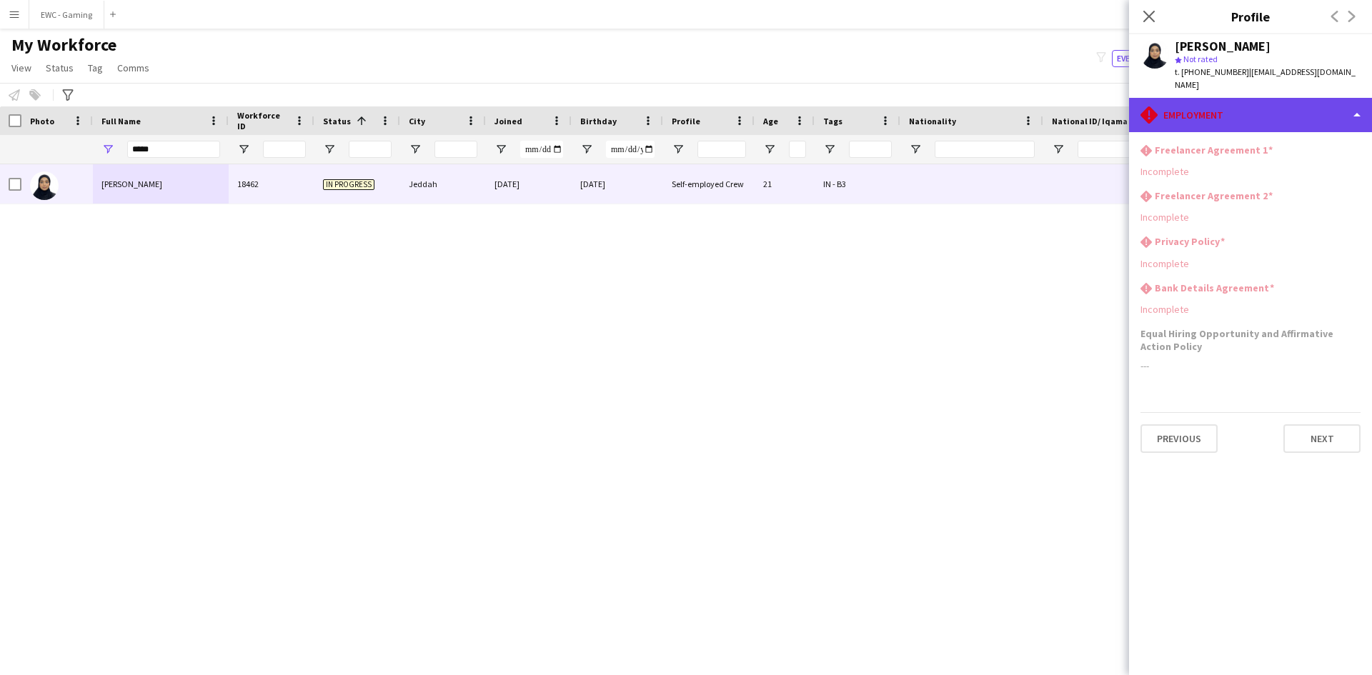
click at [1236, 98] on div "rhombus-alert Employment" at bounding box center [1250, 115] width 243 height 34
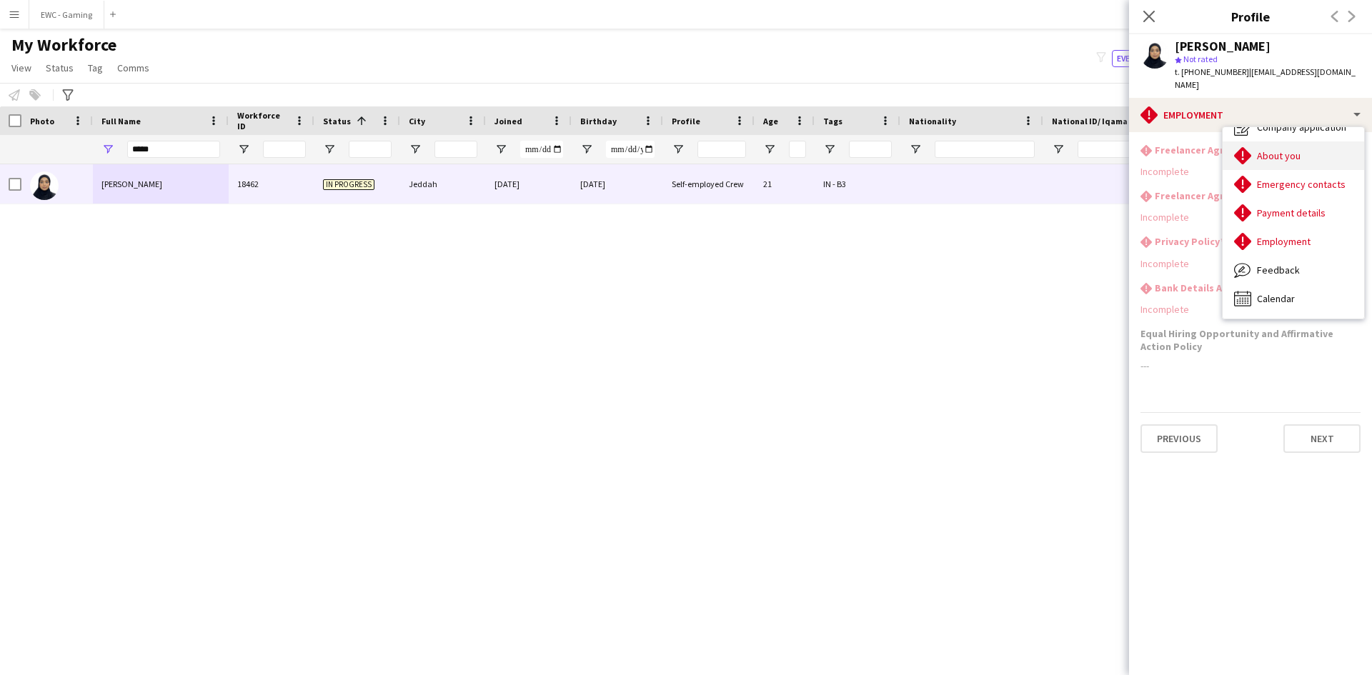
click at [1292, 151] on div "About you About you" at bounding box center [1292, 155] width 141 height 29
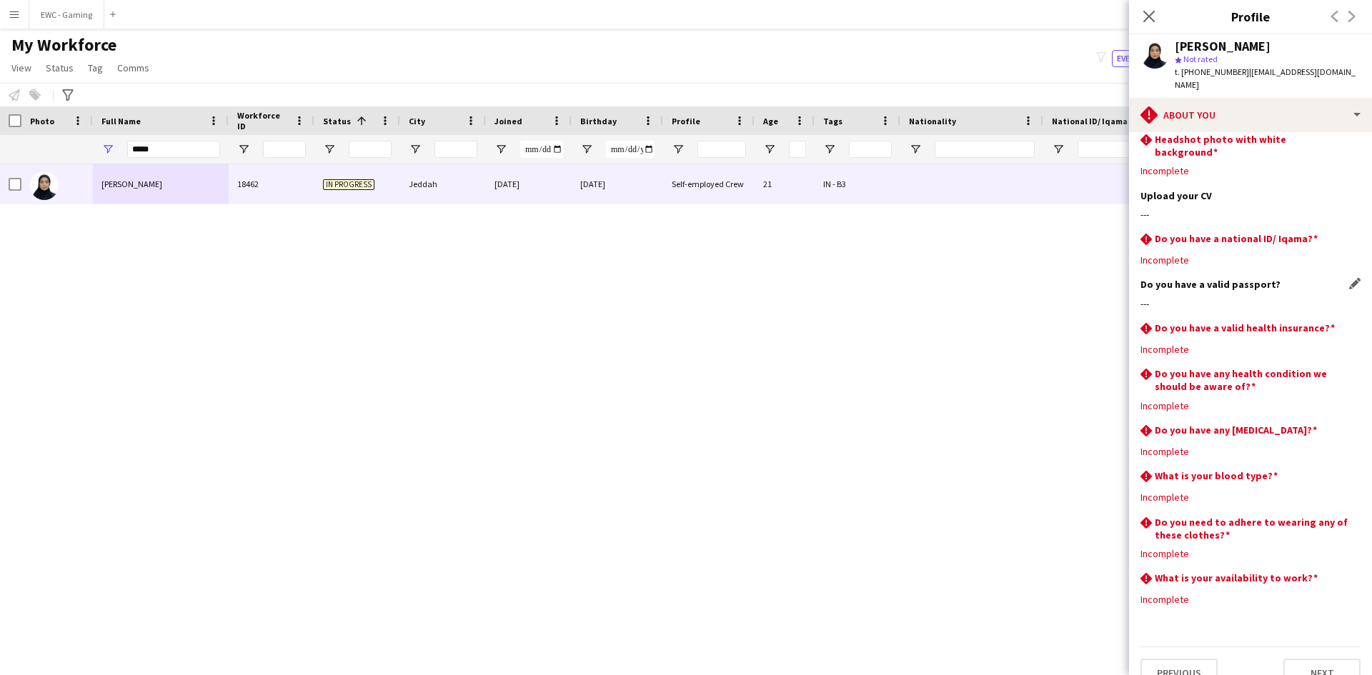
scroll to position [0, 0]
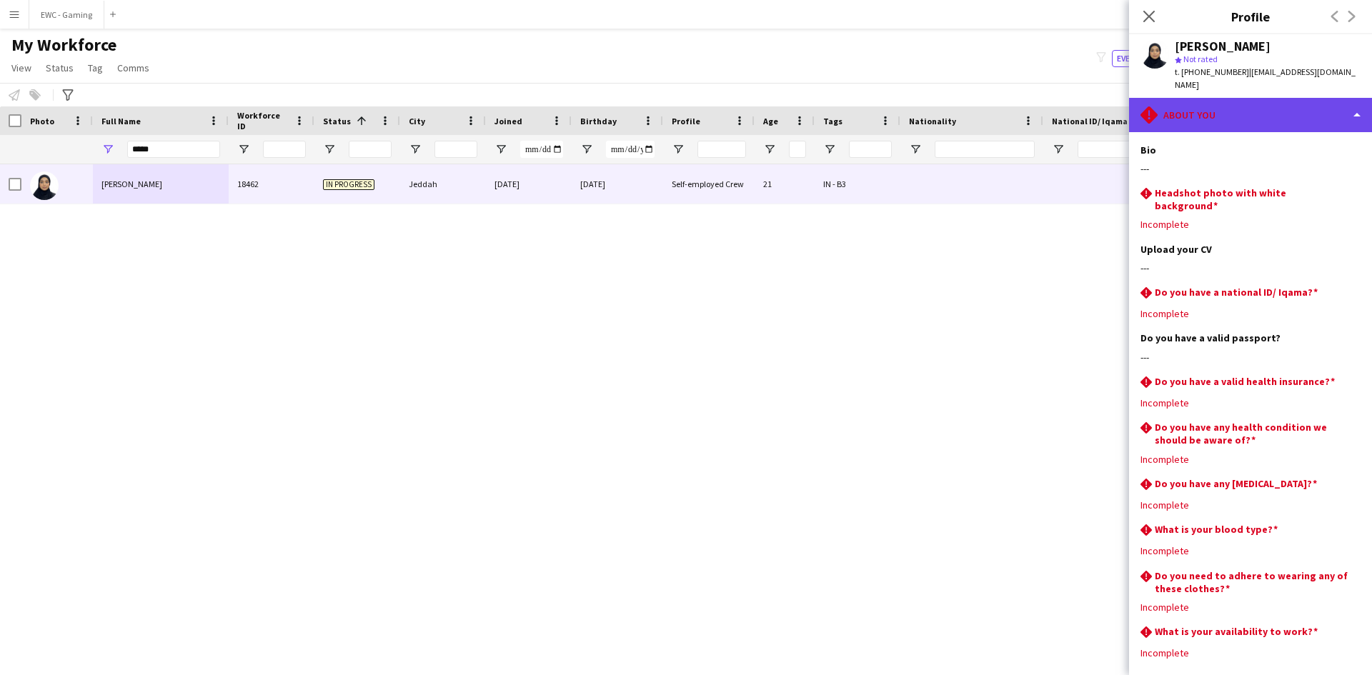
click at [1275, 98] on div "rhombus-alert About you" at bounding box center [1250, 115] width 243 height 34
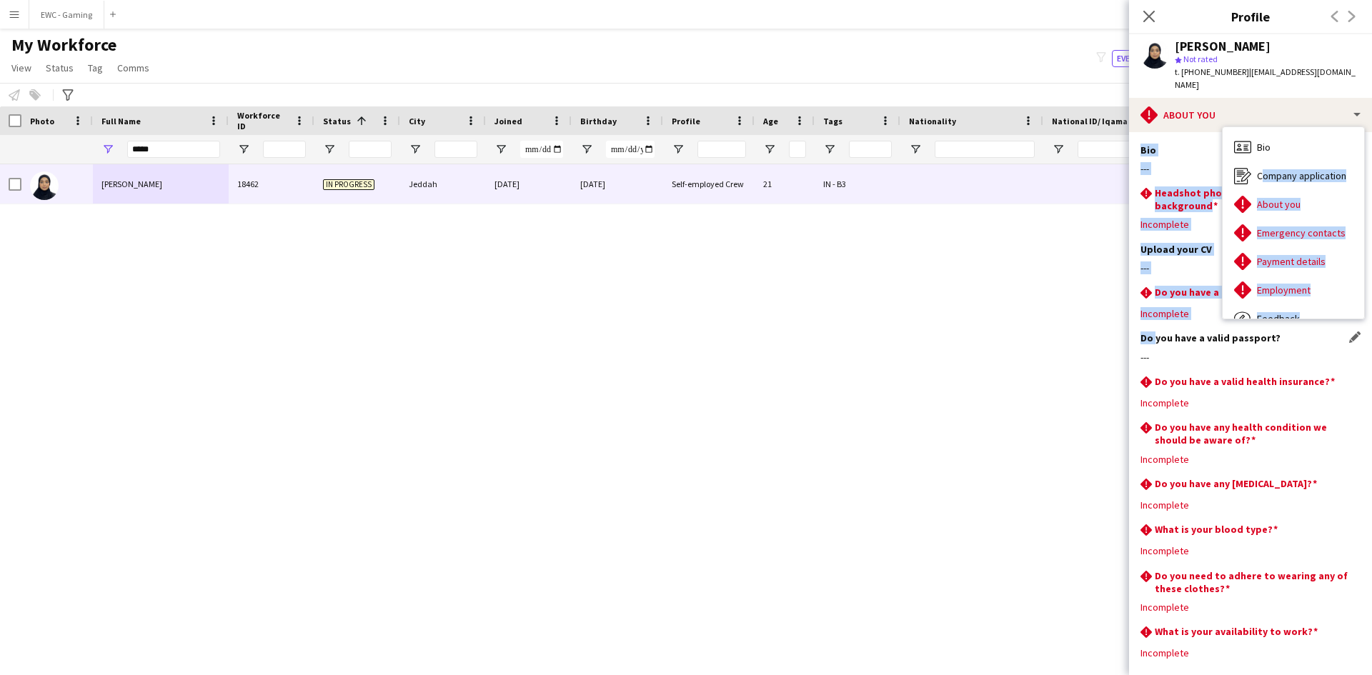
click at [1152, 319] on div "rhombus-alert About you Bio Bio Company application Company application About y…" at bounding box center [1250, 386] width 243 height 577
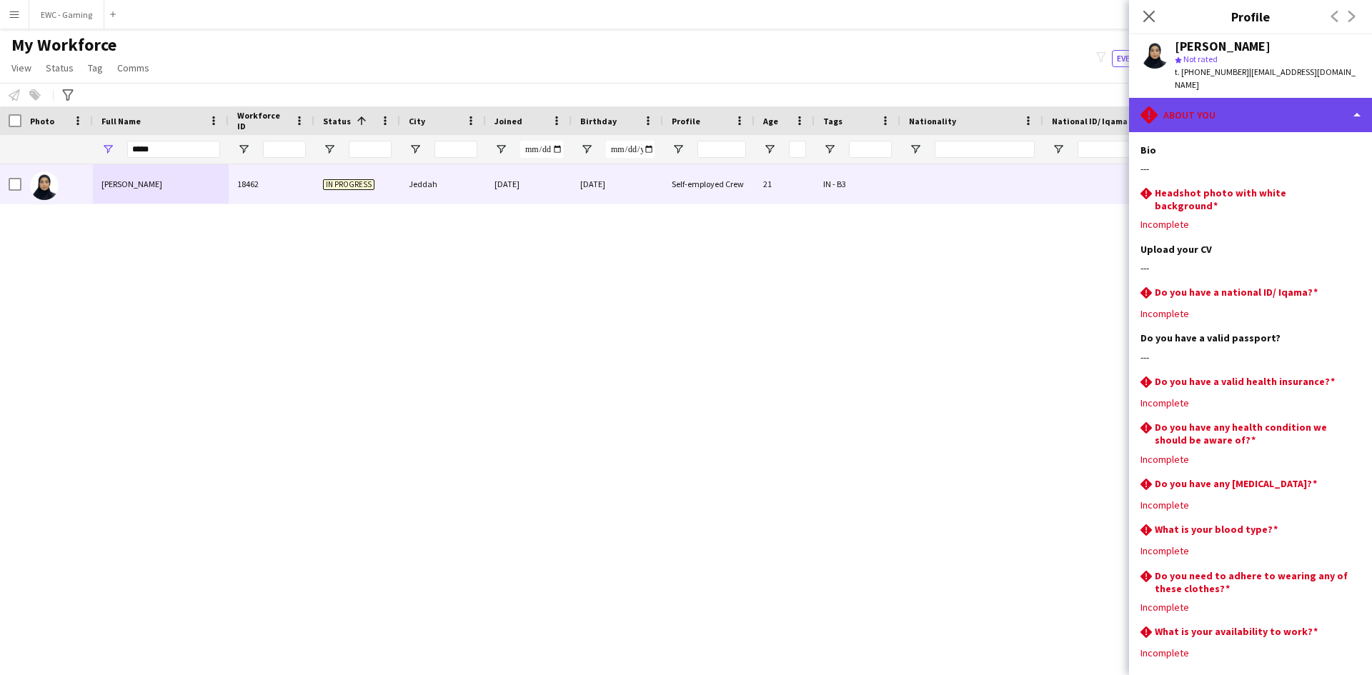
click at [1241, 102] on div "rhombus-alert About you" at bounding box center [1250, 115] width 243 height 34
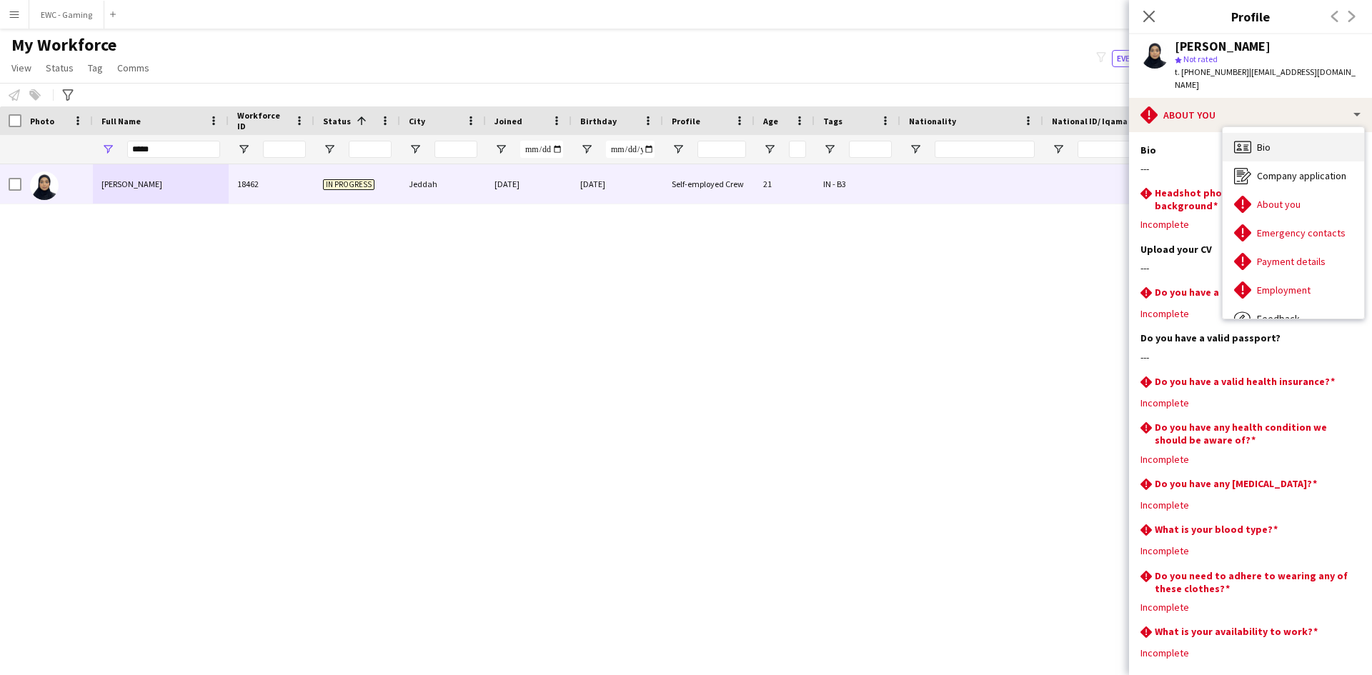
click at [1299, 136] on div "Bio Bio" at bounding box center [1292, 147] width 141 height 29
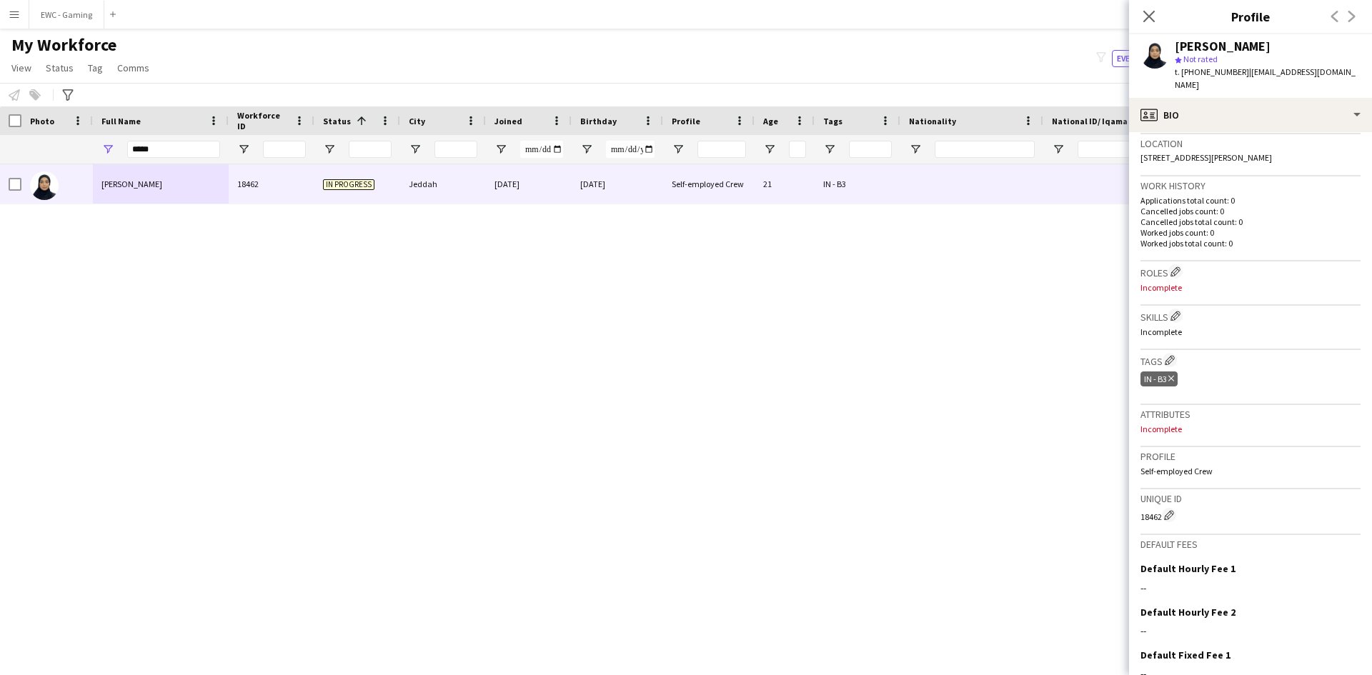
scroll to position [307, 0]
click at [187, 148] on input "*****" at bounding box center [173, 149] width 93 height 17
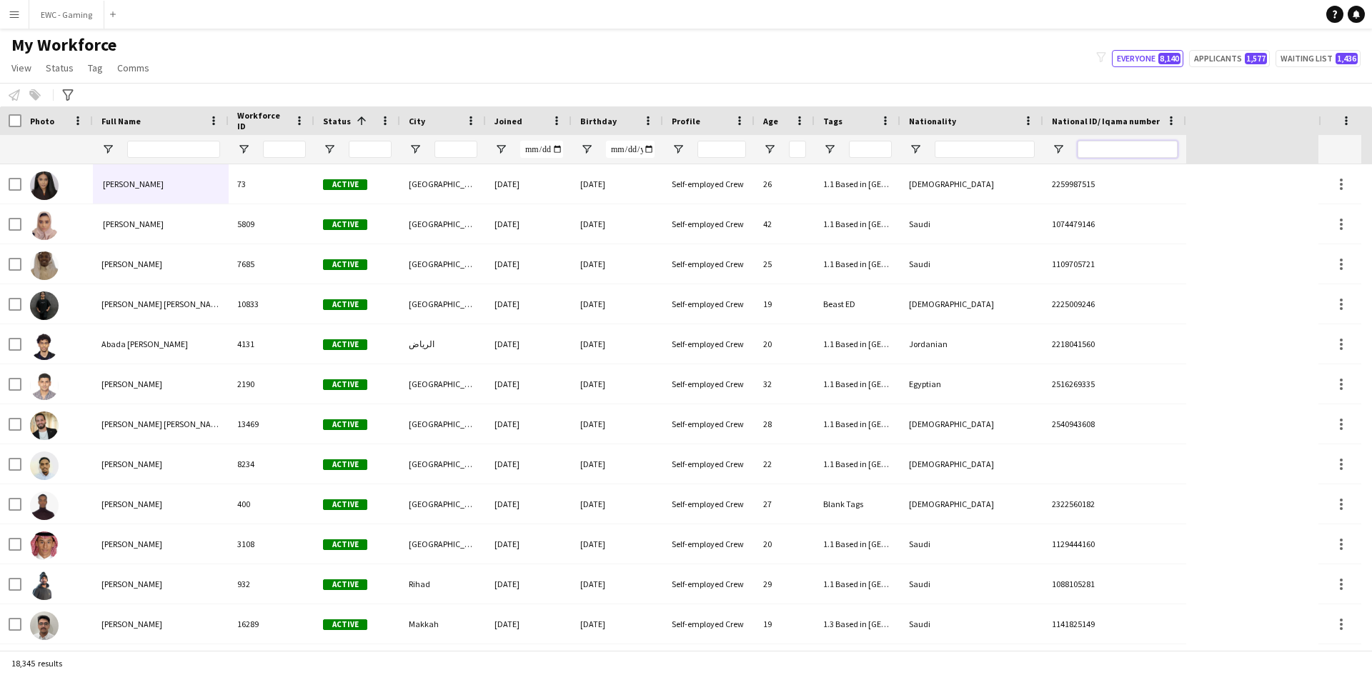
click at [1109, 146] on input "National ID/ Iqama number Filter Input" at bounding box center [1127, 149] width 100 height 17
paste input "**********"
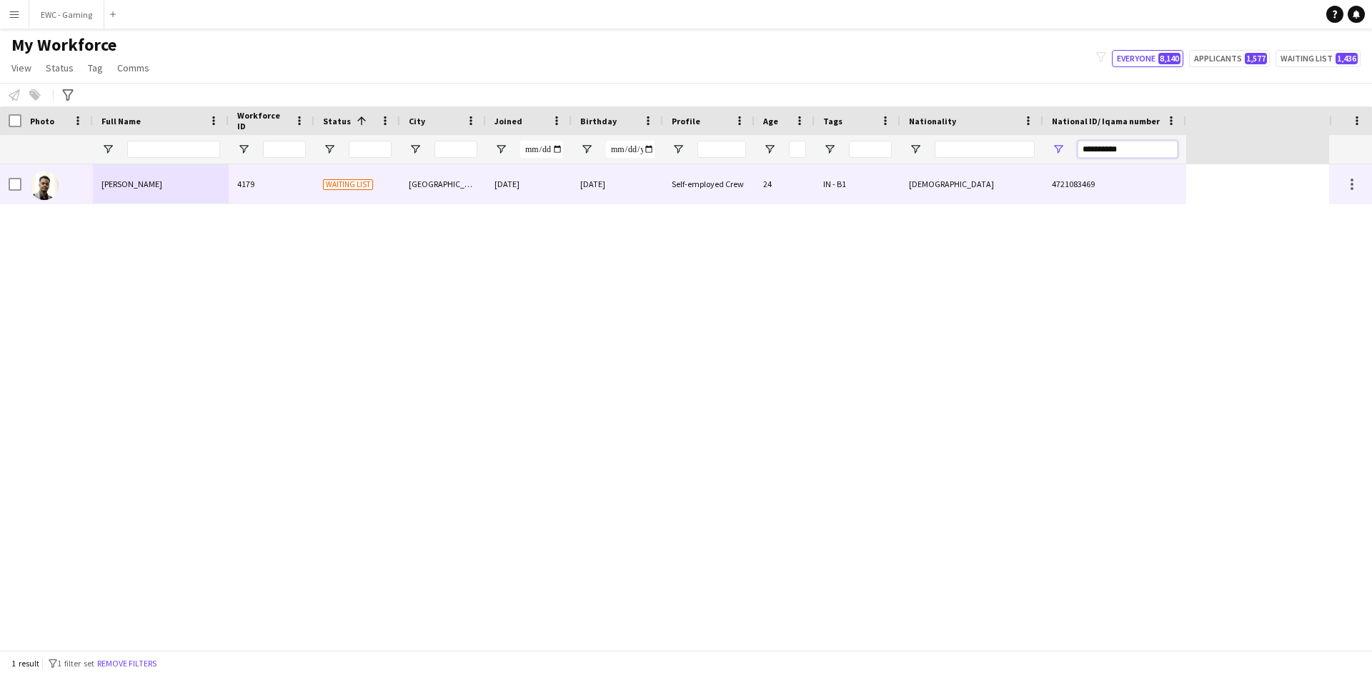
type input "**********"
click at [257, 191] on div "4179" at bounding box center [272, 183] width 86 height 39
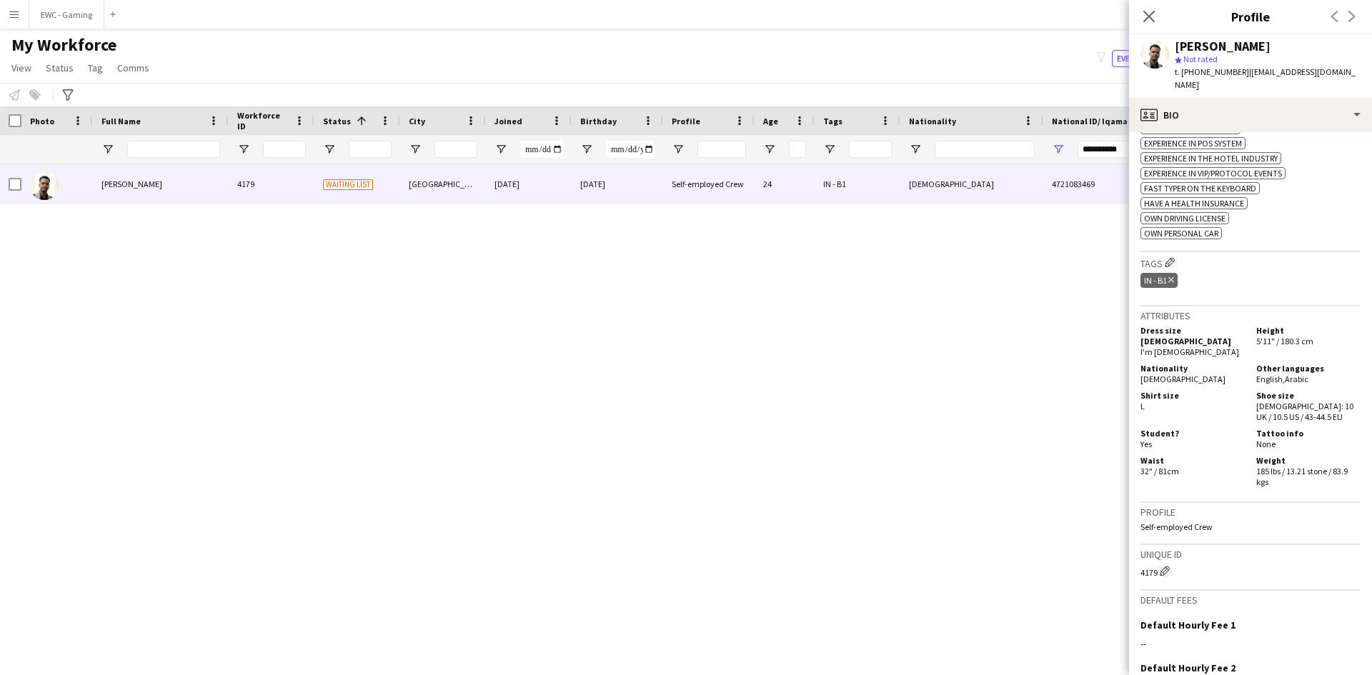
scroll to position [805, 0]
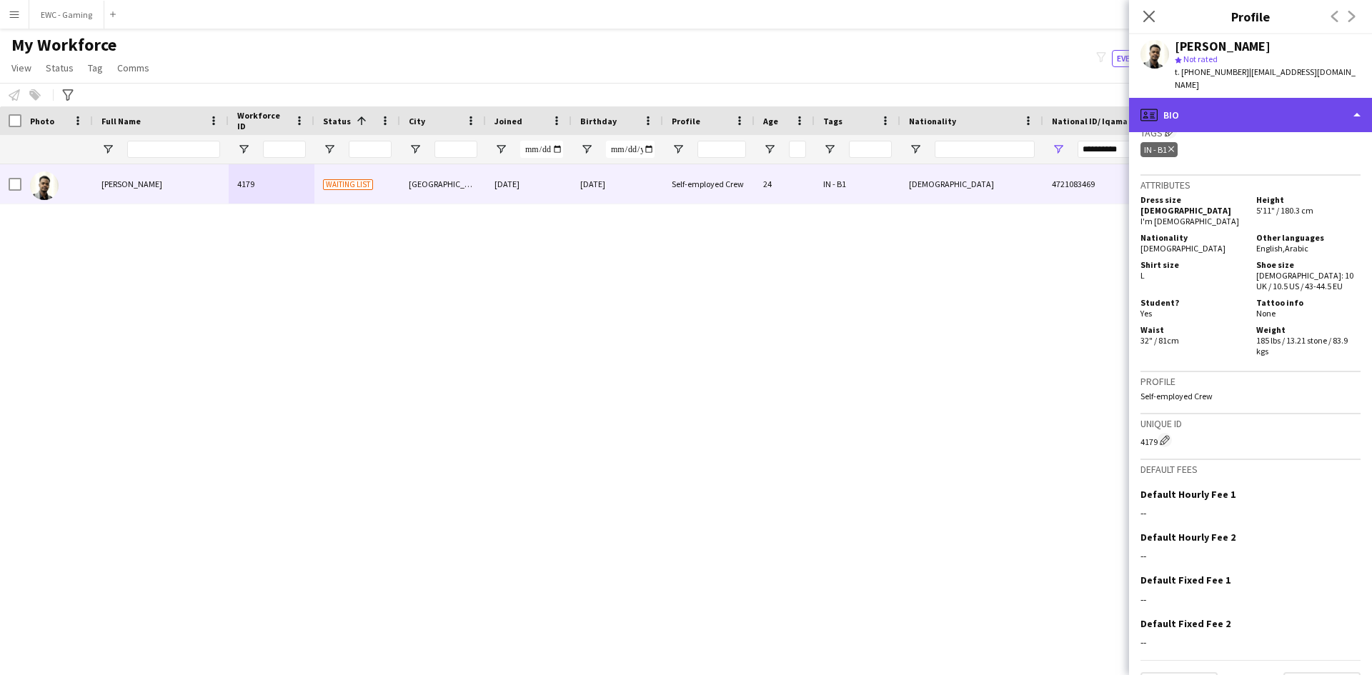
click at [1303, 98] on div "profile Bio" at bounding box center [1250, 115] width 243 height 34
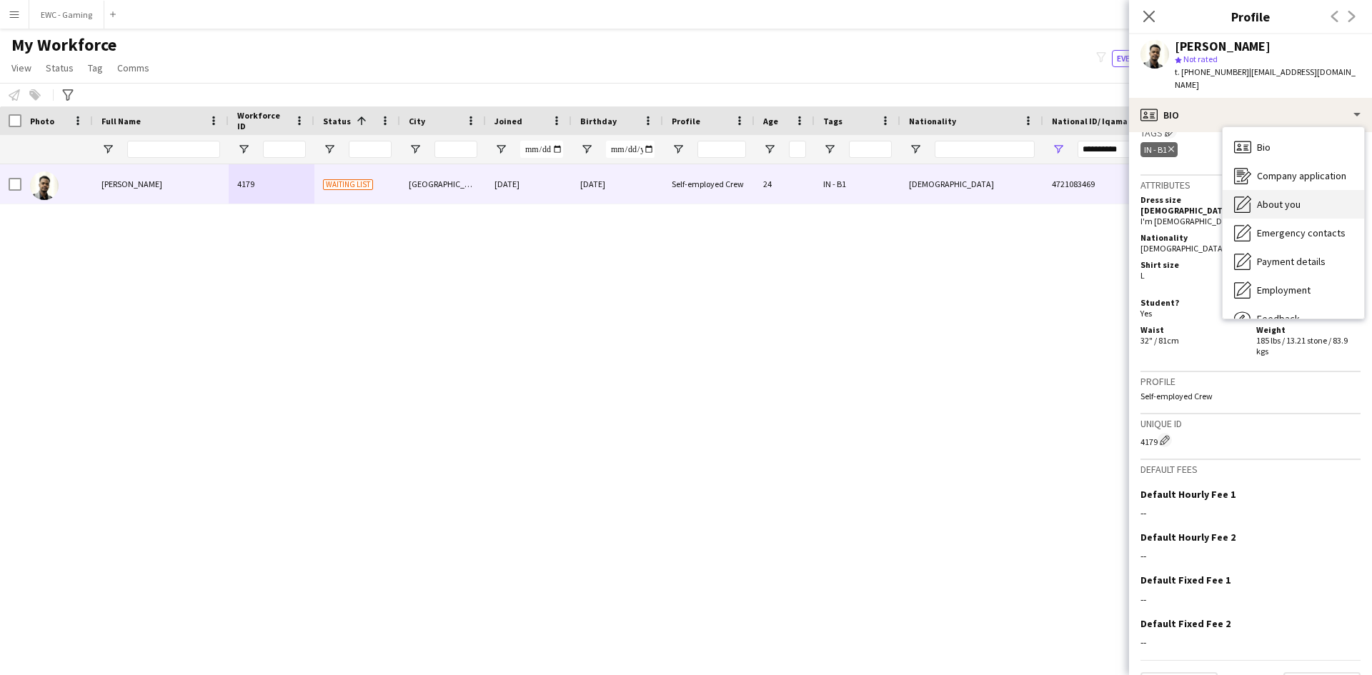
click at [1304, 193] on div "About you About you" at bounding box center [1292, 204] width 141 height 29
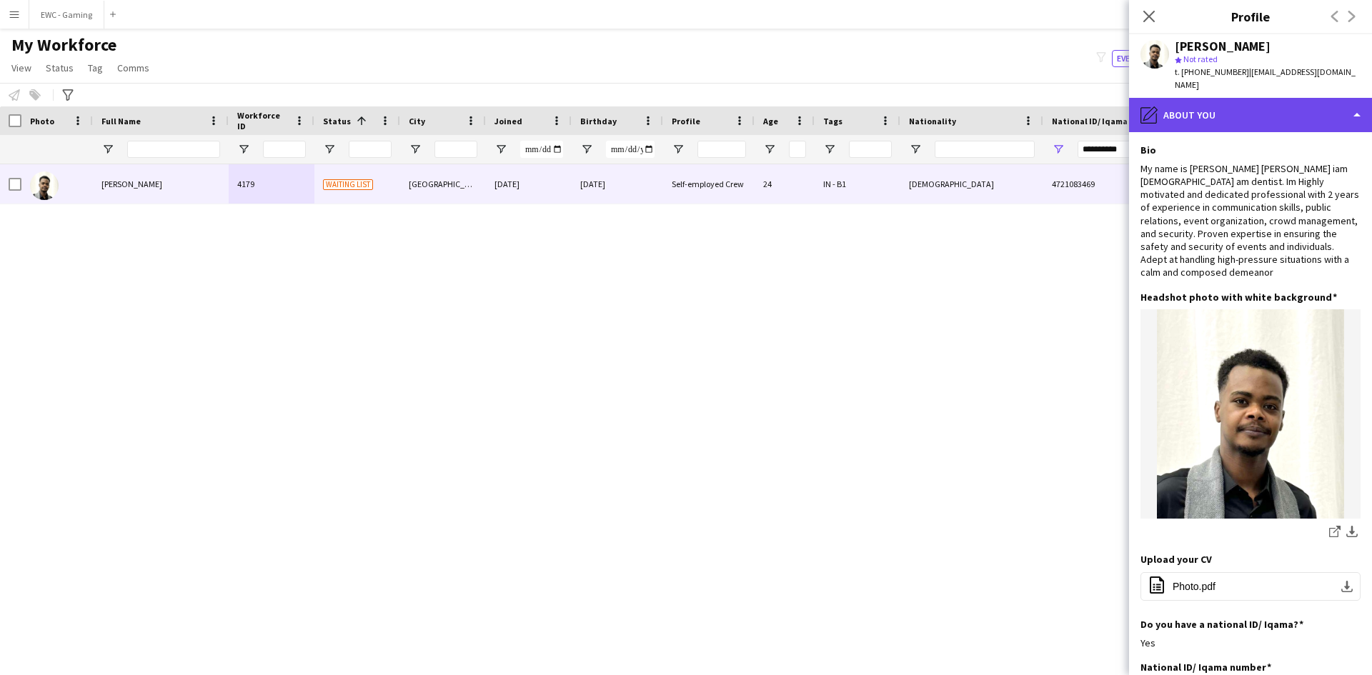
click at [1199, 108] on div "pencil4 About you" at bounding box center [1250, 115] width 243 height 34
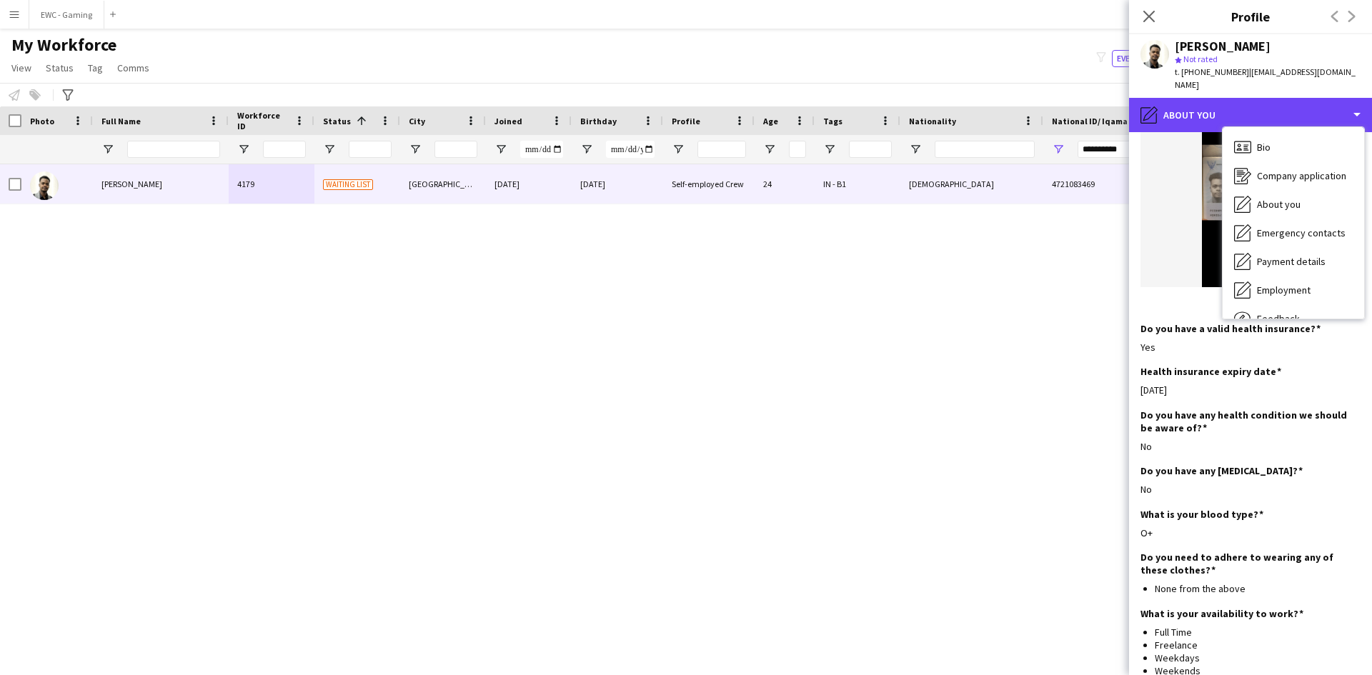
scroll to position [821, 0]
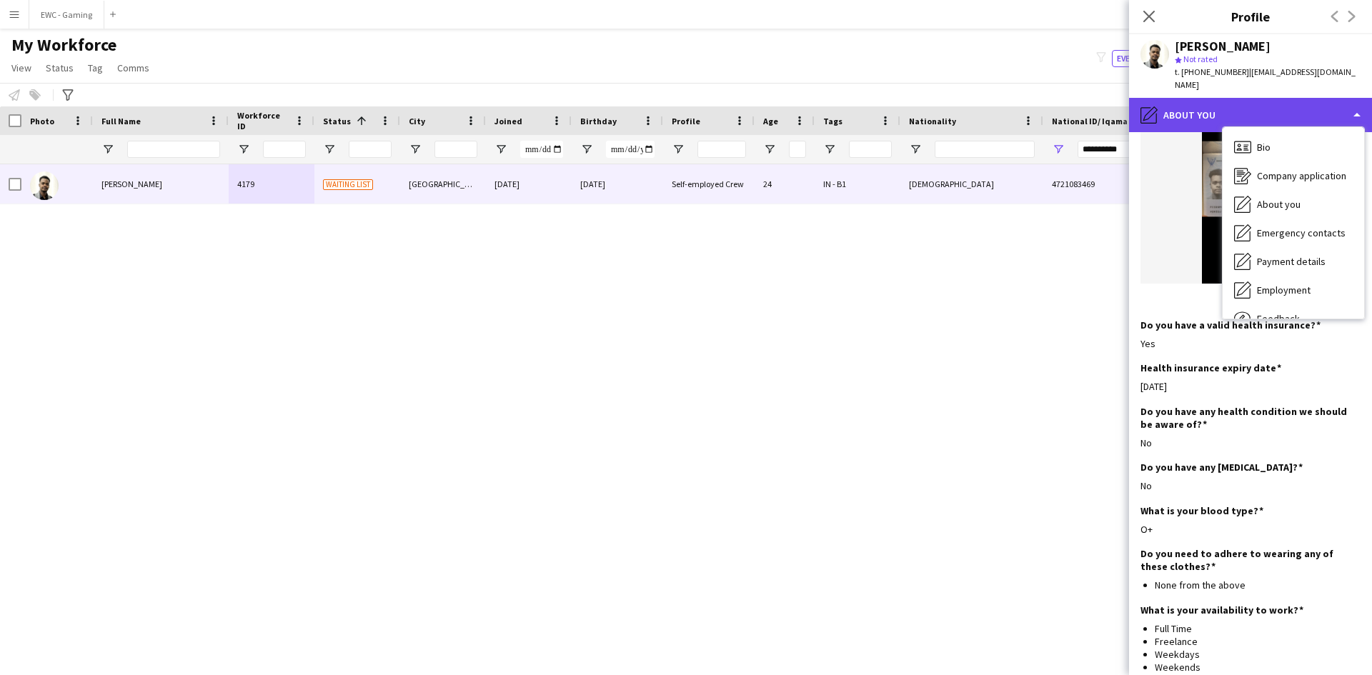
click at [1191, 100] on div "pencil4 About you" at bounding box center [1250, 115] width 243 height 34
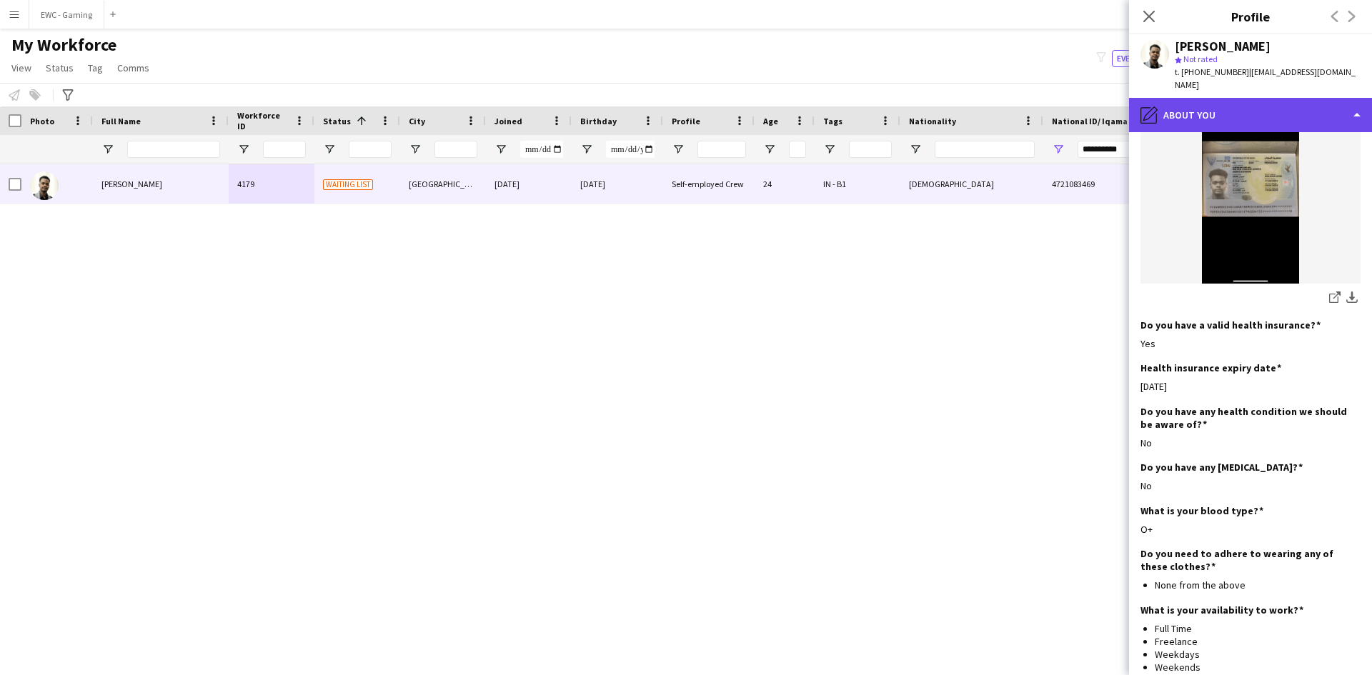
click at [1238, 106] on div "pencil4 About you" at bounding box center [1250, 115] width 243 height 34
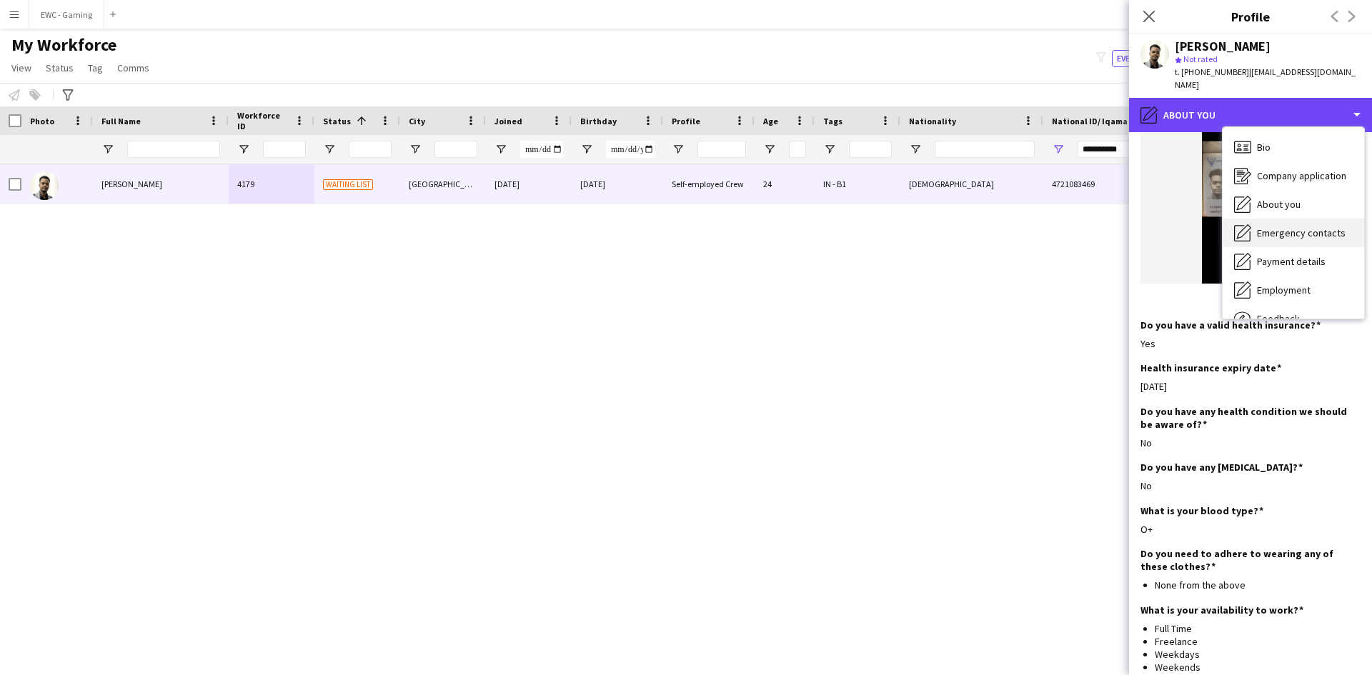
scroll to position [49, 0]
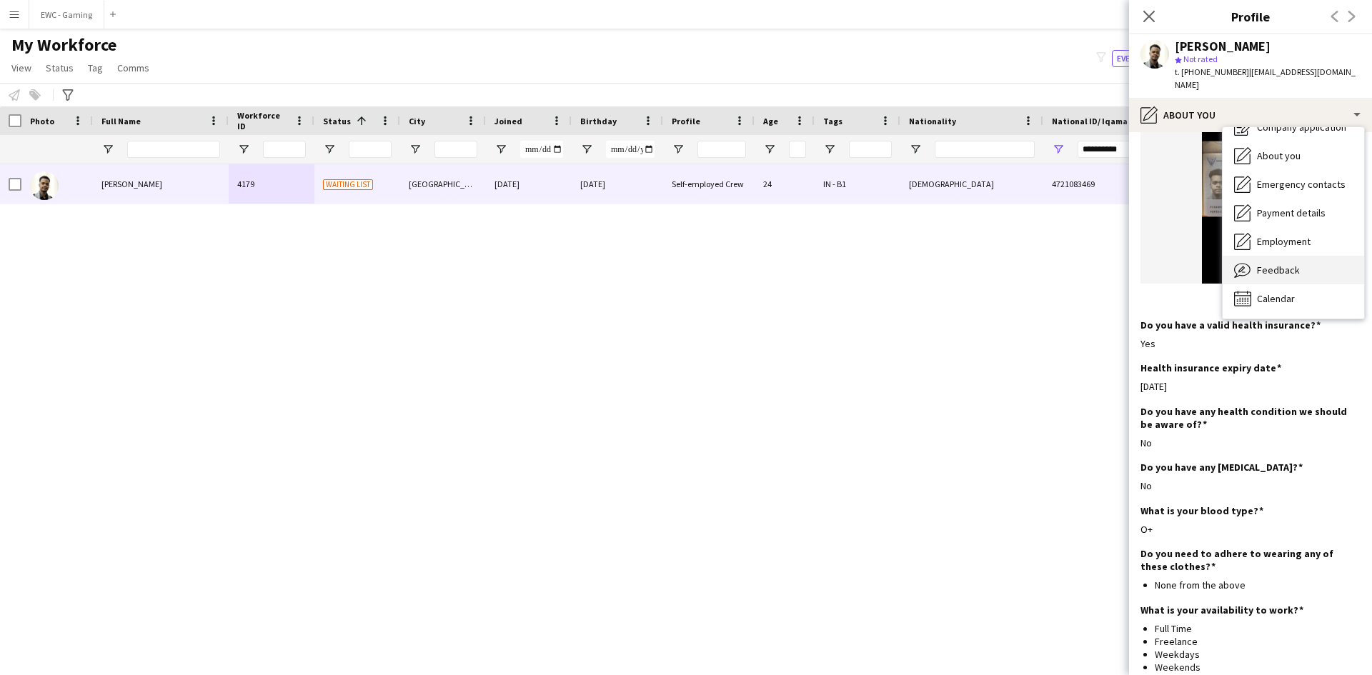
click at [1287, 264] on span "Feedback" at bounding box center [1278, 270] width 43 height 13
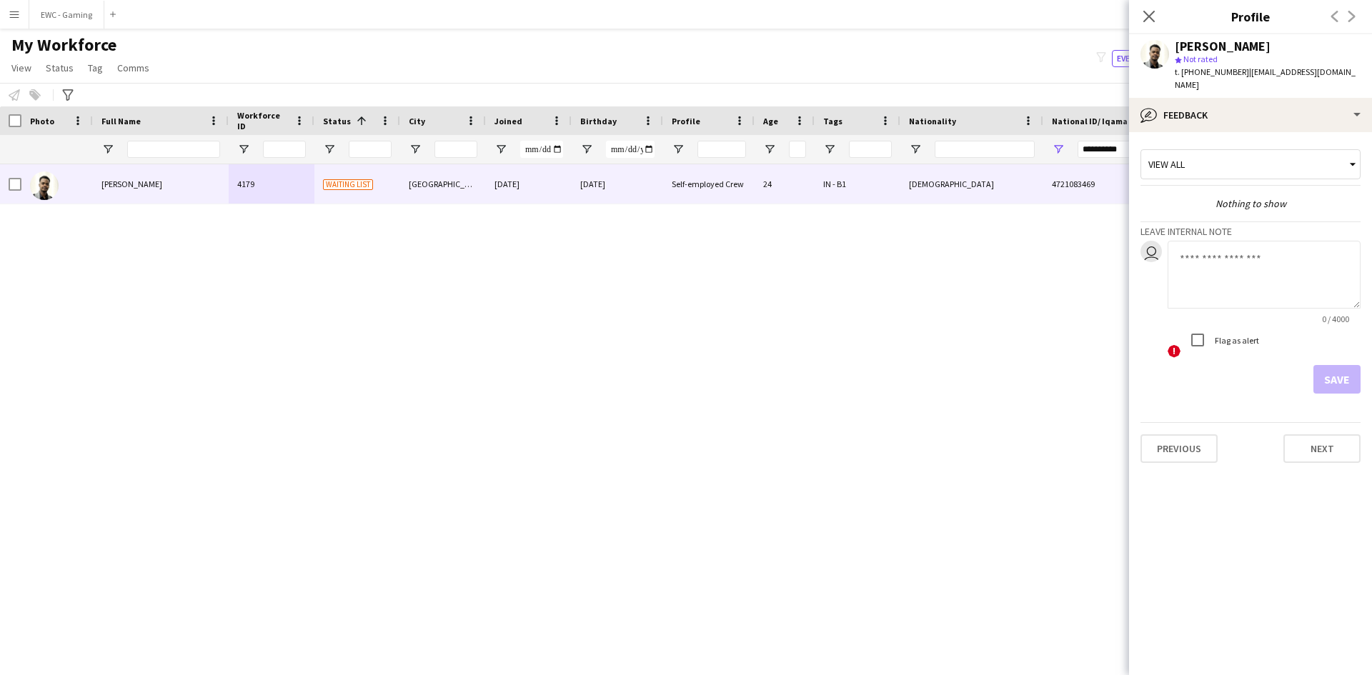
click at [1257, 259] on textarea at bounding box center [1263, 275] width 193 height 68
type textarea "**********"
click at [1331, 365] on button "Save" at bounding box center [1336, 379] width 47 height 29
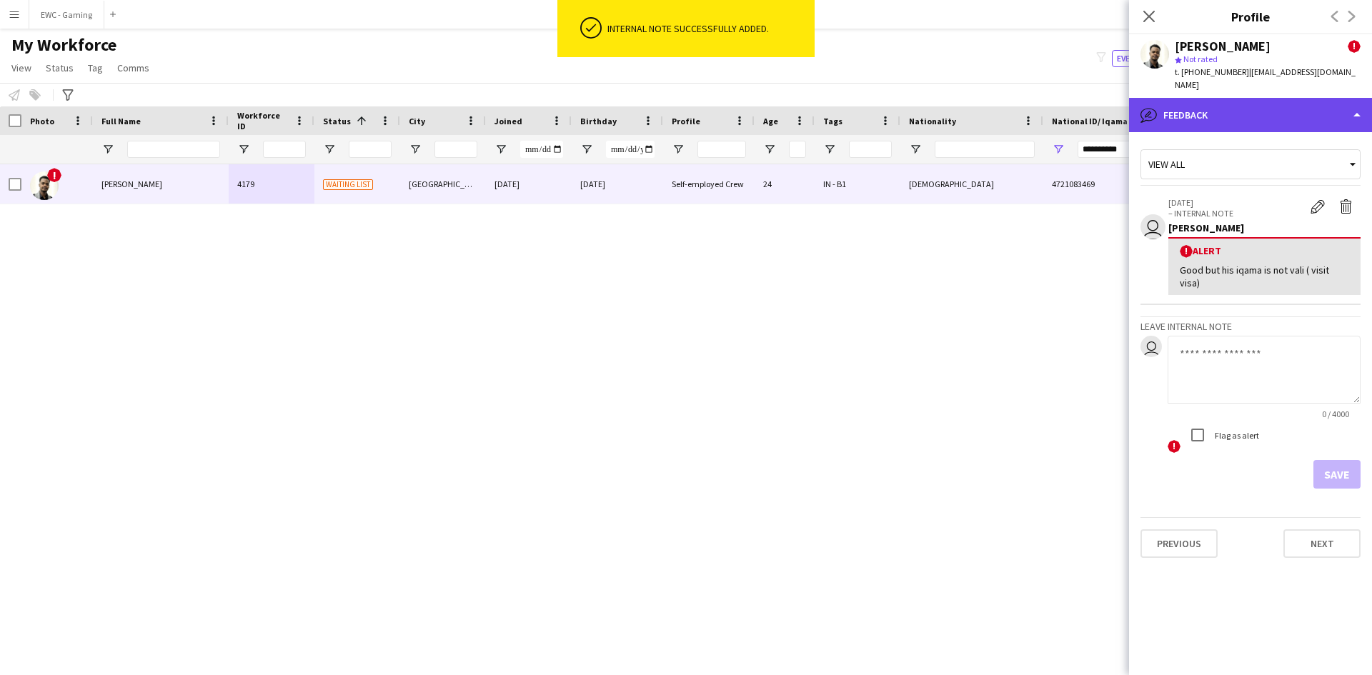
click at [1207, 98] on div "bubble-pencil Feedback" at bounding box center [1250, 115] width 243 height 34
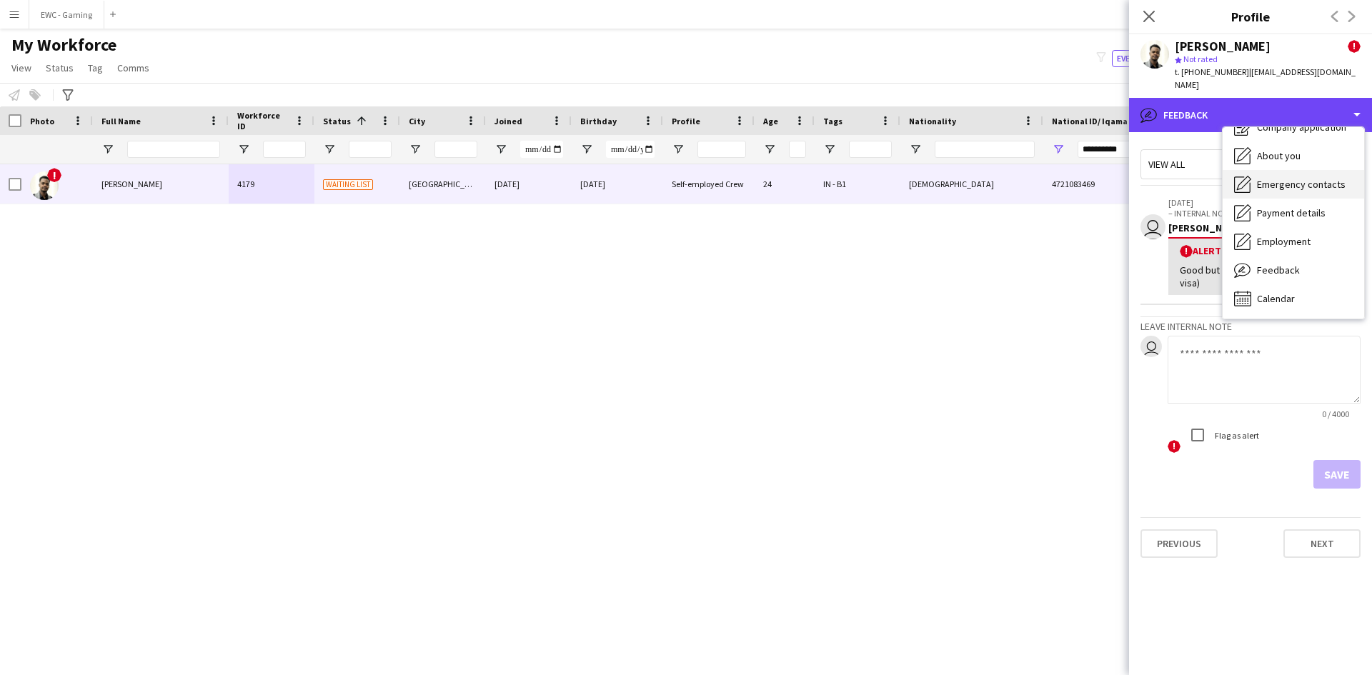
scroll to position [0, 0]
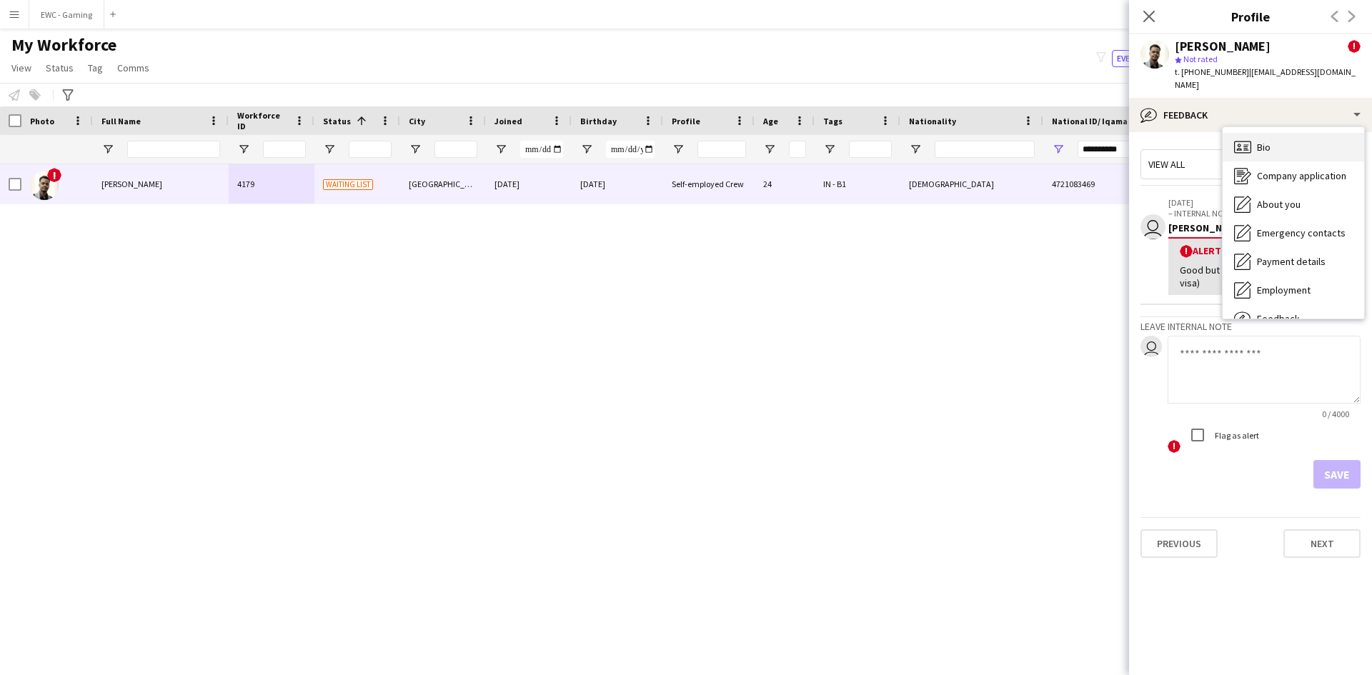
click at [1267, 141] on span "Bio" at bounding box center [1264, 147] width 14 height 13
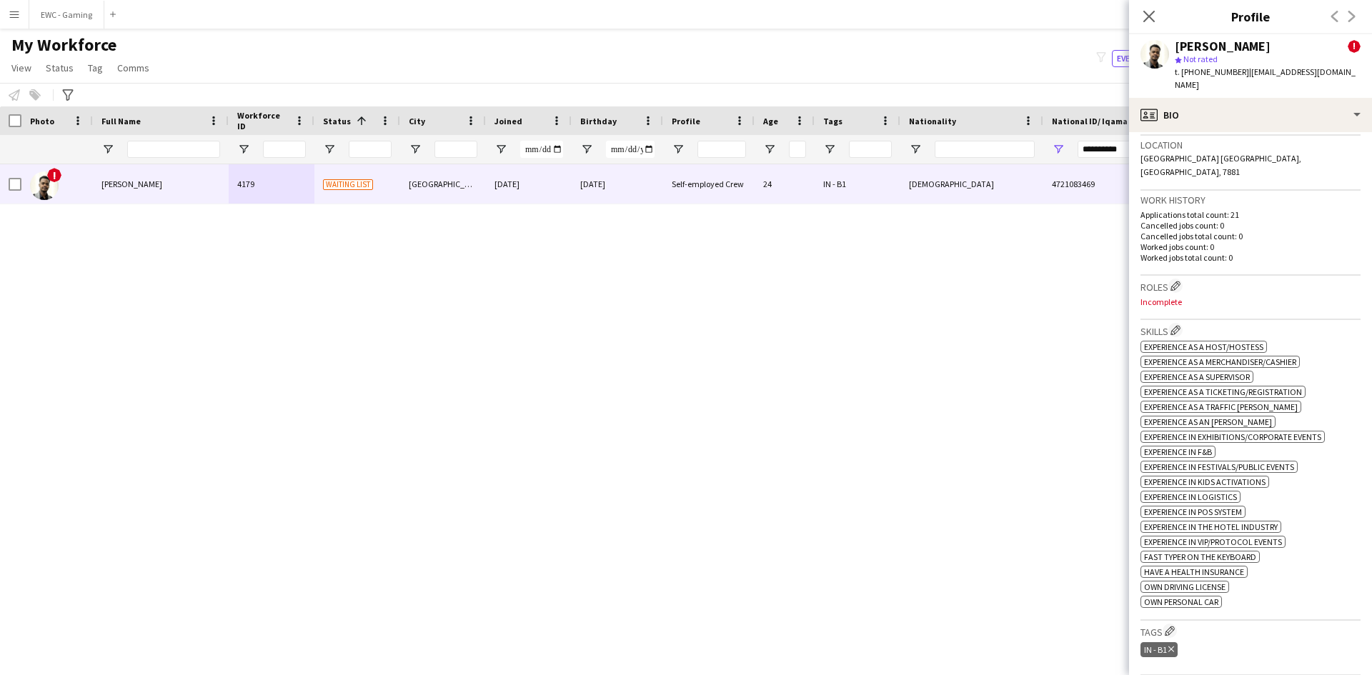
scroll to position [447, 0]
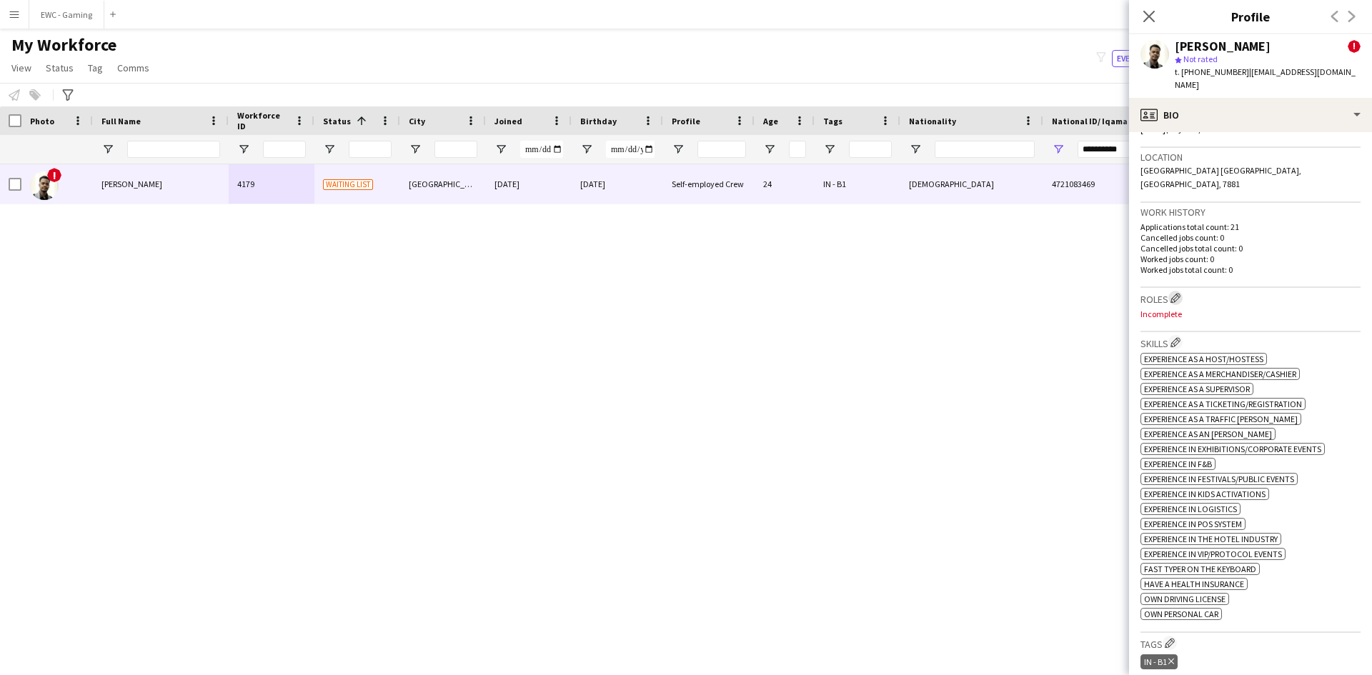
click at [1176, 293] on app-icon "Edit crew company roles" at bounding box center [1175, 298] width 10 height 10
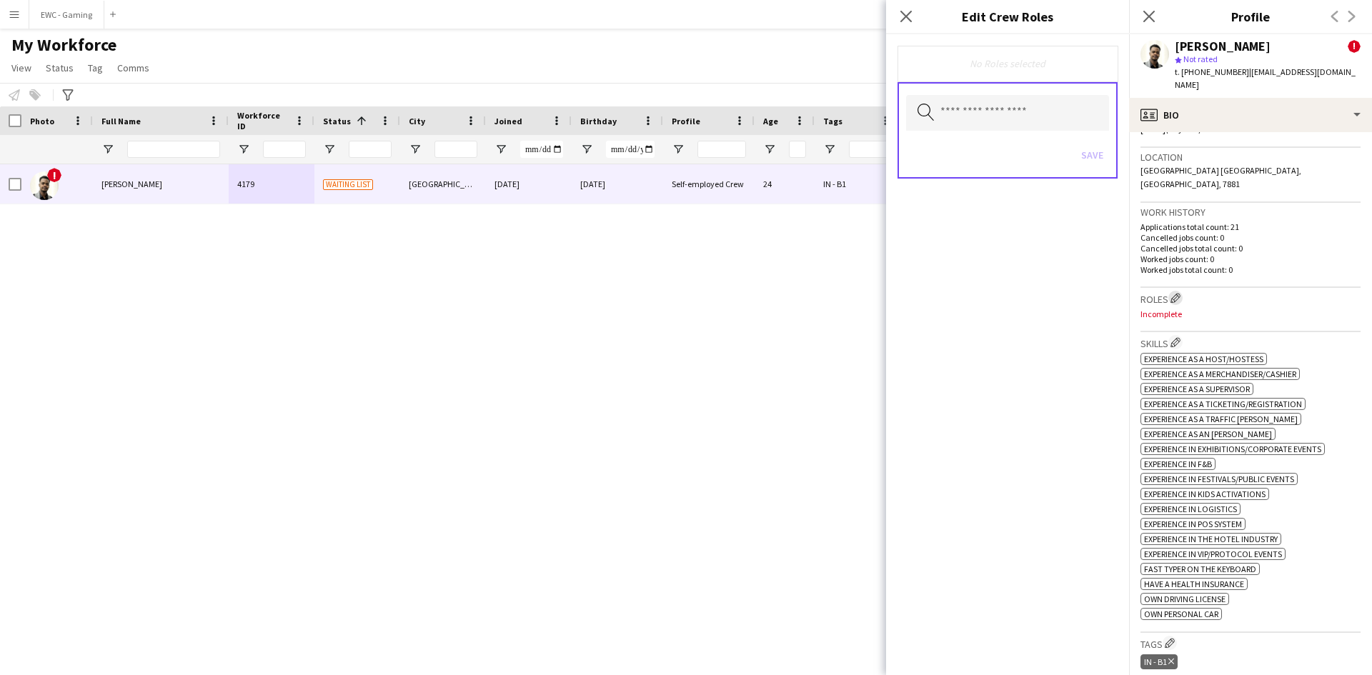
click at [1176, 293] on app-icon "Edit crew company roles" at bounding box center [1175, 298] width 10 height 10
click at [1004, 120] on input "text" at bounding box center [1007, 113] width 203 height 36
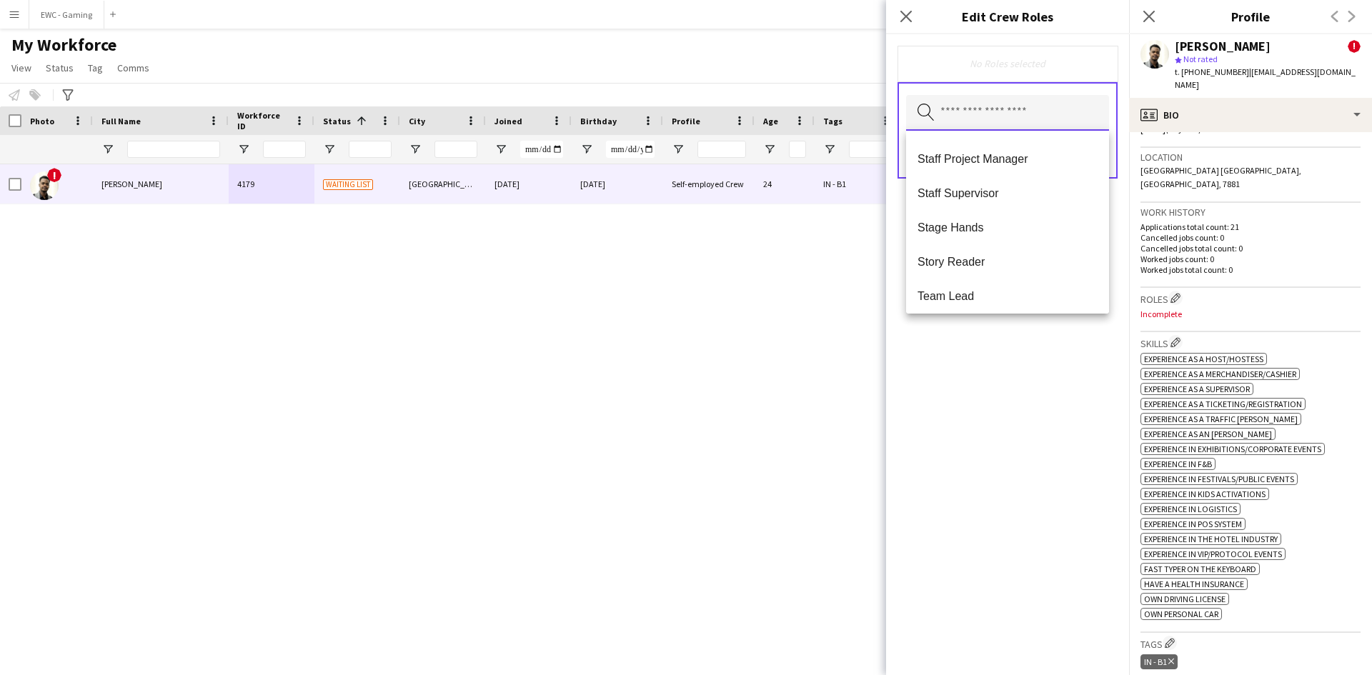
scroll to position [1440, 0]
click at [972, 123] on input "text" at bounding box center [1007, 113] width 203 height 36
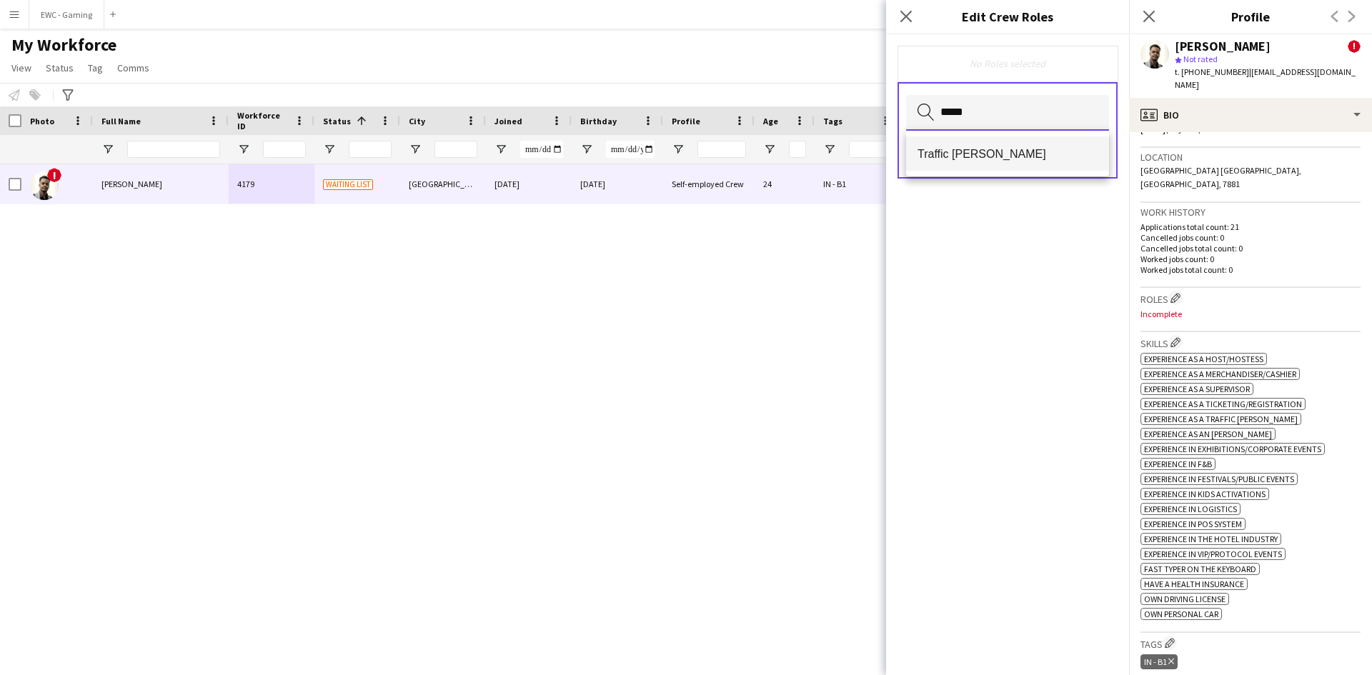
type input "*****"
click at [979, 153] on span "Traffic [PERSON_NAME]" at bounding box center [1007, 154] width 180 height 14
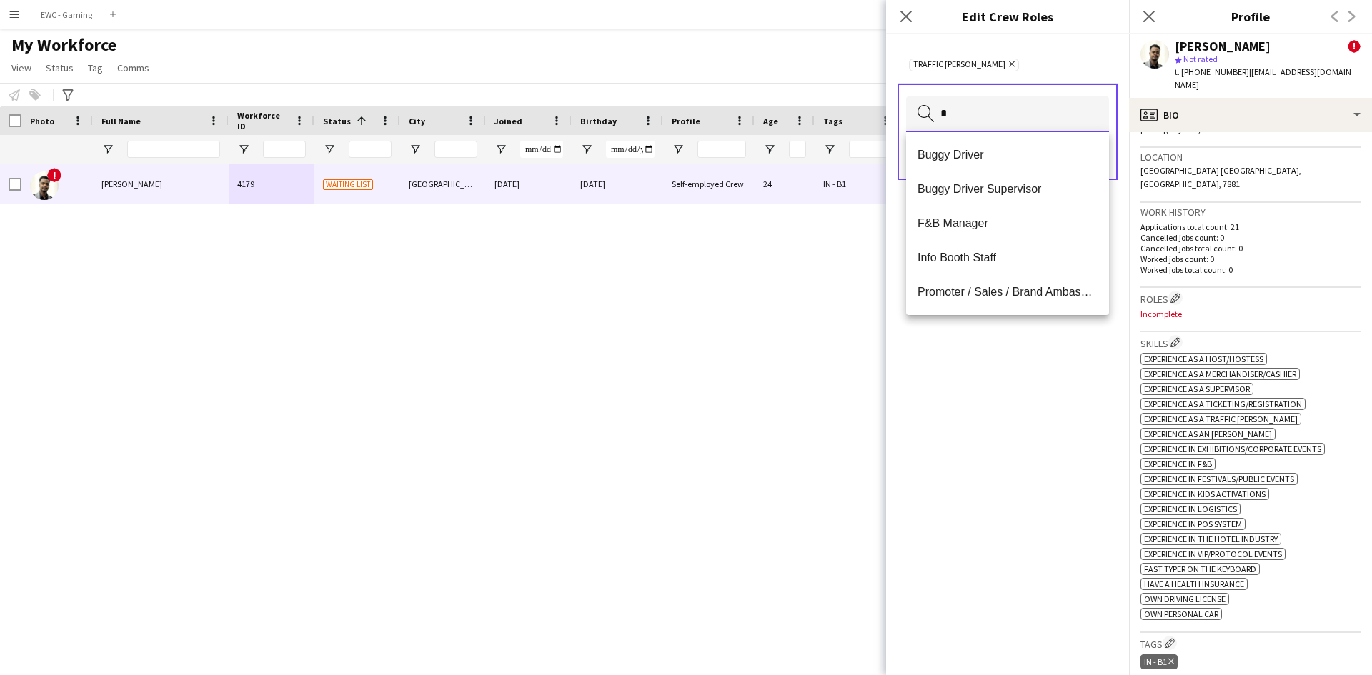
type input "*"
click at [979, 153] on span "Buggy Driver" at bounding box center [1007, 155] width 180 height 14
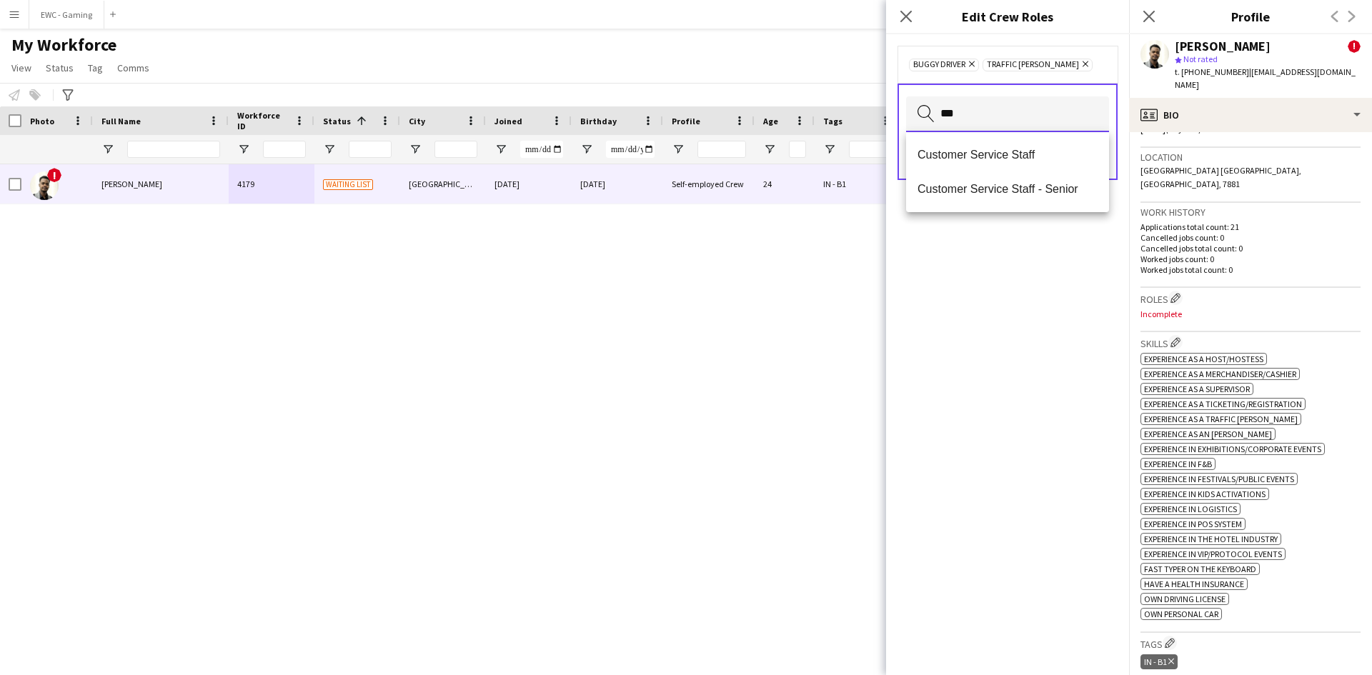
type input "***"
click at [979, 153] on span "Customer Service Staff" at bounding box center [1007, 155] width 180 height 14
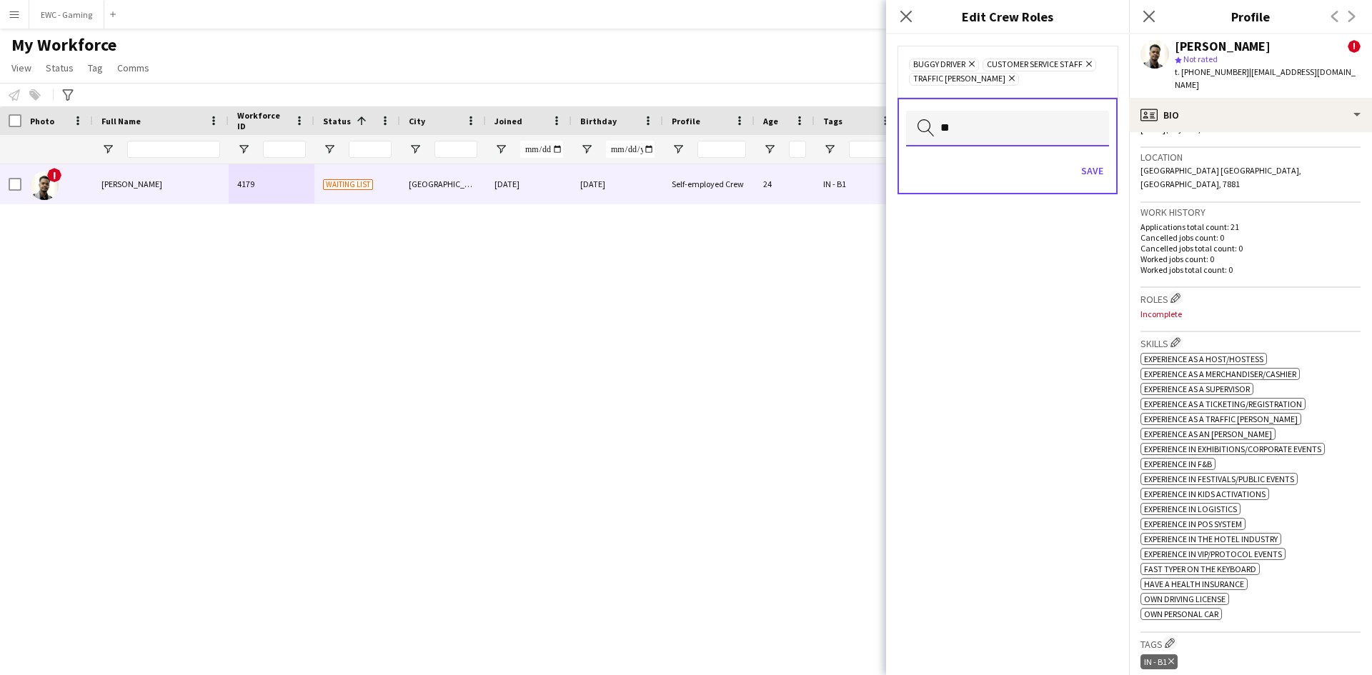
type input "*"
type input "****"
click at [998, 160] on mat-option "Cashier/ Merchandise" at bounding box center [1007, 169] width 203 height 34
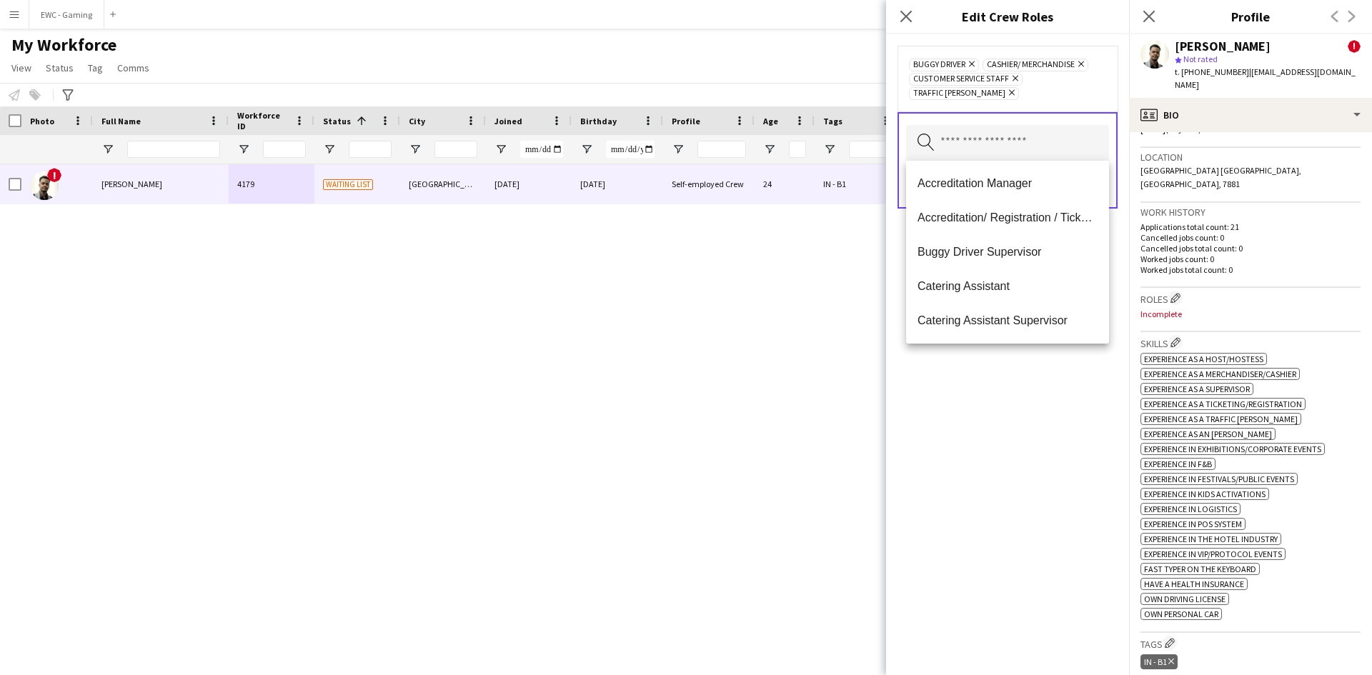
click at [1022, 401] on div "Buggy Driver Remove Cashier/ Merchandise Remove Customer Service Staff Remove T…" at bounding box center [1007, 354] width 243 height 641
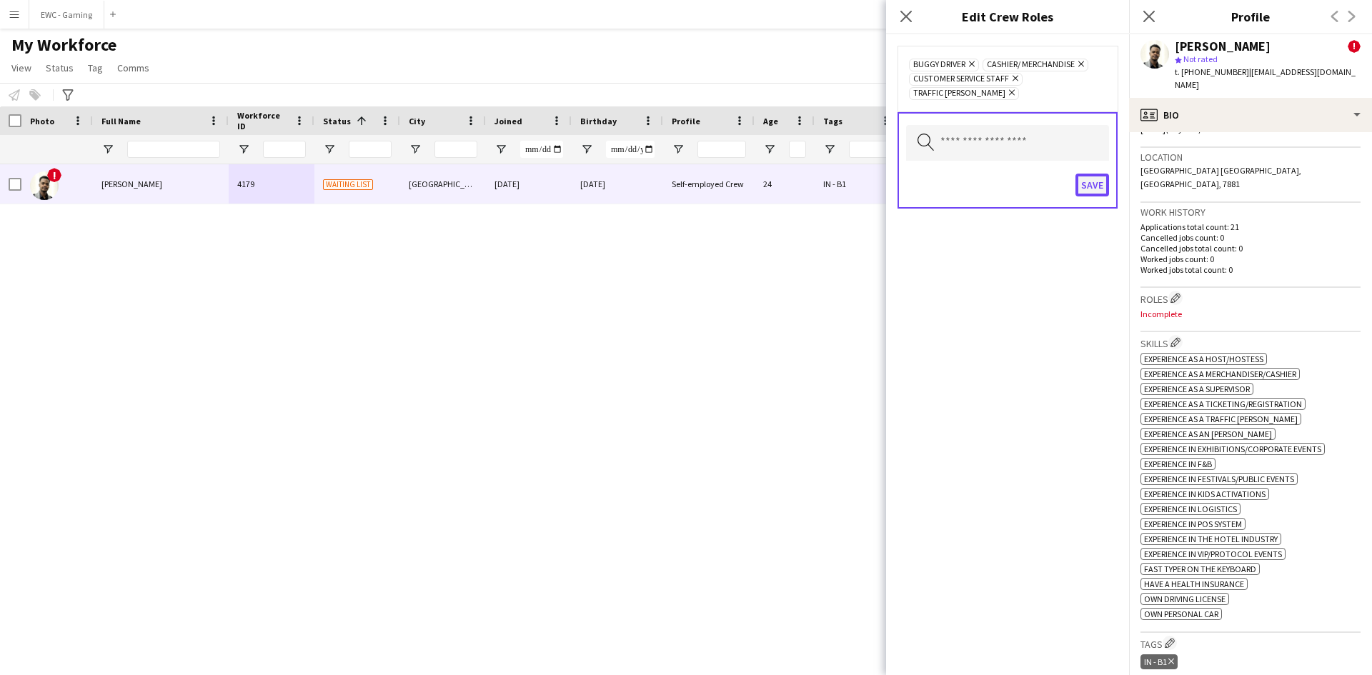
click at [1095, 186] on button "Save" at bounding box center [1092, 185] width 34 height 23
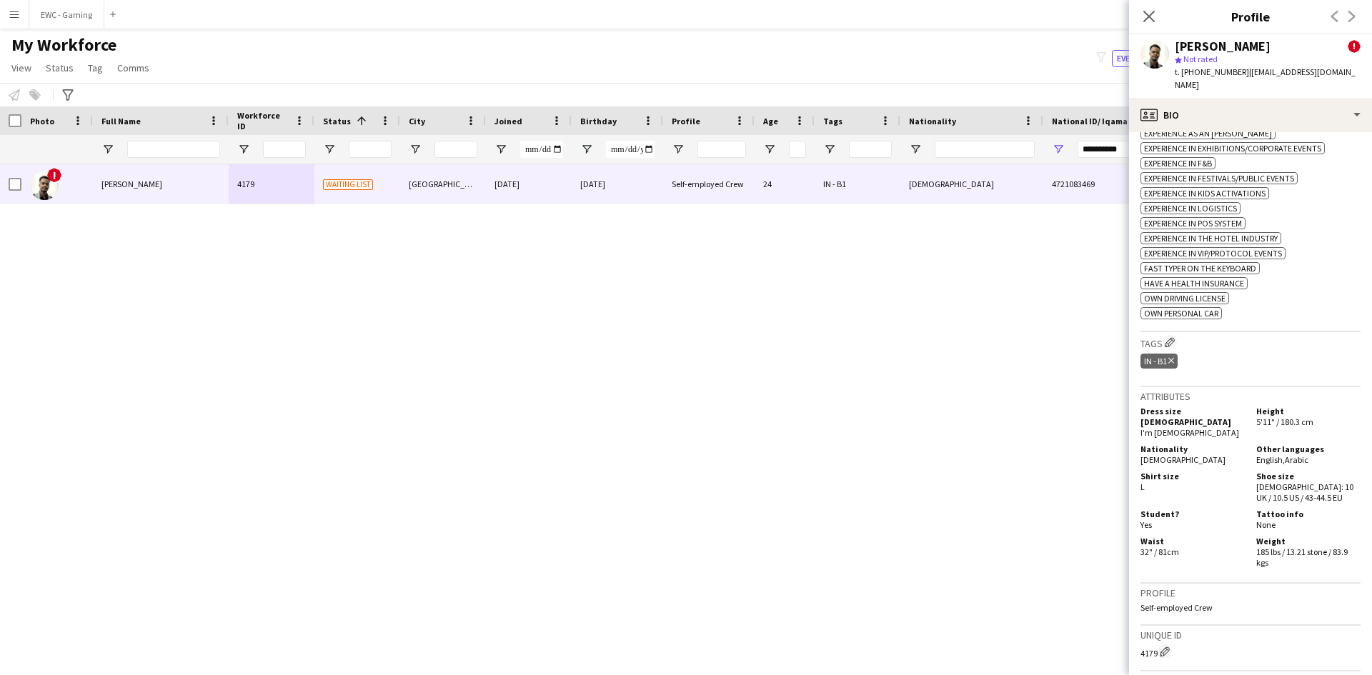
scroll to position [764, 0]
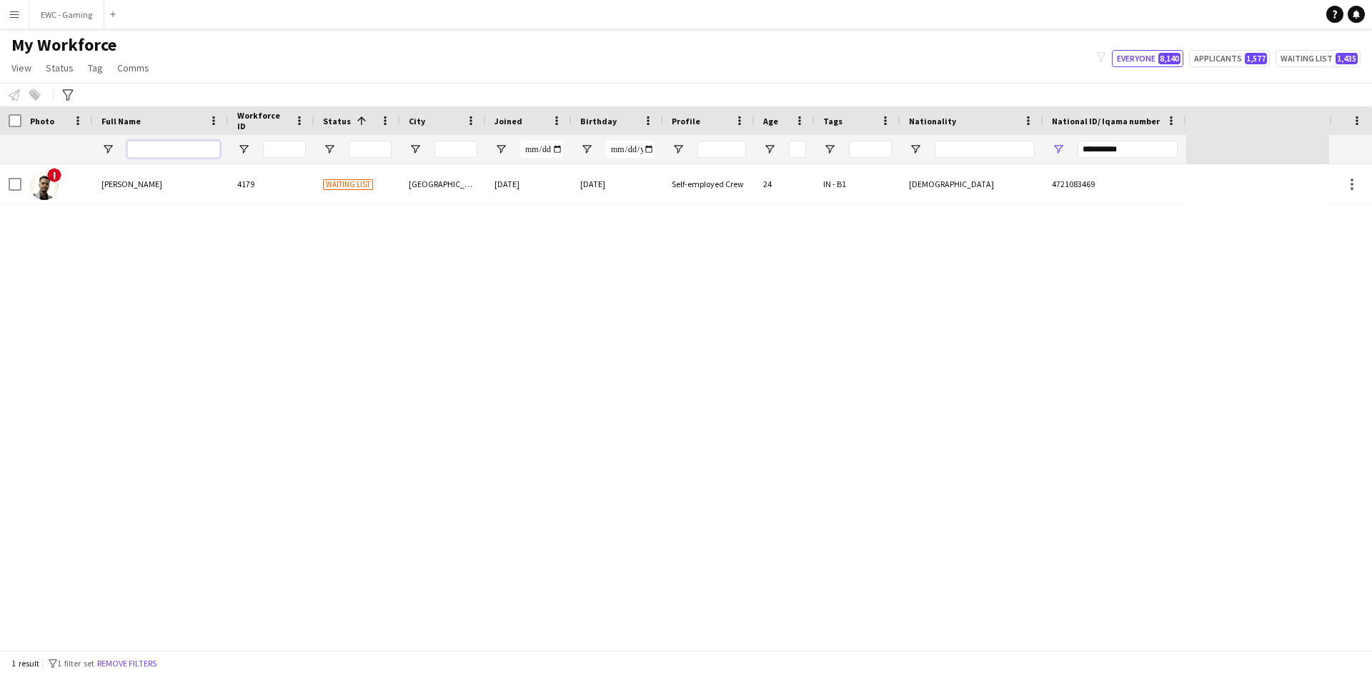
click at [185, 154] on input "Full Name Filter Input" at bounding box center [173, 149] width 93 height 17
click at [1120, 150] on input "**********" at bounding box center [1127, 149] width 100 height 17
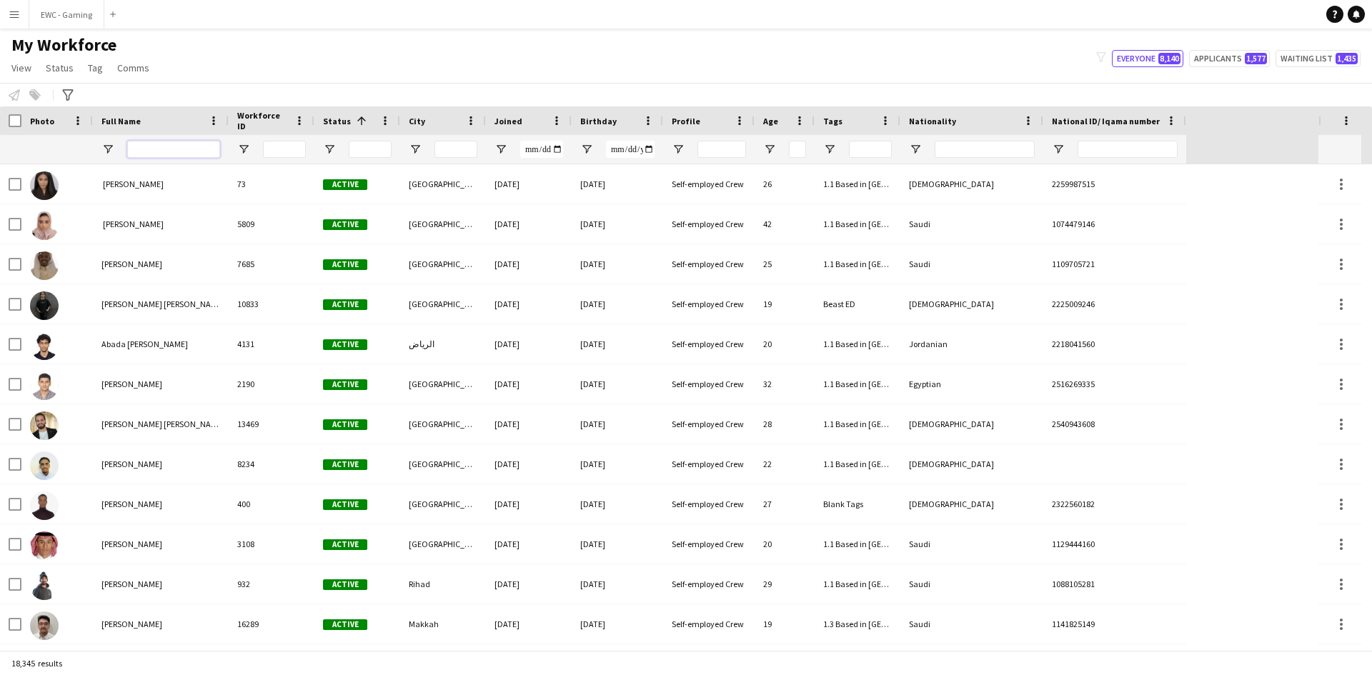
click at [193, 146] on input "Full Name Filter Input" at bounding box center [173, 149] width 93 height 17
paste input "**********"
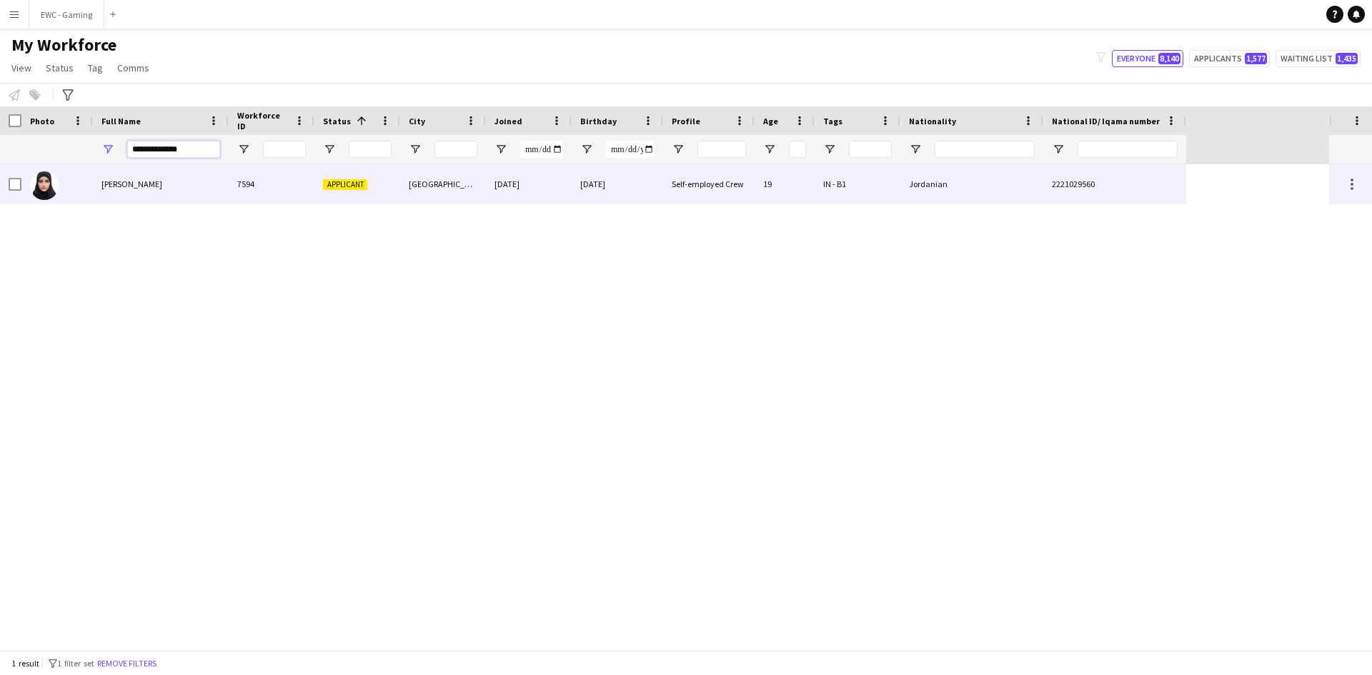
type input "**********"
click at [164, 184] on div "[PERSON_NAME]" at bounding box center [161, 183] width 136 height 39
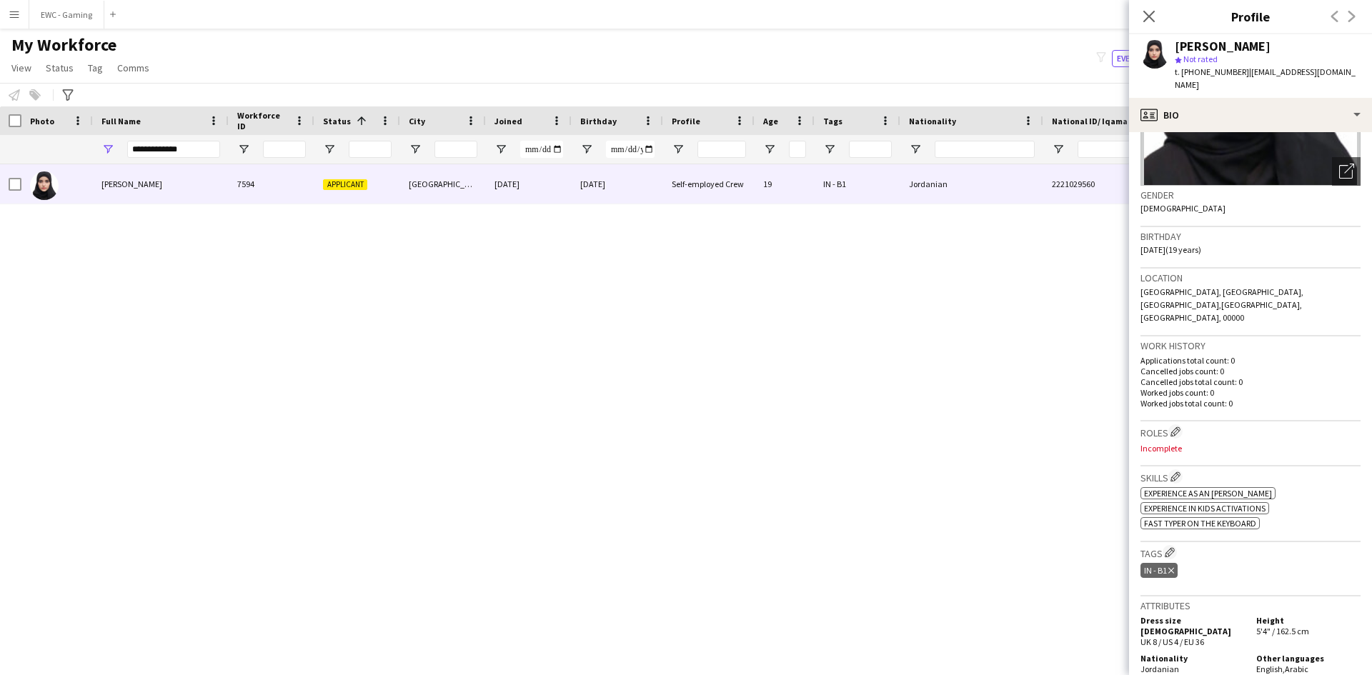
scroll to position [173, 0]
click at [1180, 426] on app-icon "Edit crew company roles" at bounding box center [1175, 431] width 10 height 10
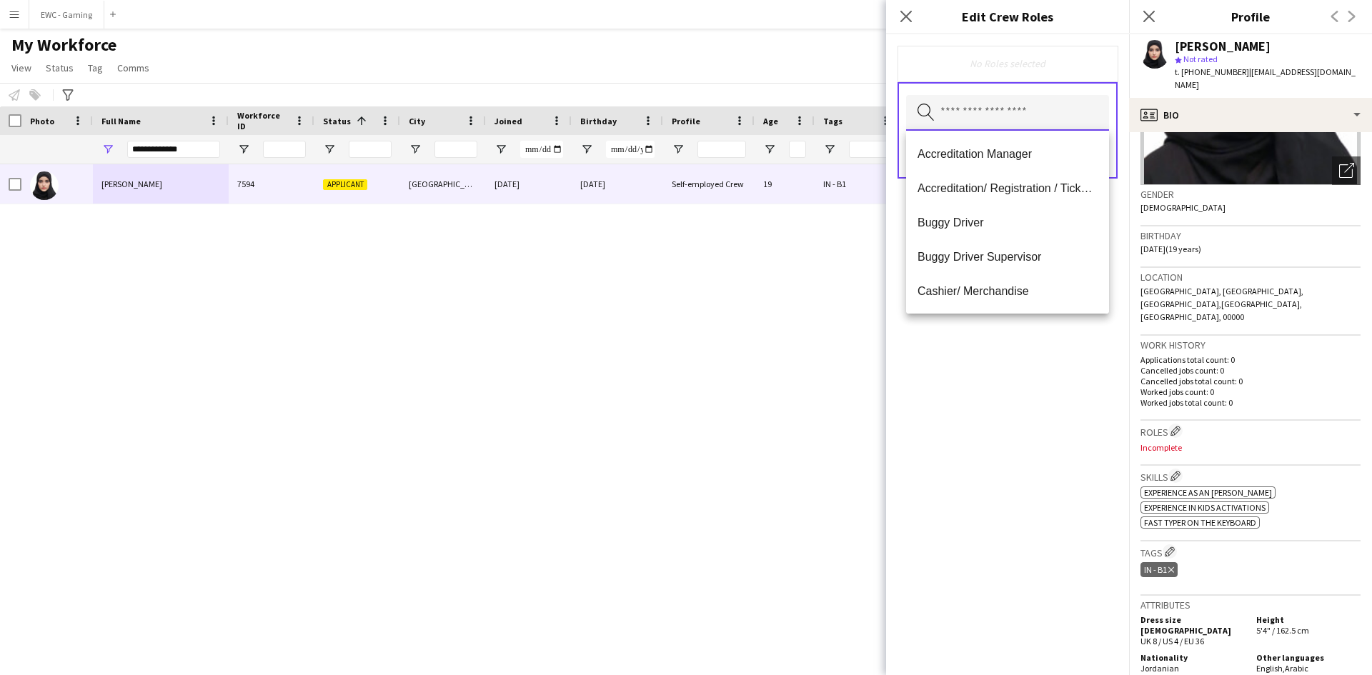
click at [1025, 110] on input "text" at bounding box center [1007, 113] width 203 height 36
type input "**"
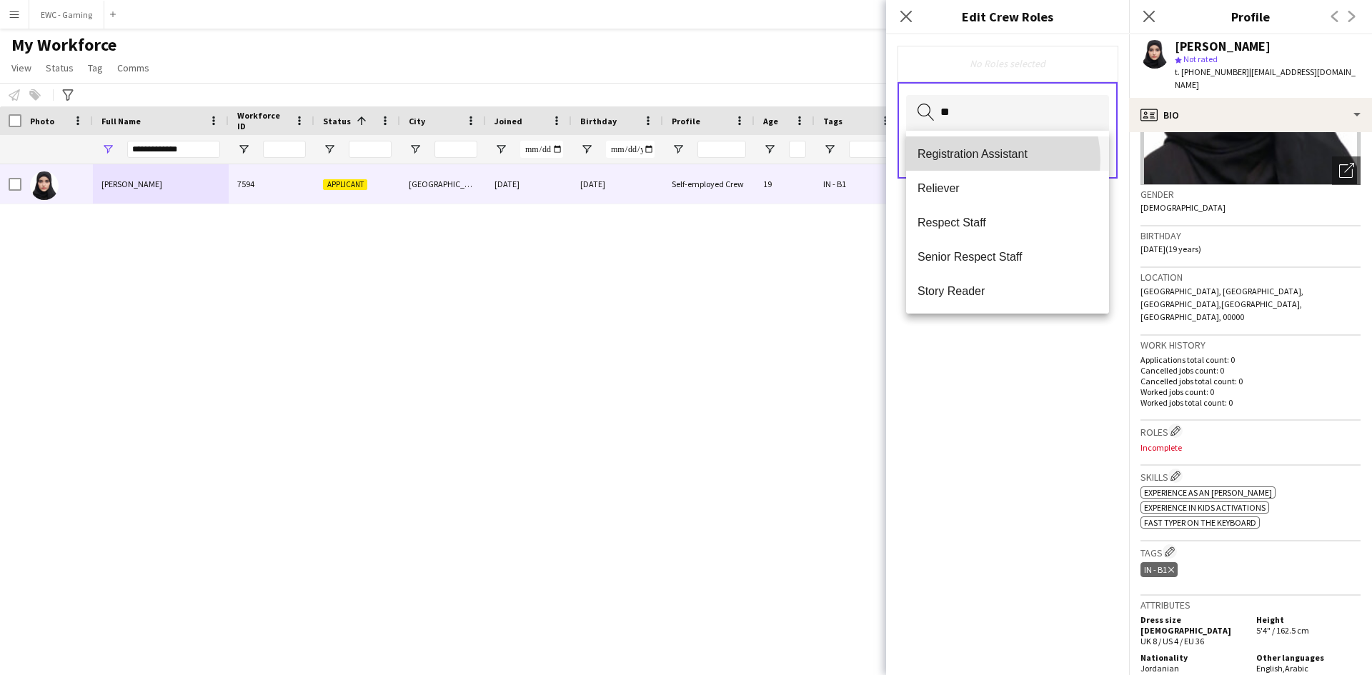
click at [987, 160] on span "Registration Assistant" at bounding box center [1007, 154] width 180 height 14
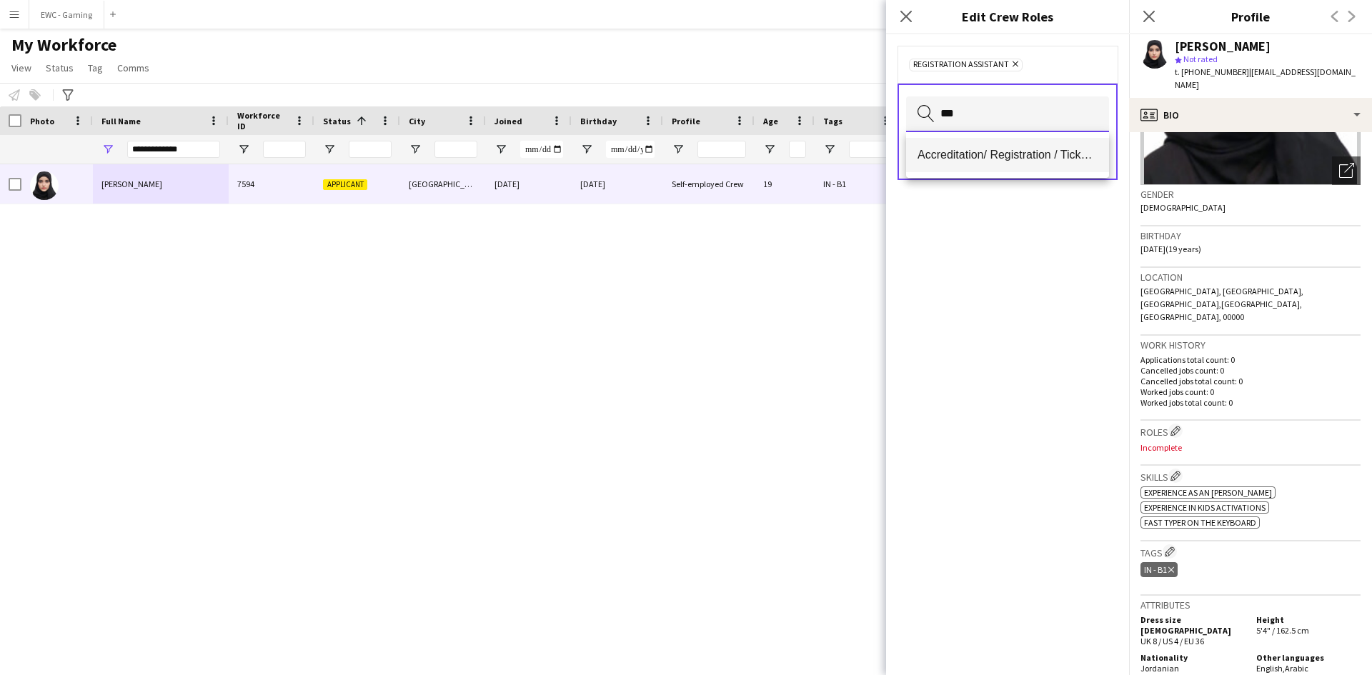
type input "***"
click at [984, 151] on span "Accreditation/ Registration / Ticketing" at bounding box center [1007, 155] width 180 height 14
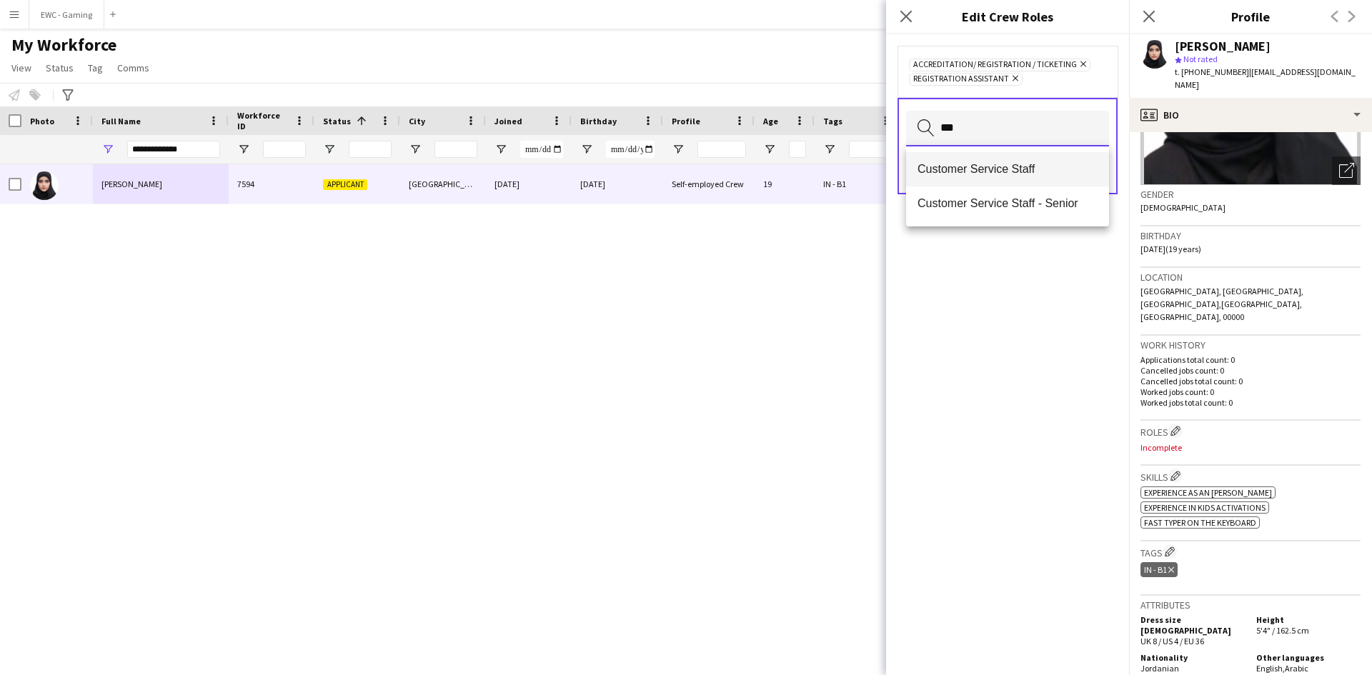
type input "***"
click at [979, 161] on mat-option "Customer Service Staff" at bounding box center [1007, 169] width 203 height 34
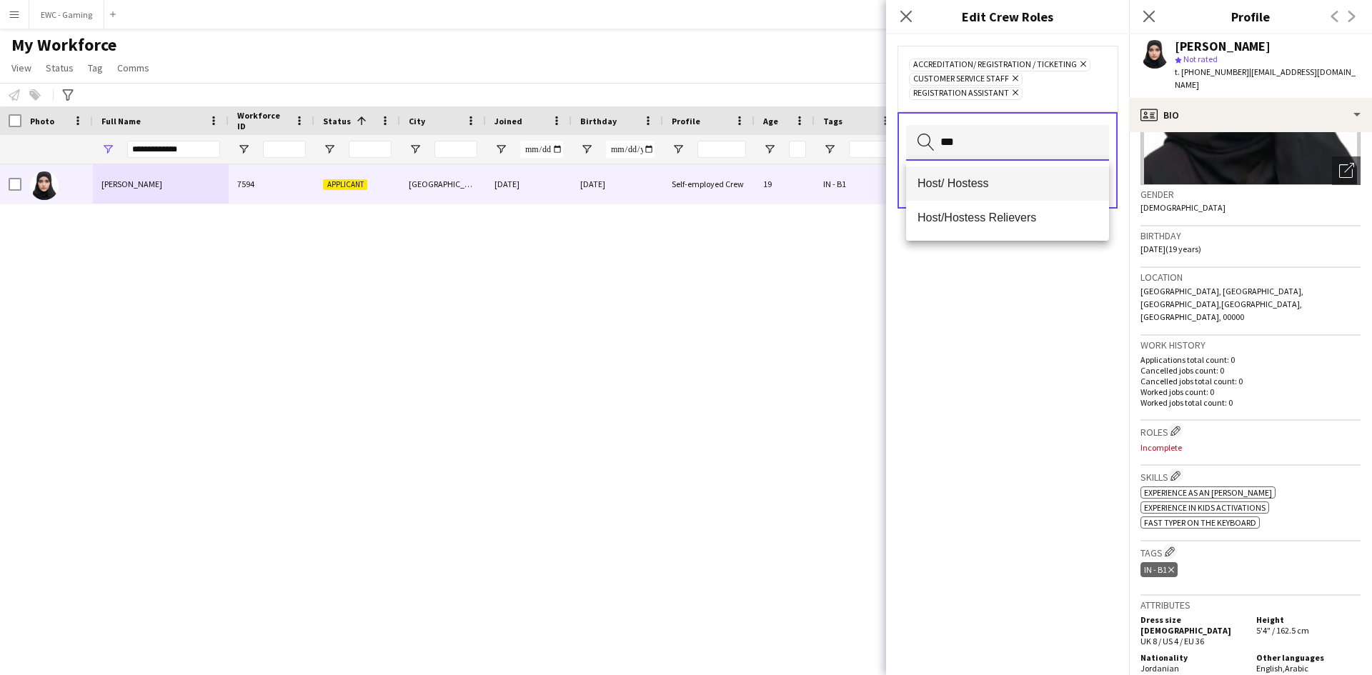
type input "***"
click at [977, 180] on span "Host/ Hostess" at bounding box center [1007, 183] width 180 height 14
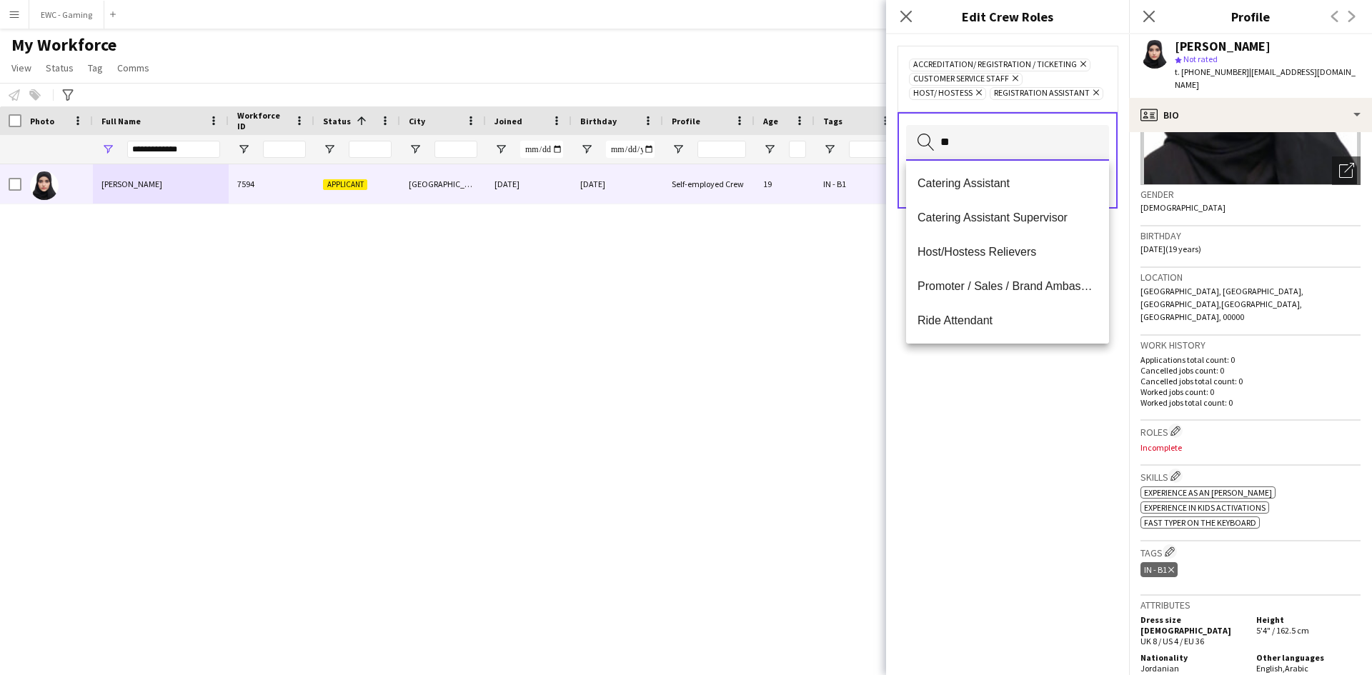
type input "*"
type input "**"
click at [977, 180] on span "PA/ Administration Staff" at bounding box center [1007, 183] width 180 height 14
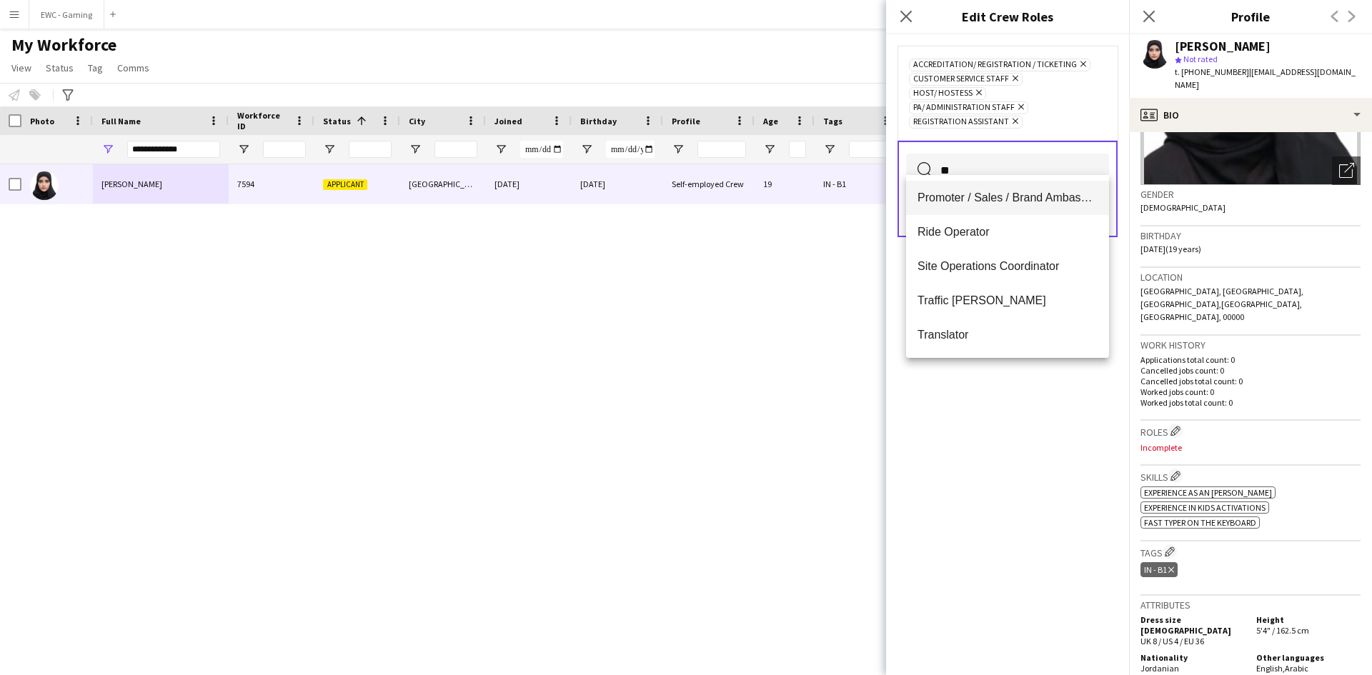
type input "**"
click at [971, 204] on span "Promoter / Sales / Brand Ambassador" at bounding box center [1007, 198] width 180 height 14
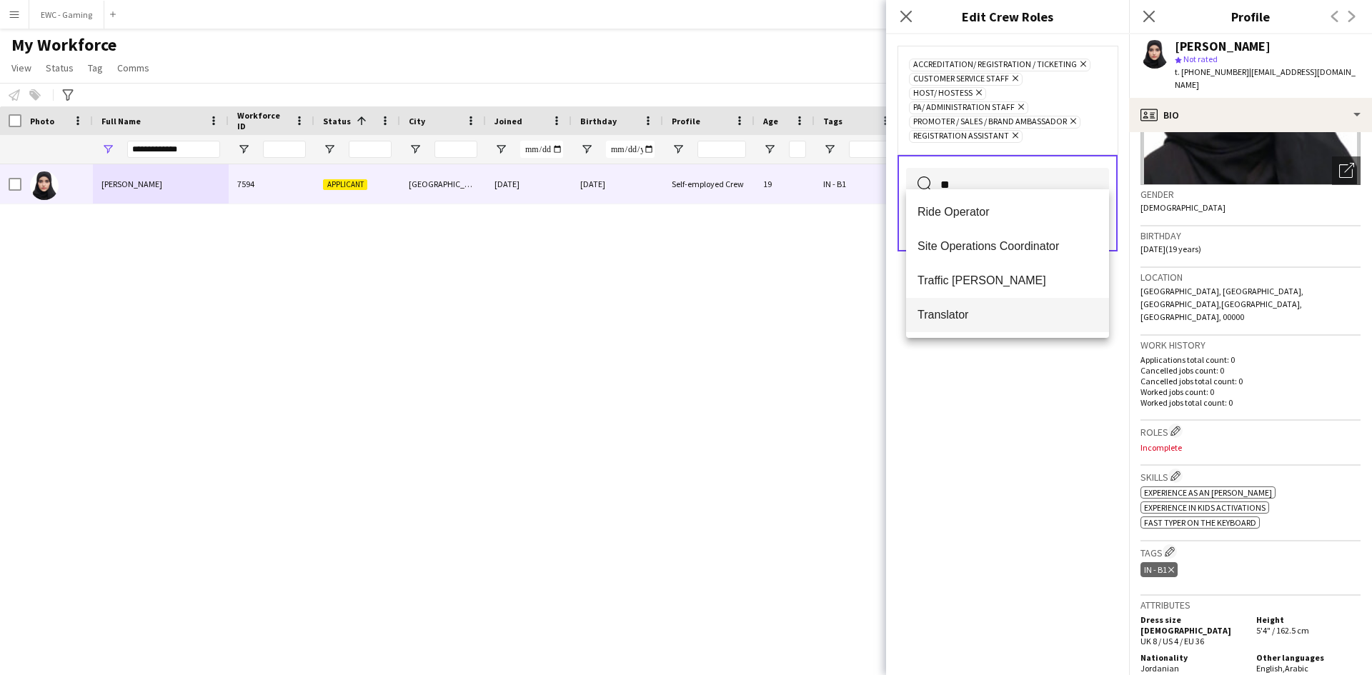
type input "**"
click at [954, 315] on span "Translator" at bounding box center [1007, 315] width 180 height 14
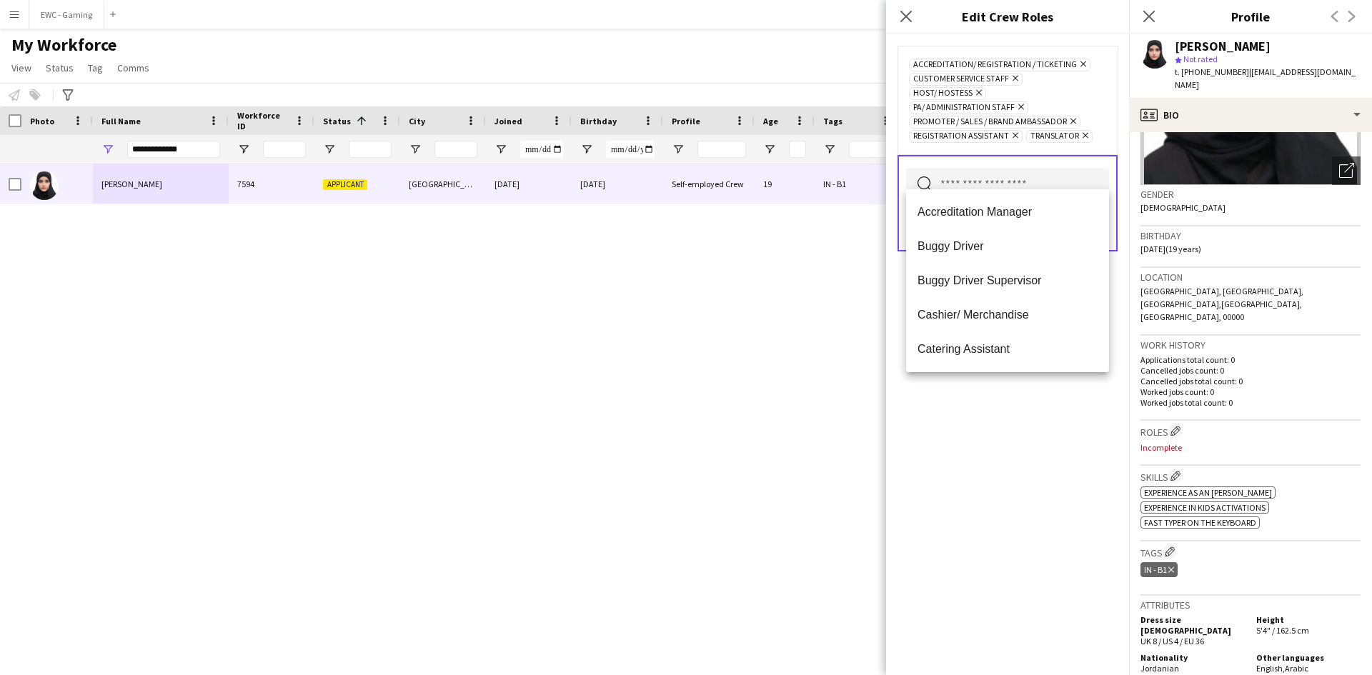
click at [1002, 168] on input "text" at bounding box center [1007, 186] width 203 height 36
type input "***"
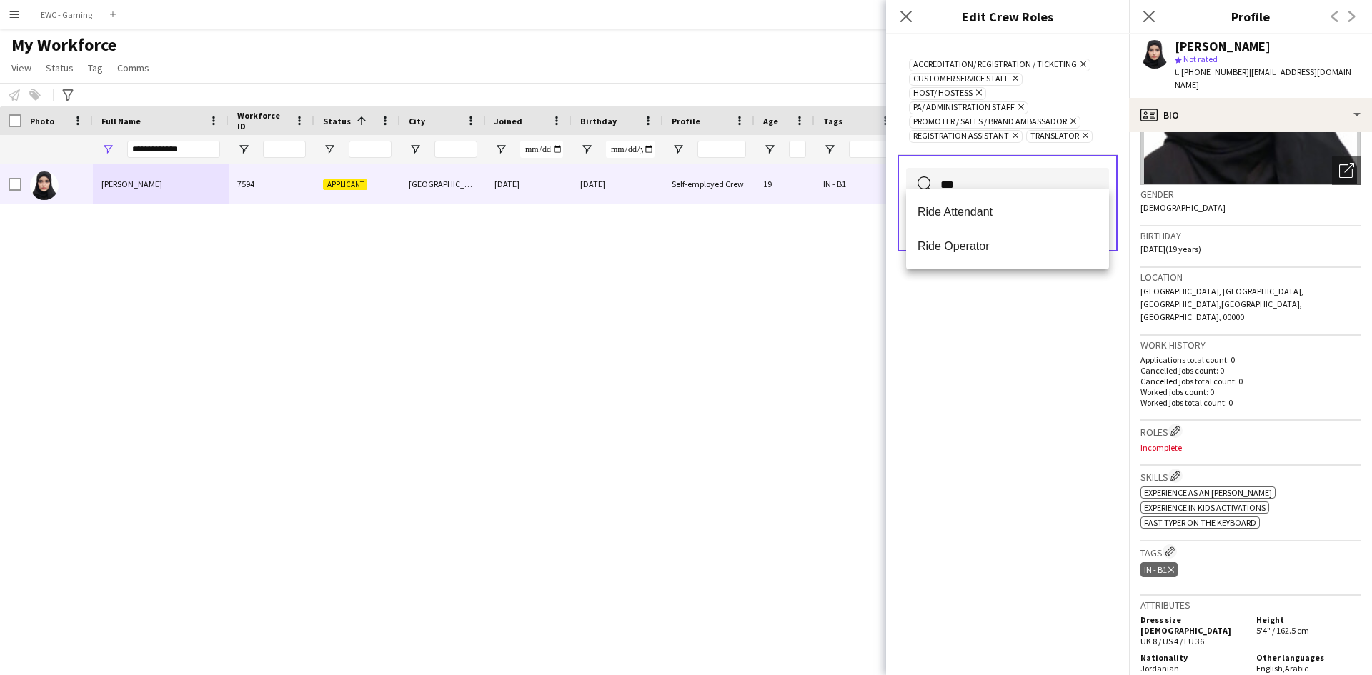
click at [987, 179] on input "***" at bounding box center [1007, 186] width 203 height 36
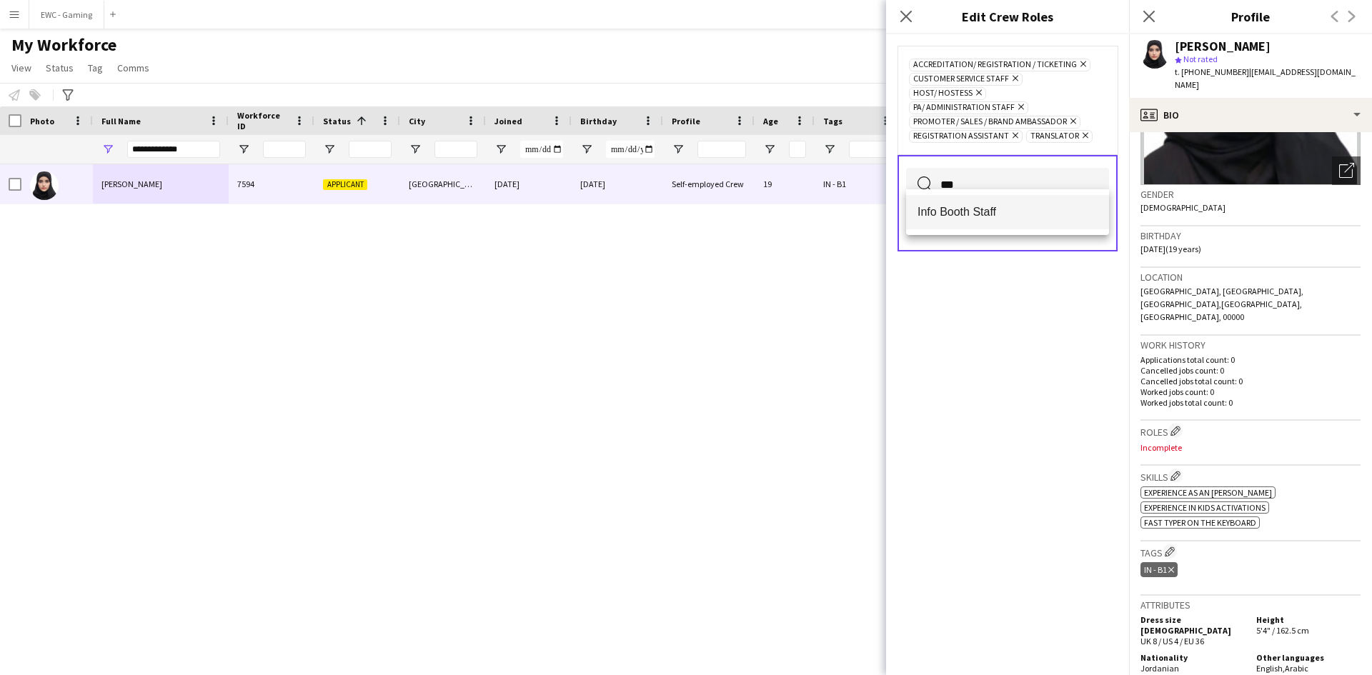
type input "***"
click at [970, 217] on span "Info Booth Staff" at bounding box center [1007, 212] width 180 height 14
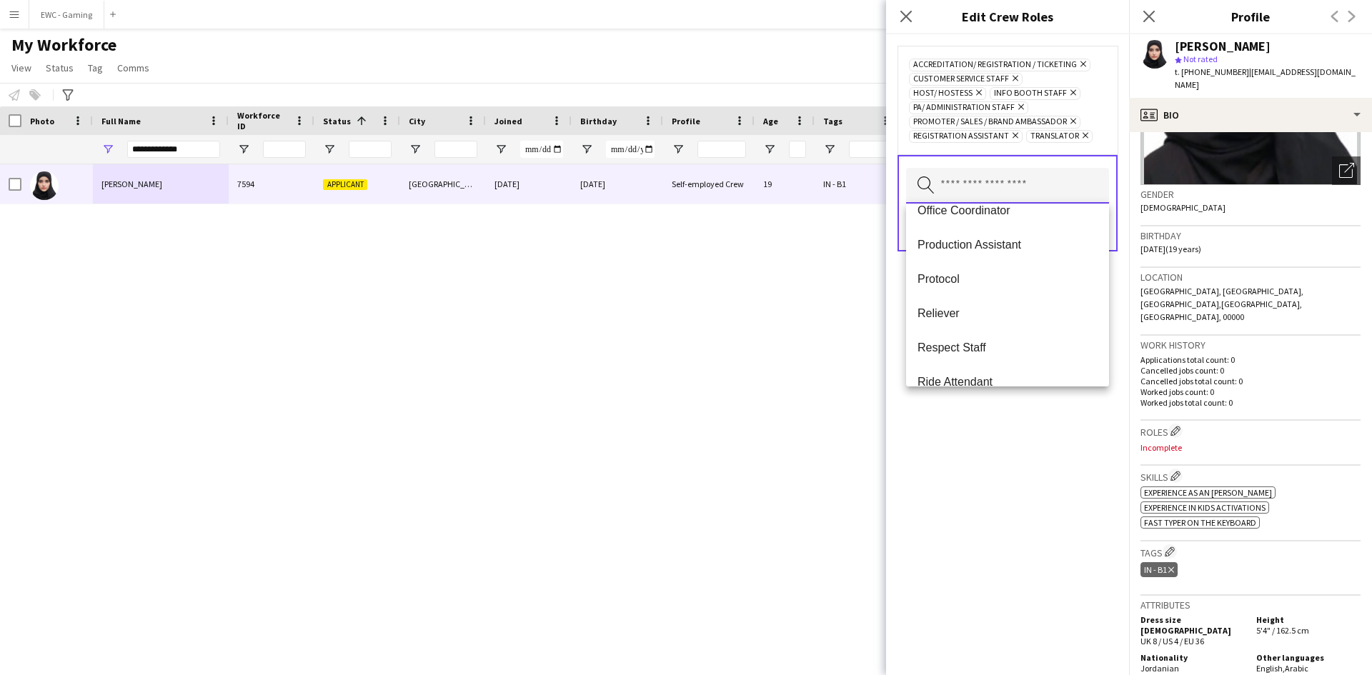
scroll to position [599, 0]
click at [1024, 214] on span "Office Coordinator" at bounding box center [1007, 210] width 180 height 14
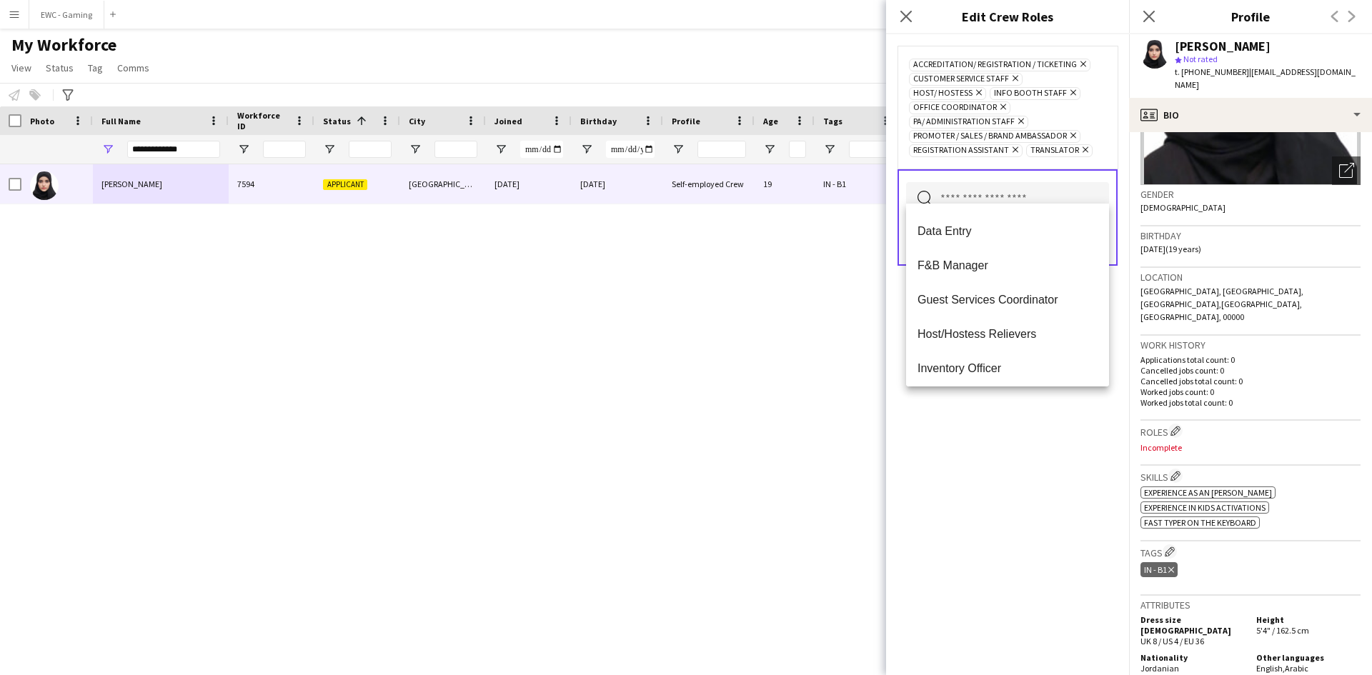
scroll to position [236, 0]
click at [1020, 226] on span "Data Entry" at bounding box center [1007, 230] width 180 height 14
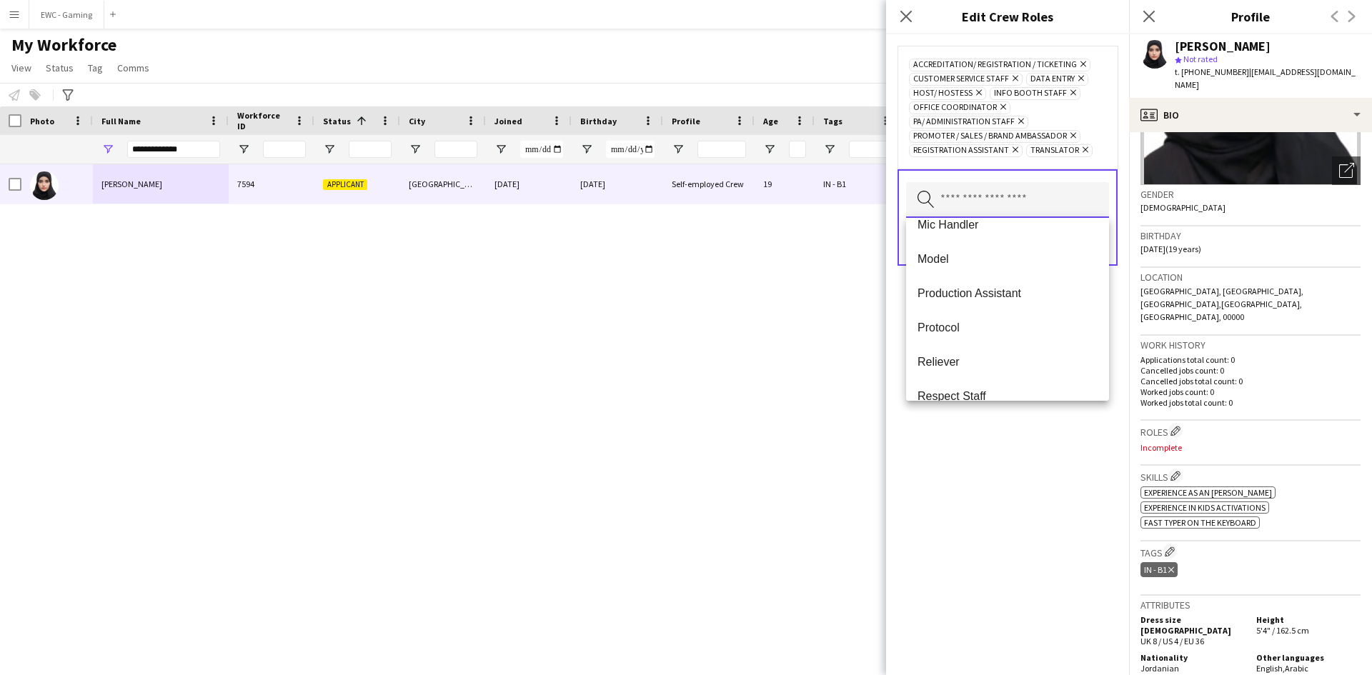
scroll to position [499, 0]
click at [1016, 299] on mat-option "Production Assistant" at bounding box center [1007, 291] width 203 height 34
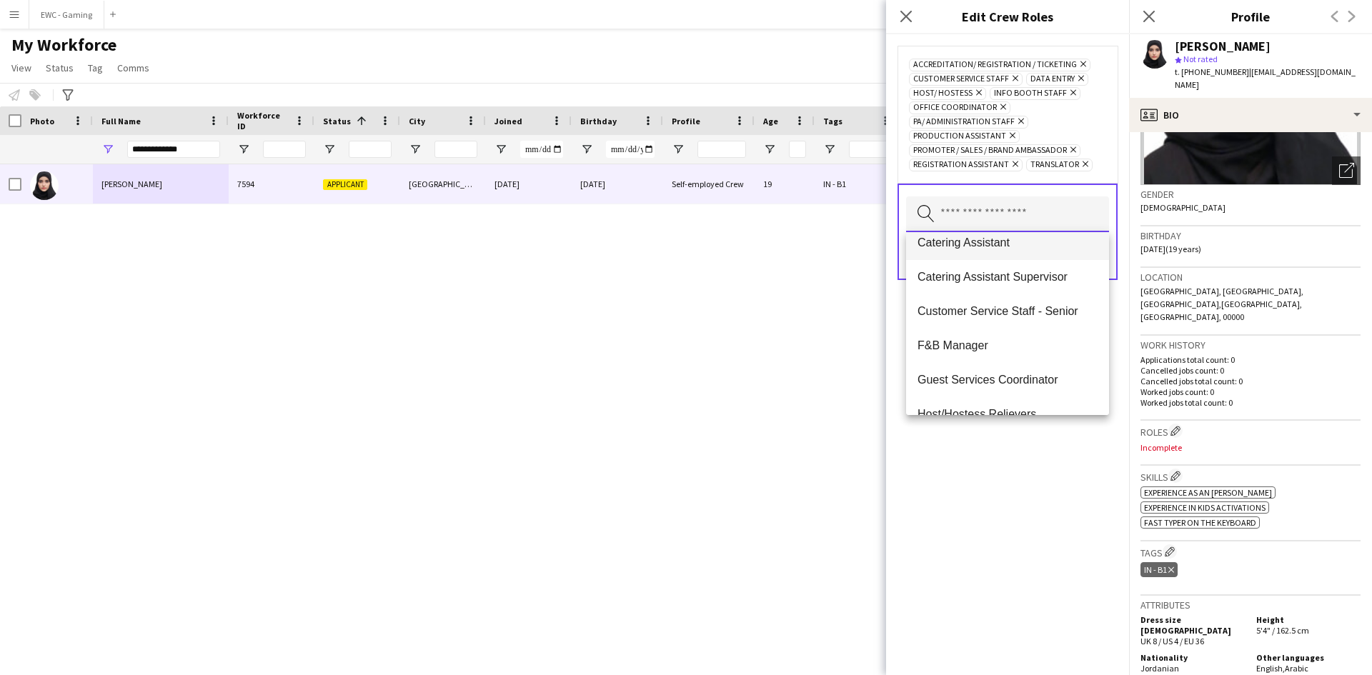
type input "*"
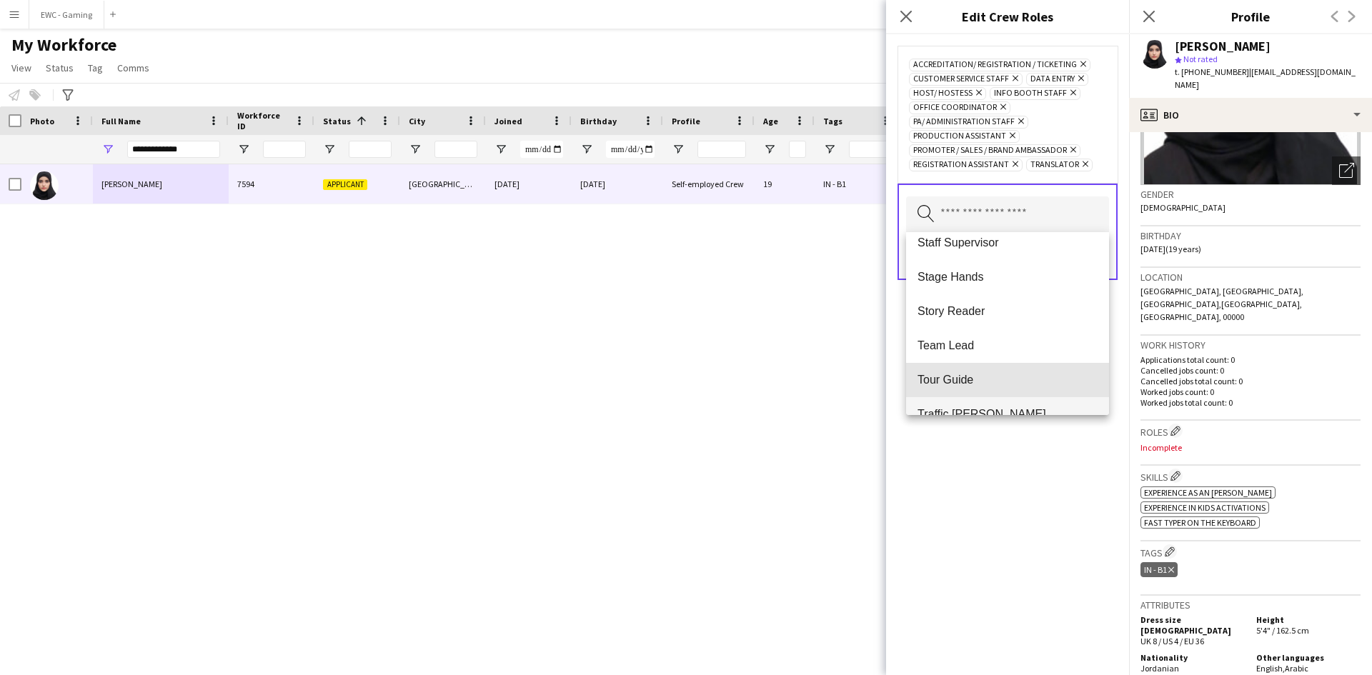
click at [1020, 372] on mat-option "Tour Guide" at bounding box center [1007, 380] width 203 height 34
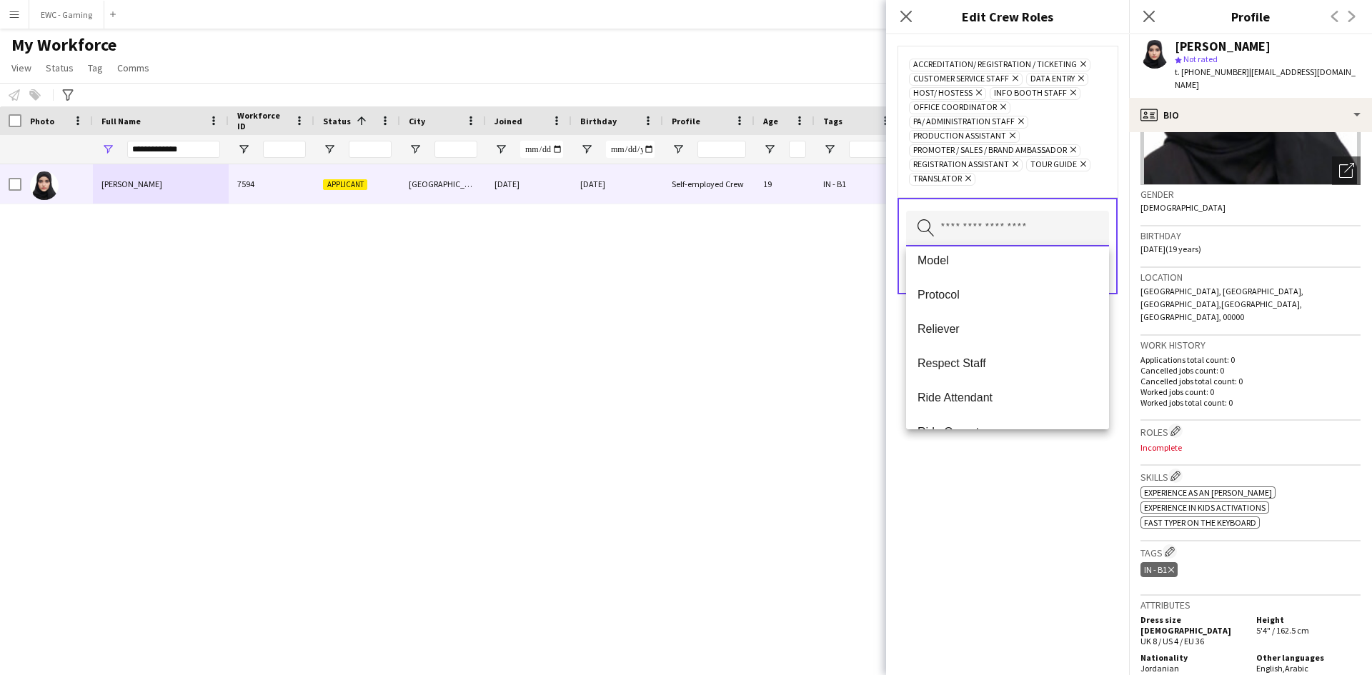
scroll to position [522, 0]
click at [995, 299] on span "Protocol" at bounding box center [1007, 296] width 180 height 14
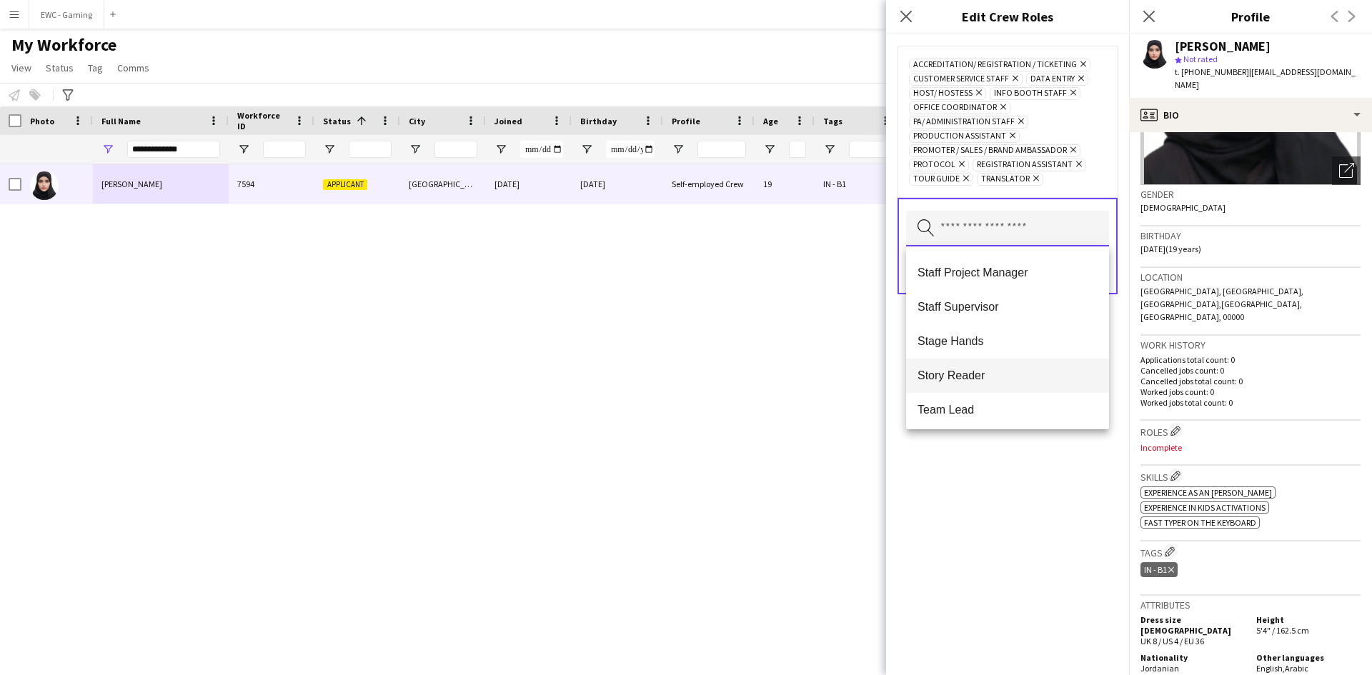
scroll to position [922, 0]
click at [1001, 404] on span "Team Lead" at bounding box center [1007, 411] width 180 height 14
click at [998, 529] on div "Accreditation/ Registration / Ticketing Remove Customer Service Staff Remove Da…" at bounding box center [1007, 354] width 243 height 641
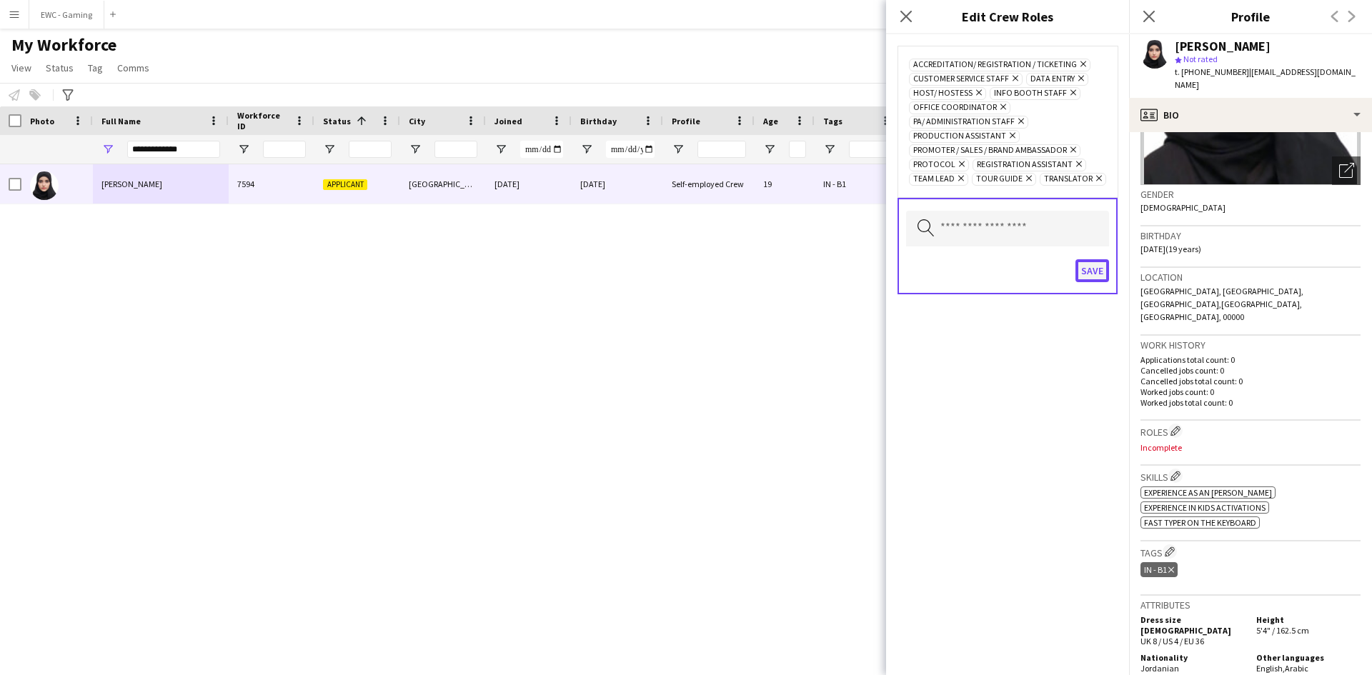
click at [1094, 271] on button "Save" at bounding box center [1092, 270] width 34 height 23
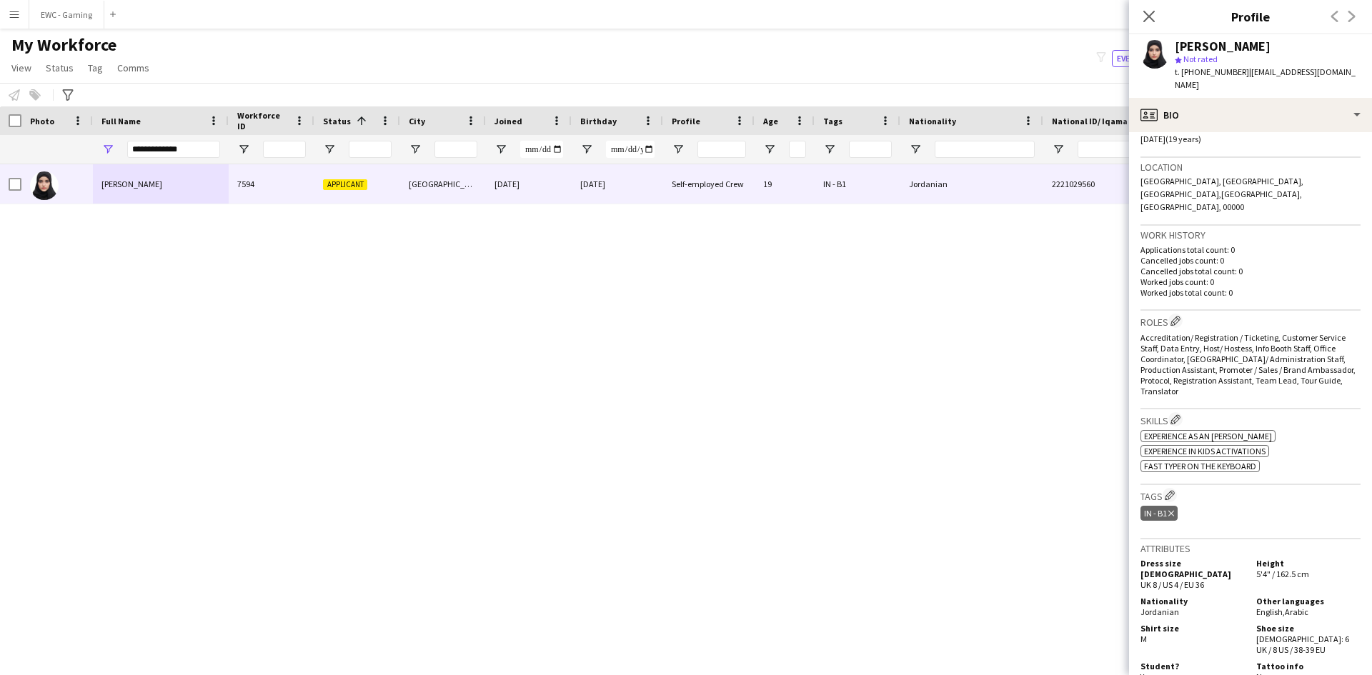
scroll to position [244, 0]
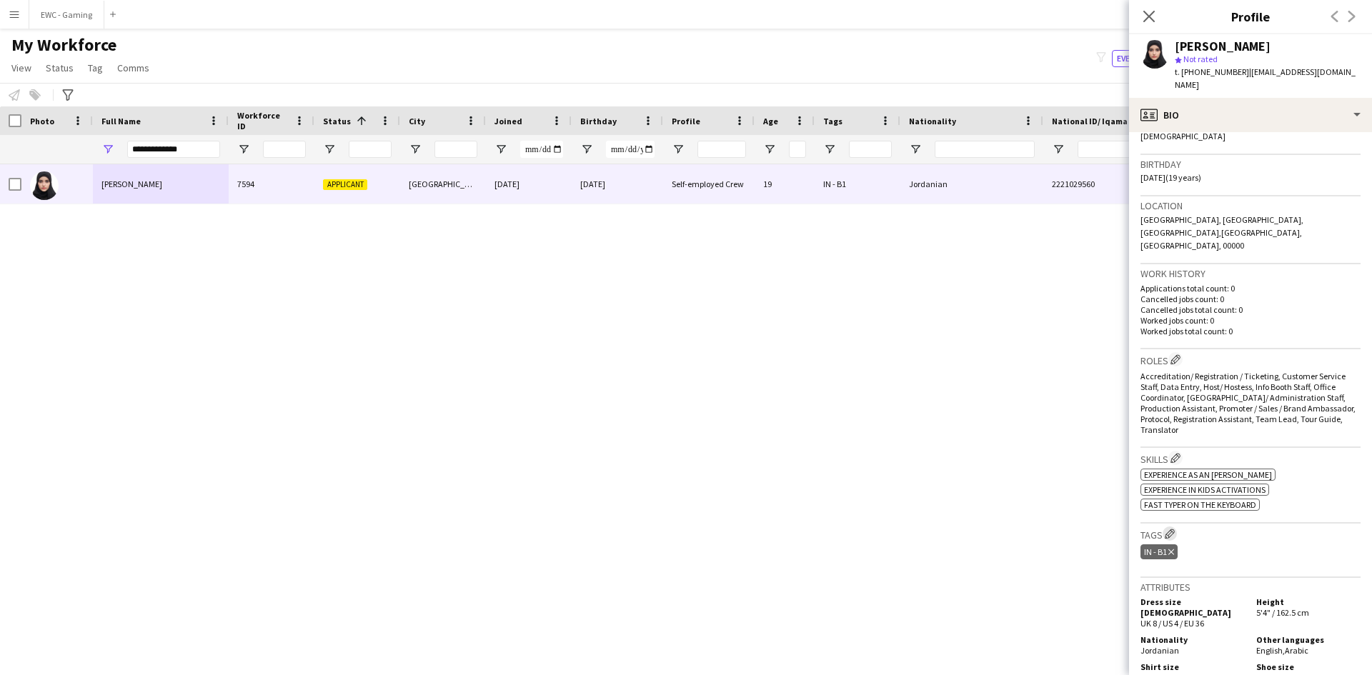
click at [1170, 529] on app-icon "Edit crew company tags" at bounding box center [1169, 534] width 10 height 10
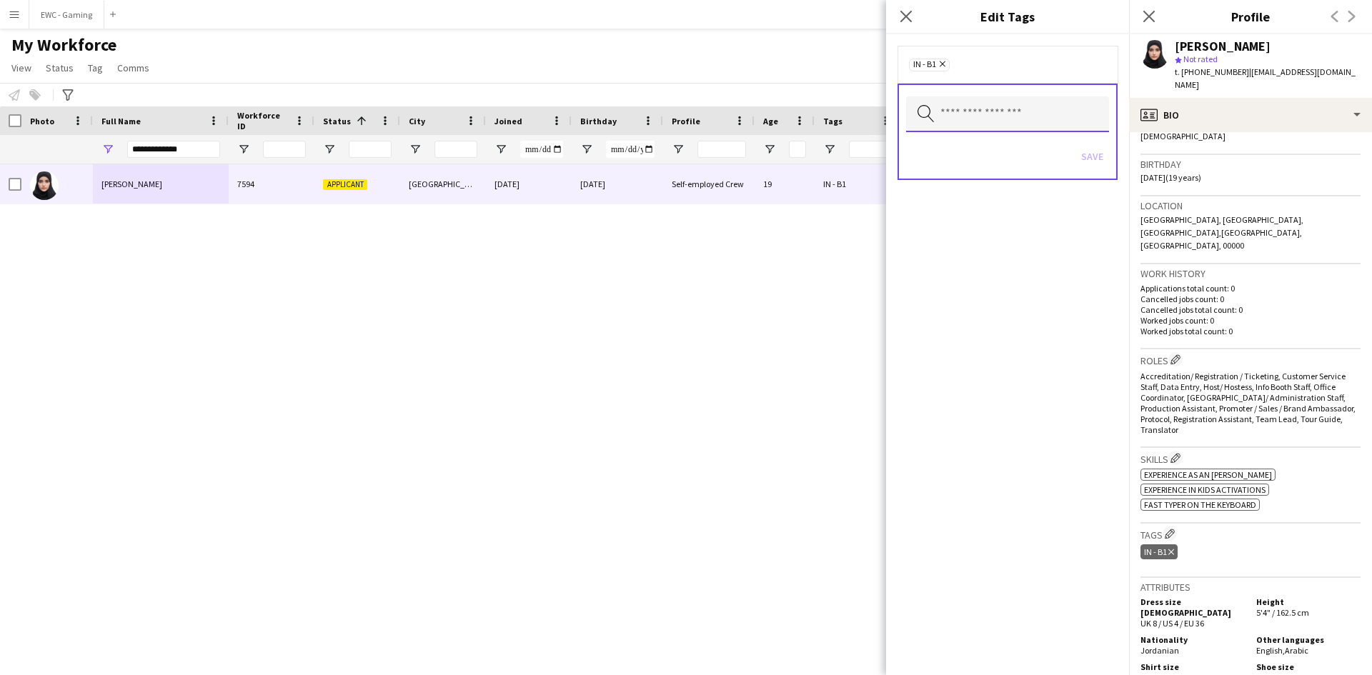
click at [977, 124] on input "text" at bounding box center [1007, 114] width 203 height 36
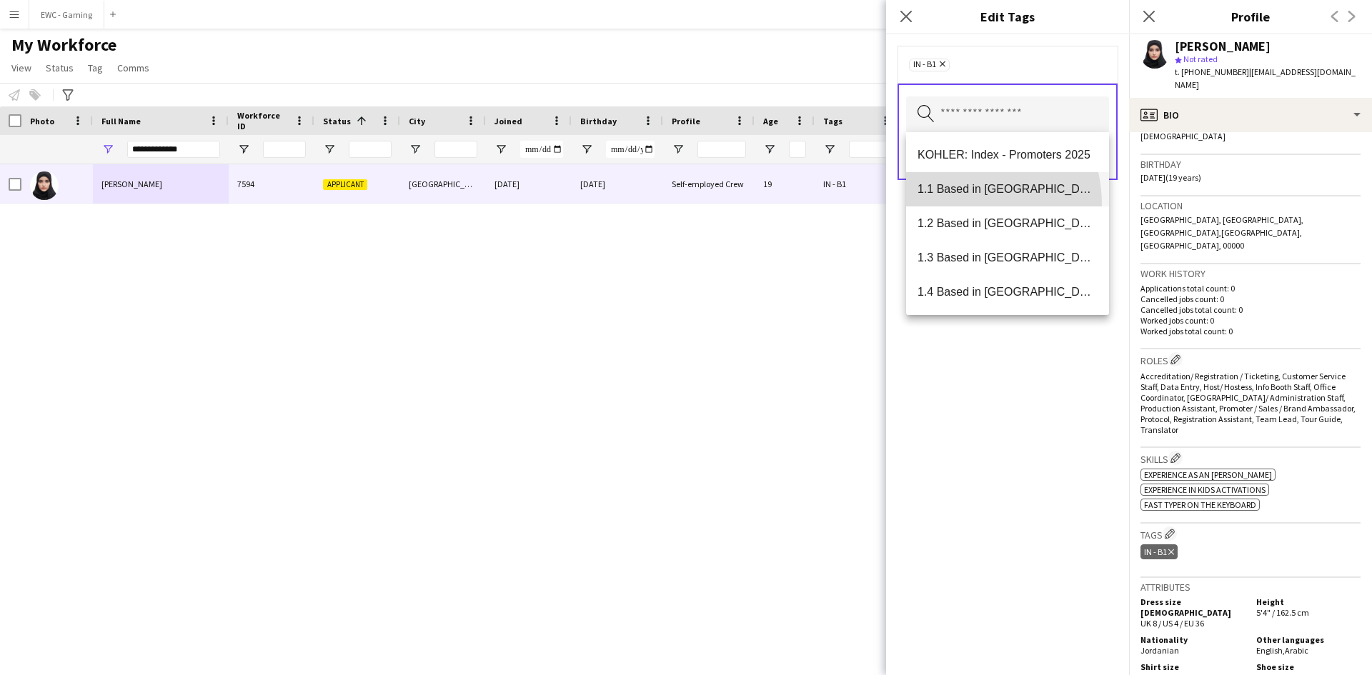
click at [956, 204] on mat-option "1.1 Based in [GEOGRAPHIC_DATA]" at bounding box center [1007, 189] width 203 height 34
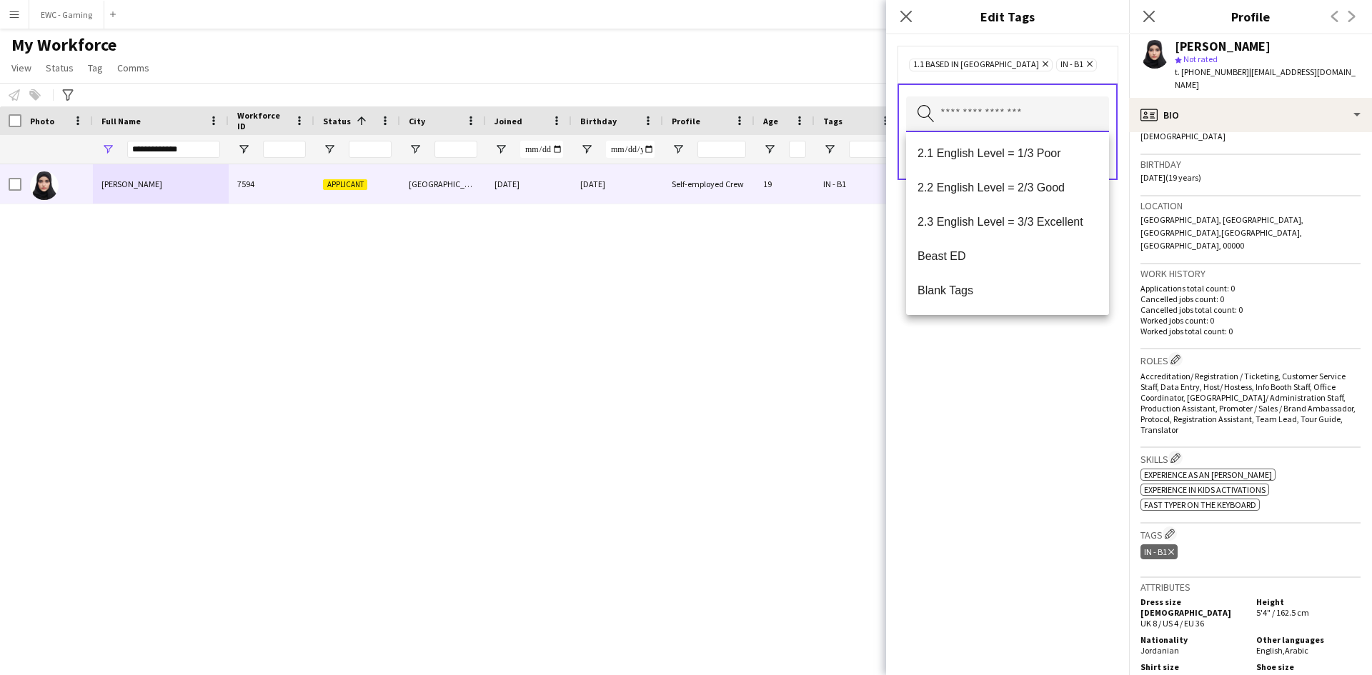
scroll to position [275, 0]
click at [977, 210] on mat-option "2.3 English Level = 3/3 Excellent" at bounding box center [1007, 223] width 203 height 34
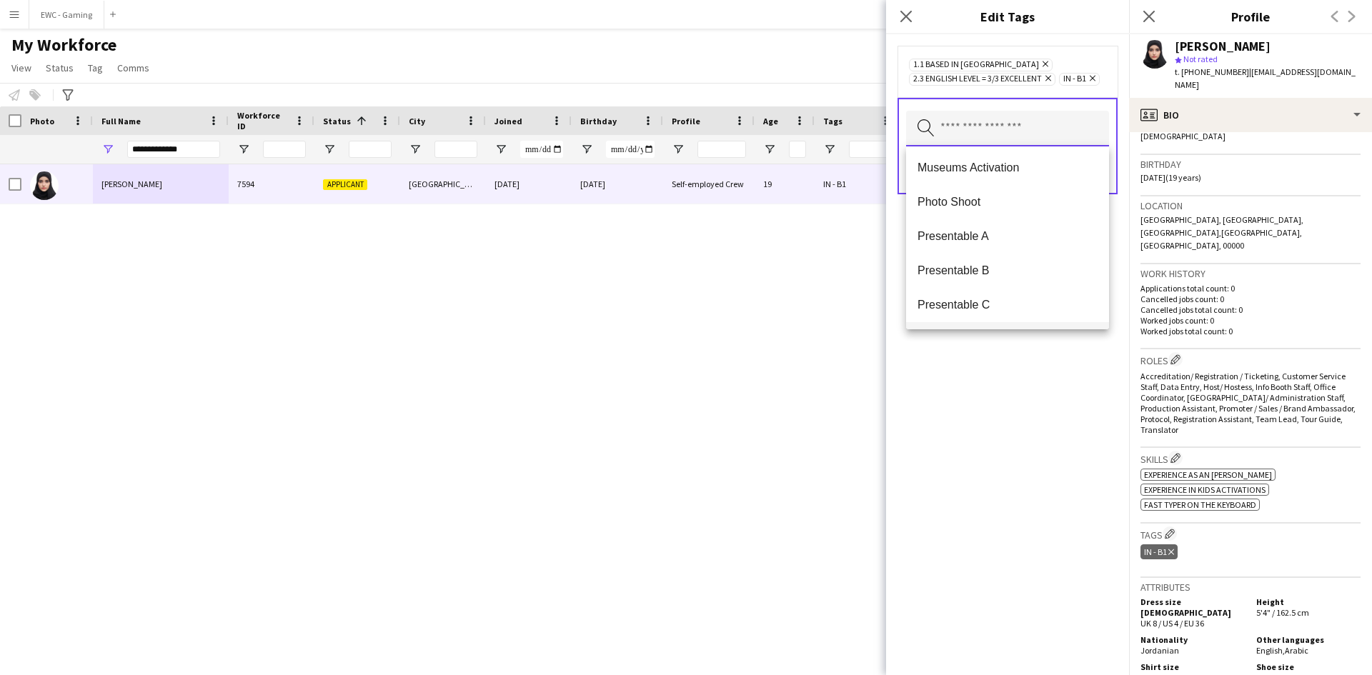
scroll to position [1612, 0]
click at [989, 246] on mat-option "Presentable A" at bounding box center [1007, 237] width 203 height 34
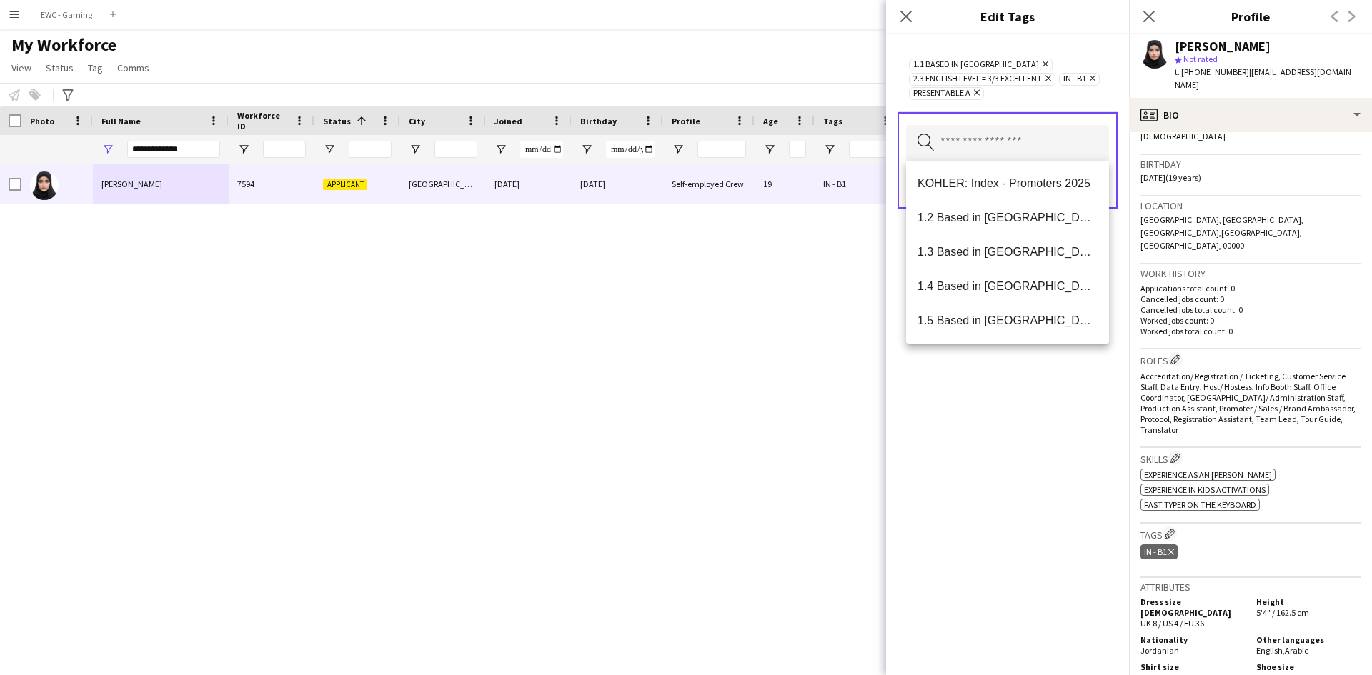
click at [988, 439] on div "1.1 Based in [GEOGRAPHIC_DATA] Remove 2.3 English Level = 3/3 Excellent Remove …" at bounding box center [1007, 354] width 243 height 641
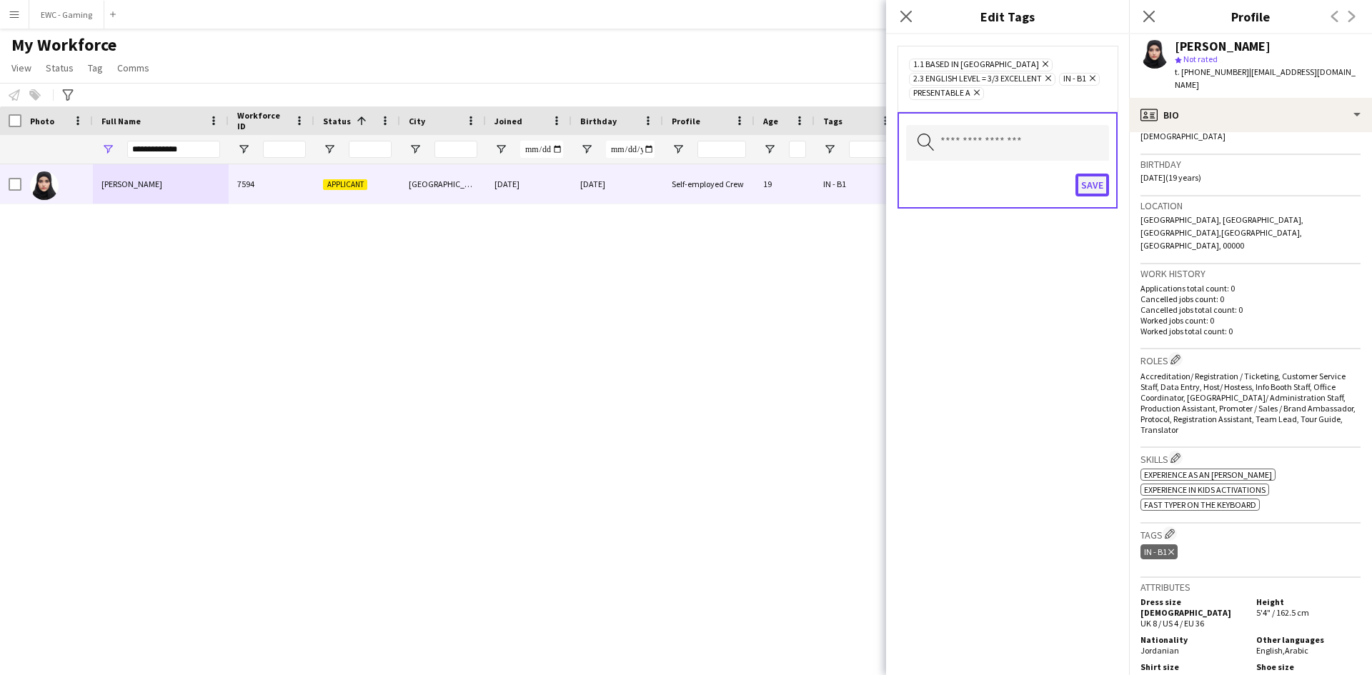
click at [1089, 184] on button "Save" at bounding box center [1092, 185] width 34 height 23
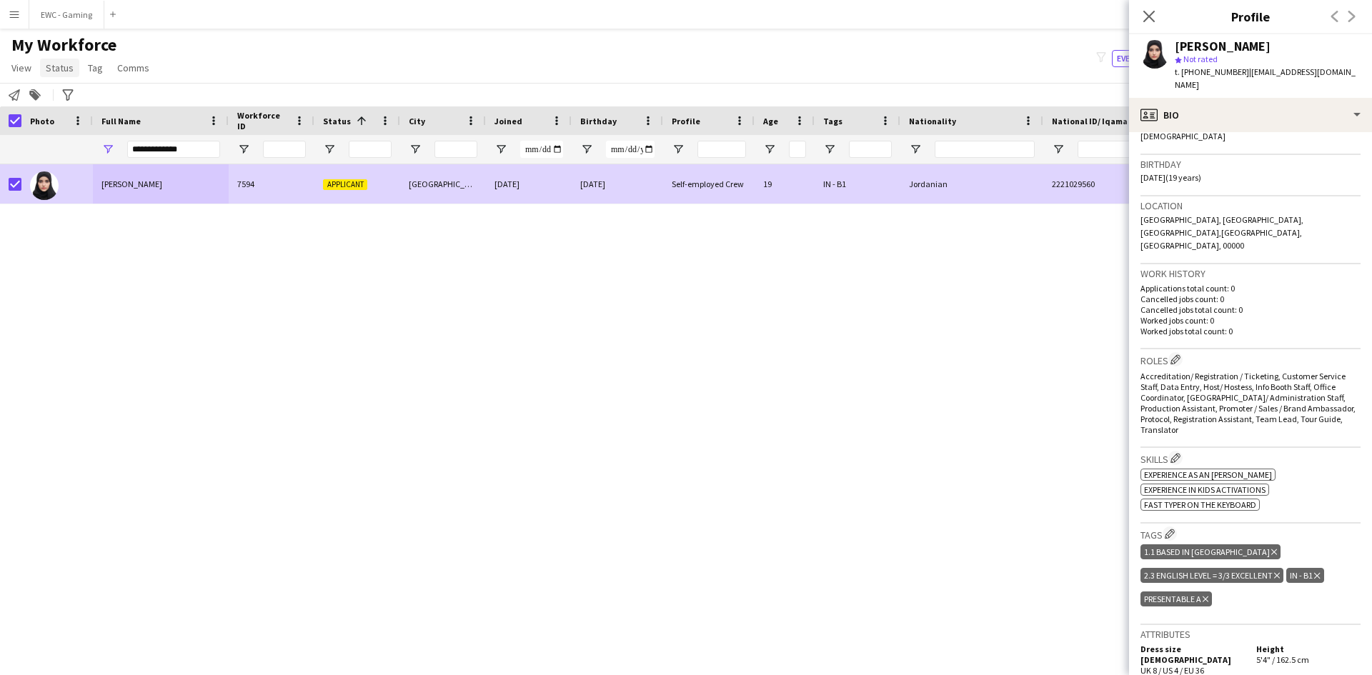
click at [54, 67] on span "Status" at bounding box center [60, 67] width 28 height 13
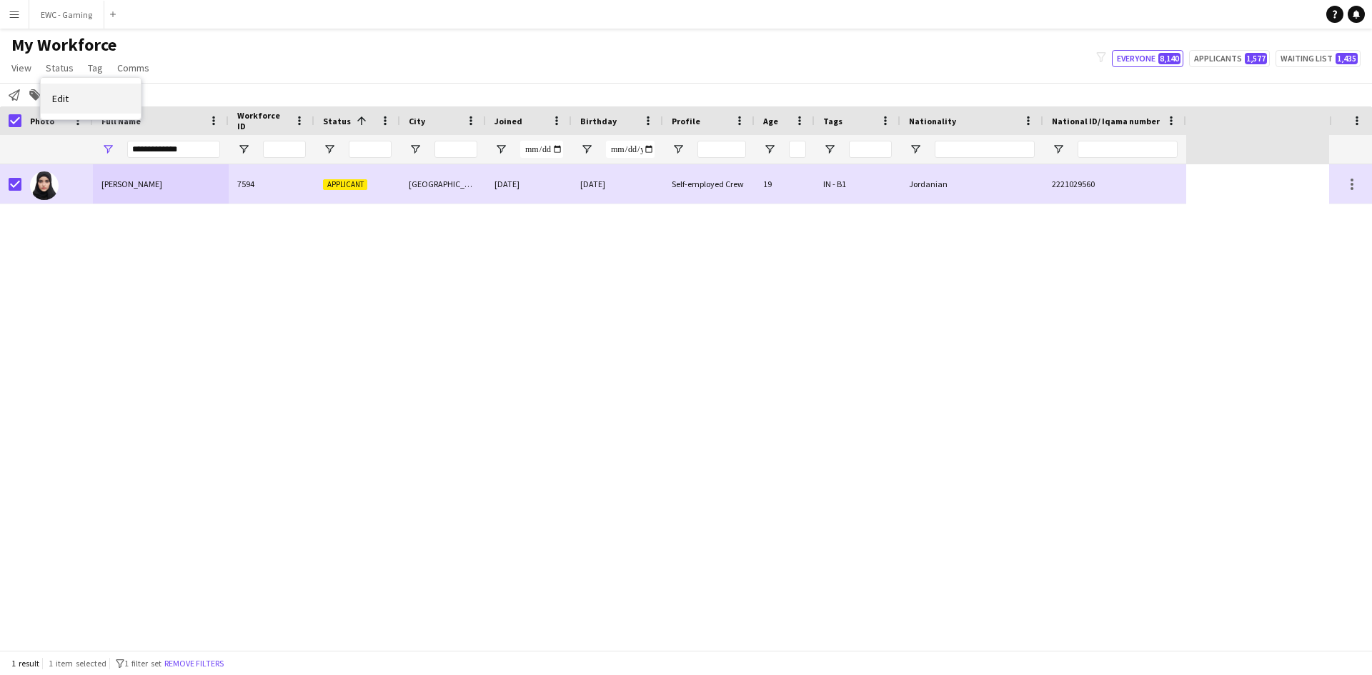
click at [84, 93] on link "Edit" at bounding box center [91, 99] width 100 height 30
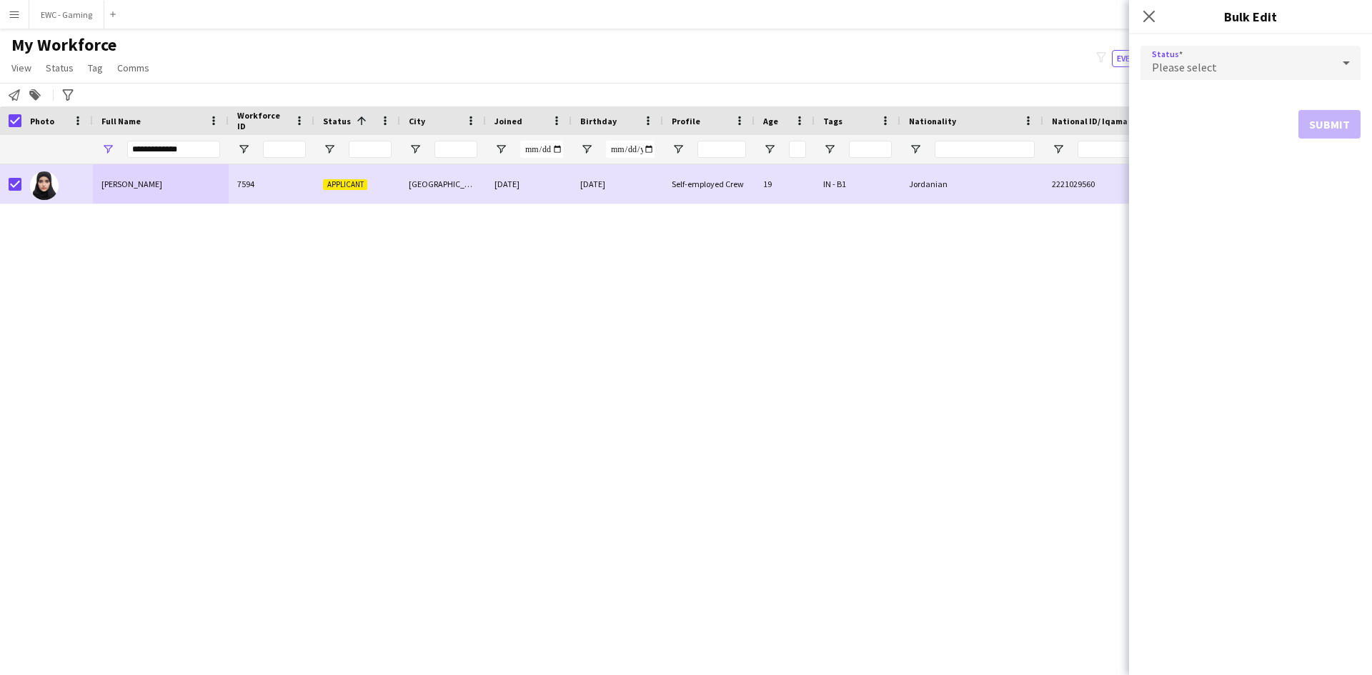
click at [1252, 68] on div "Please select" at bounding box center [1235, 63] width 191 height 34
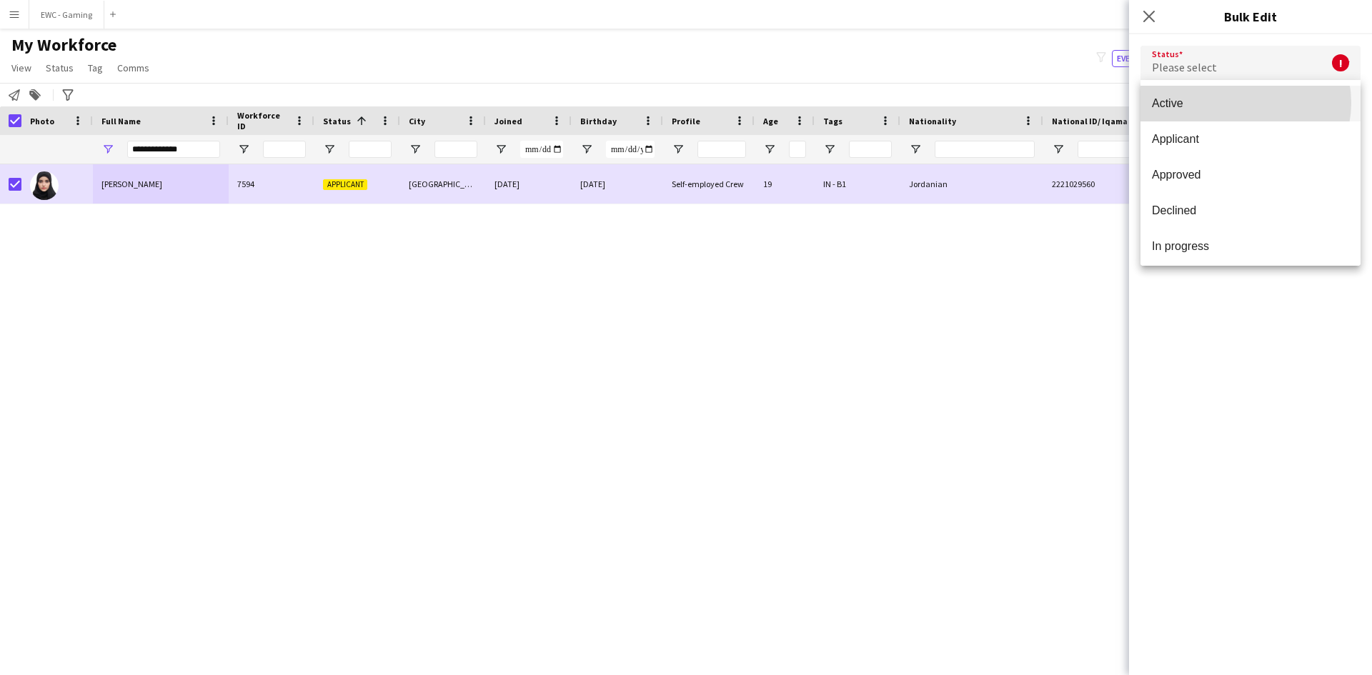
click at [1238, 103] on span "Active" at bounding box center [1250, 103] width 197 height 14
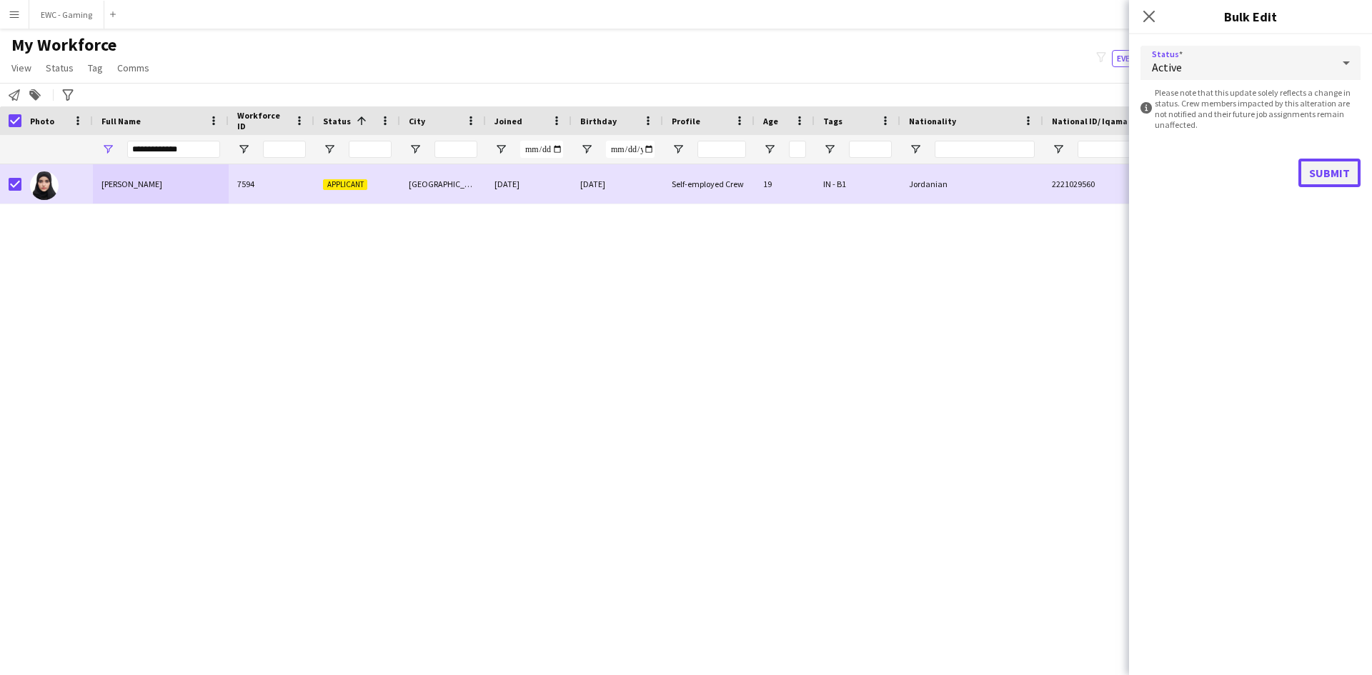
click at [1329, 176] on button "Submit" at bounding box center [1329, 173] width 62 height 29
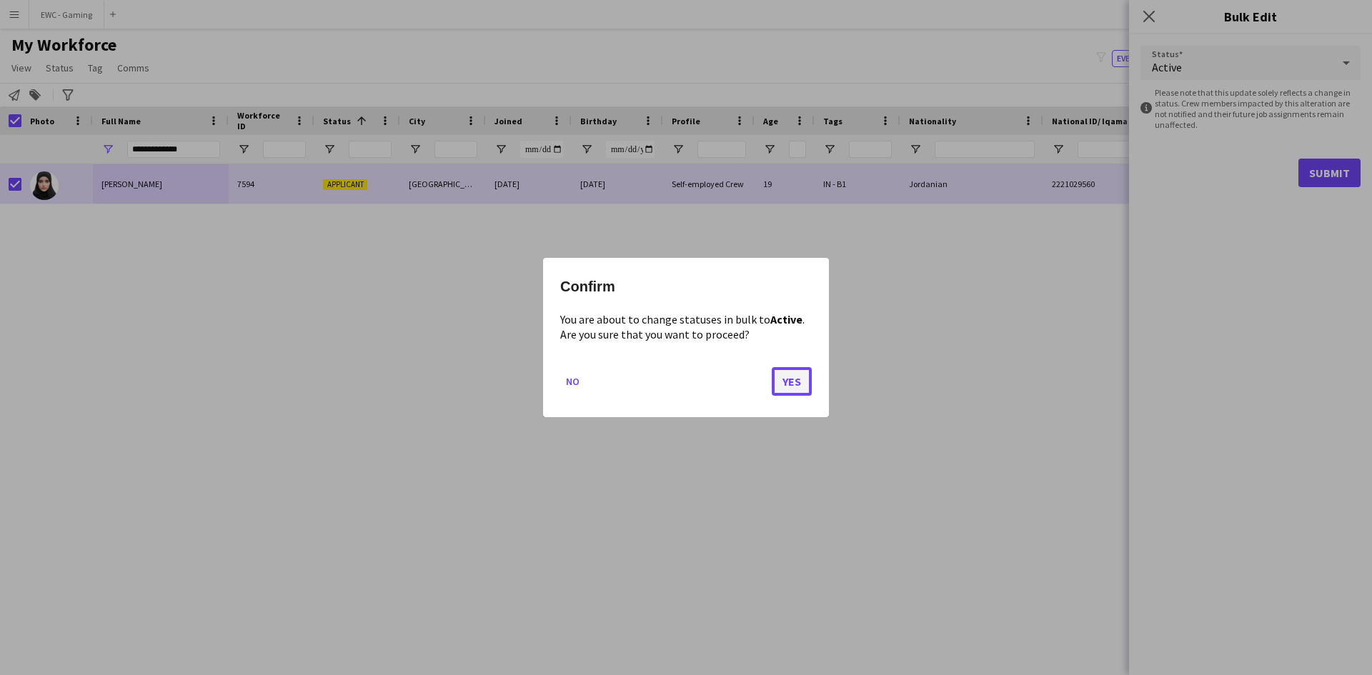
click at [785, 384] on button "Yes" at bounding box center [791, 381] width 40 height 29
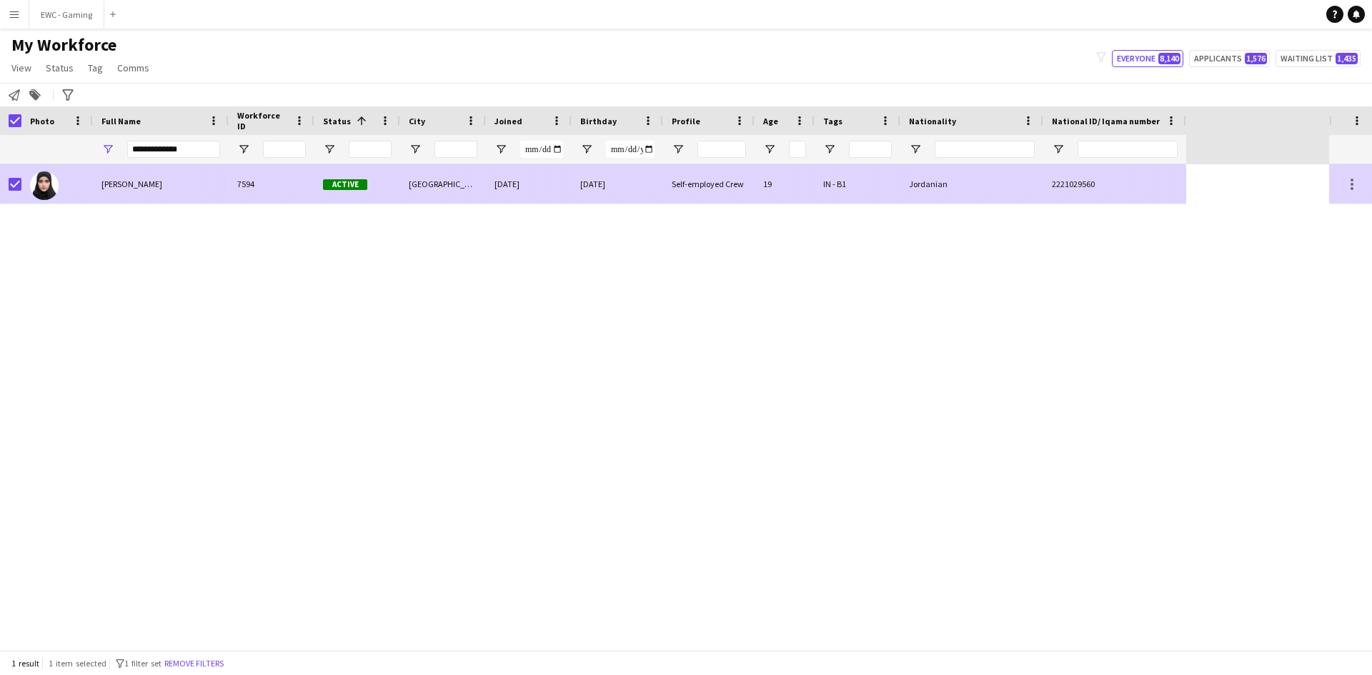
click at [254, 190] on div "7594" at bounding box center [272, 183] width 86 height 39
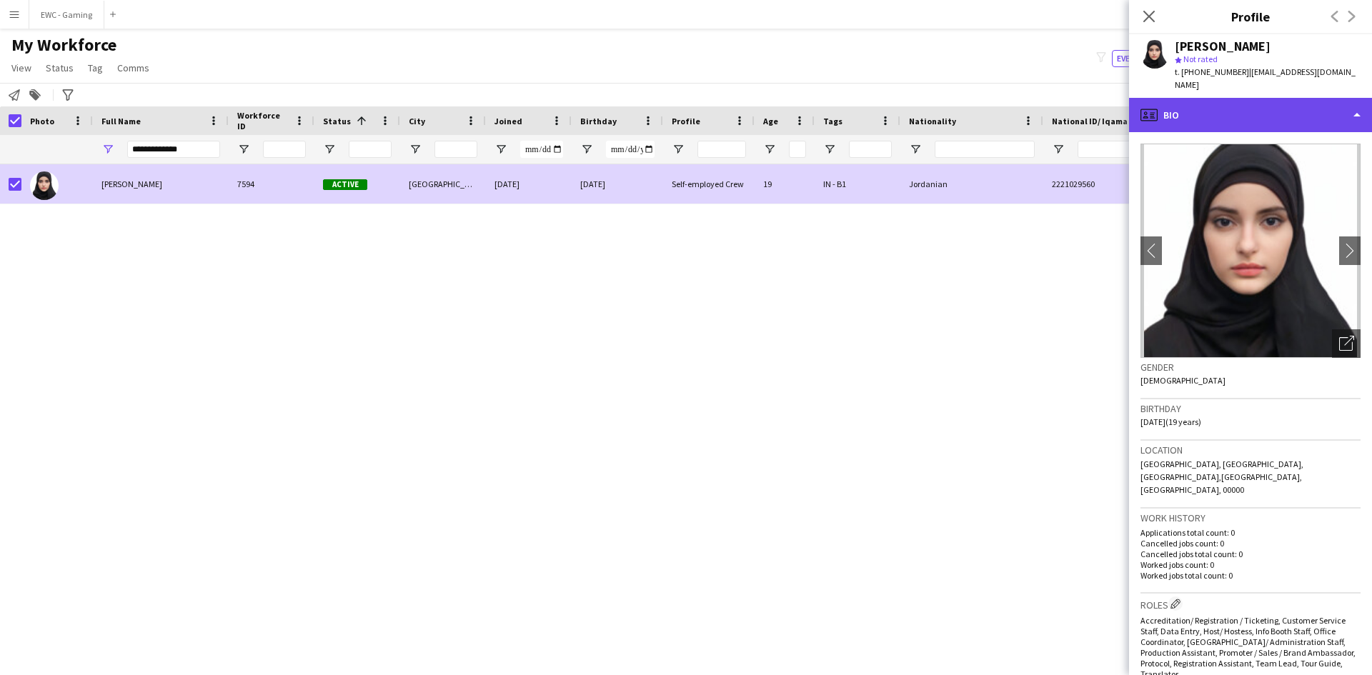
click at [1204, 101] on div "profile Bio" at bounding box center [1250, 115] width 243 height 34
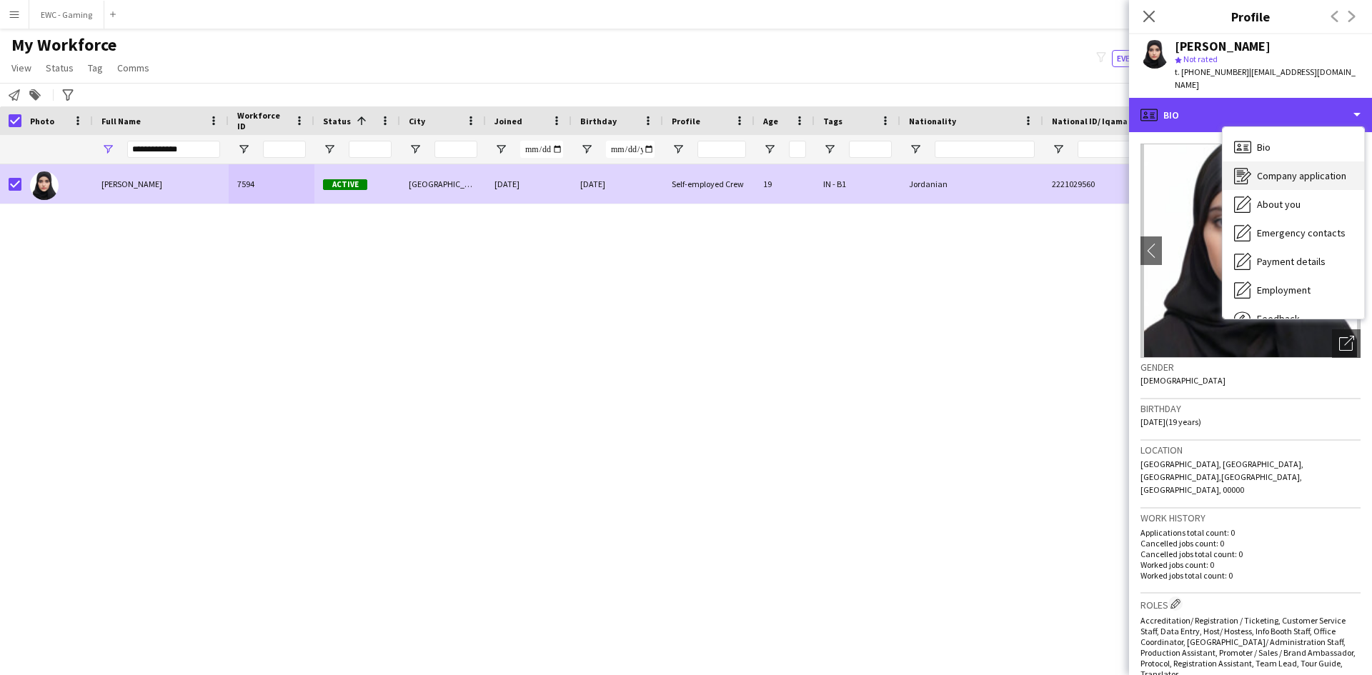
scroll to position [49, 0]
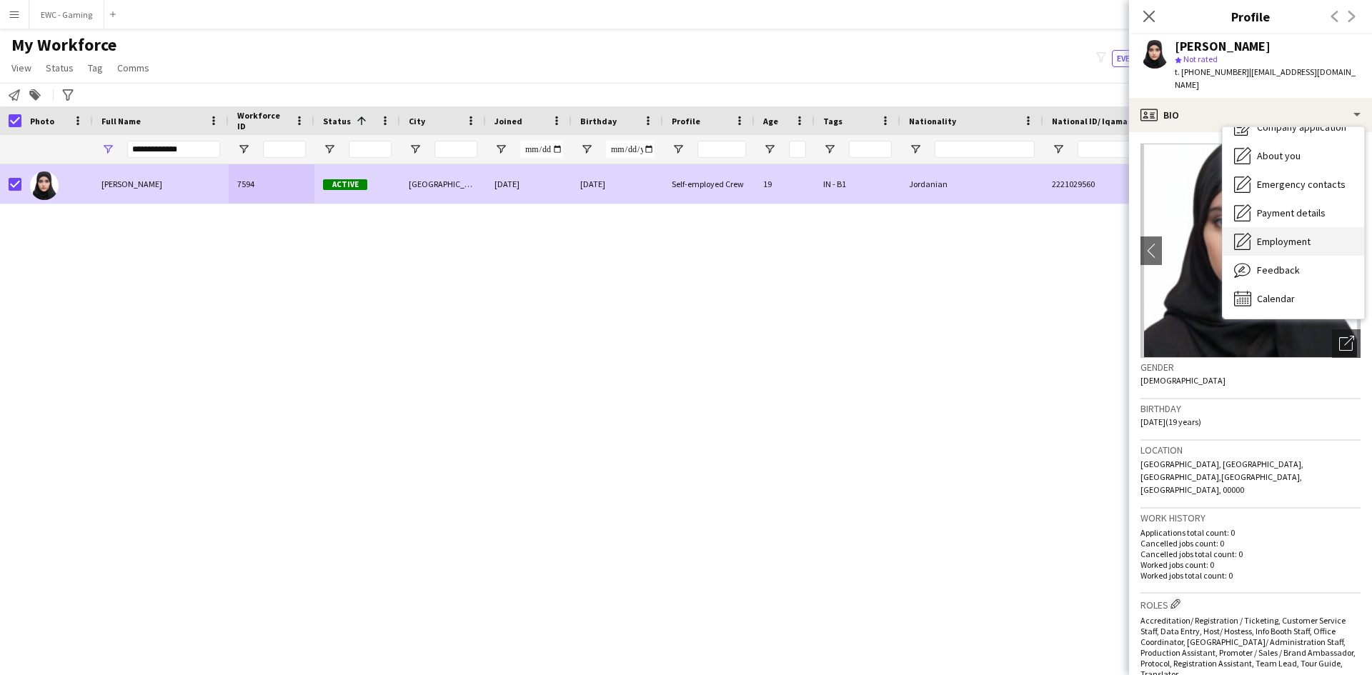
click at [1279, 235] on span "Employment" at bounding box center [1284, 241] width 54 height 13
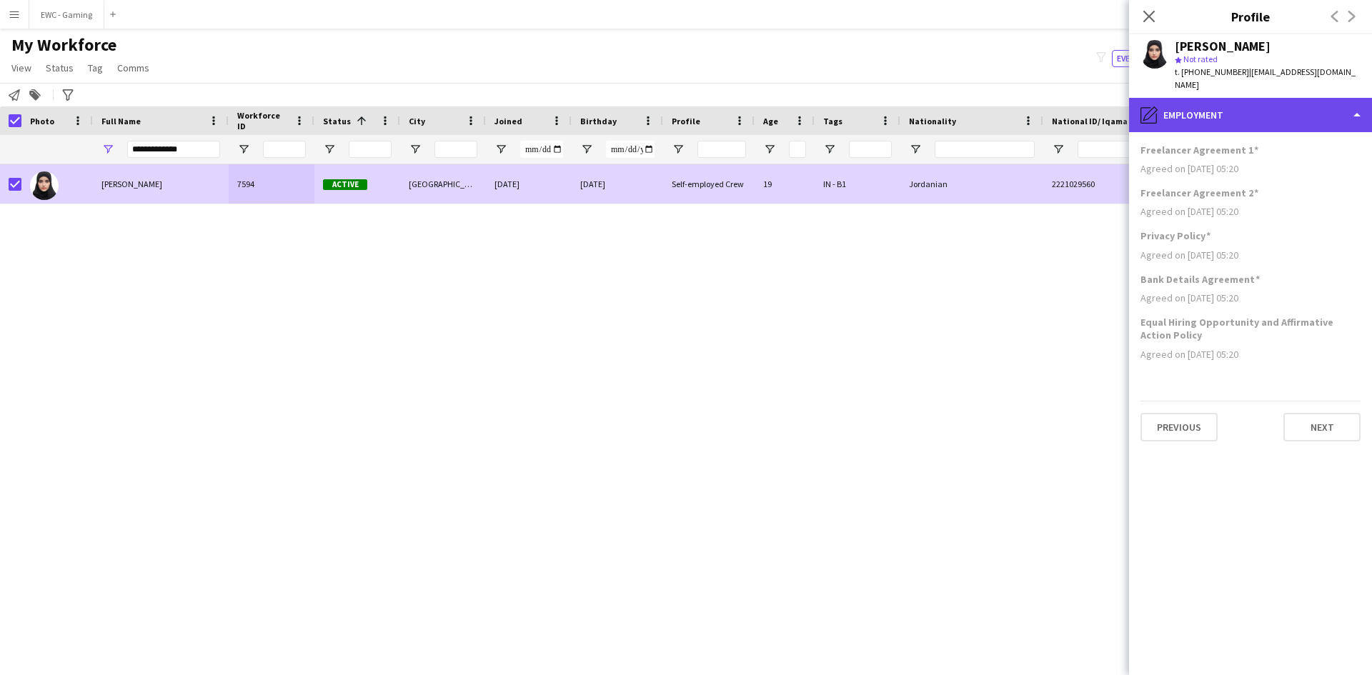
click at [1223, 99] on div "pencil4 Employment" at bounding box center [1250, 115] width 243 height 34
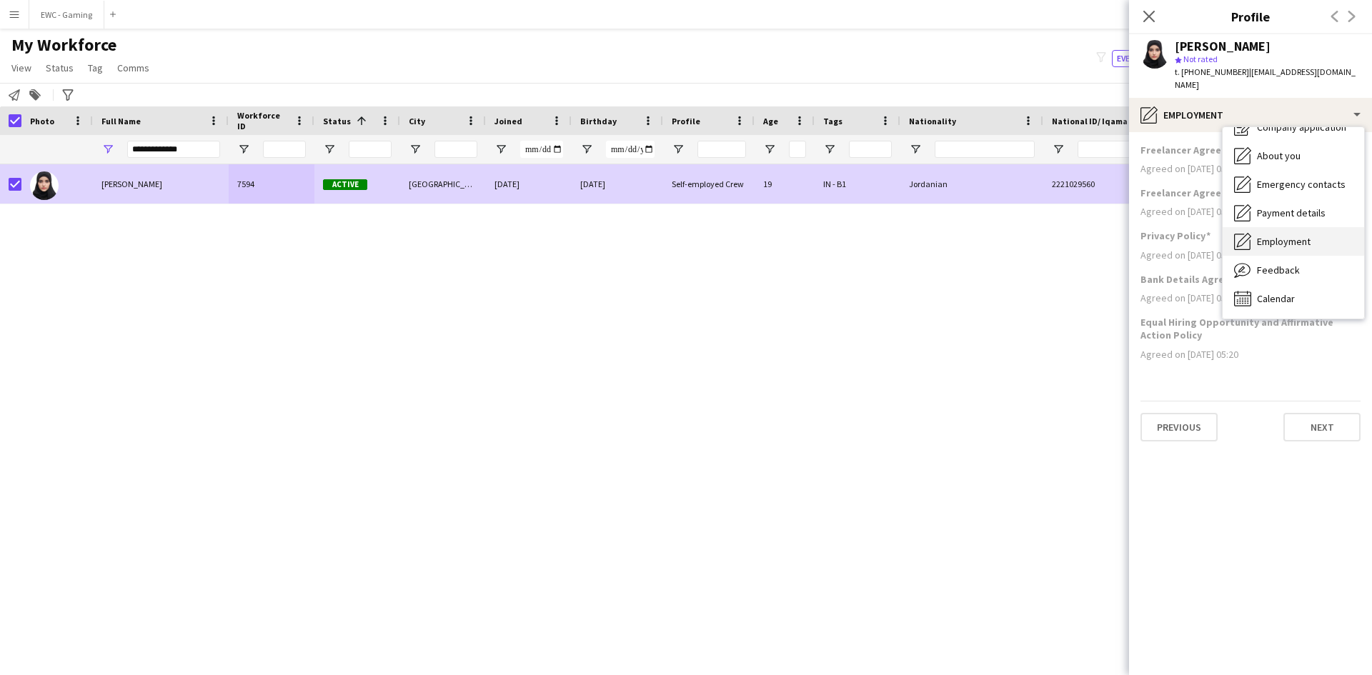
click at [1285, 239] on div "Employment Employment" at bounding box center [1292, 241] width 141 height 29
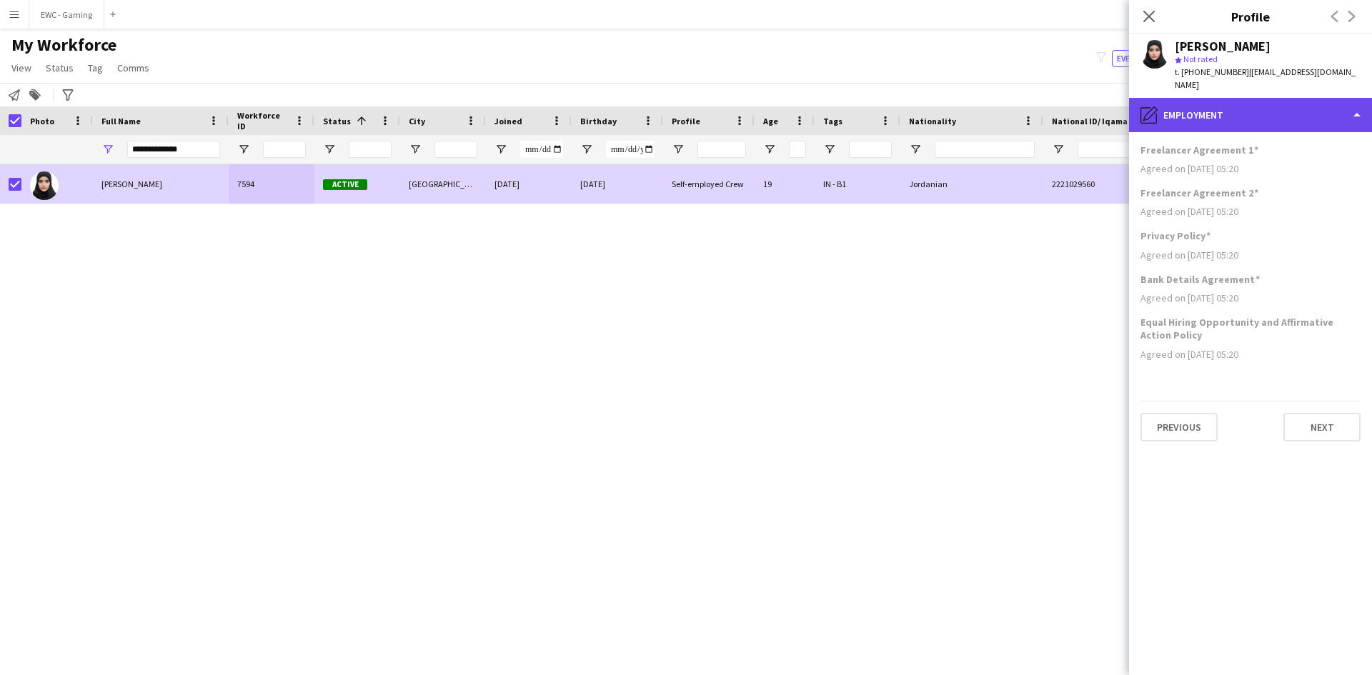
click at [1226, 100] on div "pencil4 Employment" at bounding box center [1250, 115] width 243 height 34
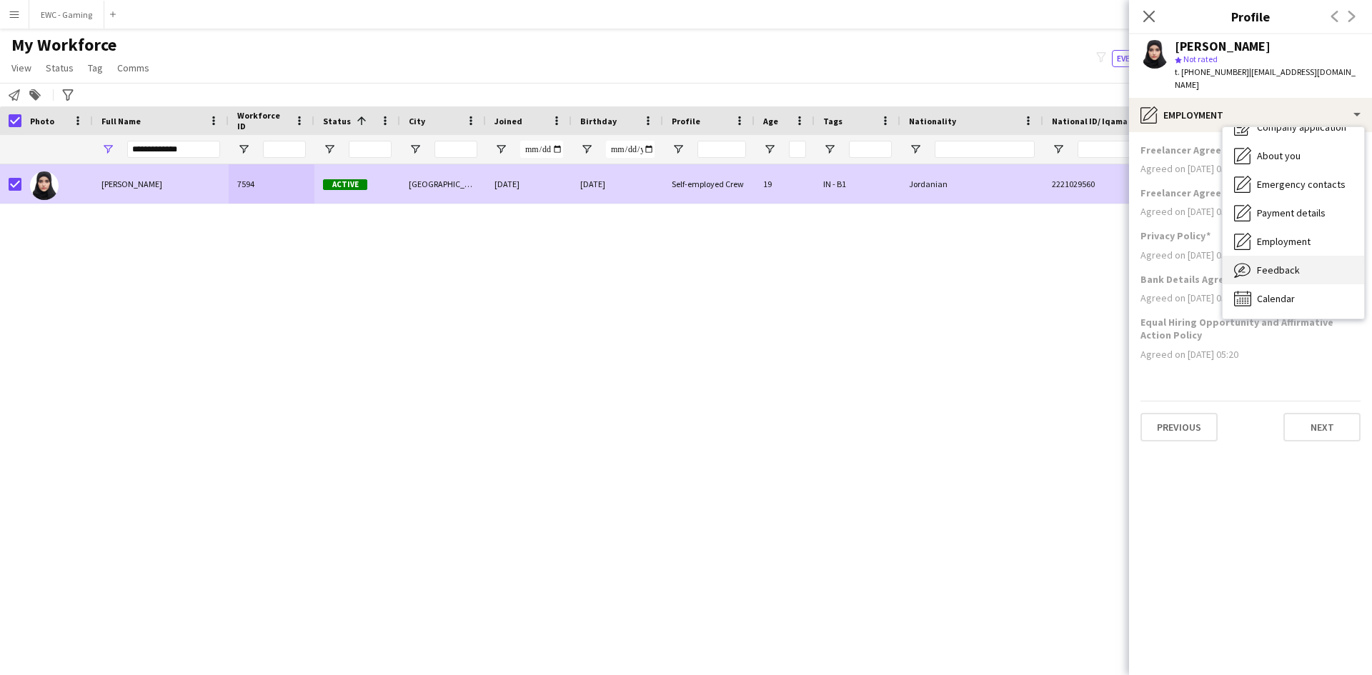
click at [1266, 256] on div "Feedback Feedback" at bounding box center [1292, 270] width 141 height 29
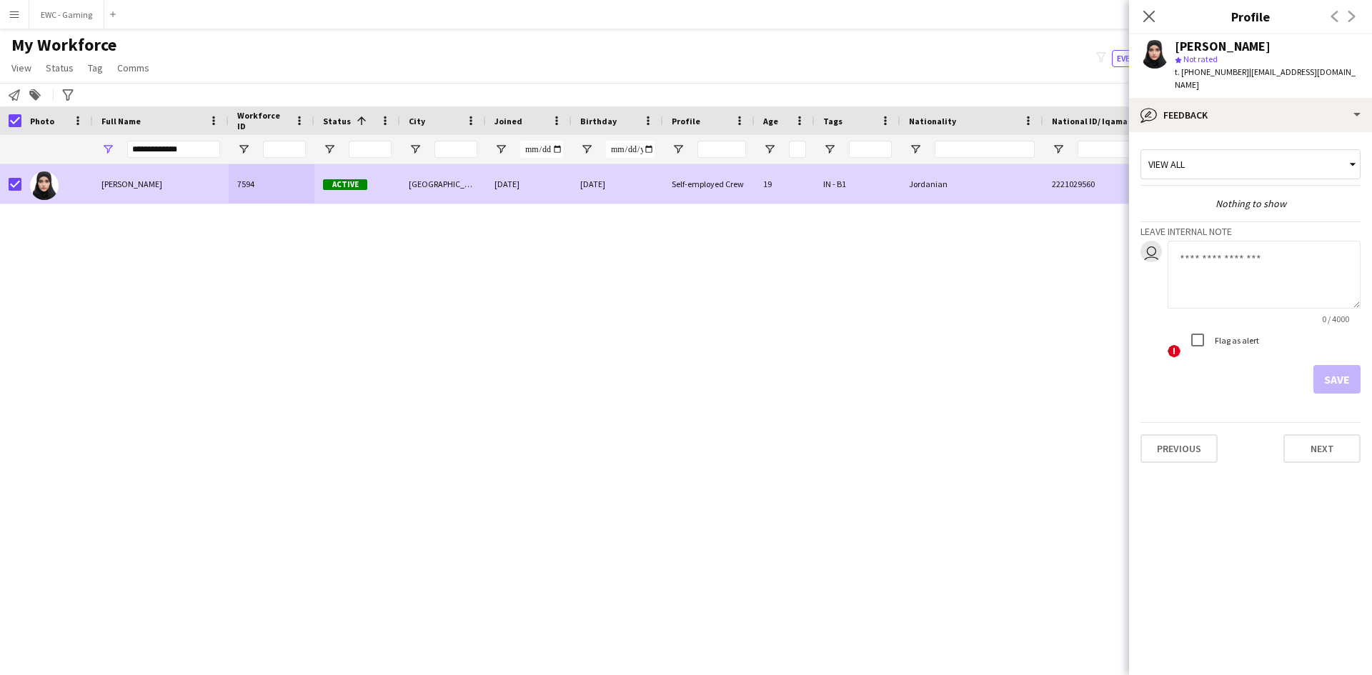
click at [1242, 249] on textarea at bounding box center [1263, 275] width 193 height 68
type textarea "**********"
click at [1333, 375] on button "Save" at bounding box center [1336, 379] width 47 height 29
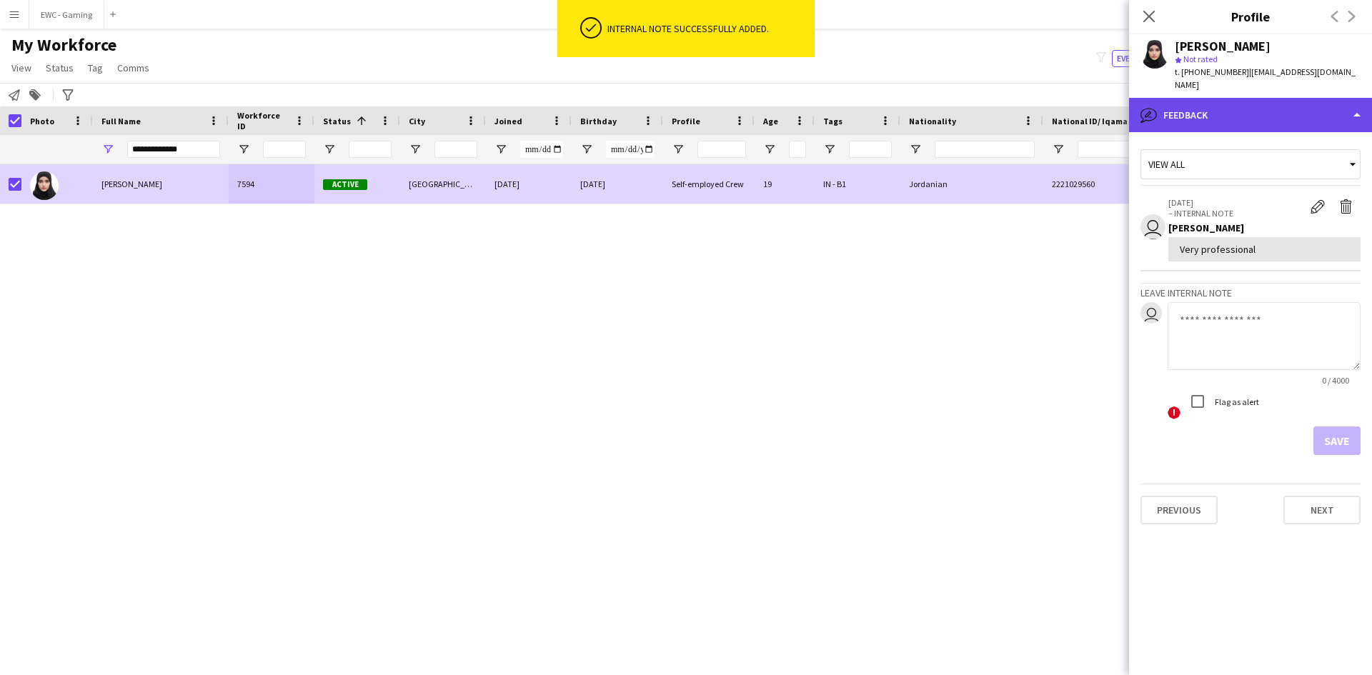
click at [1227, 106] on div "bubble-pencil Feedback" at bounding box center [1250, 115] width 243 height 34
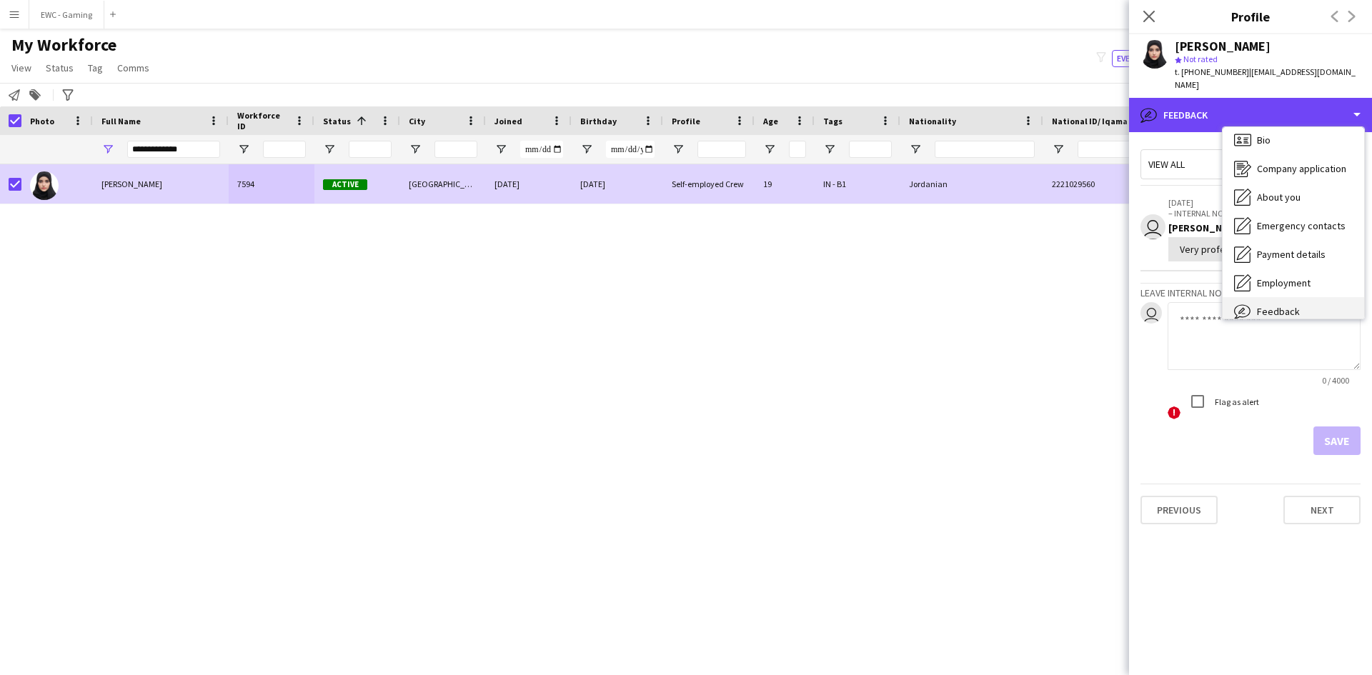
scroll to position [0, 0]
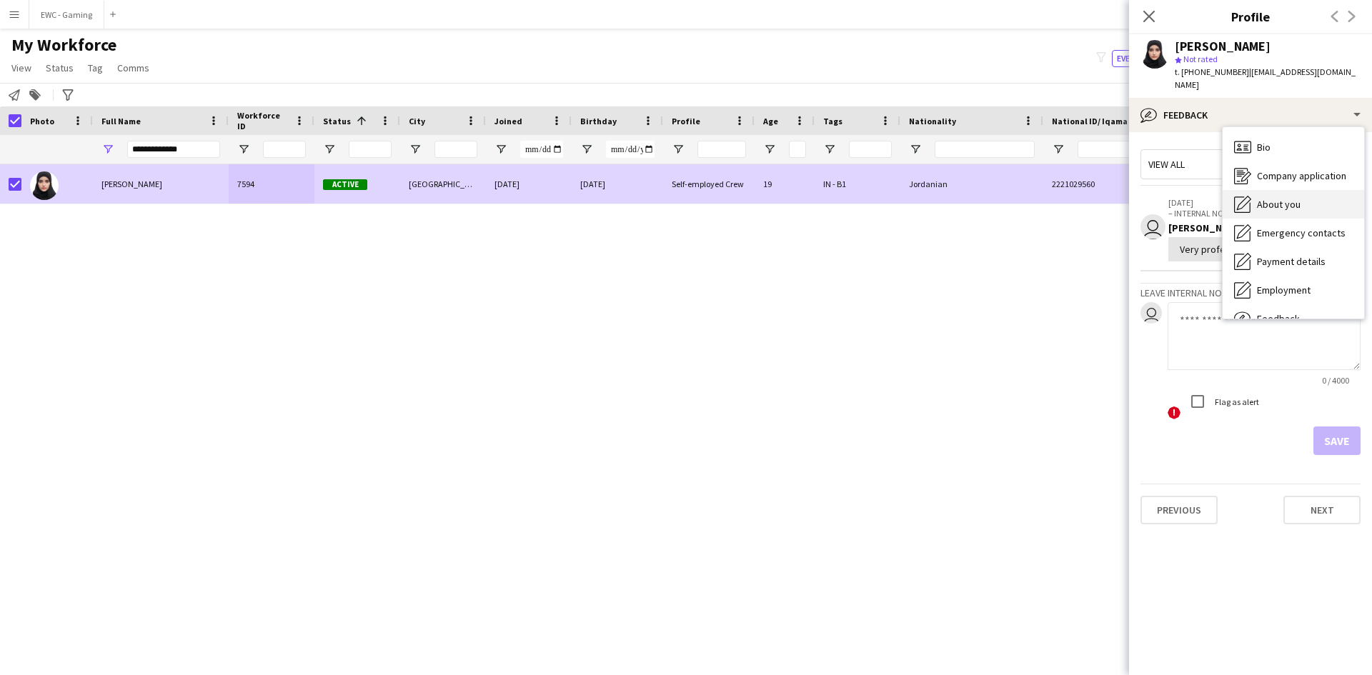
click at [1287, 198] on span "About you" at bounding box center [1279, 204] width 44 height 13
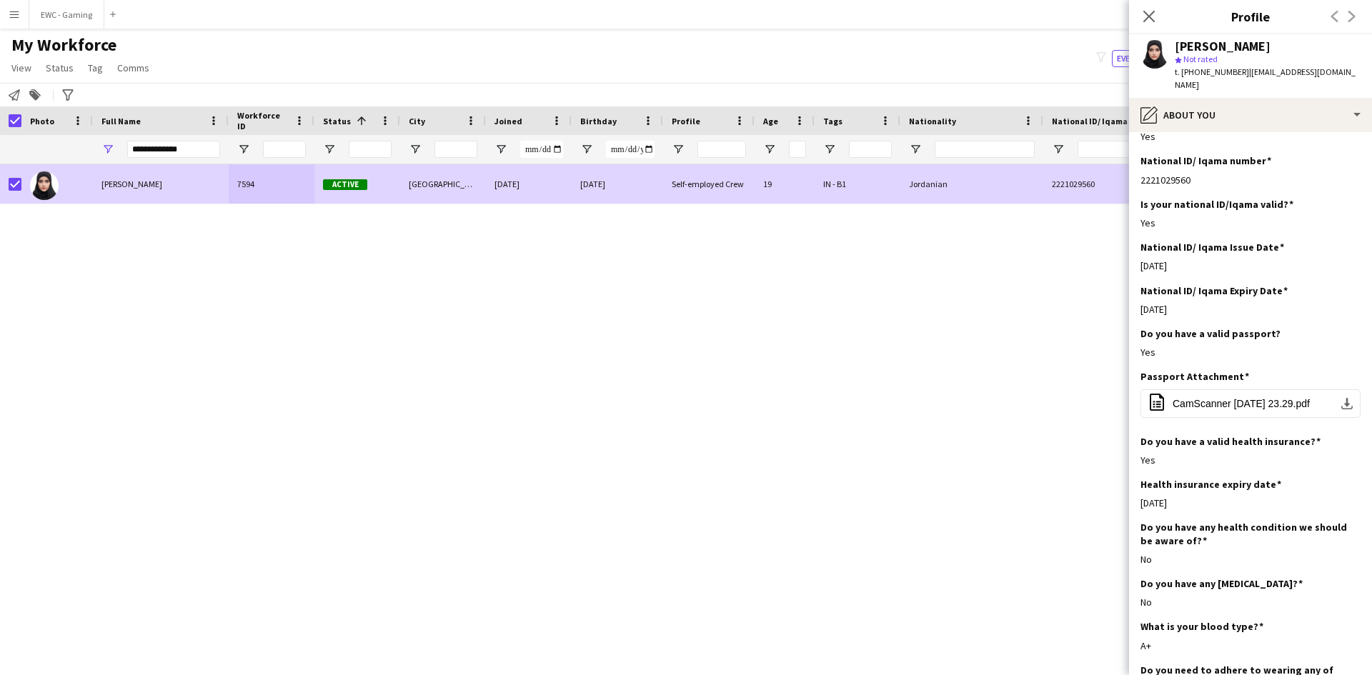
scroll to position [726, 0]
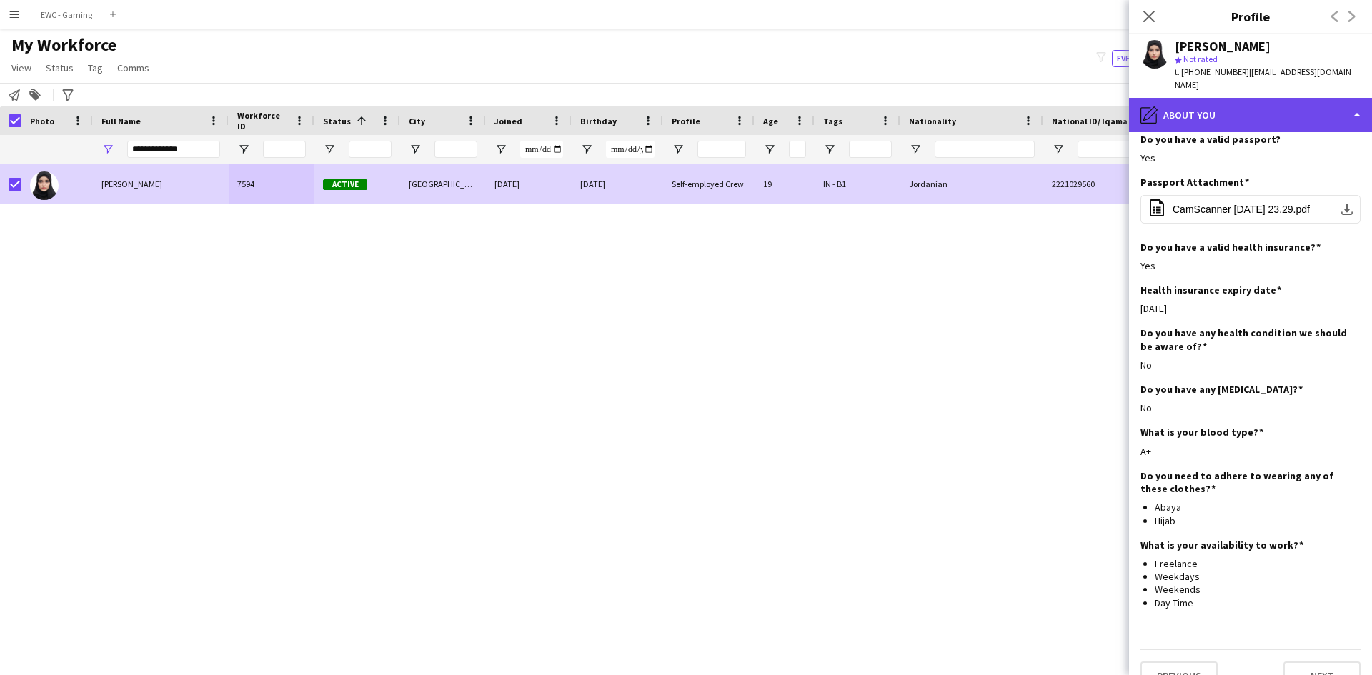
click at [1214, 114] on div "pencil4 About you" at bounding box center [1250, 115] width 243 height 34
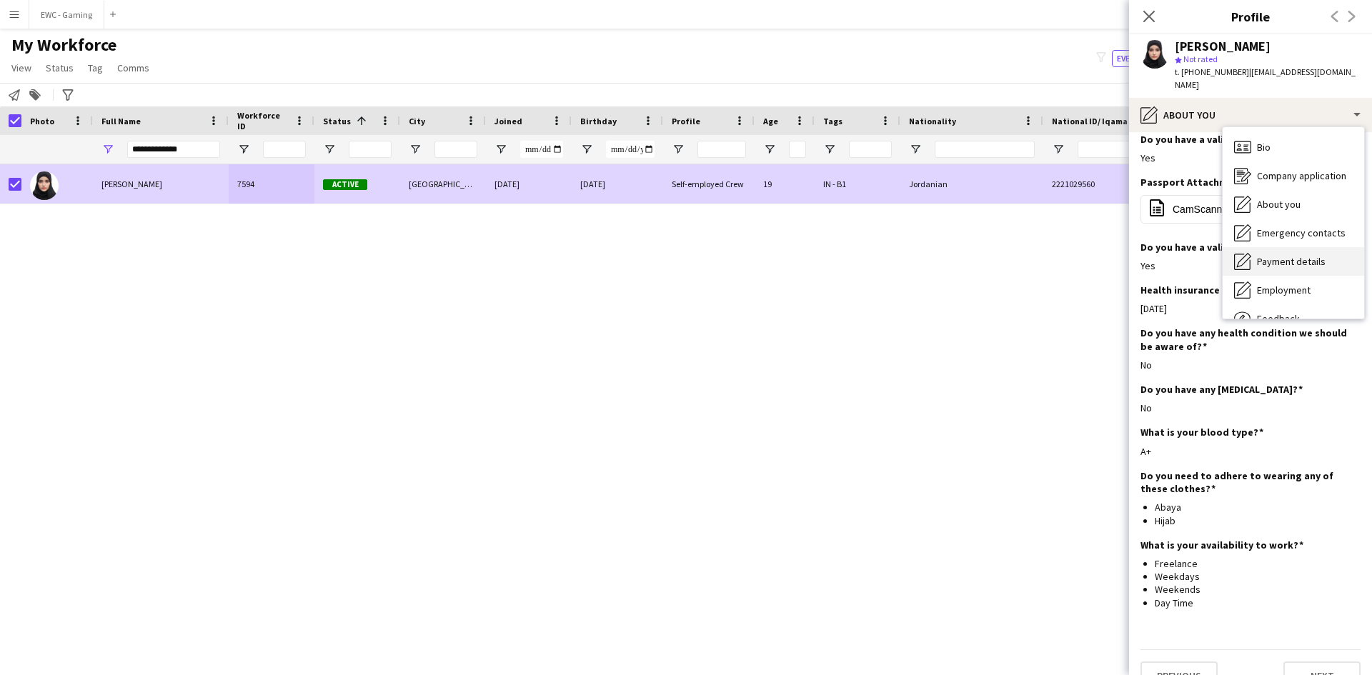
click at [1264, 255] on span "Payment details" at bounding box center [1291, 261] width 69 height 13
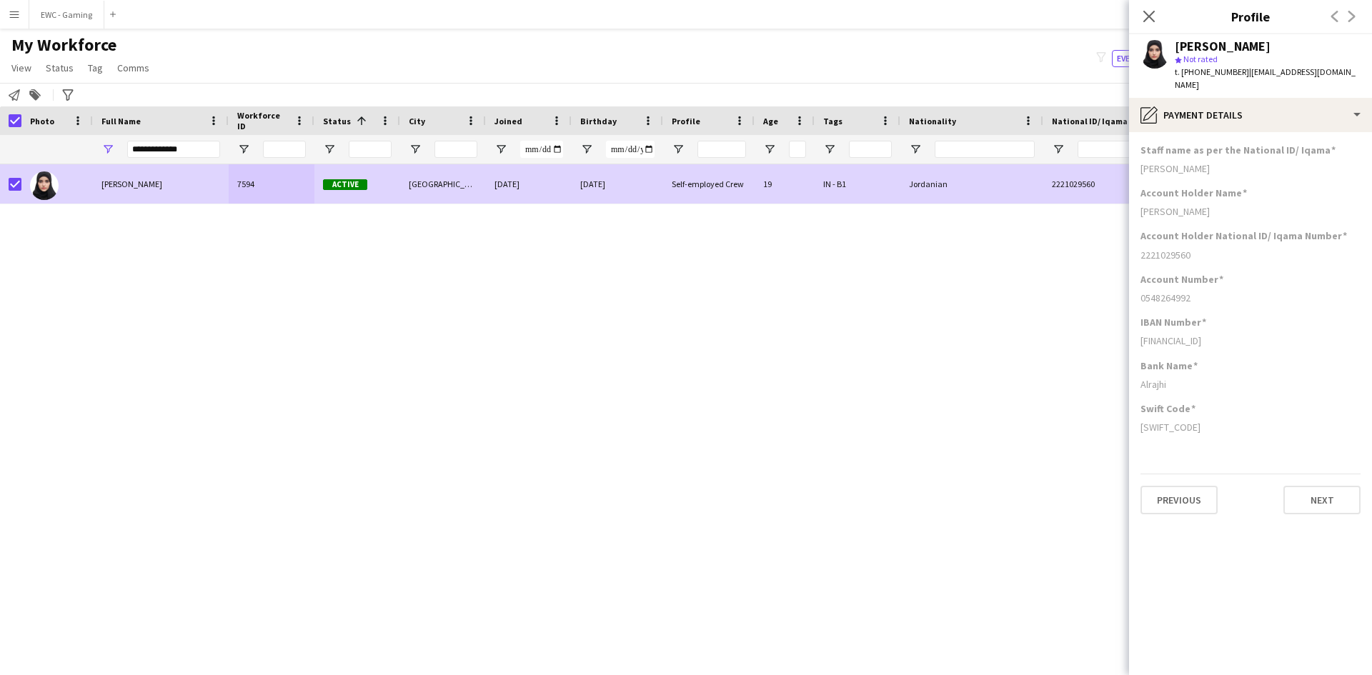
scroll to position [0, 0]
click at [1182, 291] on div "0548264992" at bounding box center [1250, 297] width 220 height 13
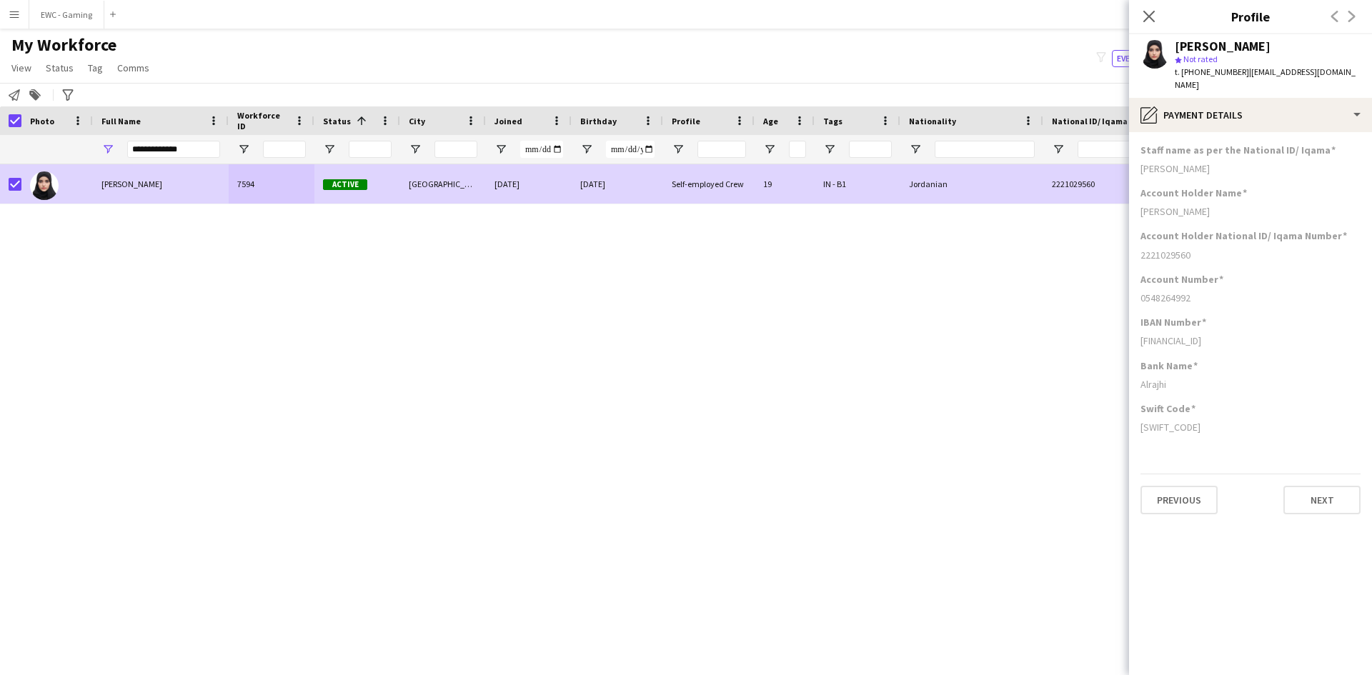
click at [1214, 273] on h3 "Account Number" at bounding box center [1181, 279] width 83 height 13
click at [1192, 334] on div "[FINANCIAL_ID]" at bounding box center [1250, 340] width 220 height 13
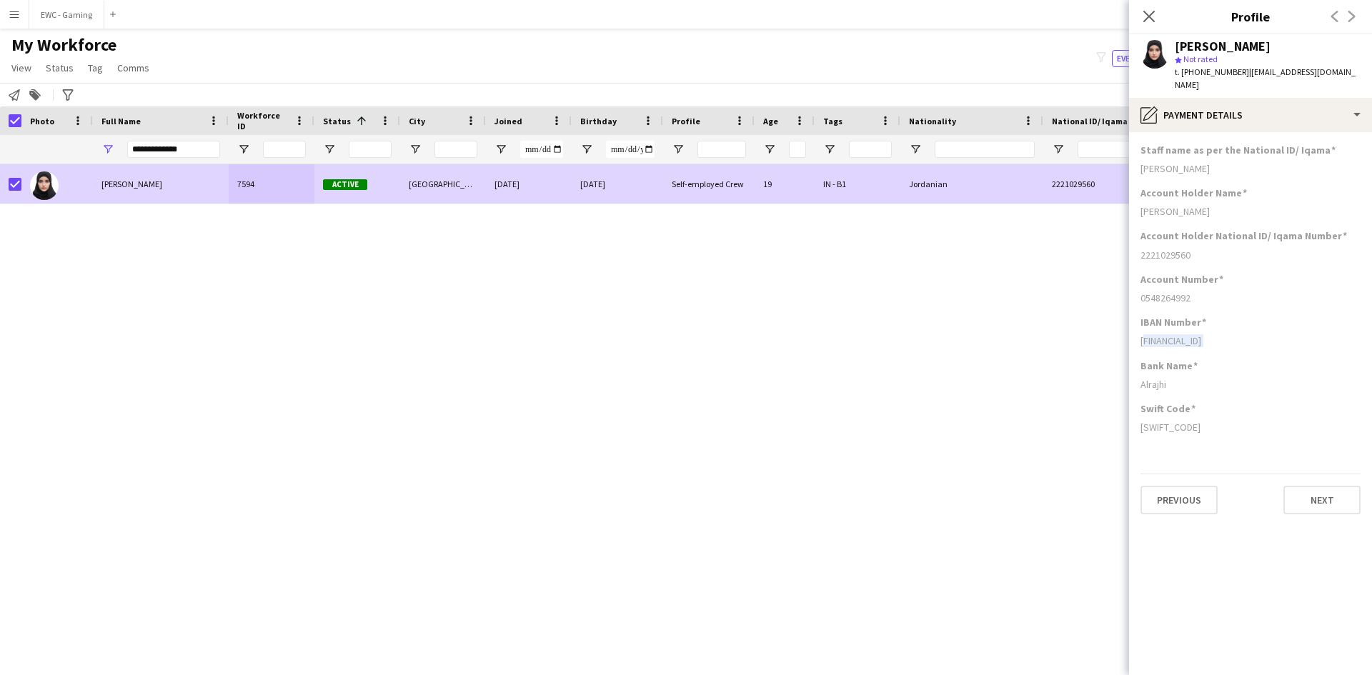
click at [1192, 334] on div "[FINANCIAL_ID]" at bounding box center [1250, 340] width 220 height 13
click at [1163, 291] on div "0548264992" at bounding box center [1250, 297] width 220 height 13
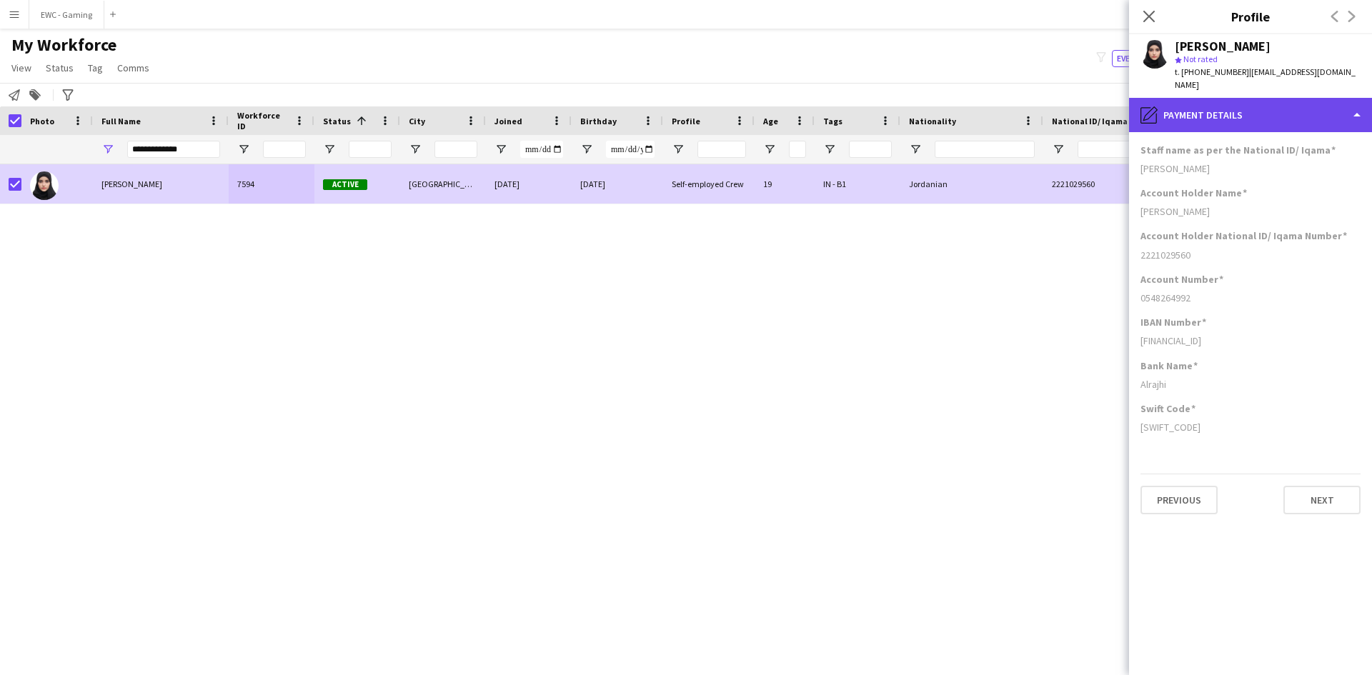
click at [1239, 103] on div "pencil4 Payment details" at bounding box center [1250, 115] width 243 height 34
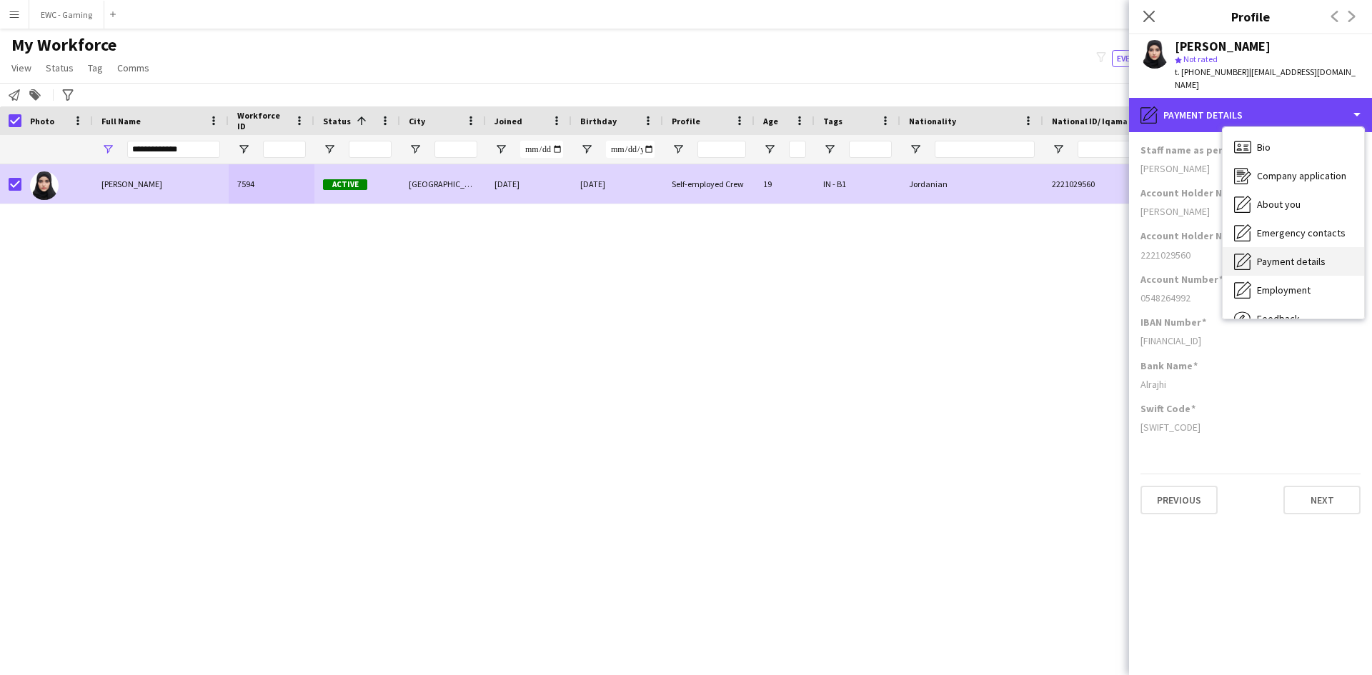
scroll to position [49, 0]
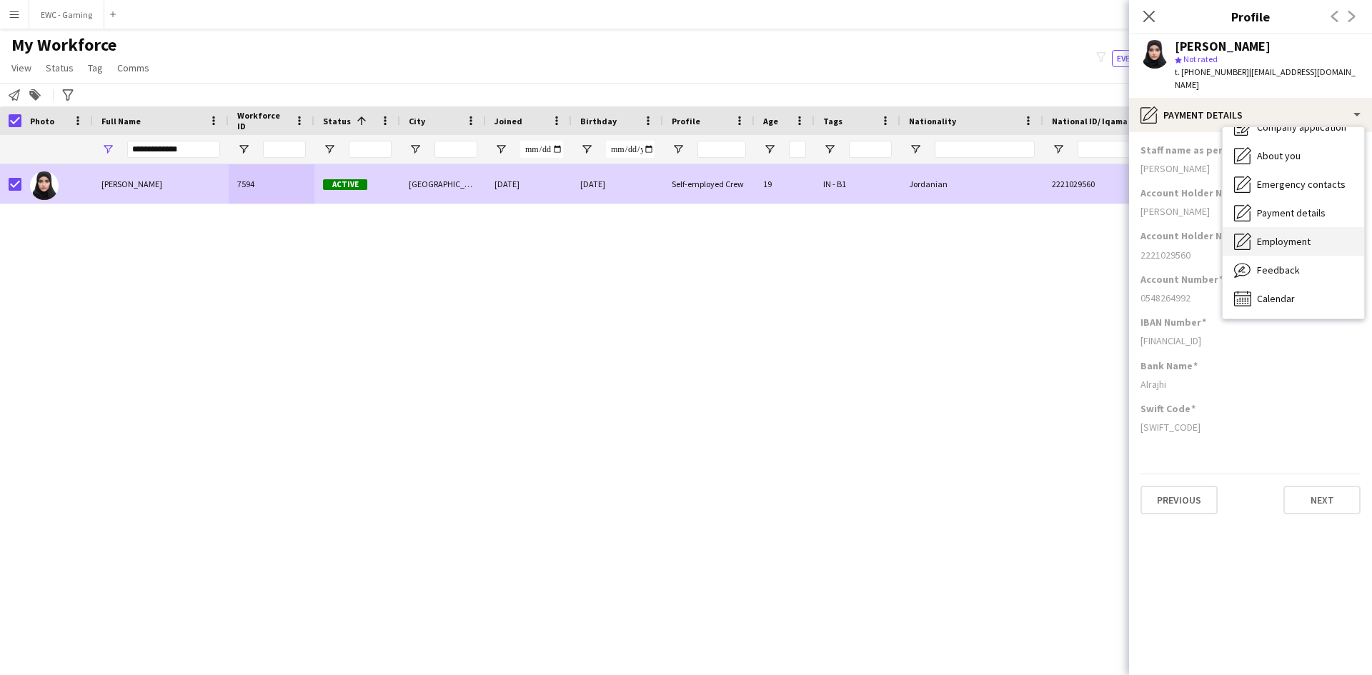
click at [1307, 235] on span "Employment" at bounding box center [1284, 241] width 54 height 13
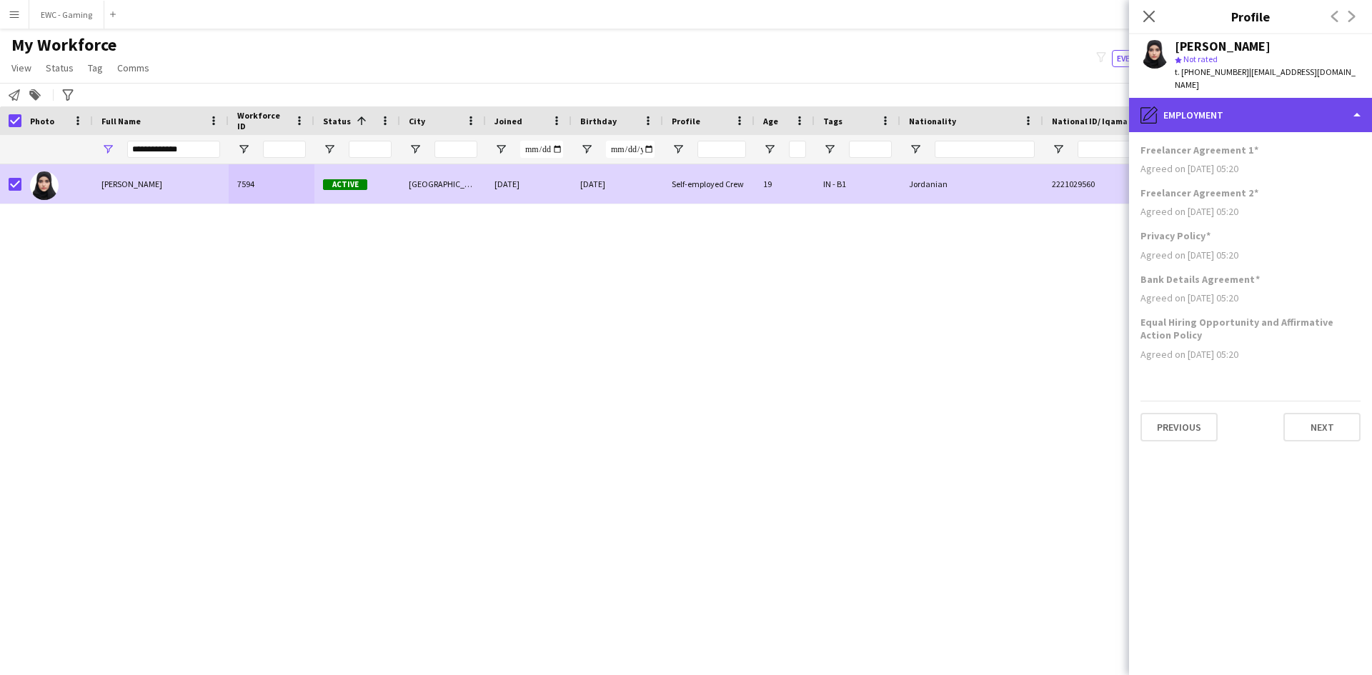
click at [1230, 108] on div "pencil4 Employment" at bounding box center [1250, 115] width 243 height 34
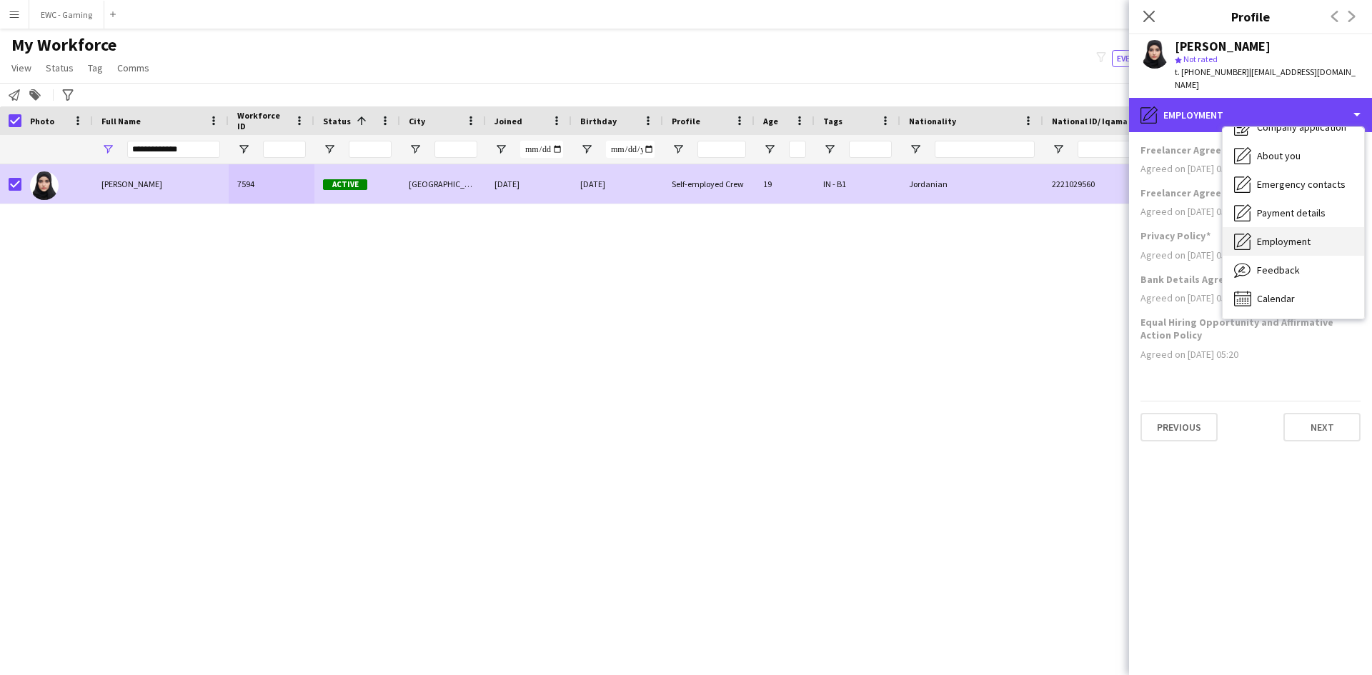
scroll to position [0, 0]
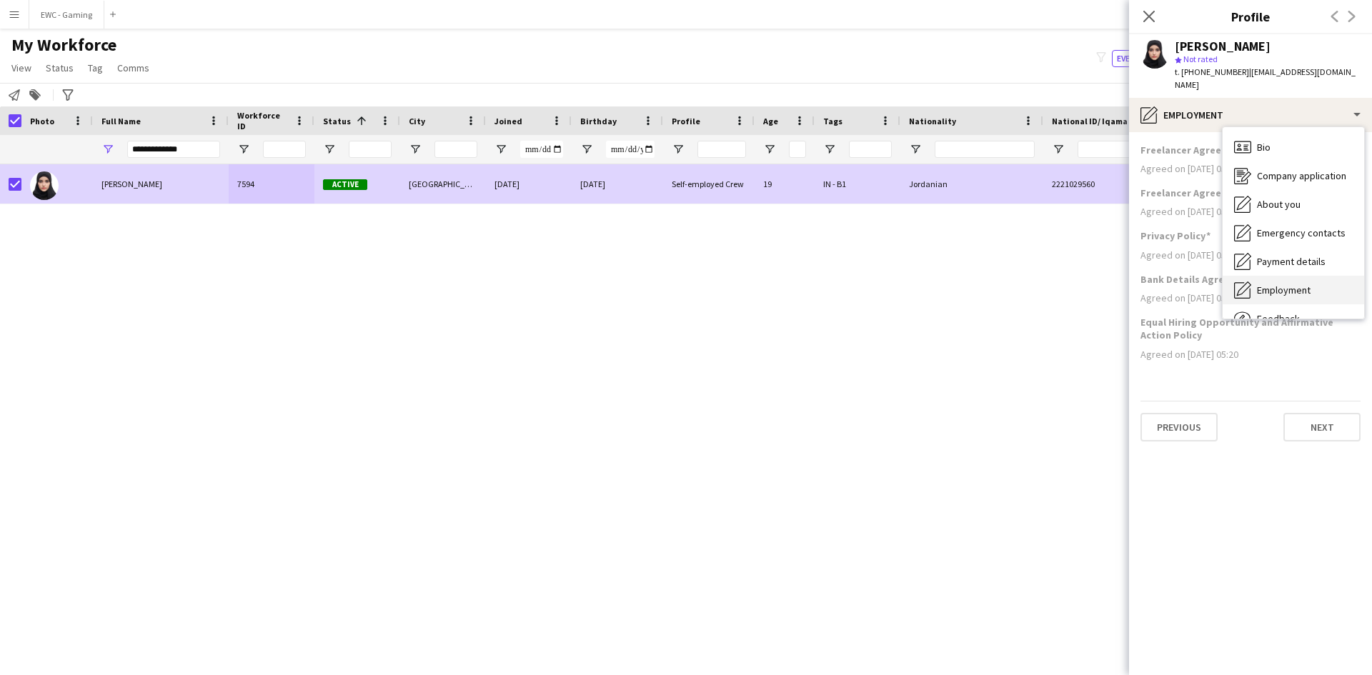
click at [1292, 284] on span "Employment" at bounding box center [1284, 290] width 54 height 13
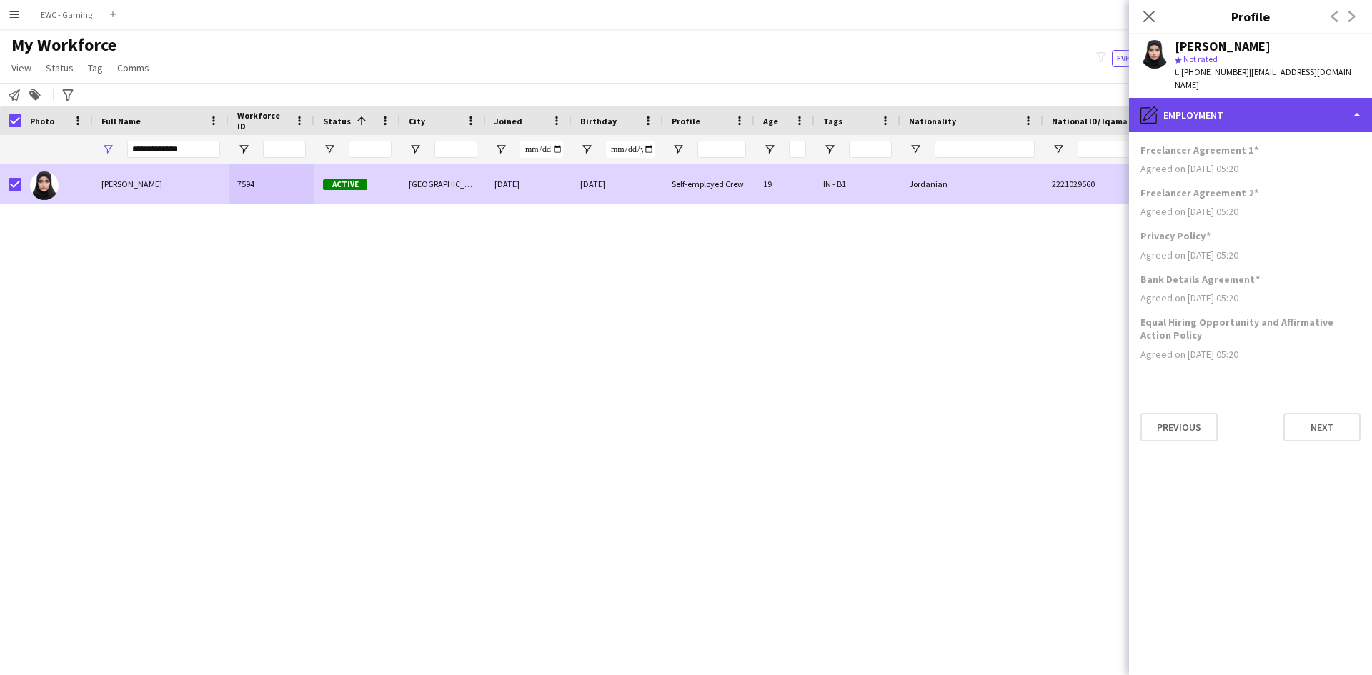
click at [1241, 98] on div "pencil4 Employment" at bounding box center [1250, 115] width 243 height 34
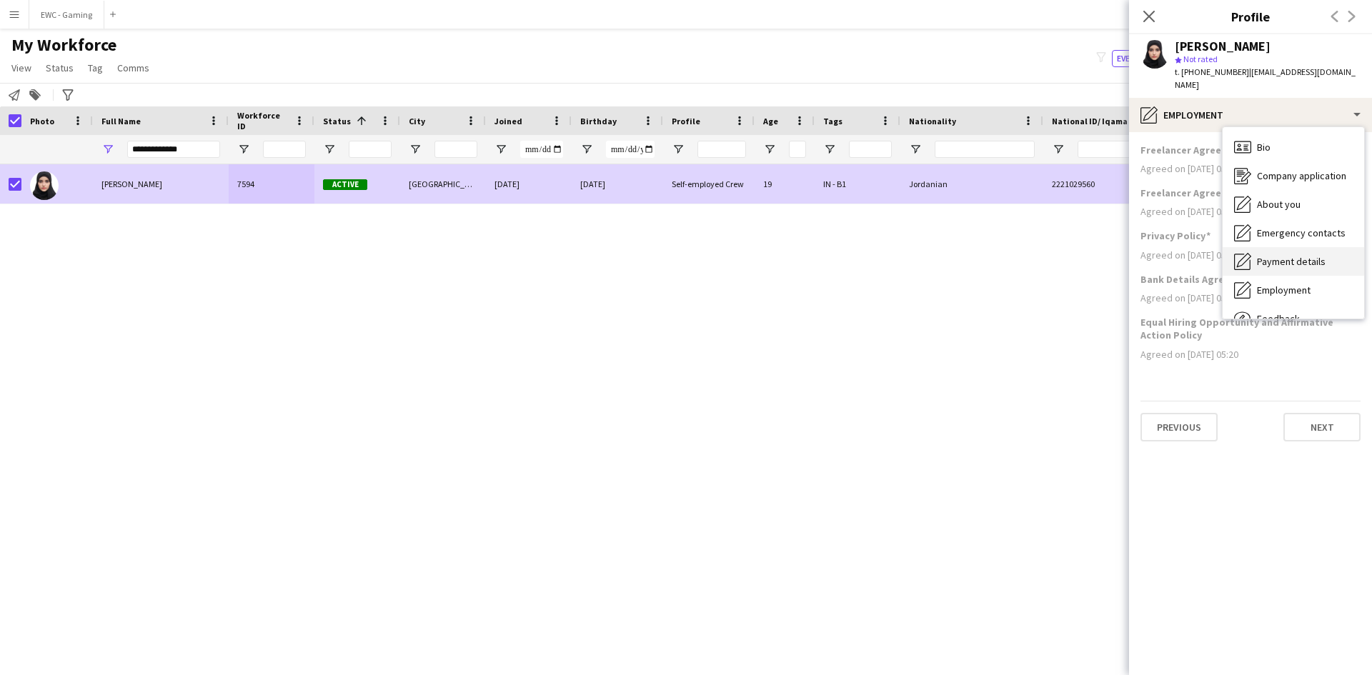
click at [1274, 255] on span "Payment details" at bounding box center [1291, 261] width 69 height 13
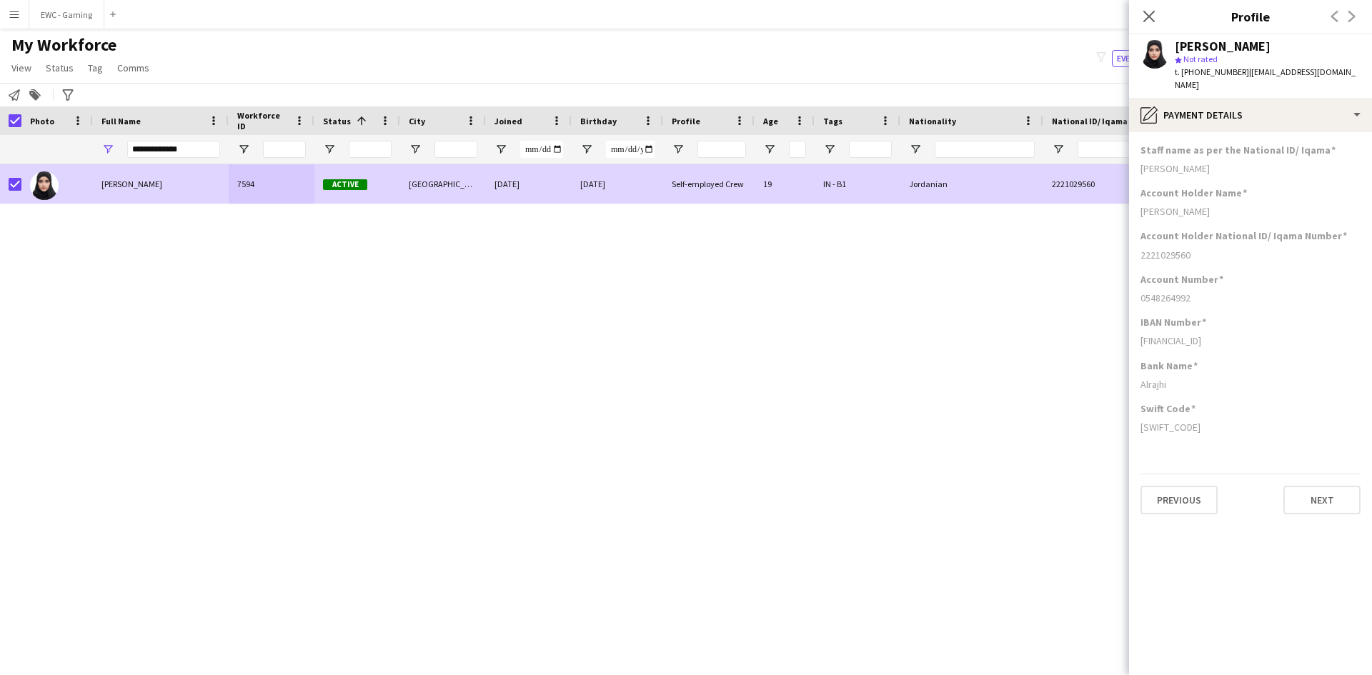
click at [1247, 257] on div "Account Holder National ID/ Iqama Number 2221029560" at bounding box center [1250, 250] width 220 height 43
click at [202, 149] on input "**********" at bounding box center [173, 149] width 93 height 17
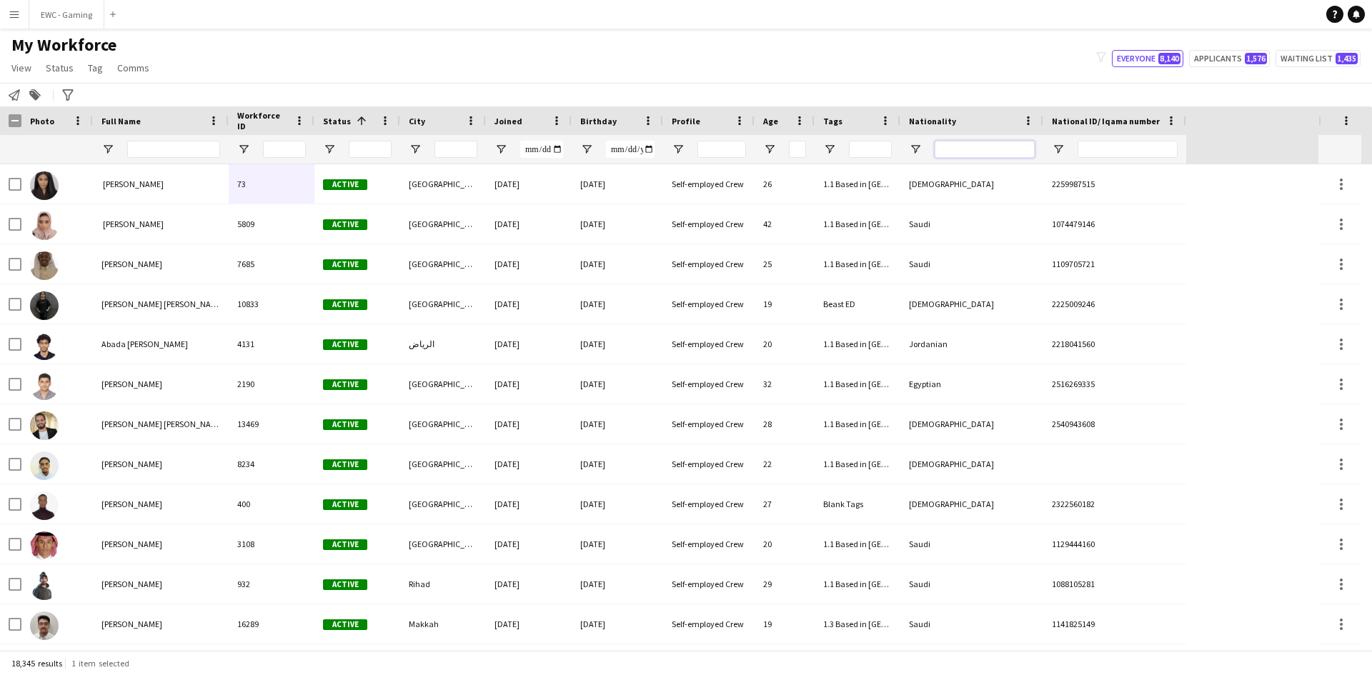
click at [953, 147] on input "Nationality Filter Input" at bounding box center [984, 149] width 100 height 17
click at [1119, 141] on input "National ID/ Iqama number Filter Input" at bounding box center [1127, 149] width 100 height 17
paste input "**********"
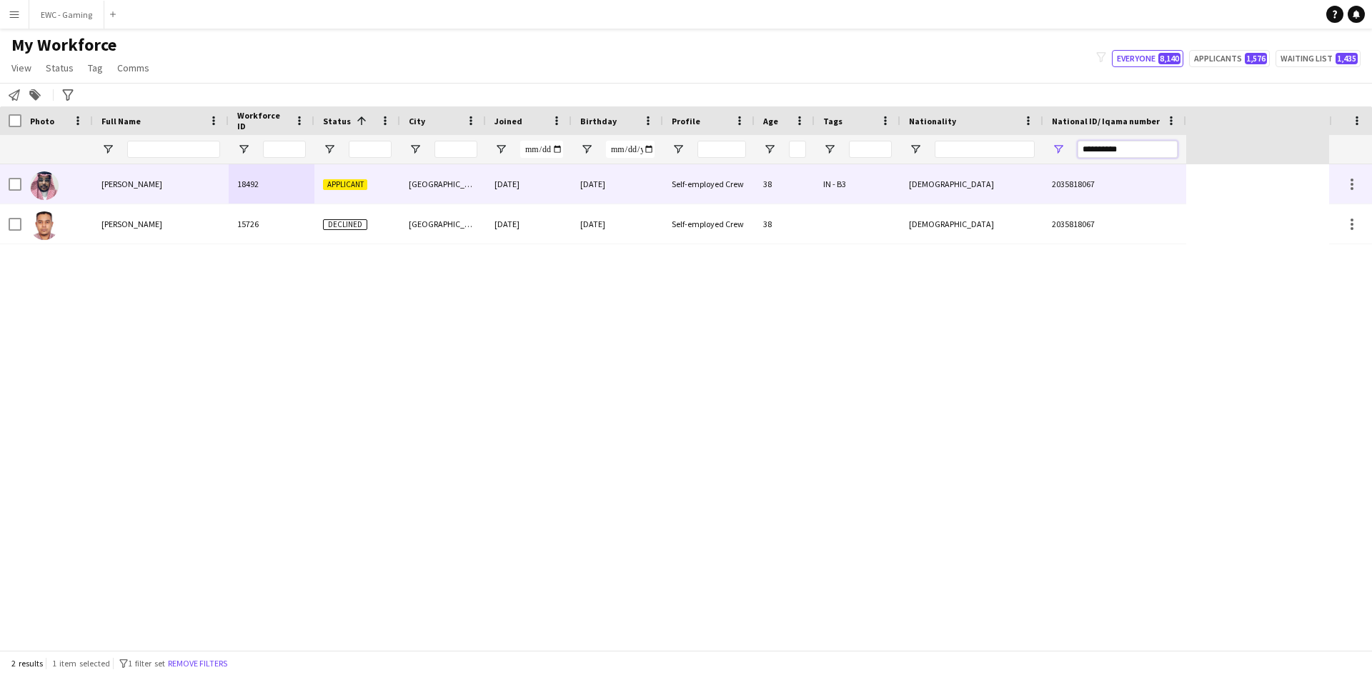
type input "**********"
click at [179, 185] on div "[PERSON_NAME]" at bounding box center [161, 183] width 136 height 39
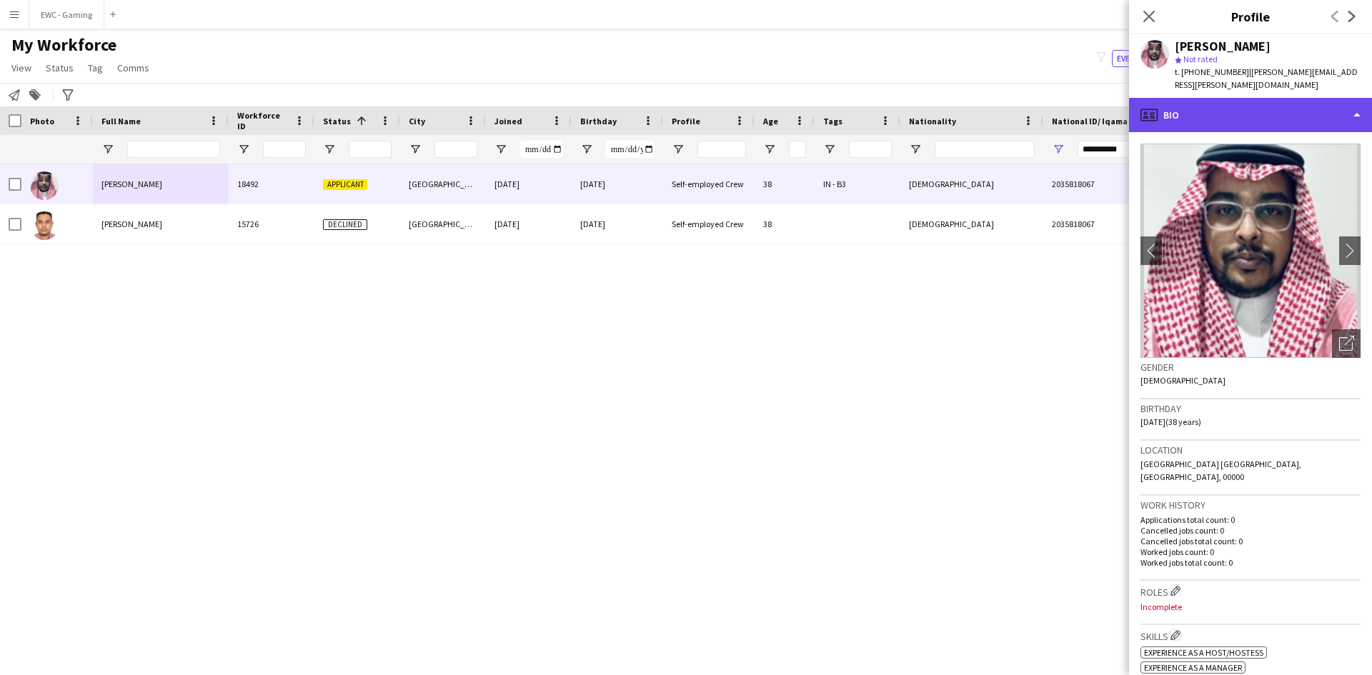
click at [1267, 102] on div "profile Bio" at bounding box center [1250, 115] width 243 height 34
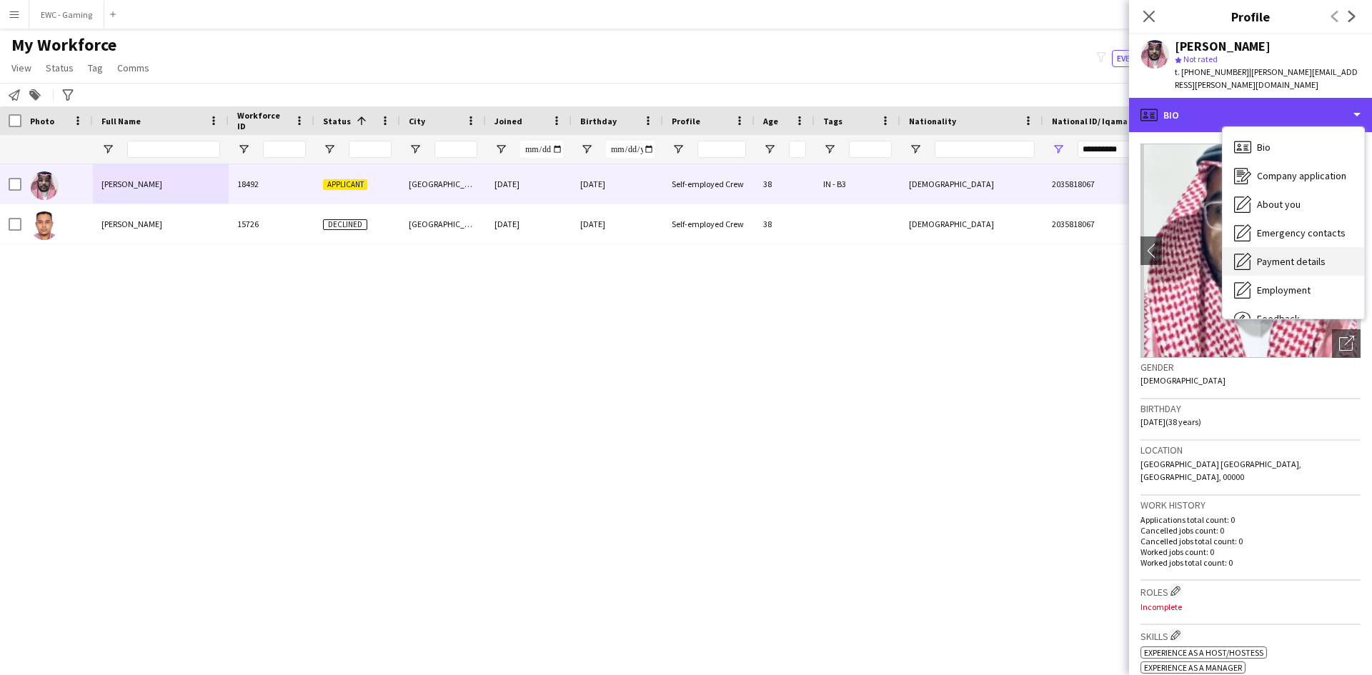
scroll to position [49, 0]
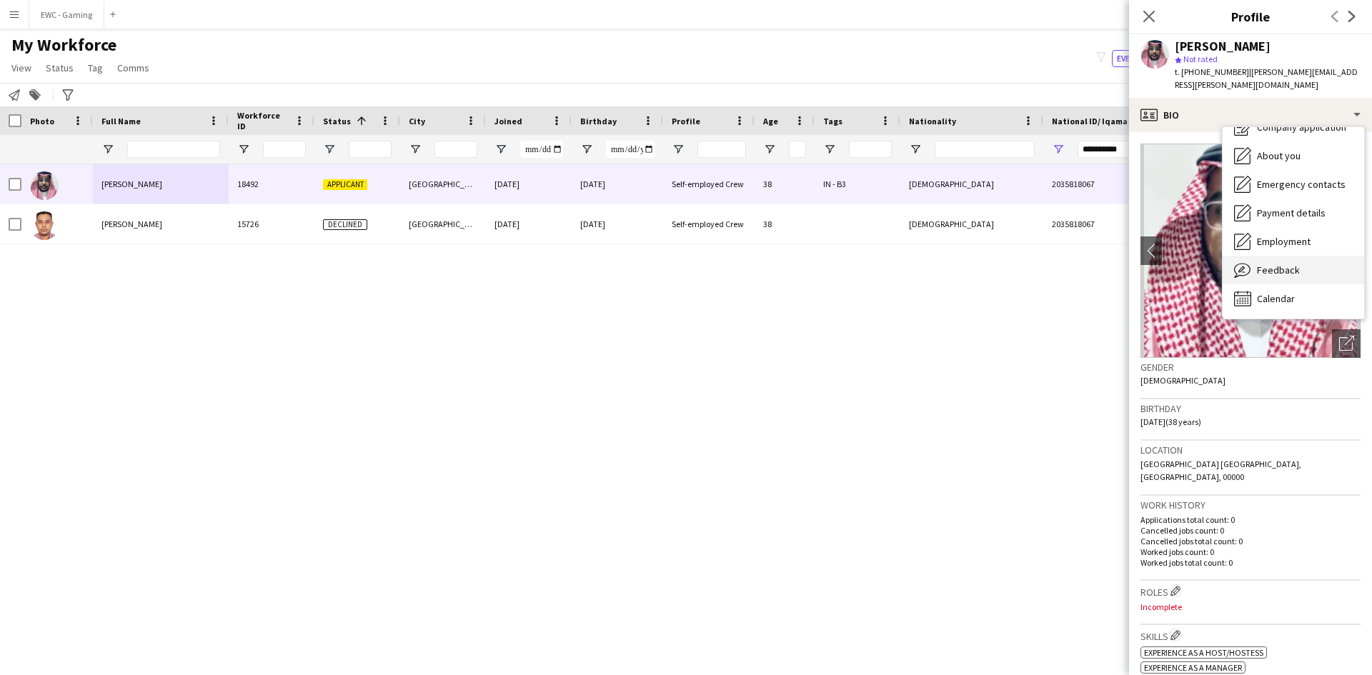
click at [1302, 256] on div "Feedback Feedback" at bounding box center [1292, 270] width 141 height 29
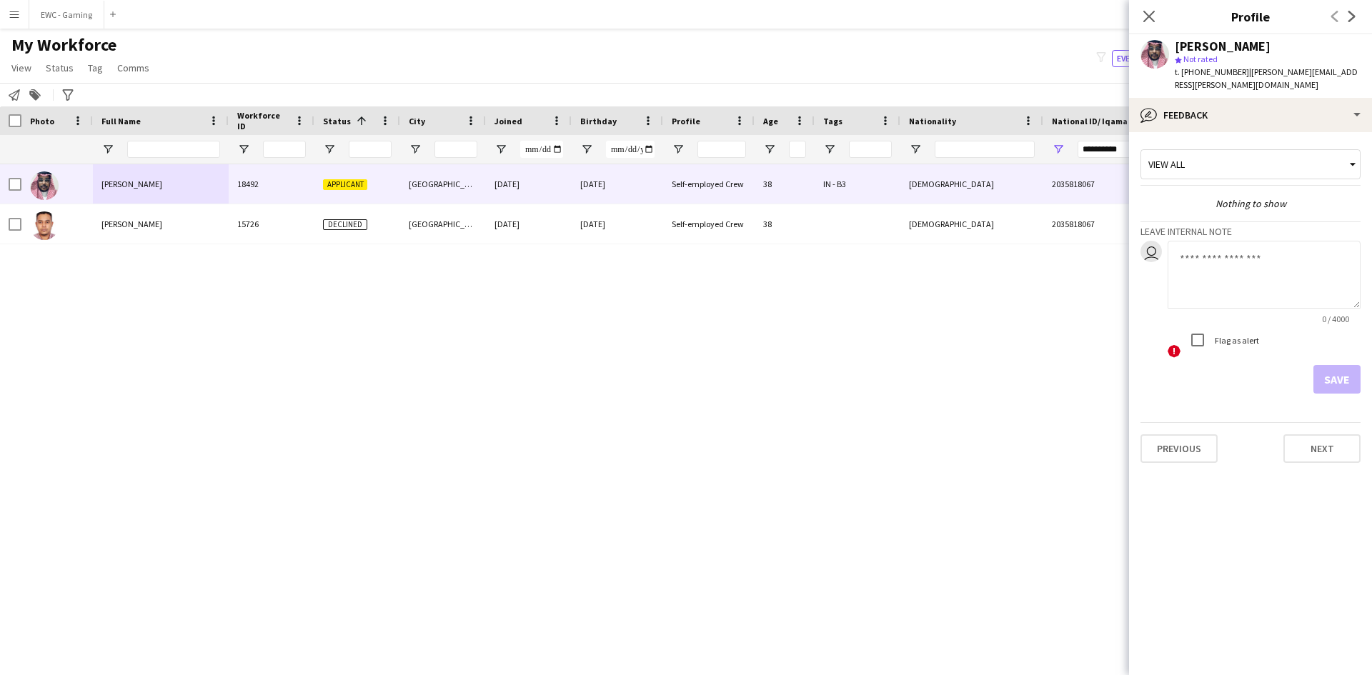
click at [1233, 262] on textarea at bounding box center [1263, 275] width 193 height 68
click at [1241, 249] on textarea "**********" at bounding box center [1263, 275] width 193 height 68
type textarea "**********"
click at [1329, 365] on button "Save" at bounding box center [1336, 379] width 47 height 29
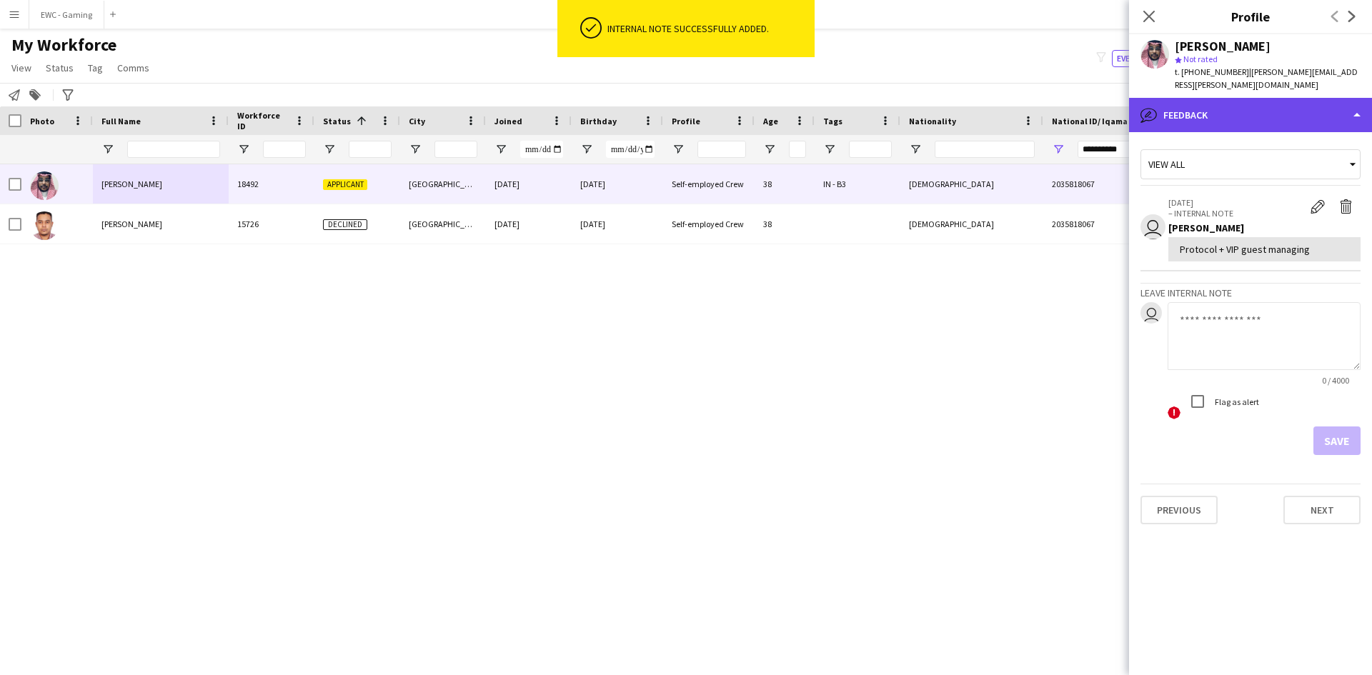
click at [1257, 101] on div "bubble-pencil Feedback" at bounding box center [1250, 115] width 243 height 34
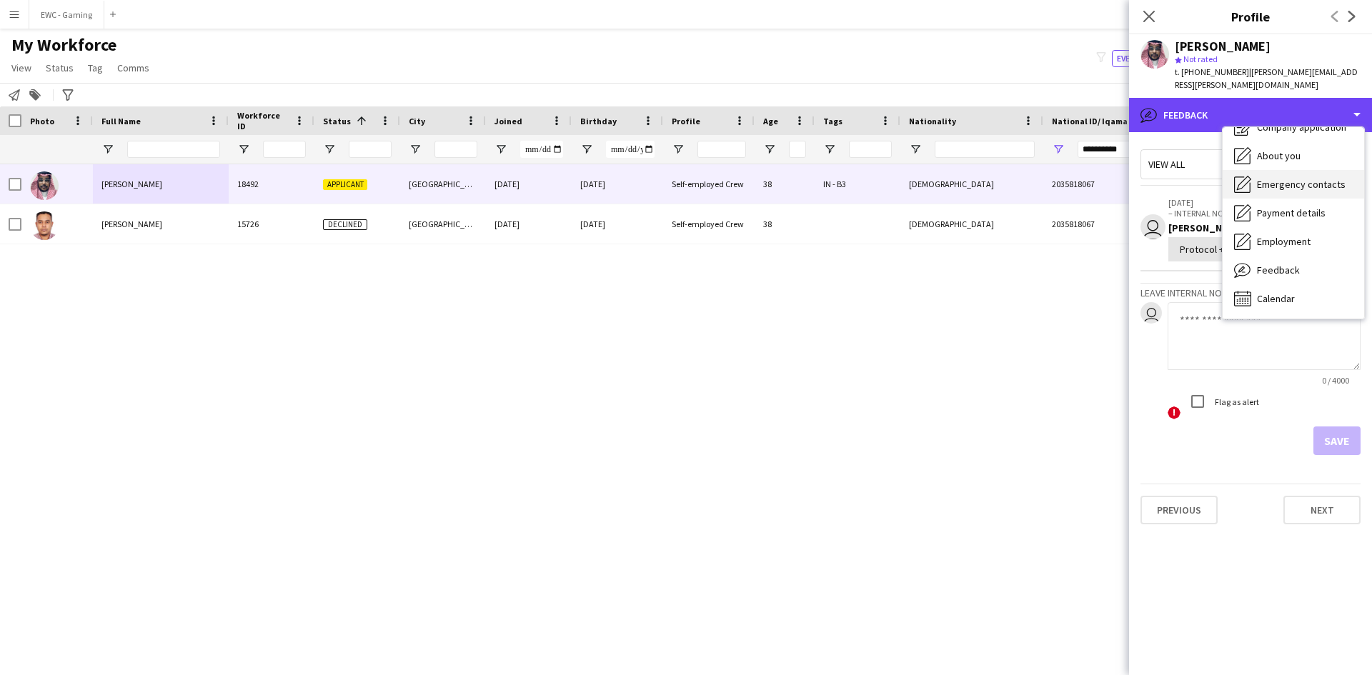
scroll to position [0, 0]
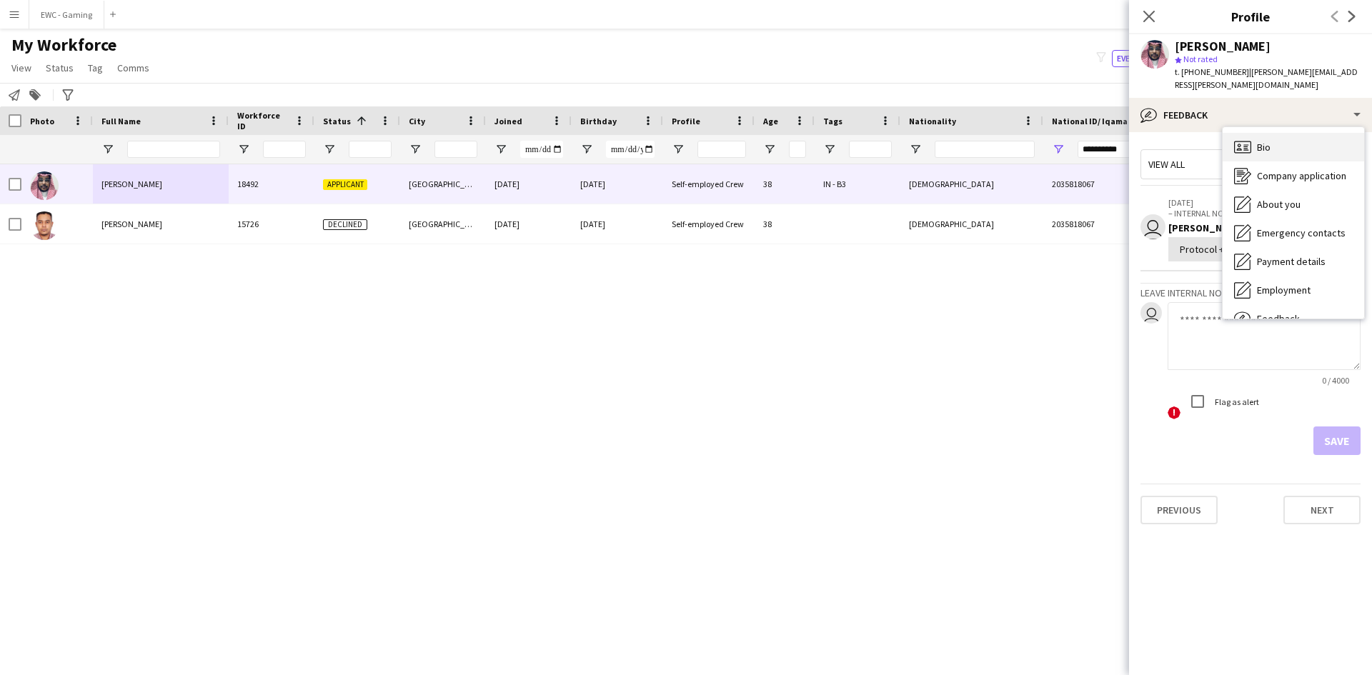
click at [1280, 140] on div "Bio Bio" at bounding box center [1292, 147] width 141 height 29
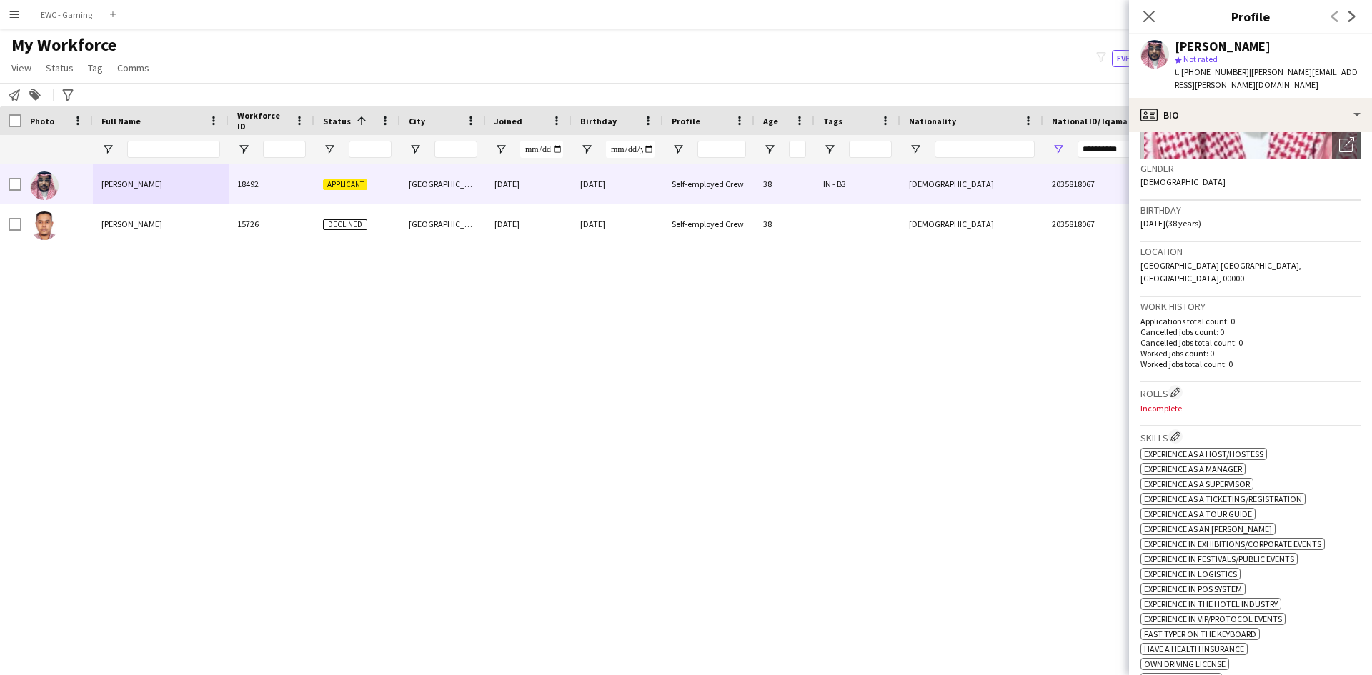
scroll to position [201, 0]
click at [1177, 385] on app-icon "Edit crew company roles" at bounding box center [1175, 390] width 10 height 10
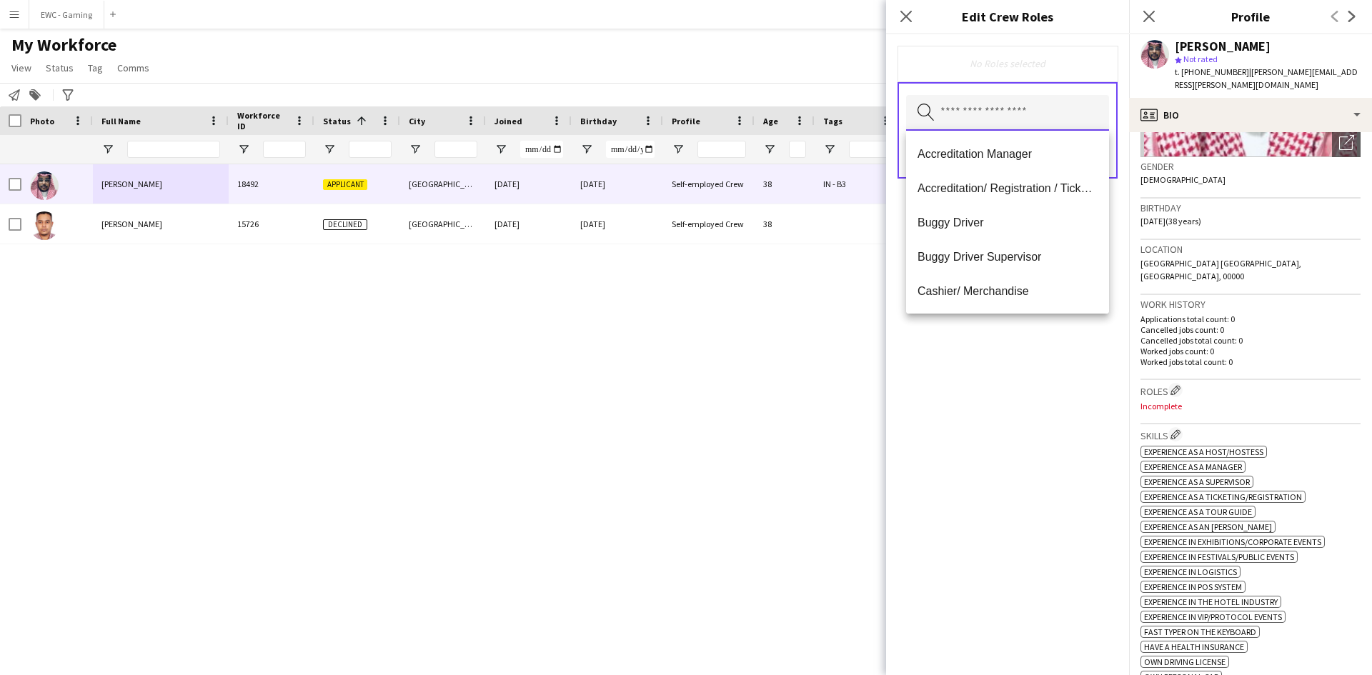
click at [997, 114] on input "text" at bounding box center [1007, 113] width 203 height 36
click at [987, 161] on mat-option "Accreditation Manager" at bounding box center [1007, 153] width 203 height 34
click at [989, 162] on mat-option "Accreditation/ Registration / Ticketing" at bounding box center [1007, 155] width 203 height 34
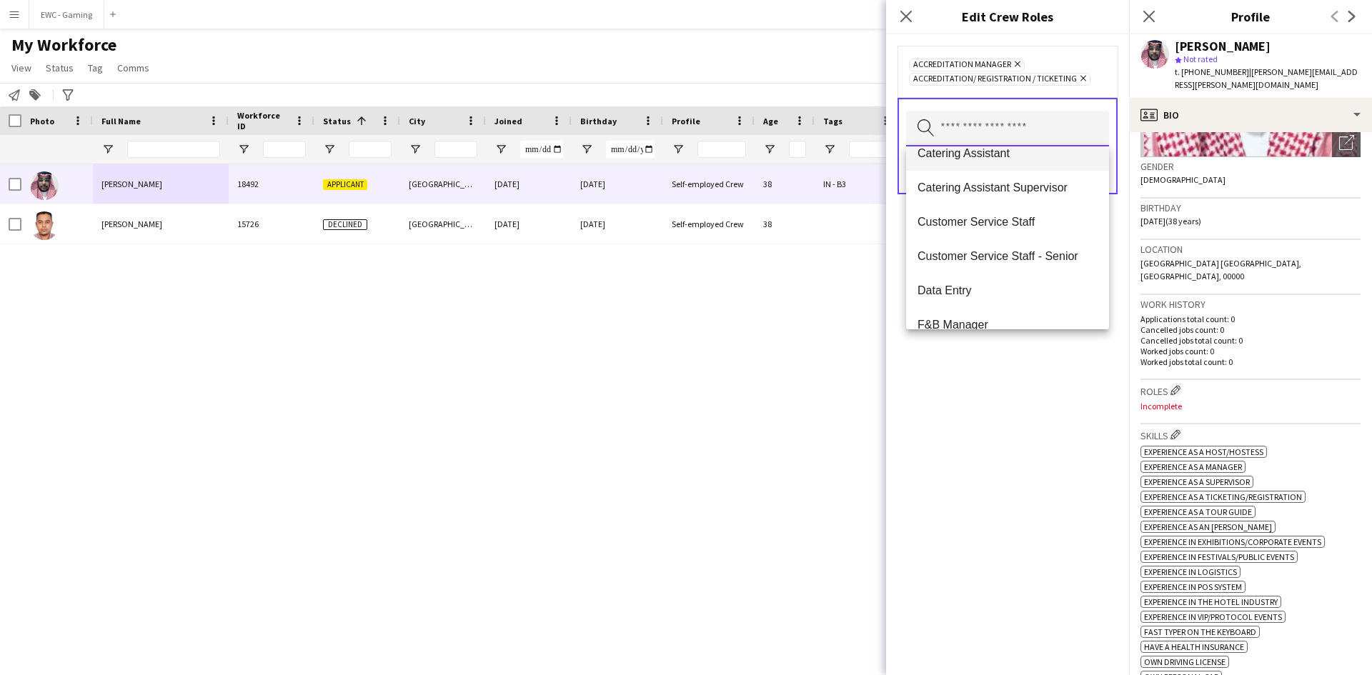
scroll to position [121, 0]
click at [986, 219] on span "Customer Service Staff" at bounding box center [1007, 220] width 180 height 14
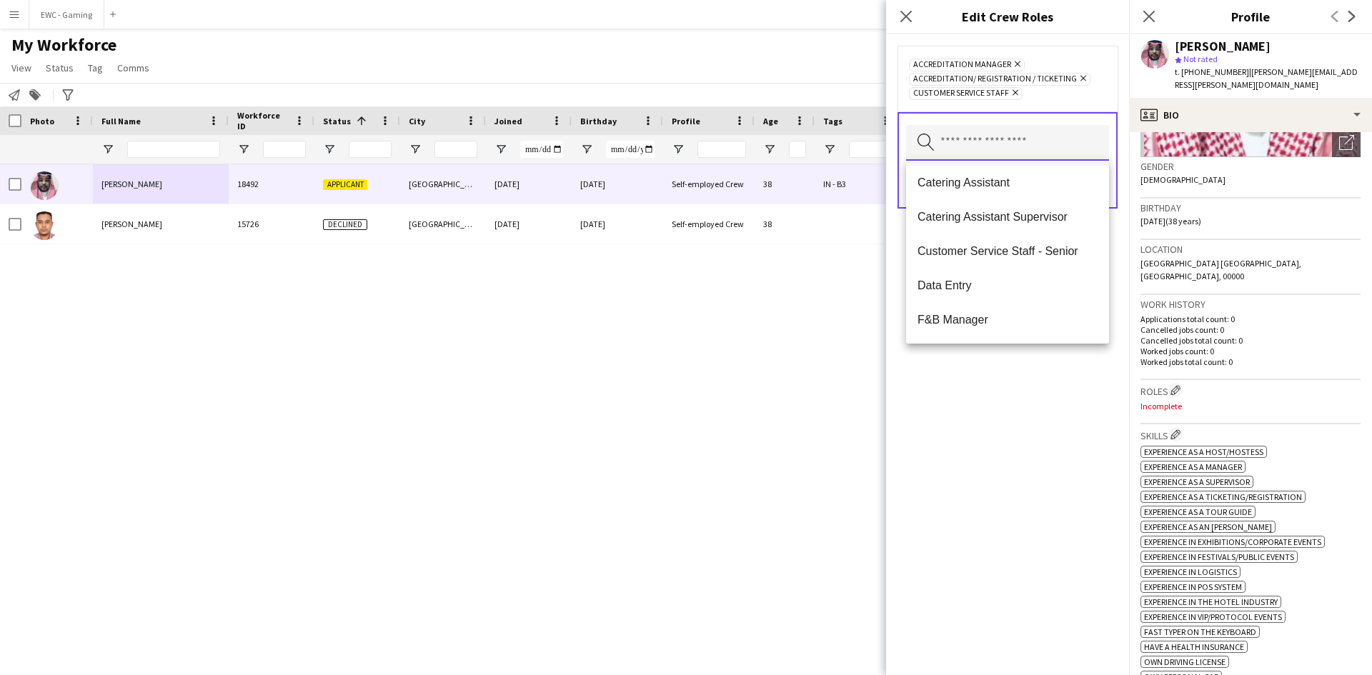
scroll to position [104, 0]
click at [1005, 221] on span "Catering Assistant Supervisor" at bounding box center [1007, 216] width 180 height 14
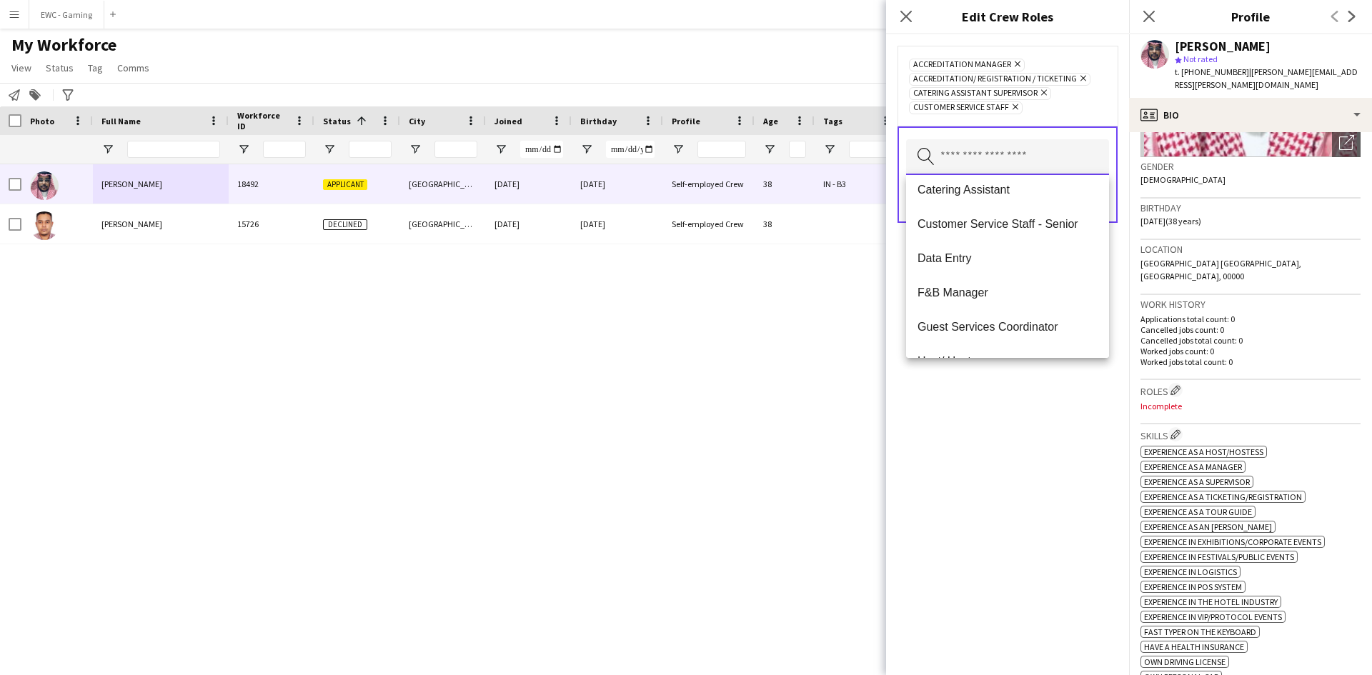
scroll to position [111, 0]
click at [1011, 225] on span "Customer Service Staff - Senior" at bounding box center [1007, 223] width 180 height 14
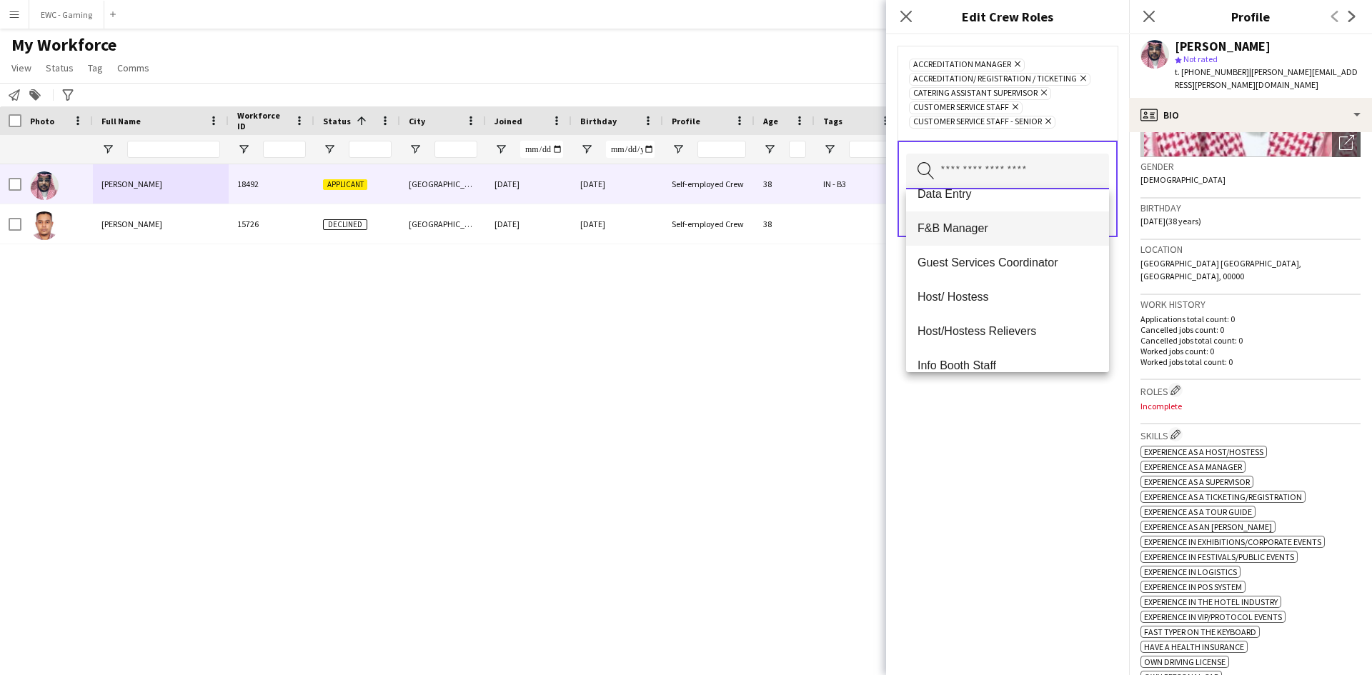
scroll to position [156, 0]
click at [1017, 260] on span "Guest Services Coordinator" at bounding box center [1007, 261] width 180 height 14
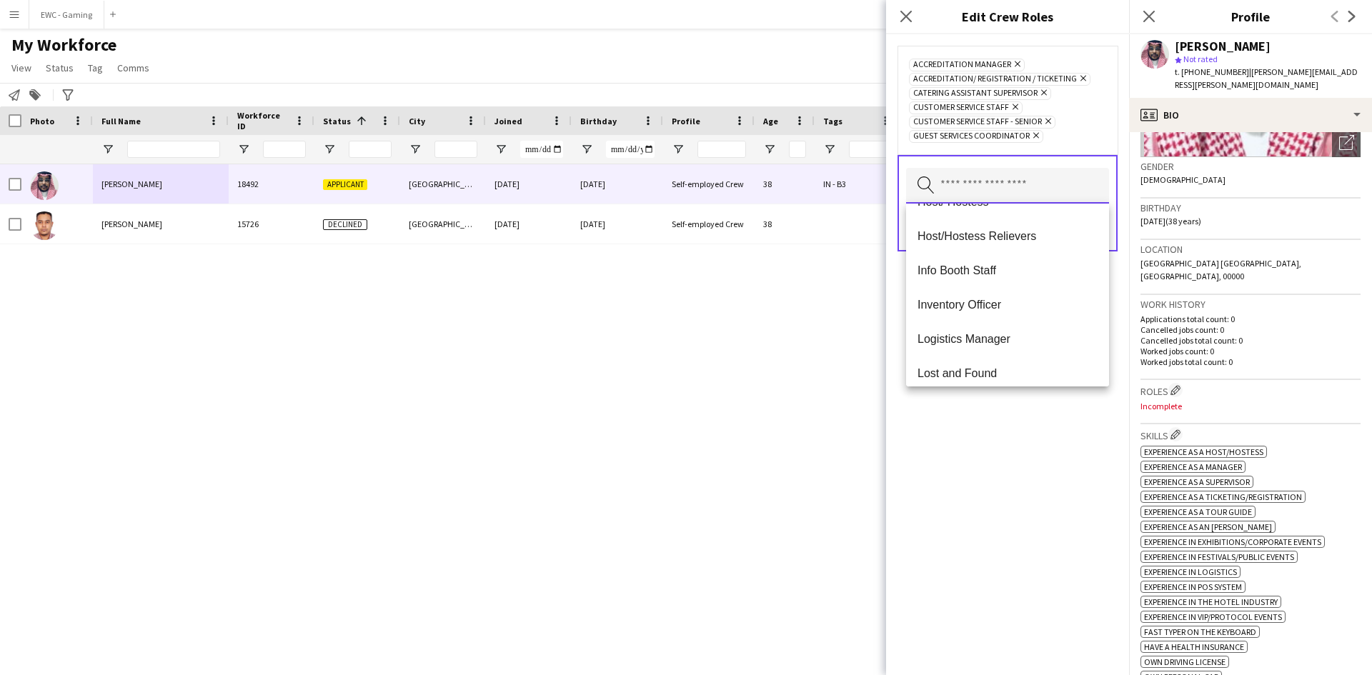
scroll to position [231, 0]
click at [1015, 261] on mat-option "Info Booth Staff" at bounding box center [1007, 270] width 203 height 34
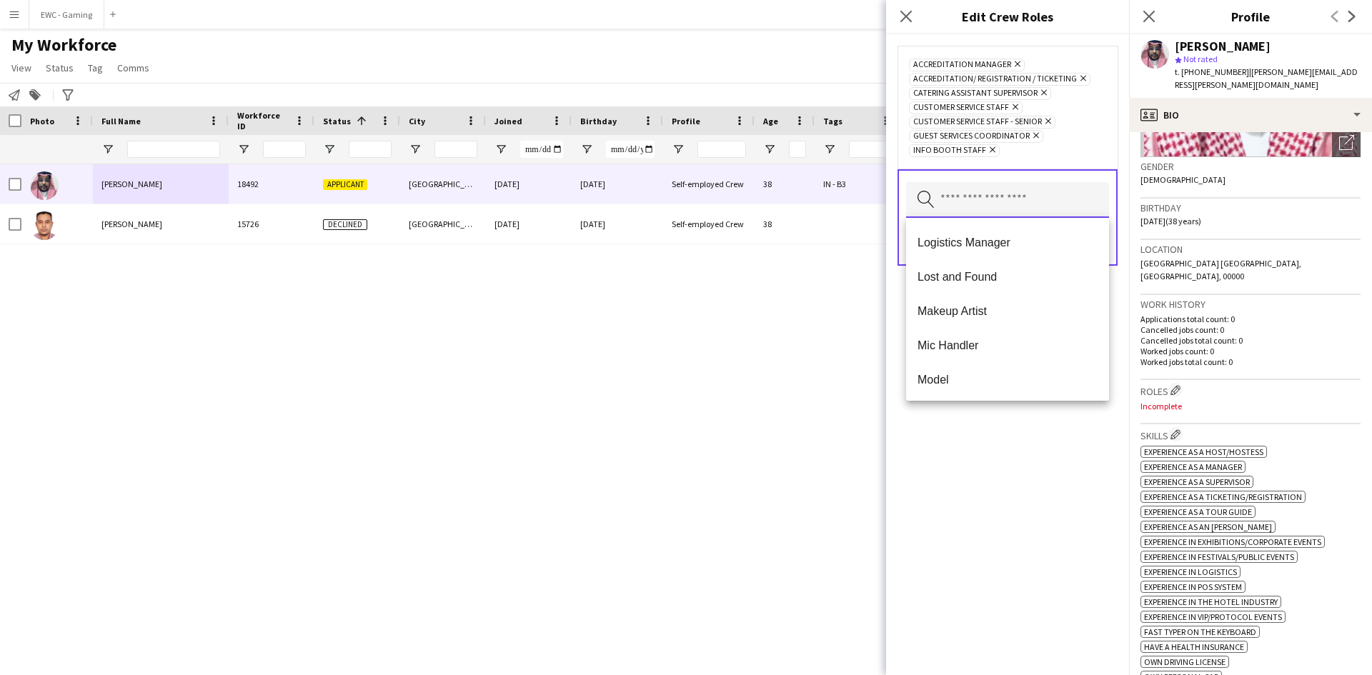
scroll to position [308, 0]
click at [1006, 251] on mat-option "Logistics Manager" at bounding box center [1007, 241] width 203 height 34
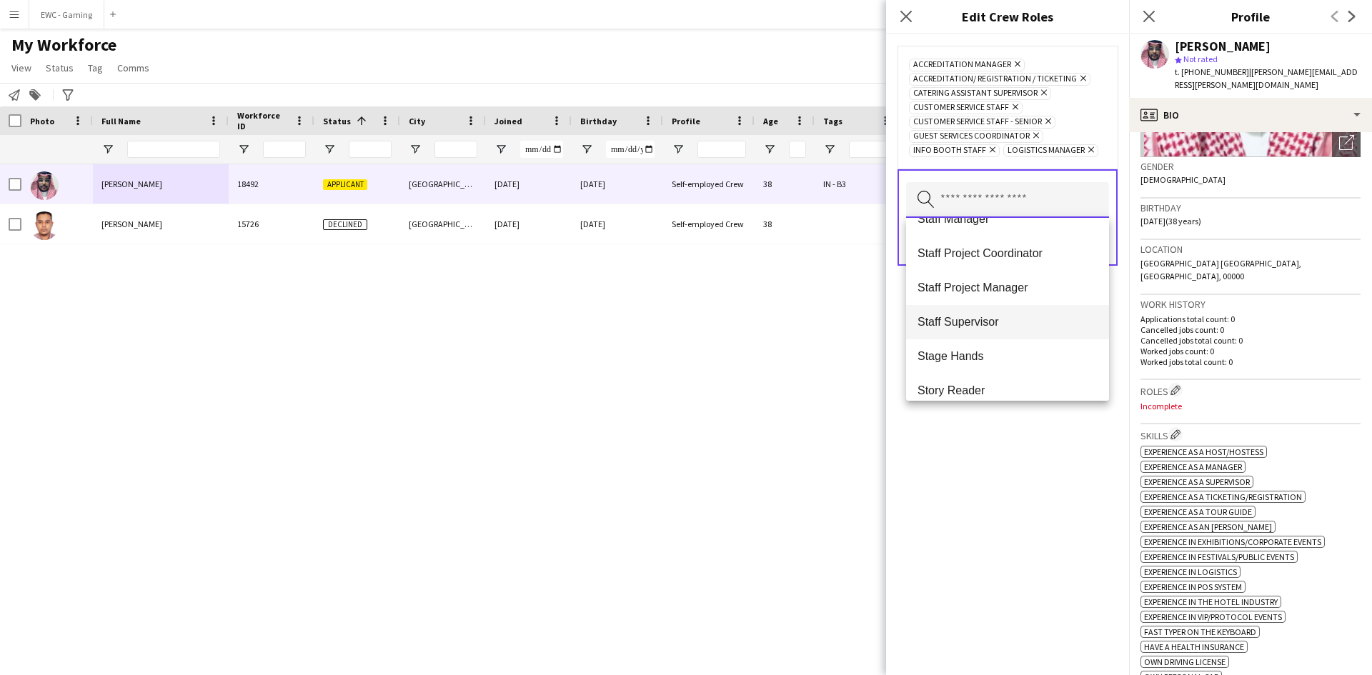
scroll to position [981, 0]
click at [1018, 257] on span "Staff Project Coordinator" at bounding box center [1007, 254] width 180 height 14
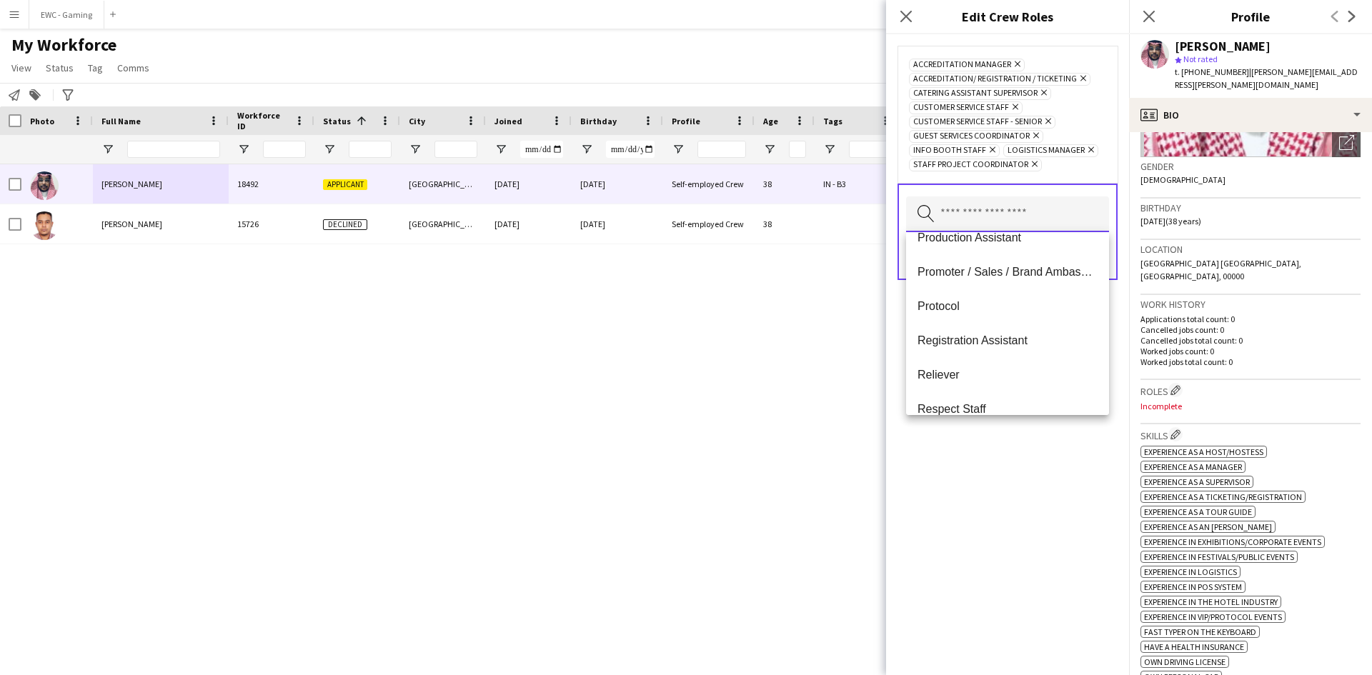
scroll to position [548, 0]
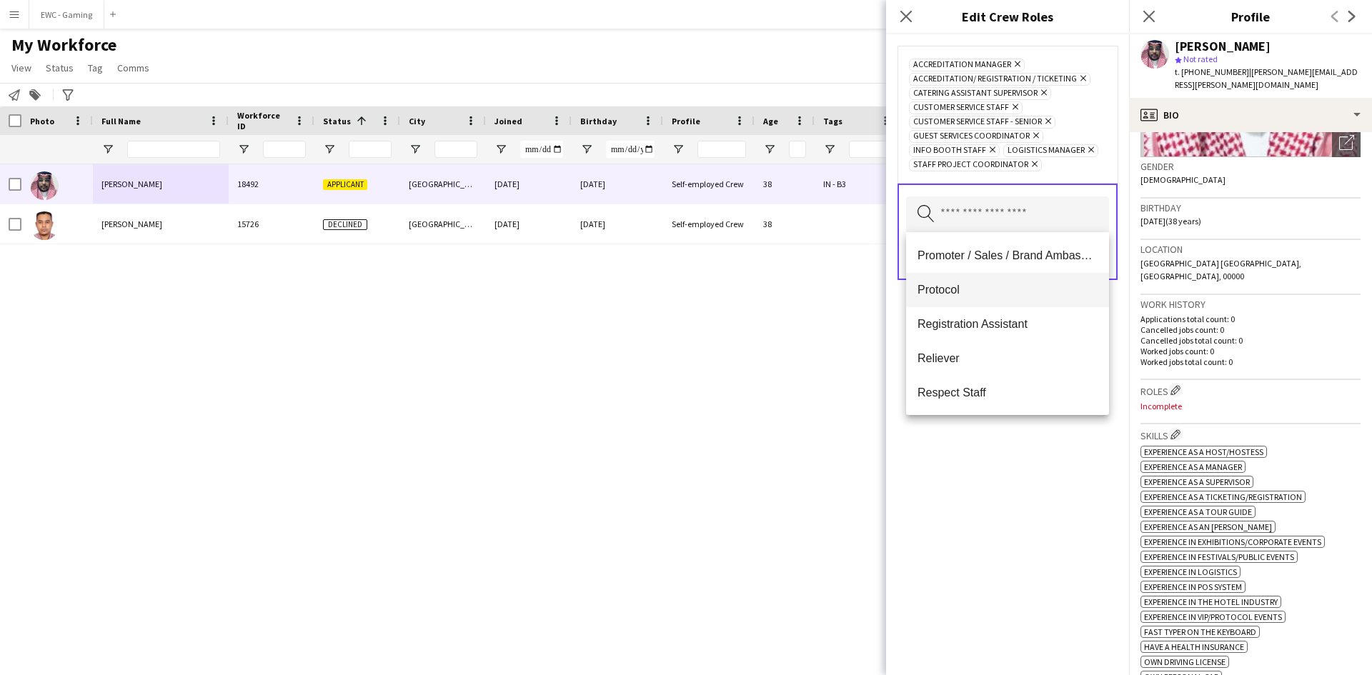
click at [1008, 279] on mat-option "Protocol" at bounding box center [1007, 290] width 203 height 34
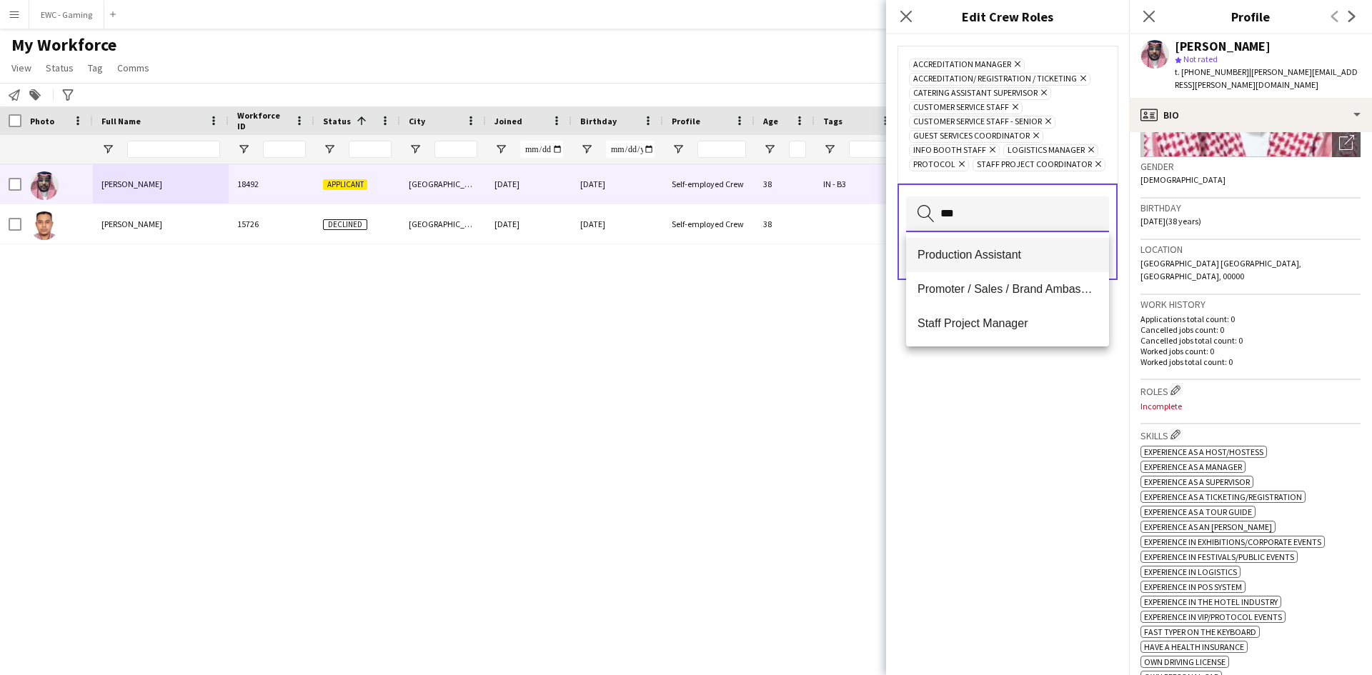
type input "***"
click at [999, 257] on span "Production Assistant" at bounding box center [1007, 255] width 180 height 14
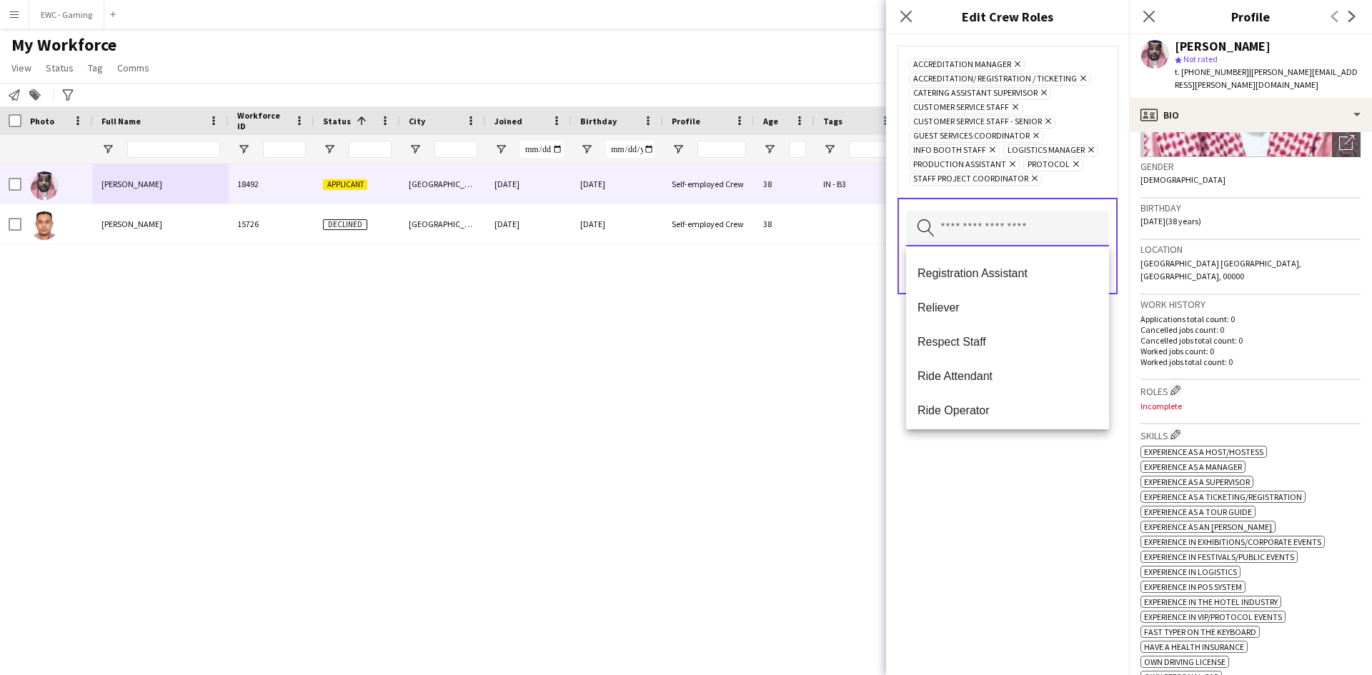
scroll to position [587, 0]
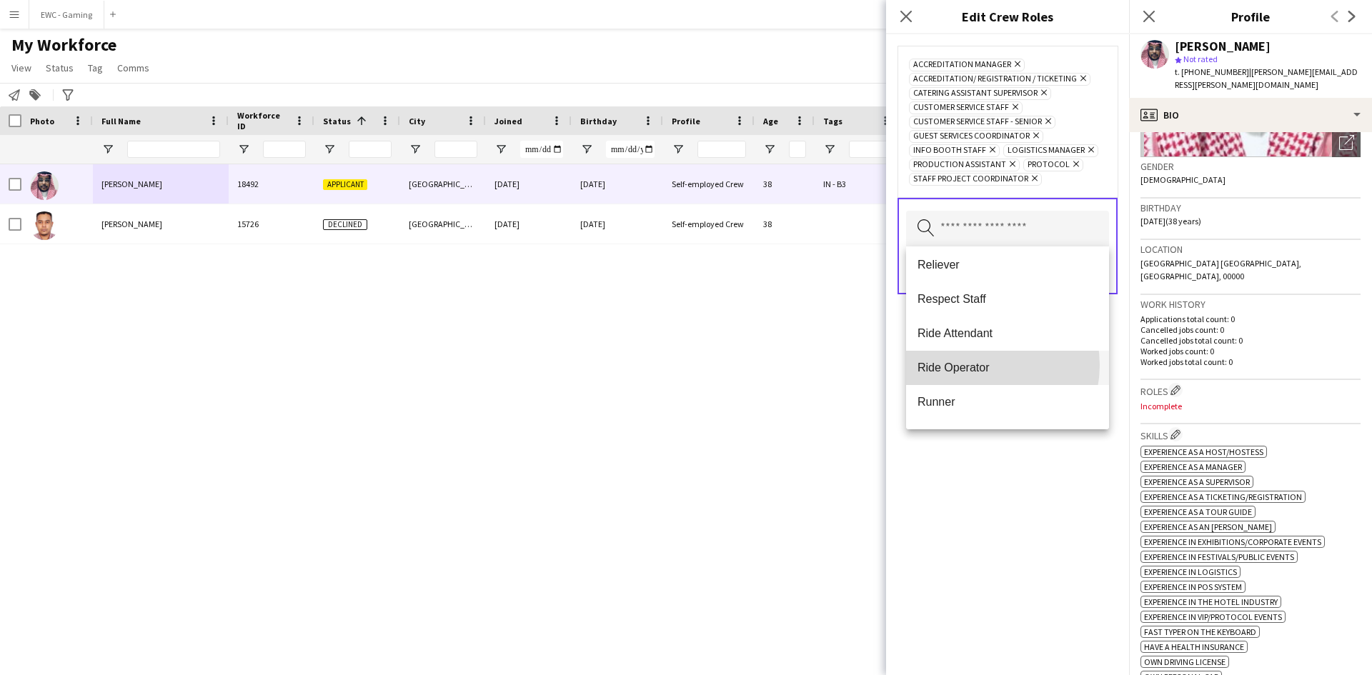
drag, startPoint x: 991, startPoint y: 346, endPoint x: 977, endPoint y: 365, distance: 23.0
click at [977, 365] on span "Ride Operator" at bounding box center [1007, 368] width 180 height 14
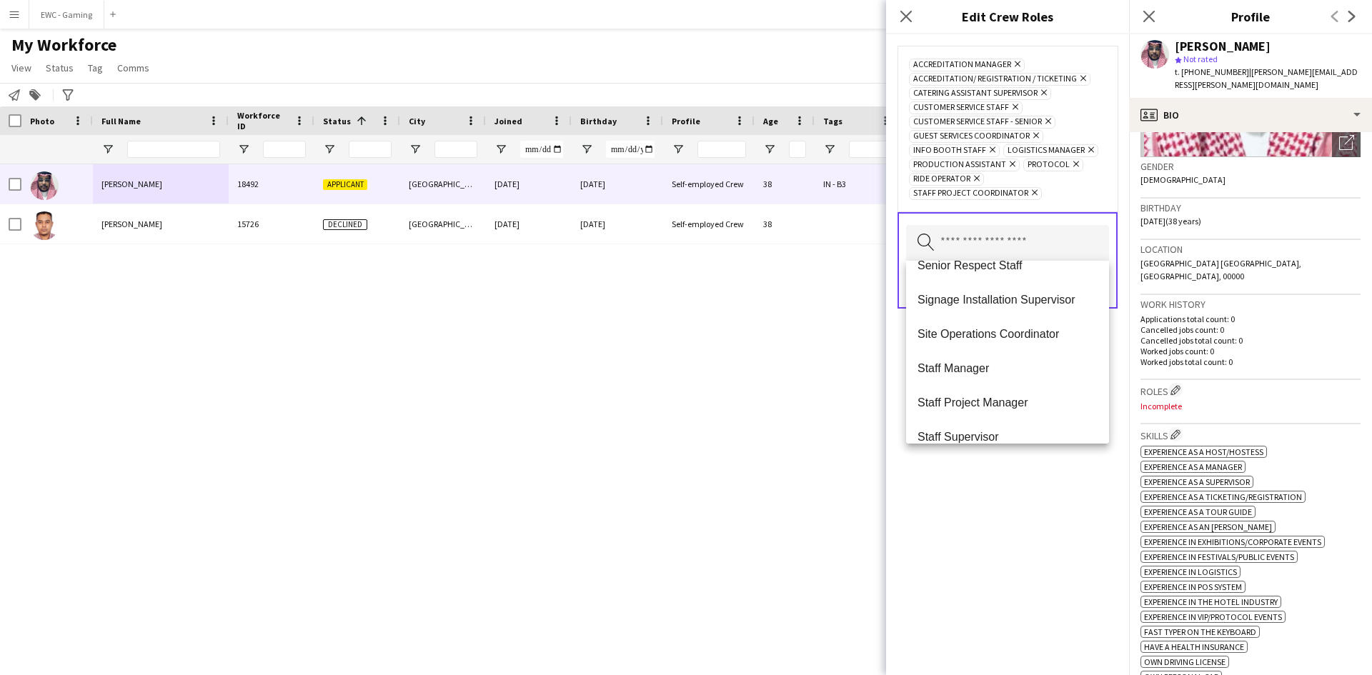
scroll to position [820, 0]
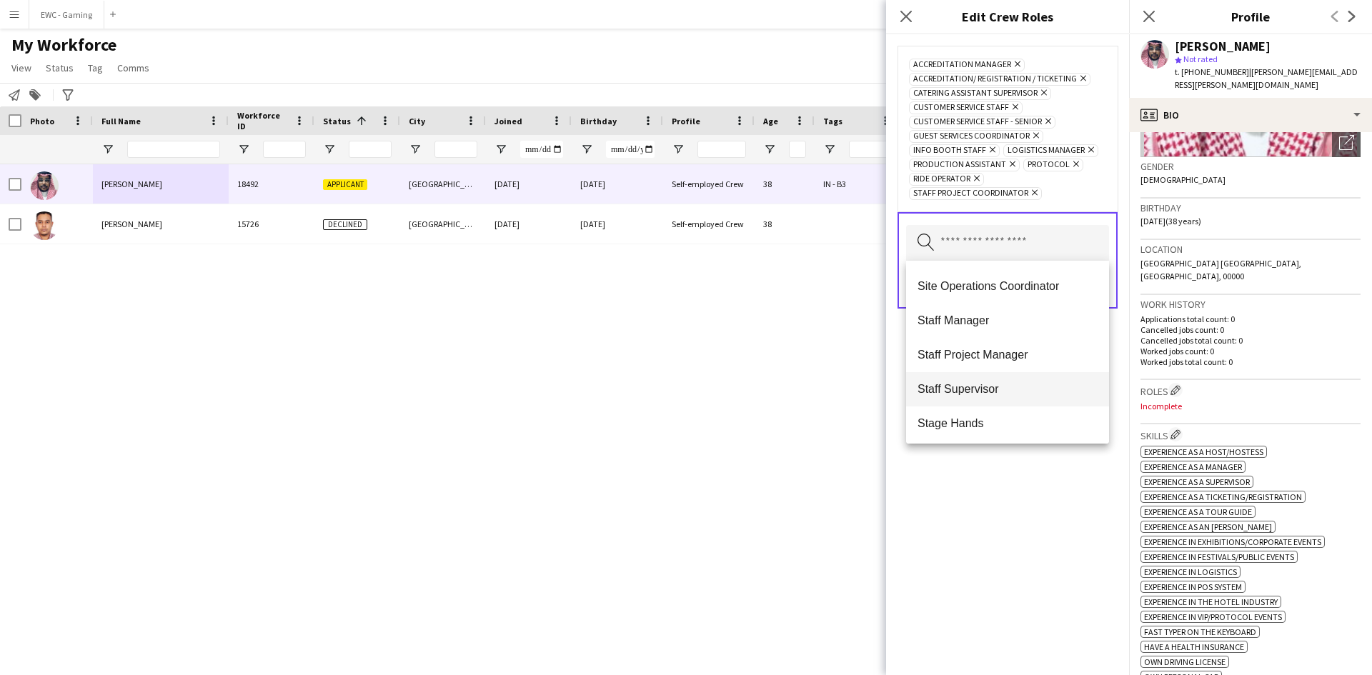
click at [1007, 389] on span "Staff Supervisor" at bounding box center [1007, 389] width 180 height 14
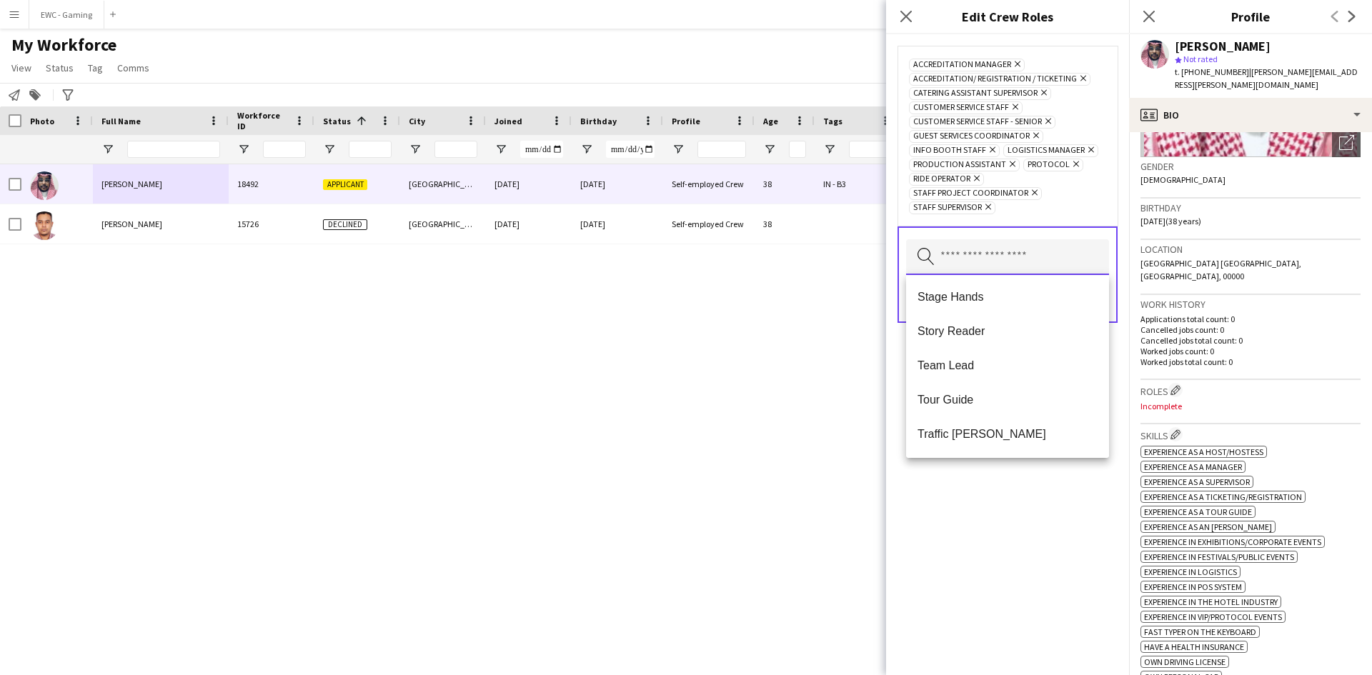
scroll to position [927, 0]
click at [1005, 397] on span "Tour Guide" at bounding box center [1007, 400] width 180 height 14
click at [999, 255] on input "text" at bounding box center [1007, 257] width 203 height 36
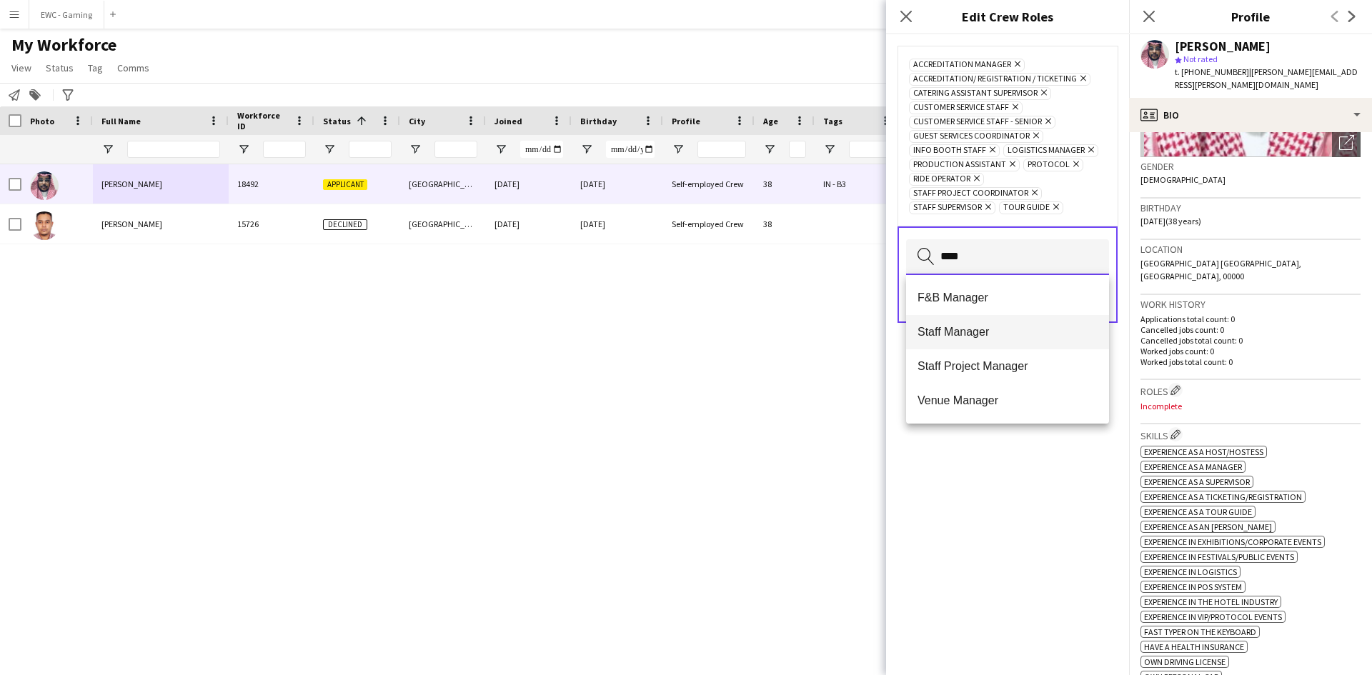
type input "****"
click at [989, 339] on mat-option "Staff Manager" at bounding box center [1007, 332] width 203 height 34
type input "****"
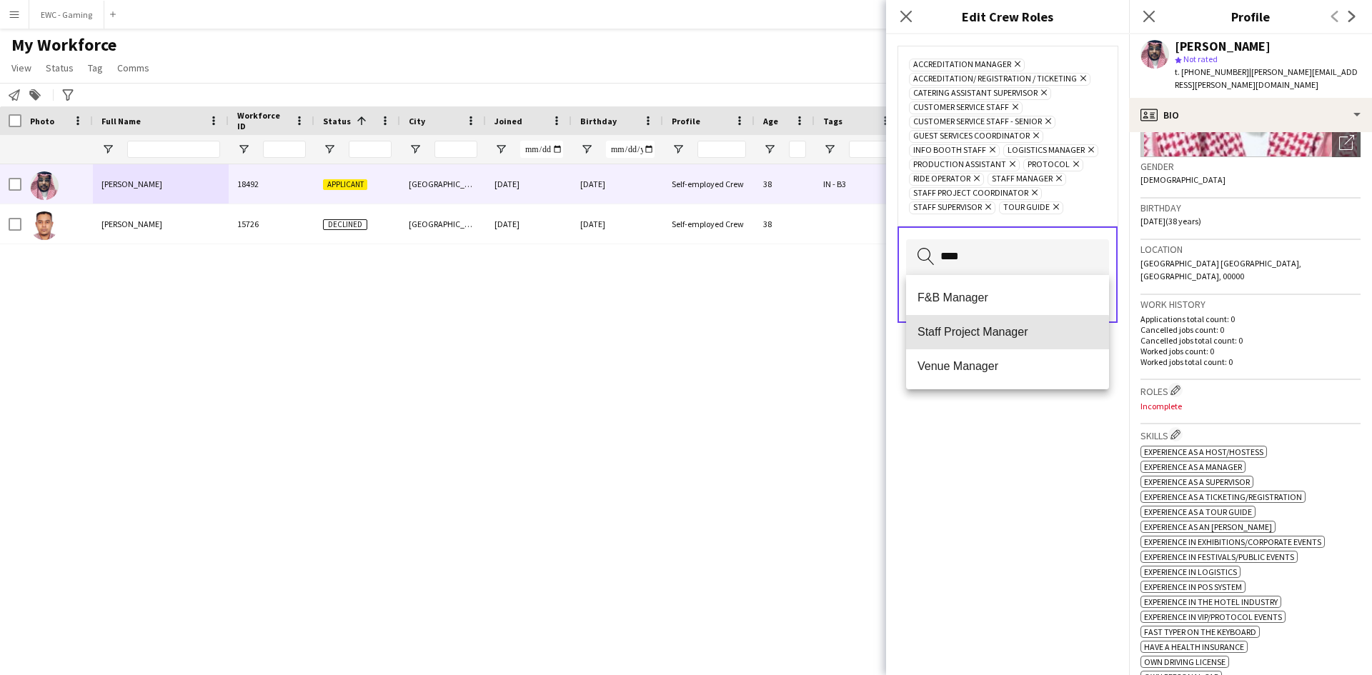
click at [989, 339] on mat-option "Staff Project Manager" at bounding box center [1007, 332] width 203 height 34
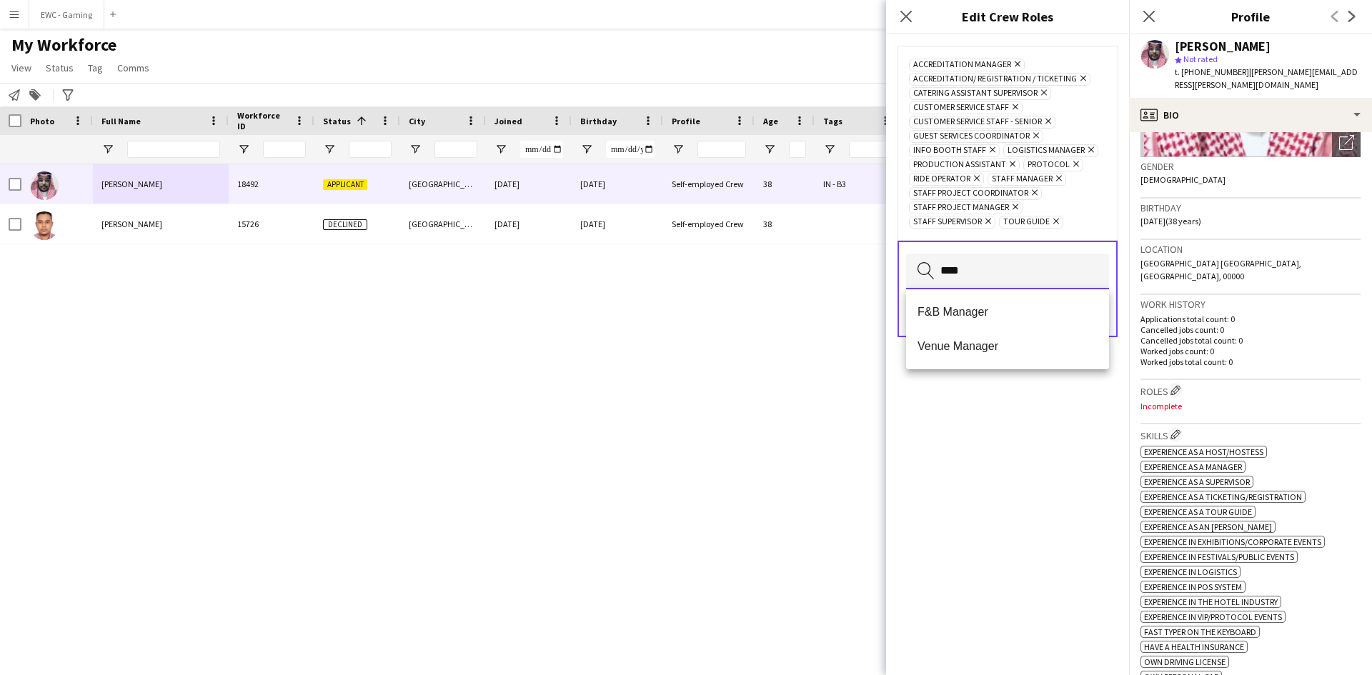
type input "****"
click at [989, 339] on span "Venue Manager" at bounding box center [1007, 346] width 180 height 14
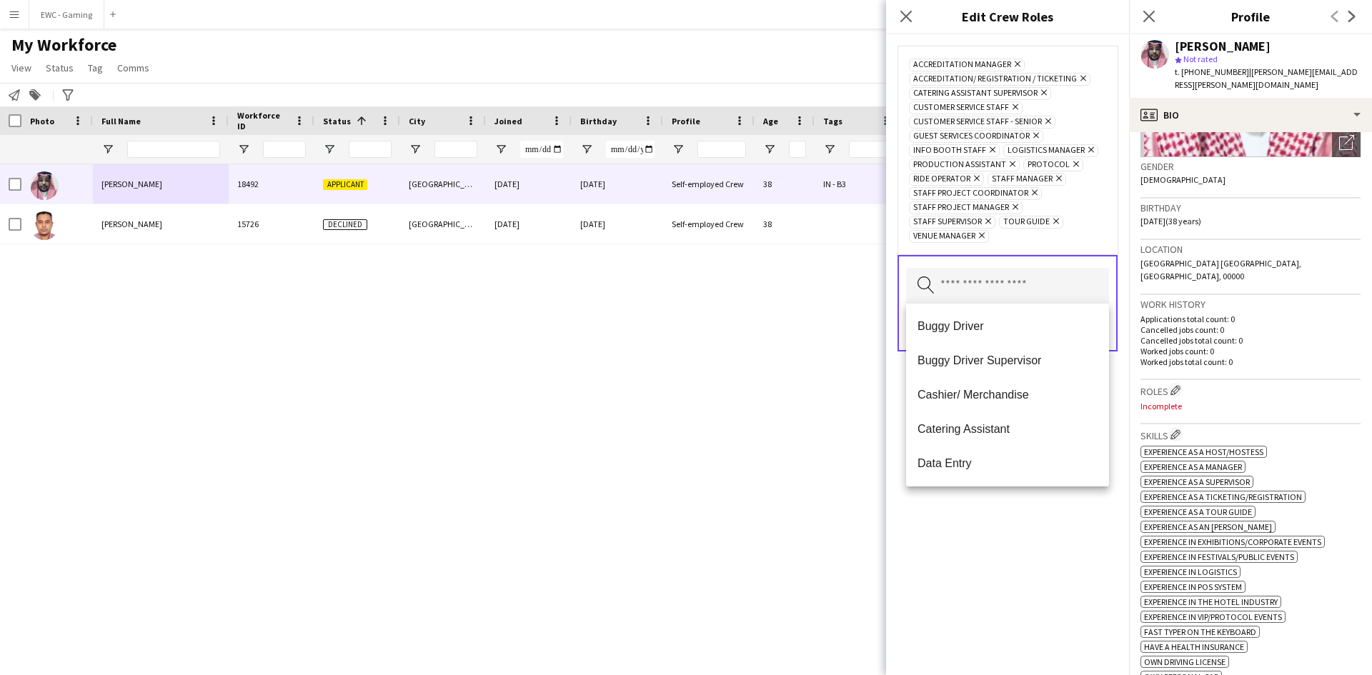
click at [989, 585] on div "Accreditation Manager Remove Accreditation/ Registration / Ticketing Remove Cat…" at bounding box center [1007, 354] width 243 height 641
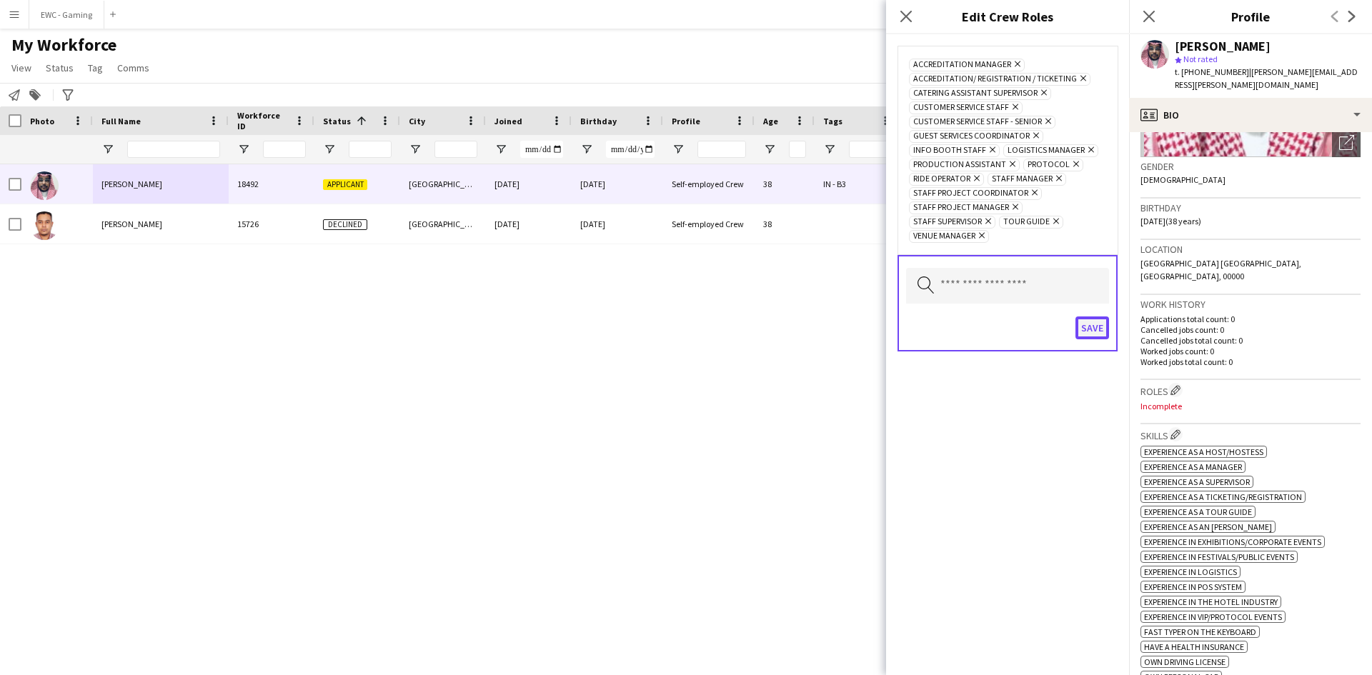
click at [1098, 325] on button "Save" at bounding box center [1092, 327] width 34 height 23
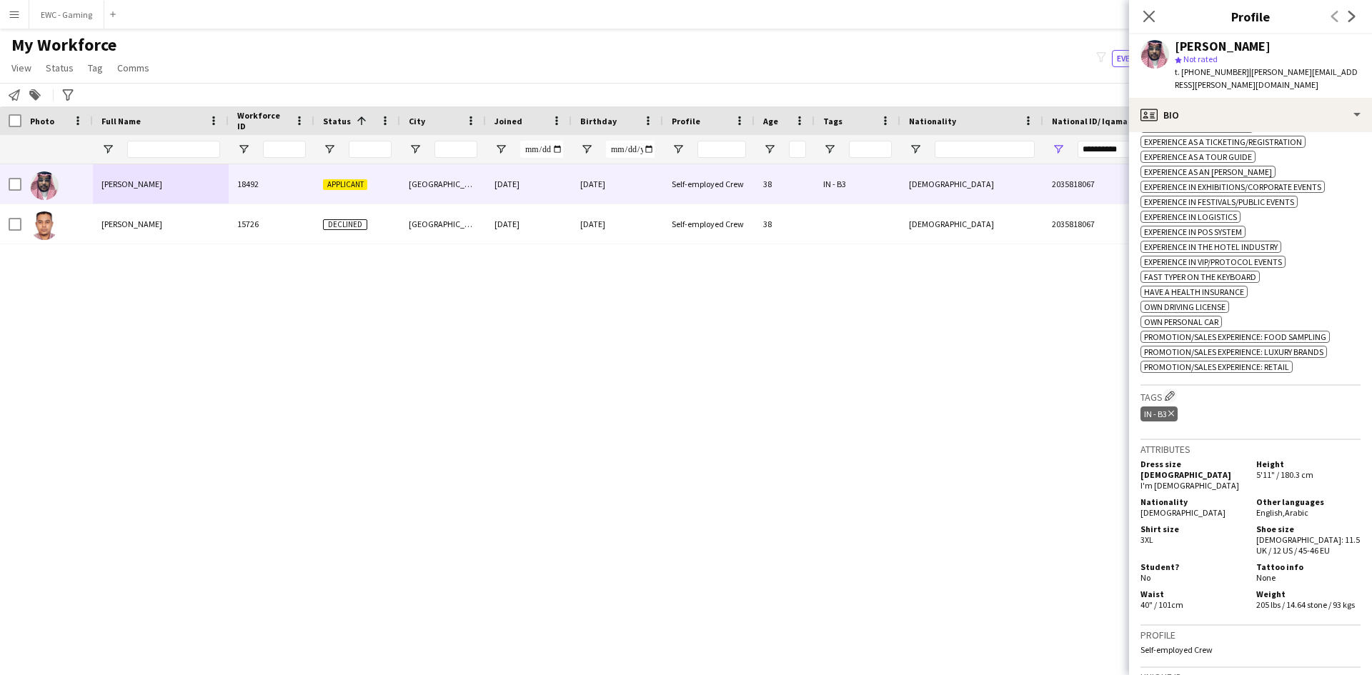
scroll to position [621, 0]
click at [1174, 390] on app-icon "Edit crew company tags" at bounding box center [1169, 395] width 10 height 10
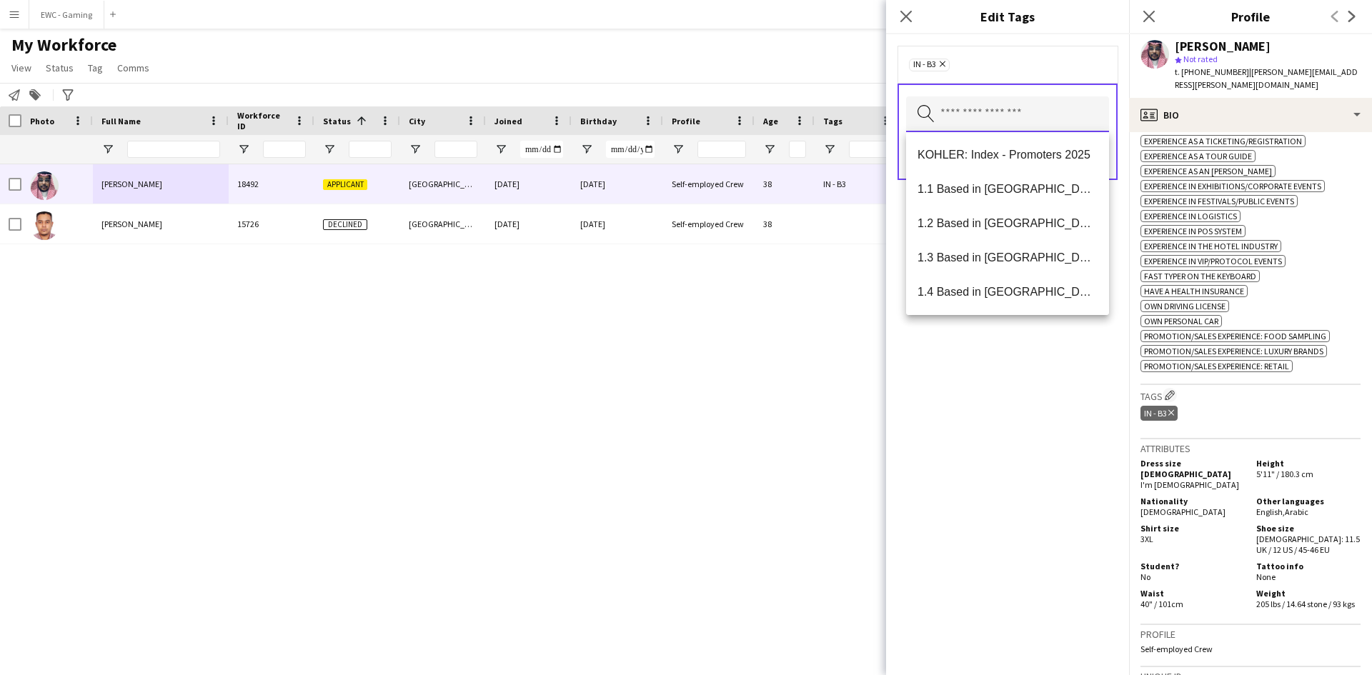
click at [1002, 119] on input "text" at bounding box center [1007, 114] width 203 height 36
click at [997, 199] on mat-option "1.1 Based in [GEOGRAPHIC_DATA]" at bounding box center [1007, 189] width 203 height 34
click at [1004, 129] on input "text" at bounding box center [1007, 114] width 203 height 36
type input "*"
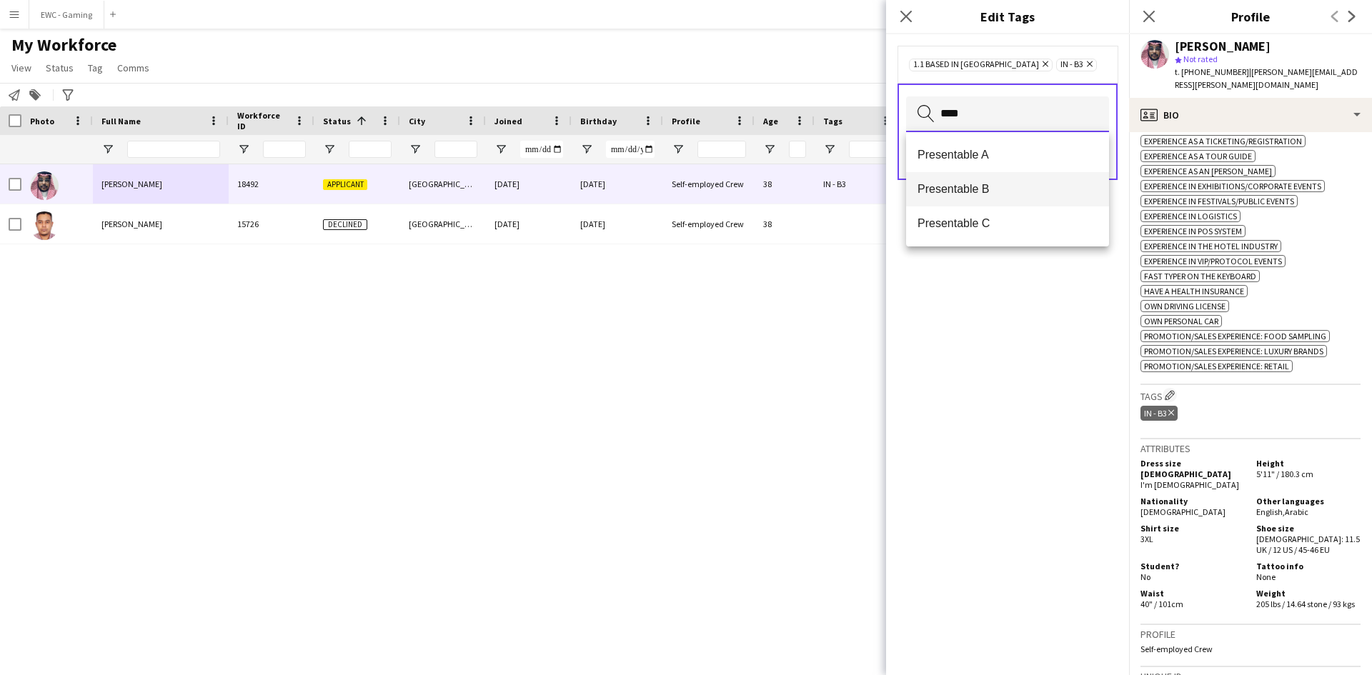
type input "****"
click at [989, 194] on span "Presentable B" at bounding box center [1007, 189] width 180 height 14
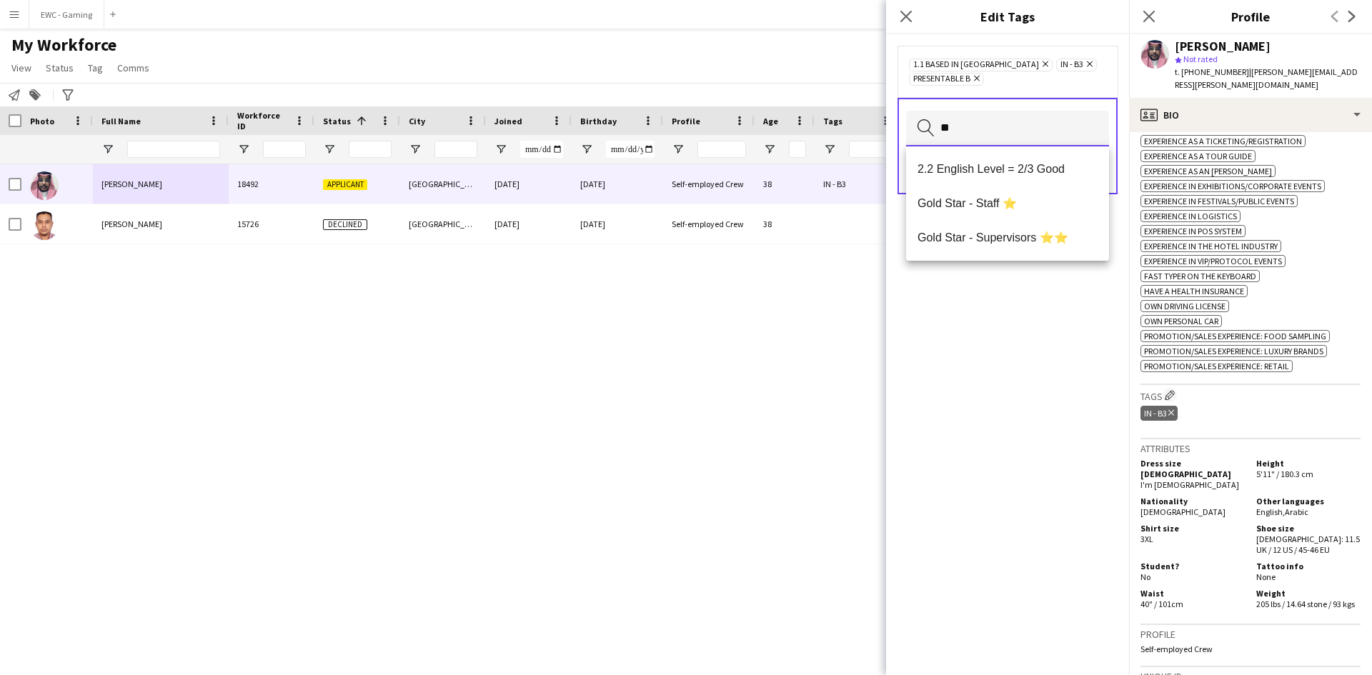
type input "*"
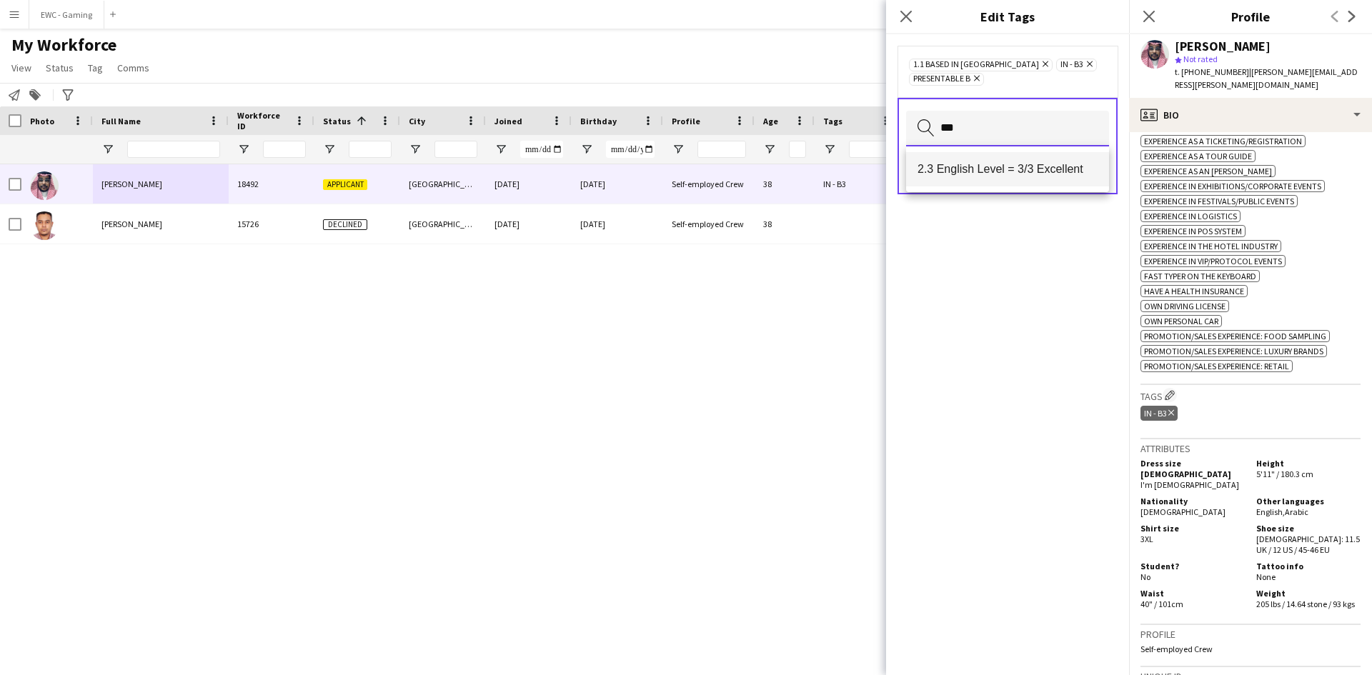
type input "***"
click at [1003, 163] on span "2.3 English Level = 3/3 Excellent" at bounding box center [1007, 169] width 180 height 14
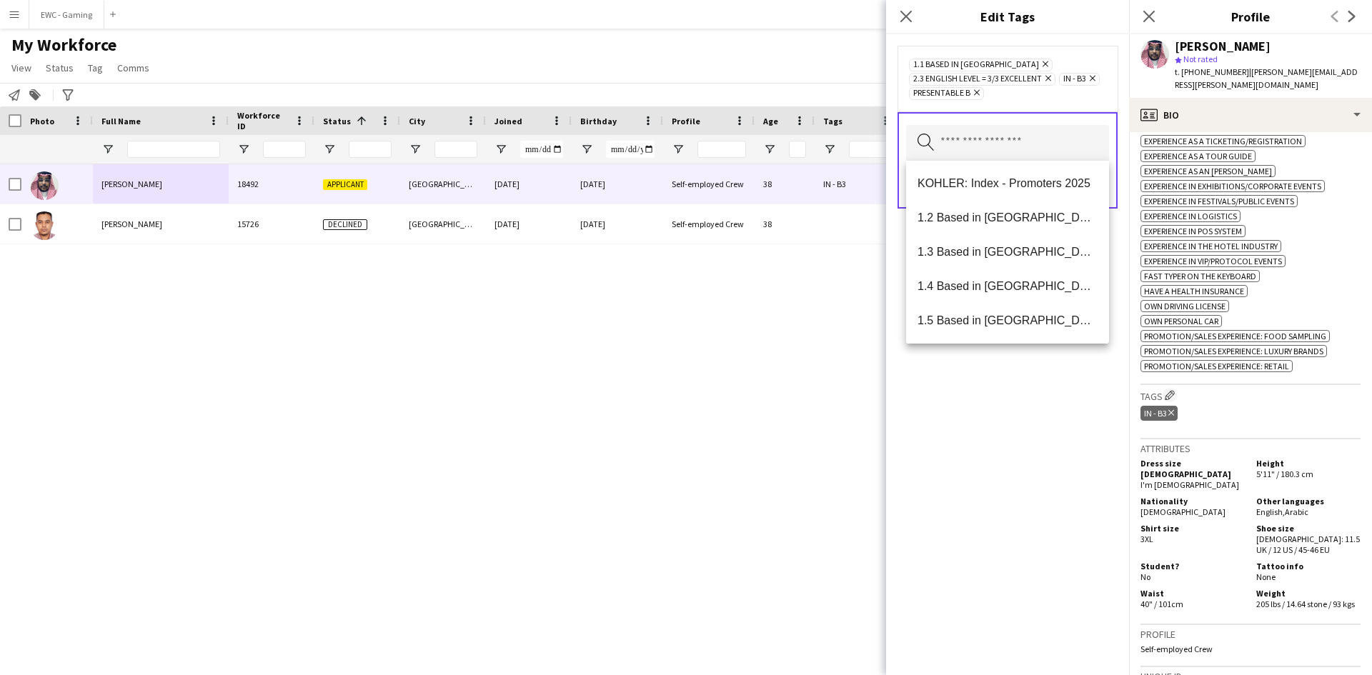
click at [1025, 433] on div "1.1 Based in [GEOGRAPHIC_DATA] Remove 2.3 English Level = 3/3 Excellent Remove …" at bounding box center [1007, 354] width 243 height 641
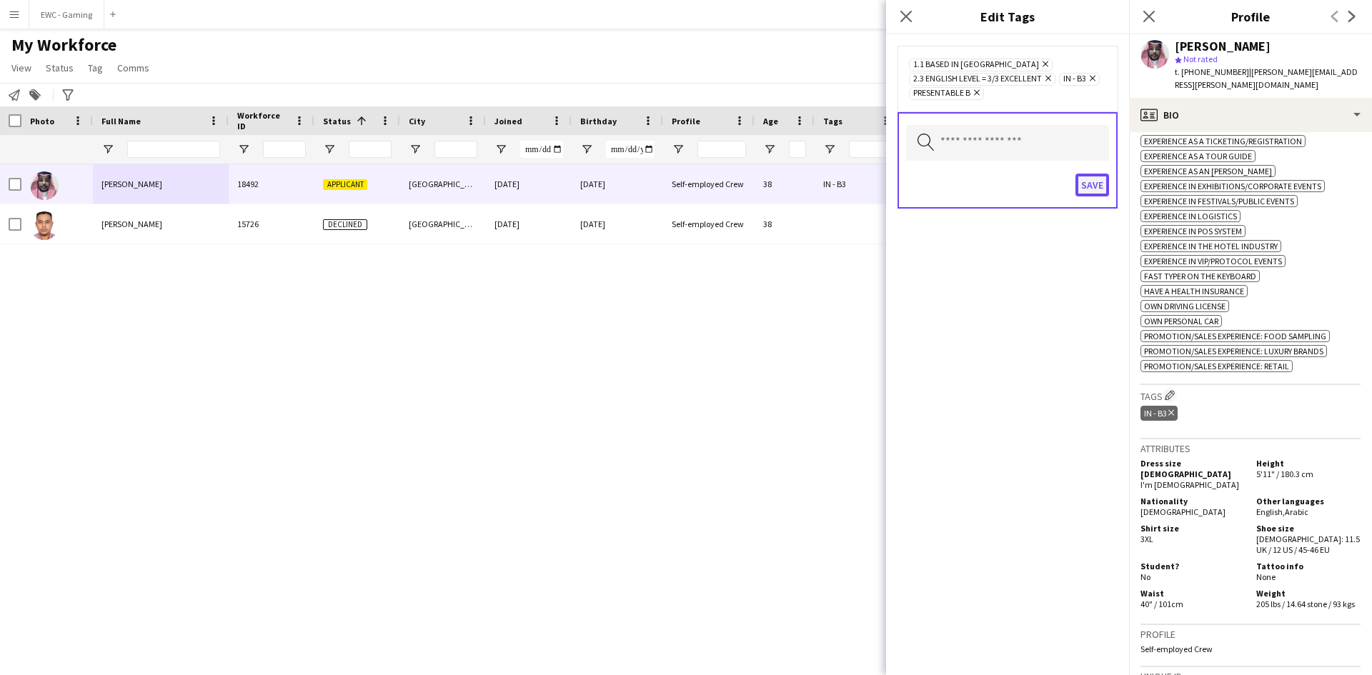
click at [1094, 186] on button "Save" at bounding box center [1092, 185] width 34 height 23
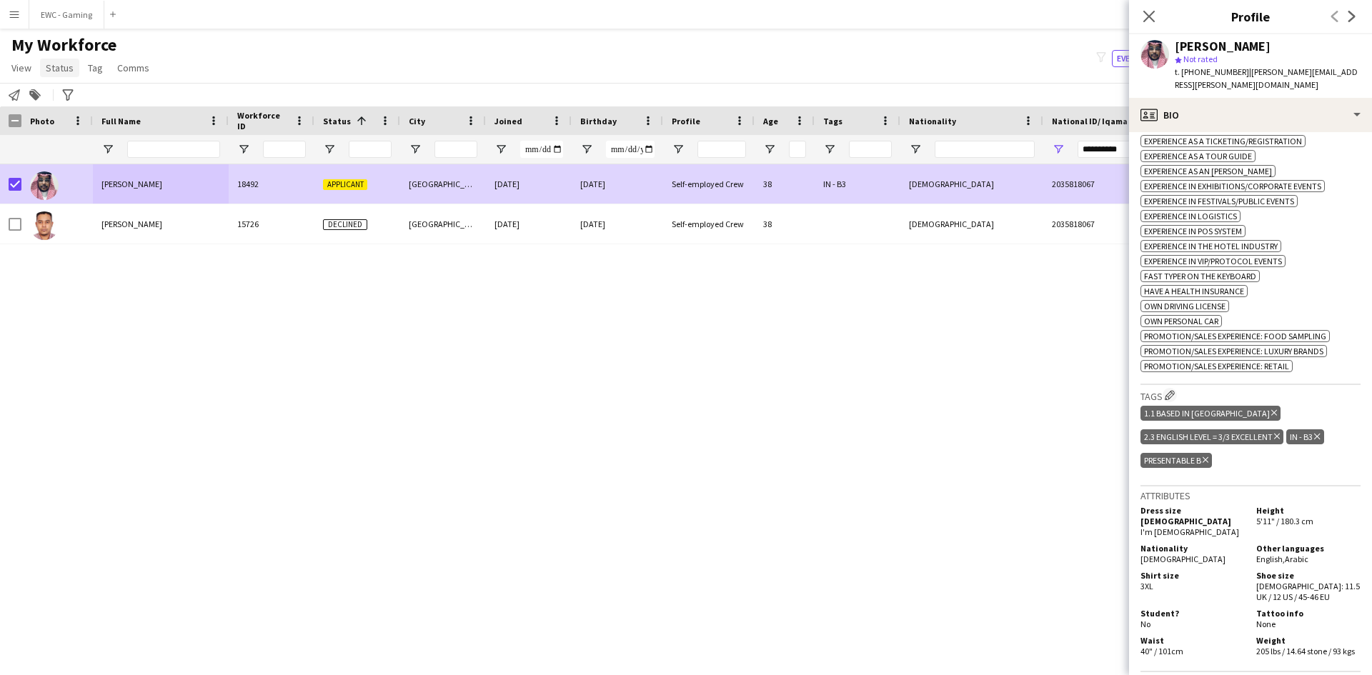
click at [61, 68] on span "Status" at bounding box center [60, 67] width 28 height 13
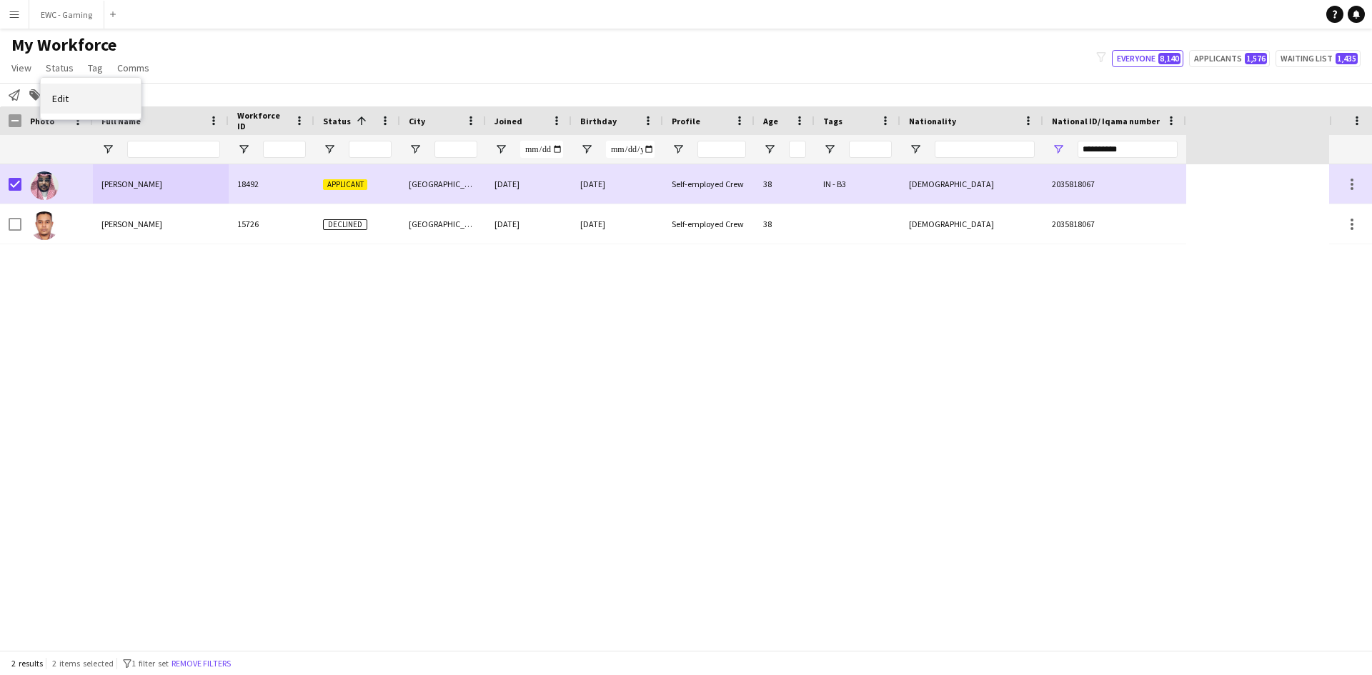
click at [72, 98] on link "Edit" at bounding box center [91, 99] width 100 height 30
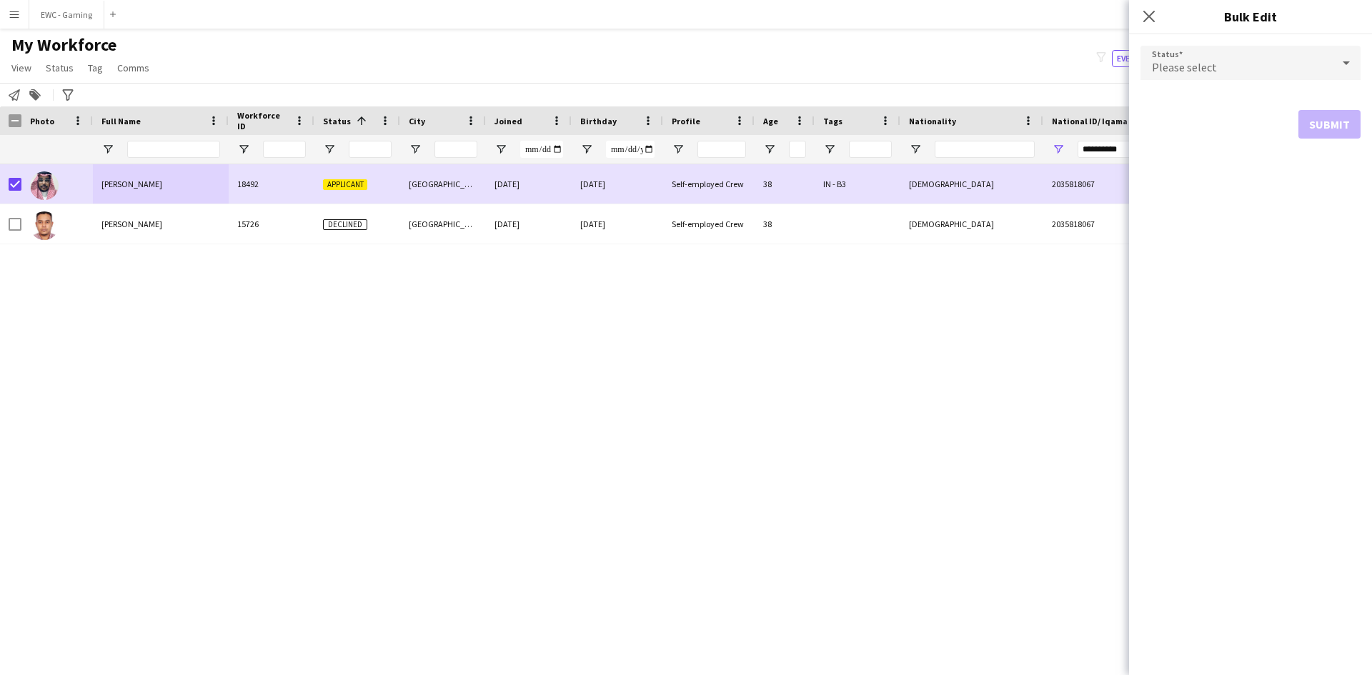
click at [1245, 68] on div "Please select" at bounding box center [1235, 63] width 191 height 34
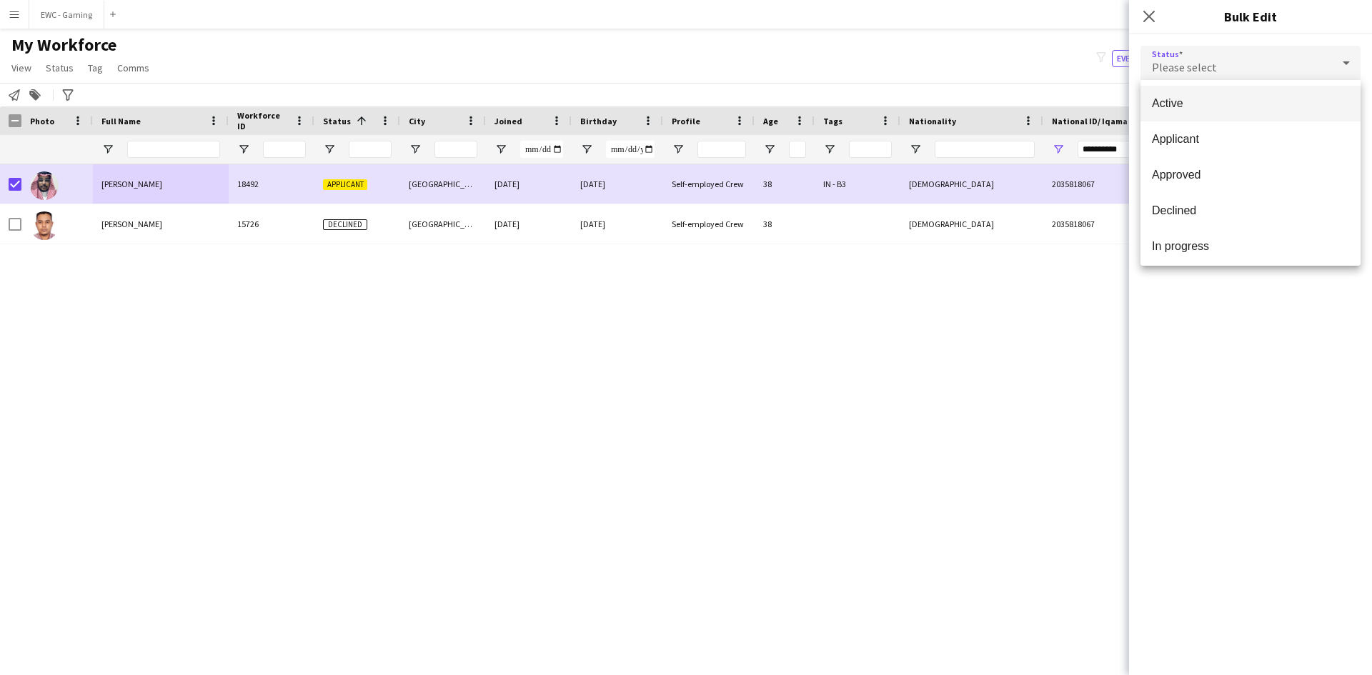
click at [1232, 106] on span "Active" at bounding box center [1250, 103] width 197 height 14
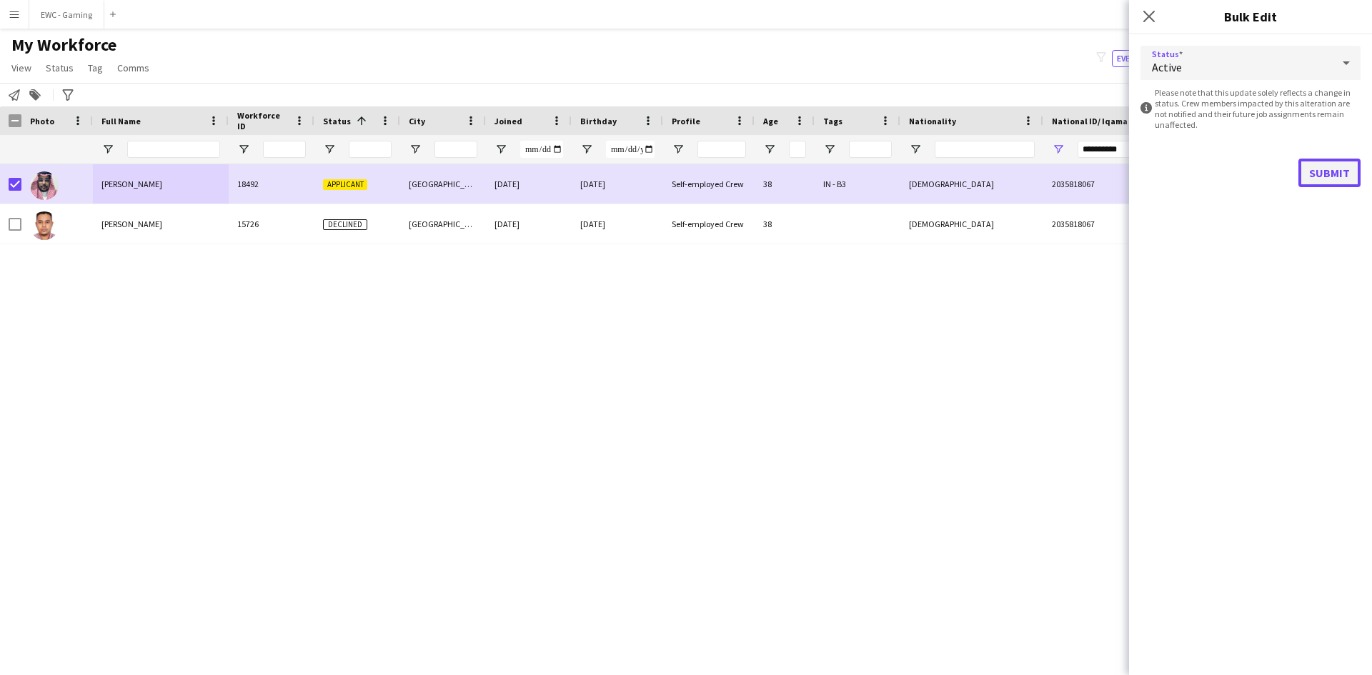
click at [1339, 174] on button "Submit" at bounding box center [1329, 173] width 62 height 29
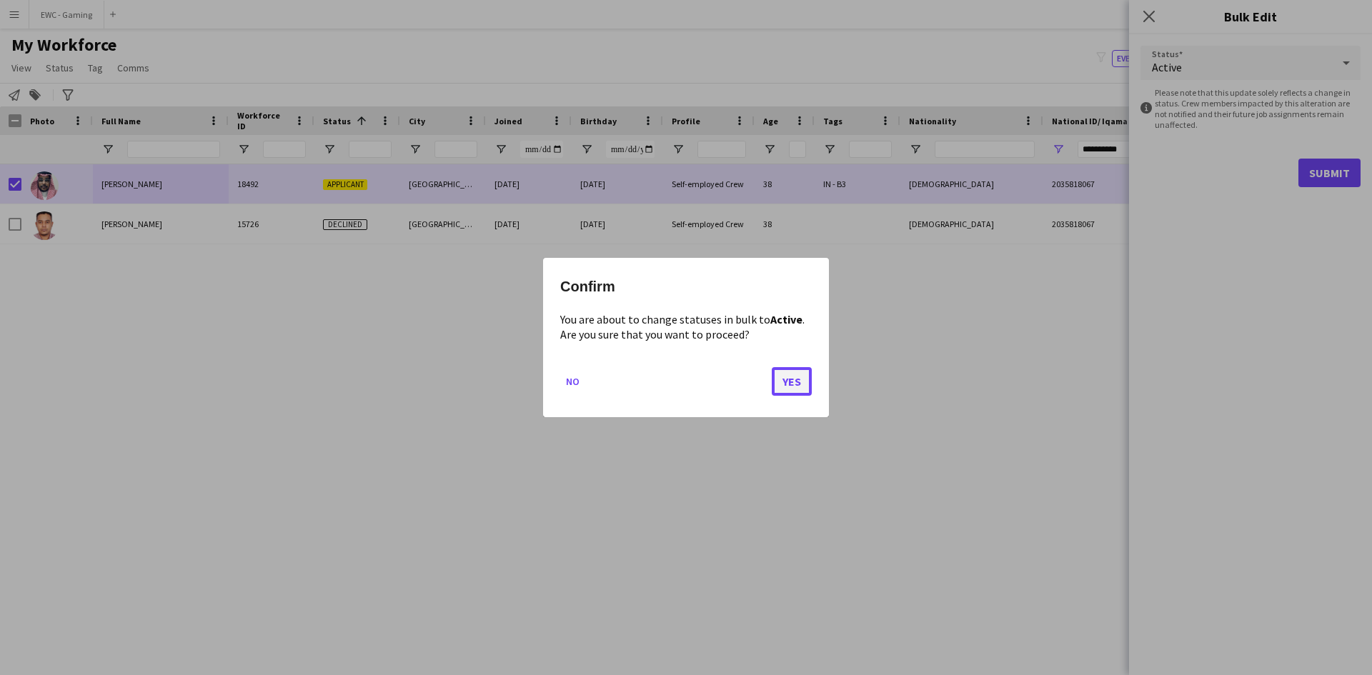
click at [783, 388] on button "Yes" at bounding box center [791, 381] width 40 height 29
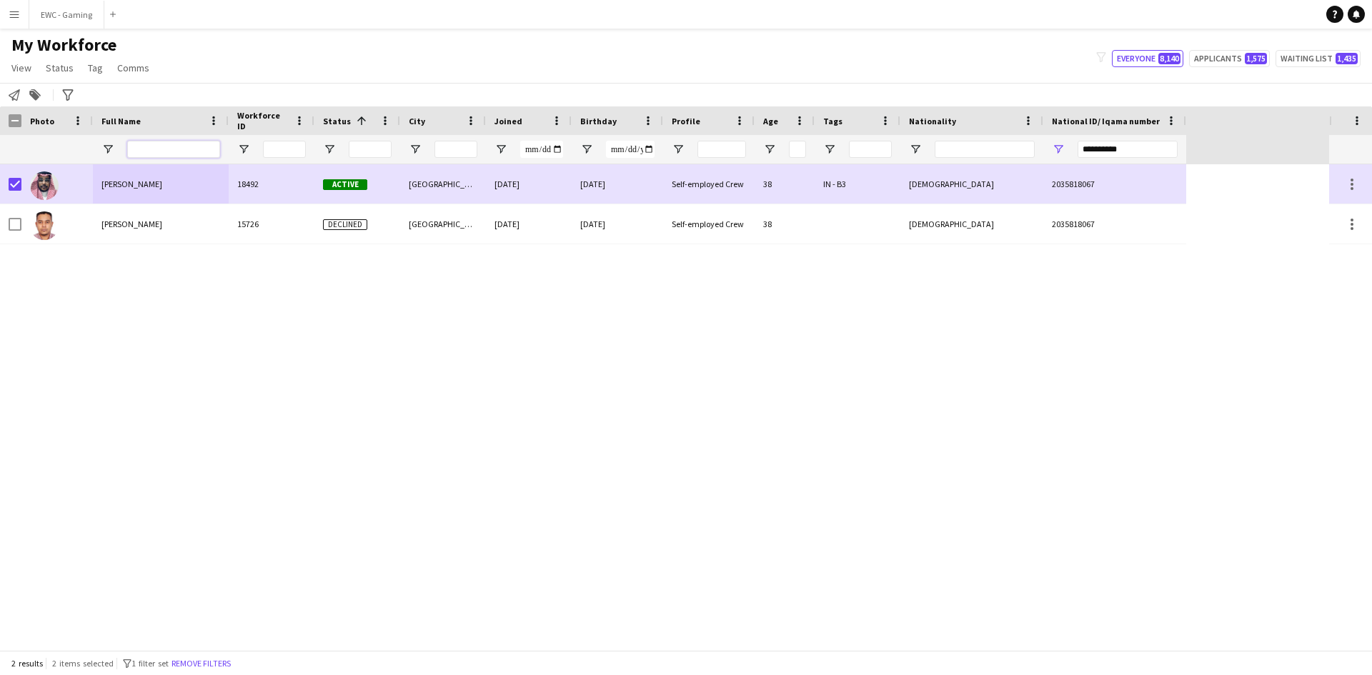
click at [154, 144] on input "Full Name Filter Input" at bounding box center [173, 149] width 93 height 17
paste input "*****"
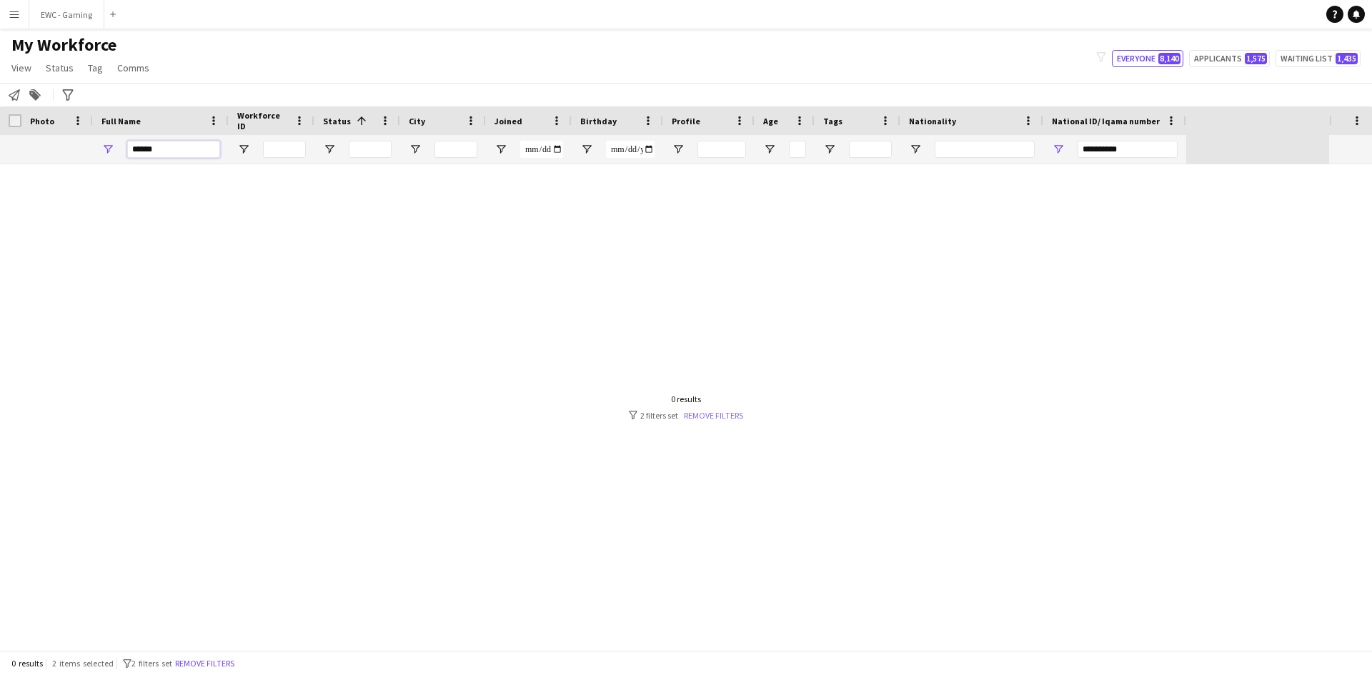
type input "*****"
click at [723, 413] on link "Remove filters" at bounding box center [713, 415] width 59 height 11
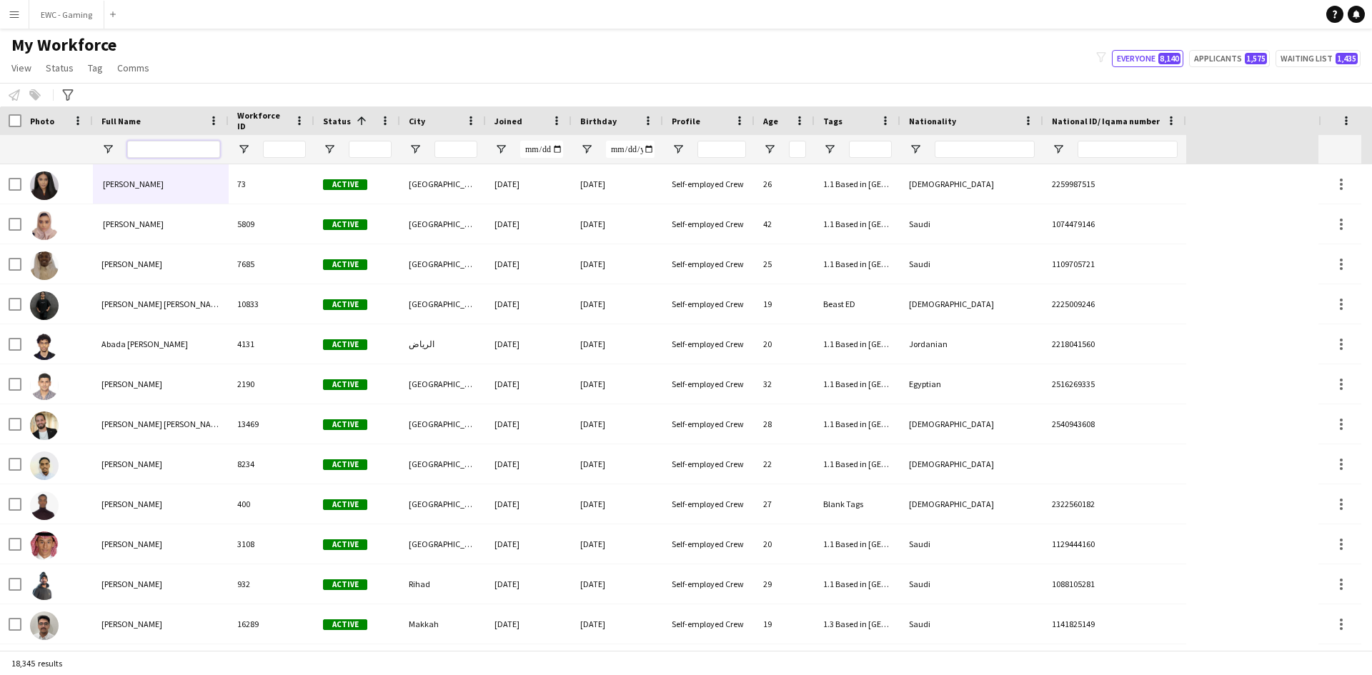
click at [186, 147] on input "Full Name Filter Input" at bounding box center [173, 149] width 93 height 17
paste input "*****"
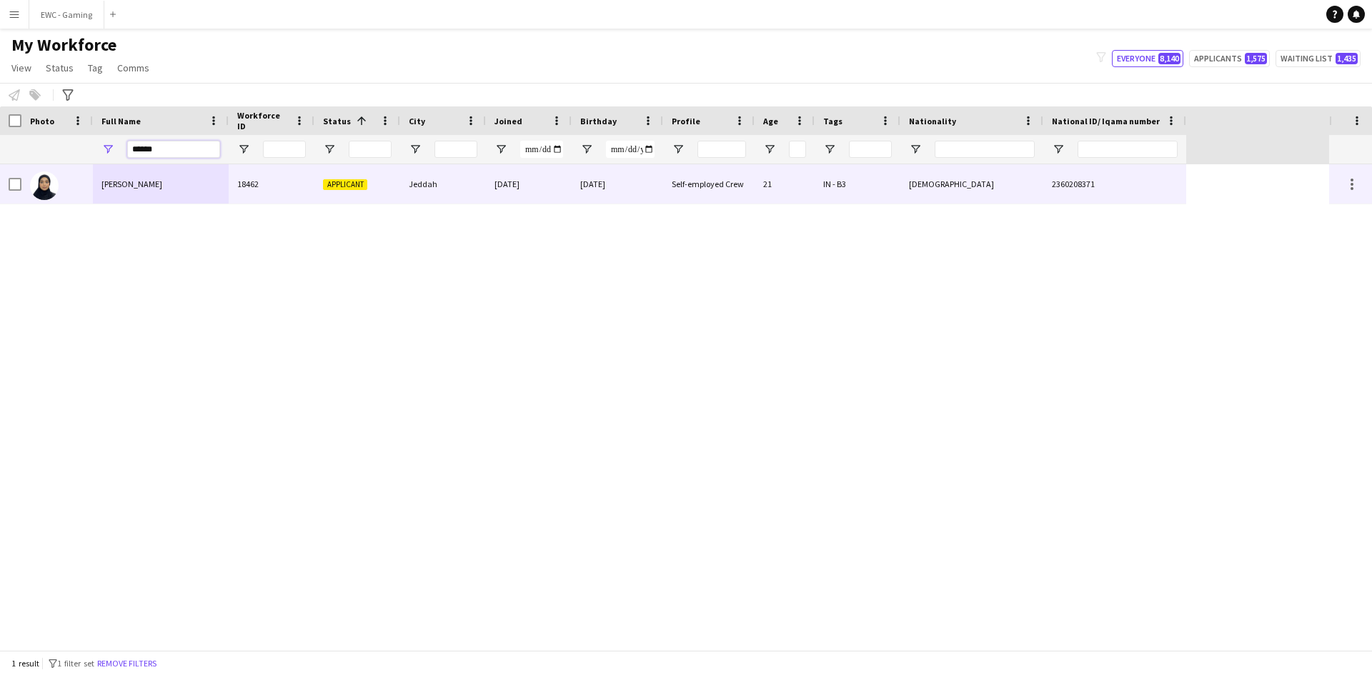
type input "*****"
click at [49, 185] on img at bounding box center [44, 185] width 29 height 29
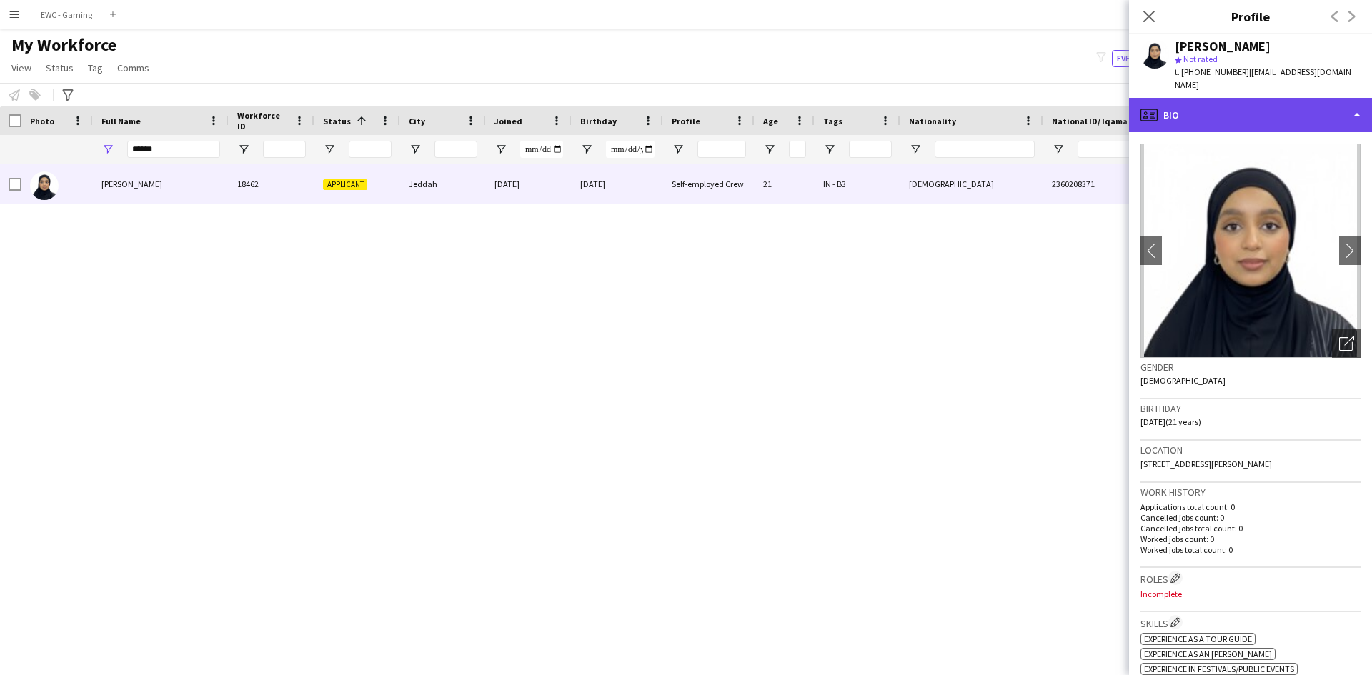
click at [1274, 104] on div "profile Bio" at bounding box center [1250, 115] width 243 height 34
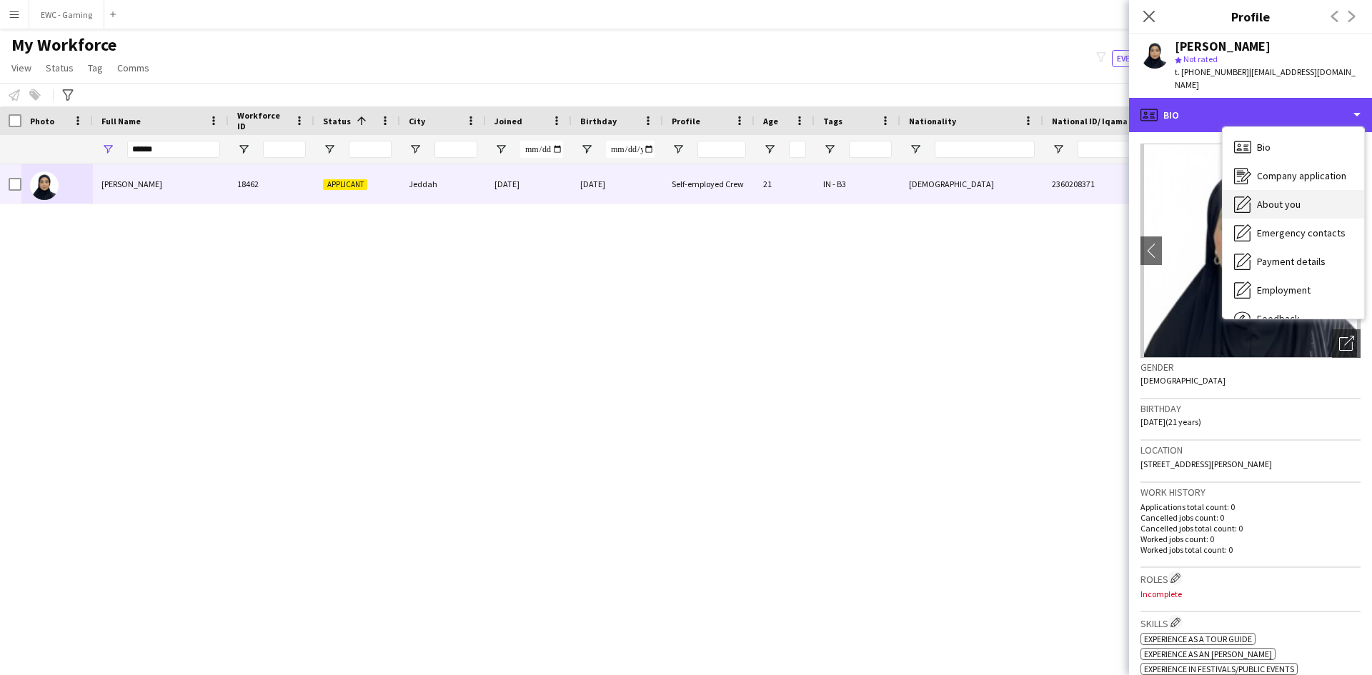
scroll to position [49, 0]
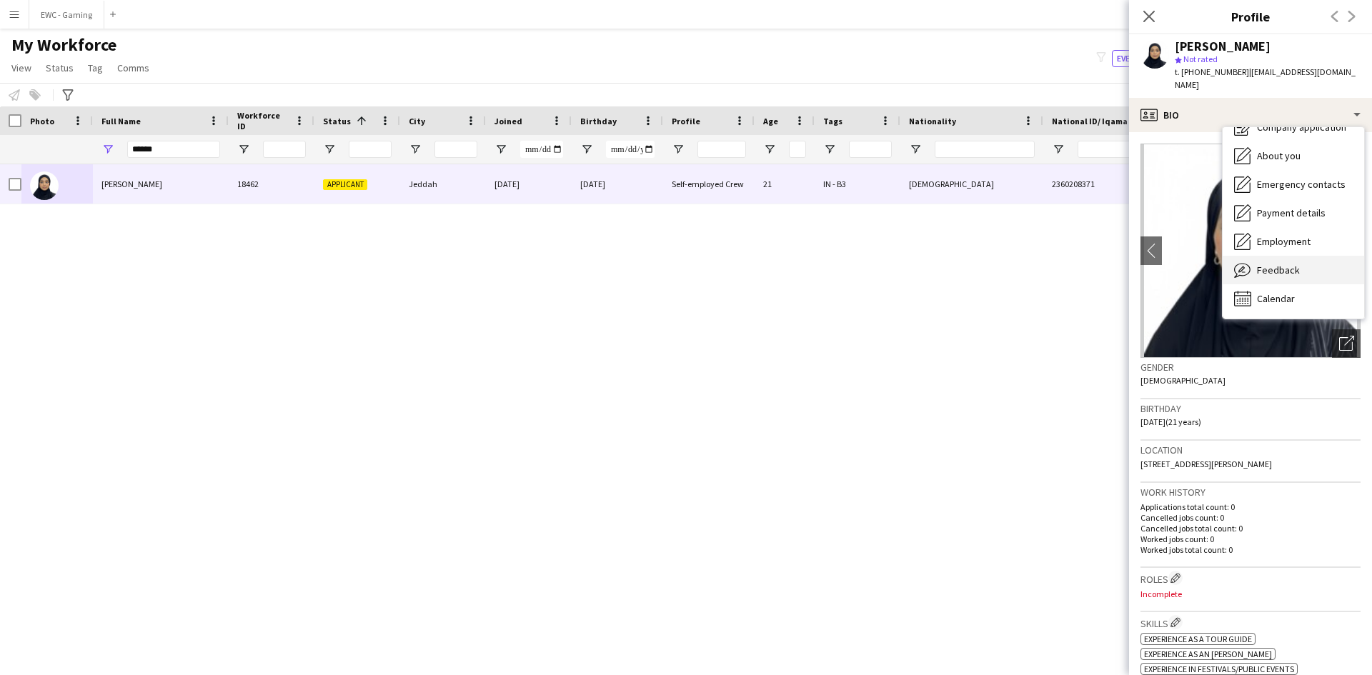
click at [1299, 256] on div "Feedback Feedback" at bounding box center [1292, 270] width 141 height 29
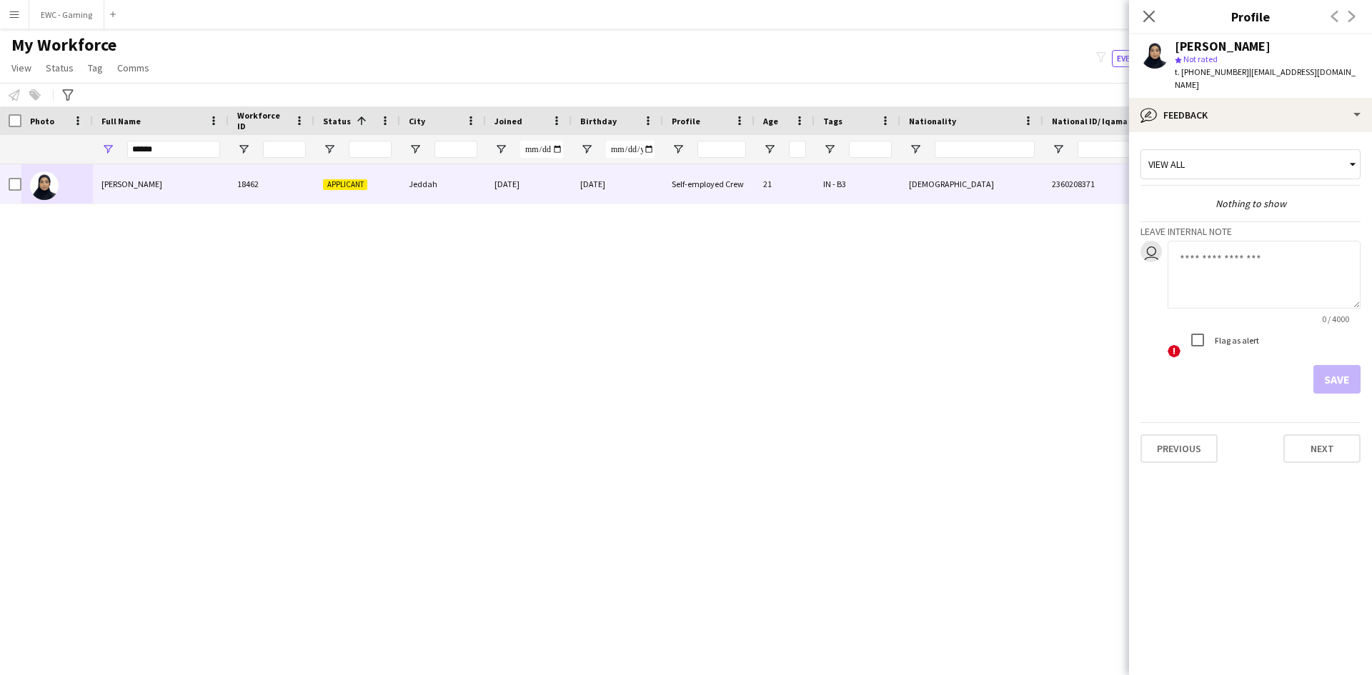
click at [1223, 264] on textarea at bounding box center [1263, 275] width 193 height 68
type textarea "**********"
click at [1340, 365] on button "Save" at bounding box center [1336, 379] width 47 height 29
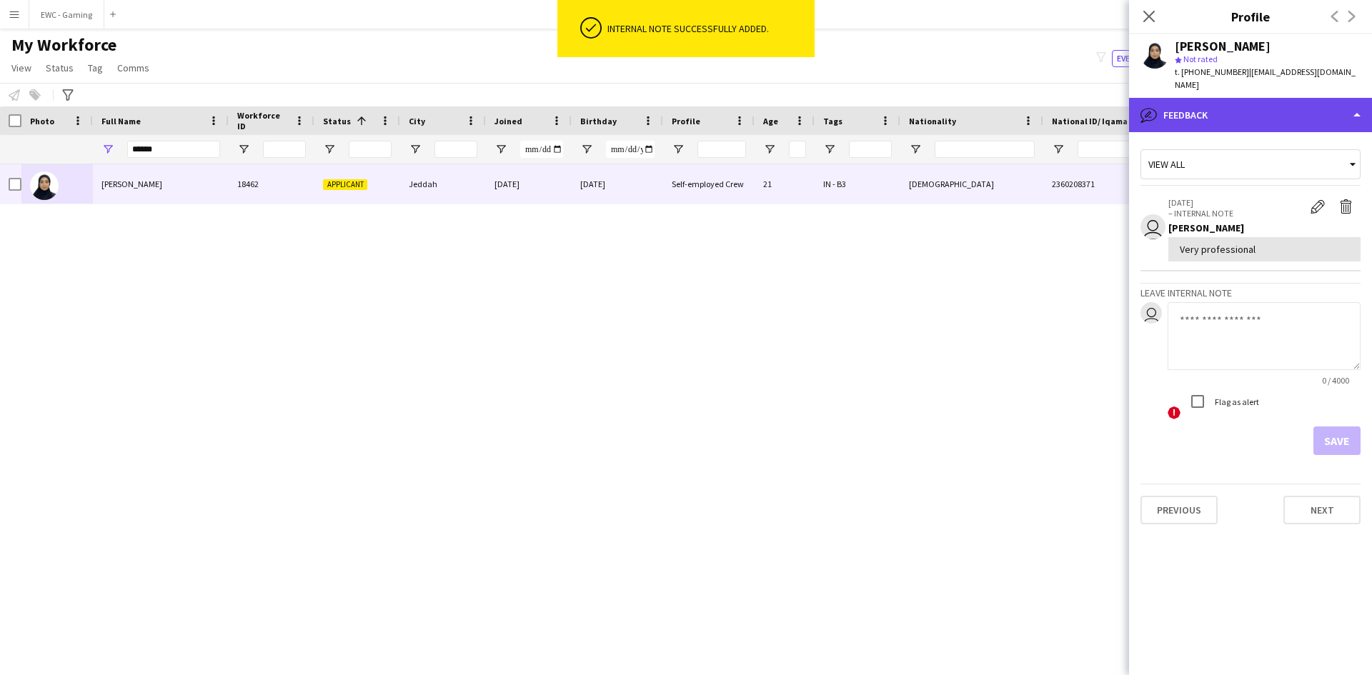
click at [1259, 106] on div "bubble-pencil Feedback" at bounding box center [1250, 115] width 243 height 34
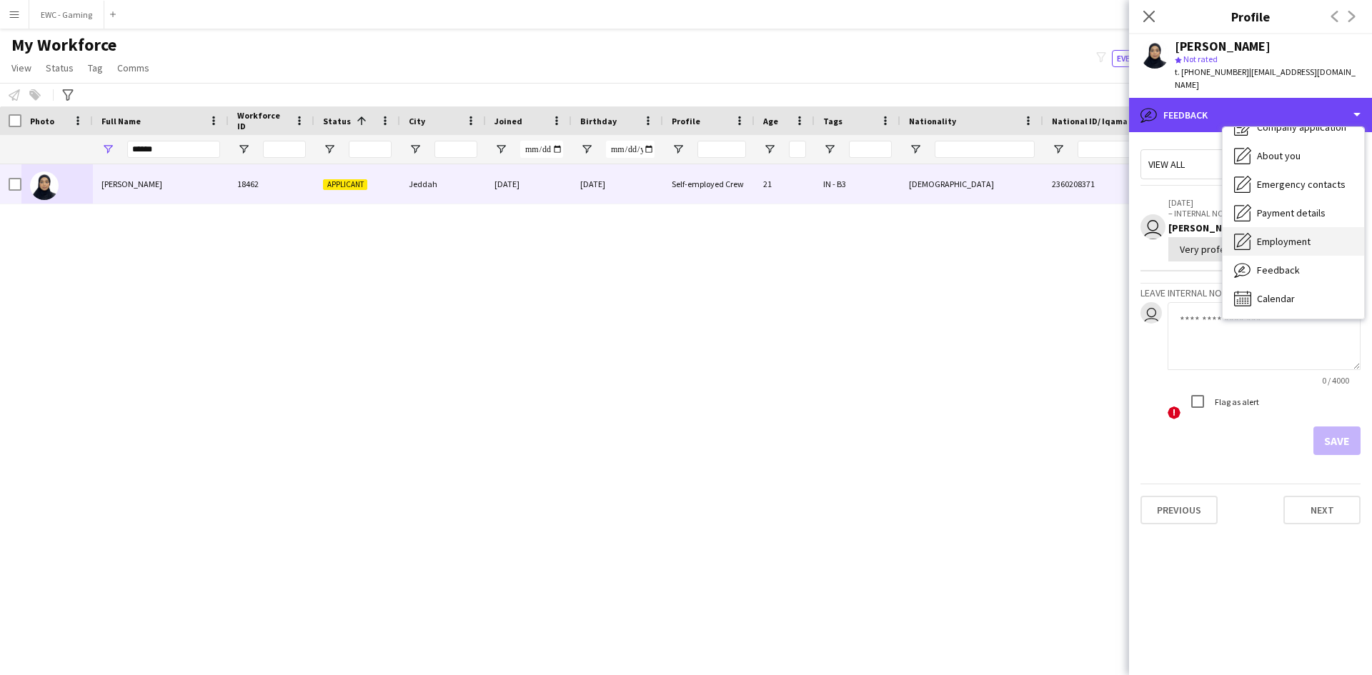
scroll to position [0, 0]
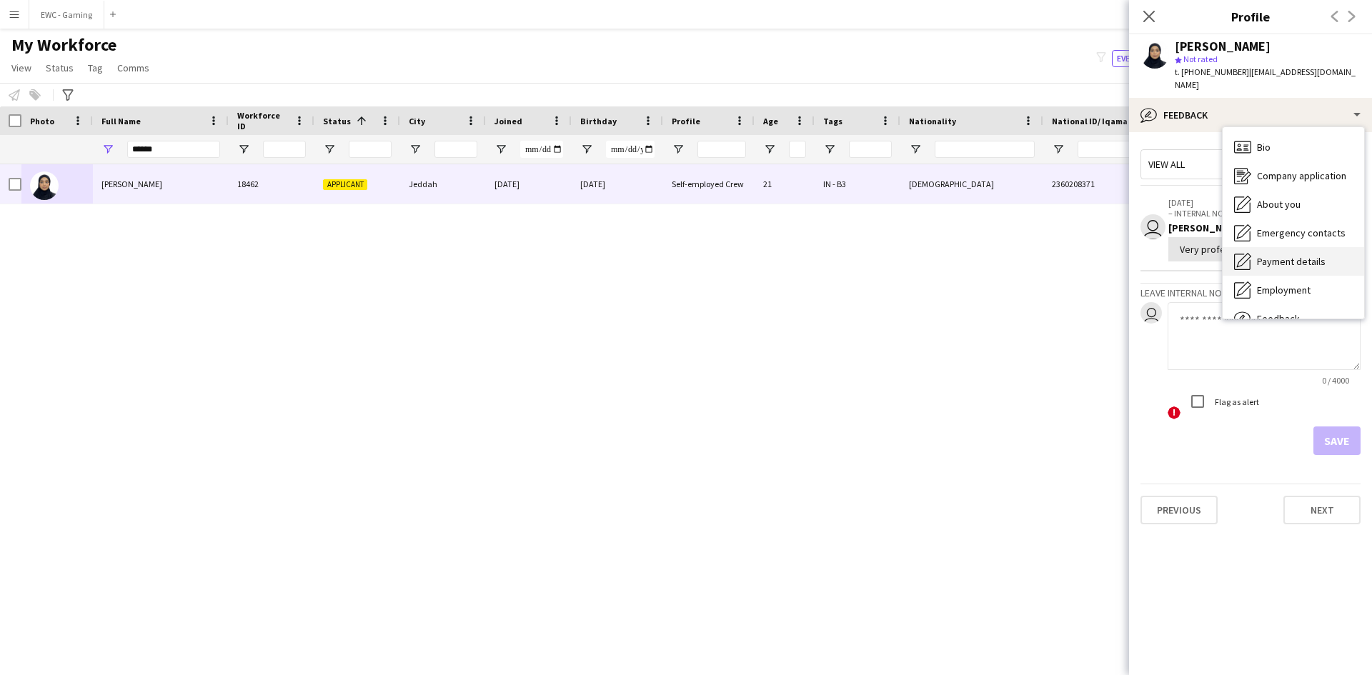
click at [1286, 255] on span "Payment details" at bounding box center [1291, 261] width 69 height 13
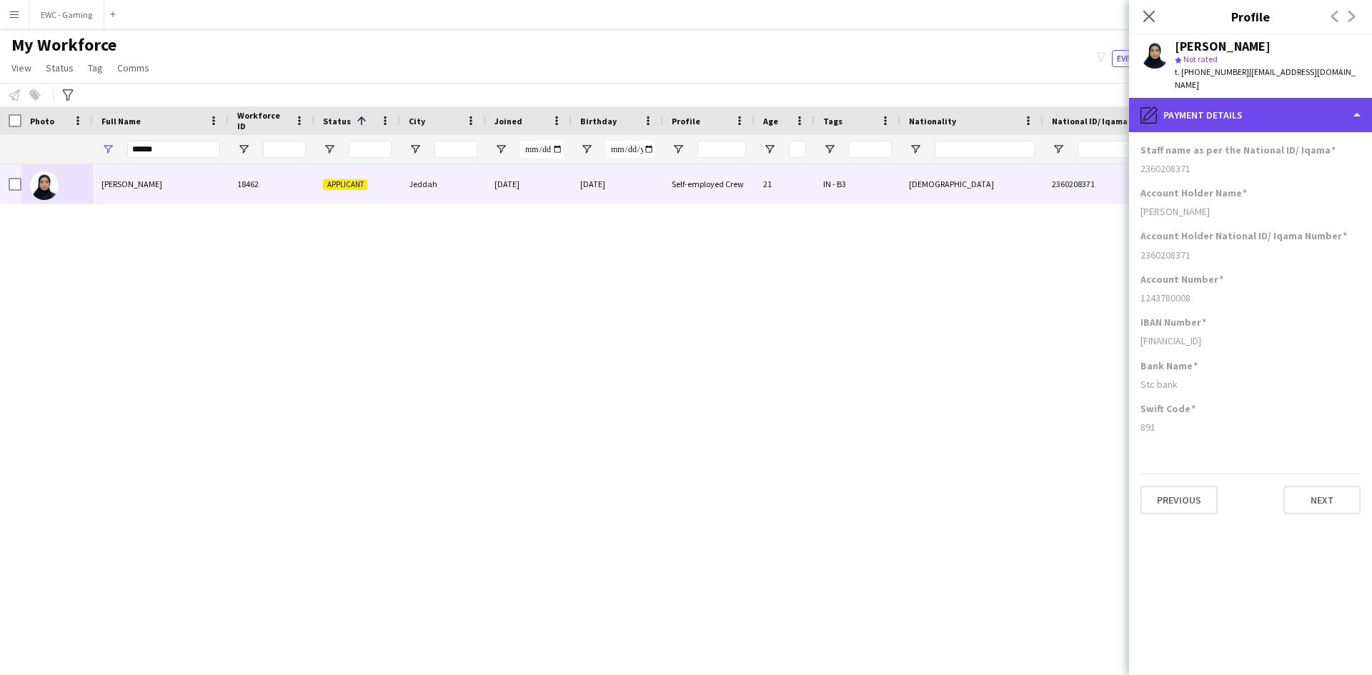
click at [1269, 106] on div "pencil4 Payment details" at bounding box center [1250, 115] width 243 height 34
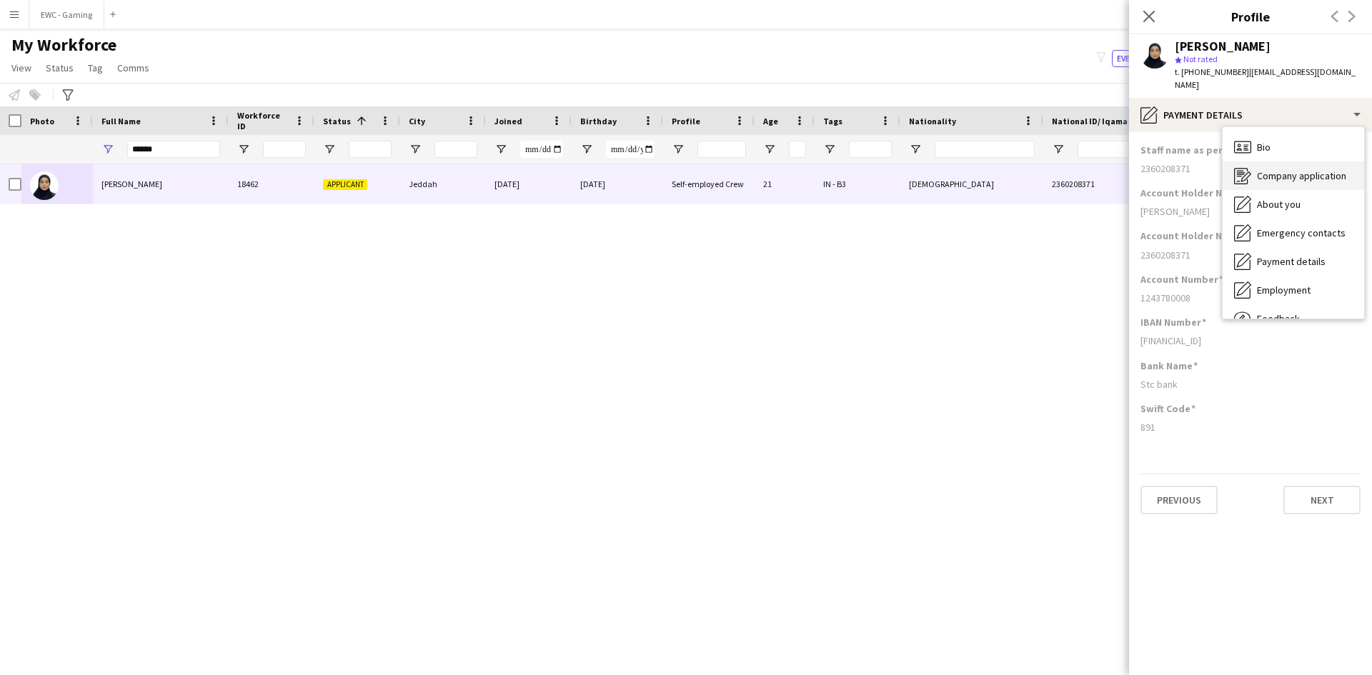
click at [1309, 171] on div "Company application Company application" at bounding box center [1292, 175] width 141 height 29
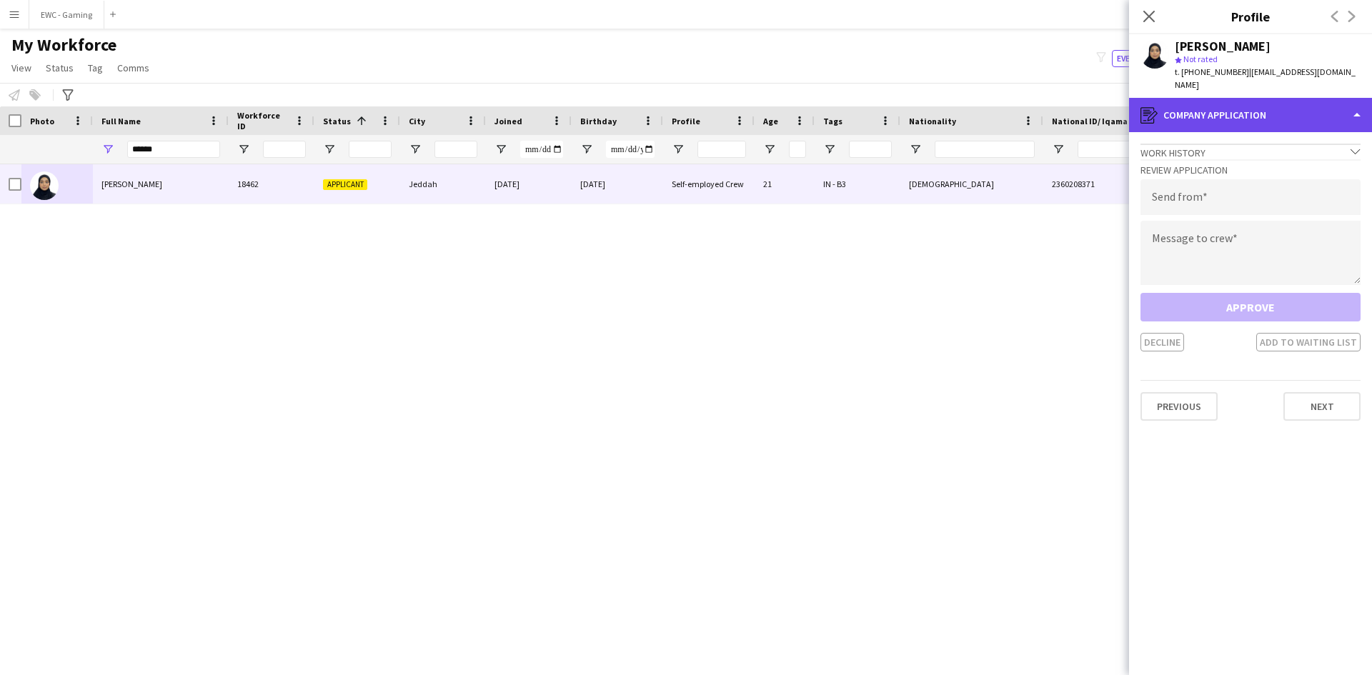
click at [1262, 98] on div "register Company application" at bounding box center [1250, 115] width 243 height 34
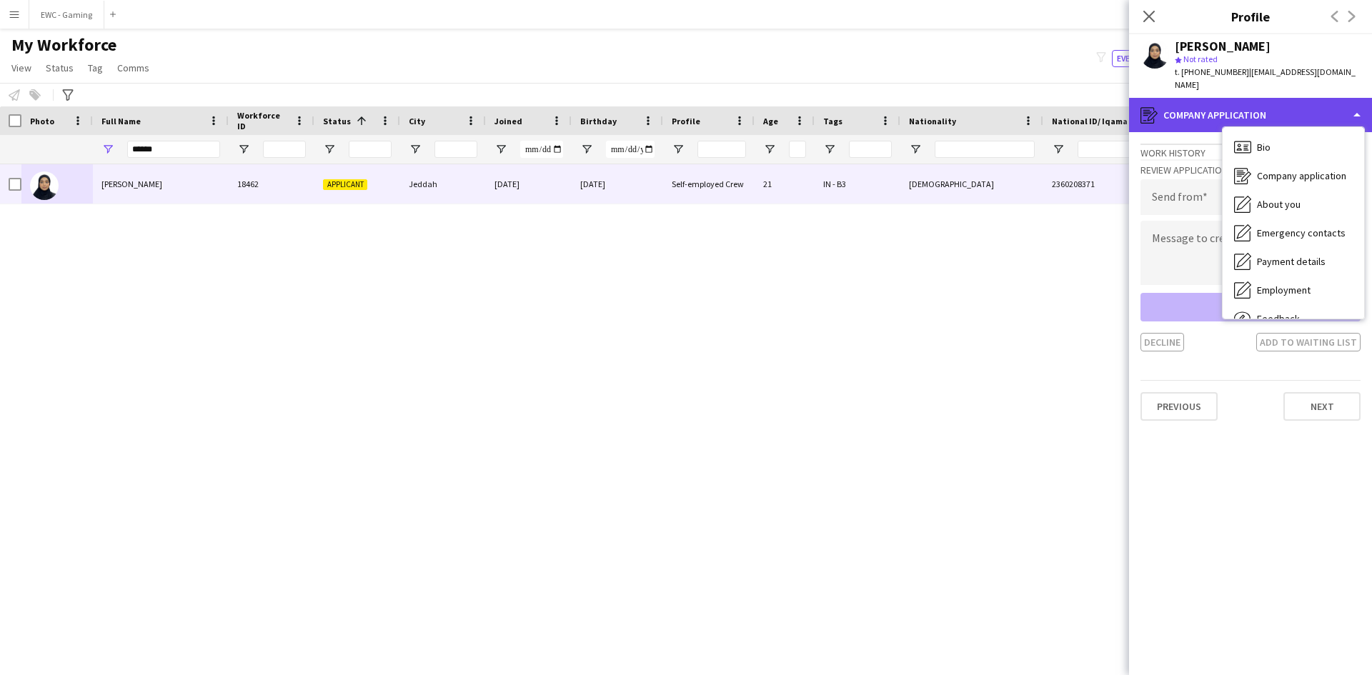
click at [1245, 99] on div "register Company application" at bounding box center [1250, 115] width 243 height 34
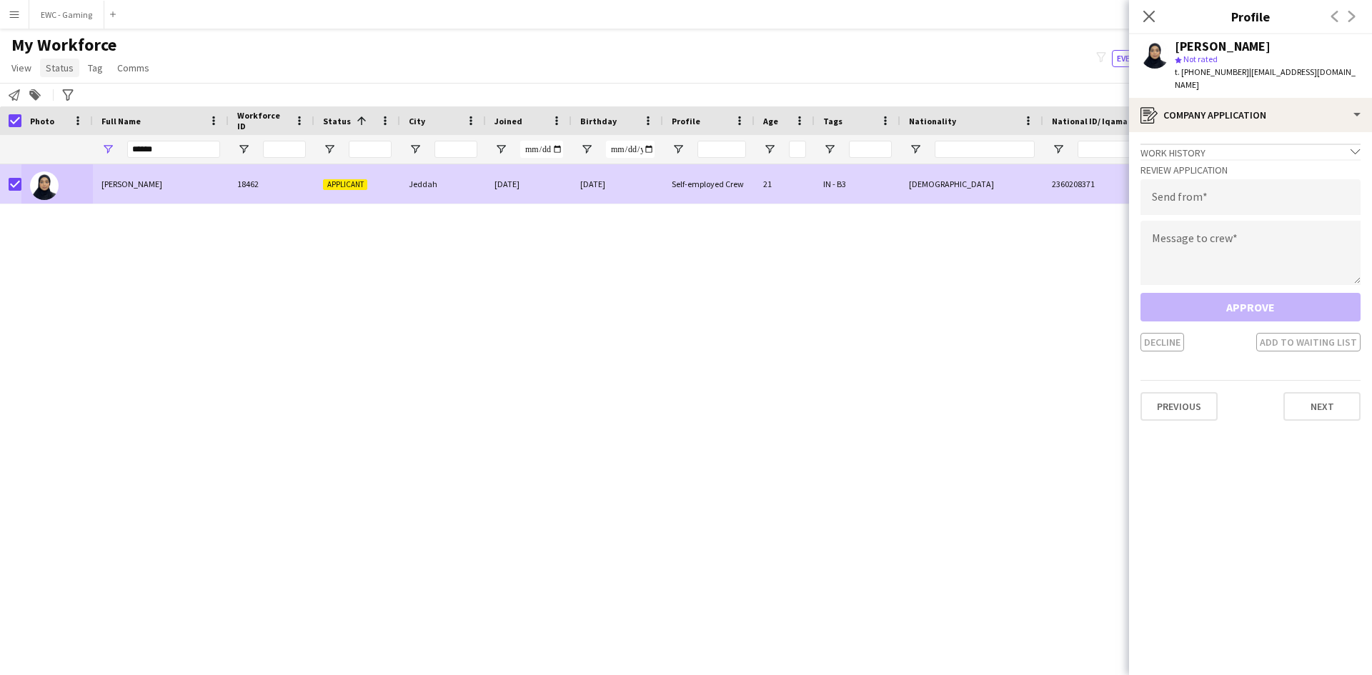
click at [58, 69] on span "Status" at bounding box center [60, 67] width 28 height 13
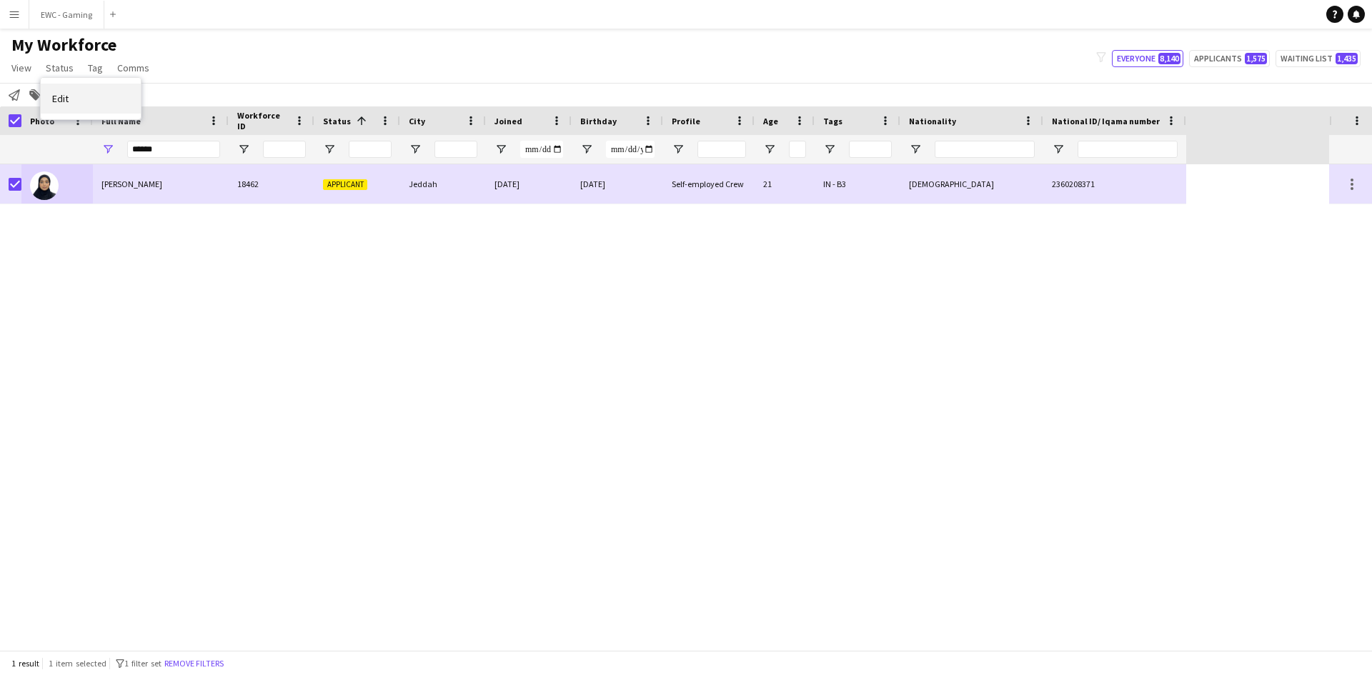
click at [76, 96] on link "Edit" at bounding box center [91, 99] width 100 height 30
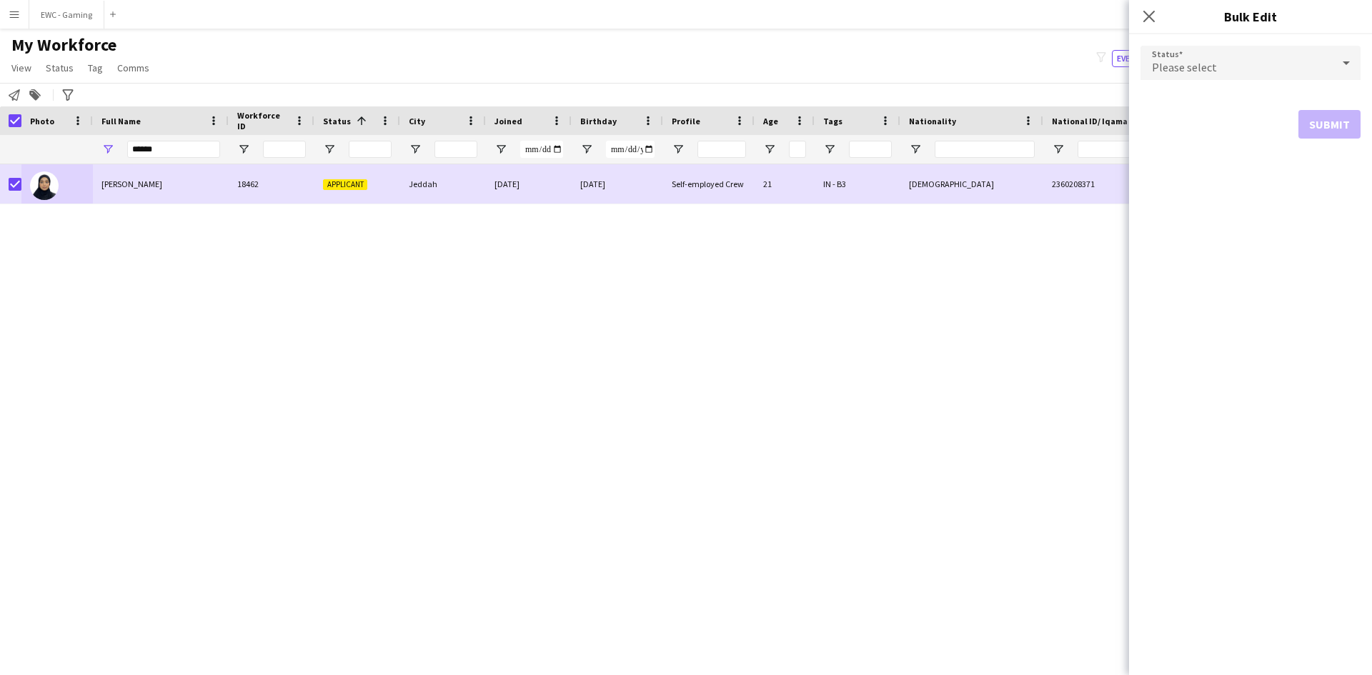
click at [1190, 56] on div "Please select" at bounding box center [1235, 63] width 191 height 34
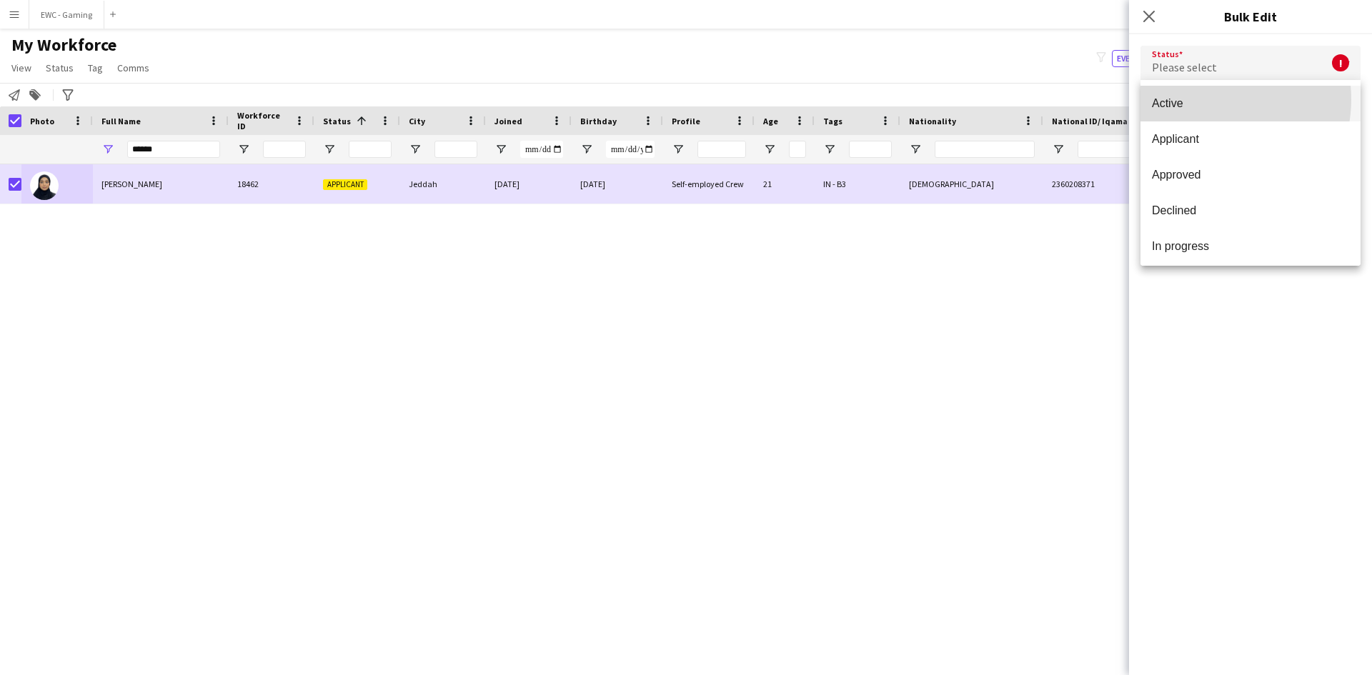
click at [1207, 99] on span "Active" at bounding box center [1250, 103] width 197 height 14
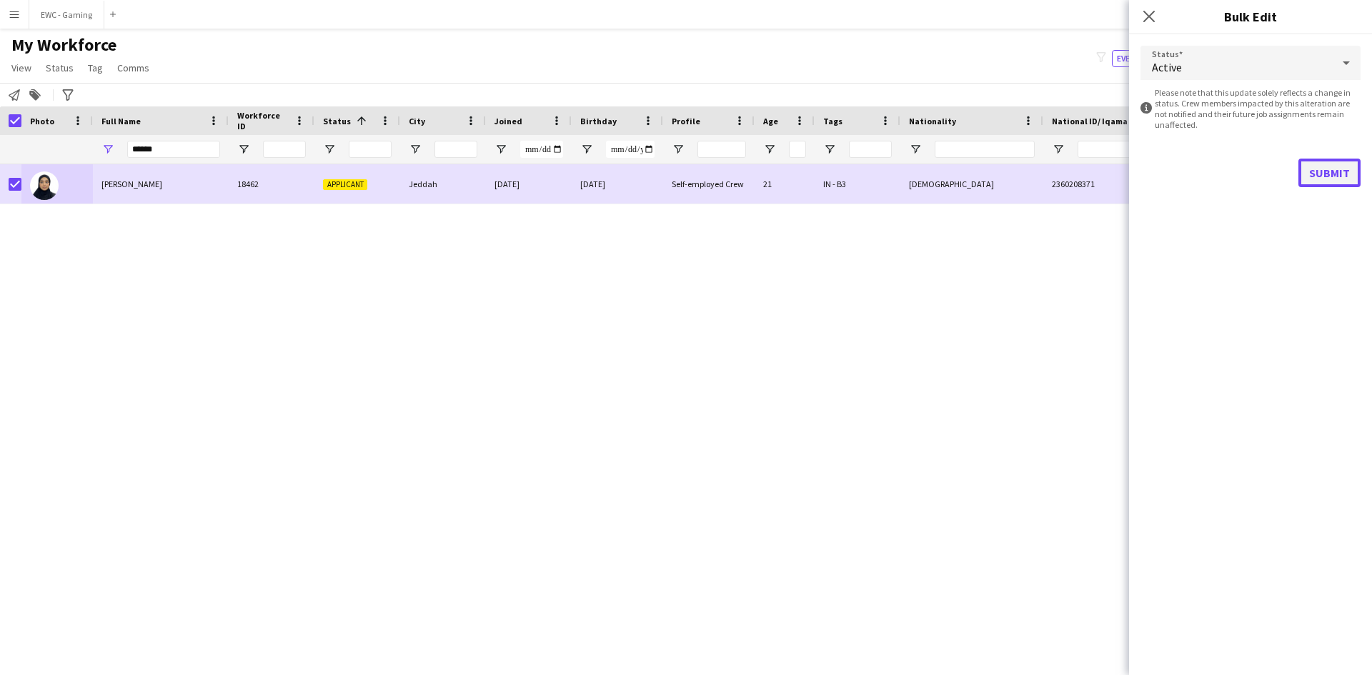
click at [1326, 172] on button "Submit" at bounding box center [1329, 173] width 62 height 29
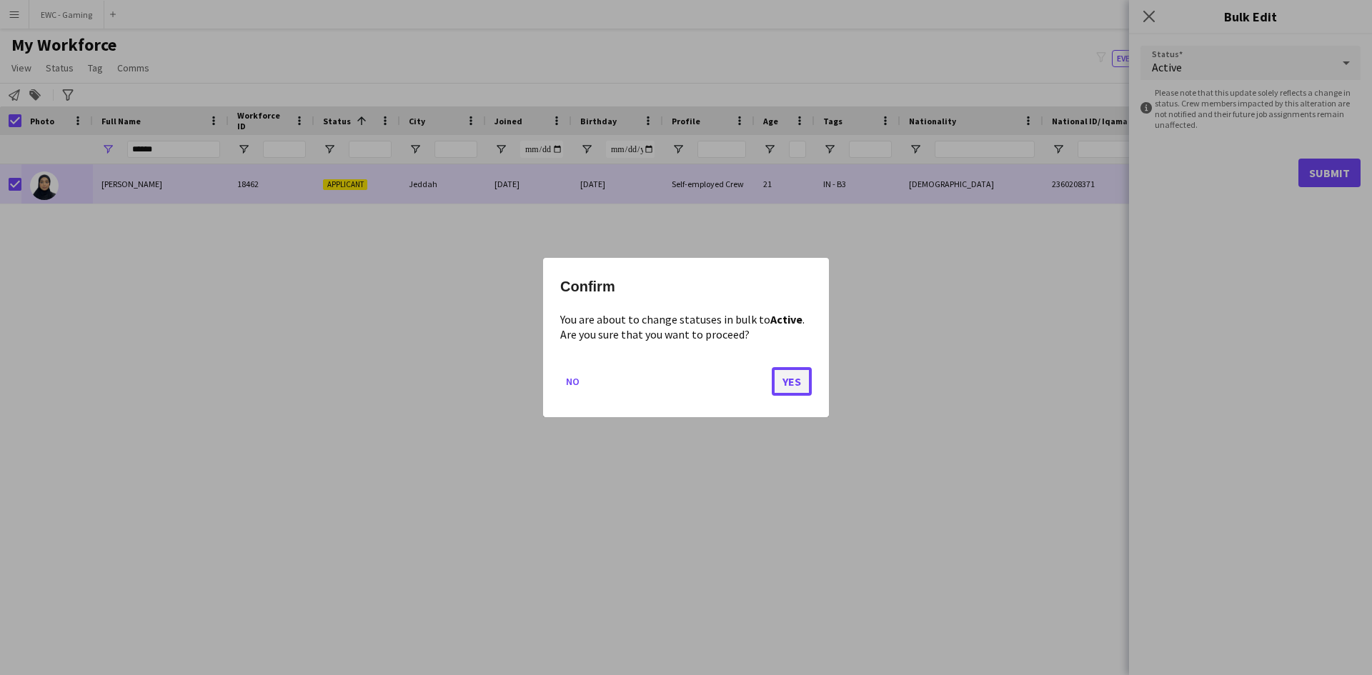
click at [795, 385] on button "Yes" at bounding box center [791, 381] width 40 height 29
